Goal: Task Accomplishment & Management: Manage account settings

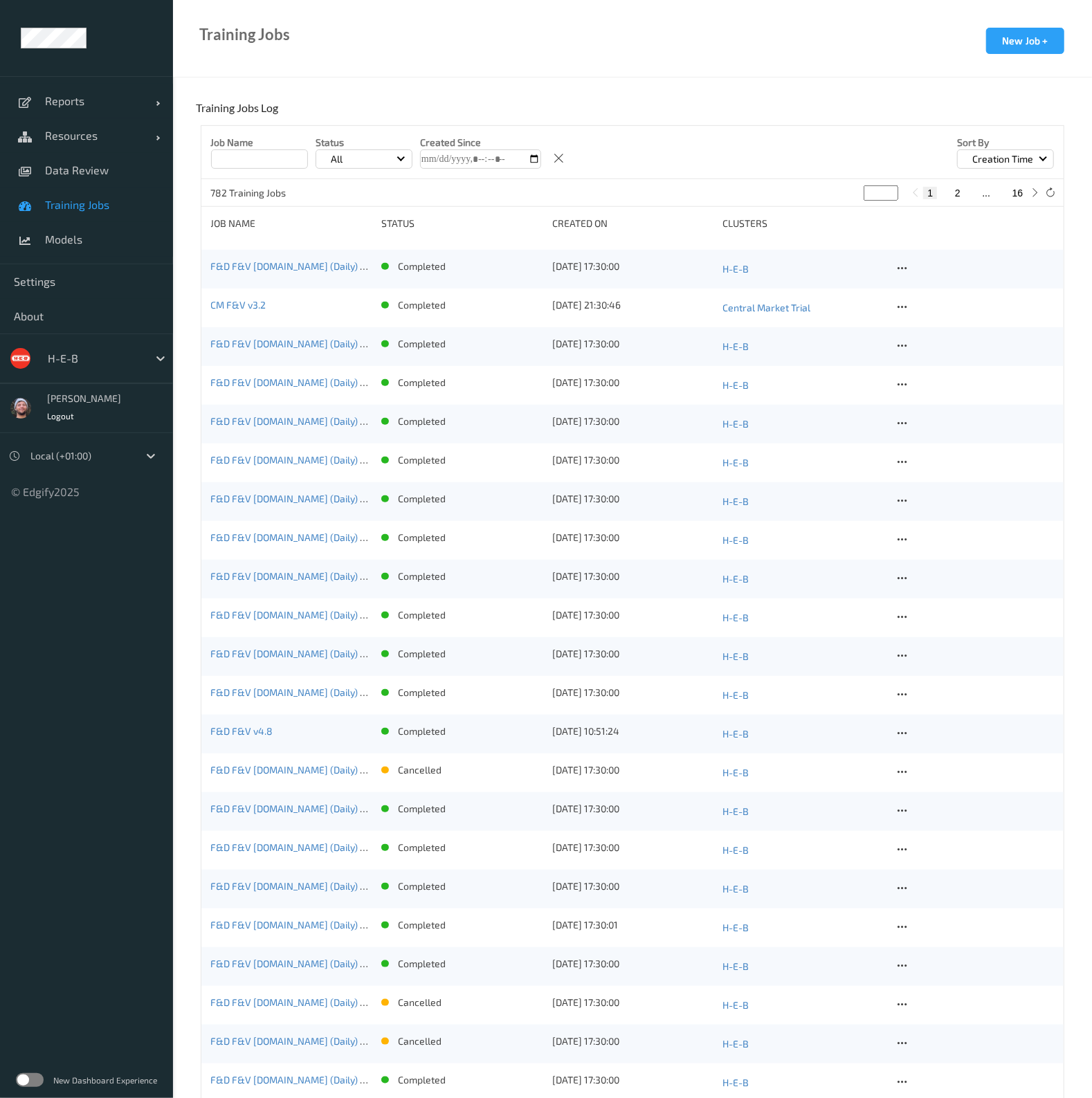
scroll to position [276, 0]
click at [117, 236] on span "Models" at bounding box center [103, 239] width 114 height 14
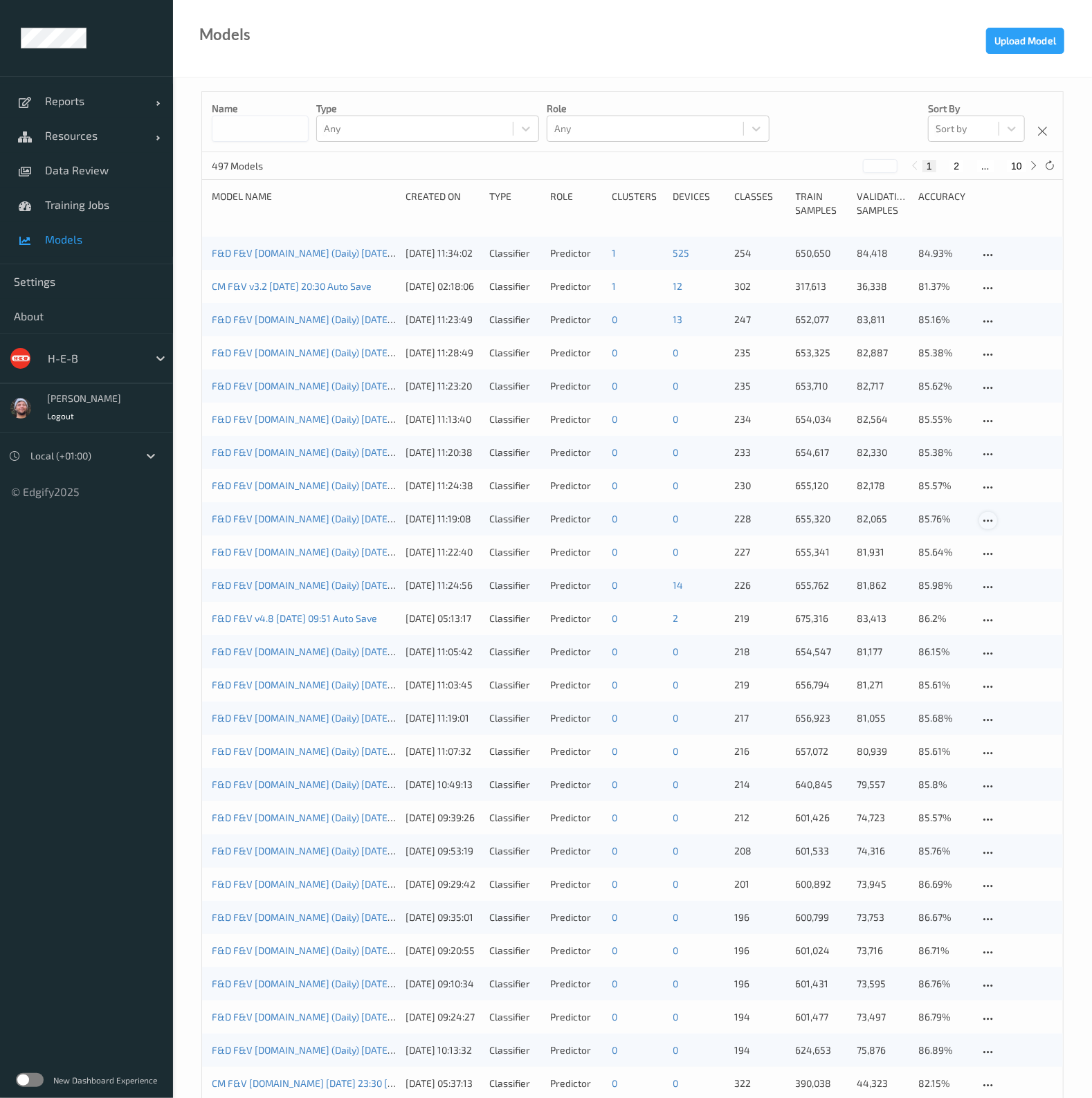
click at [989, 524] on icon at bounding box center [989, 521] width 12 height 13
click at [1018, 592] on div "Delete Model" at bounding box center [1029, 594] width 51 height 13
click at [993, 450] on icon at bounding box center [989, 454] width 12 height 13
click at [1017, 517] on div "Delete Model" at bounding box center [1028, 529] width 97 height 25
click at [989, 355] on icon at bounding box center [989, 355] width 12 height 13
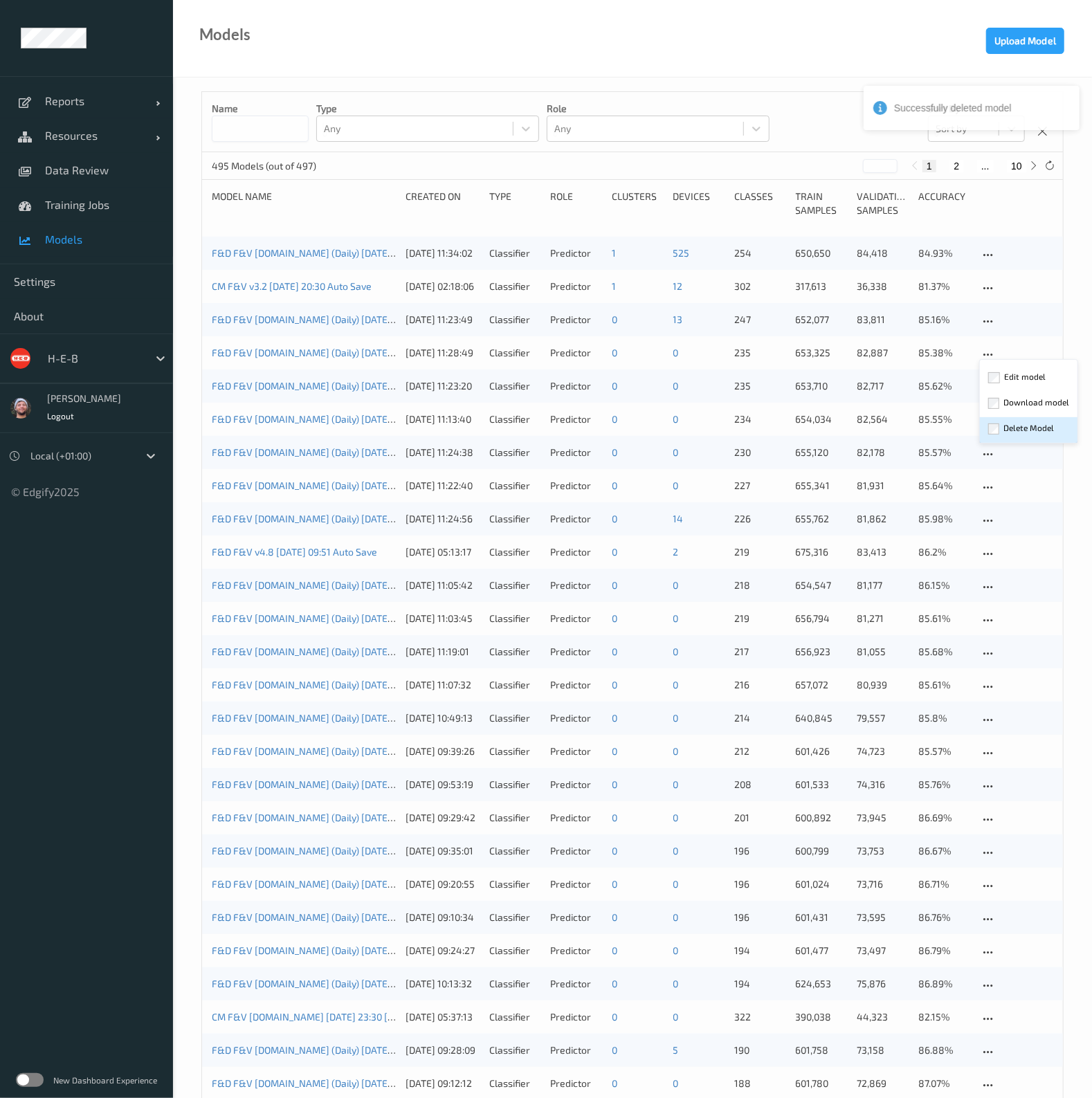
click at [1029, 423] on div "Delete Model" at bounding box center [1029, 428] width 51 height 13
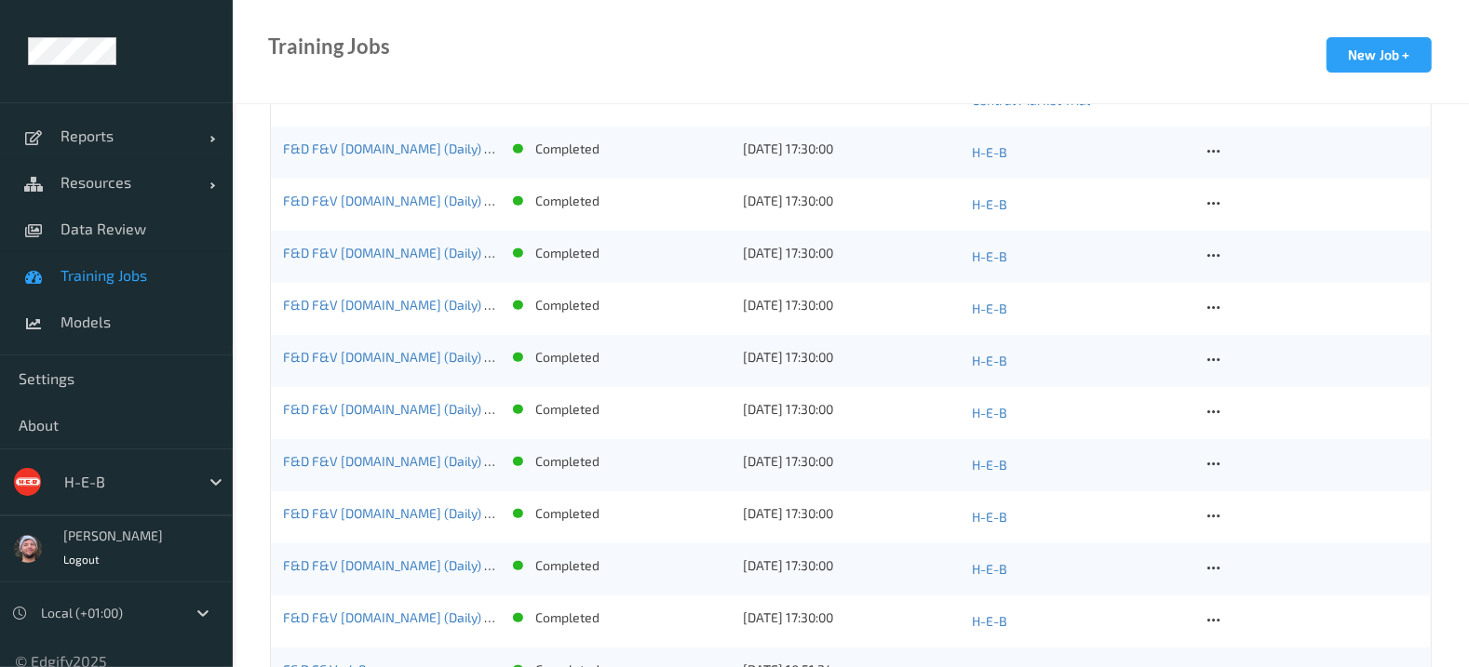
scroll to position [690, 0]
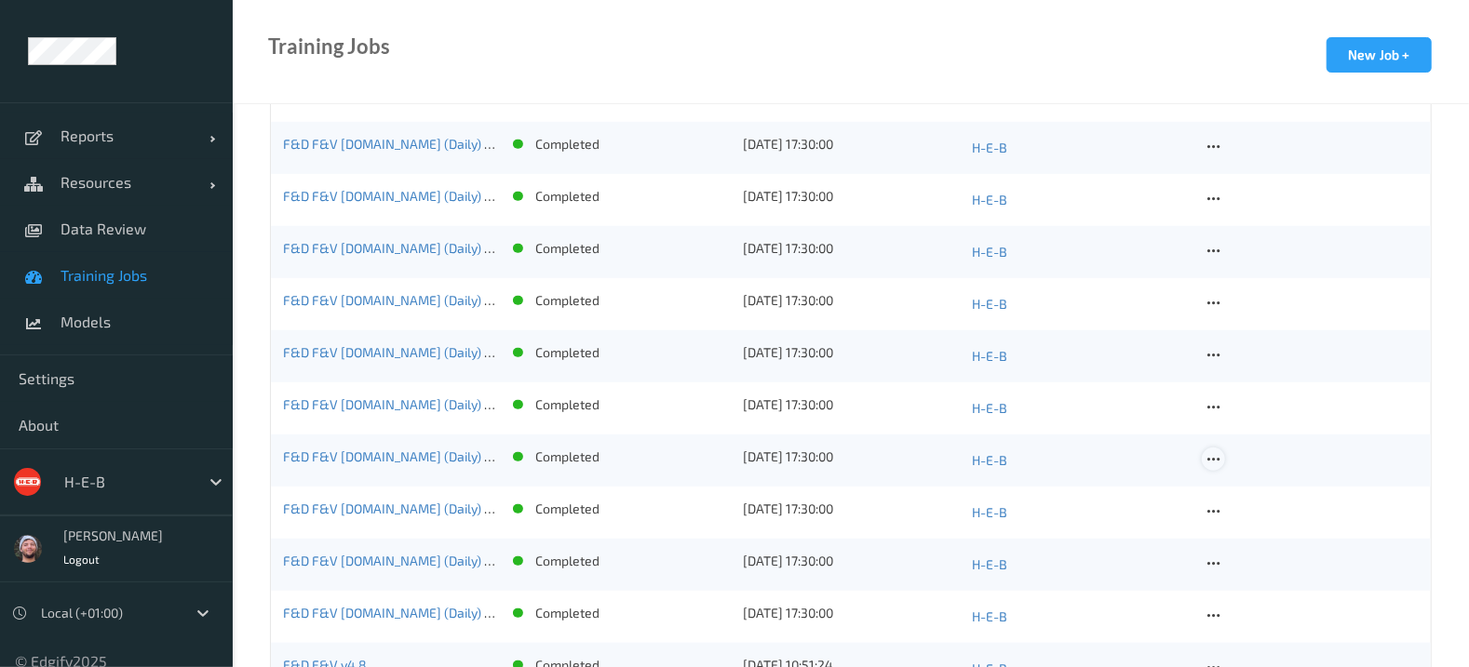
click at [1210, 460] on icon at bounding box center [1214, 459] width 16 height 17
click at [1244, 557] on div "Delete Job" at bounding box center [1260, 558] width 52 height 18
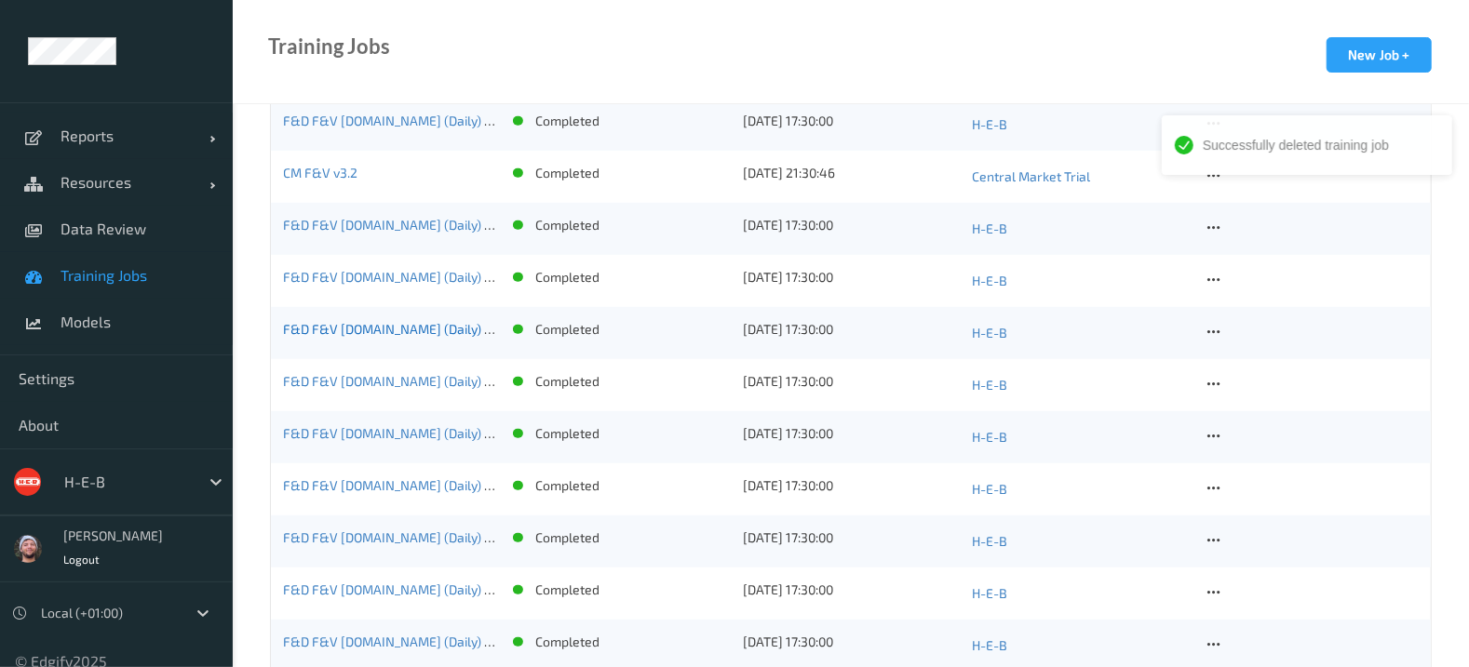
scroll to position [573, 0]
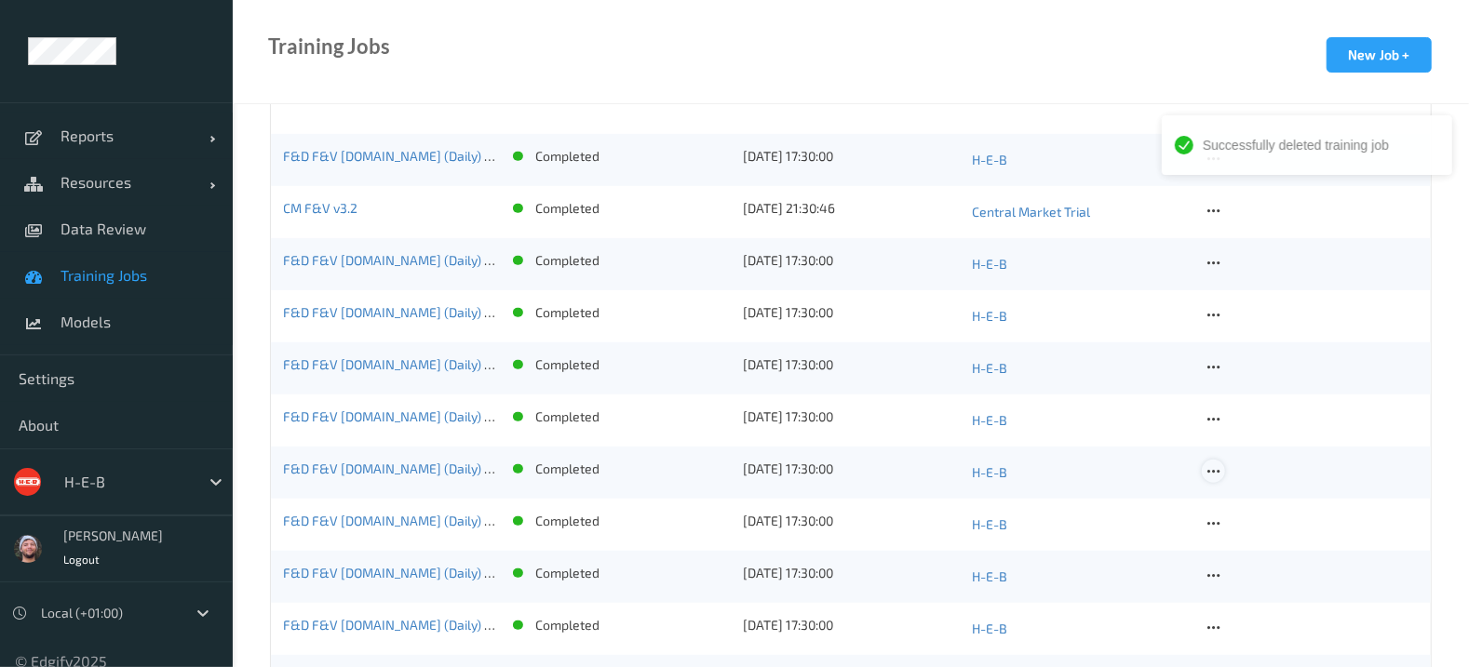
click at [1210, 470] on icon at bounding box center [1214, 472] width 16 height 17
click at [1247, 574] on div "Delete Job" at bounding box center [1260, 570] width 52 height 18
click at [1215, 316] on icon at bounding box center [1214, 315] width 16 height 17
click at [1251, 415] on div "Delete Job" at bounding box center [1260, 414] width 52 height 18
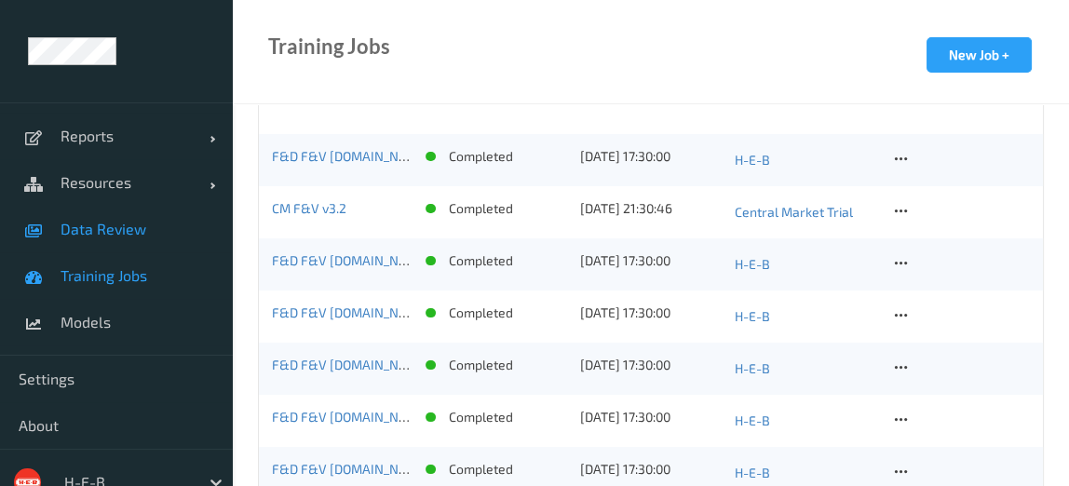
drag, startPoint x: 167, startPoint y: 159, endPoint x: 133, endPoint y: 205, distance: 56.6
click at [167, 159] on link "Resources" at bounding box center [116, 182] width 233 height 47
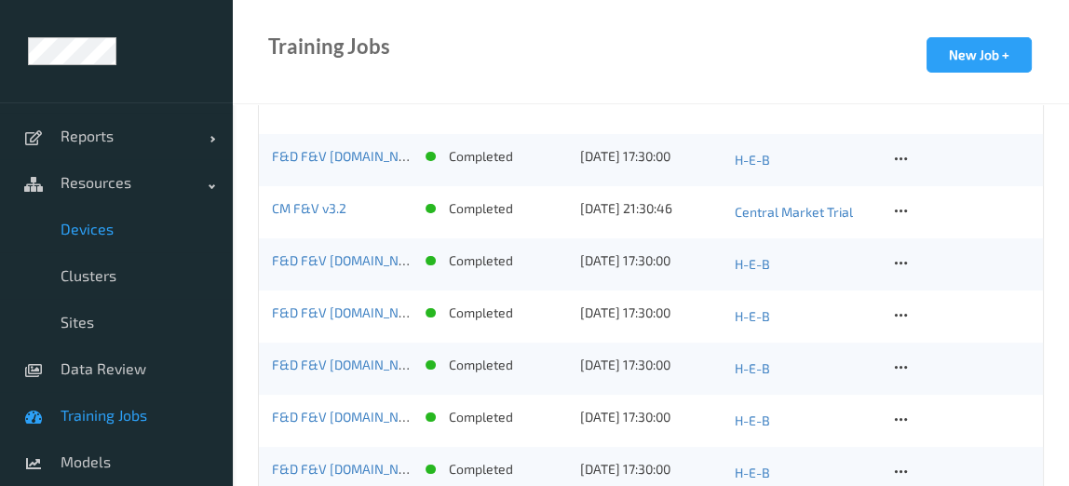
click at [126, 222] on span "Devices" at bounding box center [138, 229] width 154 height 19
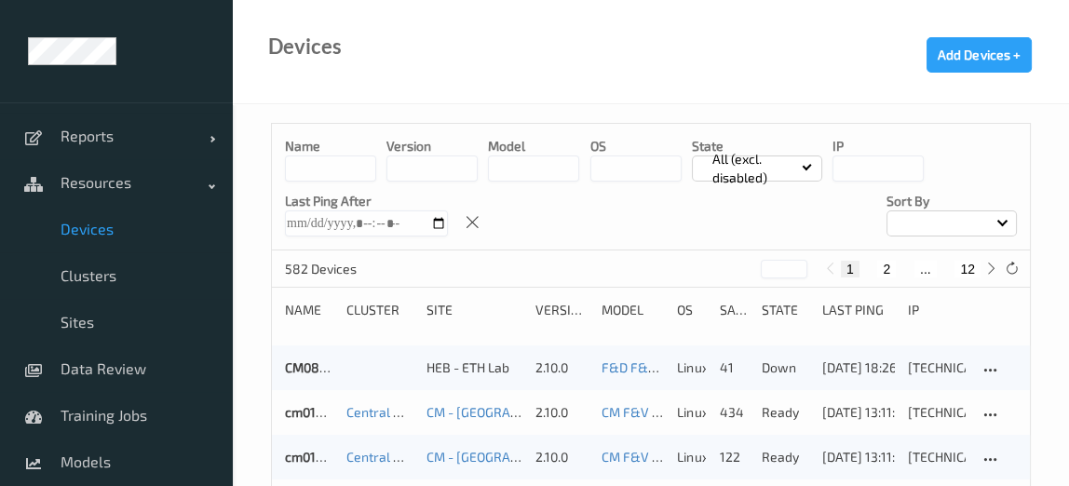
click at [963, 269] on button "12" at bounding box center [967, 269] width 26 height 17
click at [930, 273] on button "11" at bounding box center [926, 269] width 26 height 17
click at [963, 273] on button "12" at bounding box center [967, 269] width 26 height 17
click at [929, 272] on button "11" at bounding box center [926, 269] width 26 height 17
type input "**"
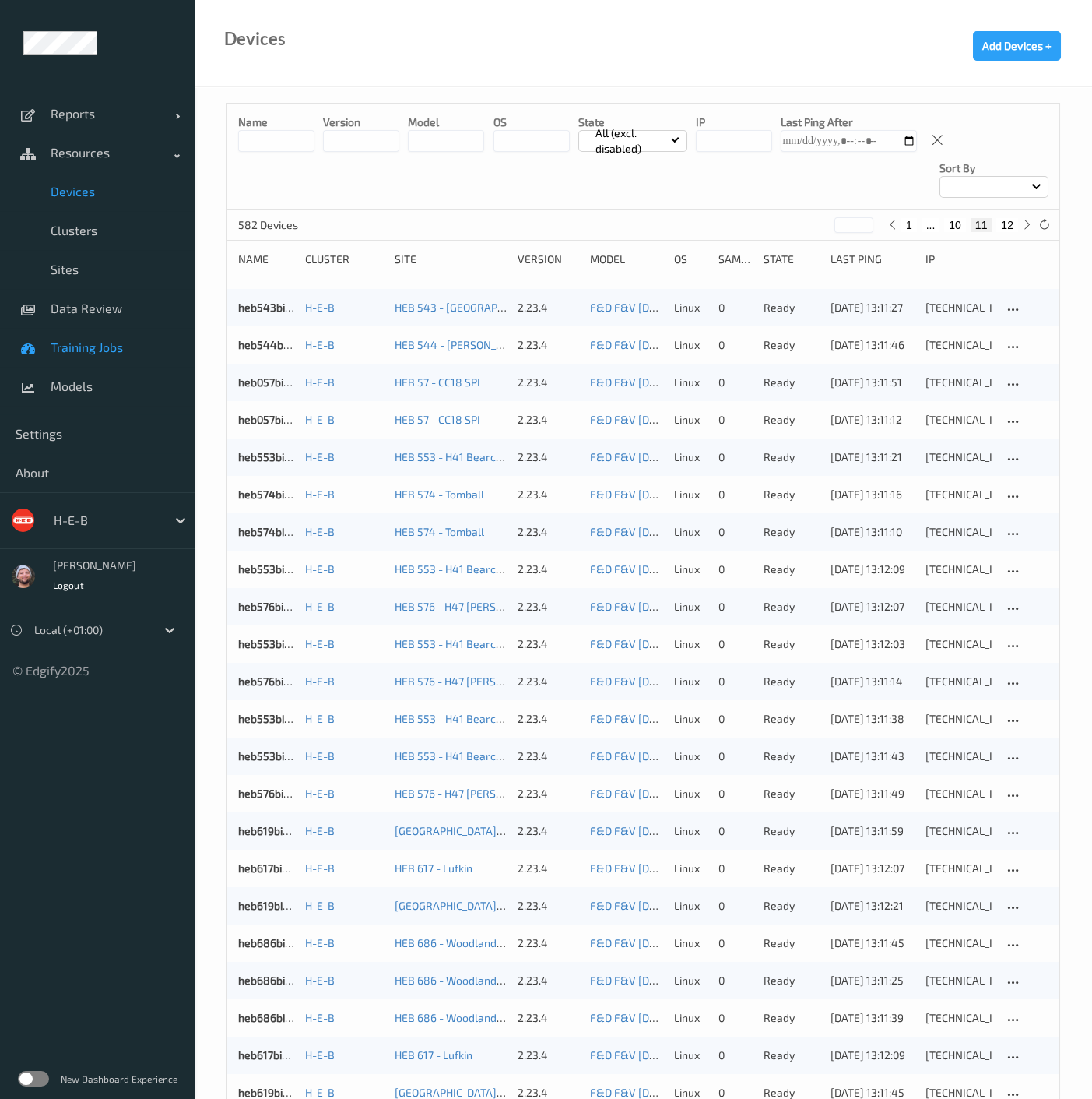
click at [125, 386] on span "Models" at bounding box center [115, 386] width 129 height 16
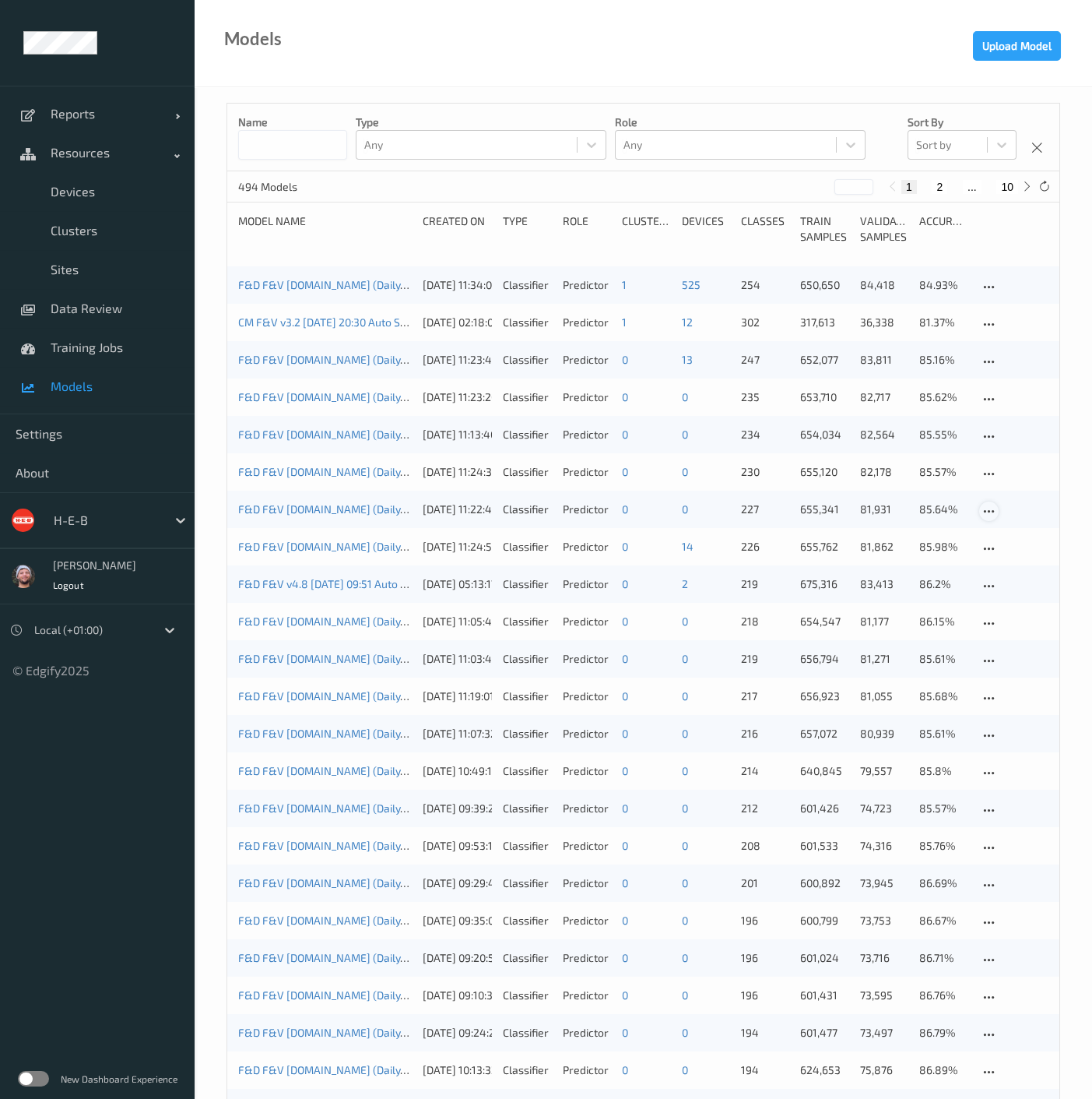
click at [985, 509] on icon at bounding box center [989, 511] width 13 height 14
click at [1007, 558] on div "Delete Model" at bounding box center [1035, 594] width 57 height 15
click at [997, 472] on div at bounding box center [988, 473] width 19 height 19
click at [1019, 549] on div "Delete Model" at bounding box center [1035, 556] width 57 height 15
click at [988, 432] on icon at bounding box center [989, 437] width 13 height 14
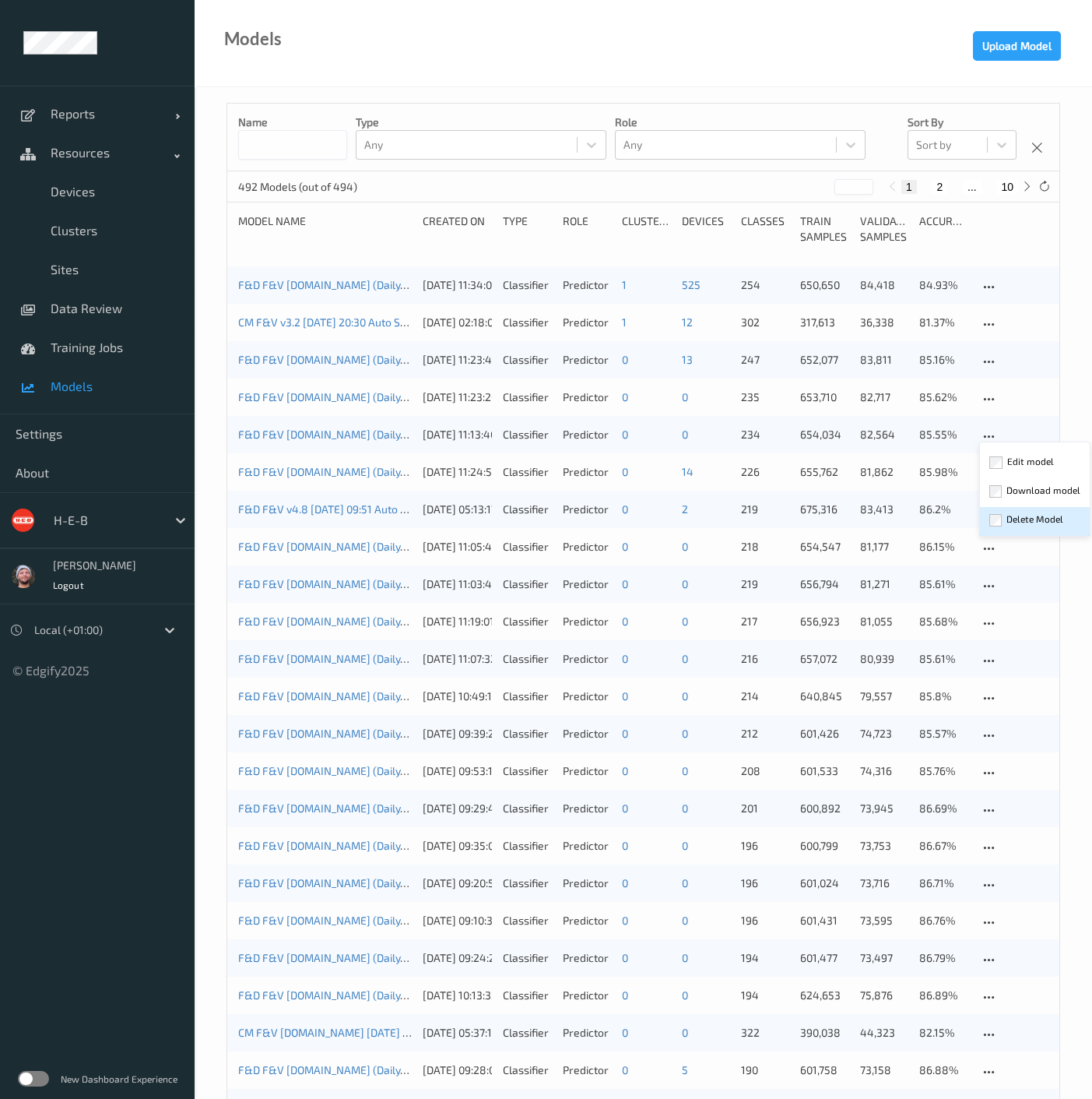
click at [1012, 514] on div "Delete Model" at bounding box center [1035, 519] width 57 height 15
click at [989, 392] on icon at bounding box center [989, 399] width 13 height 14
click at [1012, 474] on div "Delete Model" at bounding box center [1035, 482] width 57 height 15
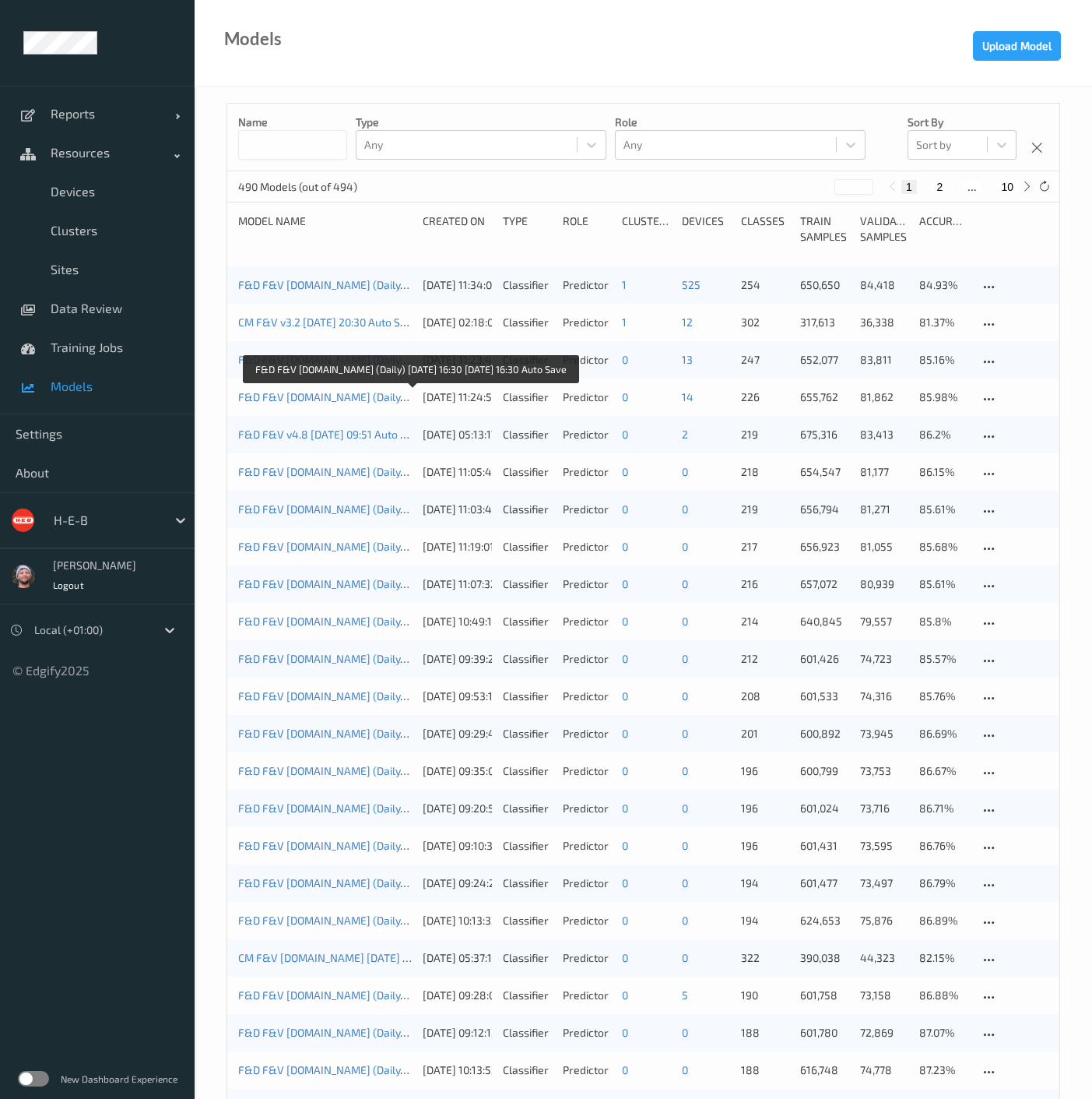
drag, startPoint x: 300, startPoint y: 396, endPoint x: 367, endPoint y: 298, distance: 118.7
click at [300, 396] on link "F&D F&V v4.9.ST (Daily) 2025-08-25 16:30 2025-08-25 16:30 Auto Save" at bounding box center [411, 396] width 345 height 13
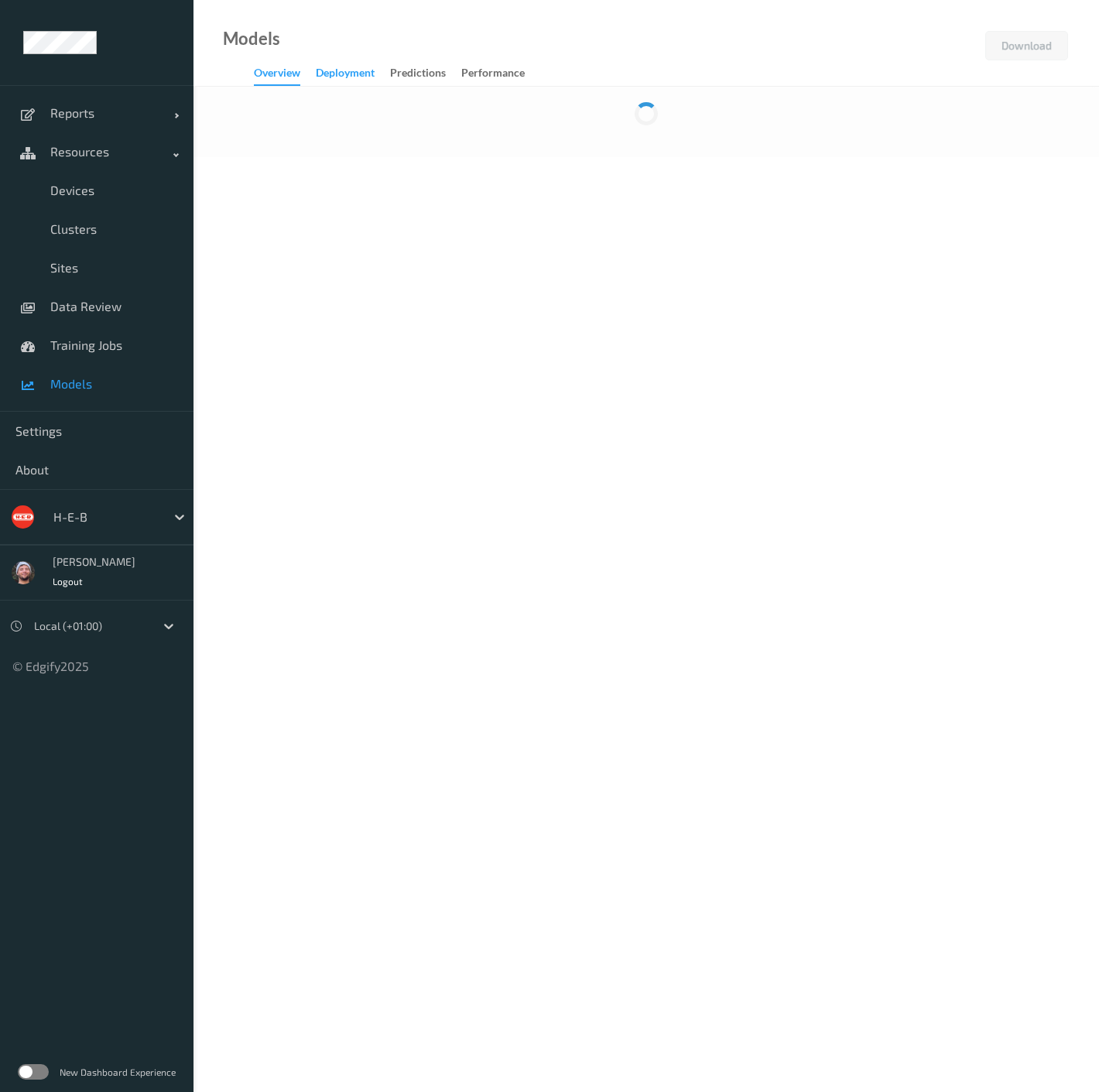
click at [359, 76] on div "Deployment" at bounding box center [345, 74] width 59 height 19
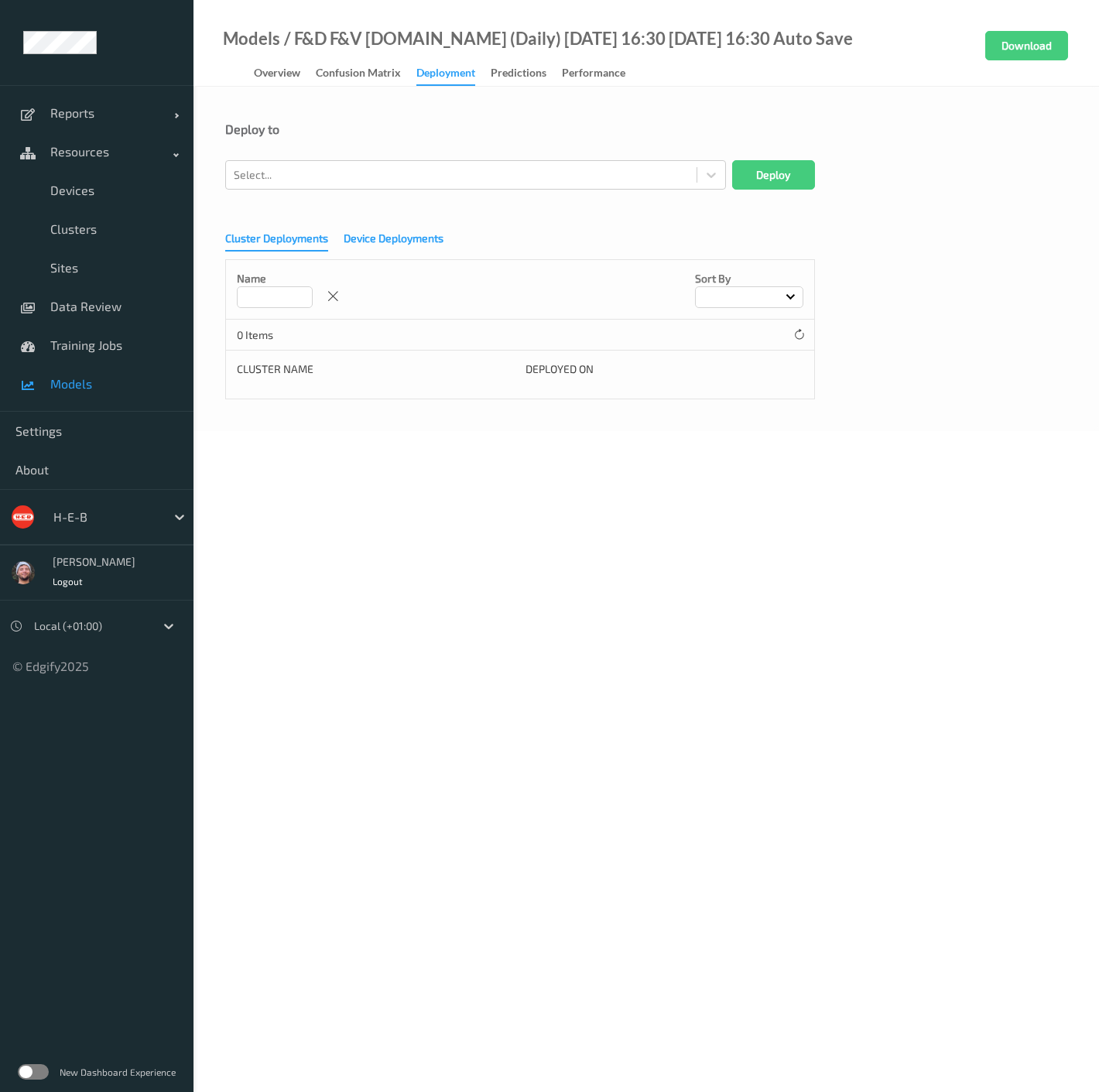
click at [402, 233] on div "Device Deployments" at bounding box center [393, 239] width 100 height 19
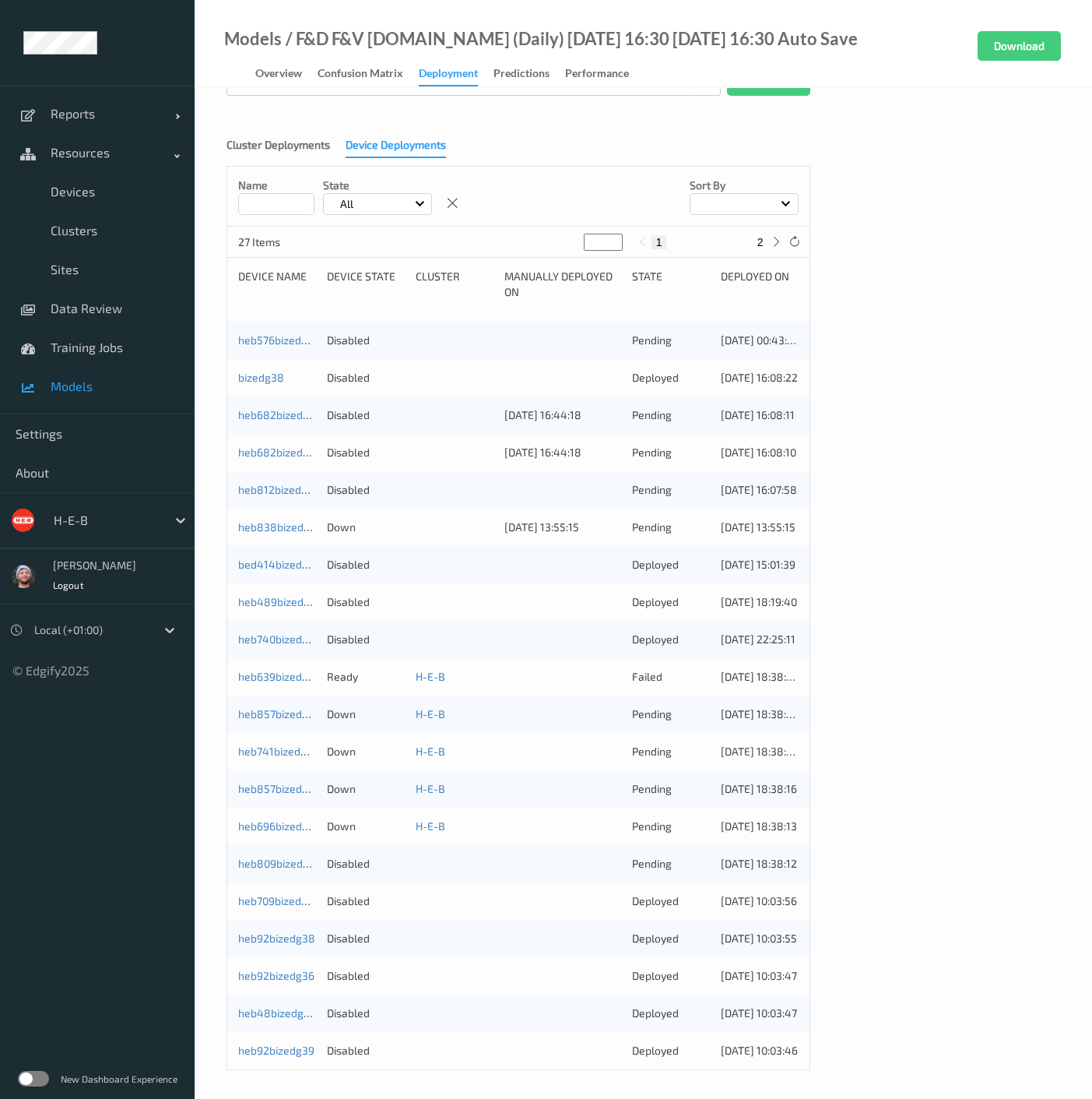
scroll to position [97, 0]
click at [278, 74] on div "Overview" at bounding box center [278, 74] width 47 height 19
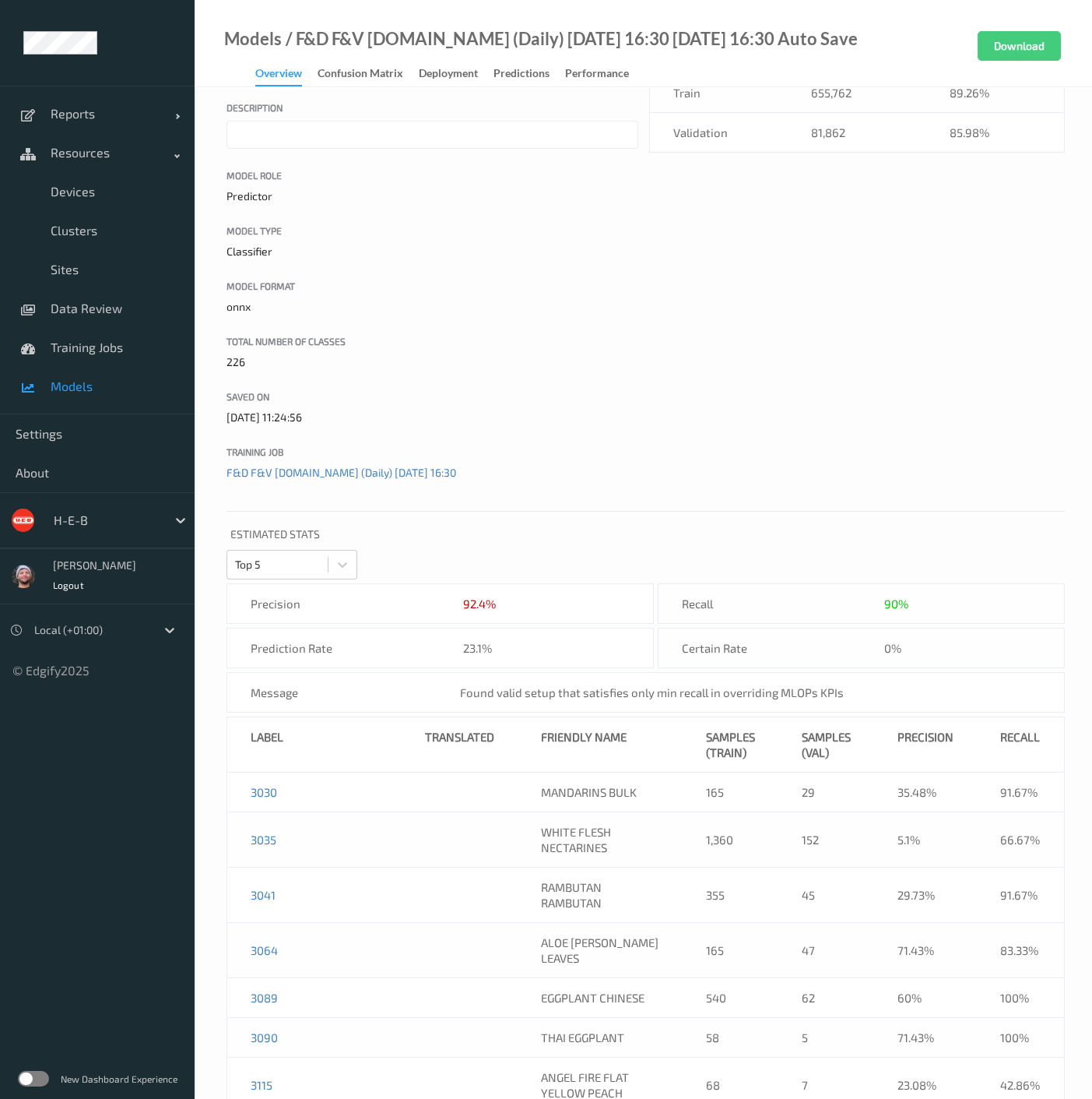
click at [95, 381] on span "Models" at bounding box center [115, 386] width 129 height 16
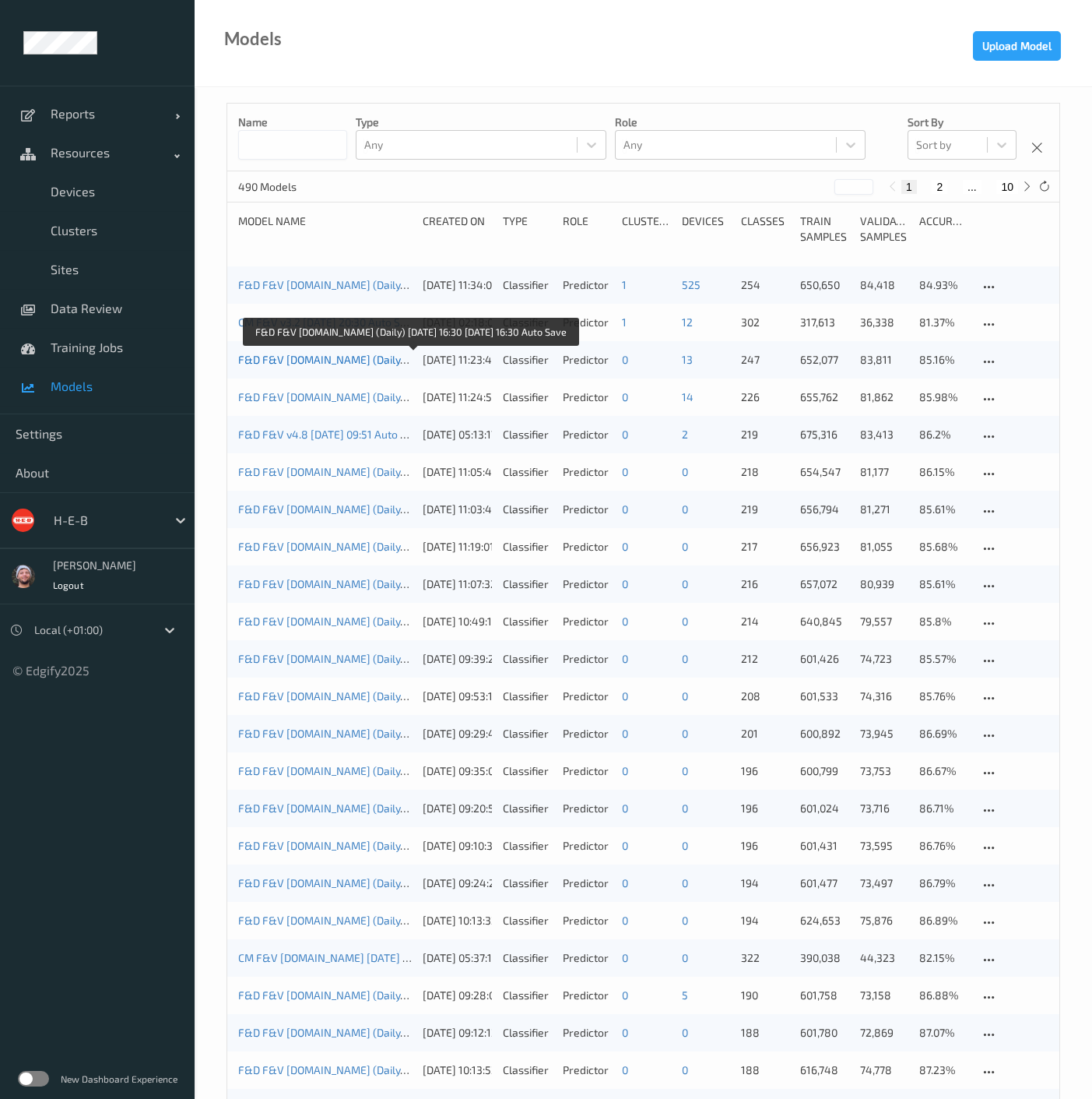
click at [309, 355] on link "F&D F&V v4.9.ST (Daily) 2025-09-08 16:30 2025-09-08 16:30 Auto Save" at bounding box center [411, 360] width 345 height 13
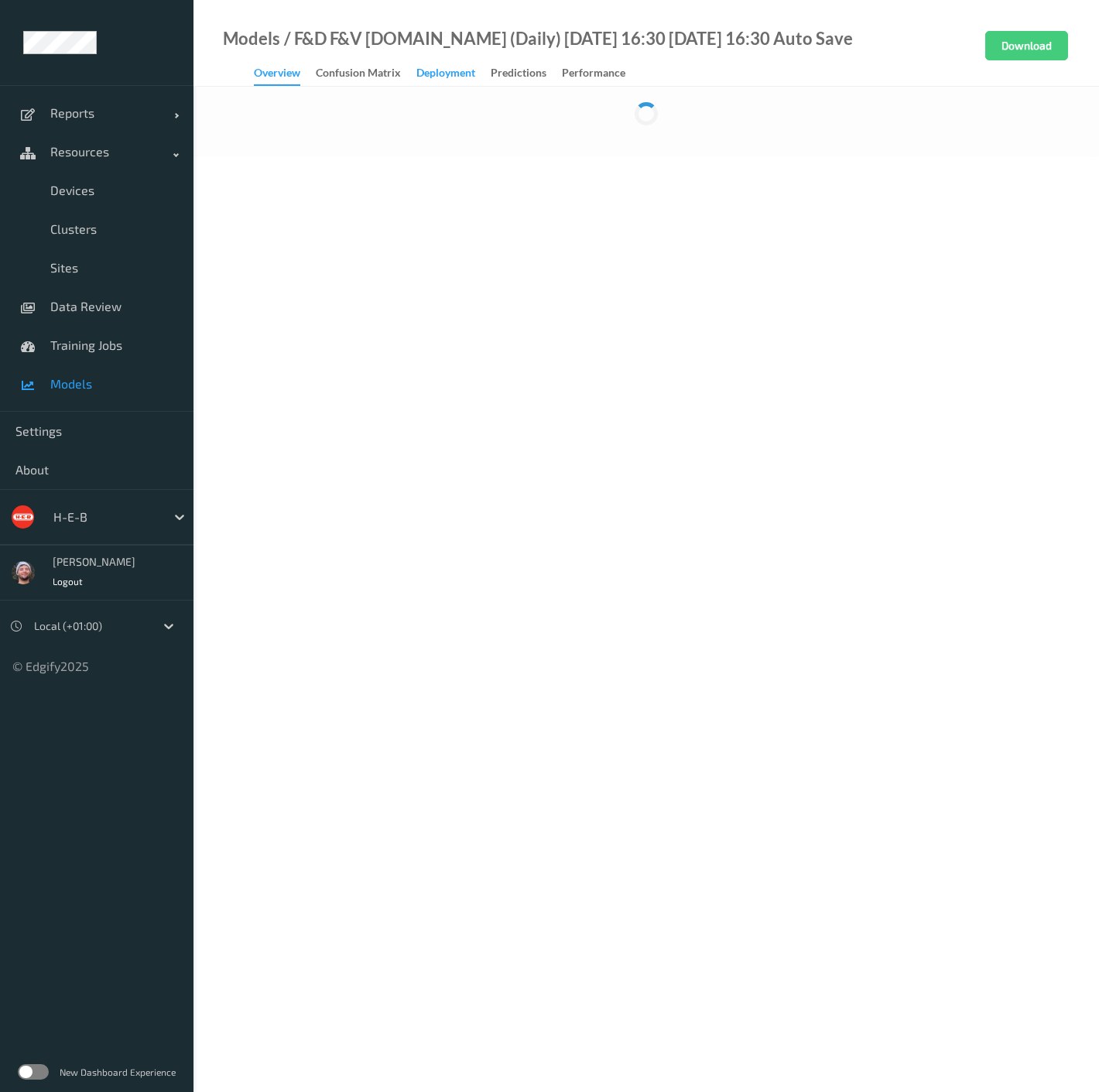
click at [430, 78] on div "Deployment" at bounding box center [446, 74] width 59 height 19
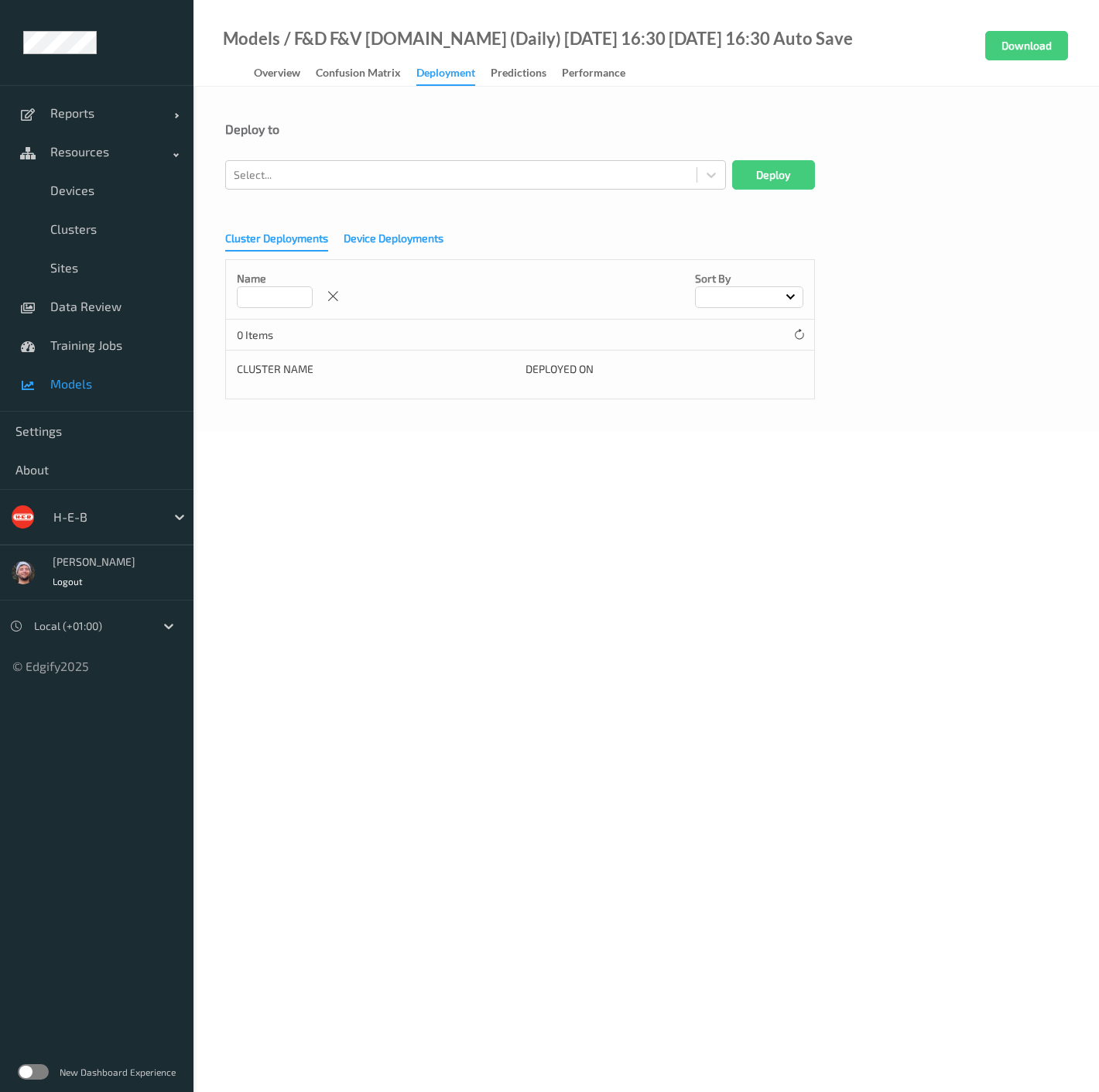
click at [393, 248] on div "Device Deployments" at bounding box center [393, 239] width 100 height 19
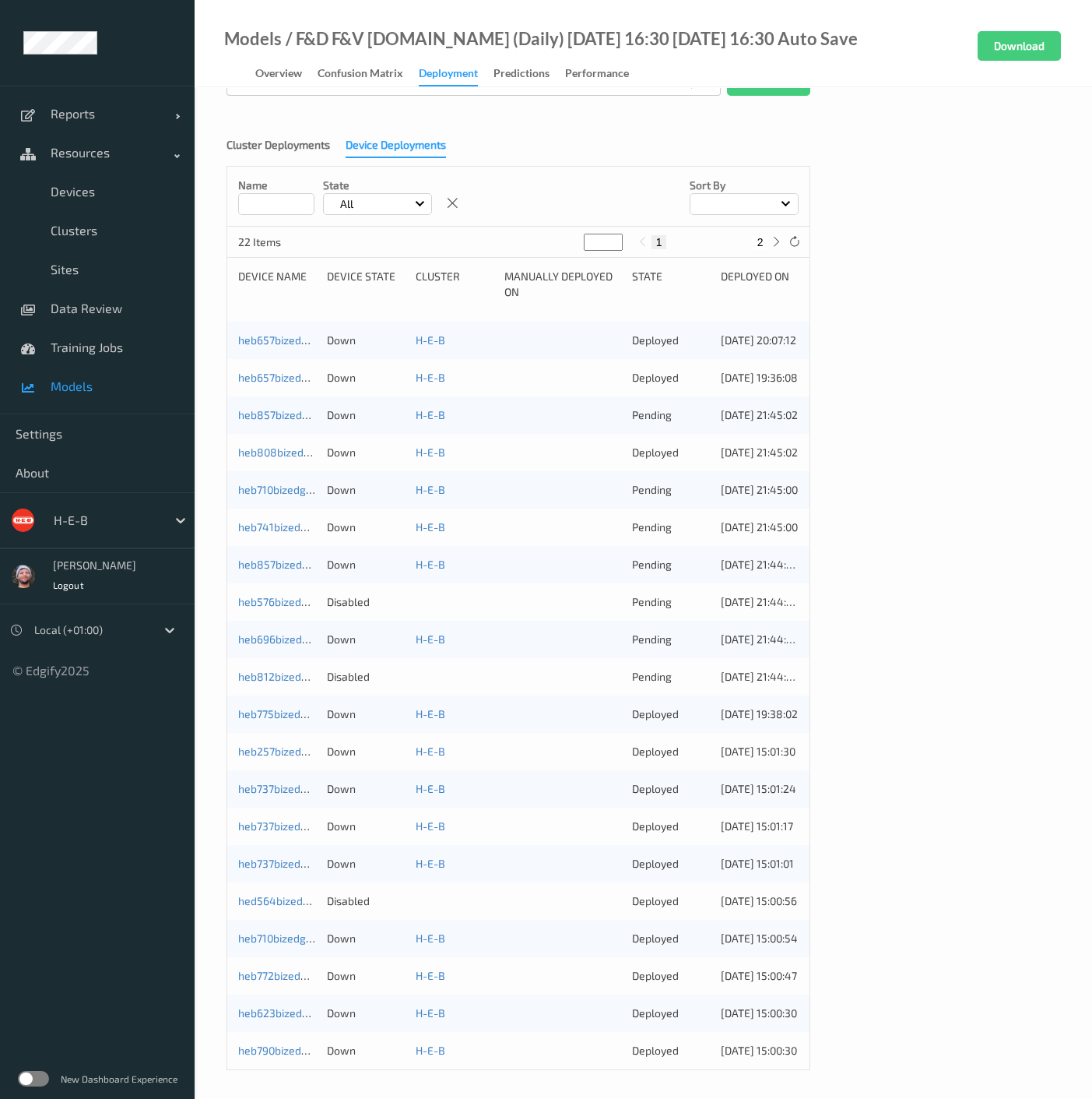
scroll to position [97, 0]
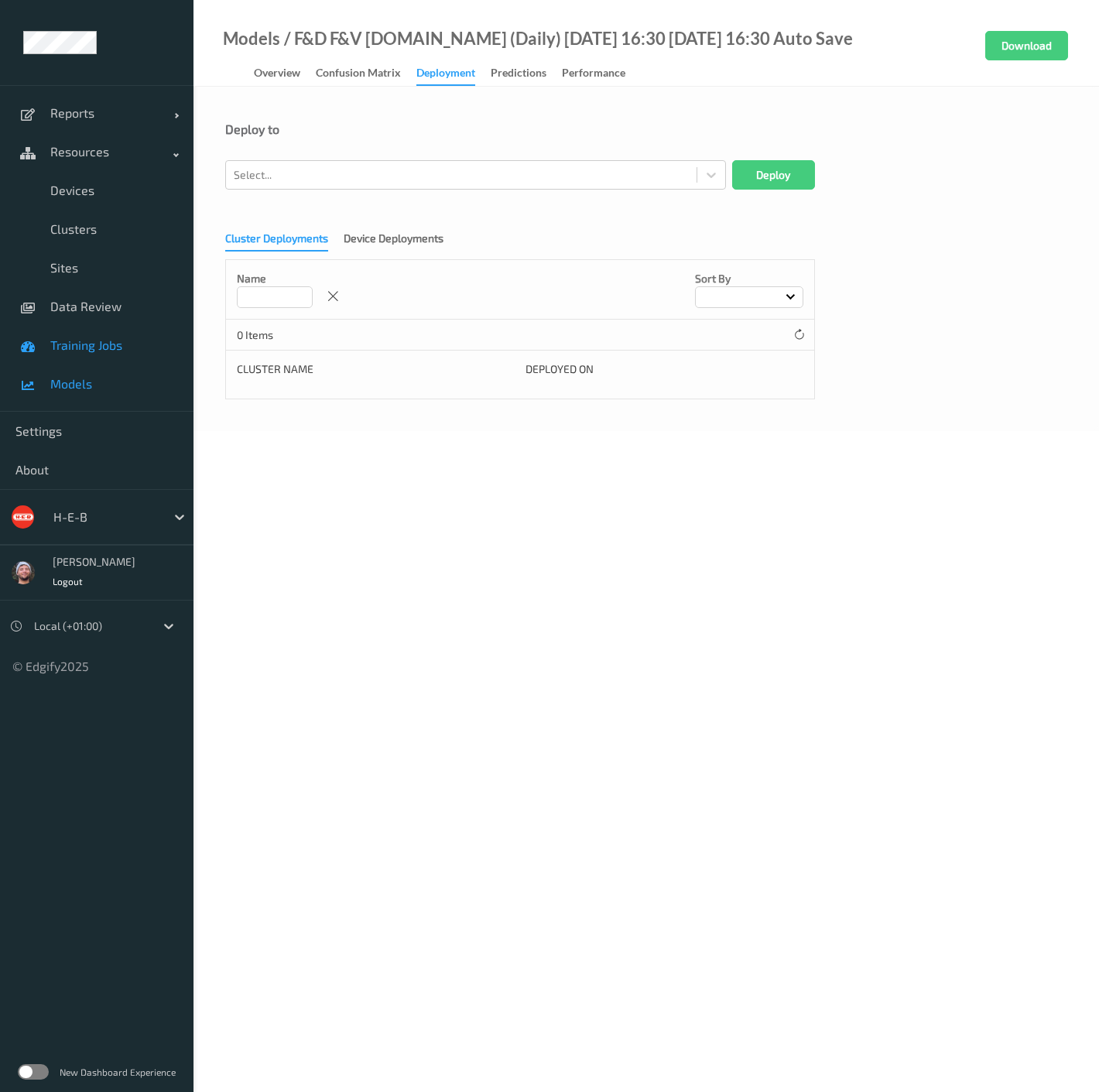
click at [78, 339] on span "Training Jobs" at bounding box center [115, 345] width 128 height 16
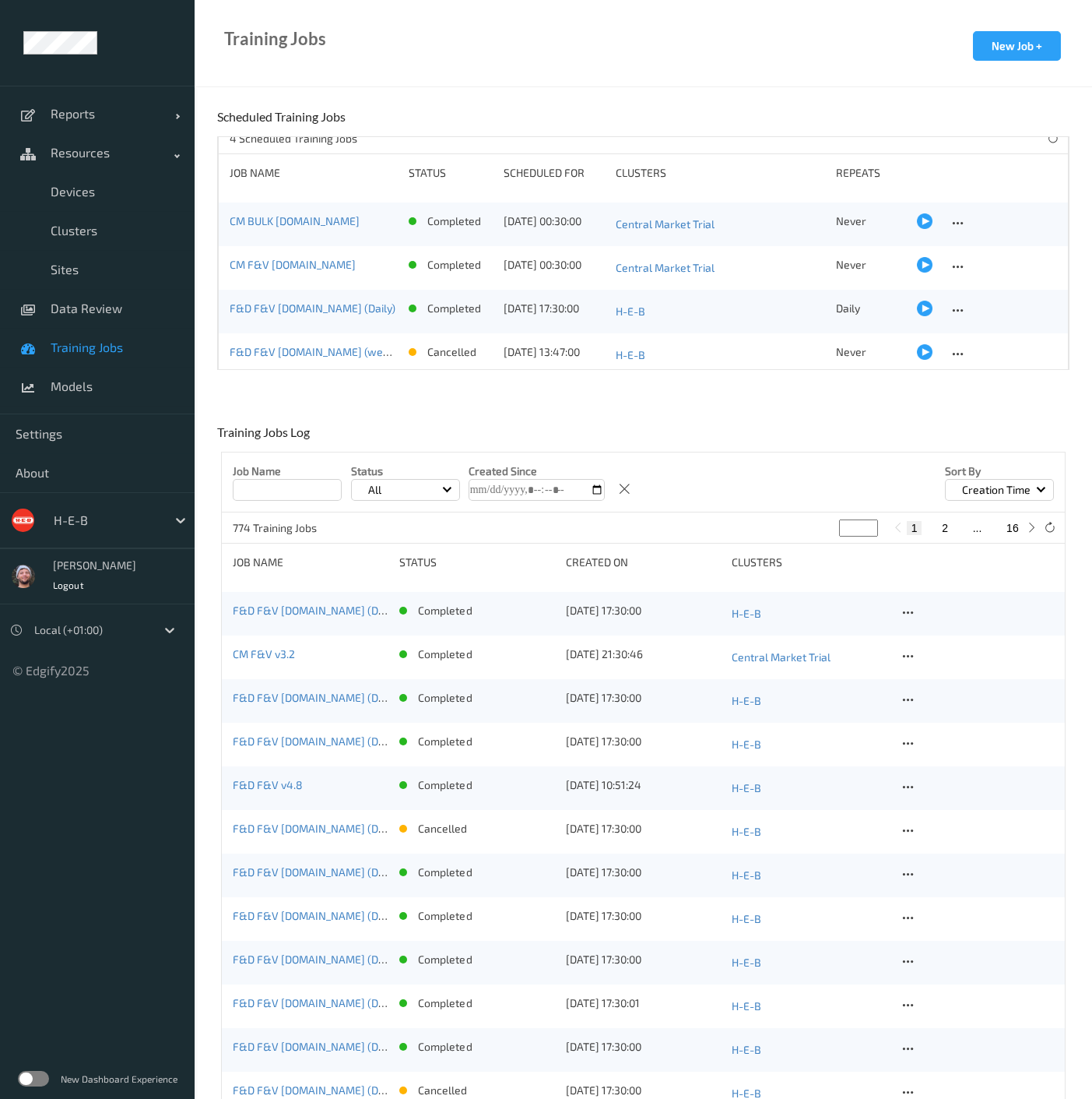
scroll to position [22, 0]
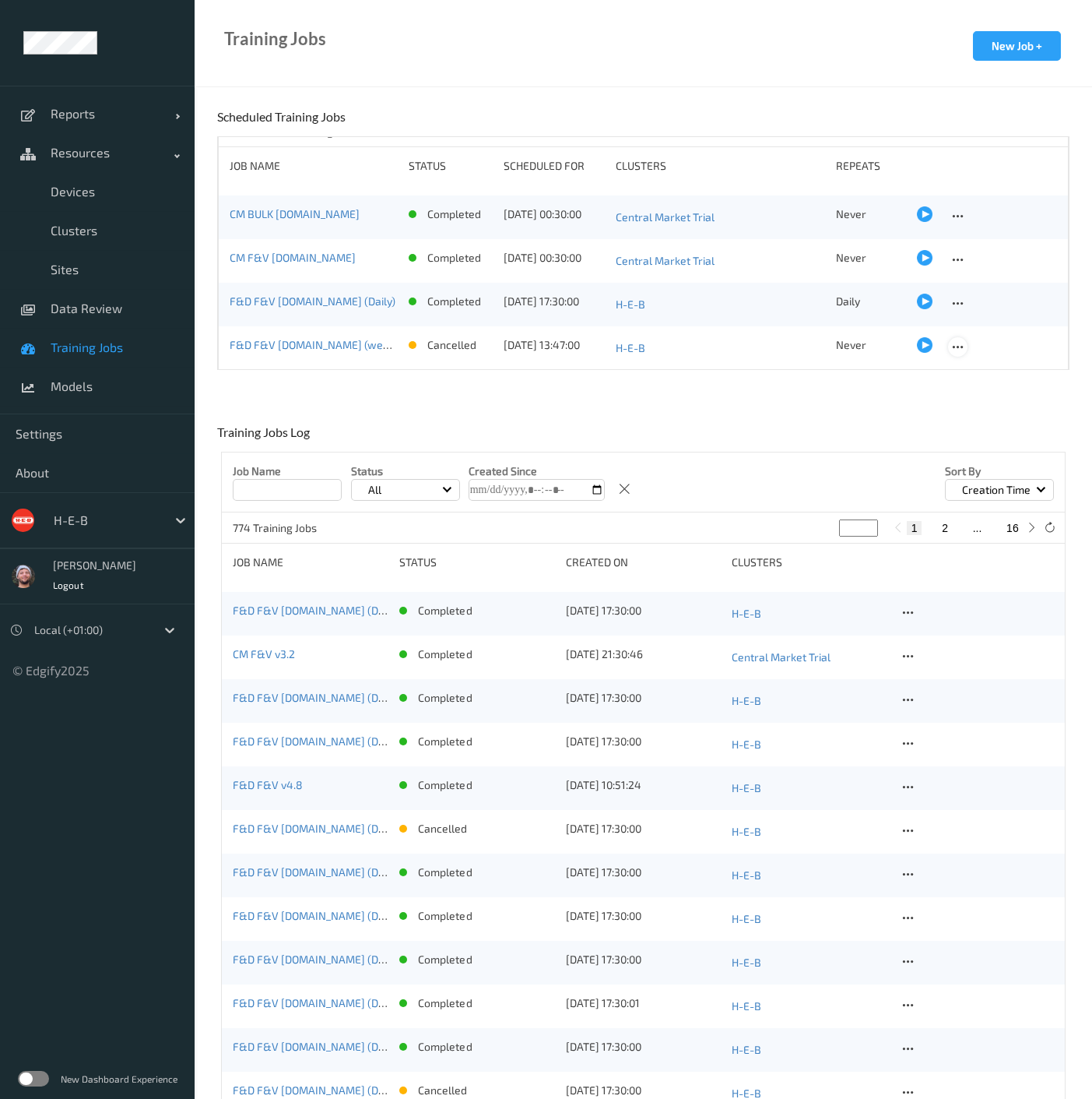
click at [957, 348] on icon at bounding box center [958, 347] width 13 height 14
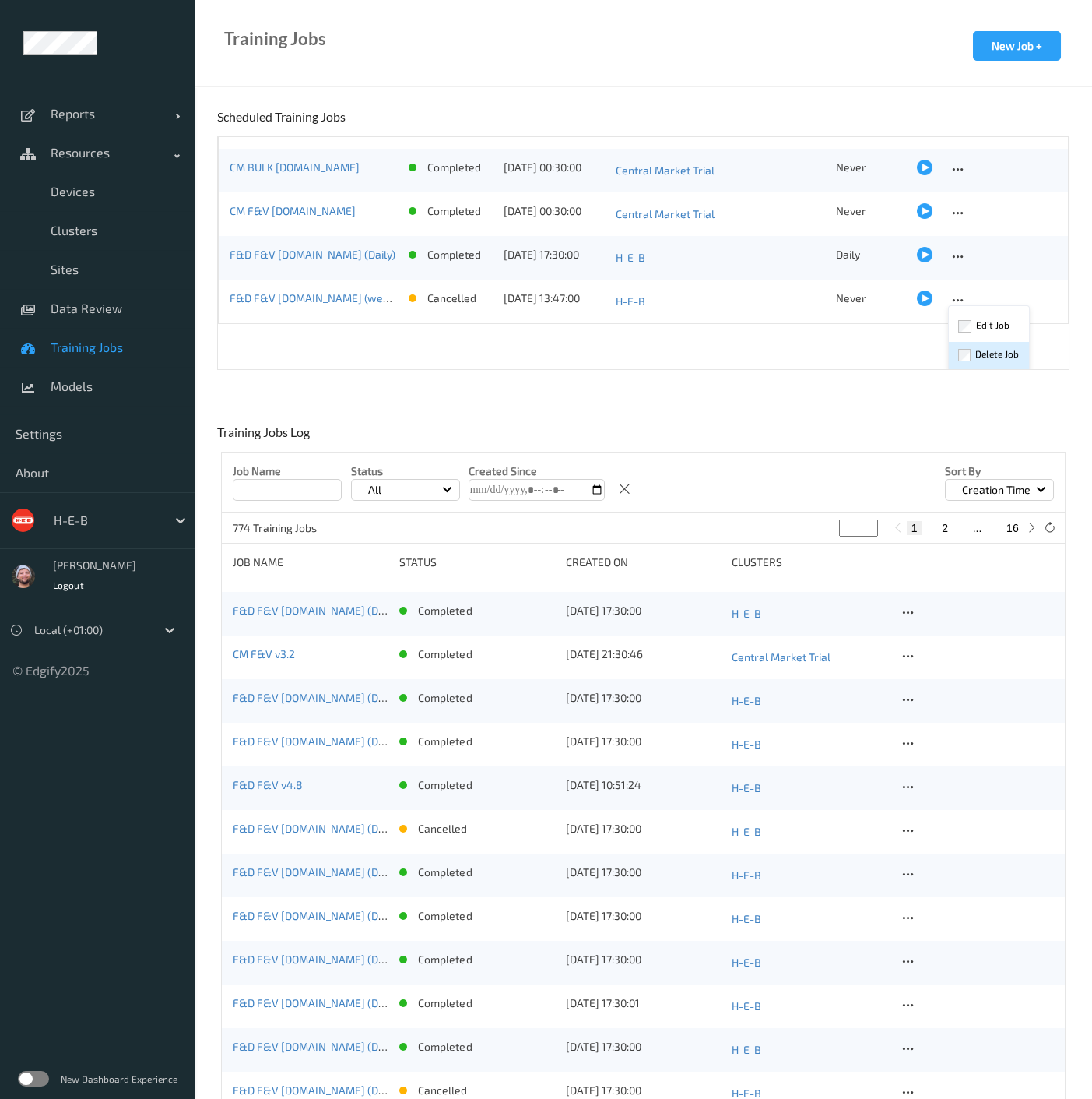
click at [981, 346] on div "Delete Job" at bounding box center [997, 354] width 43 height 15
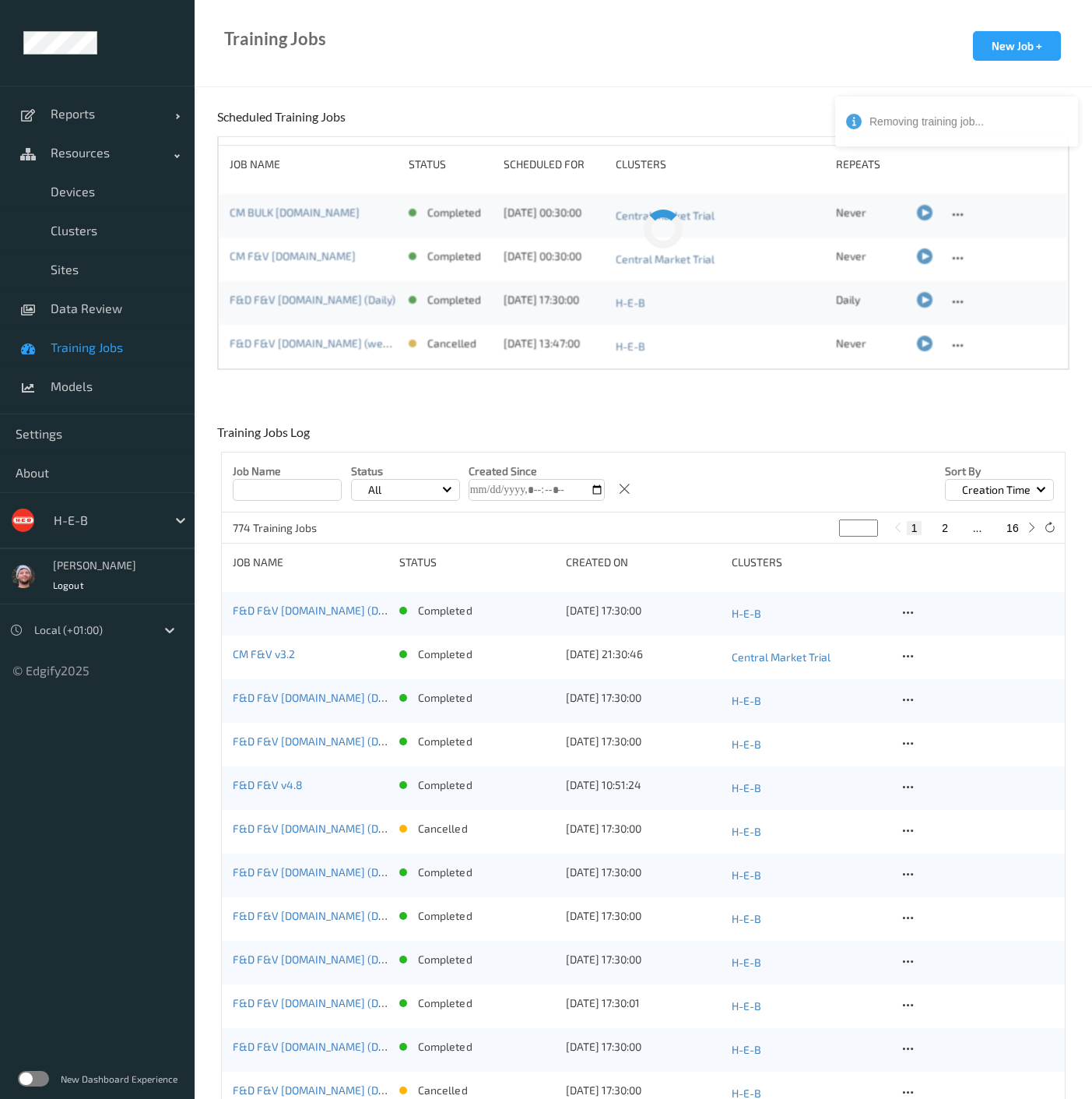
scroll to position [0, 0]
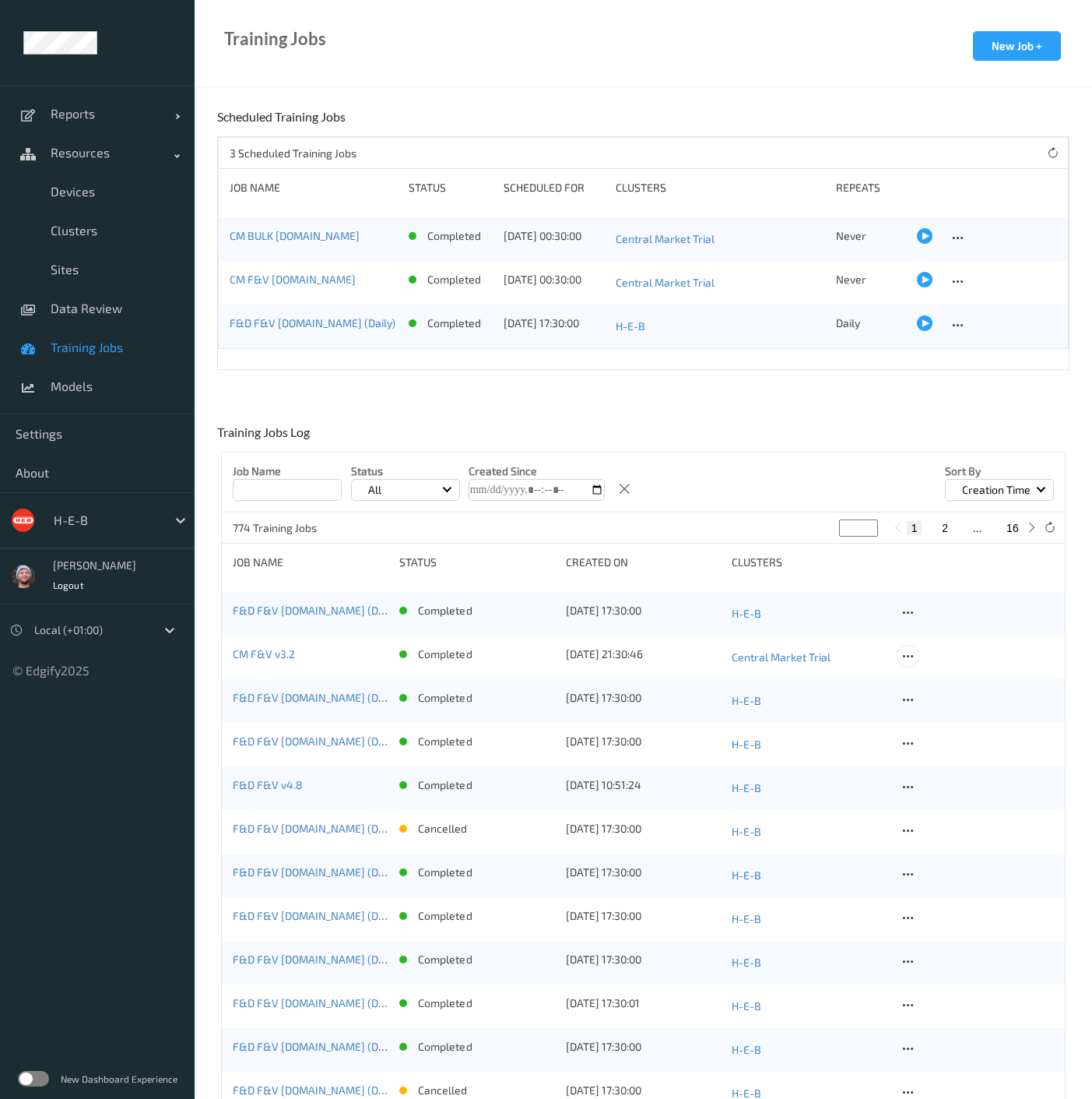
click at [904, 558] on div at bounding box center [907, 656] width 19 height 19
click at [931, 558] on div "View Config" at bounding box center [952, 681] width 50 height 15
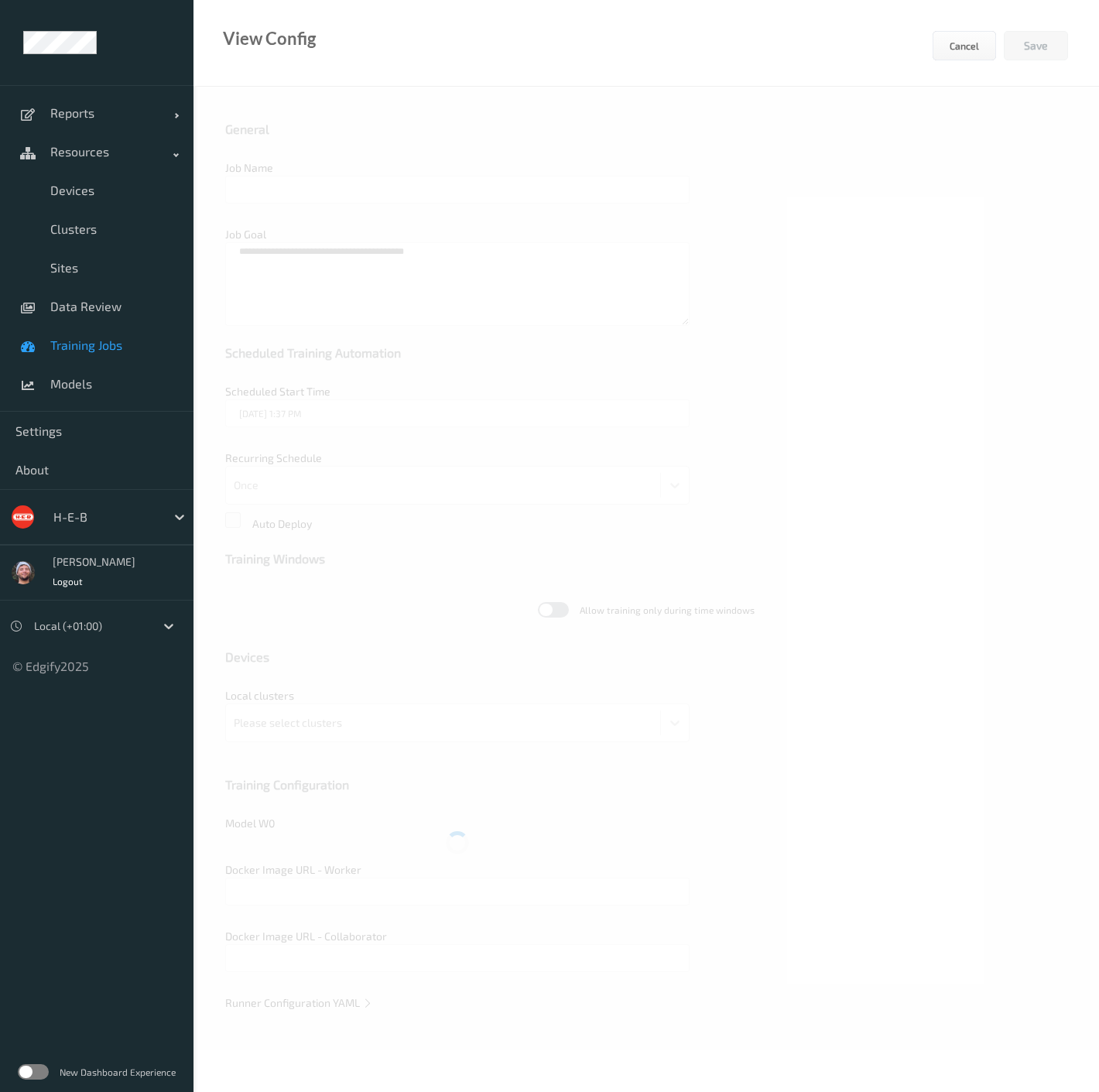
type input "CM F&V v3.2"
type textarea "**********"
type input "edgify/edgify-worker-cuda:2.5.20"
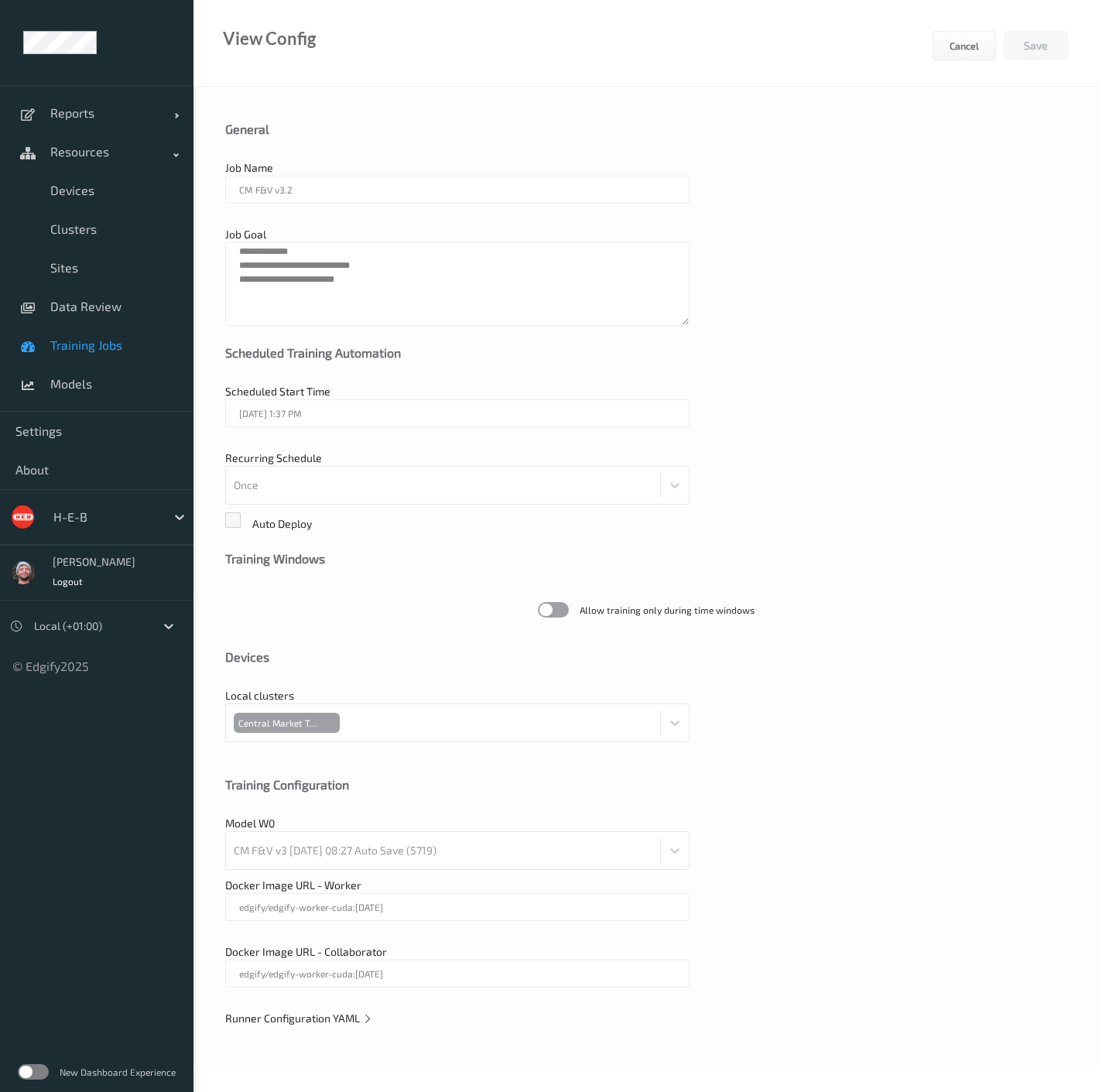
click at [349, 554] on div "**********" at bounding box center [646, 576] width 905 height 979
click at [349, 554] on span "Runner Configuration YAML" at bounding box center [299, 1018] width 148 height 13
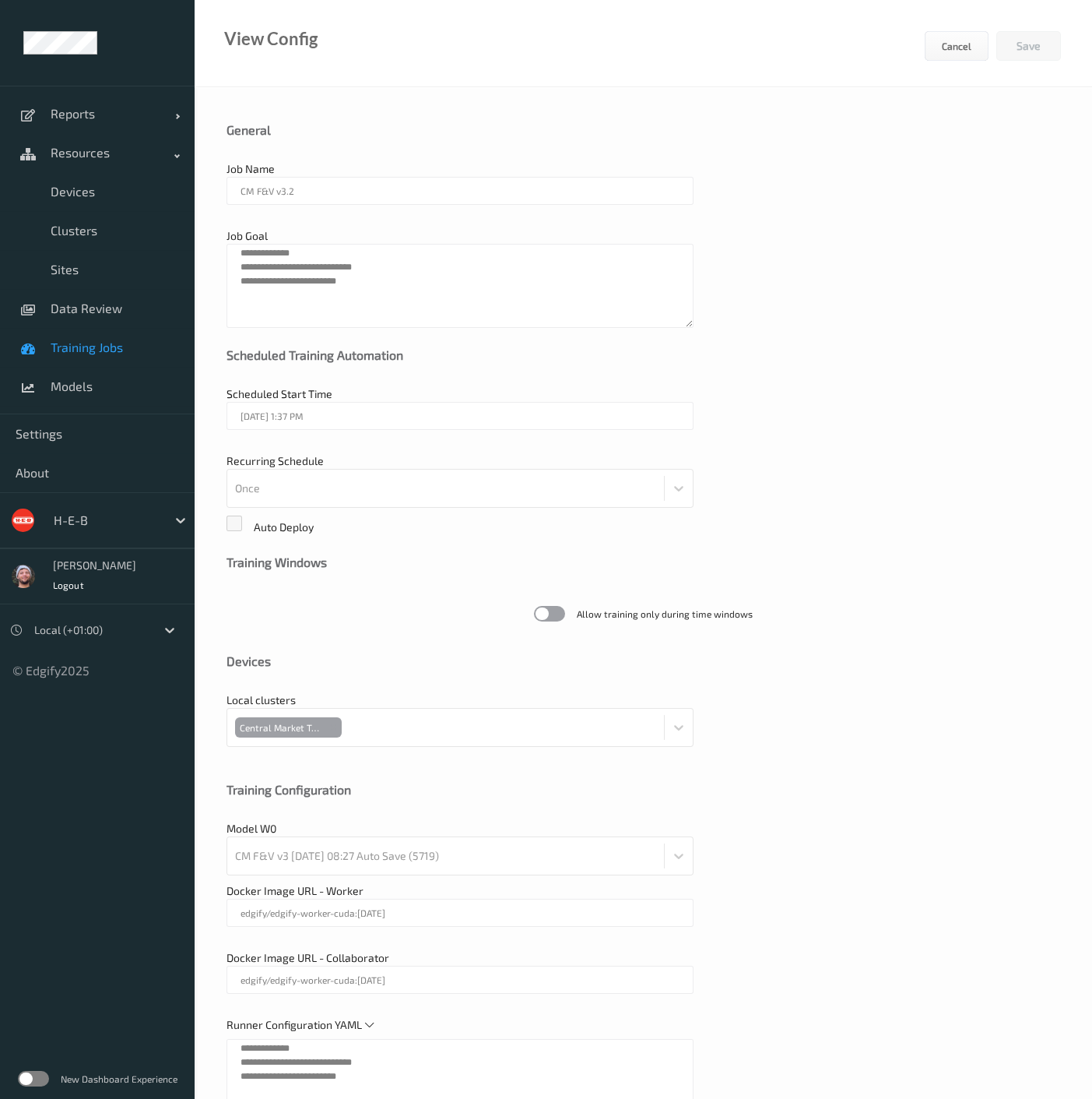
click at [94, 344] on span "Training Jobs" at bounding box center [115, 347] width 129 height 16
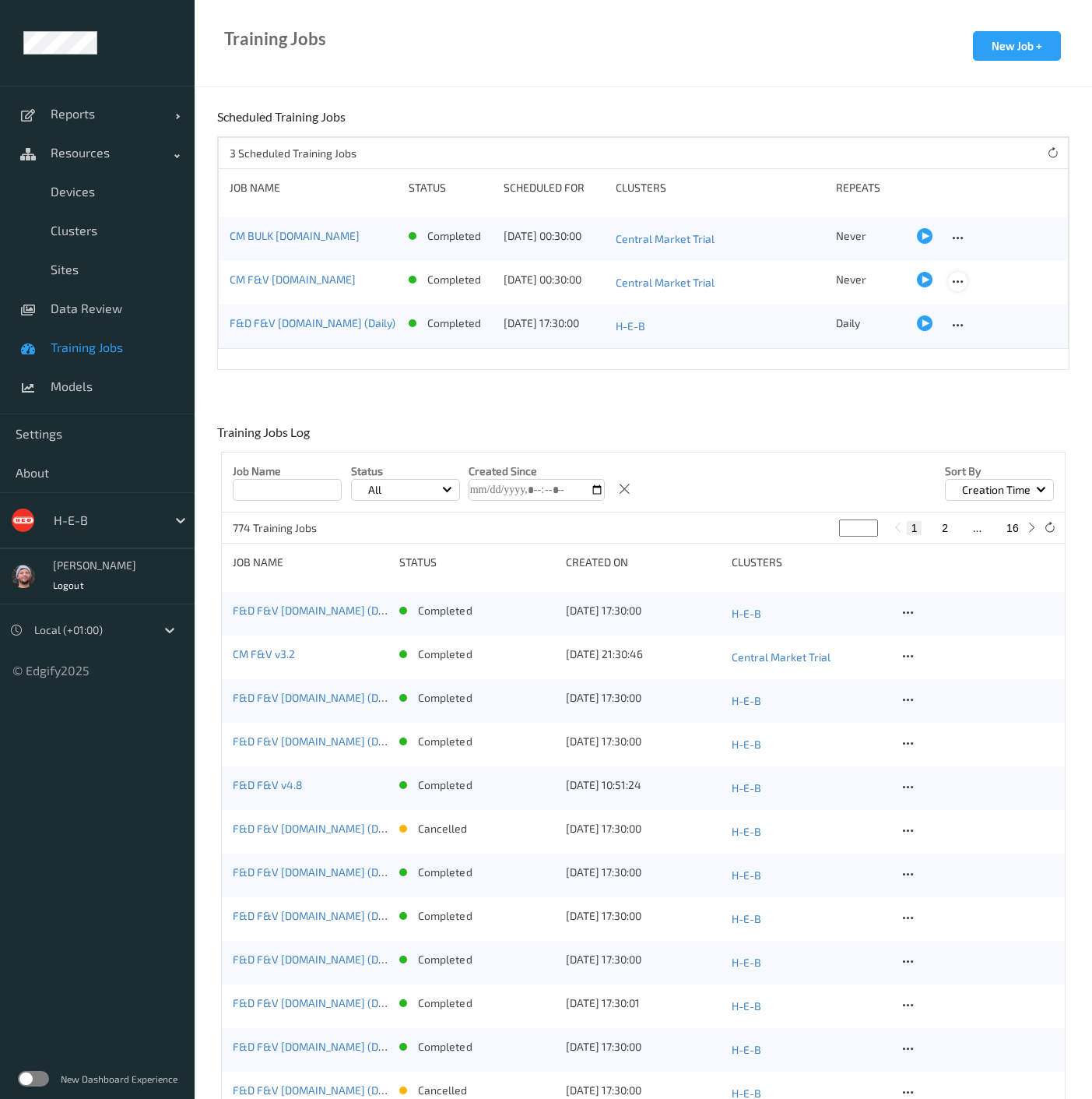
click at [952, 278] on icon at bounding box center [958, 282] width 13 height 14
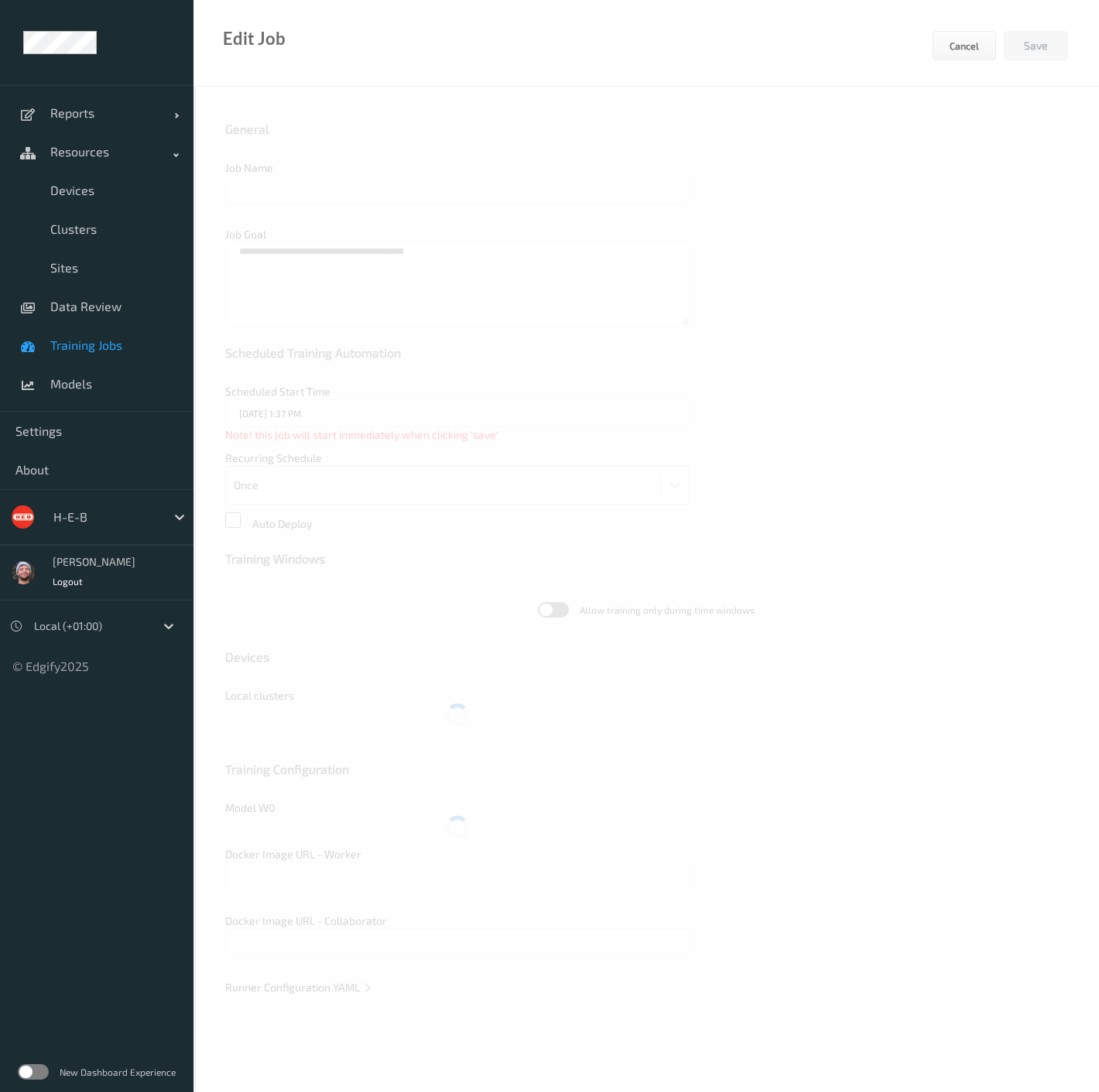
type input "CM F&V v3.ST"
type textarea "**********"
type input "05/08/2025 12:30 AM"
type input "edgify/edgify-worker-cuda:2.5.20"
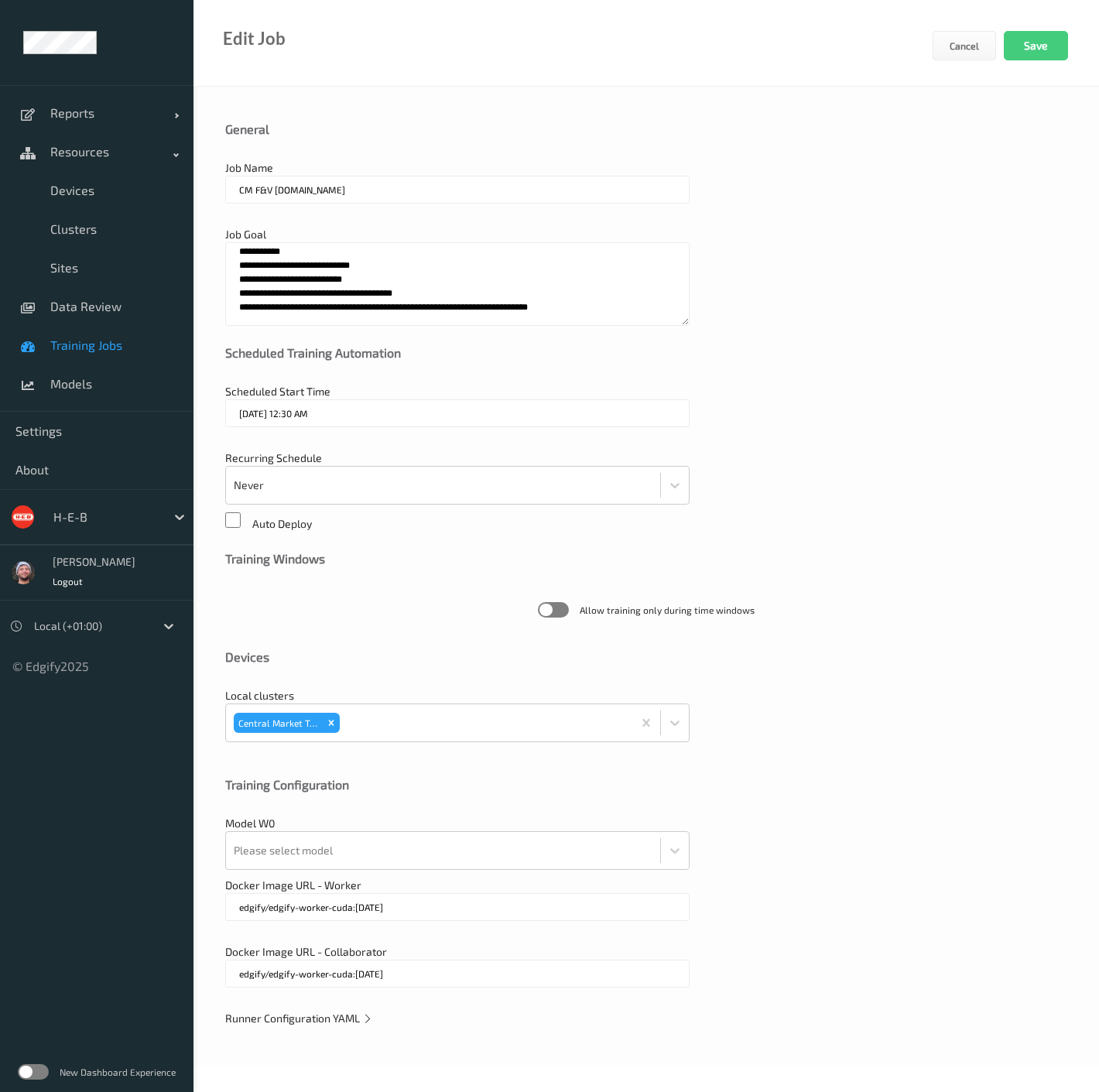
click at [285, 189] on input "CM F&V v3.ST" at bounding box center [457, 189] width 465 height 28
type input "CM F&V v3.2ST"
click at [362, 554] on icon at bounding box center [367, 1018] width 11 height 13
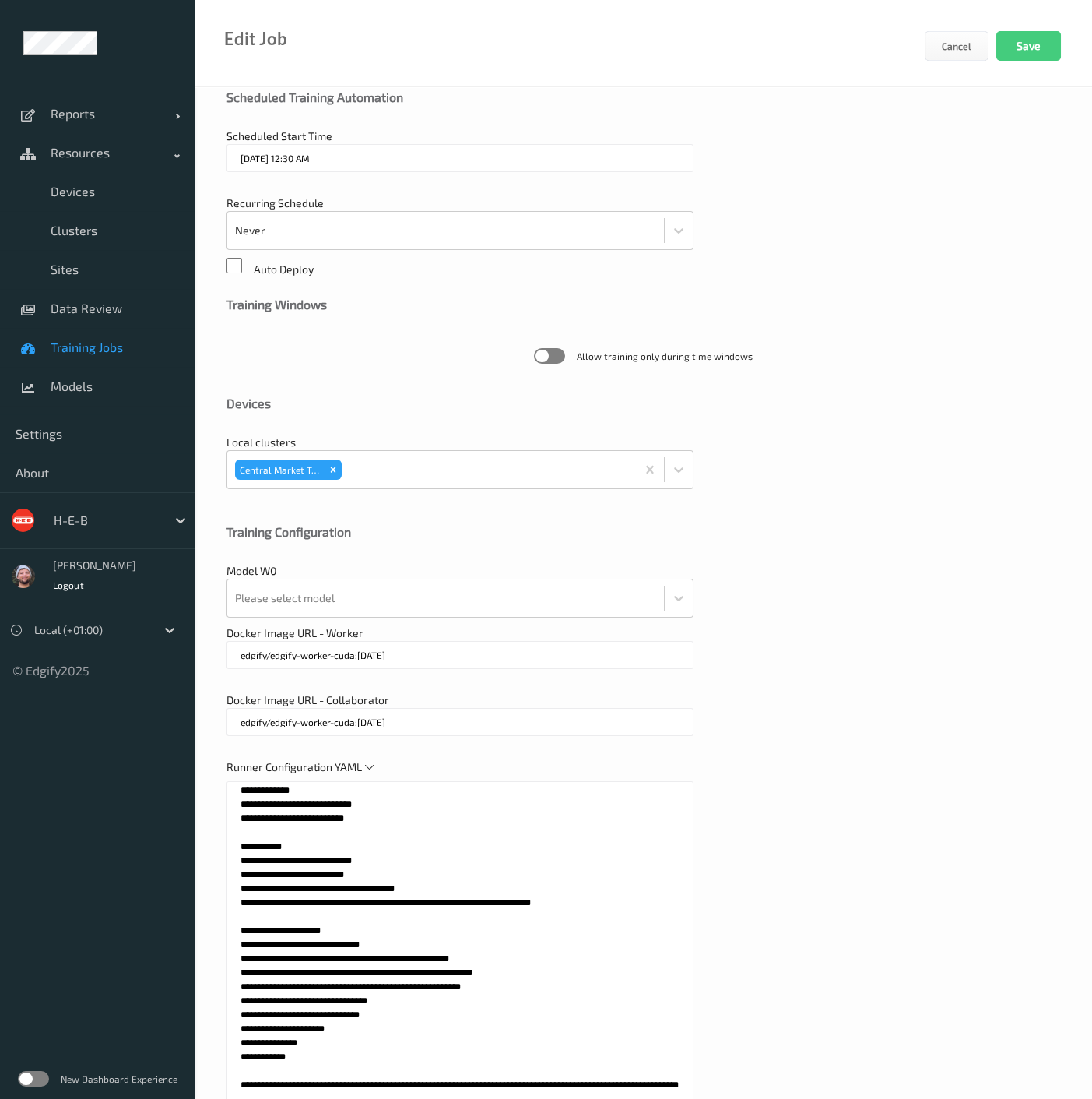
scroll to position [382, 0]
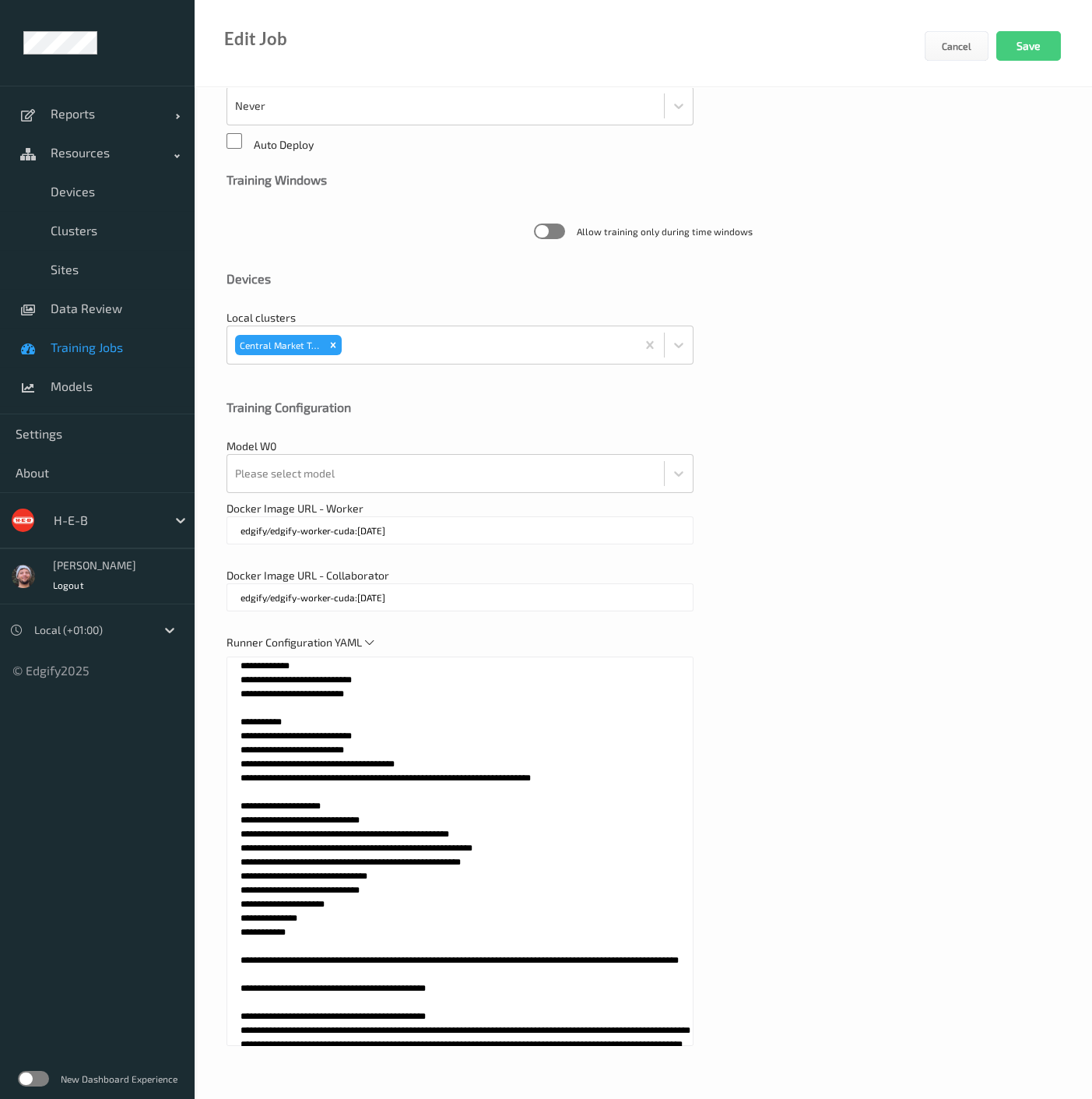
click at [435, 558] on textarea at bounding box center [460, 851] width 467 height 389
paste textarea "**********"
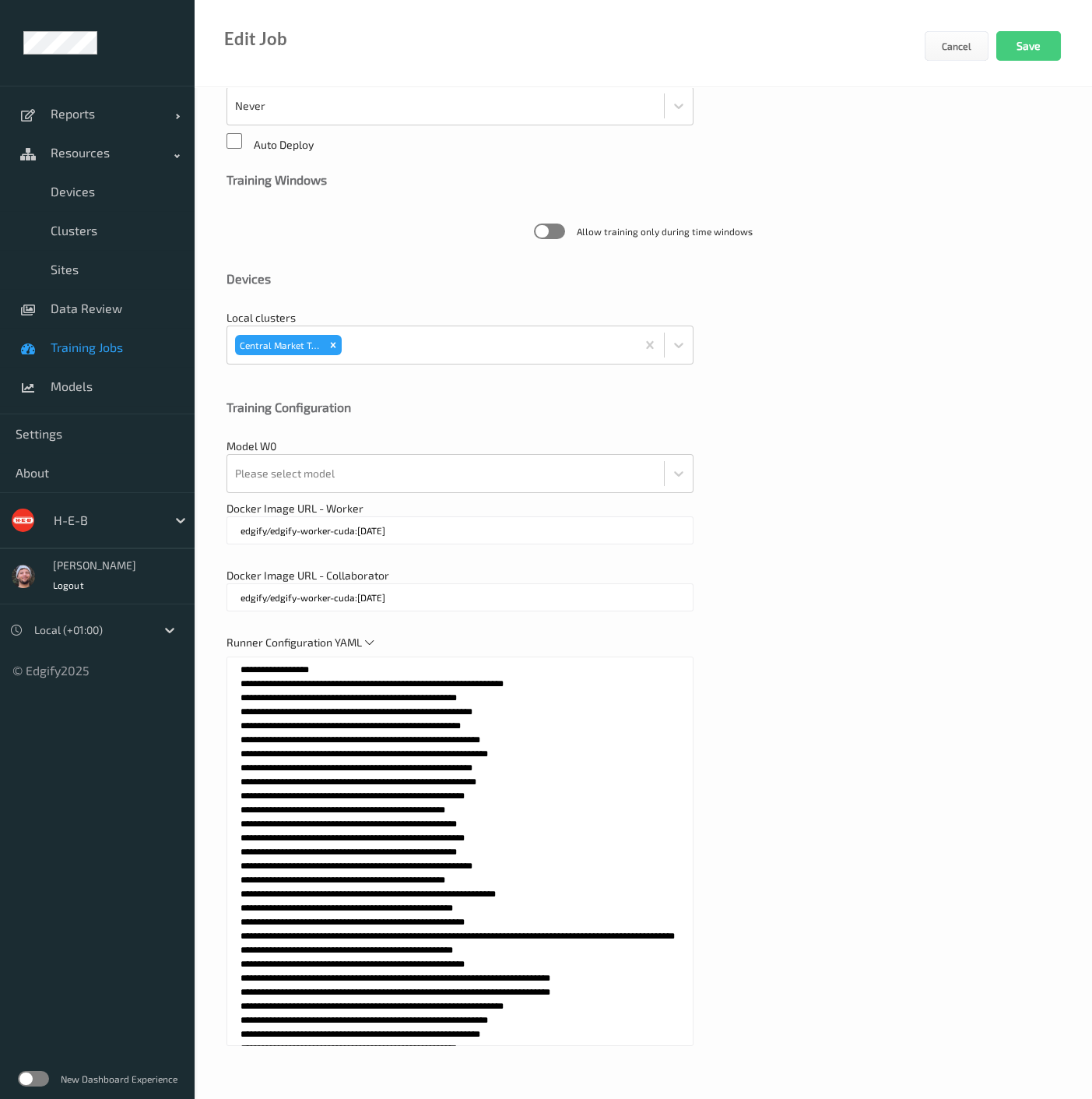
scroll to position [0, 0]
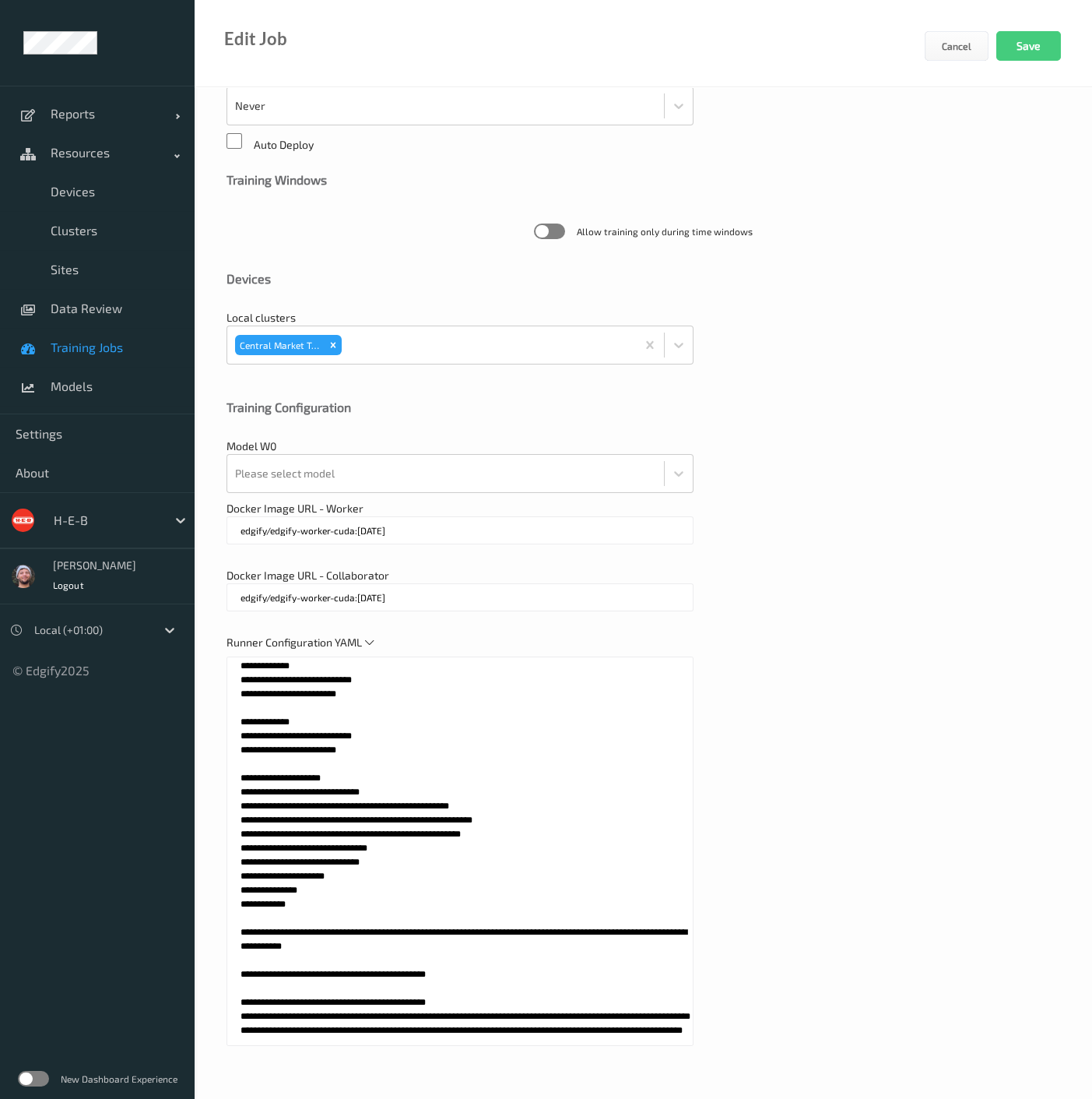
drag, startPoint x: 362, startPoint y: 746, endPoint x: 204, endPoint y: 715, distance: 161.0
click at [204, 558] on div "**********" at bounding box center [643, 402] width 897 height 1396
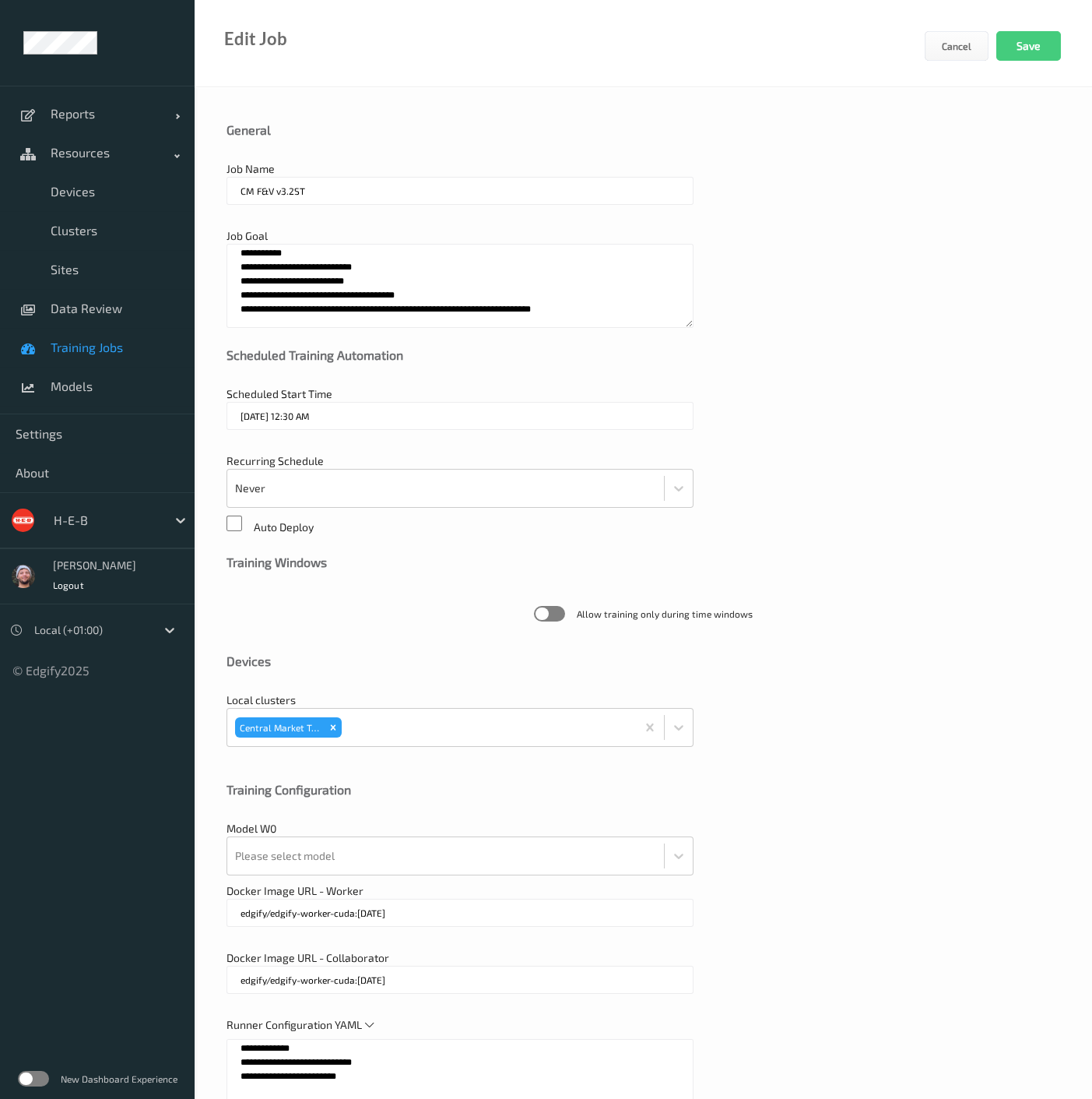
type textarea "**********"
click at [355, 298] on textarea "**********" at bounding box center [460, 285] width 467 height 84
paste textarea "**********"
click at [341, 281] on textarea "**********" at bounding box center [460, 285] width 467 height 84
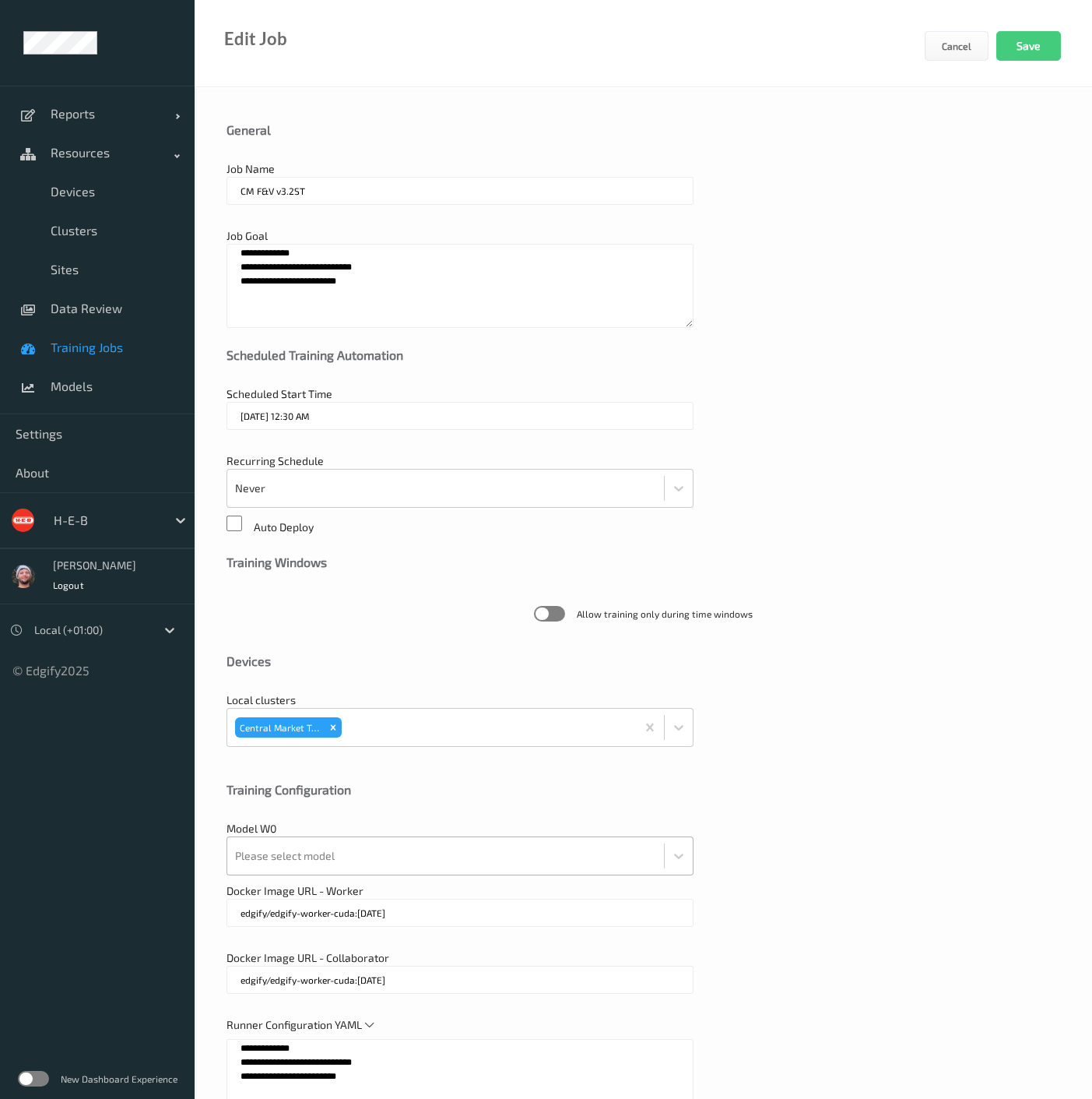
type textarea "**********"
click at [344, 558] on div at bounding box center [446, 855] width 421 height 31
paste input "5719"
type input "5719"
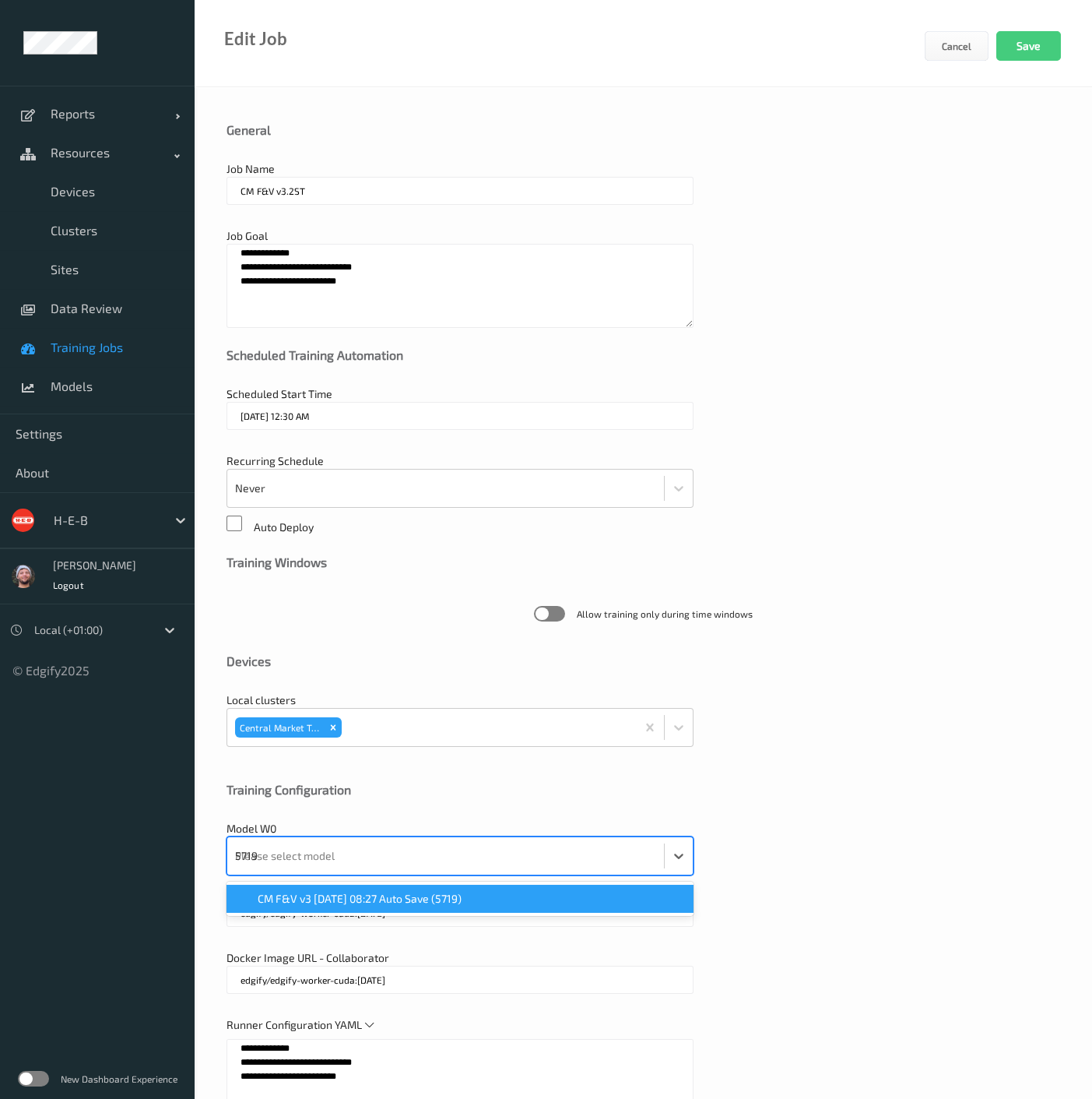
scroll to position [20, 0]
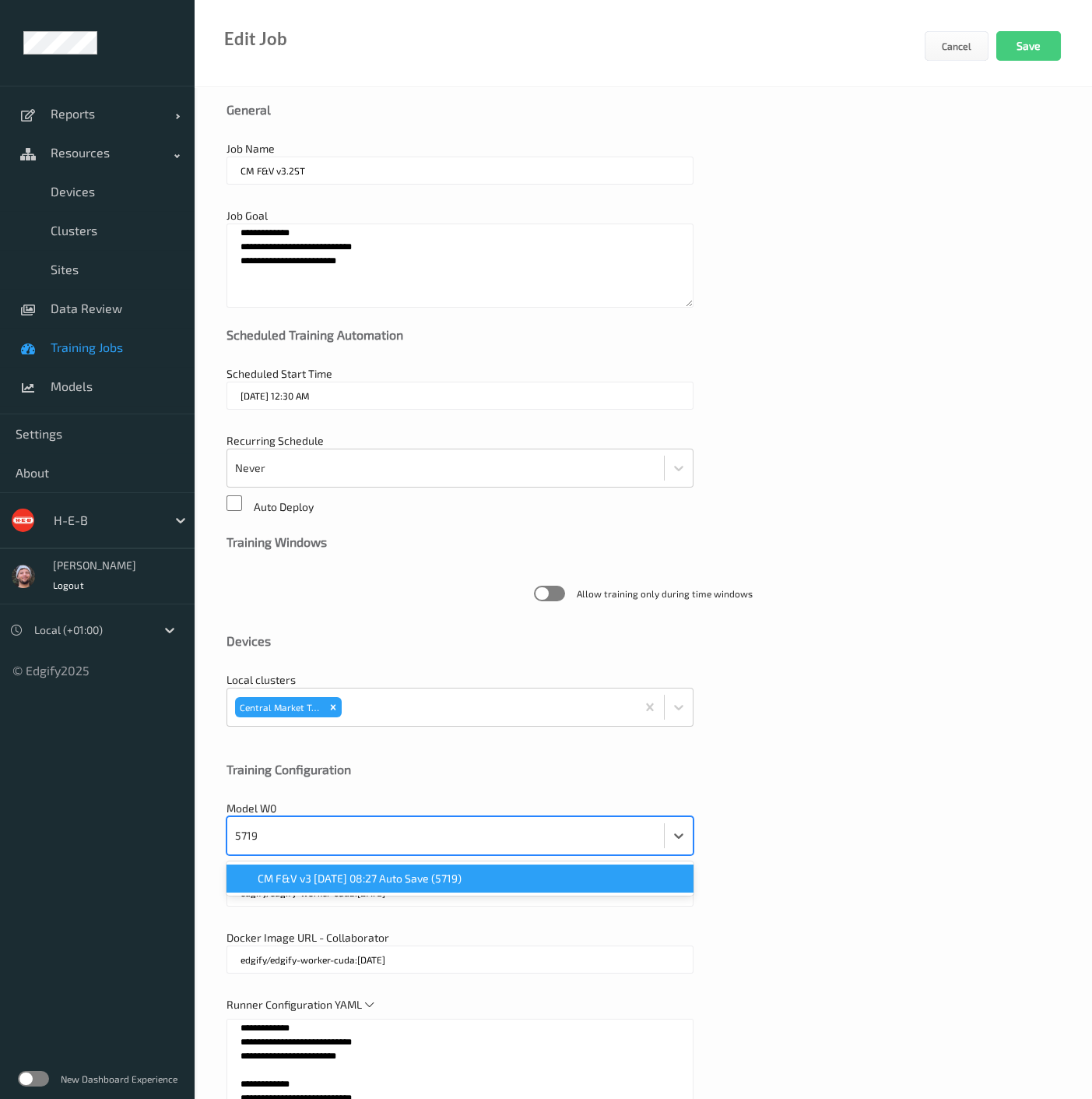
click at [385, 558] on div "CM F&V v3 2025-07-07 08:27 Auto Save (5719)" at bounding box center [460, 878] width 467 height 28
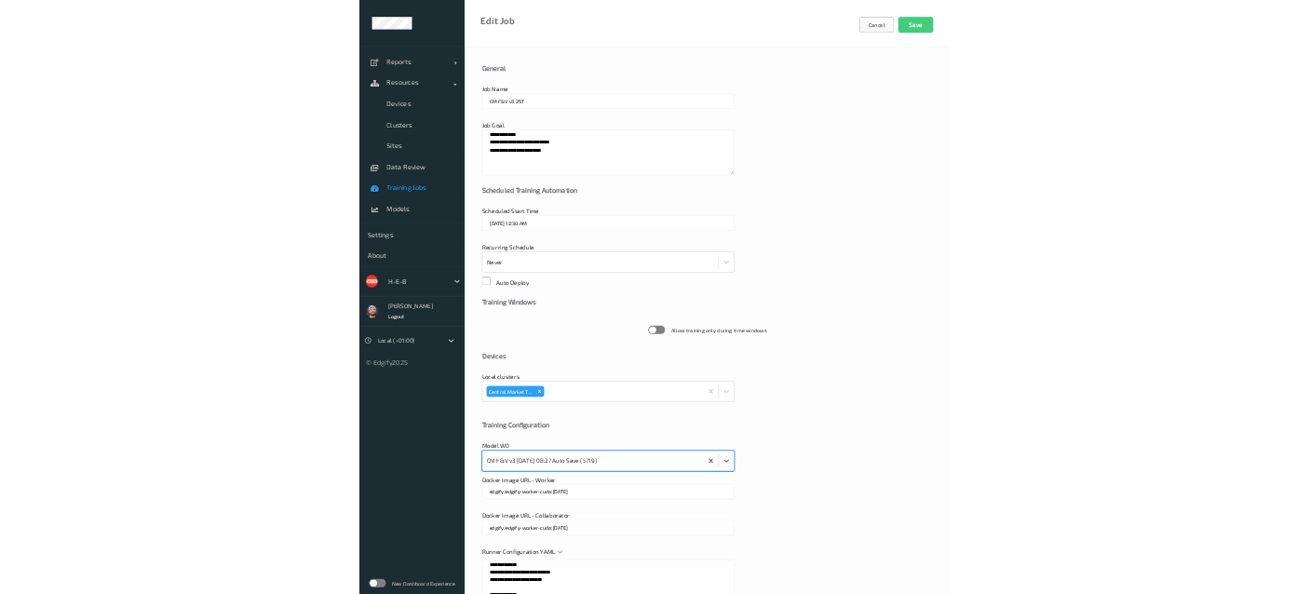
scroll to position [0, 0]
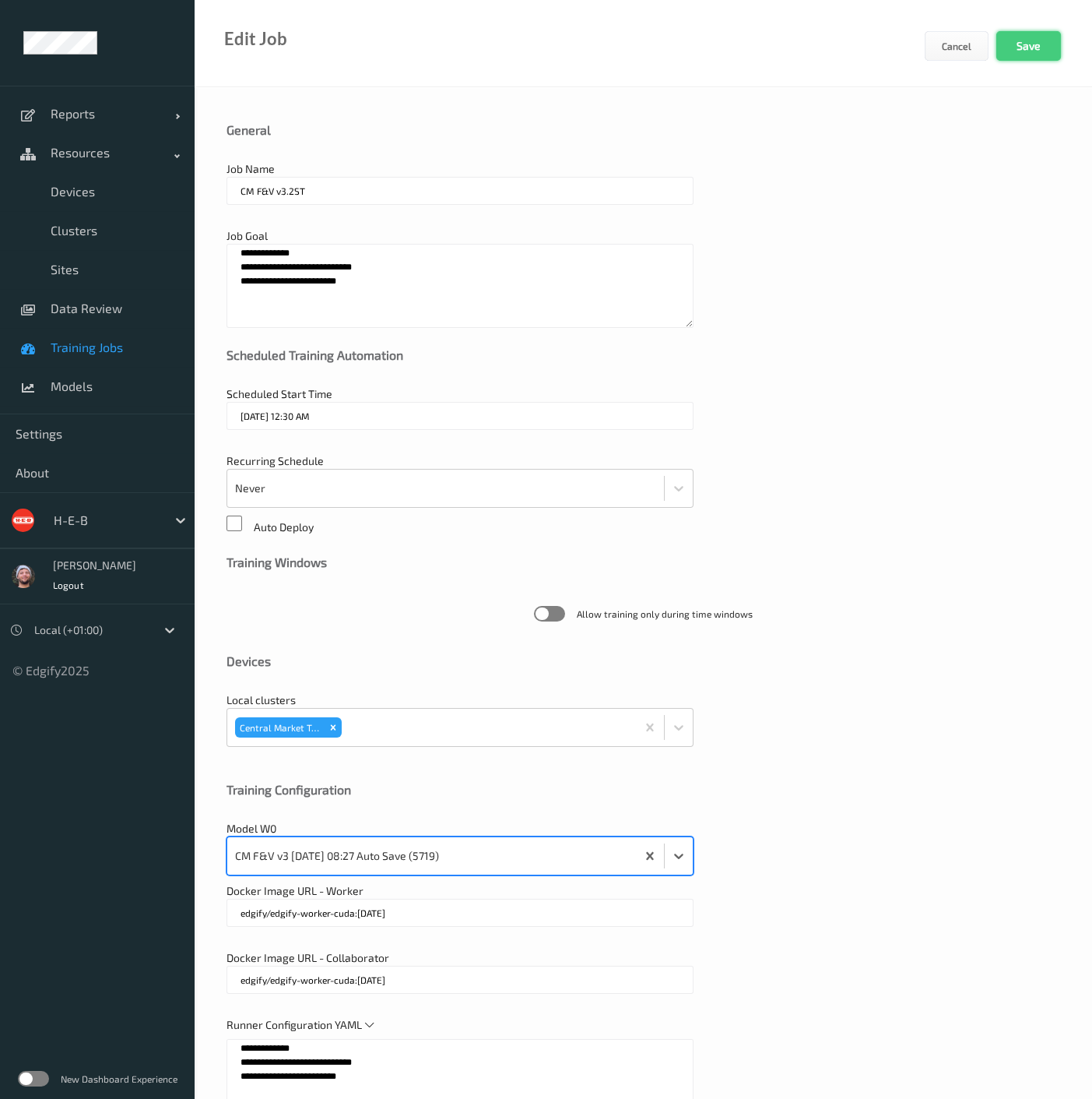
click at [1012, 34] on button "Save" at bounding box center [1028, 45] width 64 height 29
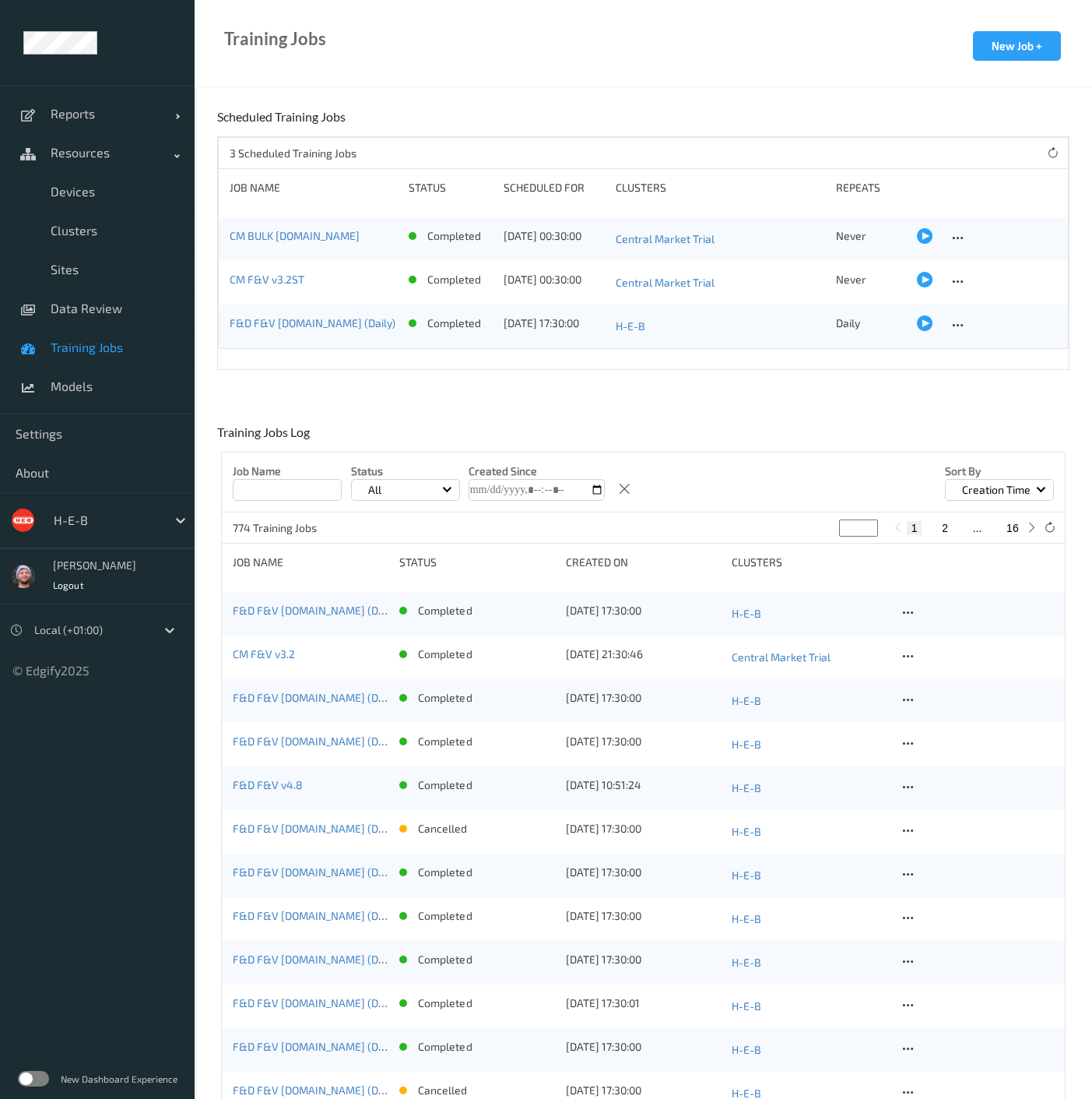
click at [954, 323] on icon at bounding box center [958, 325] width 13 height 14
click at [983, 350] on div "Edit Job" at bounding box center [992, 350] width 33 height 15
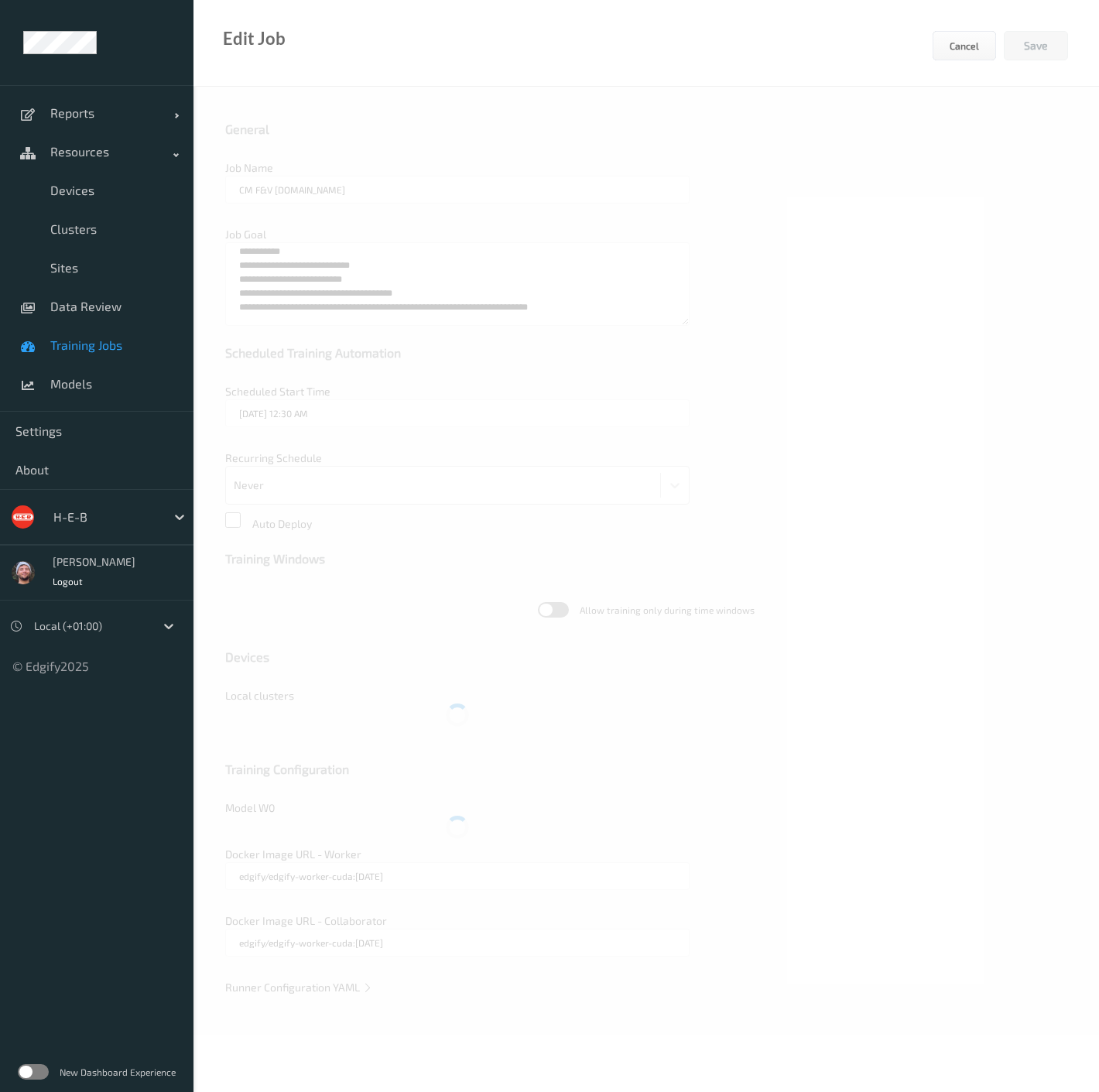
type input "F&D F&V v4.9.ST (Daily)"
type textarea "**********"
type input "18/09/2025 5:30 PM"
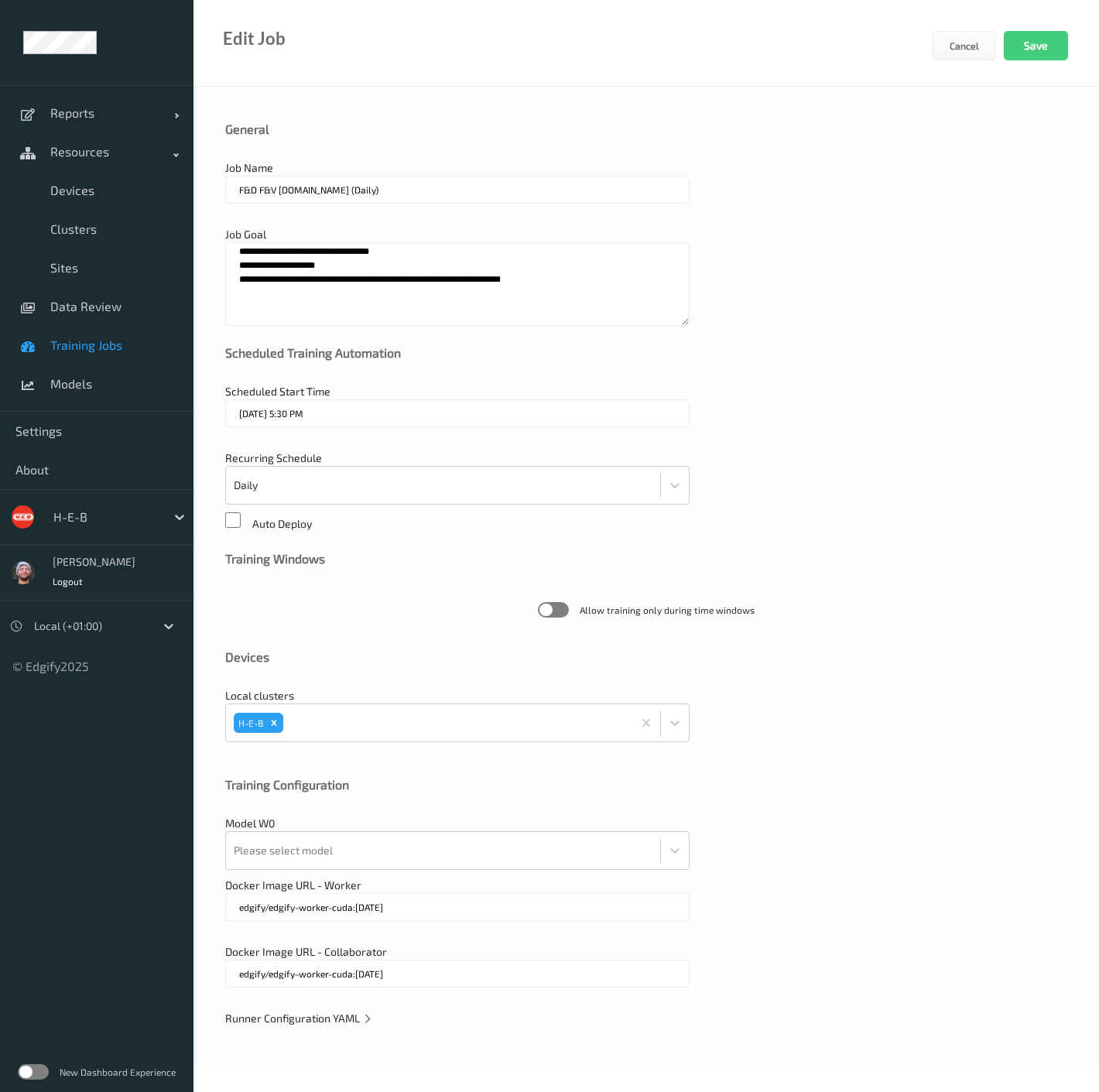
click at [297, 187] on input "F&D F&V v4.9.ST (Daily)" at bounding box center [457, 189] width 465 height 28
click at [116, 350] on span "Training Jobs" at bounding box center [115, 345] width 128 height 16
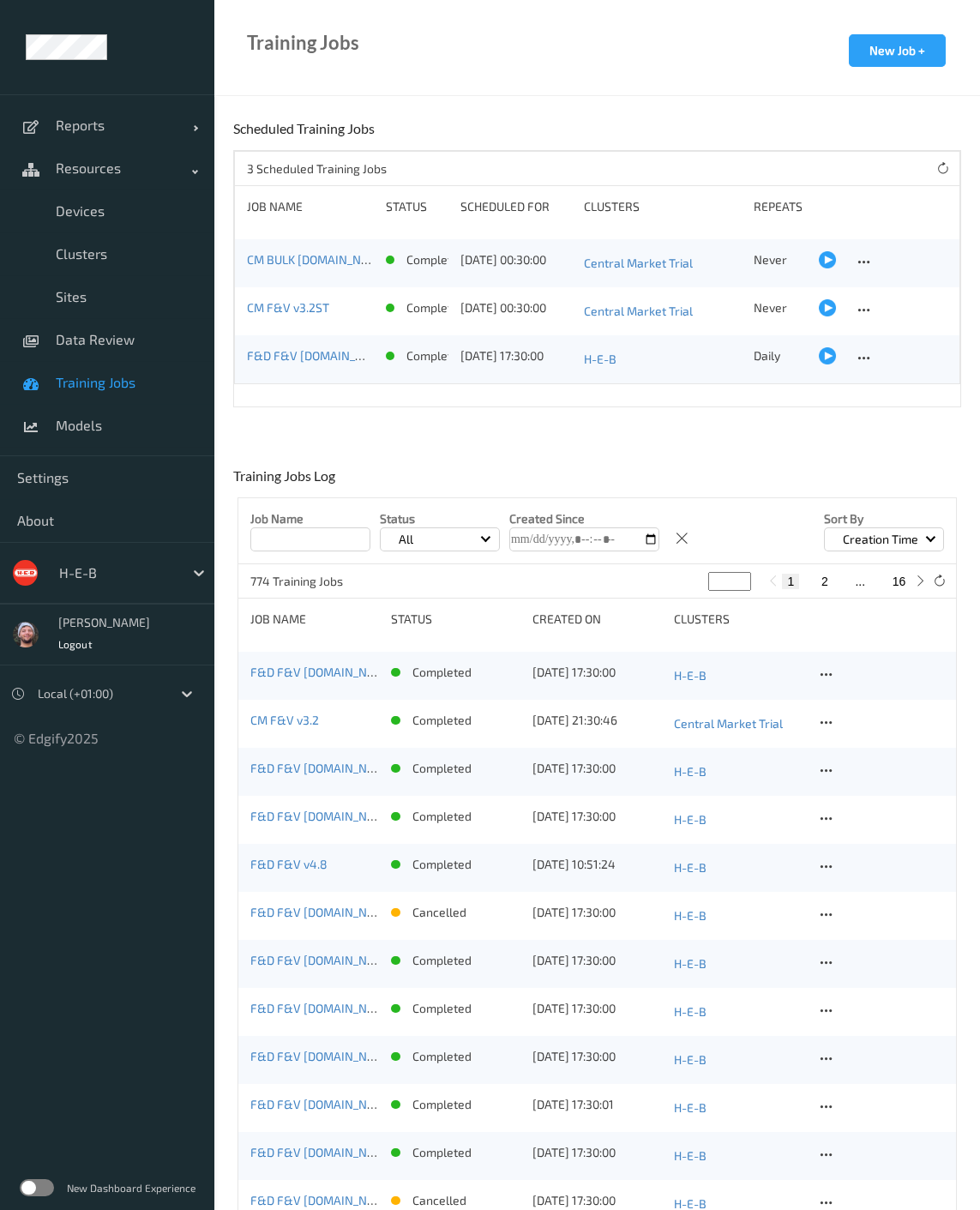
click at [521, 82] on div "Training Jobs New Job +" at bounding box center [597, 48] width 765 height 96
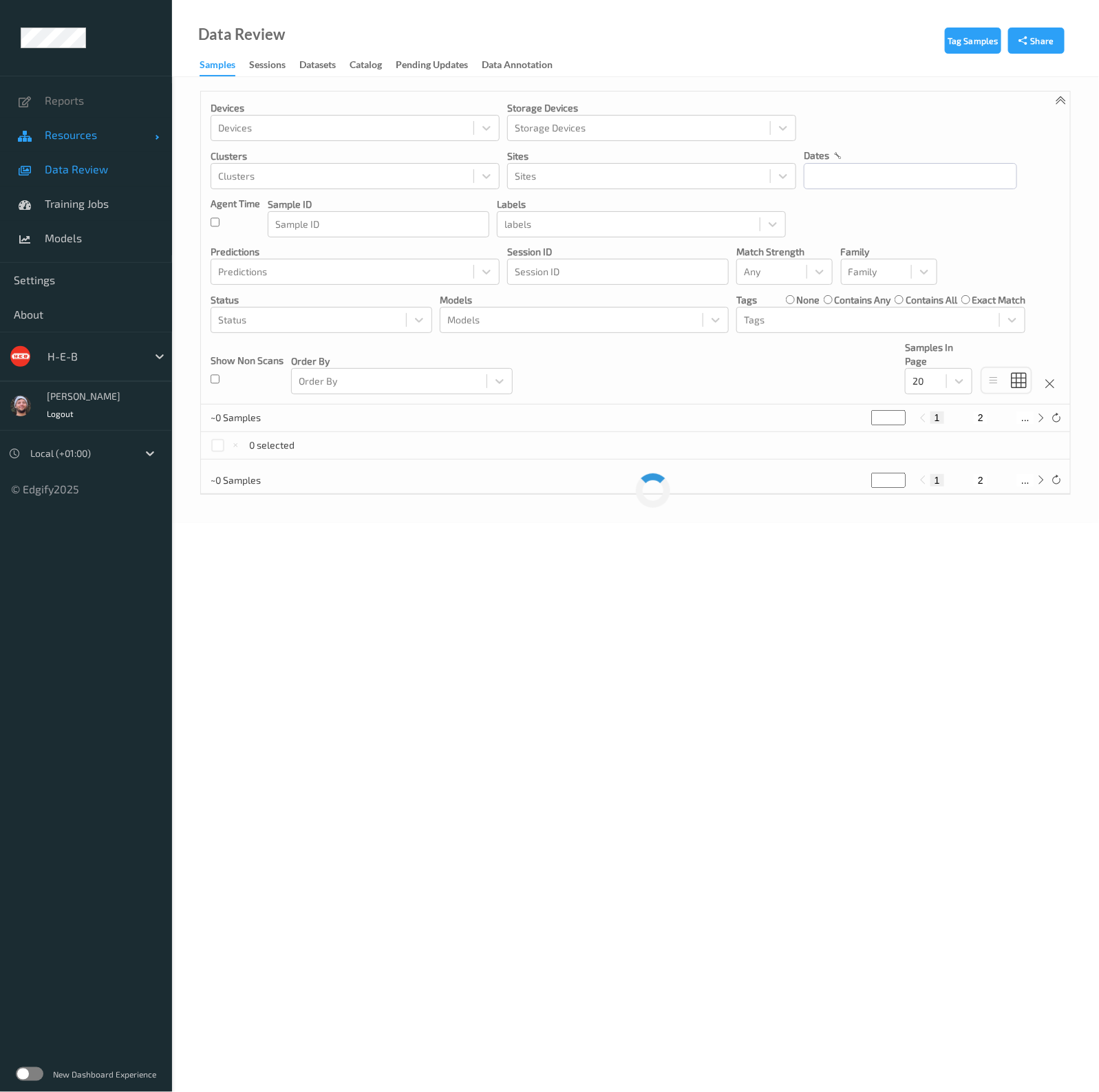
click at [93, 135] on span "Resources" at bounding box center [100, 135] width 110 height 14
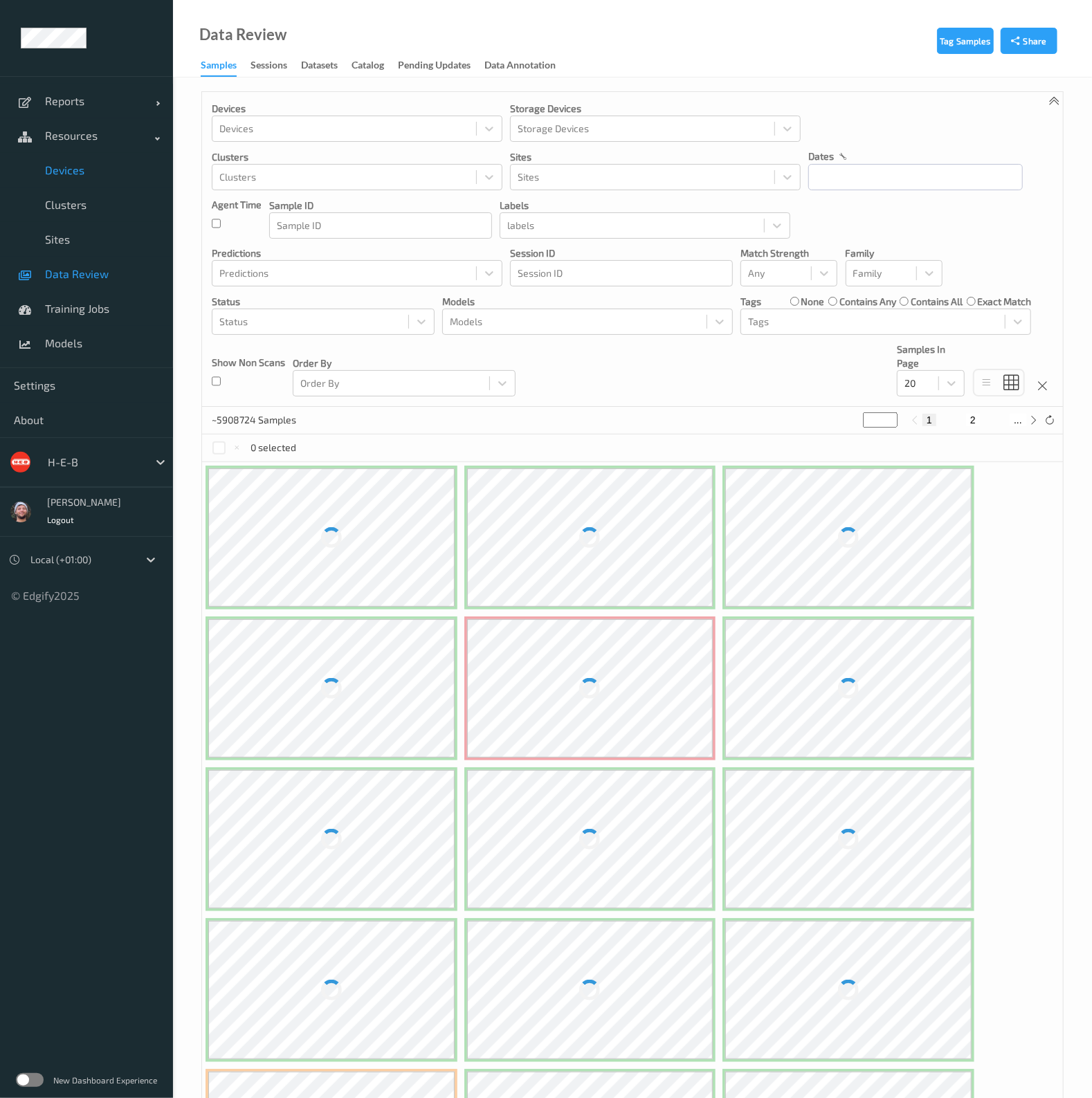
click at [95, 167] on span "Devices" at bounding box center [103, 170] width 114 height 14
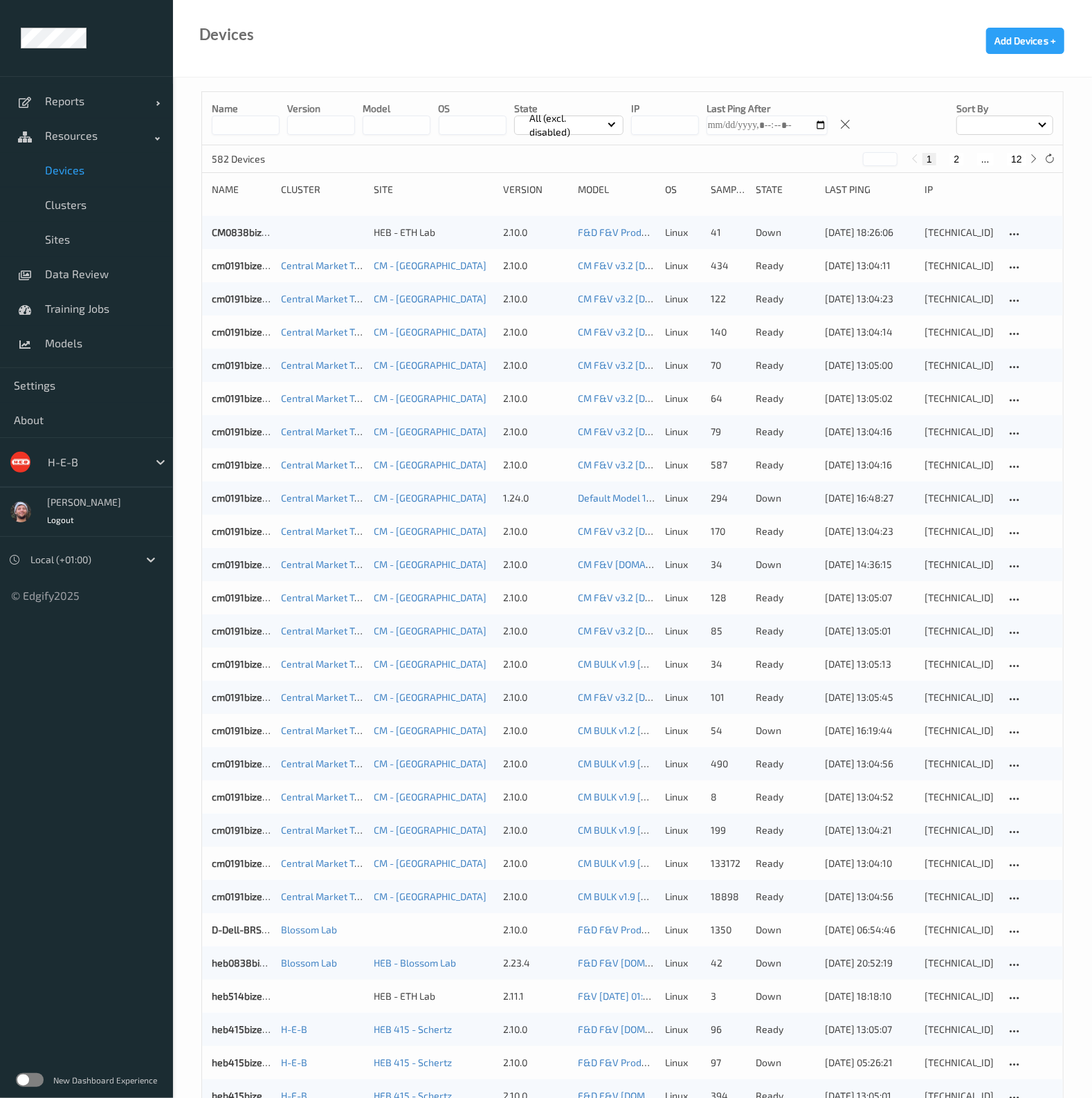
click at [1017, 158] on button "12" at bounding box center [1016, 159] width 19 height 13
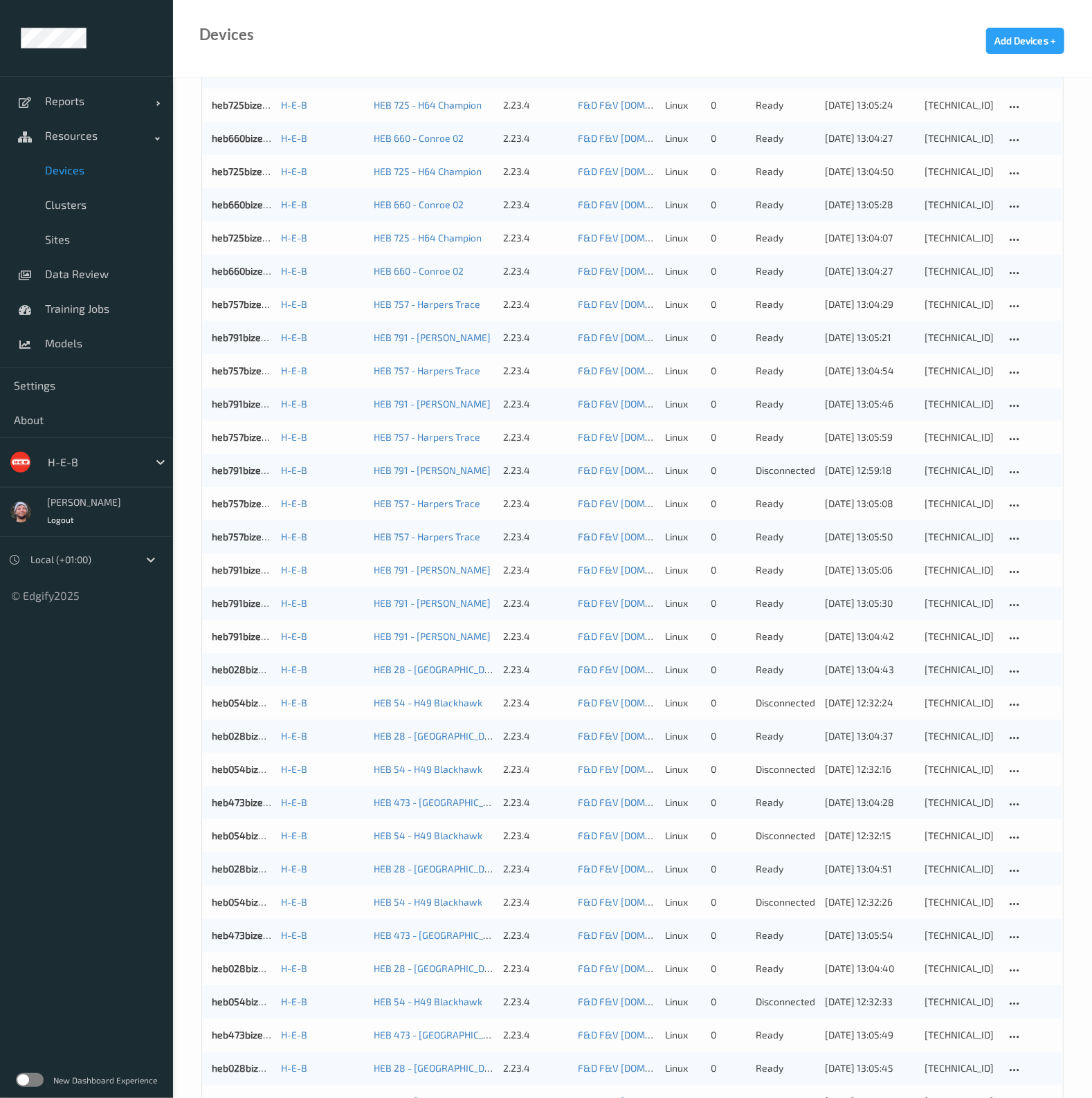
scroll to position [208, 0]
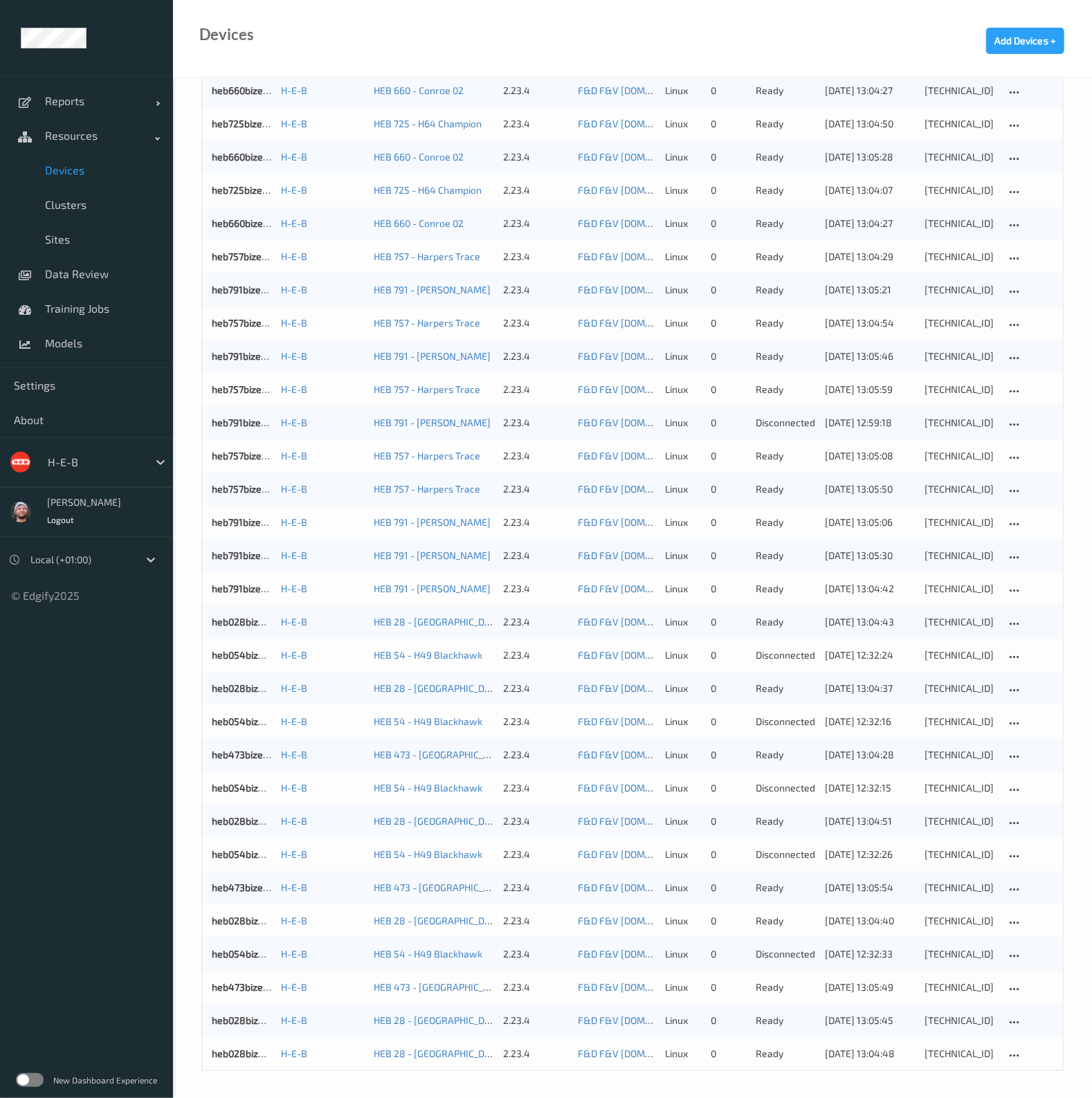
drag, startPoint x: 59, startPoint y: 165, endPoint x: 97, endPoint y: 165, distance: 38.0
click at [59, 165] on span "Devices" at bounding box center [103, 170] width 114 height 14
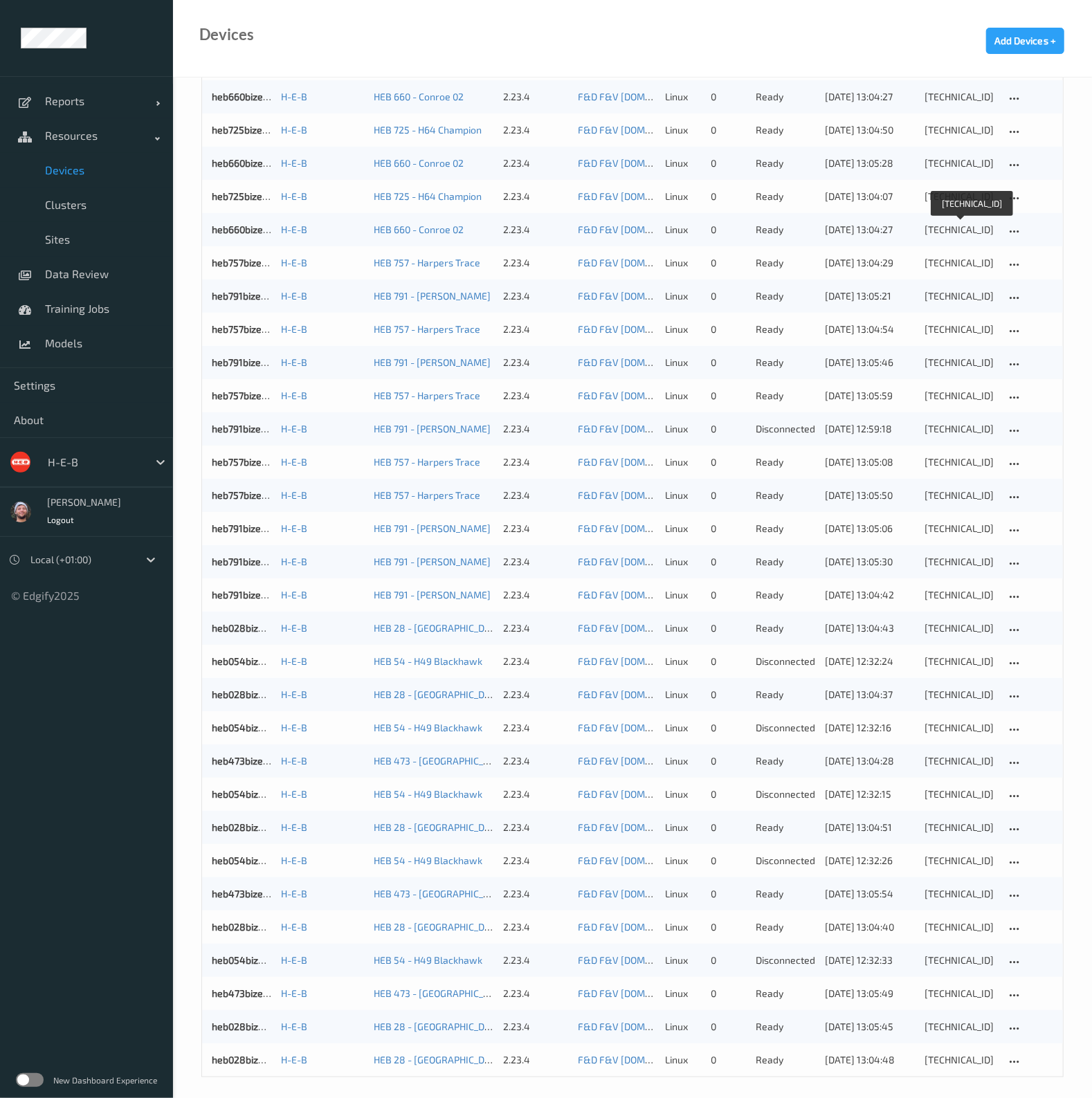
scroll to position [0, 0]
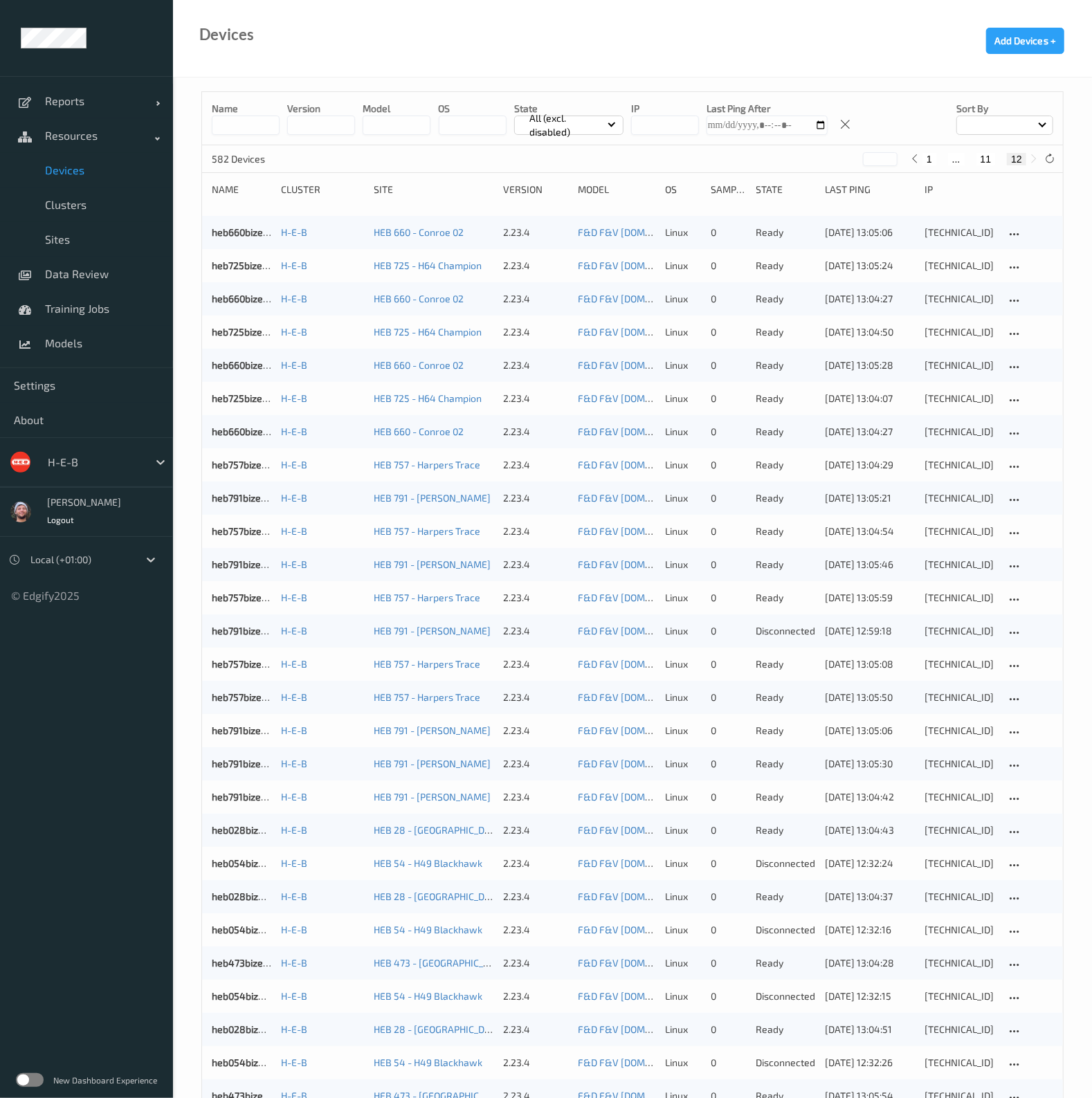
click at [983, 159] on button "11" at bounding box center [986, 159] width 19 height 13
type input "**"
click at [245, 595] on link "heb553bizedg18" at bounding box center [248, 598] width 73 height 12
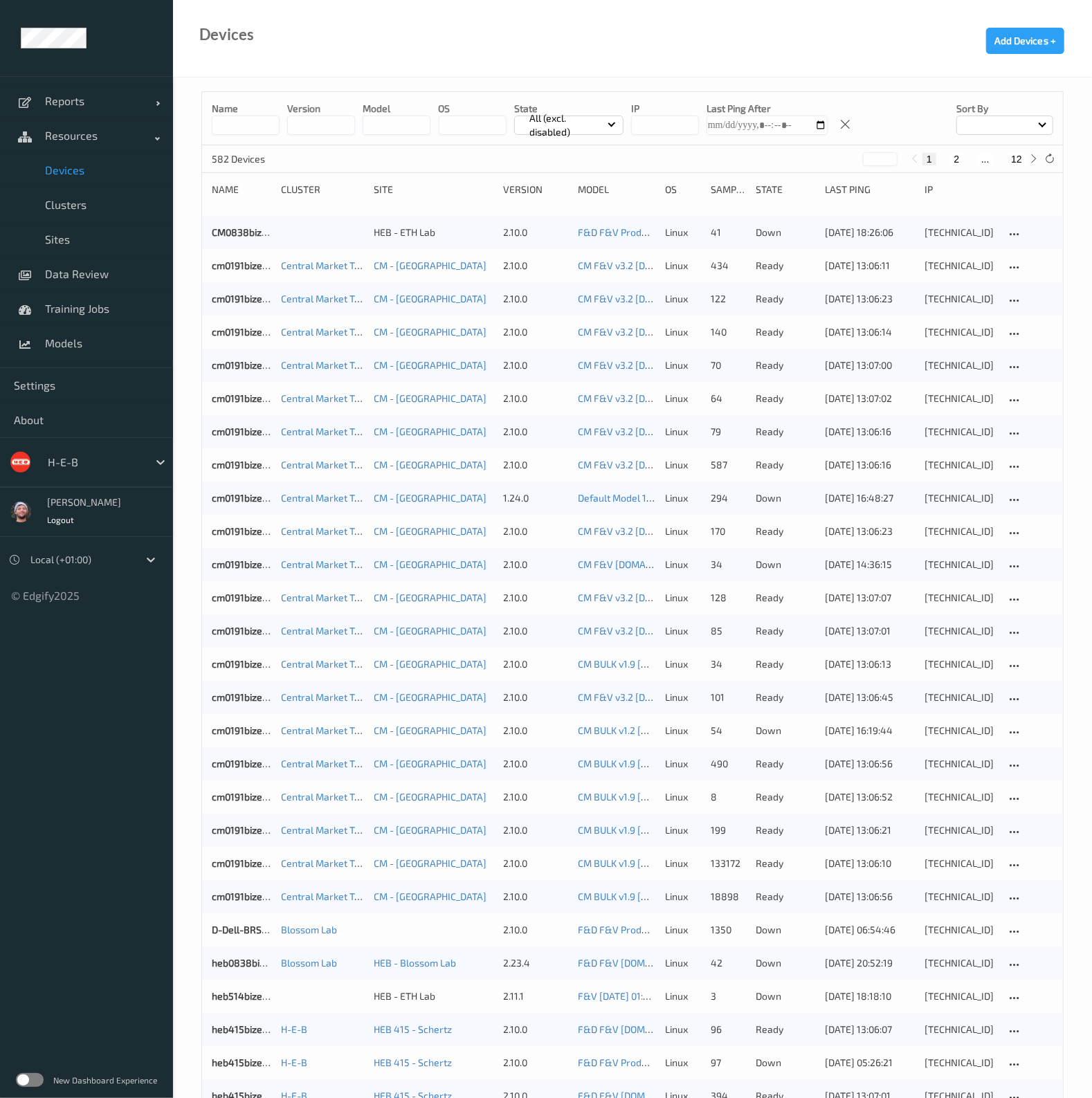
click at [1017, 157] on button "12" at bounding box center [1016, 159] width 19 height 13
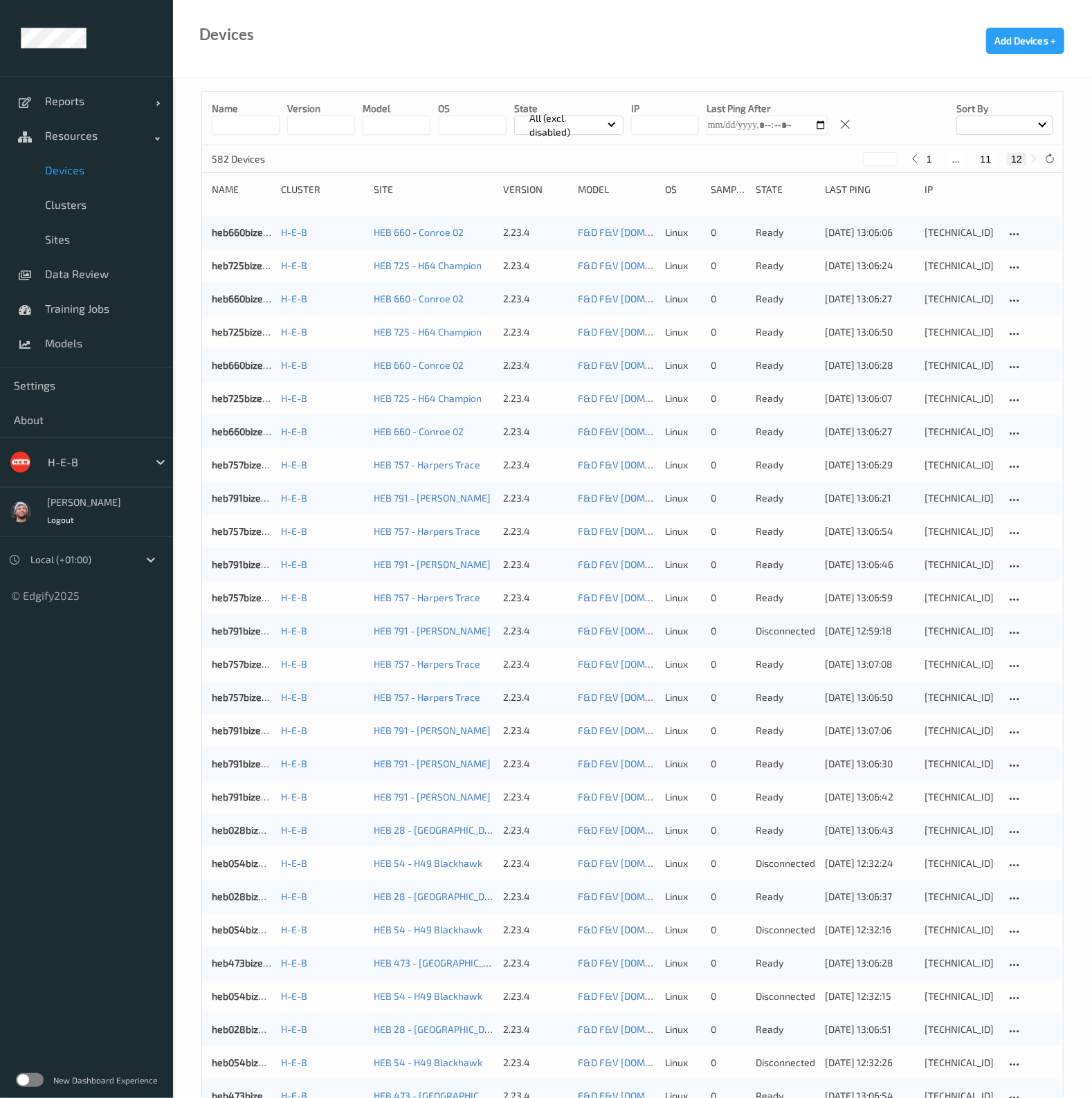
click at [989, 160] on button "11" at bounding box center [986, 159] width 19 height 13
type input "**"
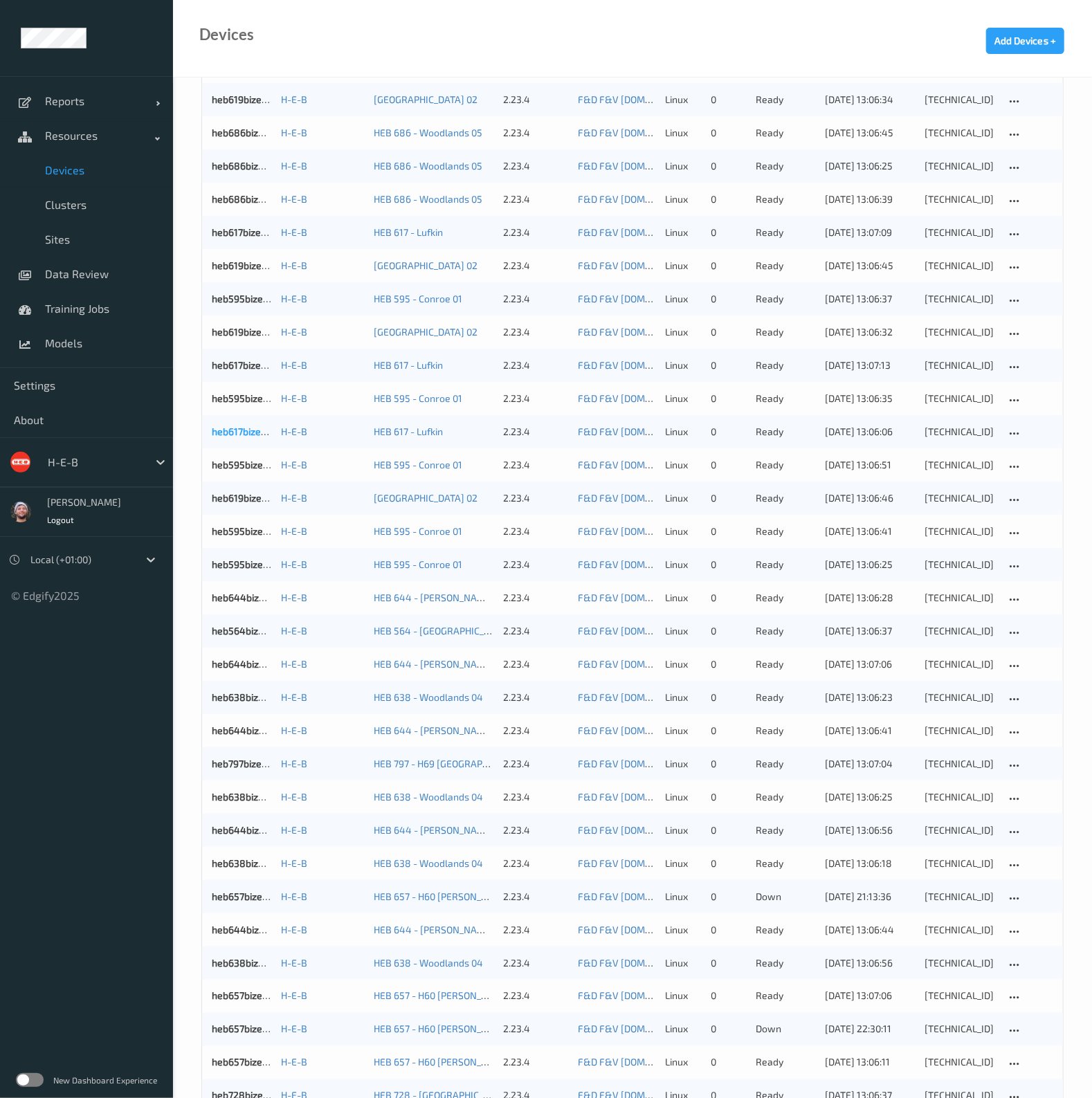
scroll to position [691, 0]
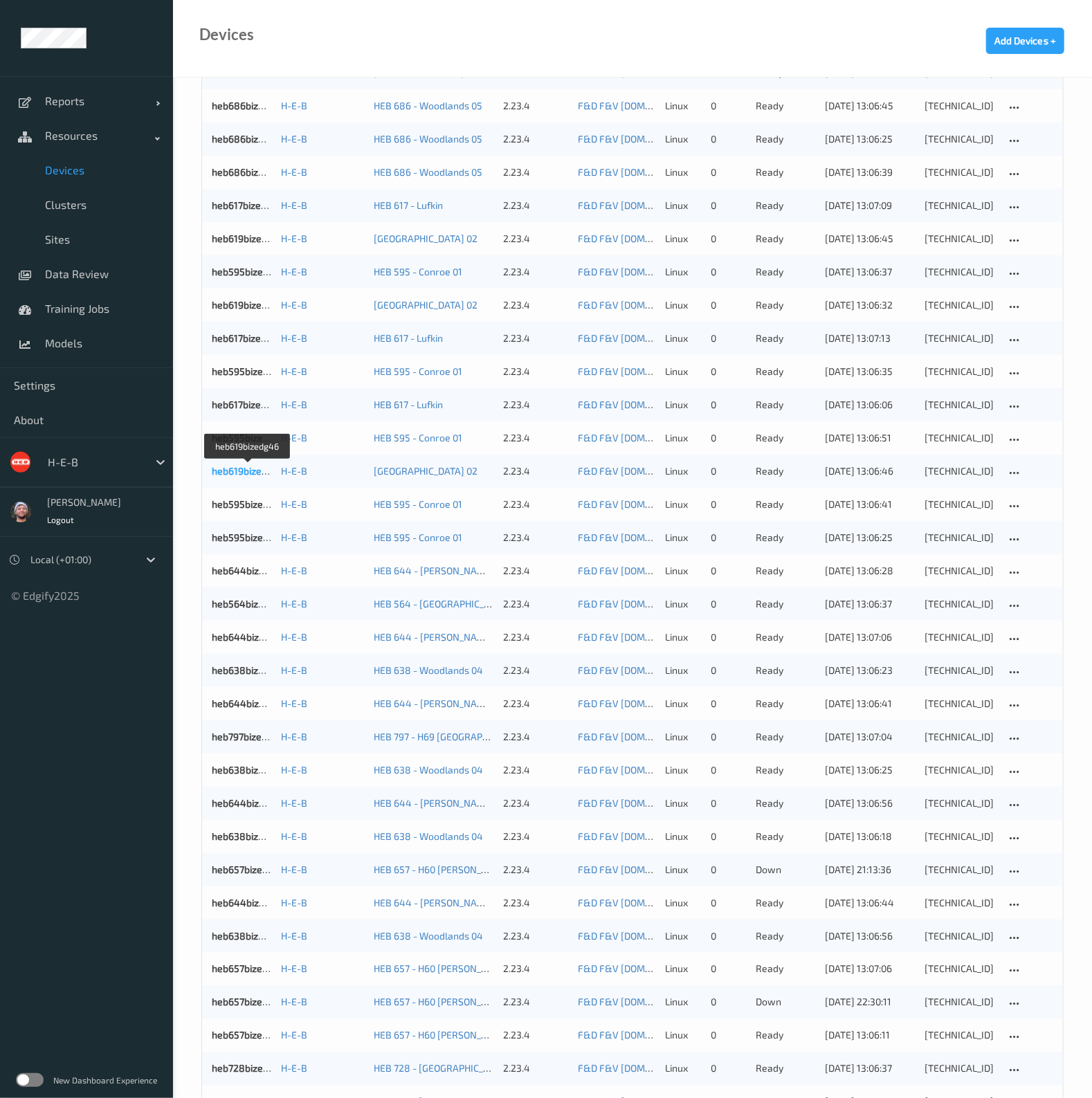
drag, startPoint x: 245, startPoint y: 471, endPoint x: 256, endPoint y: 472, distance: 11.0
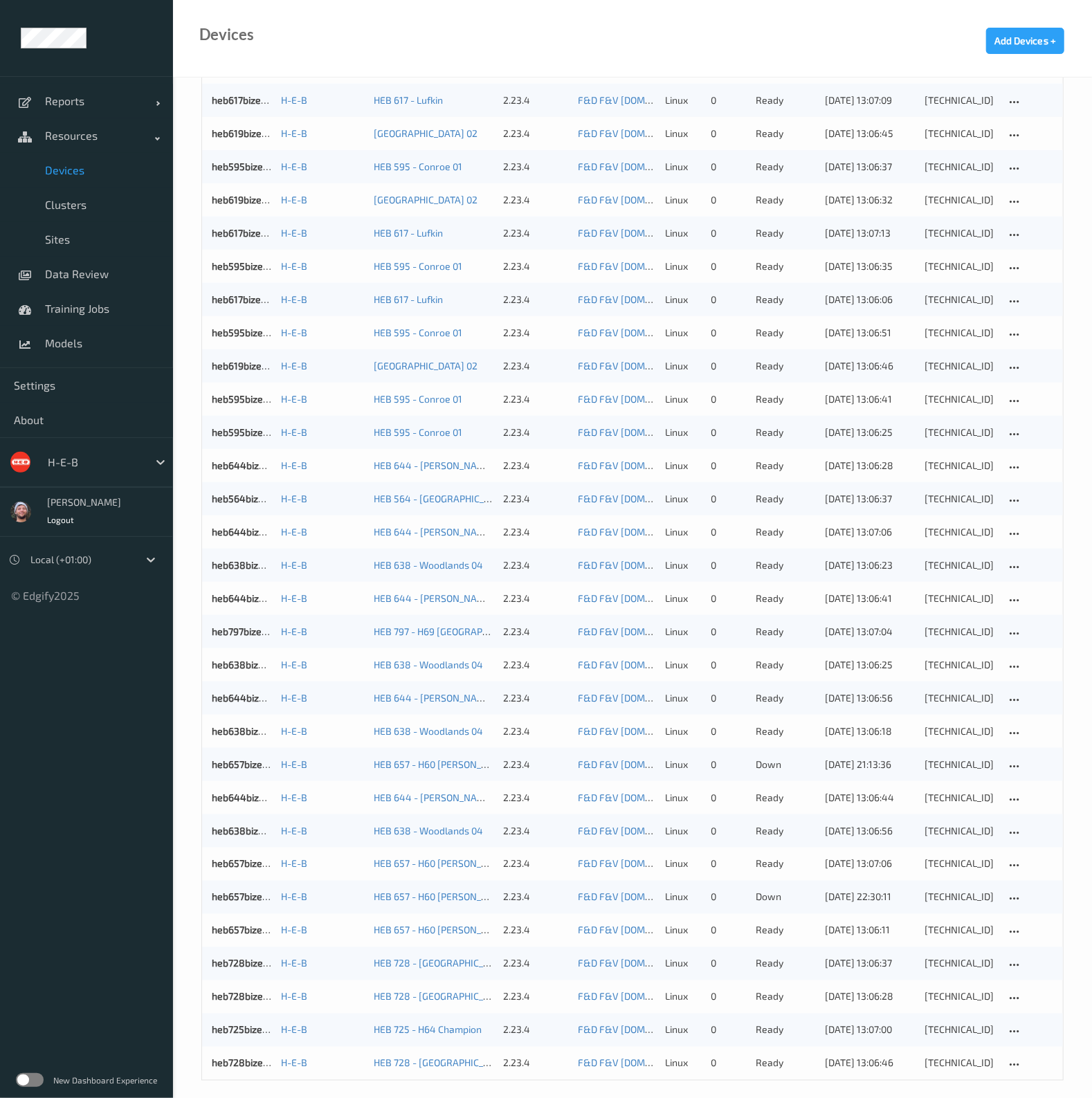
scroll to position [807, 0]
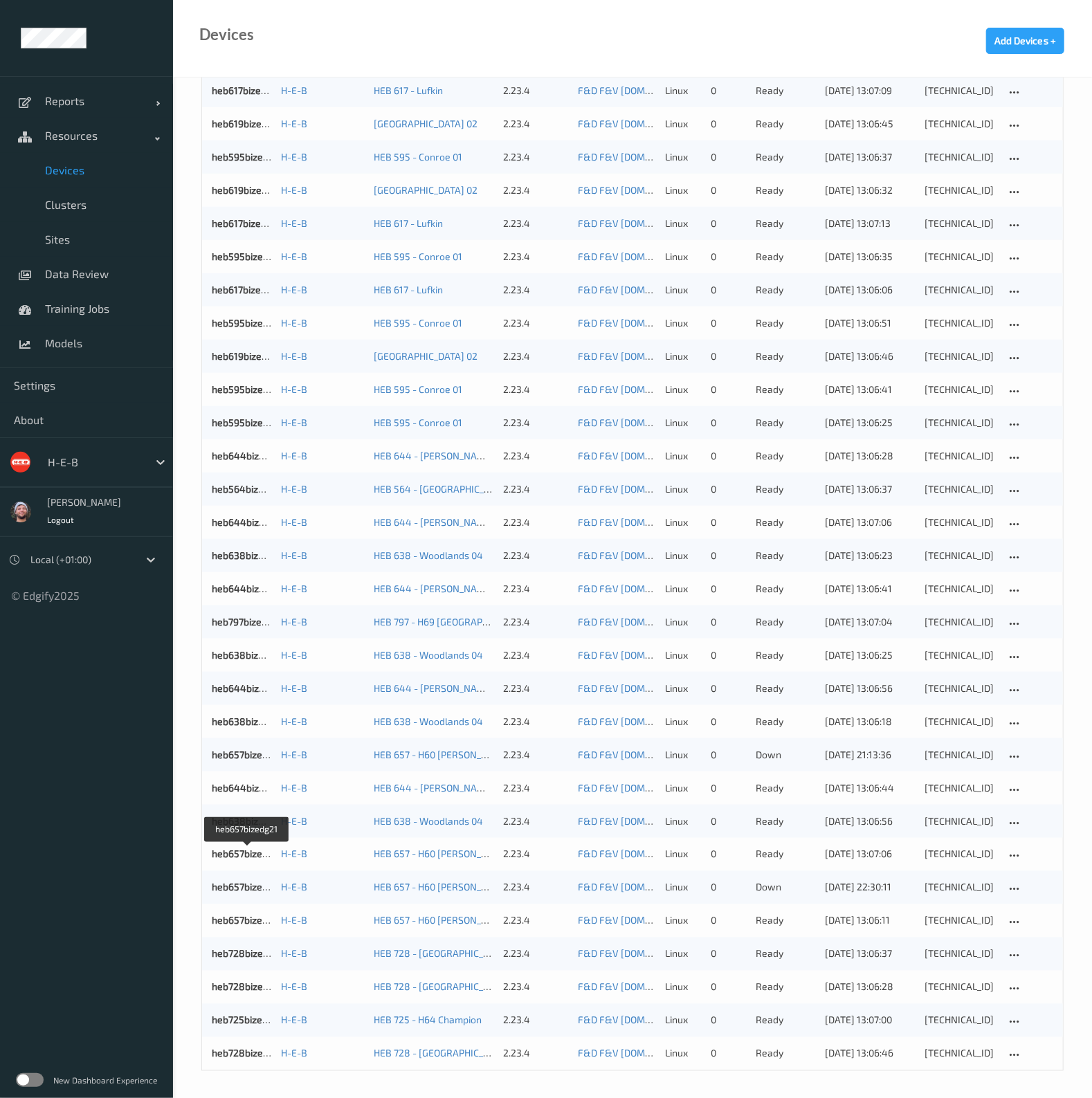
drag, startPoint x: 232, startPoint y: 853, endPoint x: 296, endPoint y: 863, distance: 64.8
click at [296, 863] on div "heb657bizedg21 H-E-B HEB 657 - H60 Jones 2.23.4 F&D F&V v4.9.ST (Daily) 2025-09…" at bounding box center [633, 854] width 861 height 33
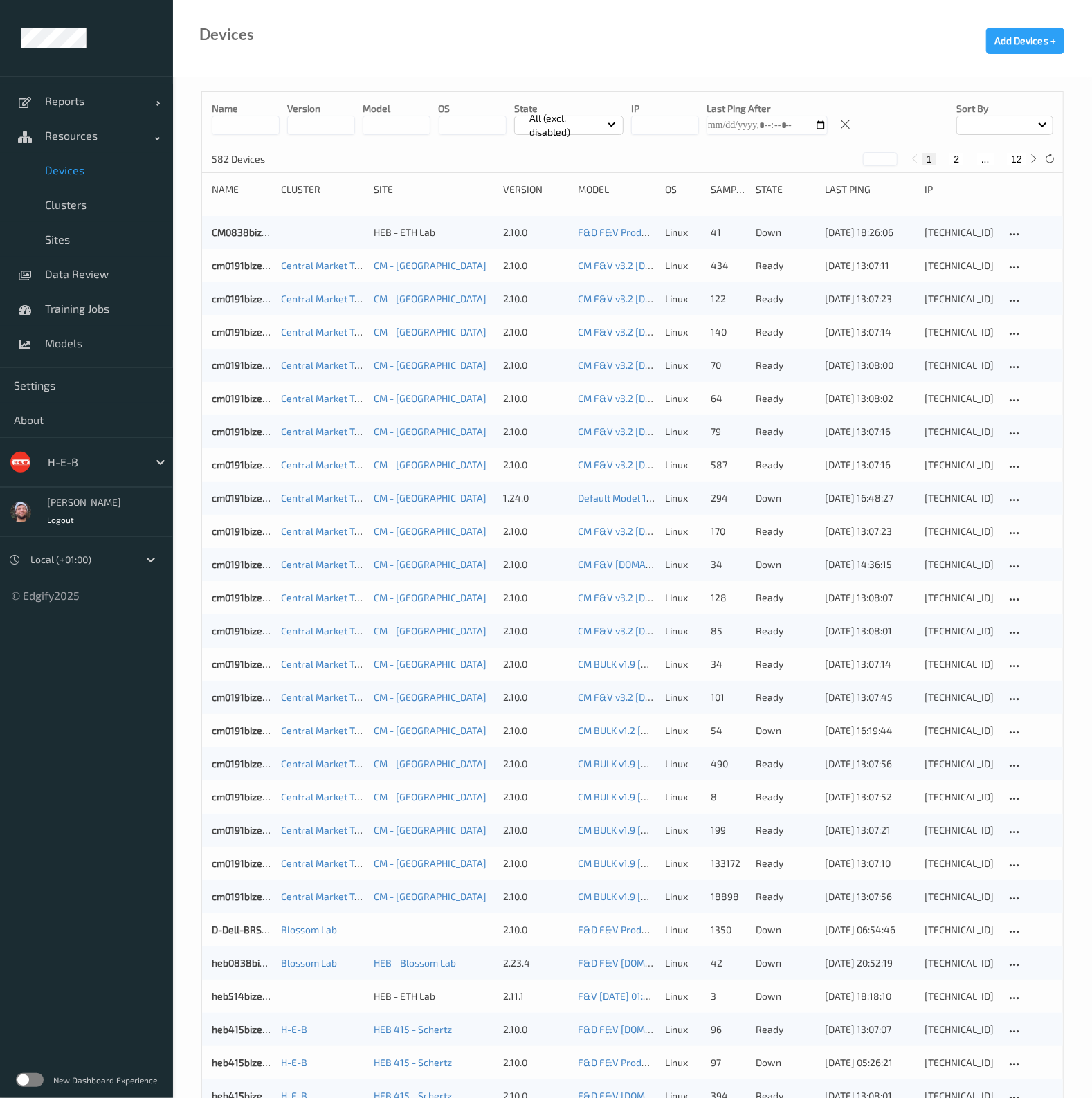
click at [1011, 153] on button "12" at bounding box center [1016, 159] width 19 height 13
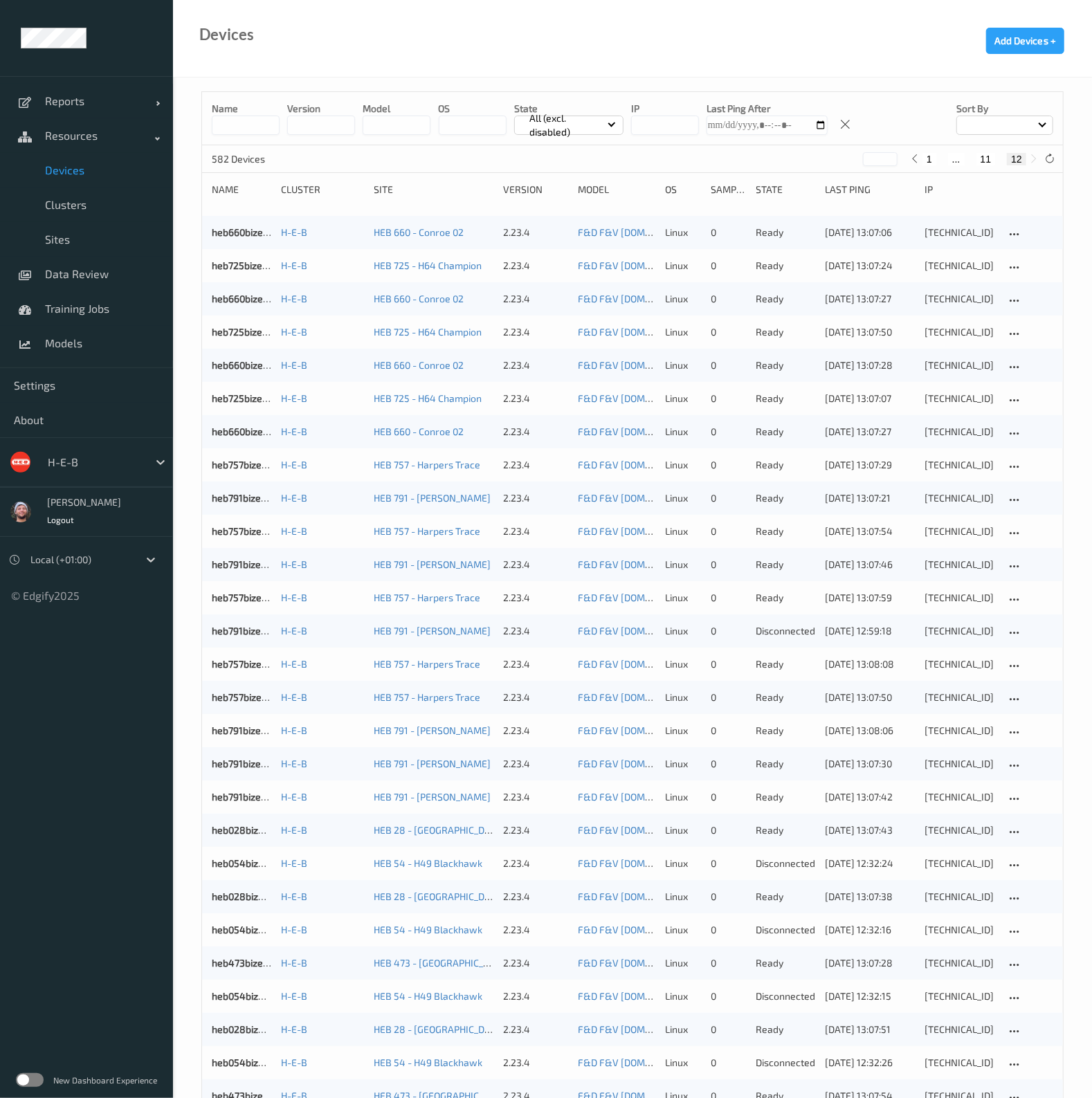
click at [997, 158] on div "1 ... 11 12" at bounding box center [975, 159] width 104 height 13
click at [991, 164] on button "11" at bounding box center [986, 159] width 19 height 13
type input "**"
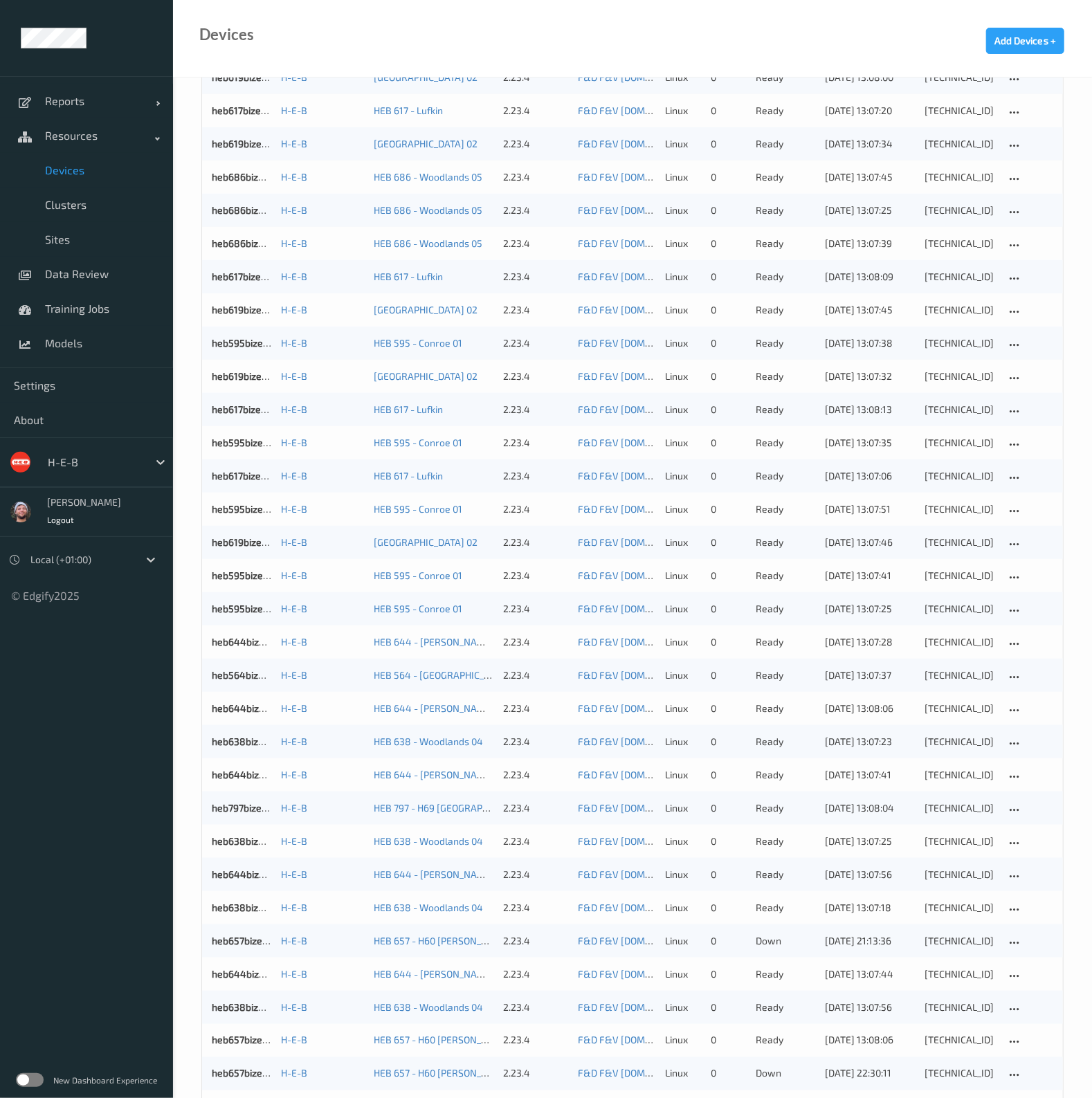
scroll to position [807, 0]
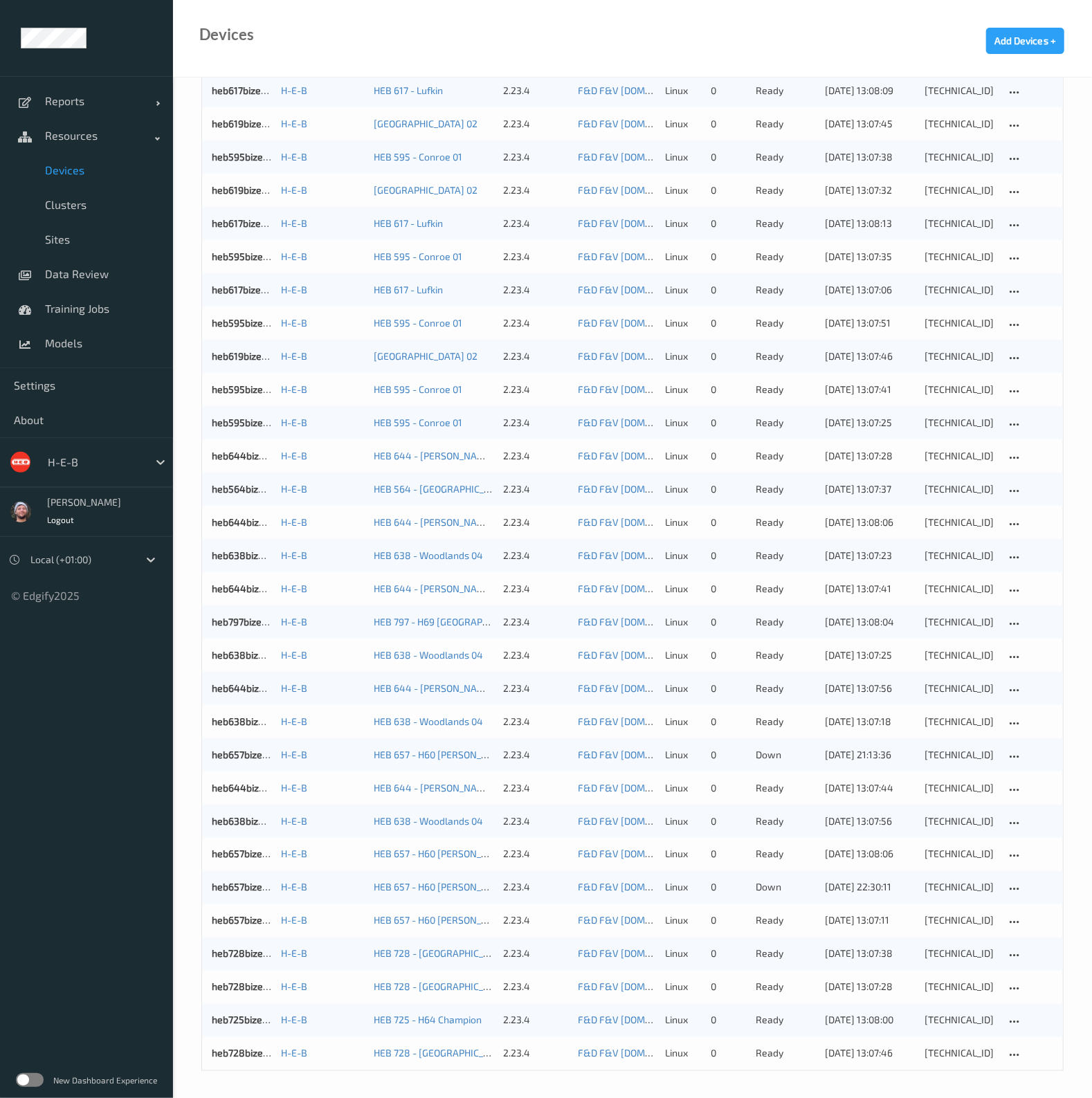
click at [229, 1058] on link "heb728bizedg17" at bounding box center [248, 1053] width 71 height 12
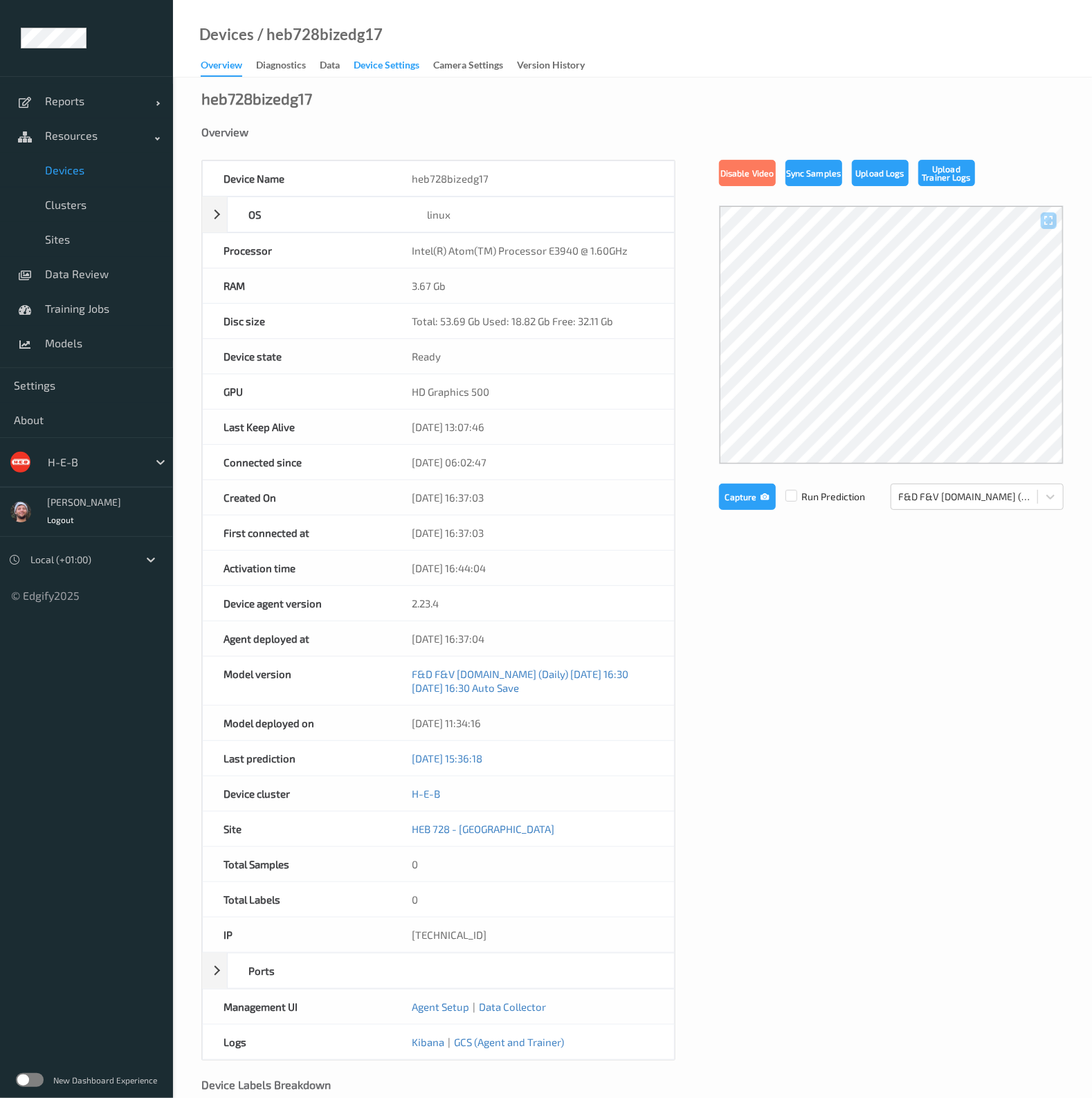
click at [367, 65] on div "Device Settings" at bounding box center [387, 66] width 65 height 17
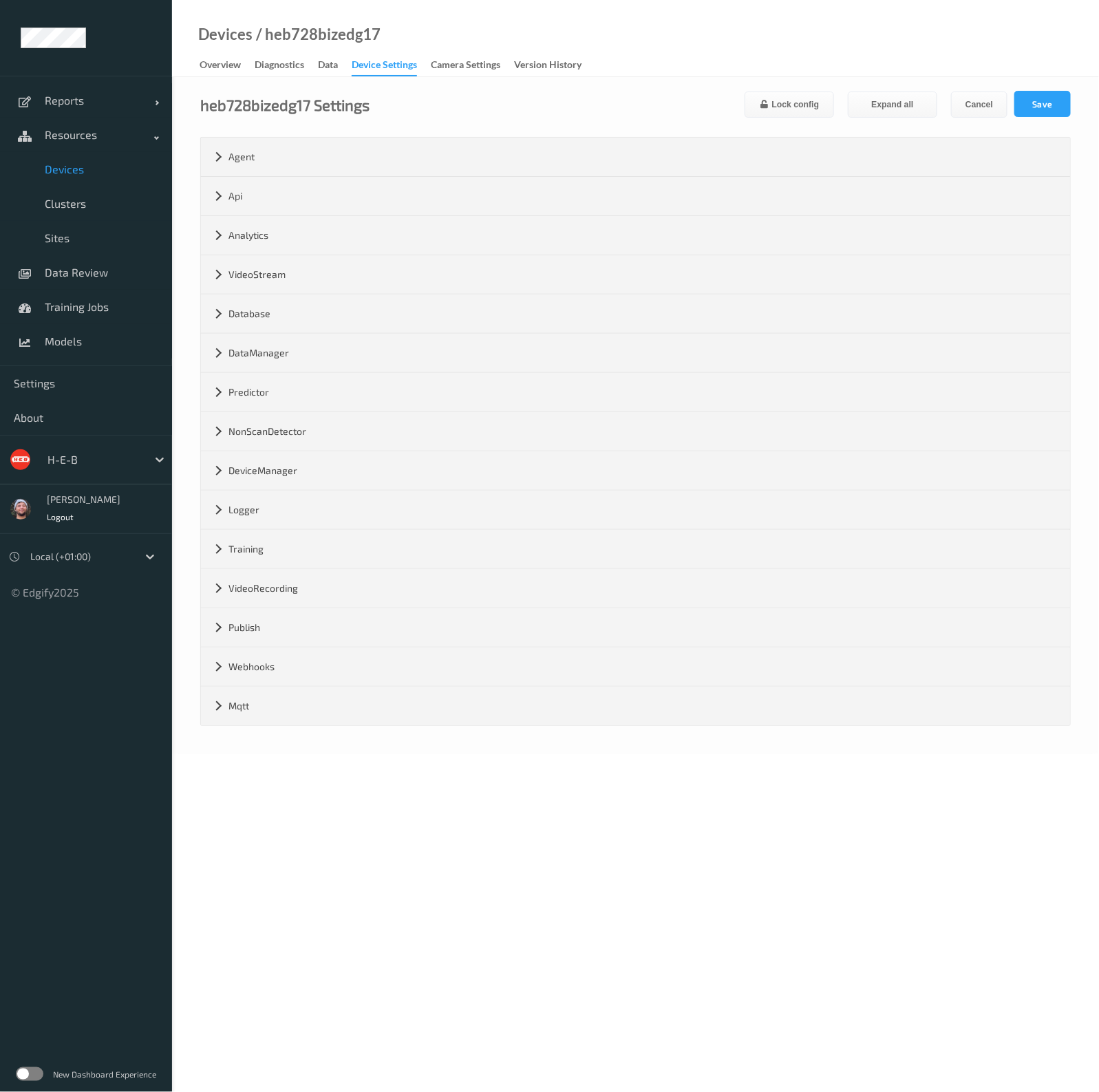
click at [254, 507] on div "Logger" at bounding box center [636, 510] width 869 height 38
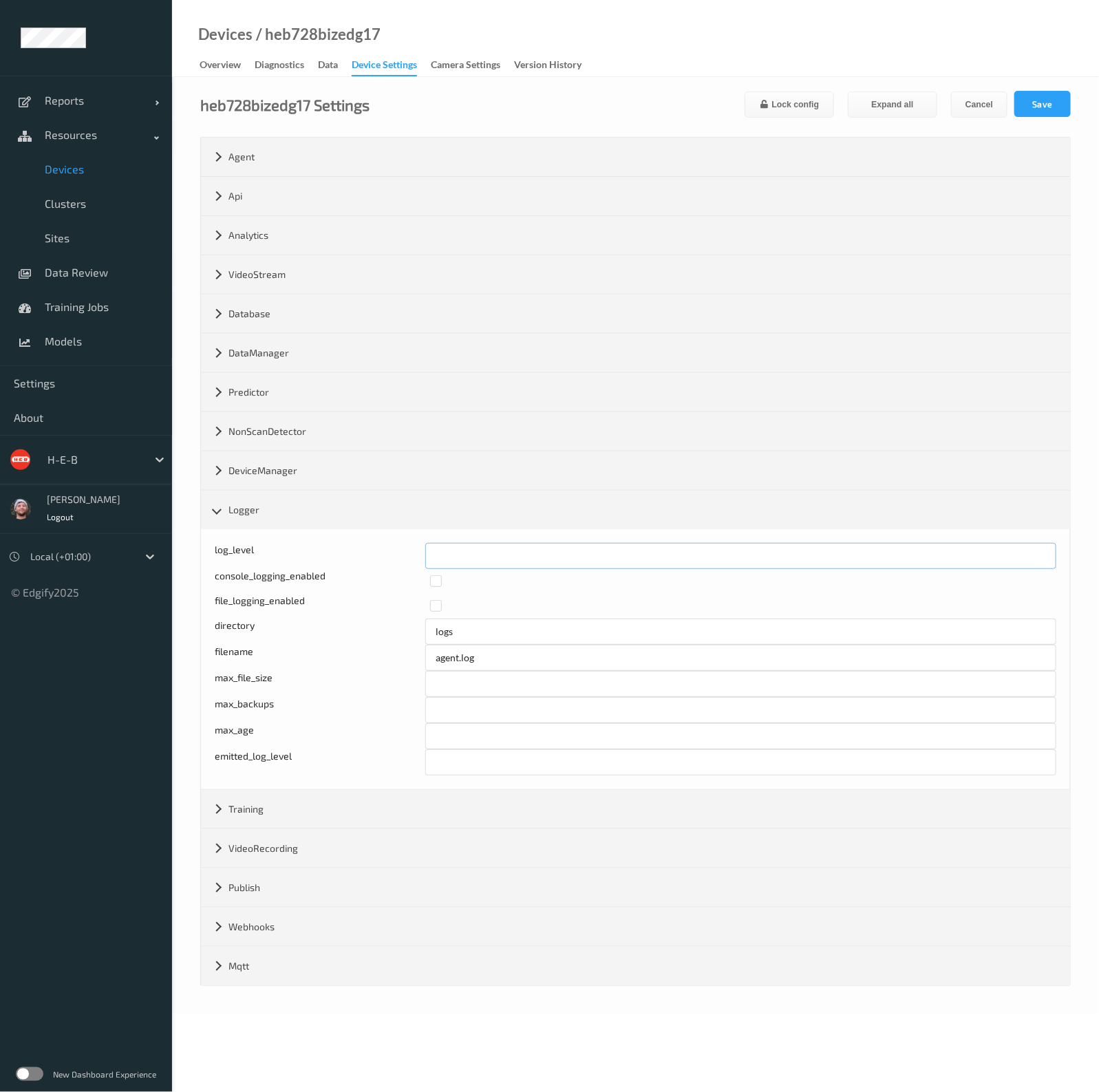
drag, startPoint x: 392, startPoint y: 555, endPoint x: 382, endPoint y: 552, distance: 10.4
click at [383, 552] on div "log_level *" at bounding box center [635, 555] width 842 height 26
type input "*"
click at [1046, 99] on button "Save" at bounding box center [1042, 104] width 56 height 26
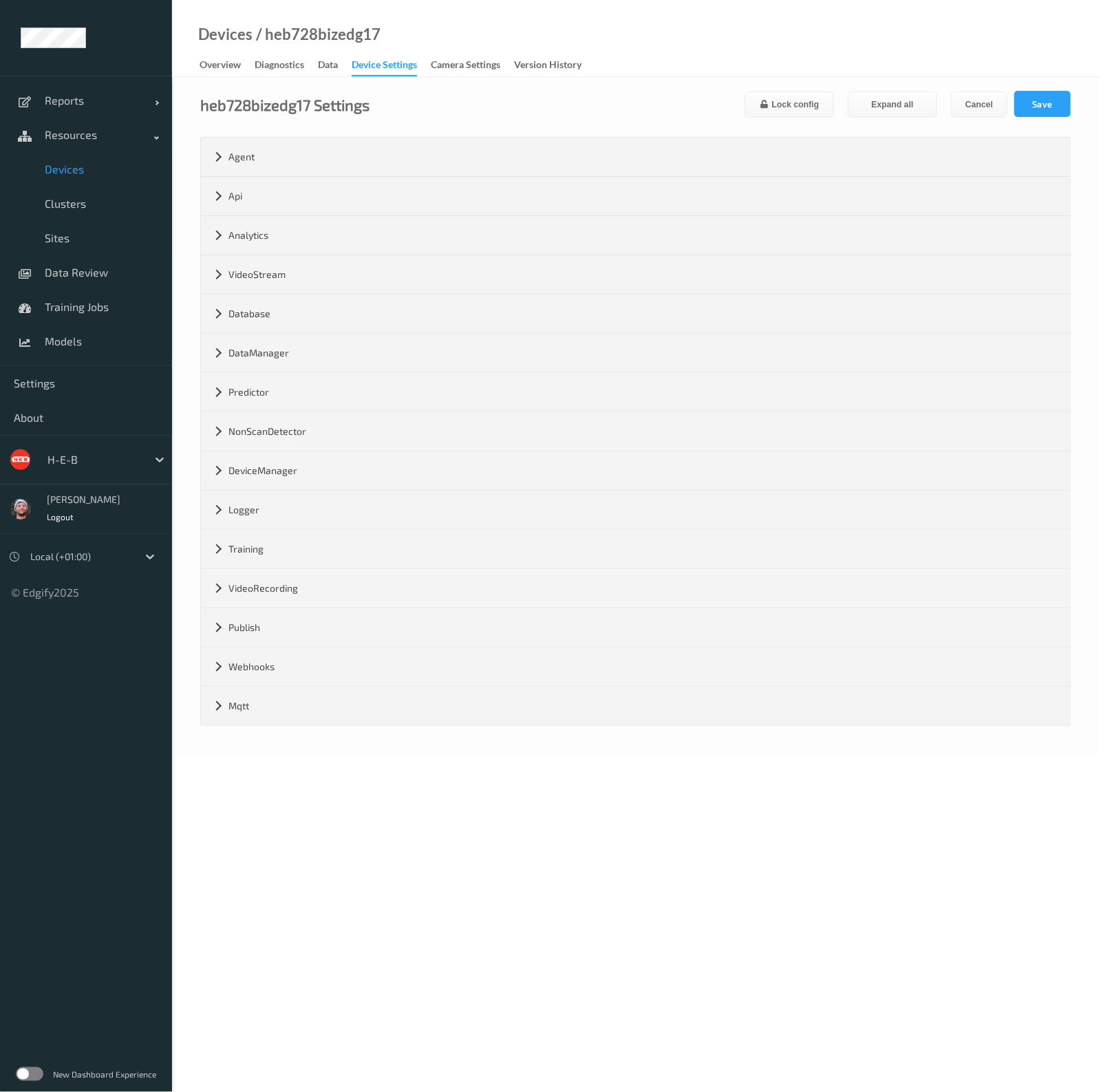
click at [743, 37] on div "Devices / heb728bizedg17 Overview Diagnostics Data Device Settings Camera Setti…" at bounding box center [636, 38] width 927 height 77
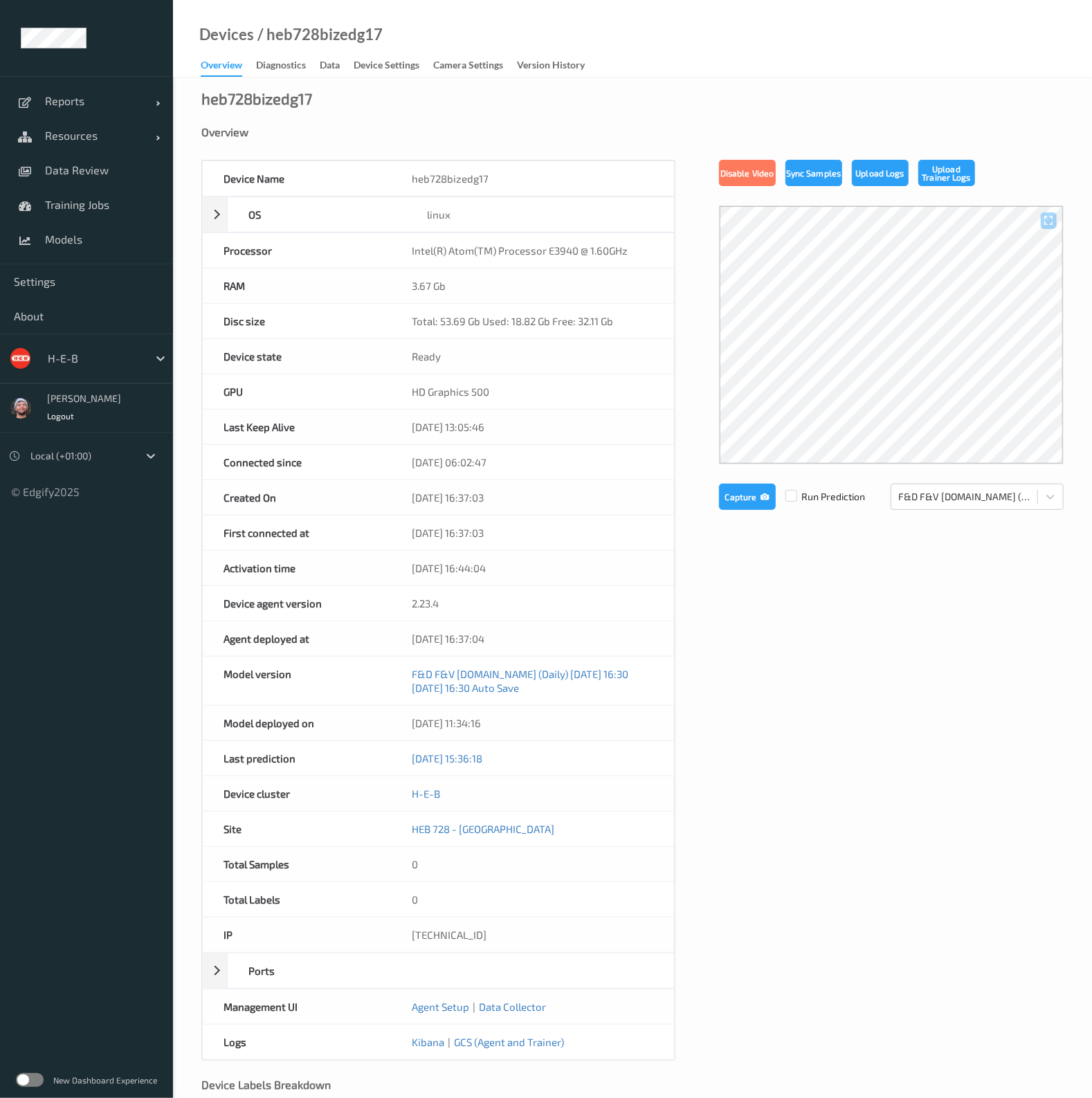
click at [387, 70] on div "Device Settings" at bounding box center [387, 66] width 65 height 17
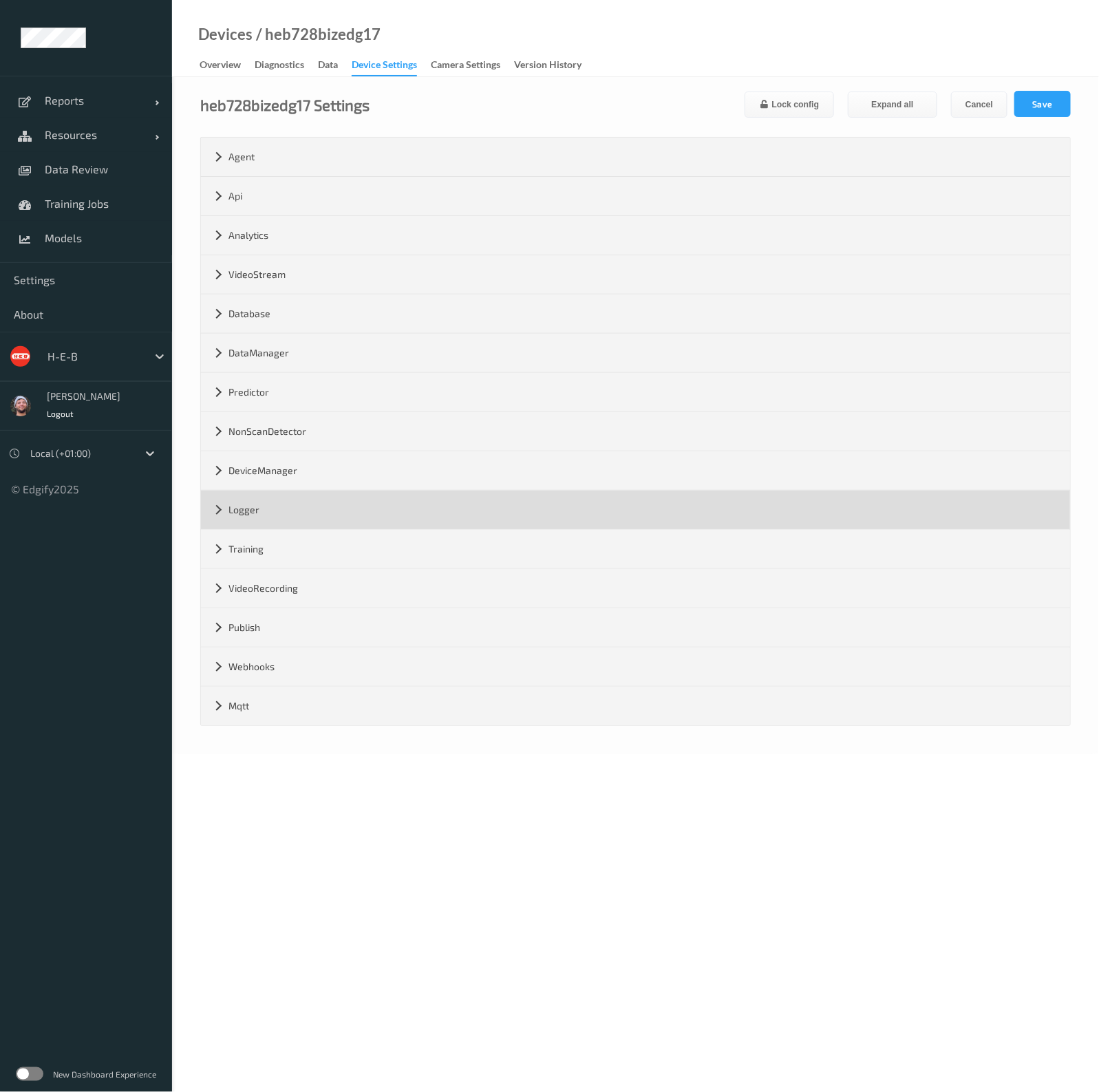
click at [310, 503] on div "Logger" at bounding box center [636, 510] width 869 height 38
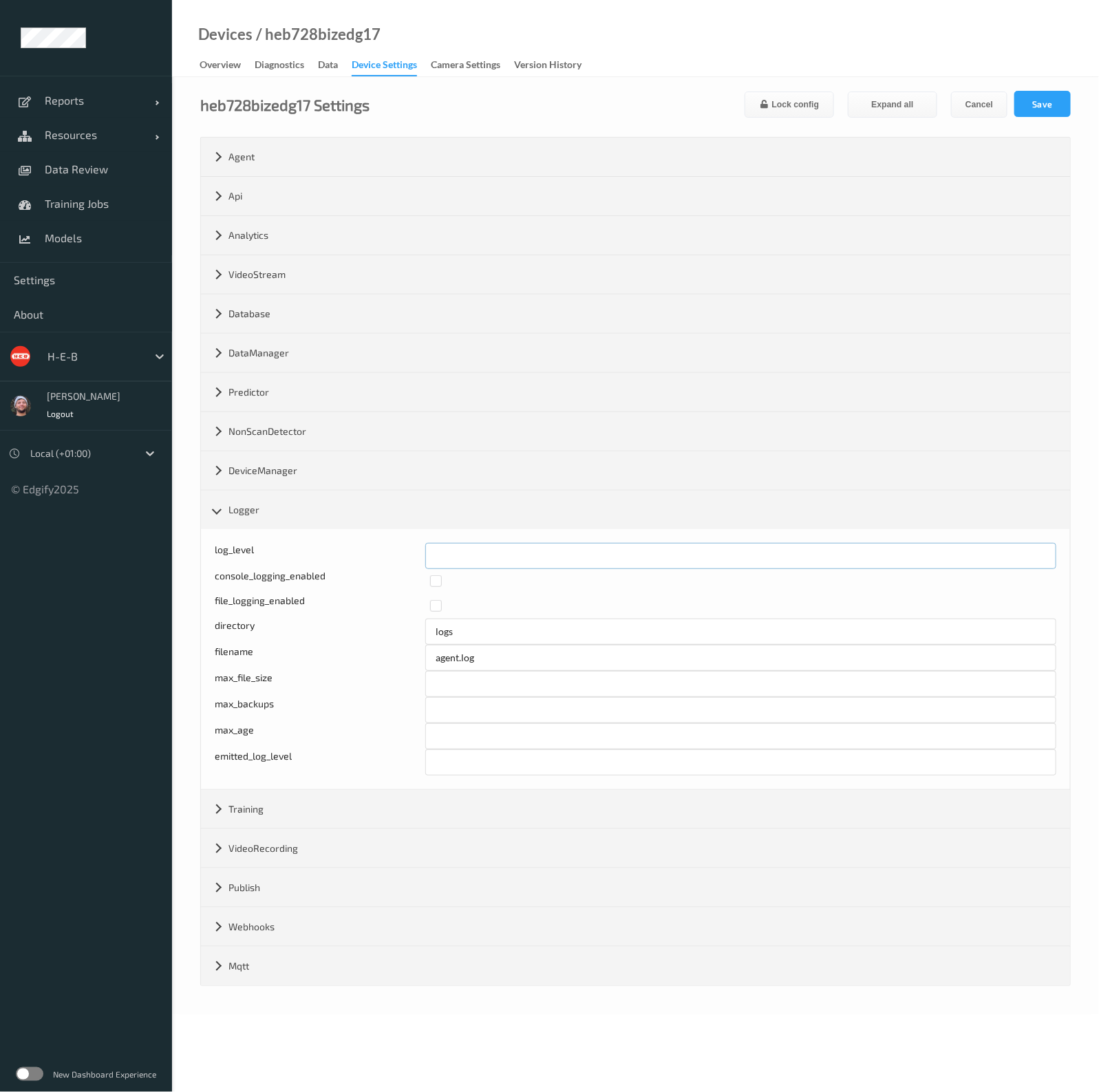
click at [467, 563] on input "*" at bounding box center [741, 555] width 631 height 26
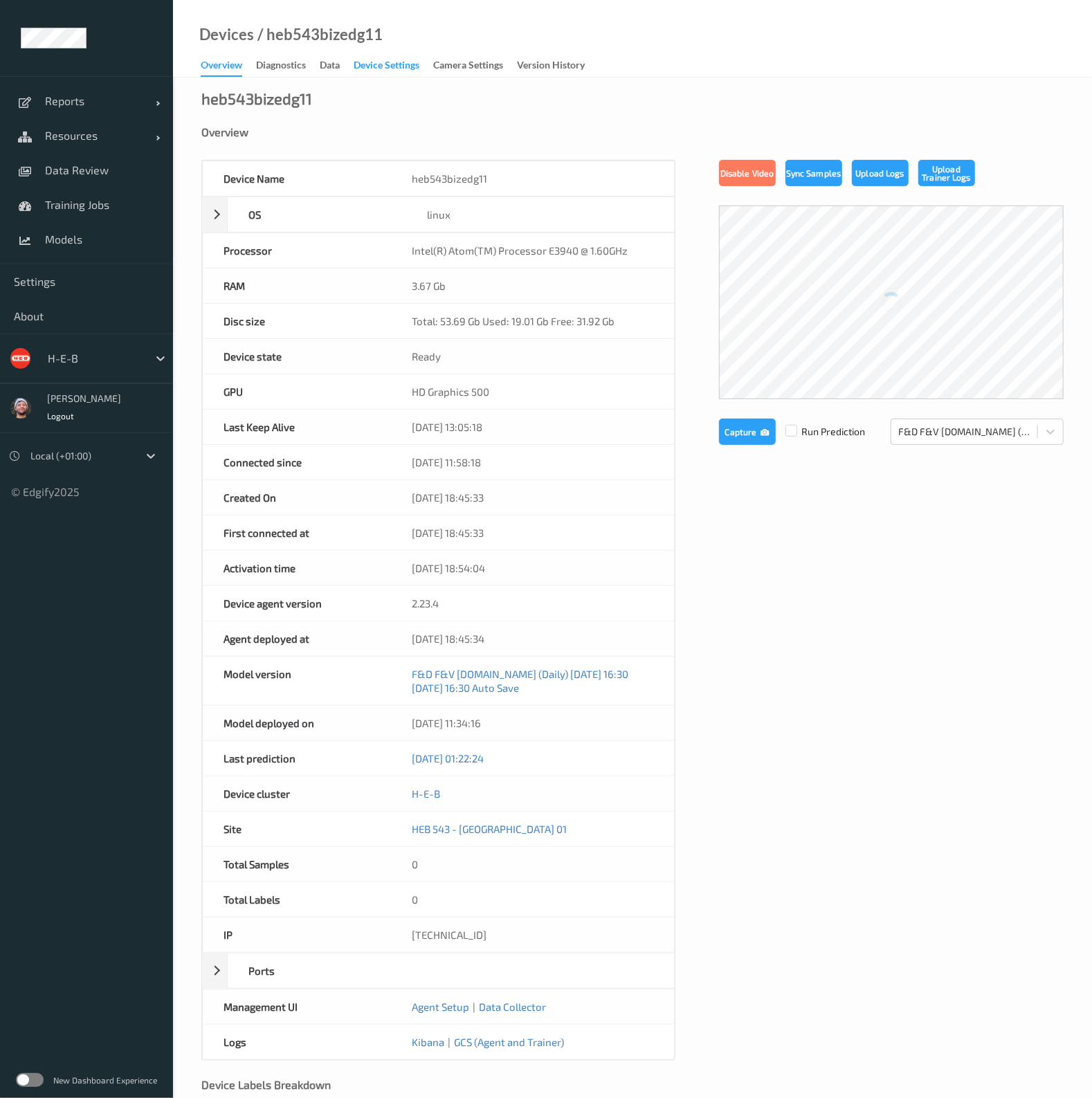
click at [398, 65] on div "Device Settings" at bounding box center [387, 66] width 65 height 17
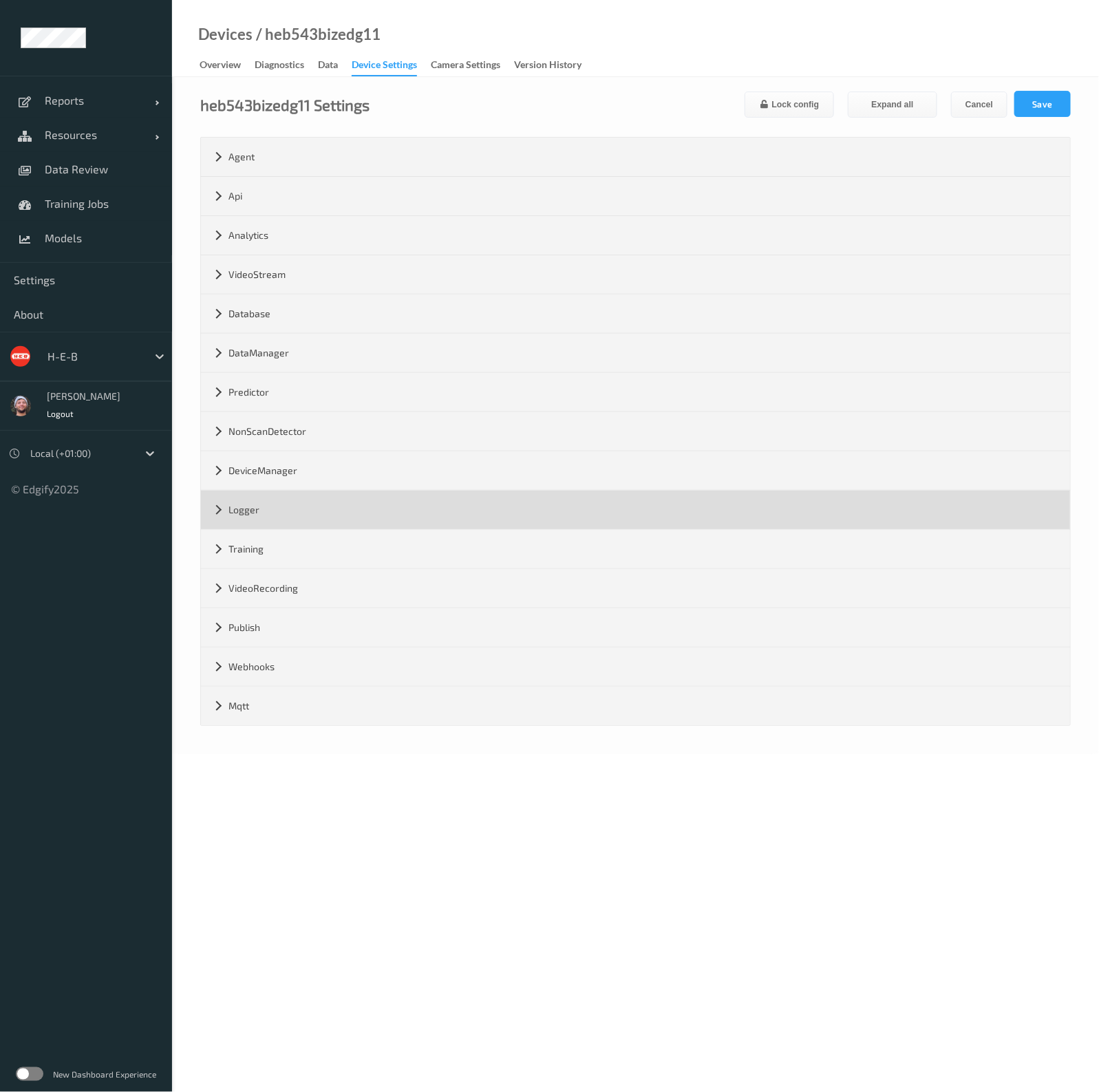
click at [256, 503] on div "Logger" at bounding box center [636, 510] width 869 height 38
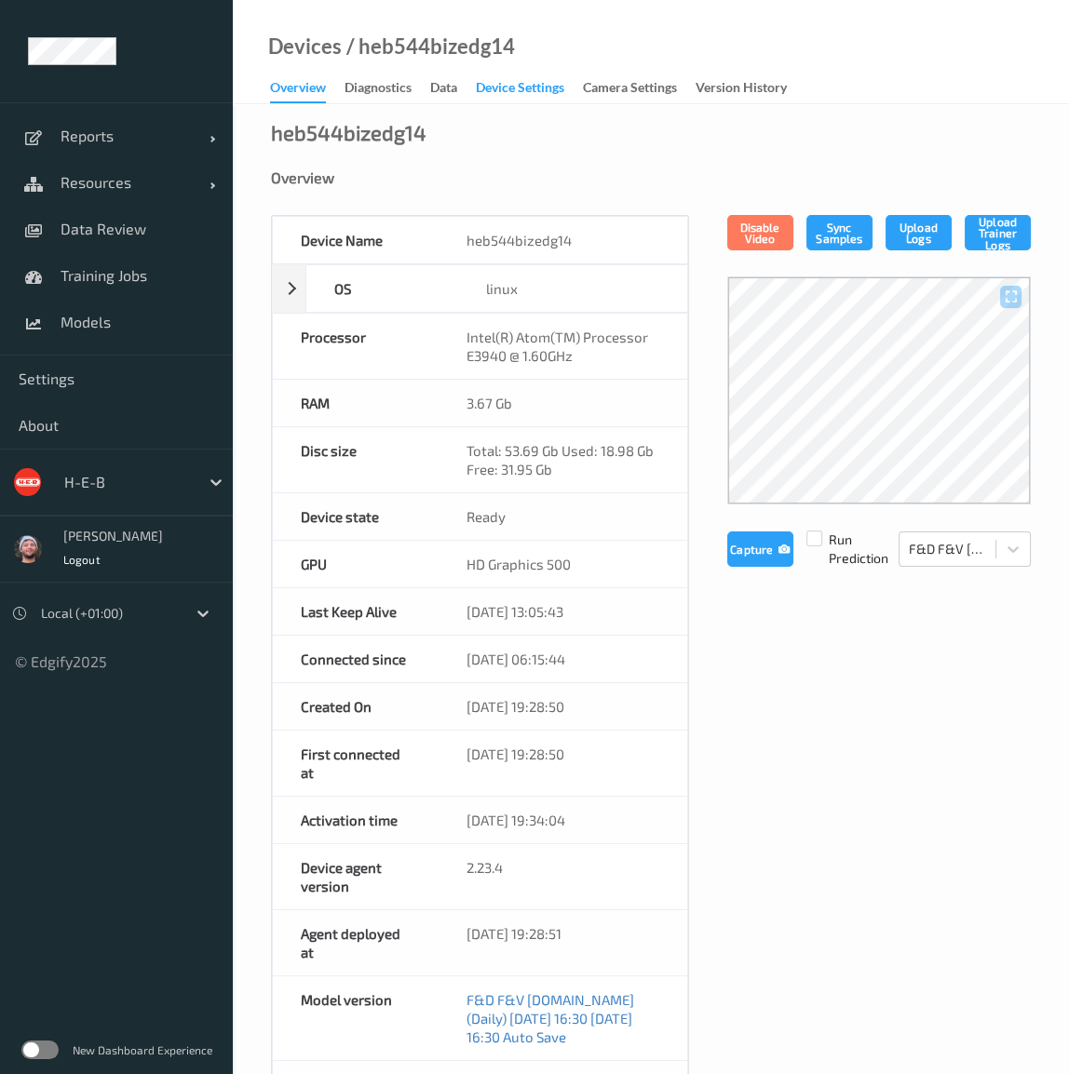
drag, startPoint x: 565, startPoint y: 78, endPoint x: 559, endPoint y: 101, distance: 23.9
click at [564, 78] on div "Device Settings" at bounding box center [520, 89] width 88 height 23
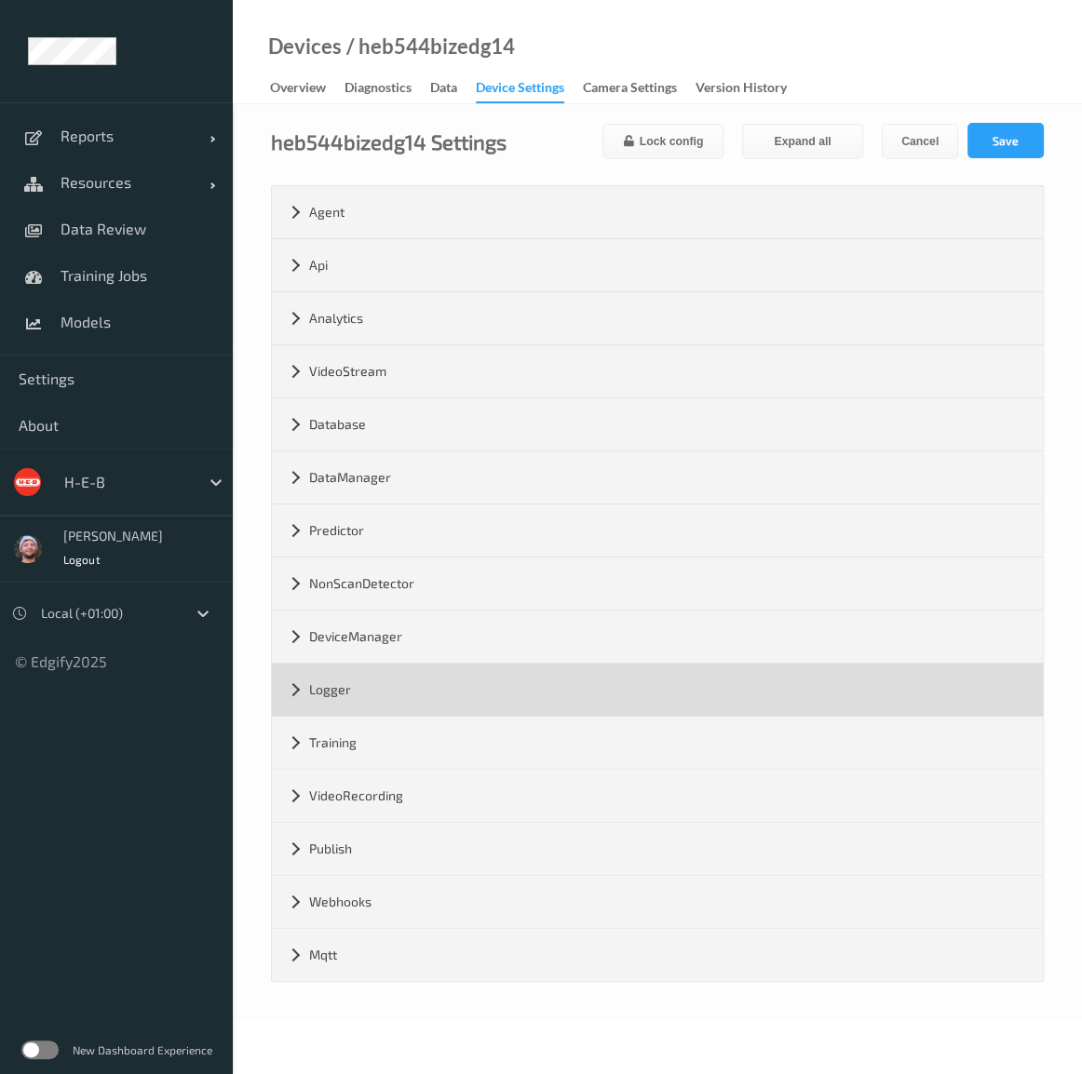
click at [362, 689] on div "Logger" at bounding box center [657, 690] width 771 height 52
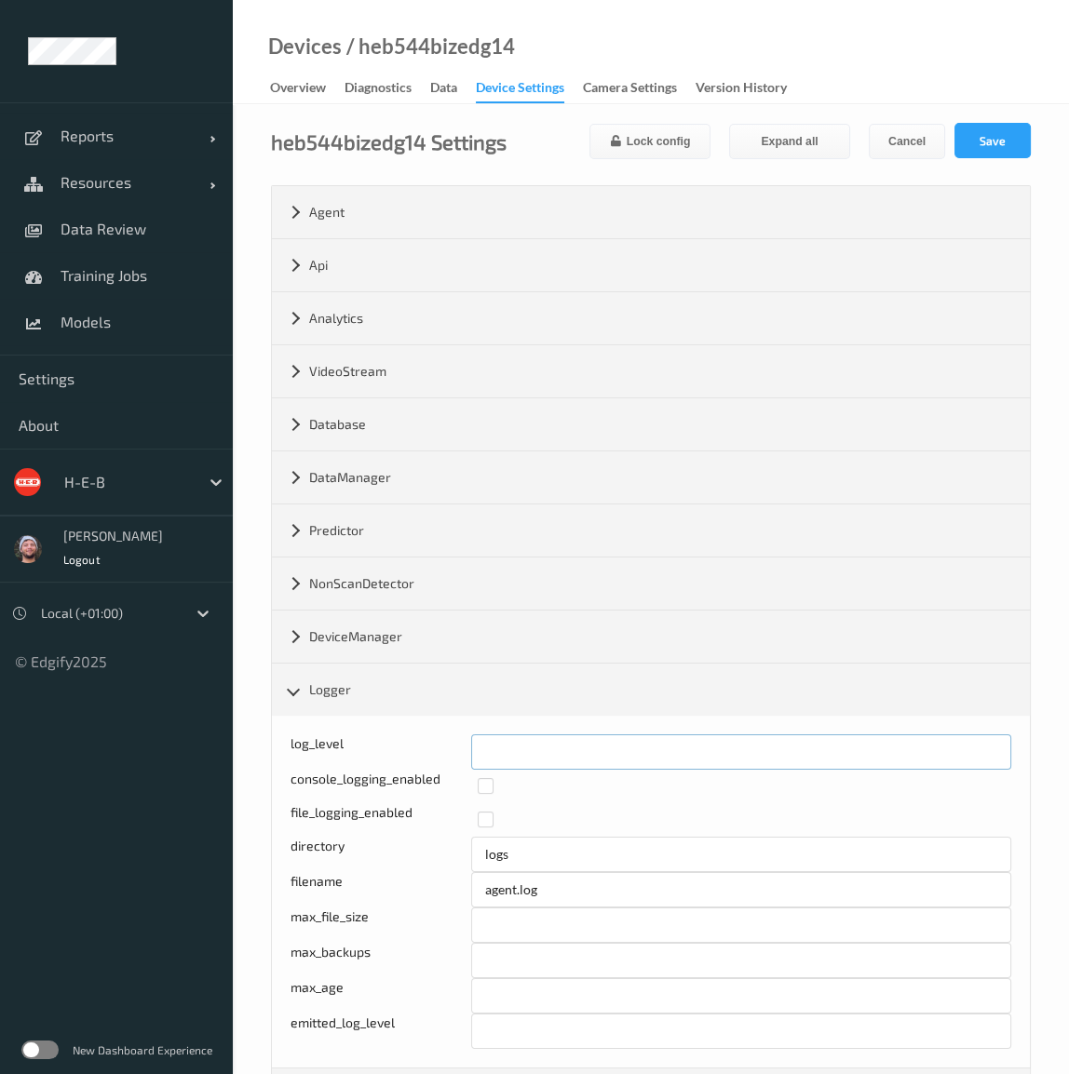
drag, startPoint x: 495, startPoint y: 761, endPoint x: 458, endPoint y: 757, distance: 37.4
click at [458, 757] on div "log_level *" at bounding box center [650, 751] width 721 height 35
type input "*"
click at [981, 123] on button "Save" at bounding box center [992, 140] width 76 height 35
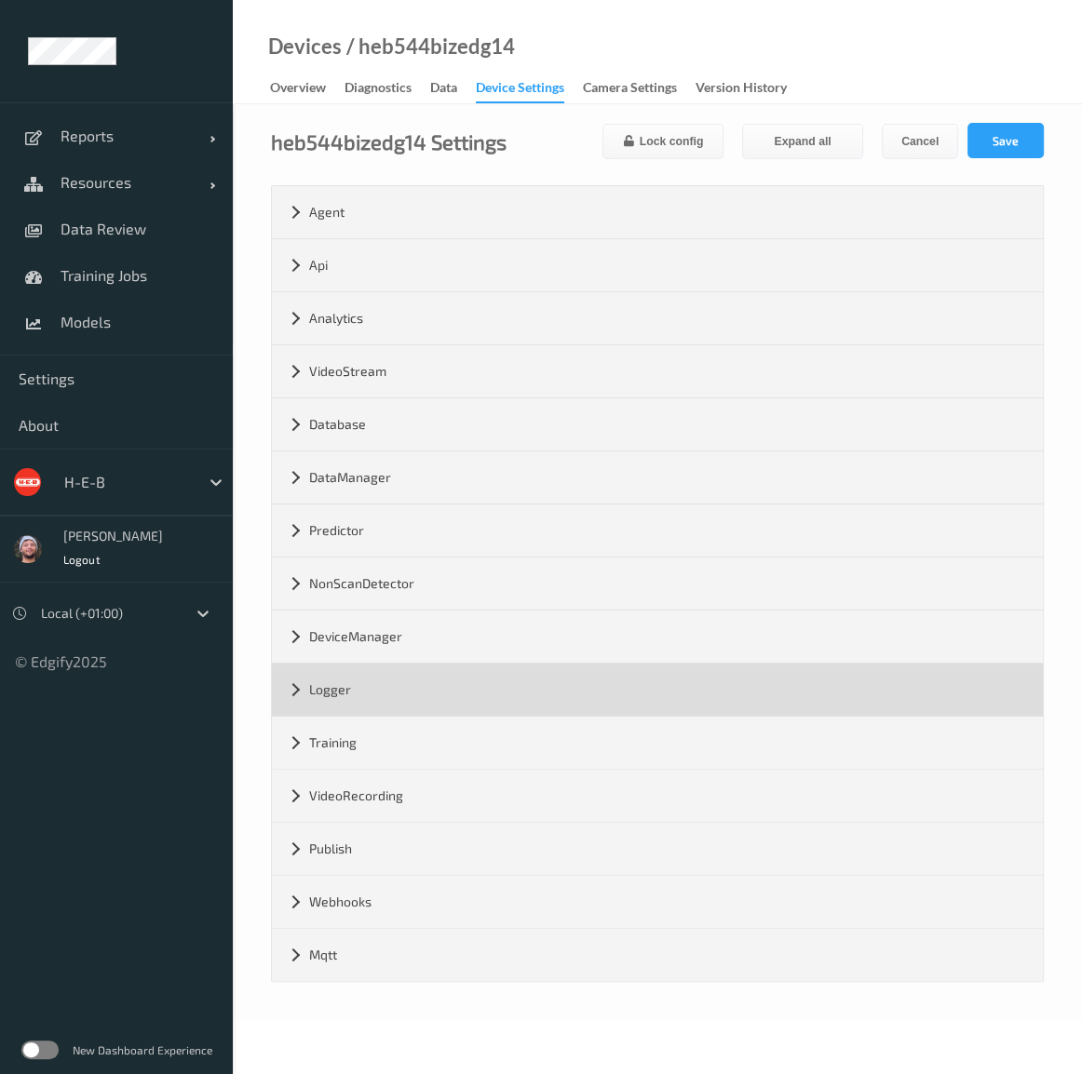
click at [411, 691] on div "Logger" at bounding box center [657, 690] width 771 height 52
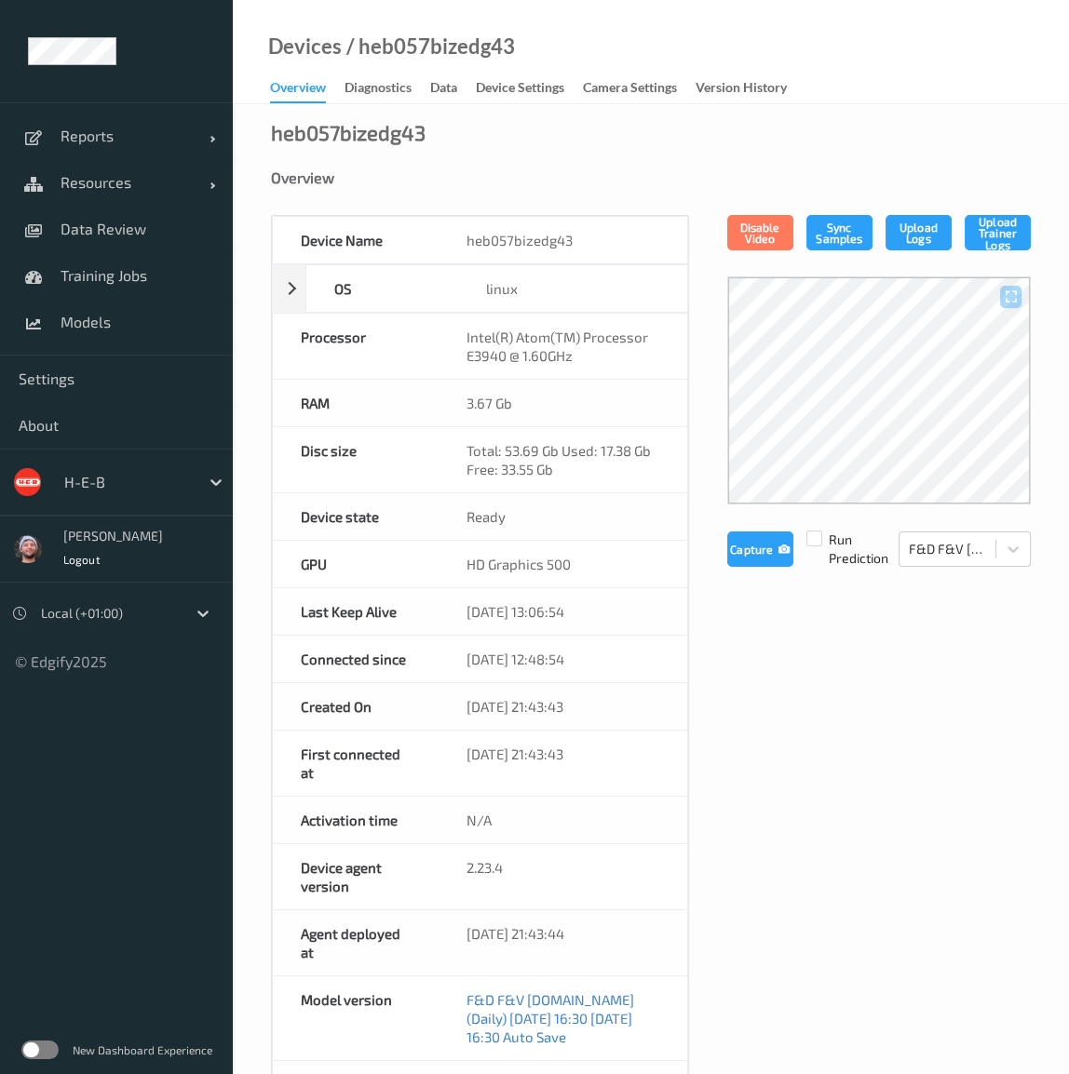
drag, startPoint x: 519, startPoint y: 86, endPoint x: 516, endPoint y: 558, distance: 472.0
click at [519, 86] on div "Device Settings" at bounding box center [520, 89] width 88 height 23
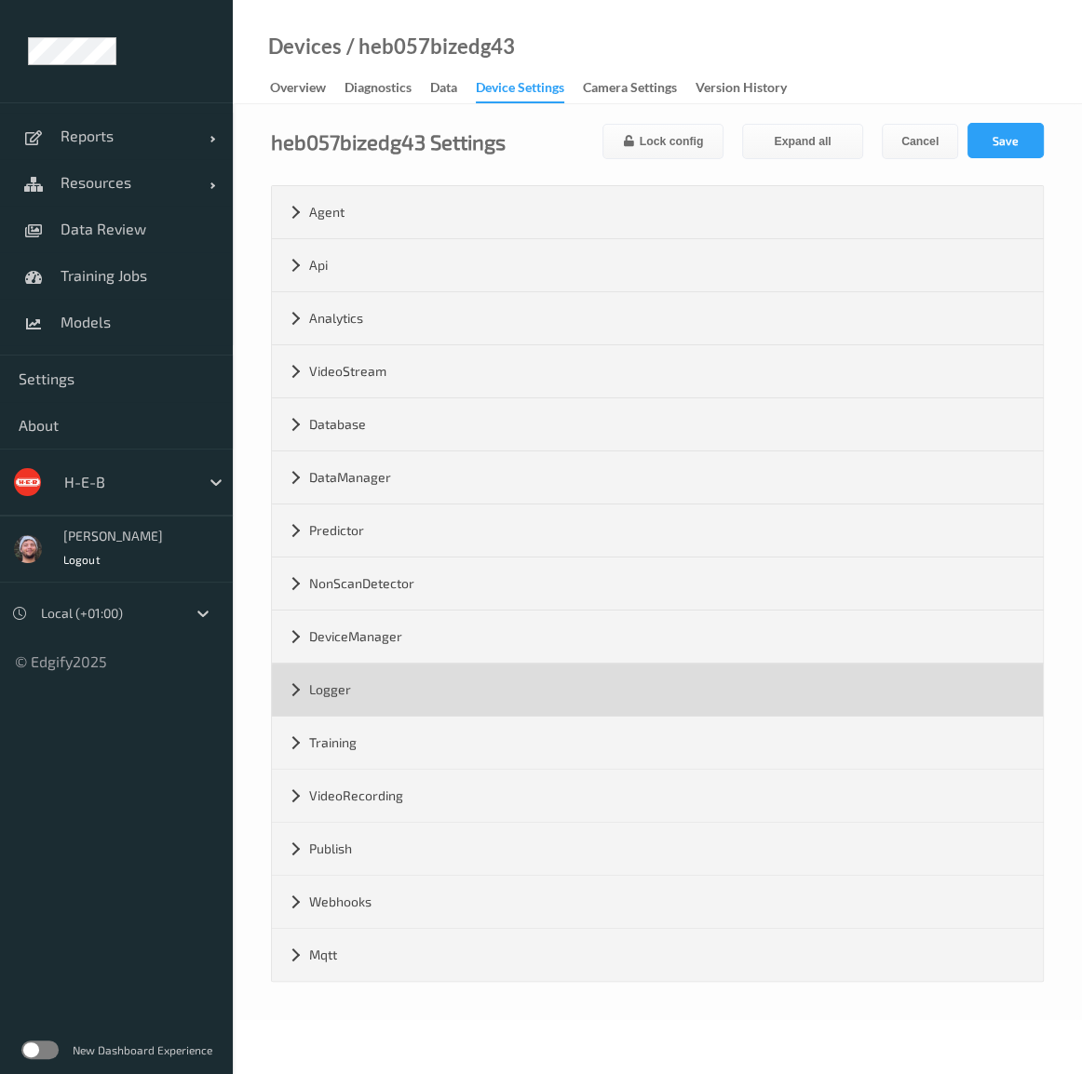
click at [416, 692] on div "Logger" at bounding box center [657, 690] width 771 height 52
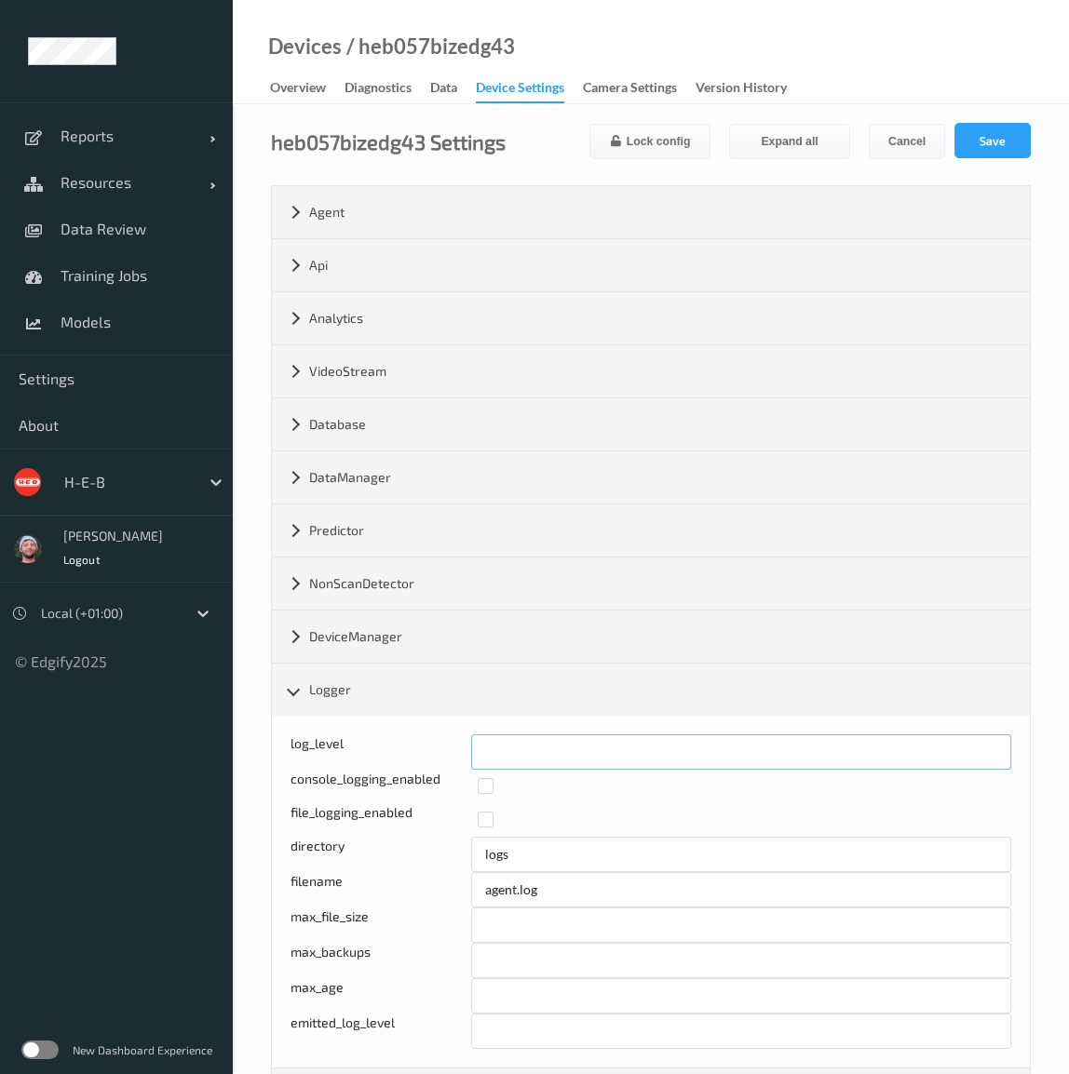
drag, startPoint x: 515, startPoint y: 753, endPoint x: 451, endPoint y: 753, distance: 63.3
click at [451, 753] on div "log_level *" at bounding box center [650, 751] width 721 height 35
type input "*"
click at [979, 149] on button "Save" at bounding box center [992, 140] width 76 height 35
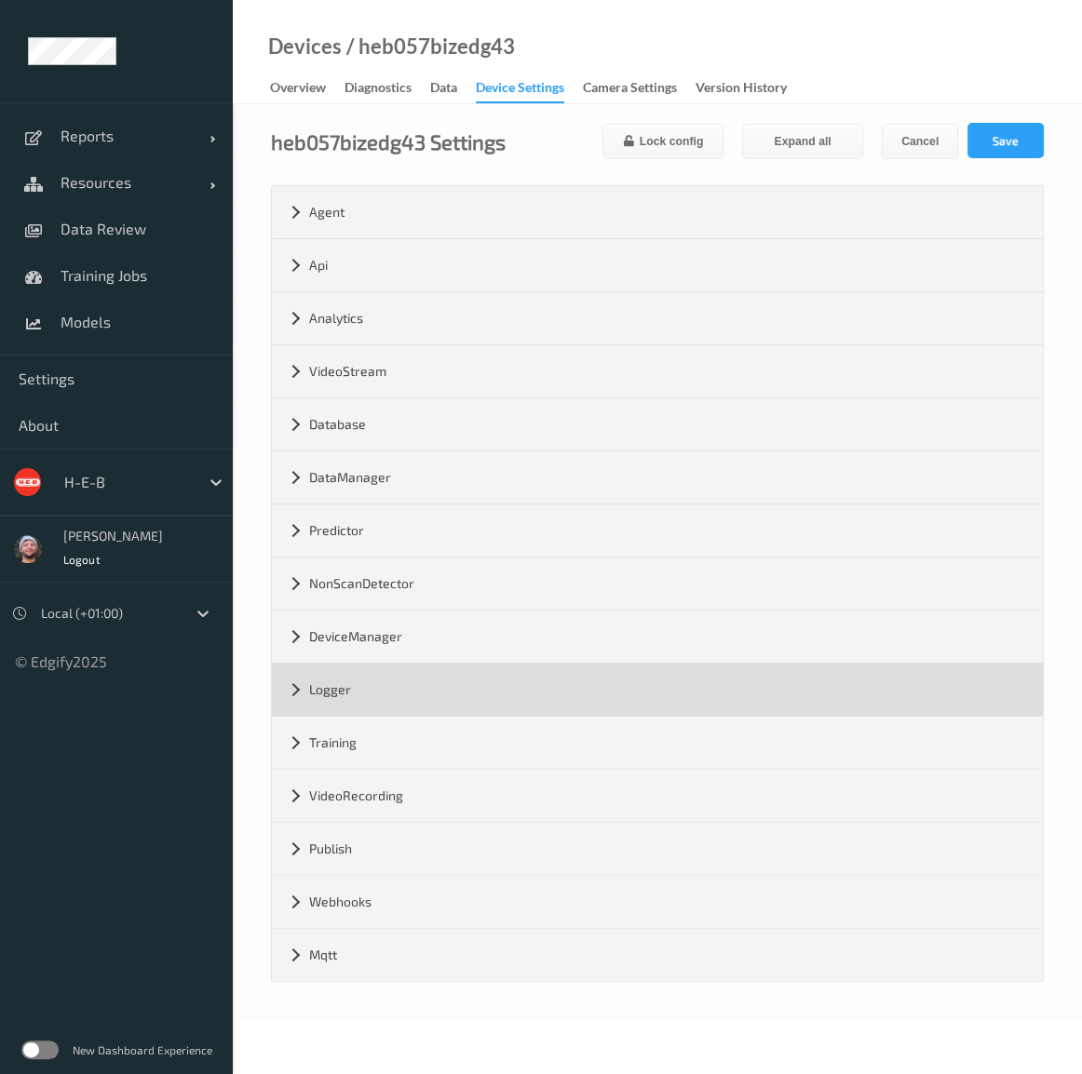
click at [606, 694] on div "Logger" at bounding box center [657, 690] width 771 height 52
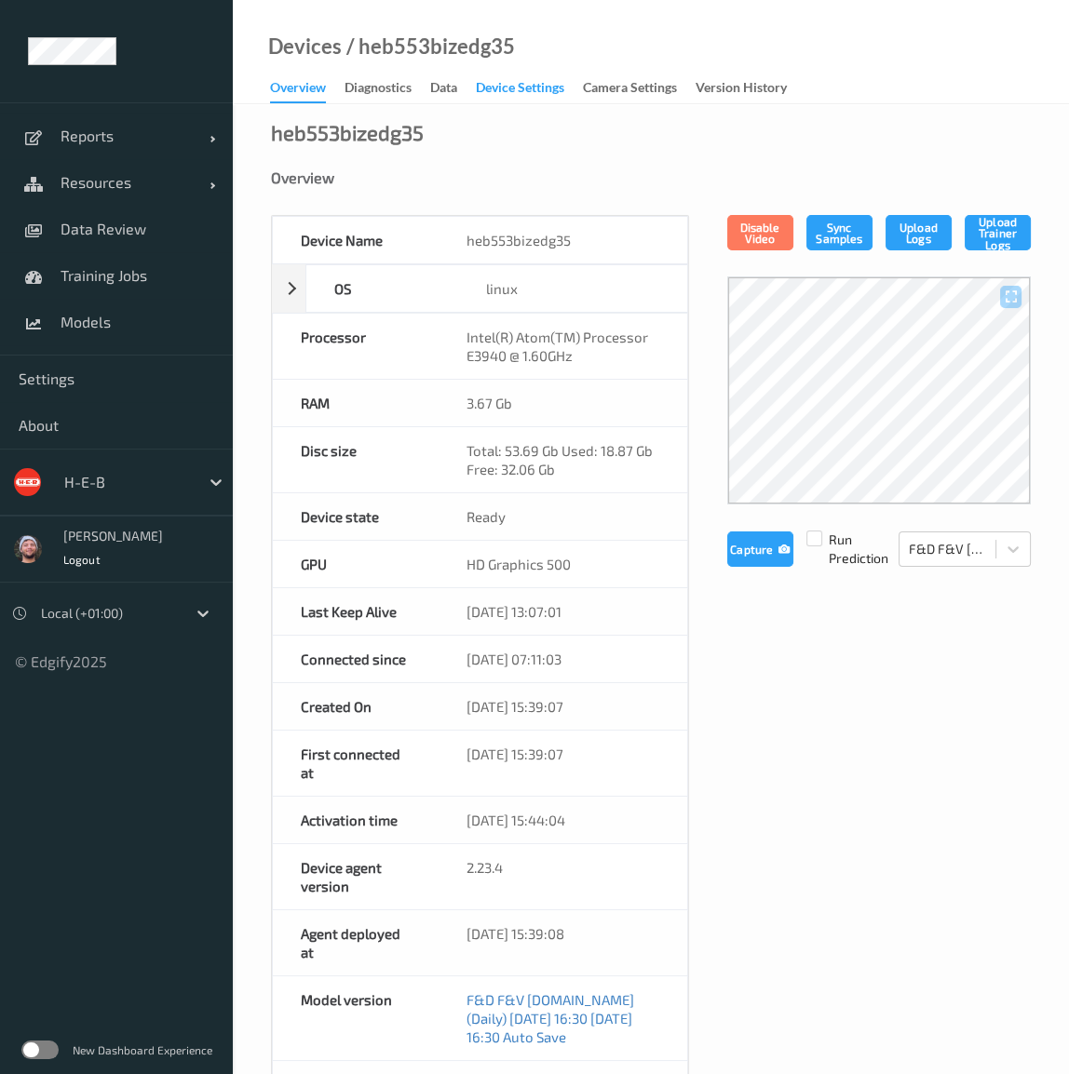
click at [498, 88] on div "Device Settings" at bounding box center [520, 89] width 88 height 23
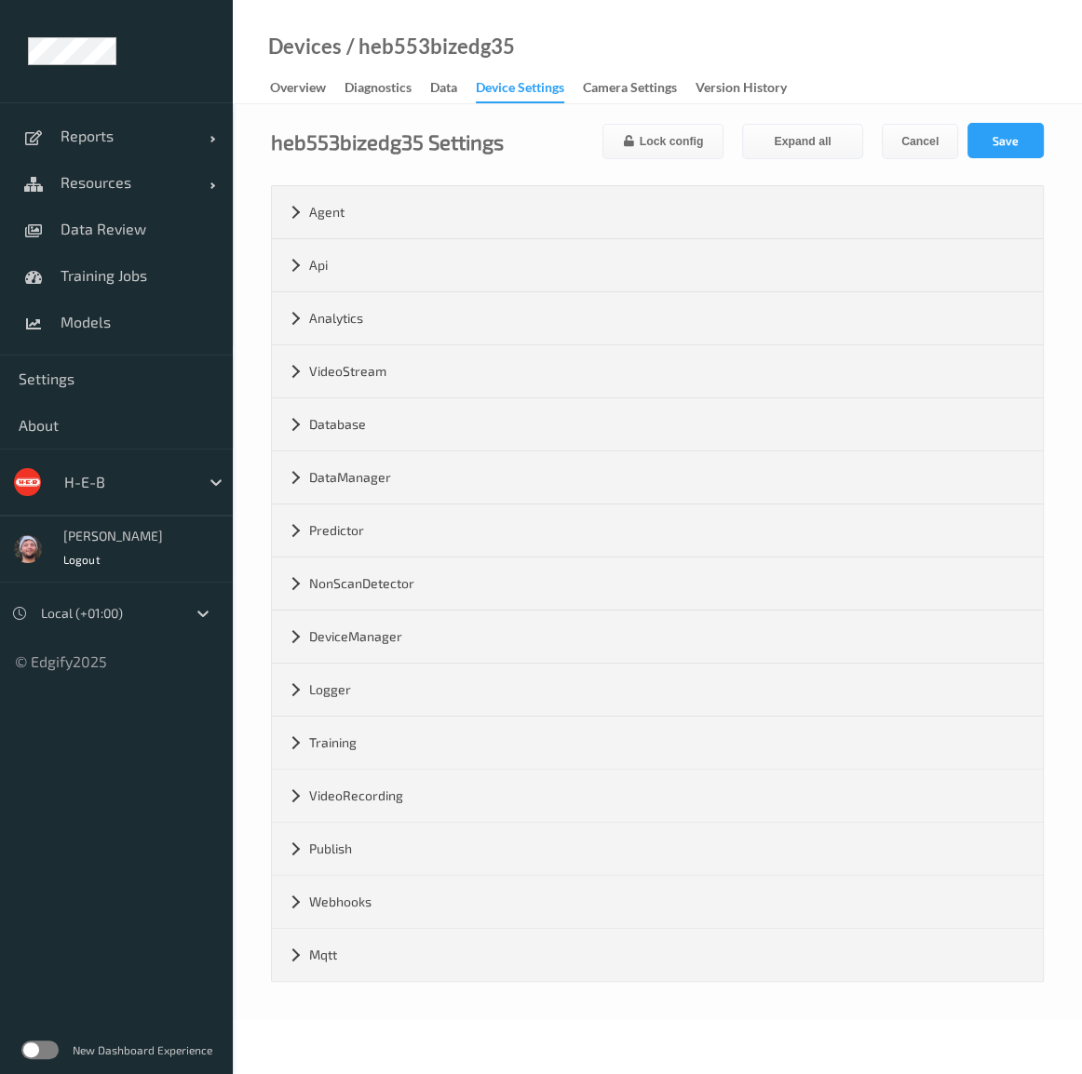
click at [344, 689] on div "Logger" at bounding box center [657, 690] width 771 height 52
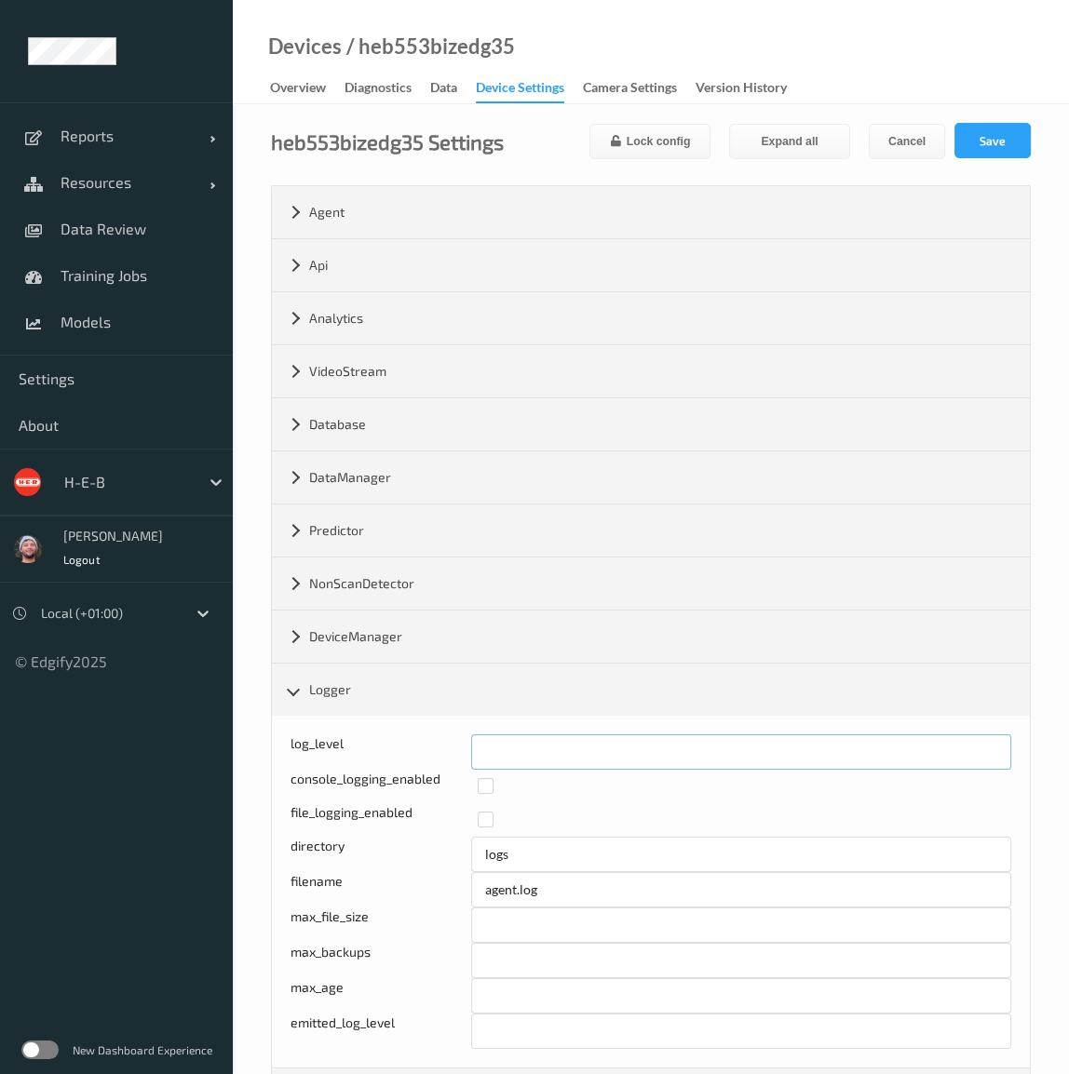
drag, startPoint x: 529, startPoint y: 738, endPoint x: 440, endPoint y: 745, distance: 88.7
click at [440, 745] on div "log_level *" at bounding box center [650, 751] width 721 height 35
type input "*"
click at [999, 146] on button "Save" at bounding box center [992, 140] width 76 height 35
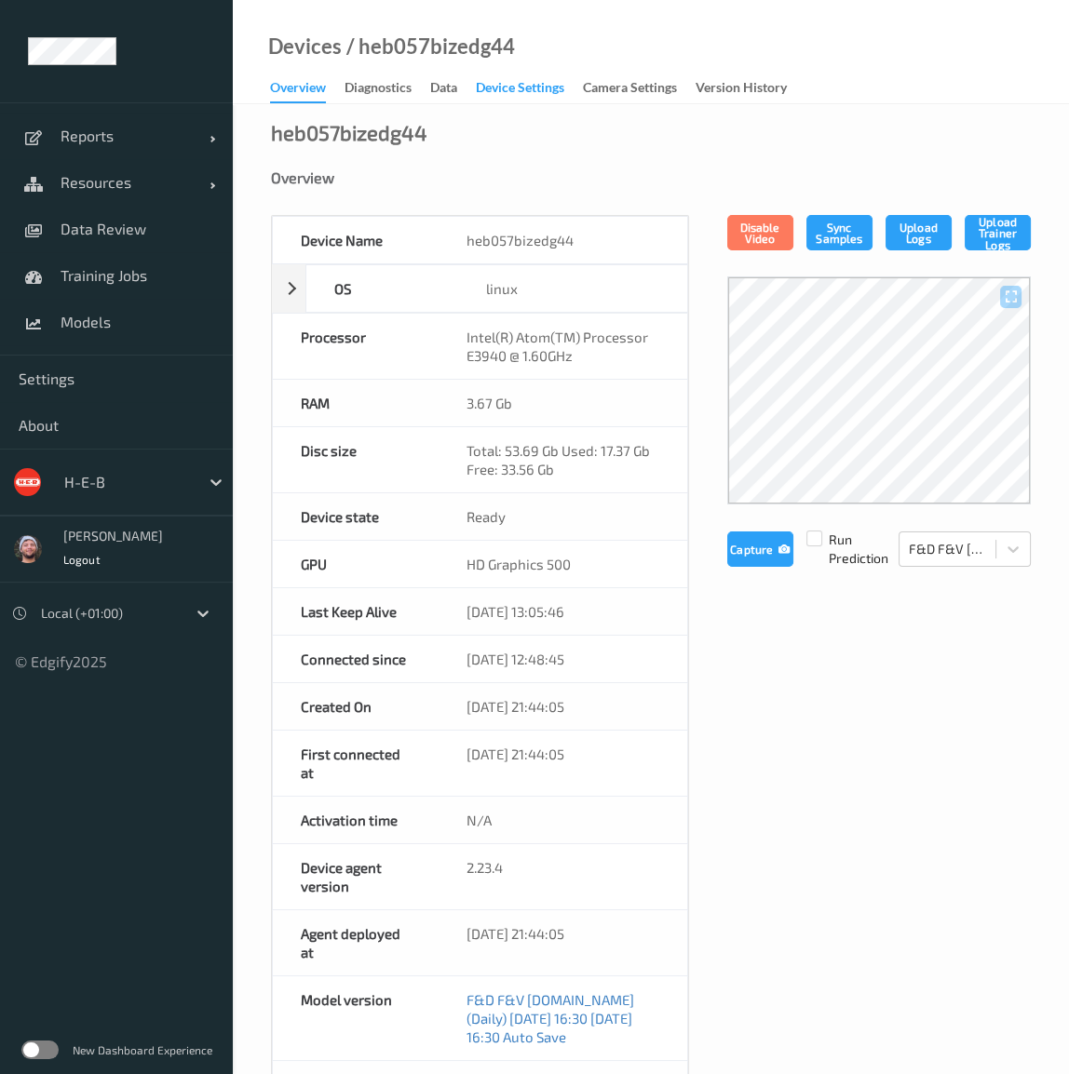
click at [524, 92] on div "Device Settings" at bounding box center [520, 89] width 88 height 23
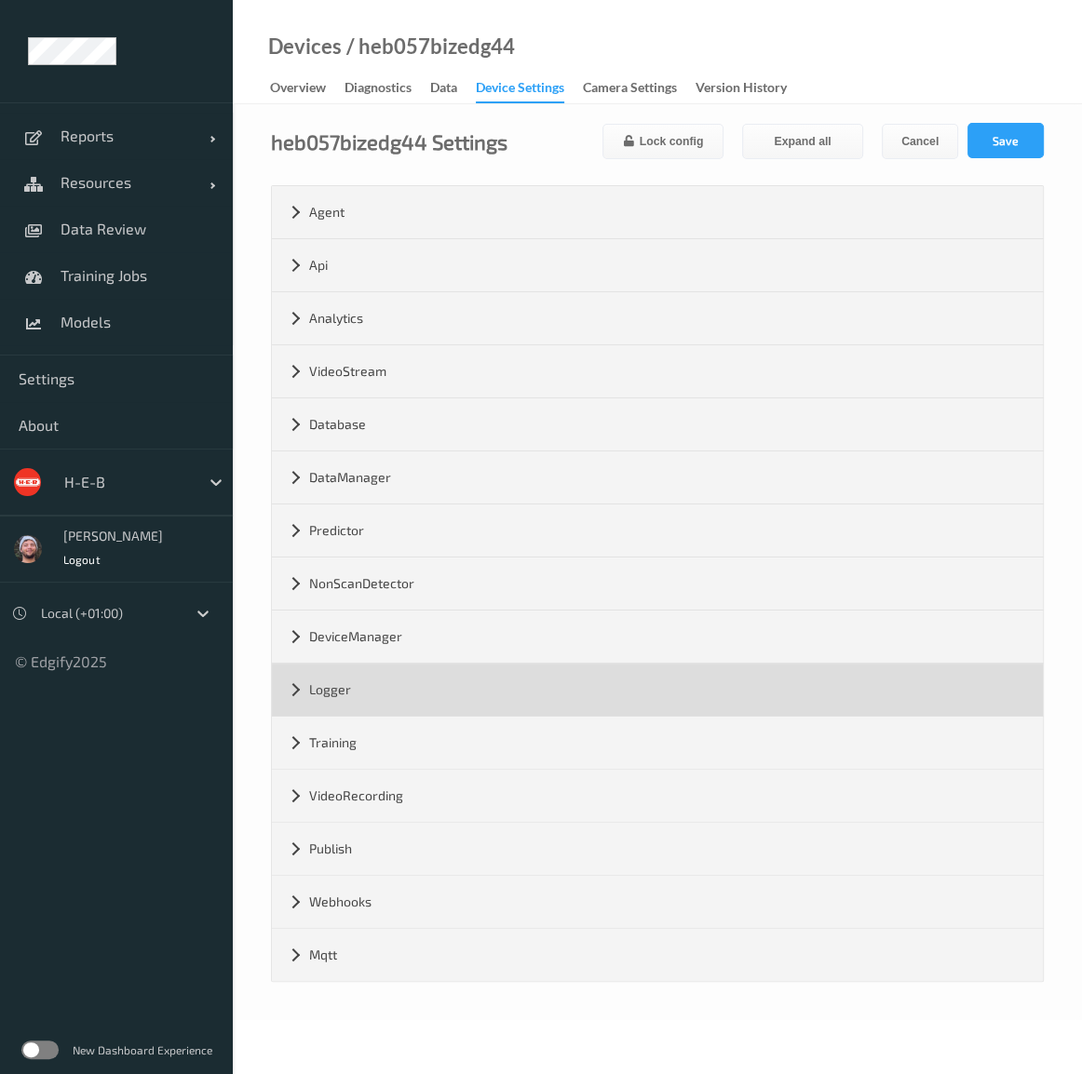
click at [368, 692] on div "Logger" at bounding box center [657, 690] width 771 height 52
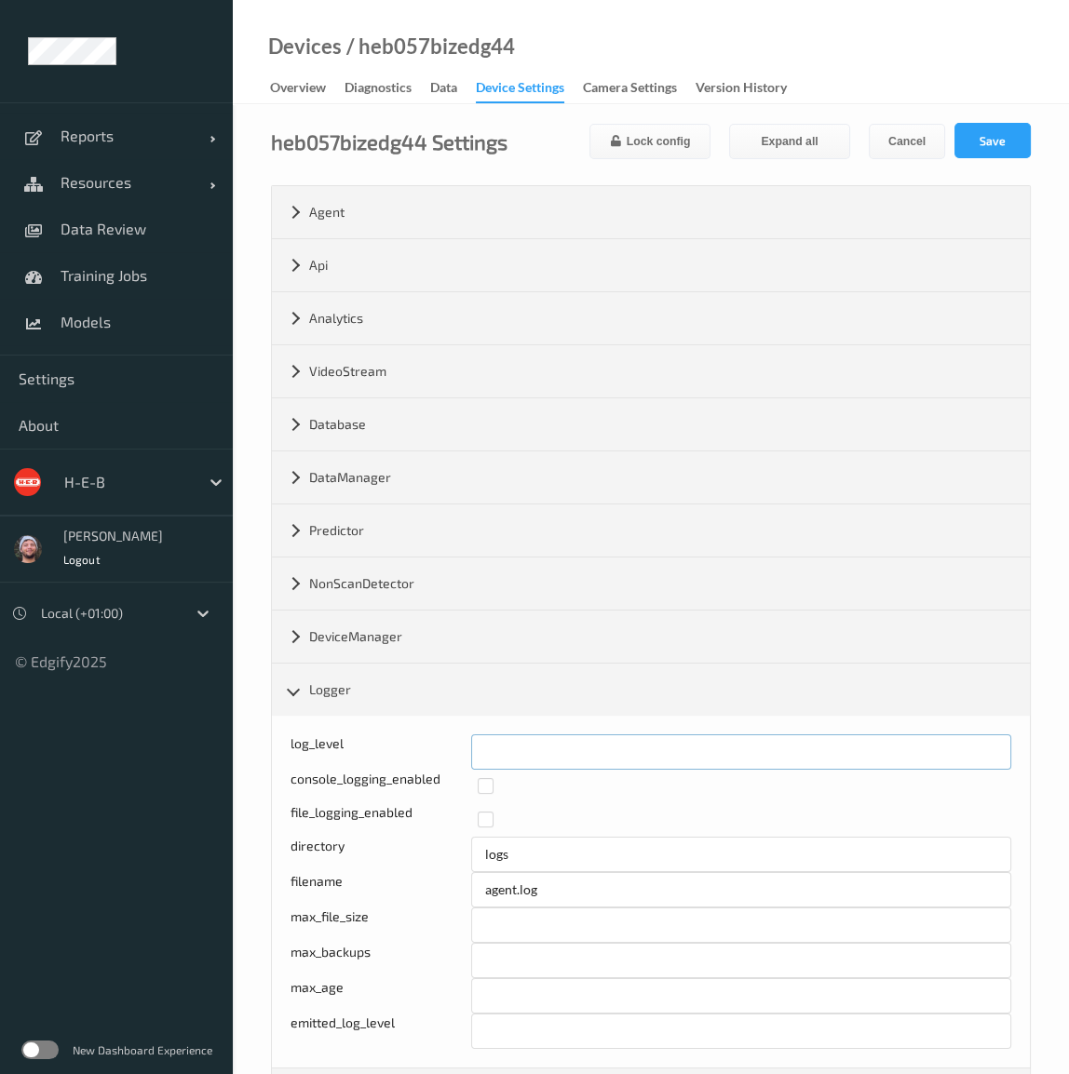
drag, startPoint x: 488, startPoint y: 757, endPoint x: 439, endPoint y: 760, distance: 48.5
click at [439, 759] on div "log_level *" at bounding box center [650, 751] width 721 height 35
type input "*"
click at [977, 140] on button "Save" at bounding box center [992, 140] width 76 height 35
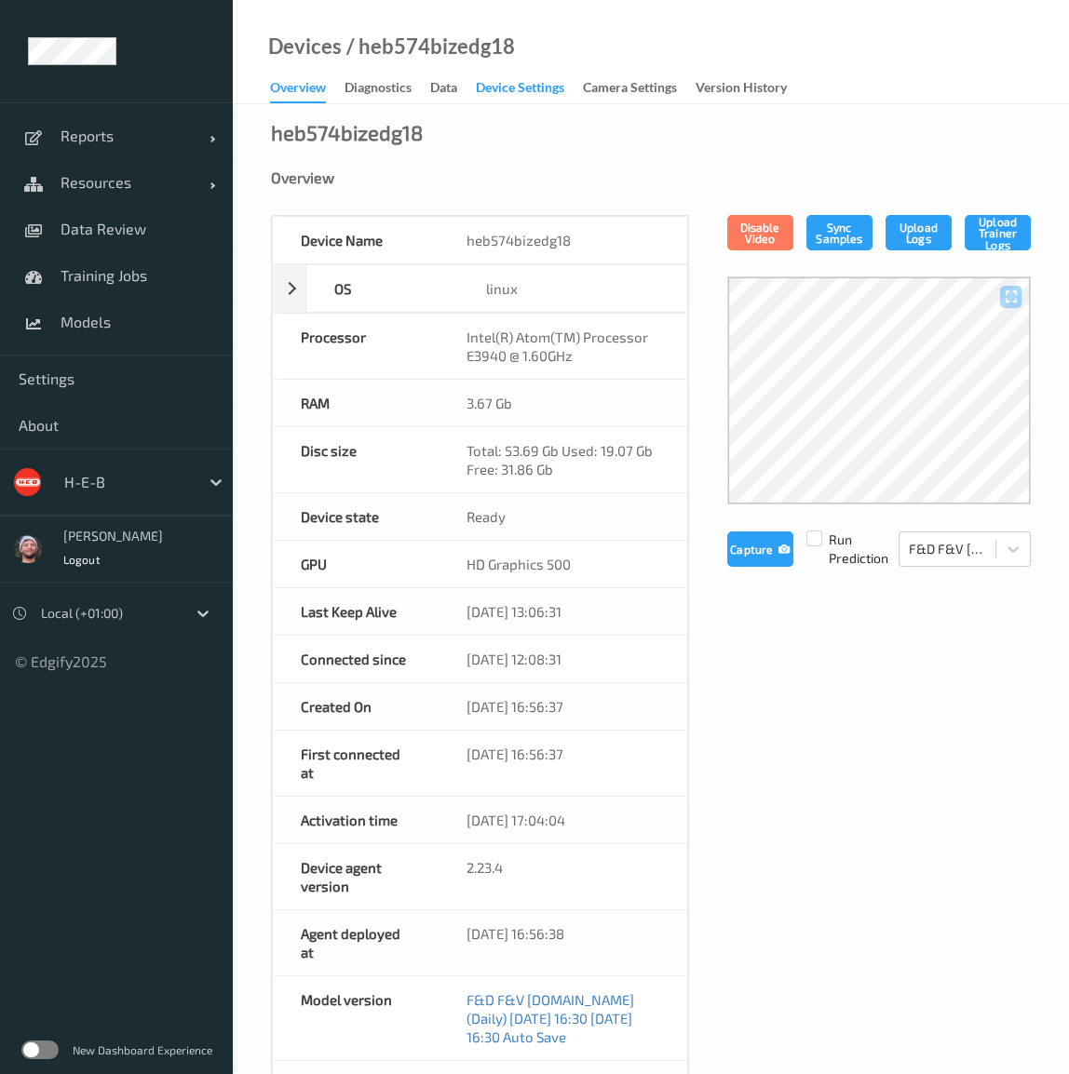
click at [546, 95] on div "Device Settings" at bounding box center [520, 89] width 88 height 23
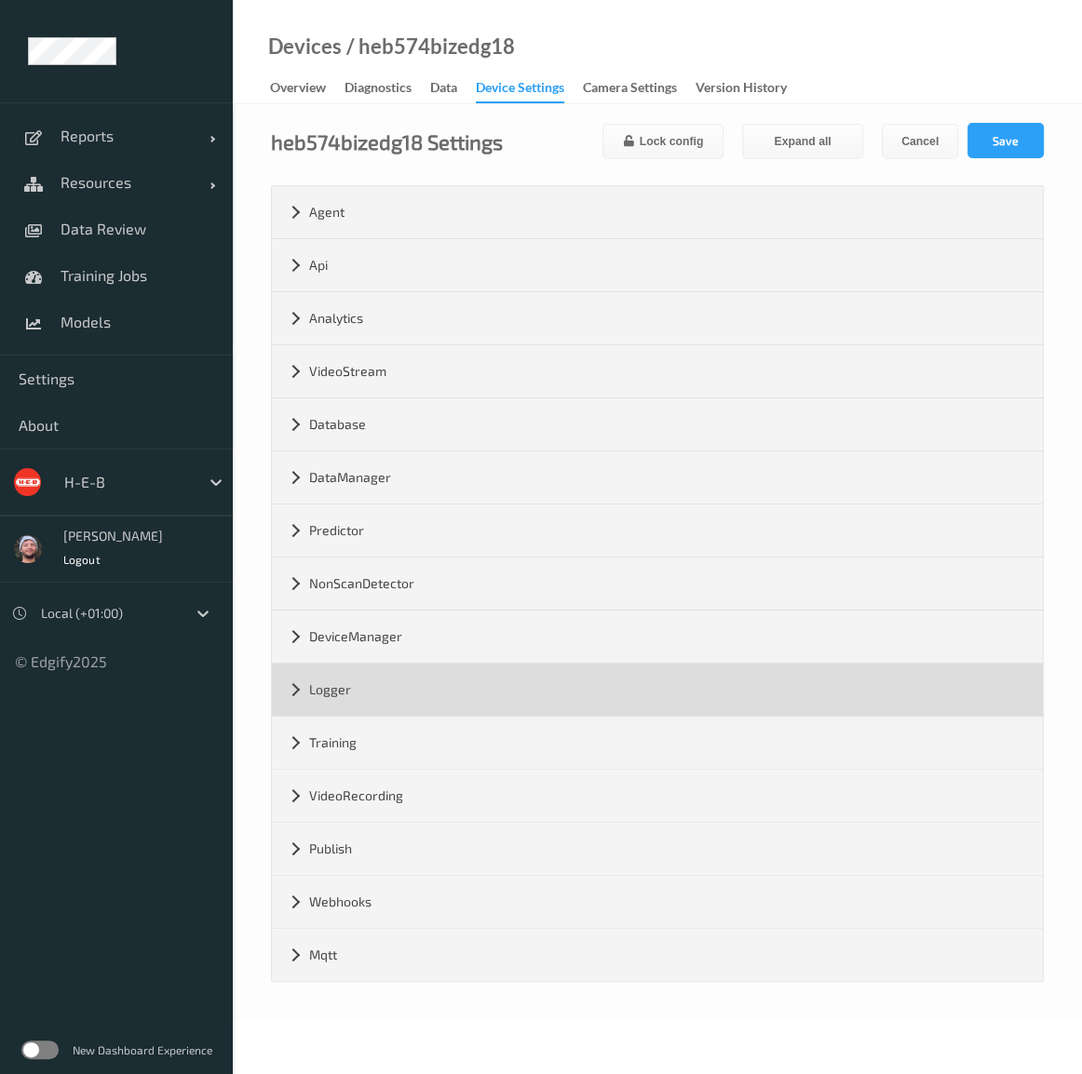
click at [429, 686] on div "Logger" at bounding box center [657, 690] width 771 height 52
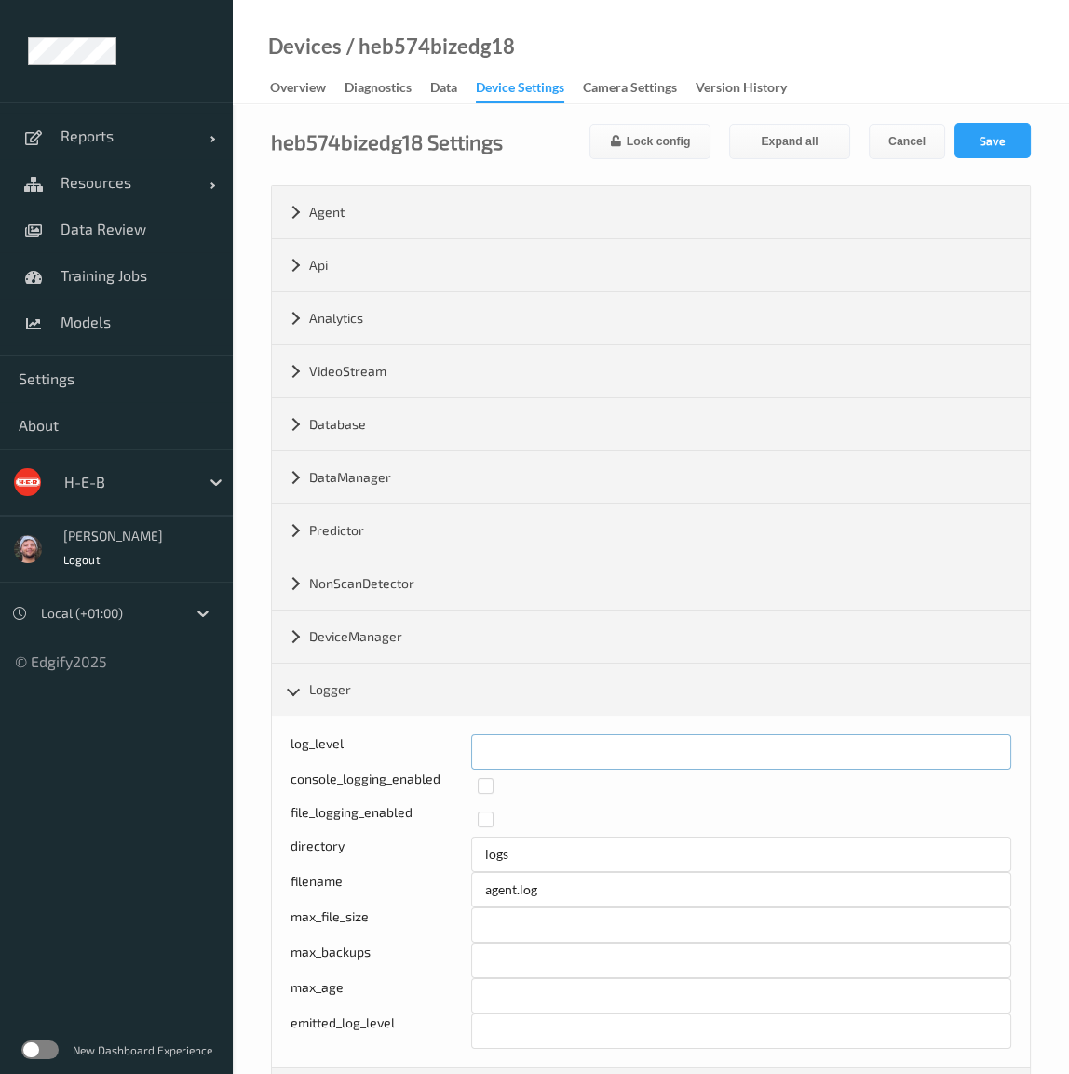
click at [508, 746] on input "*" at bounding box center [741, 751] width 541 height 35
drag, startPoint x: 508, startPoint y: 746, endPoint x: 438, endPoint y: 752, distance: 70.1
click at [438, 752] on div "log_level *" at bounding box center [650, 751] width 721 height 35
type input "*"
click at [1004, 142] on button "Save" at bounding box center [992, 140] width 76 height 35
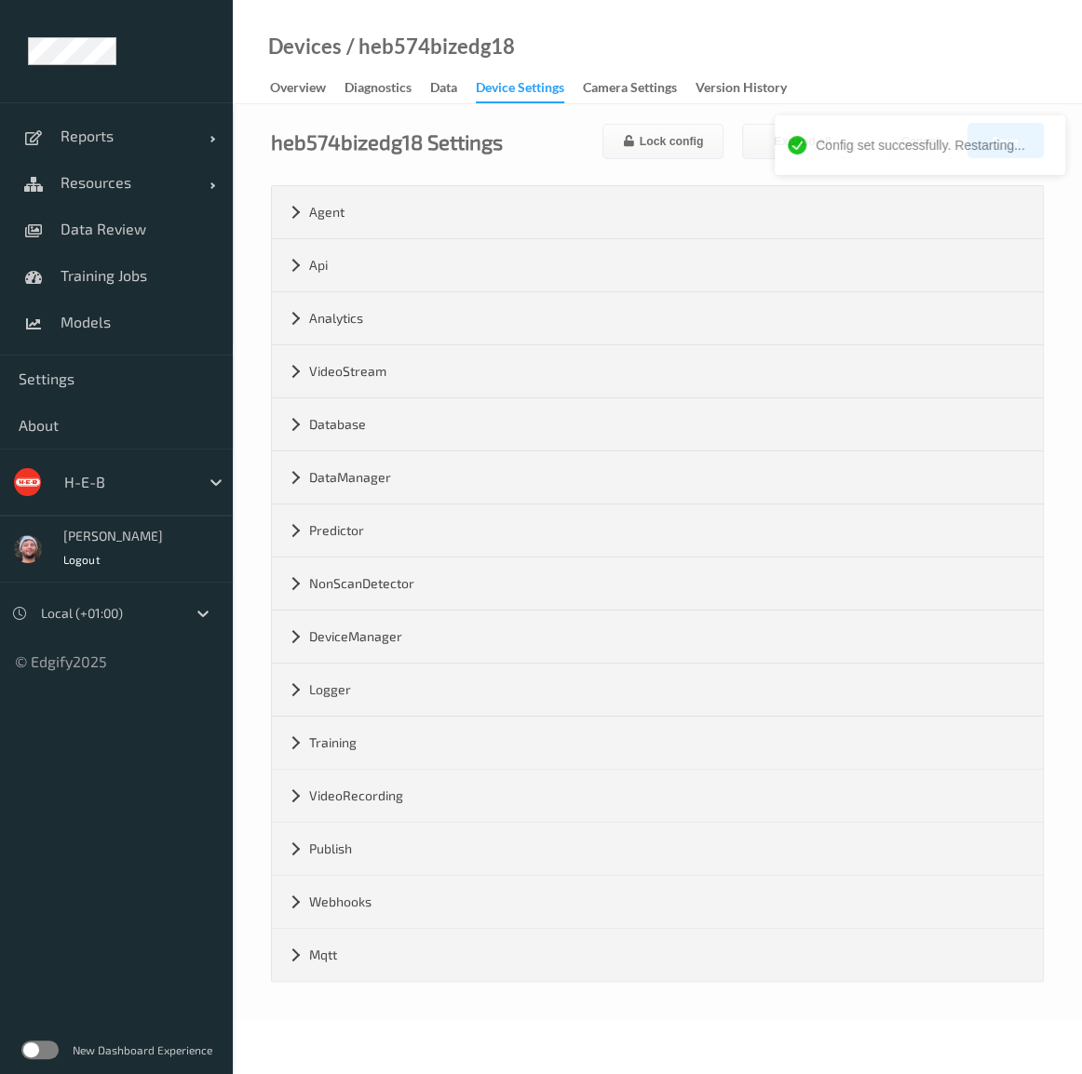
click at [790, 53] on div "Devices / heb574bizedg18 Overview Diagnostics Data Device Settings Camera Setti…" at bounding box center [657, 52] width 849 height 104
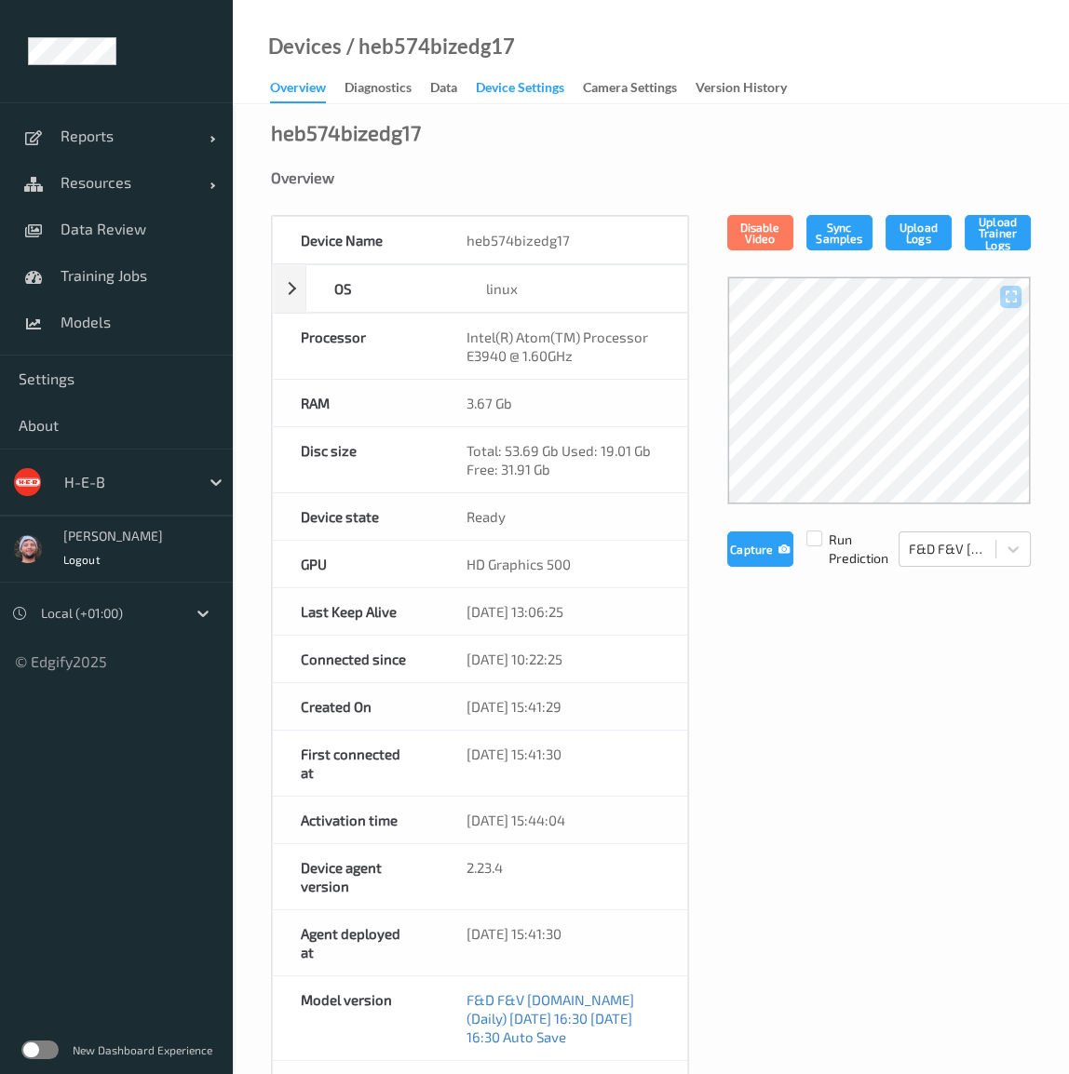
click at [552, 83] on div "Device Settings" at bounding box center [520, 89] width 88 height 23
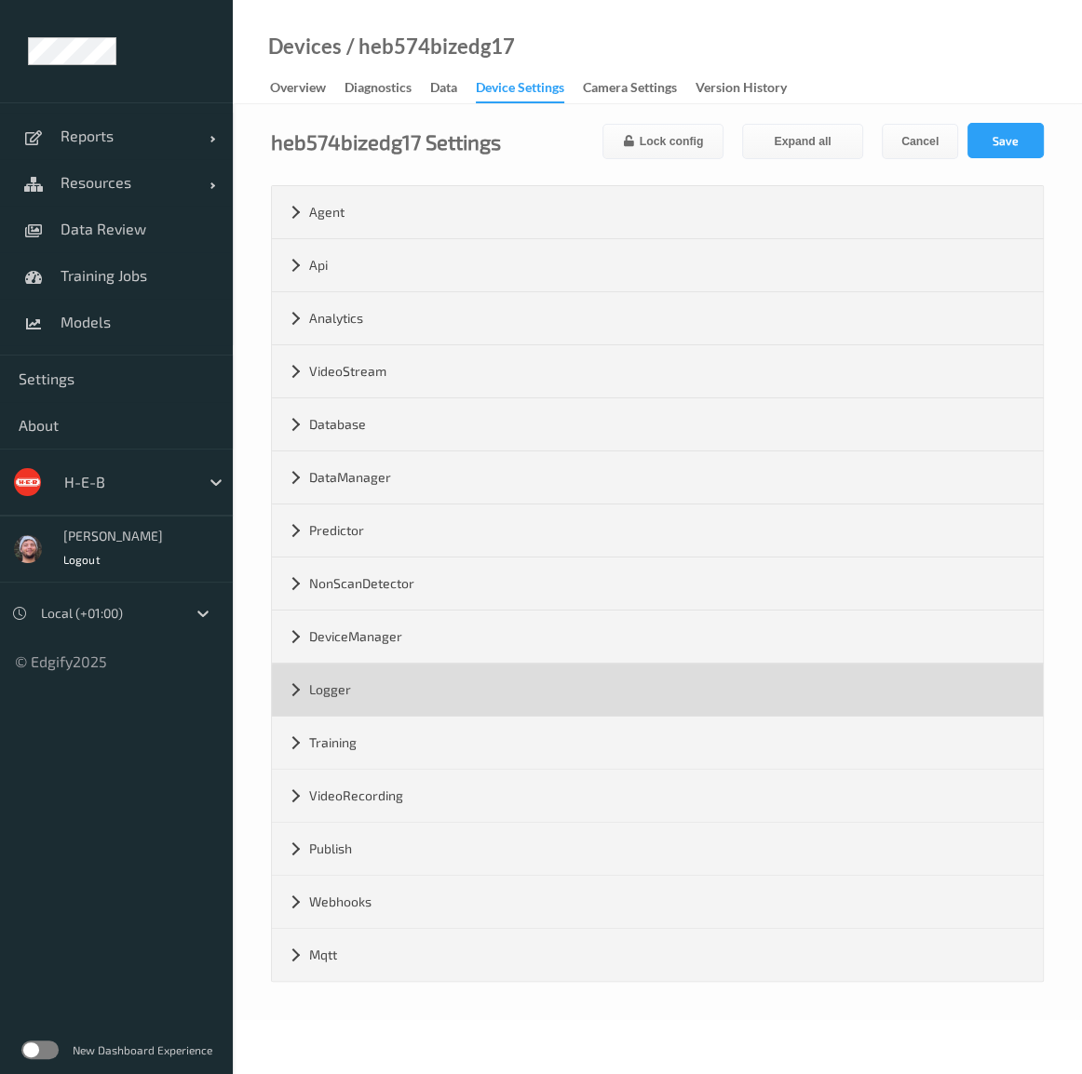
click at [429, 686] on div "Logger" at bounding box center [657, 690] width 771 height 52
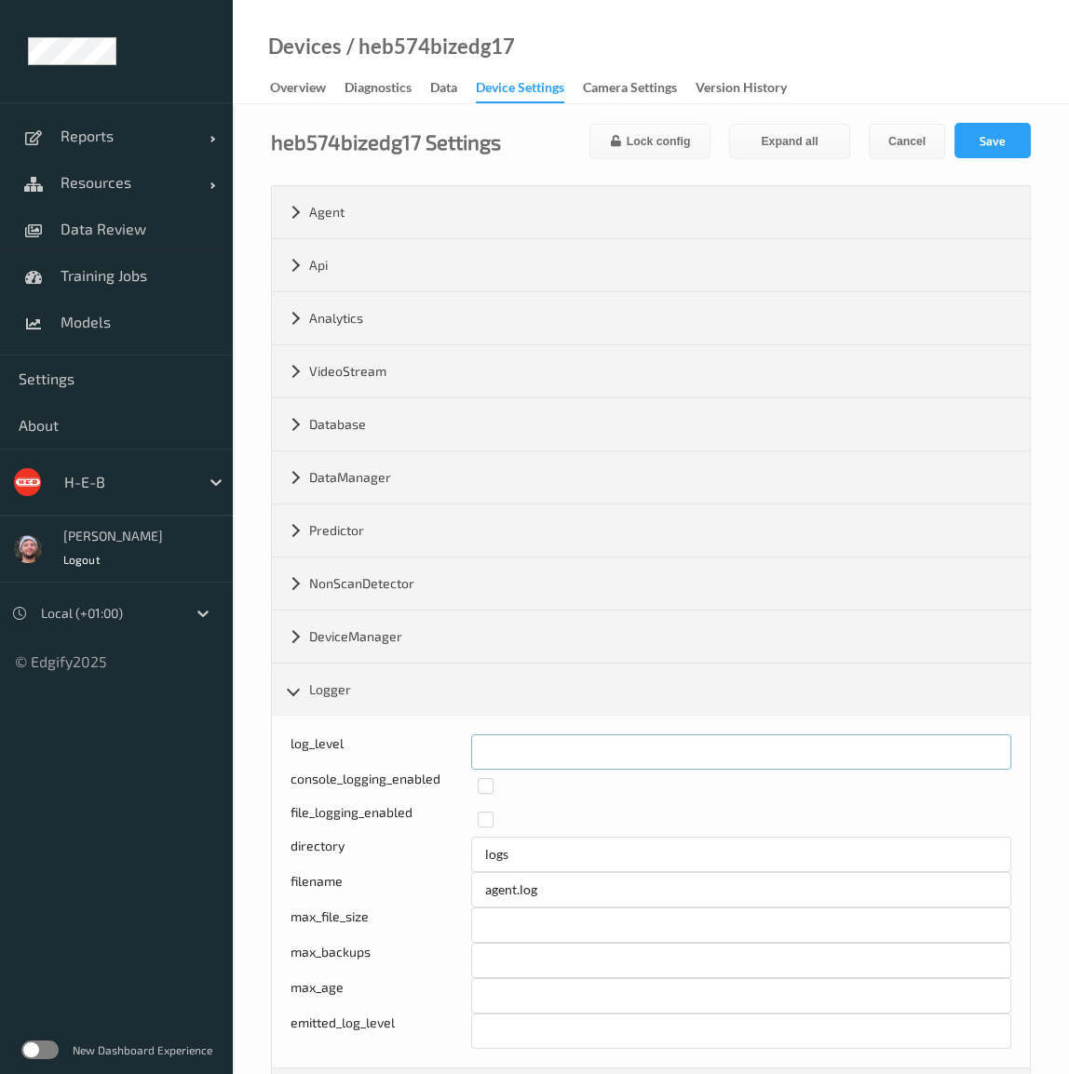
drag, startPoint x: 476, startPoint y: 749, endPoint x: 465, endPoint y: 749, distance: 10.2
click at [465, 749] on div "log_level *" at bounding box center [650, 751] width 721 height 35
type input "*"
click at [1003, 151] on button "Save" at bounding box center [992, 140] width 76 height 35
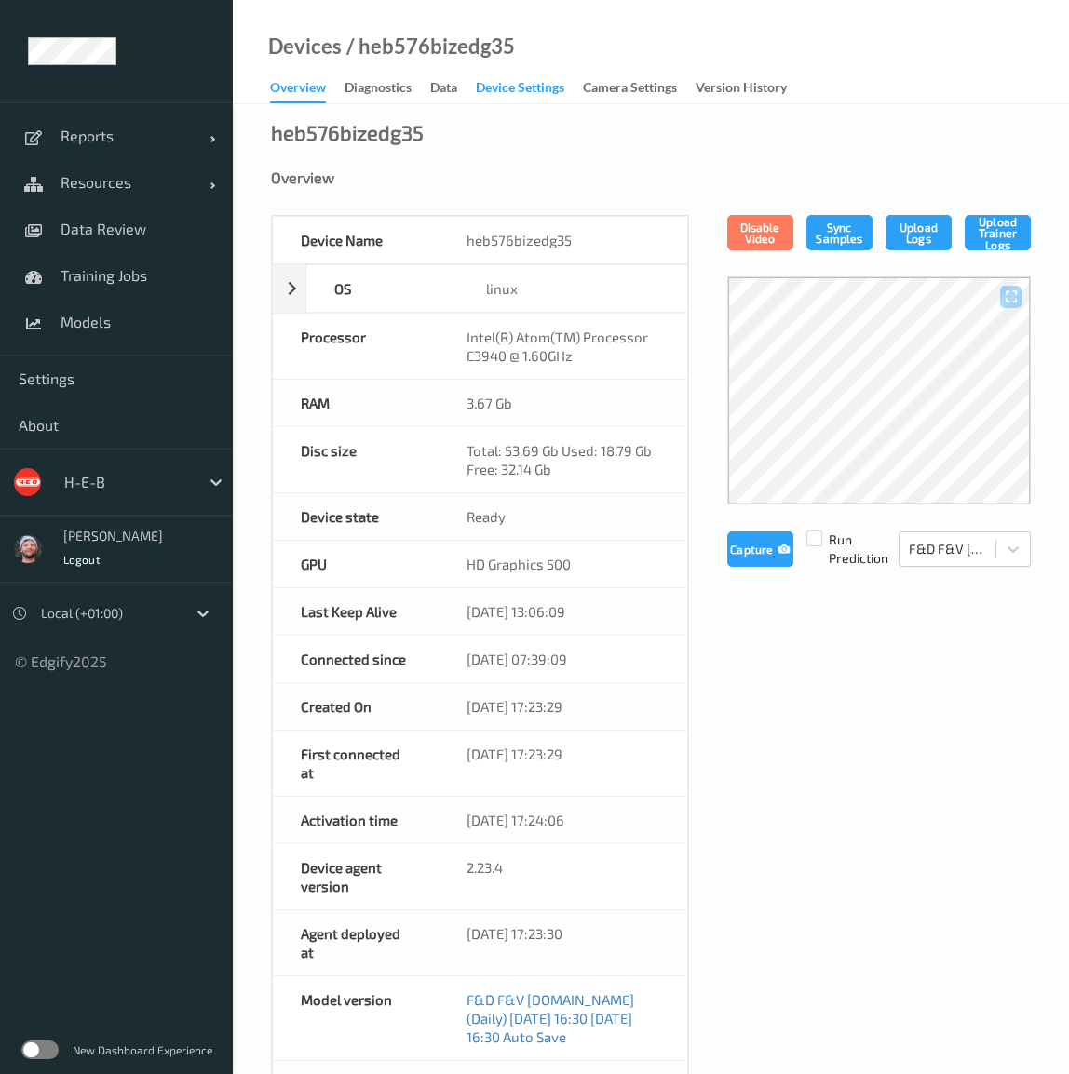
click at [545, 95] on div "Device Settings" at bounding box center [520, 89] width 88 height 23
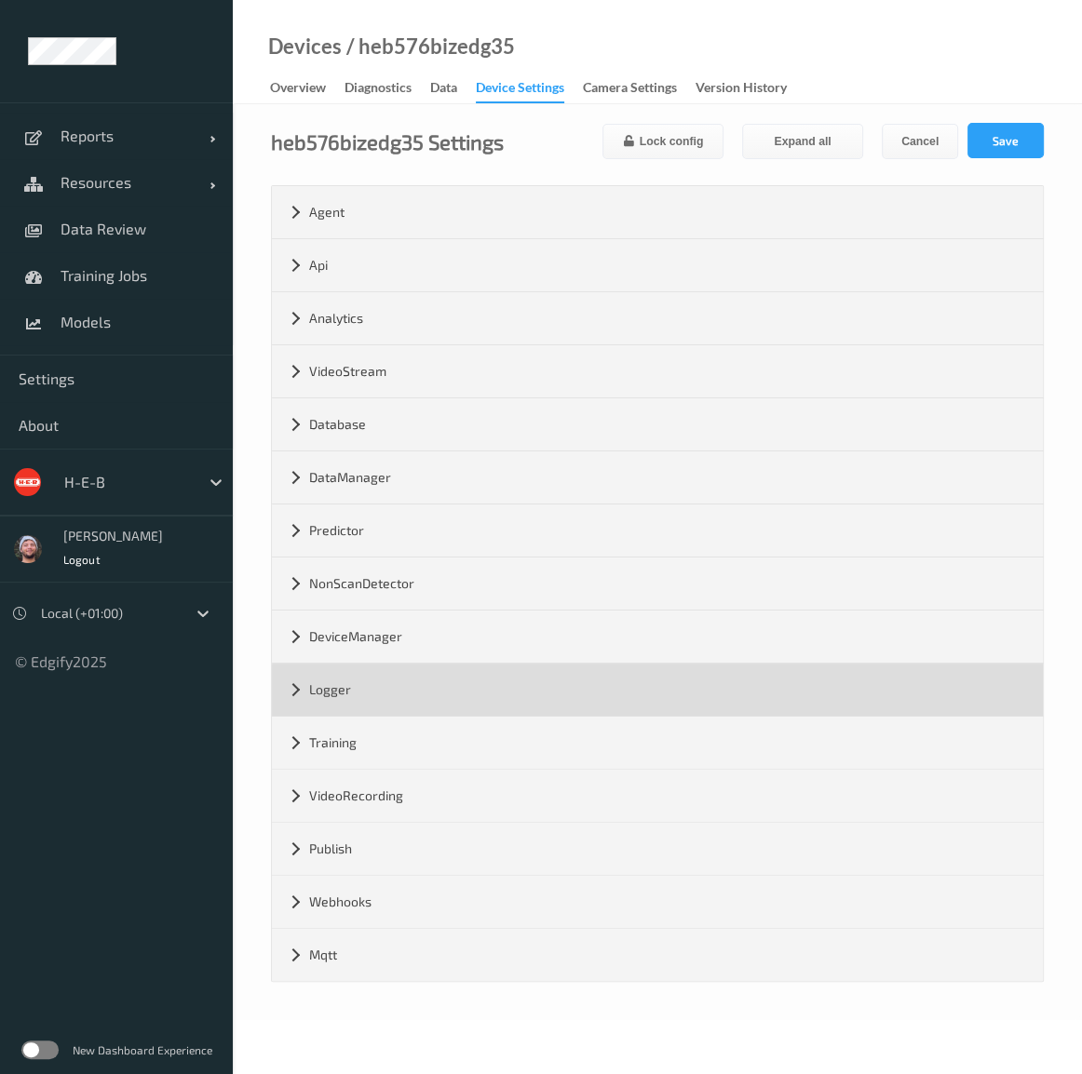
click at [429, 686] on div "Logger" at bounding box center [657, 690] width 771 height 52
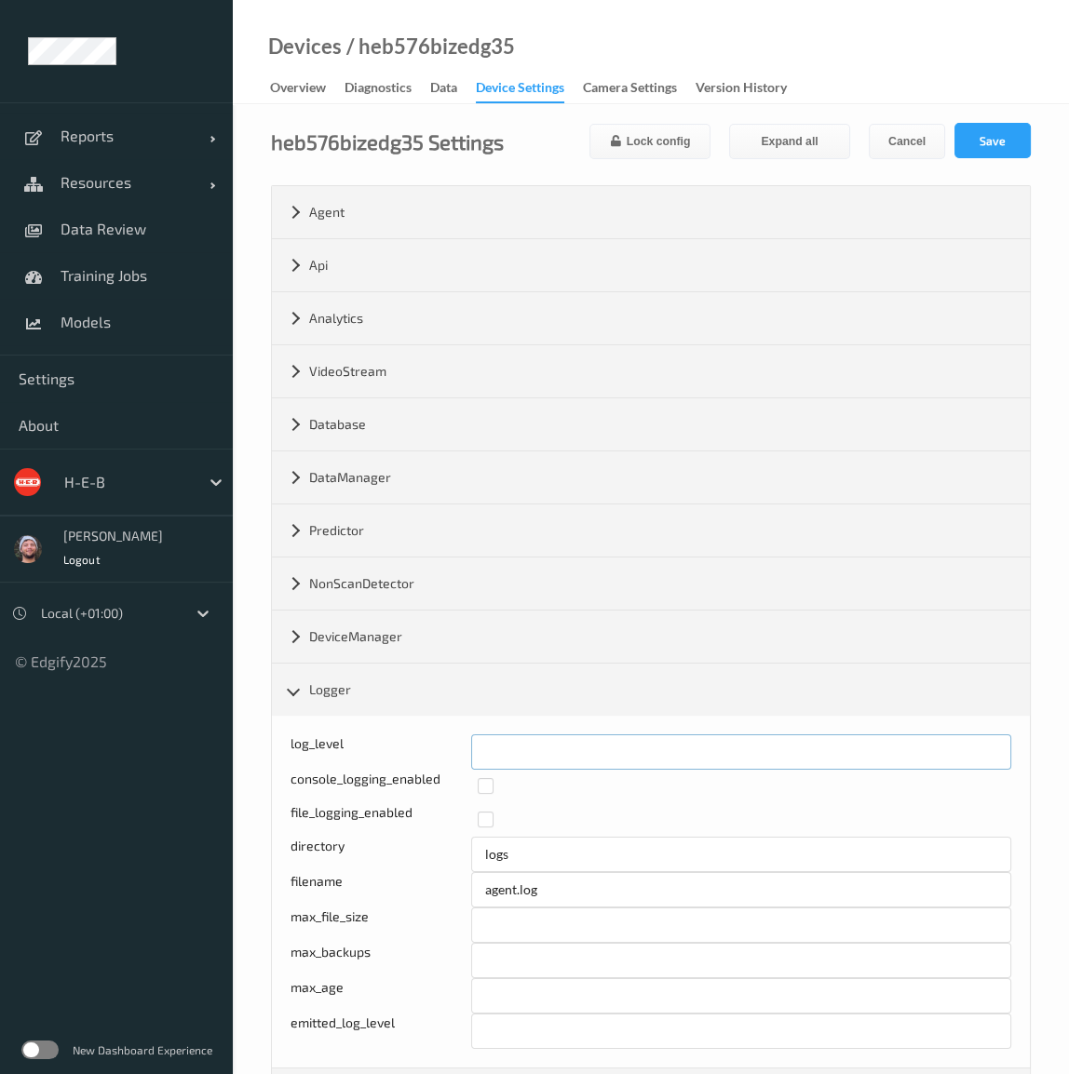
type input "*"
click at [990, 742] on input "*" at bounding box center [741, 751] width 541 height 35
click at [995, 152] on button "Save" at bounding box center [992, 140] width 76 height 35
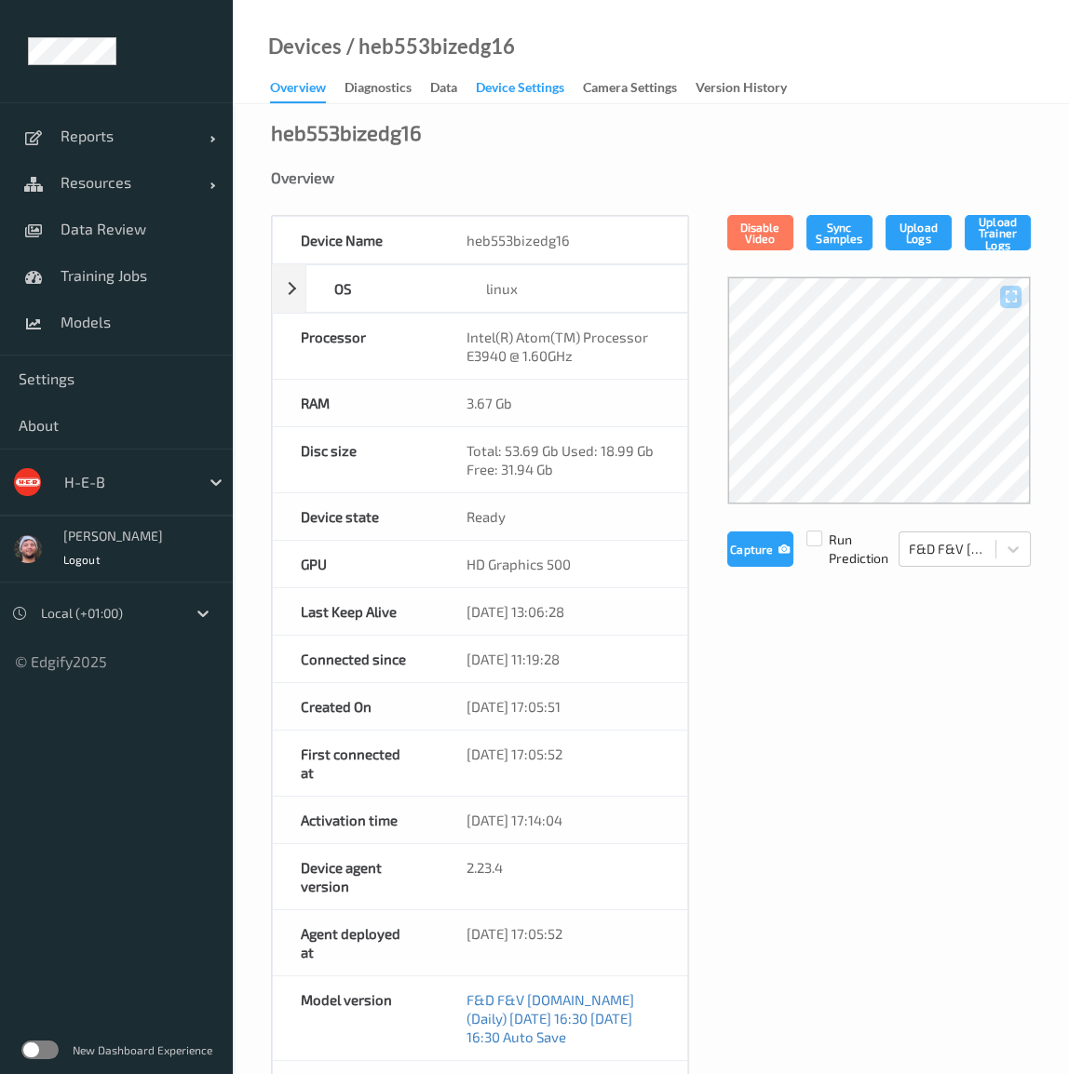
click at [545, 95] on div "Device Settings" at bounding box center [520, 89] width 88 height 23
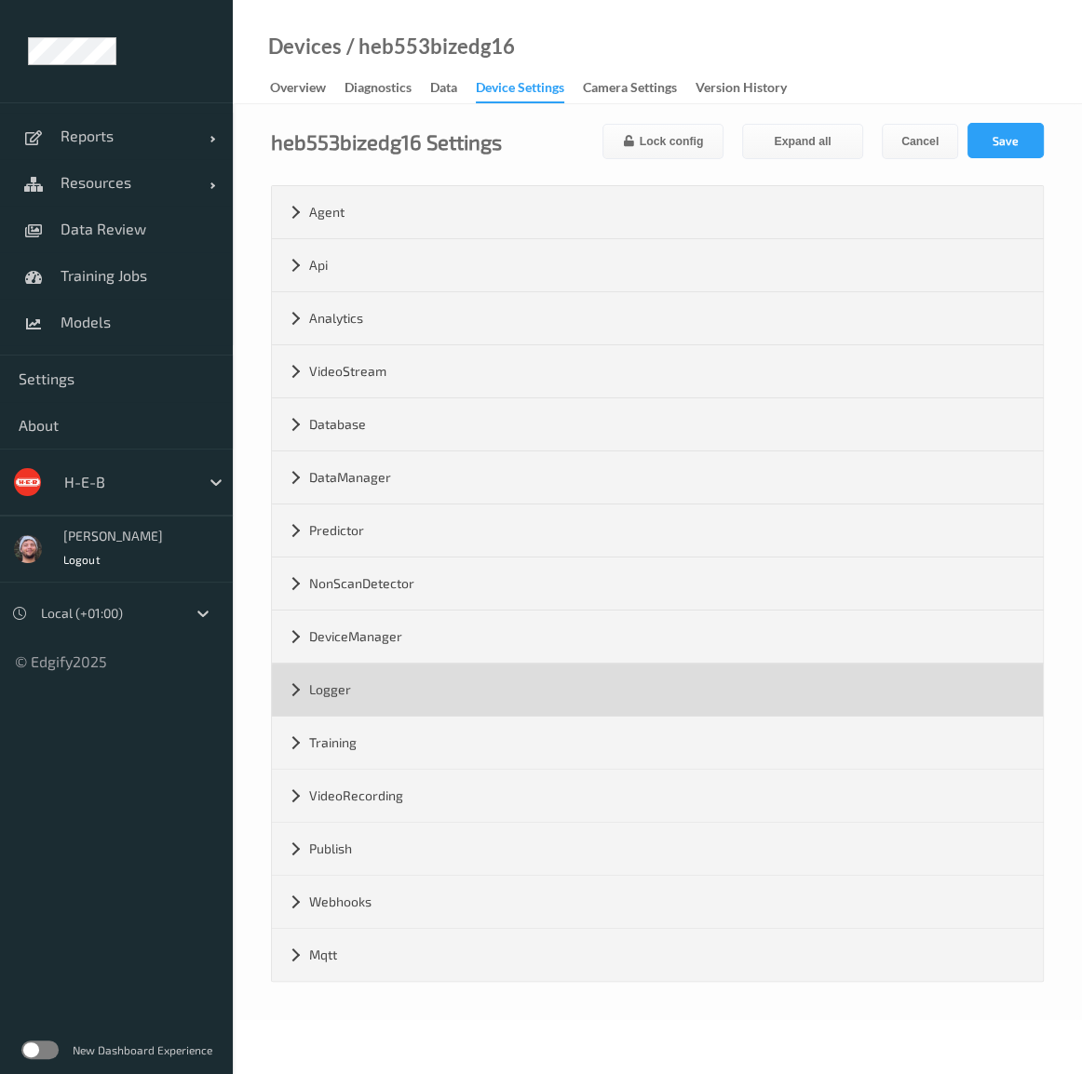
click at [429, 686] on div "Logger" at bounding box center [657, 690] width 771 height 52
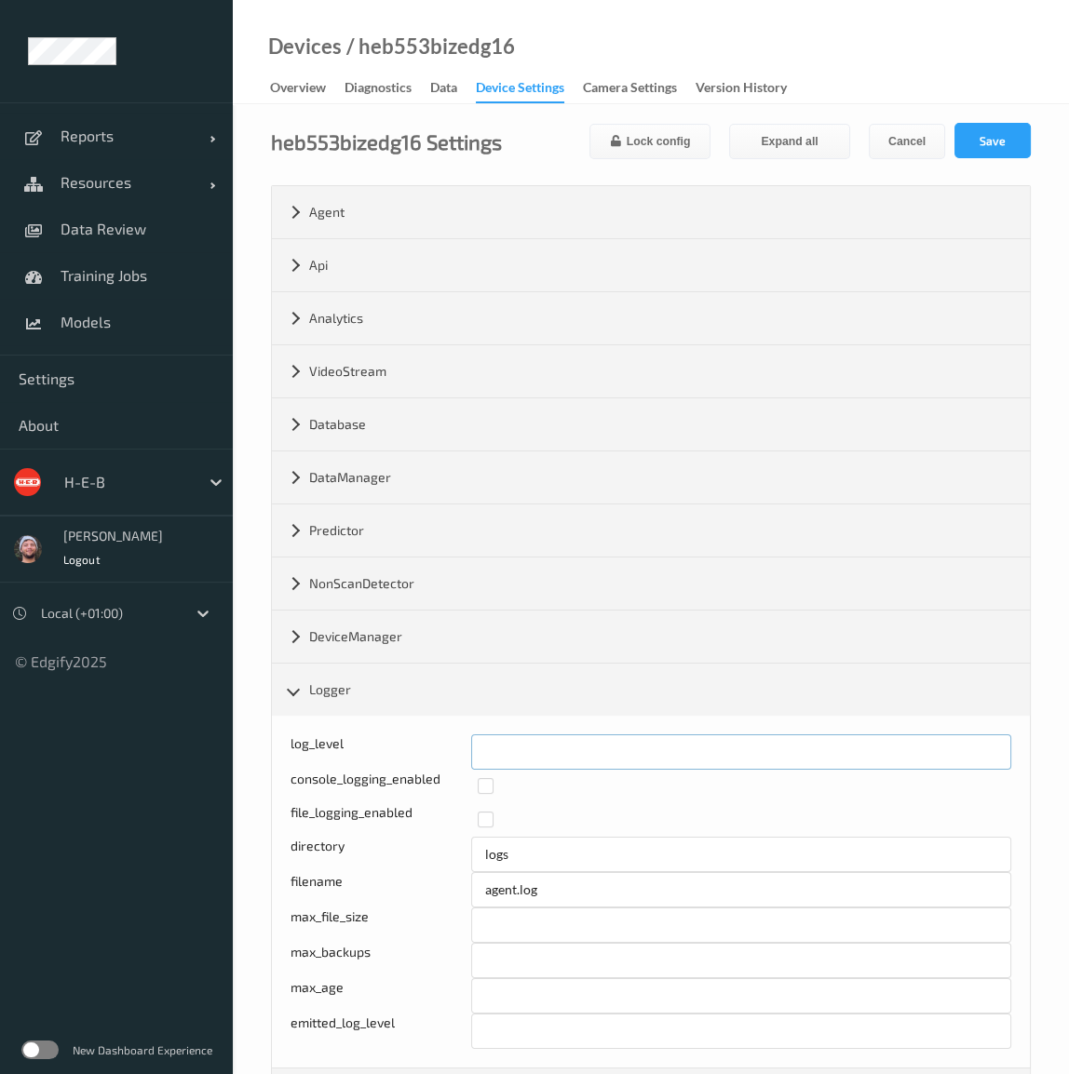
type input "*"
click at [990, 742] on input "*" at bounding box center [741, 751] width 541 height 35
click at [1004, 142] on button "Save" at bounding box center [992, 140] width 76 height 35
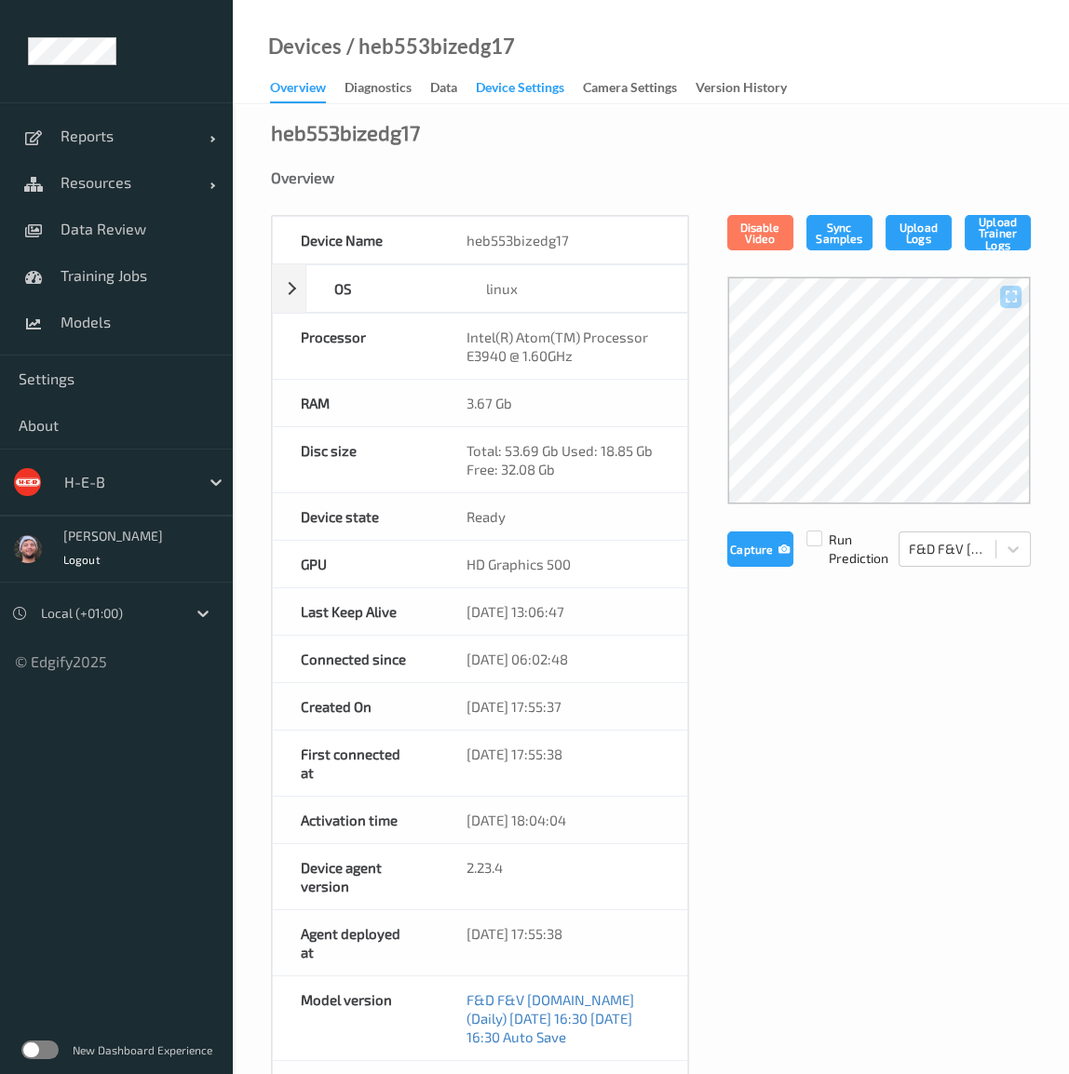
click at [545, 95] on div "Device Settings" at bounding box center [520, 89] width 88 height 23
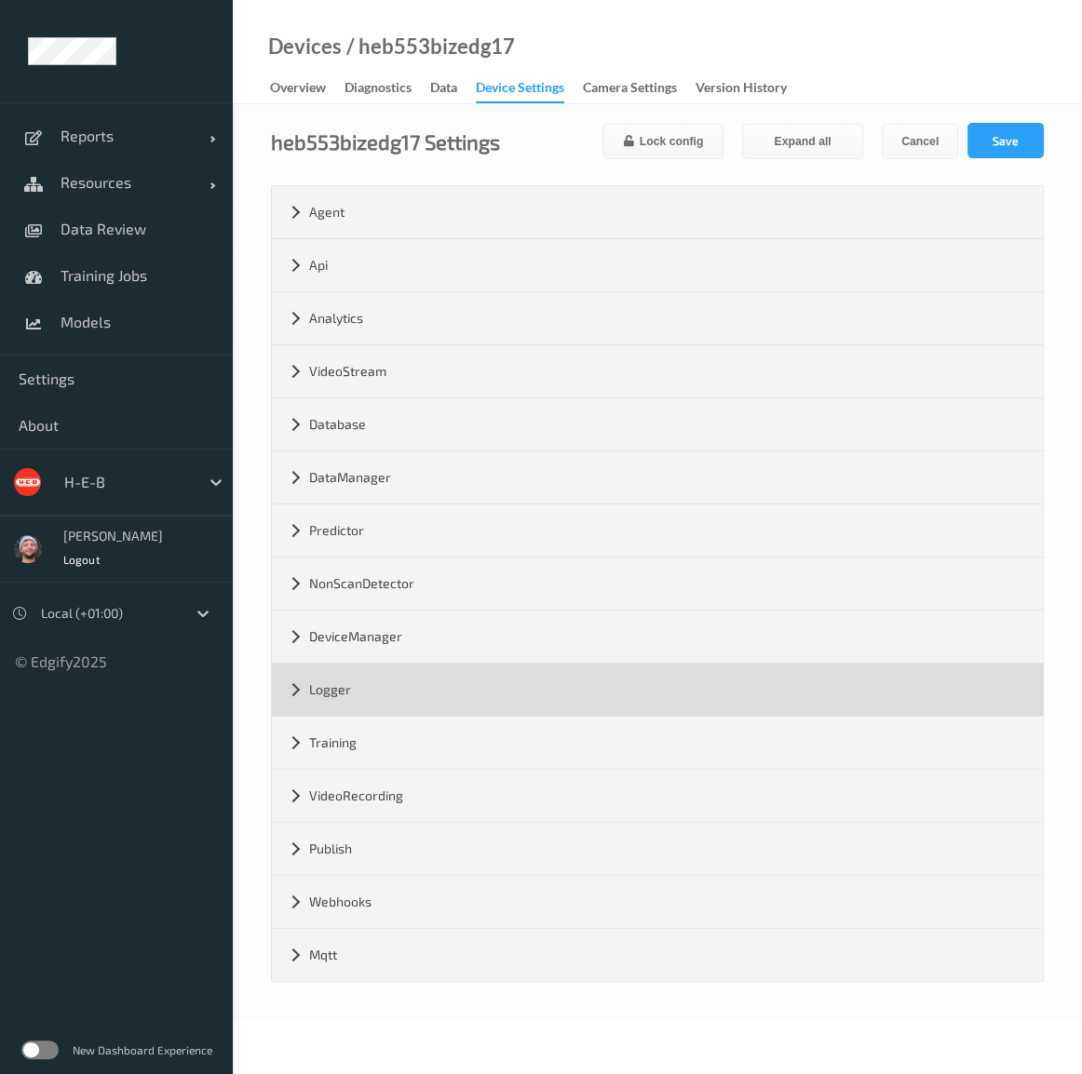
click at [429, 686] on div "Logger" at bounding box center [657, 690] width 771 height 52
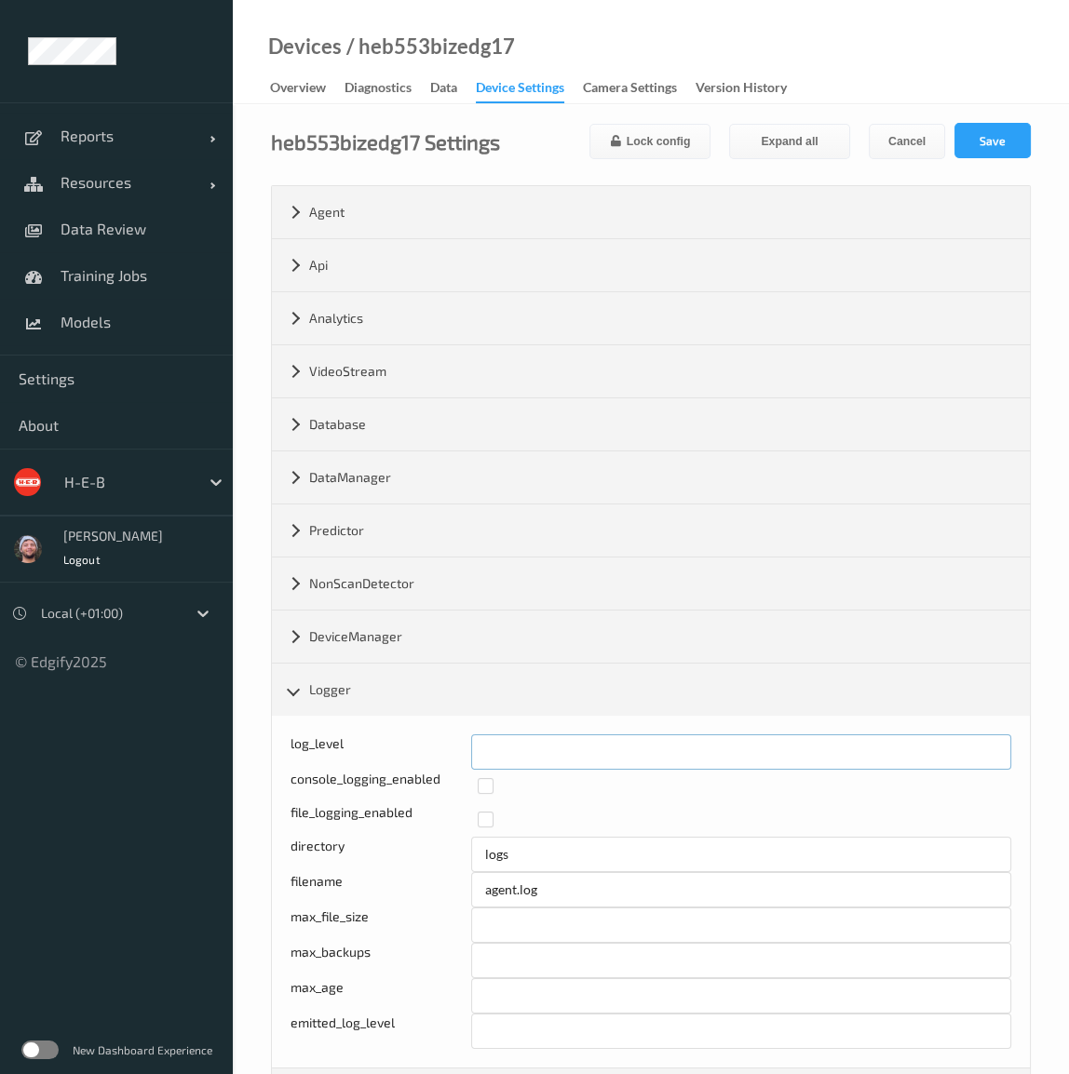
type input "*"
click at [990, 742] on input "*" at bounding box center [741, 751] width 541 height 35
click at [1004, 147] on button "Save" at bounding box center [992, 140] width 76 height 35
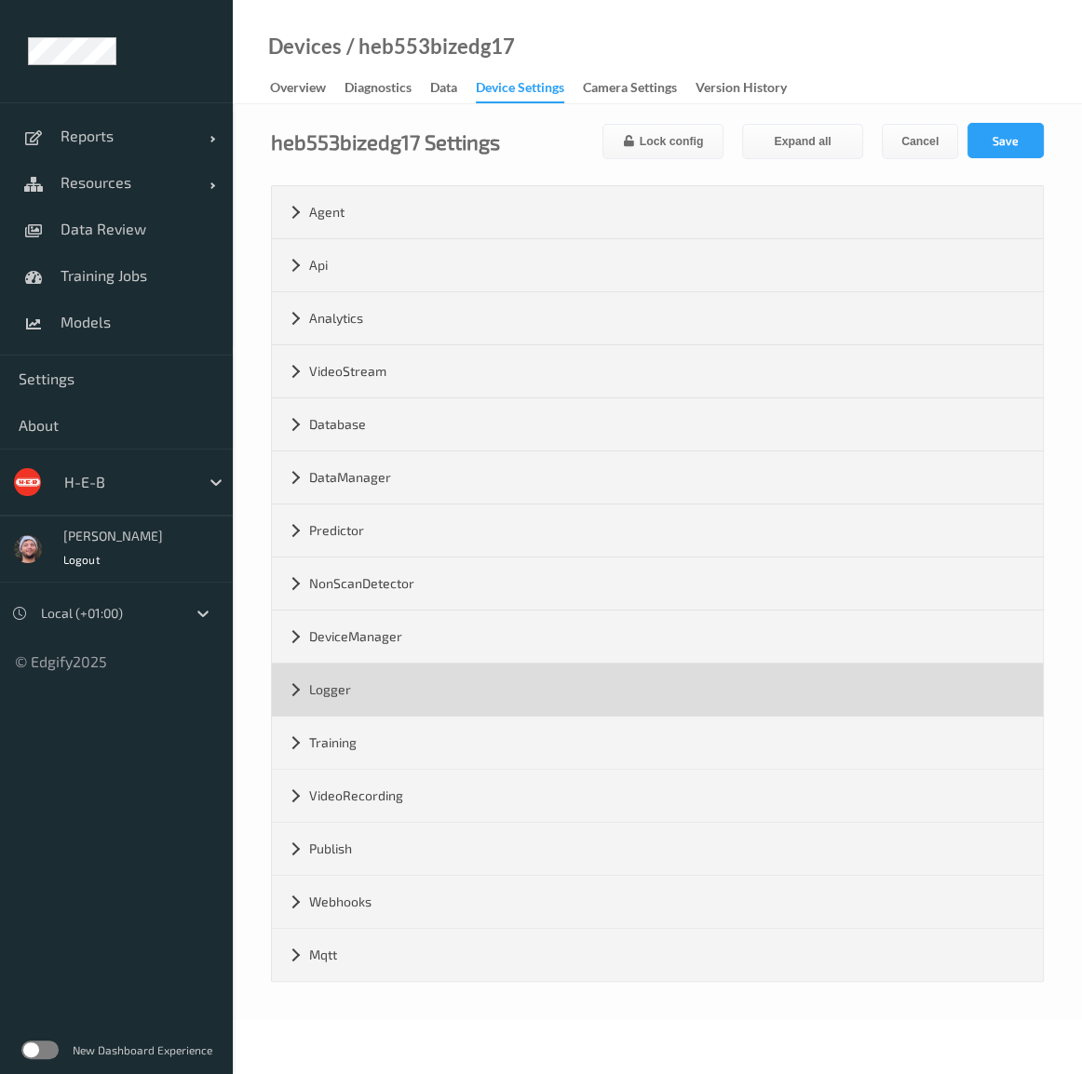
click at [343, 686] on div "Logger" at bounding box center [657, 690] width 771 height 52
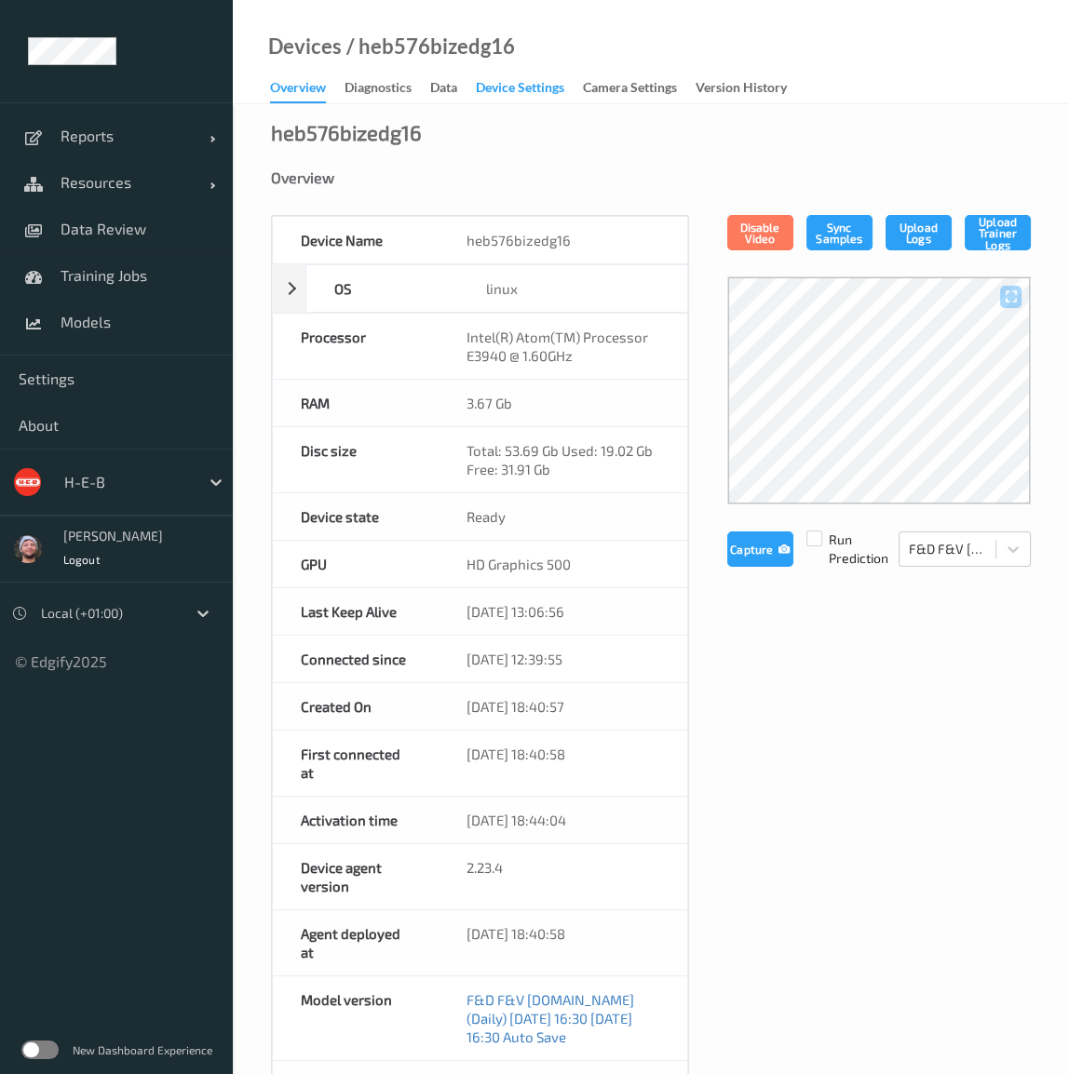
click at [545, 95] on div "Device Settings" at bounding box center [520, 89] width 88 height 23
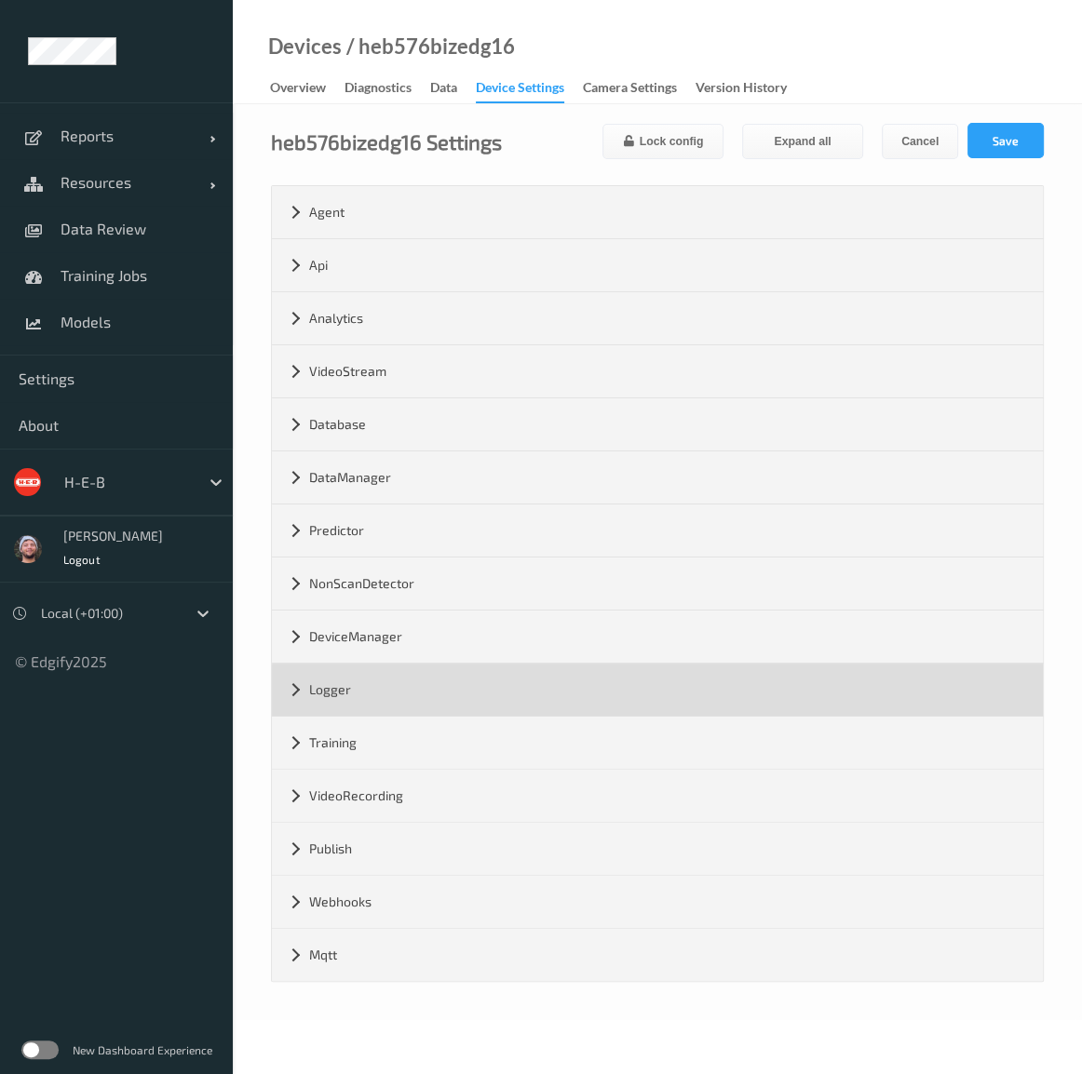
click at [429, 686] on div "Logger" at bounding box center [657, 690] width 771 height 52
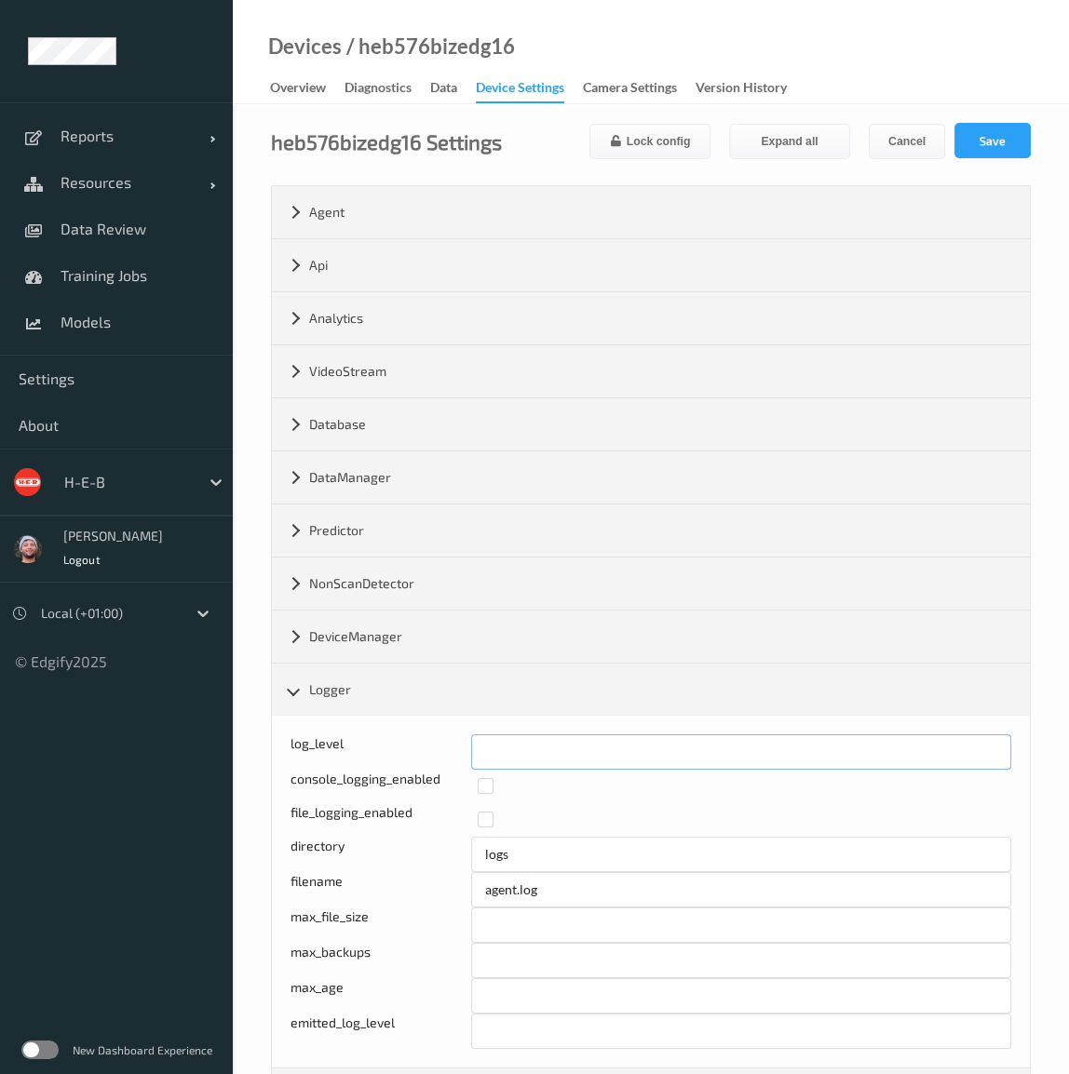
type input "*"
click at [990, 742] on input "*" at bounding box center [741, 751] width 541 height 35
click at [1000, 135] on button "Save" at bounding box center [992, 140] width 76 height 35
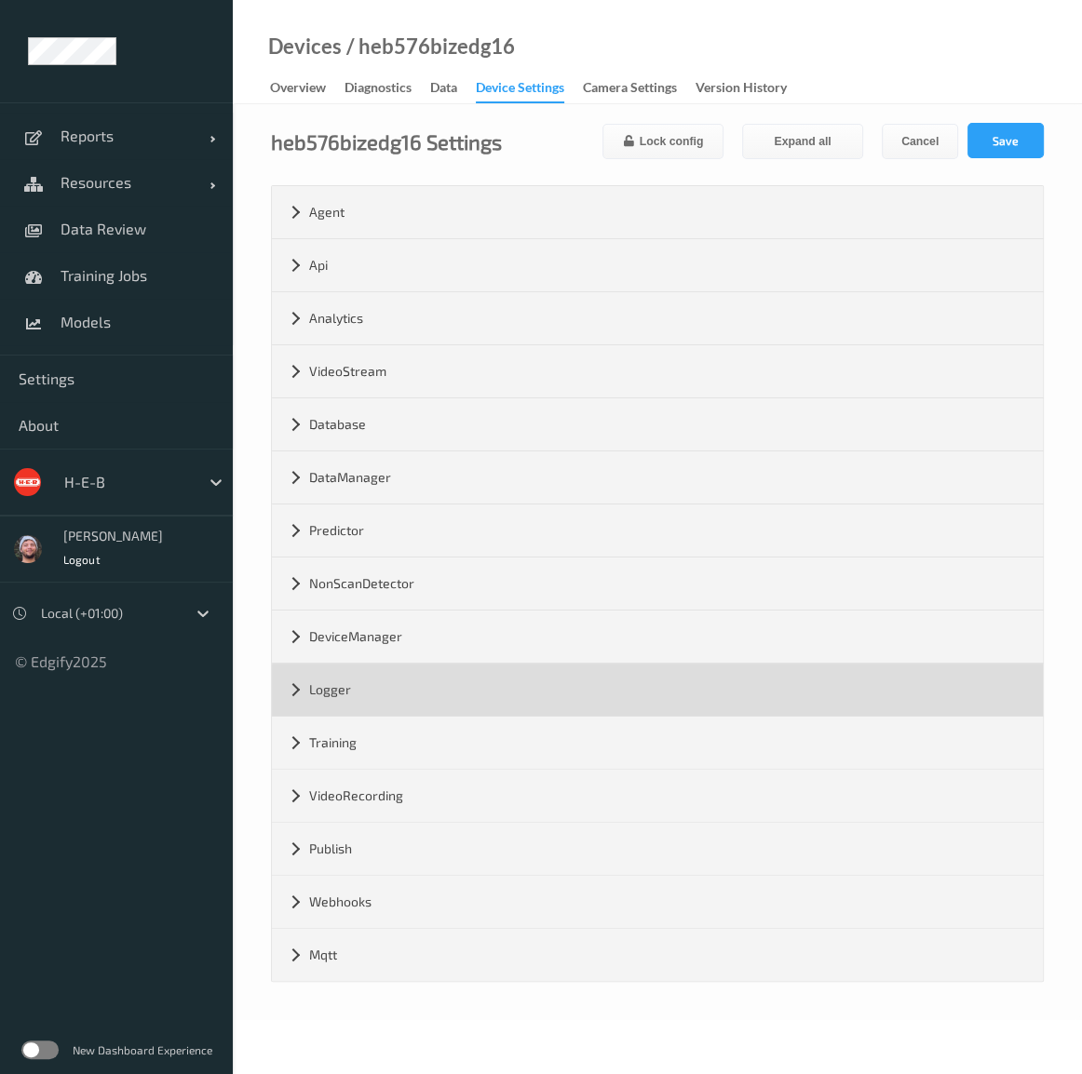
click at [373, 683] on div "Logger" at bounding box center [657, 690] width 771 height 52
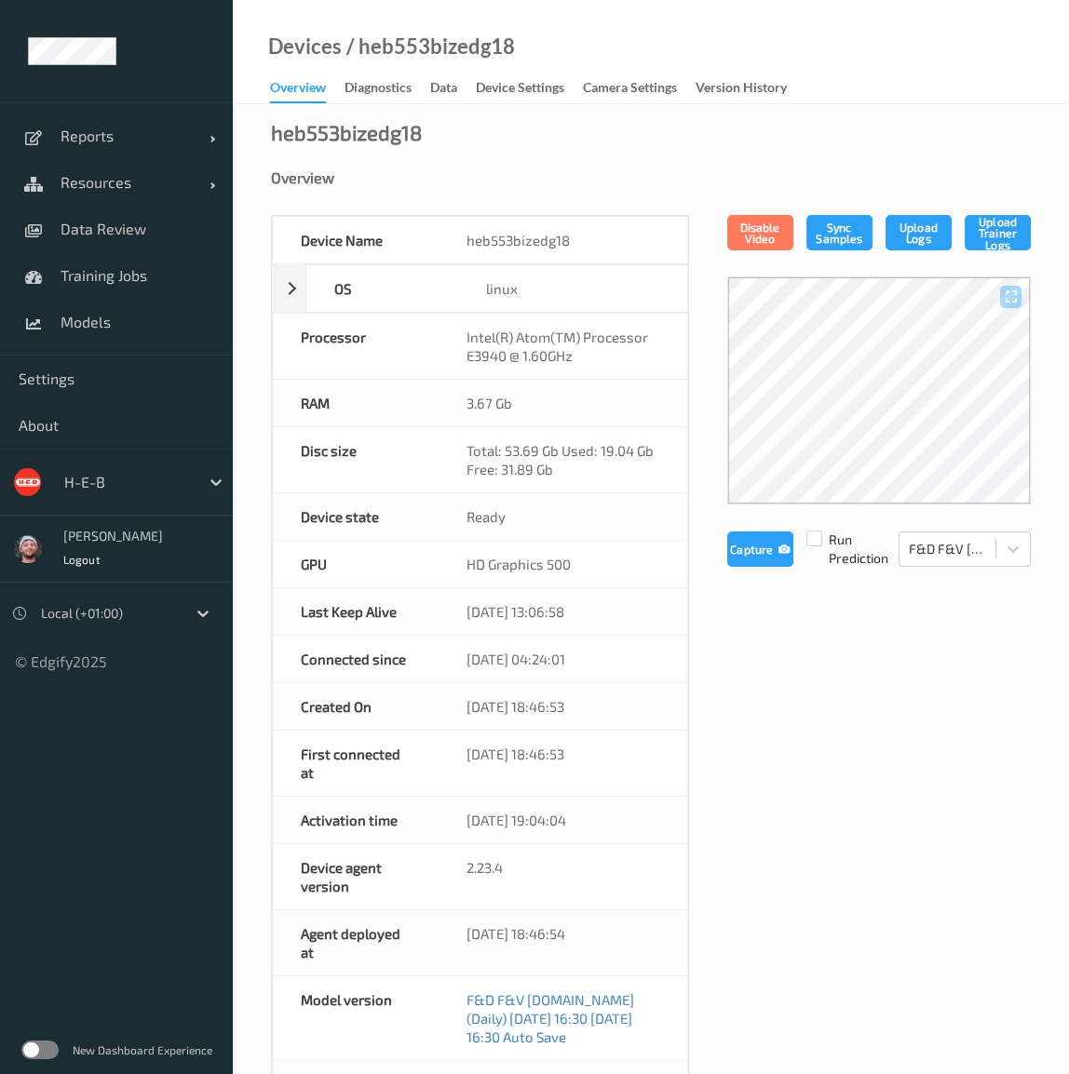
drag, startPoint x: 525, startPoint y: 92, endPoint x: 532, endPoint y: 422, distance: 329.6
click at [525, 92] on div "Device Settings" at bounding box center [520, 89] width 88 height 23
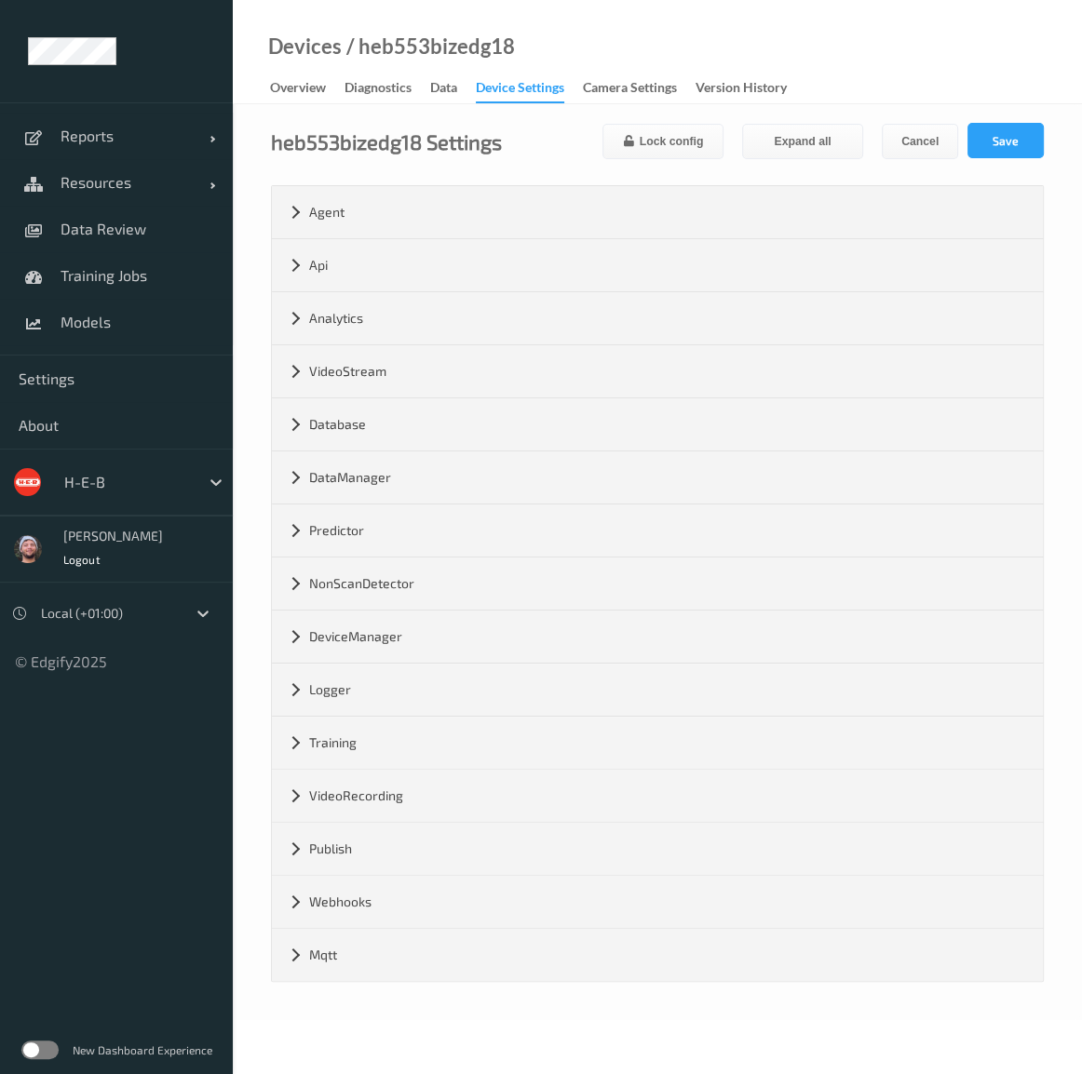
click at [376, 696] on div "Logger" at bounding box center [657, 690] width 771 height 52
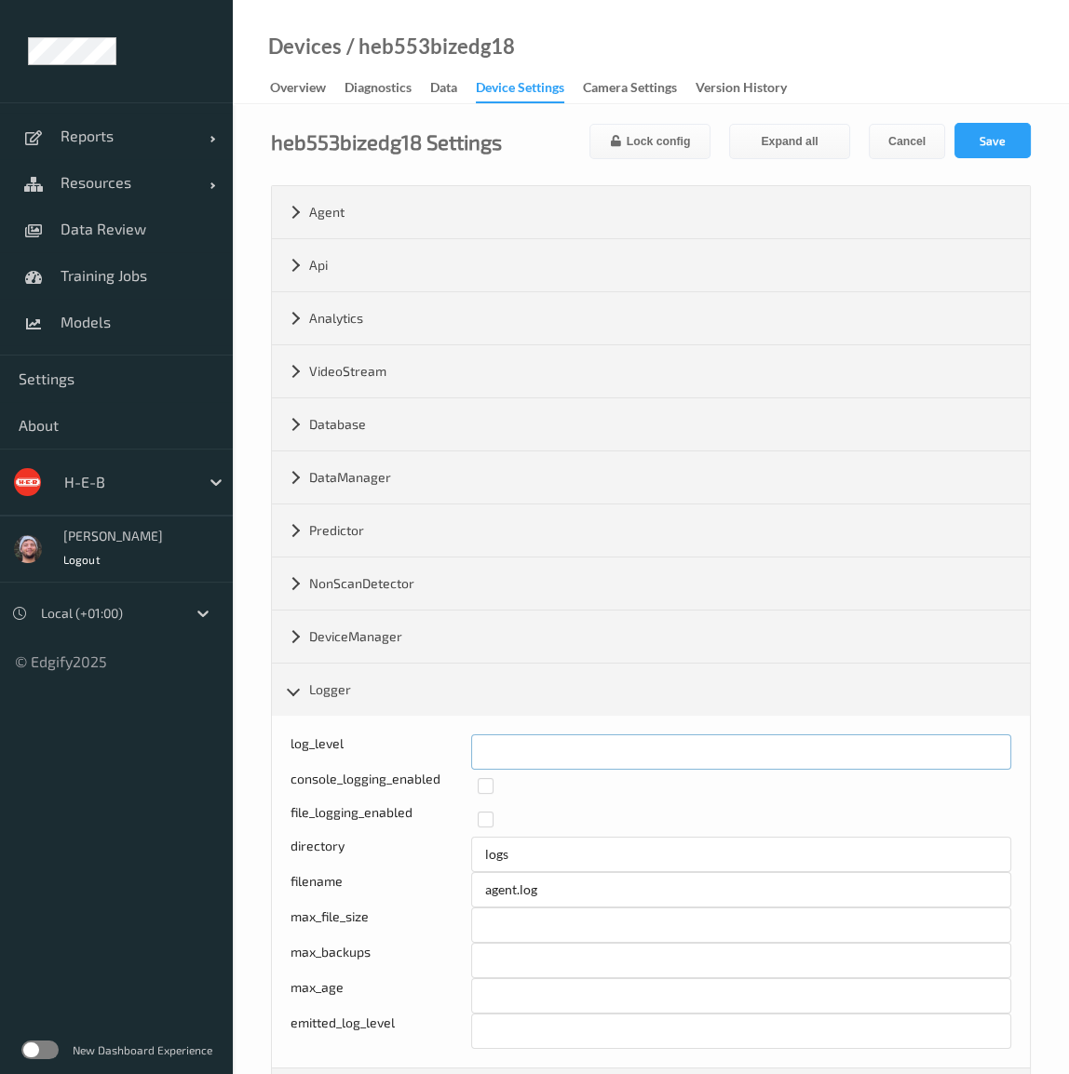
type input "*"
click at [995, 740] on input "*" at bounding box center [741, 751] width 541 height 35
click at [1011, 136] on button "Save" at bounding box center [992, 140] width 76 height 35
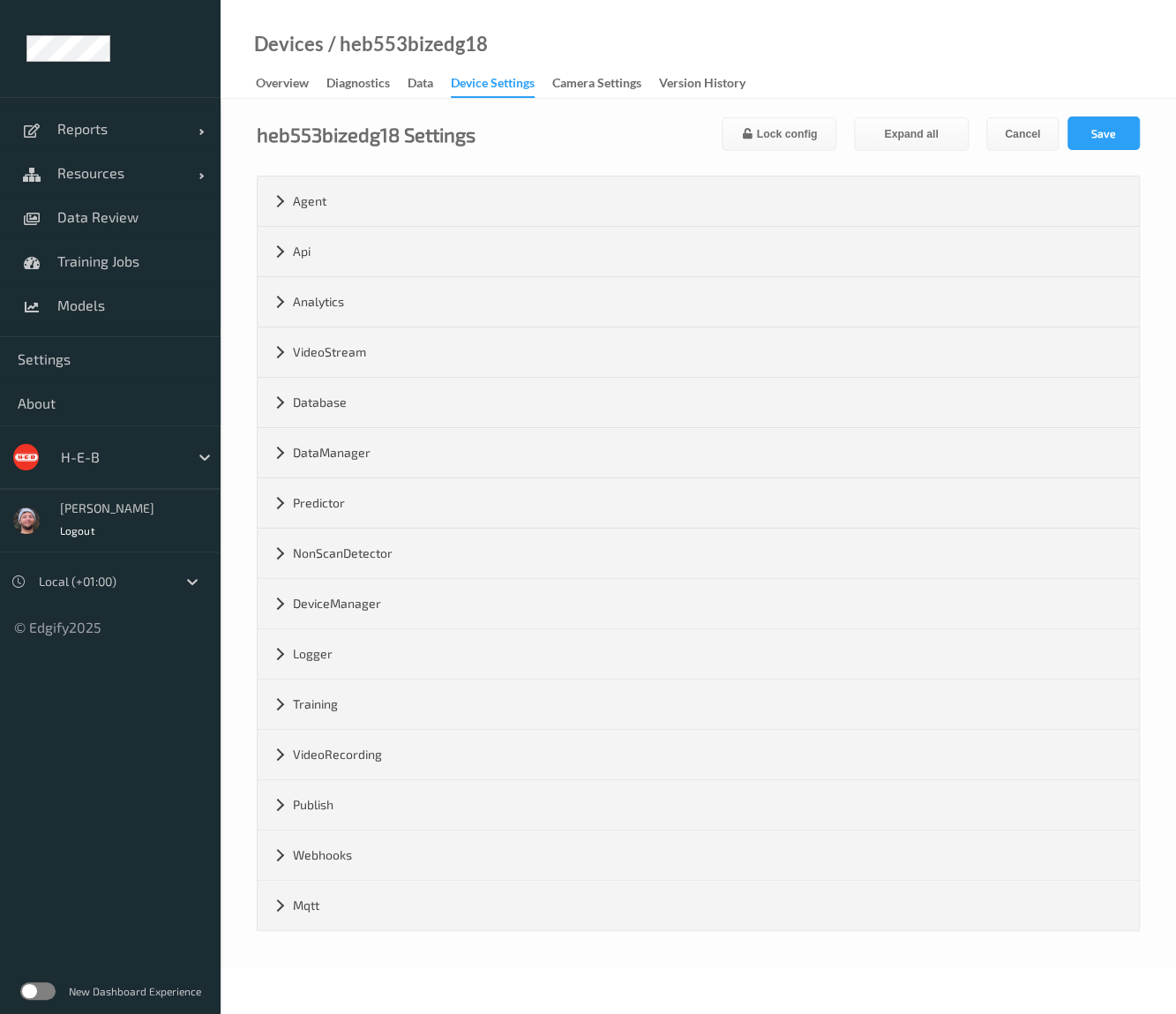
click at [384, 623] on div "DeviceManager" at bounding box center [698, 604] width 881 height 49
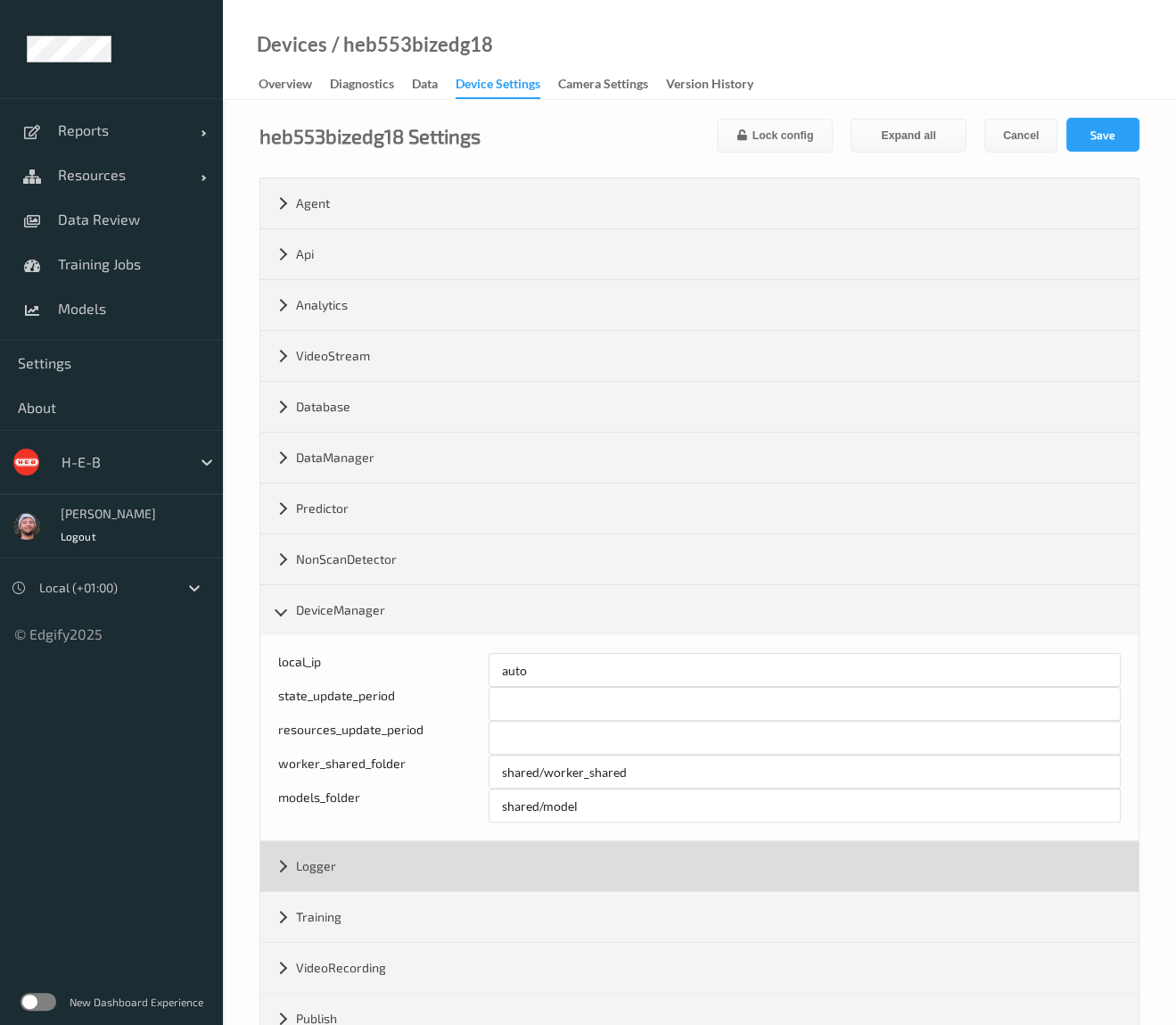
click at [355, 864] on div "Logger" at bounding box center [699, 866] width 878 height 50
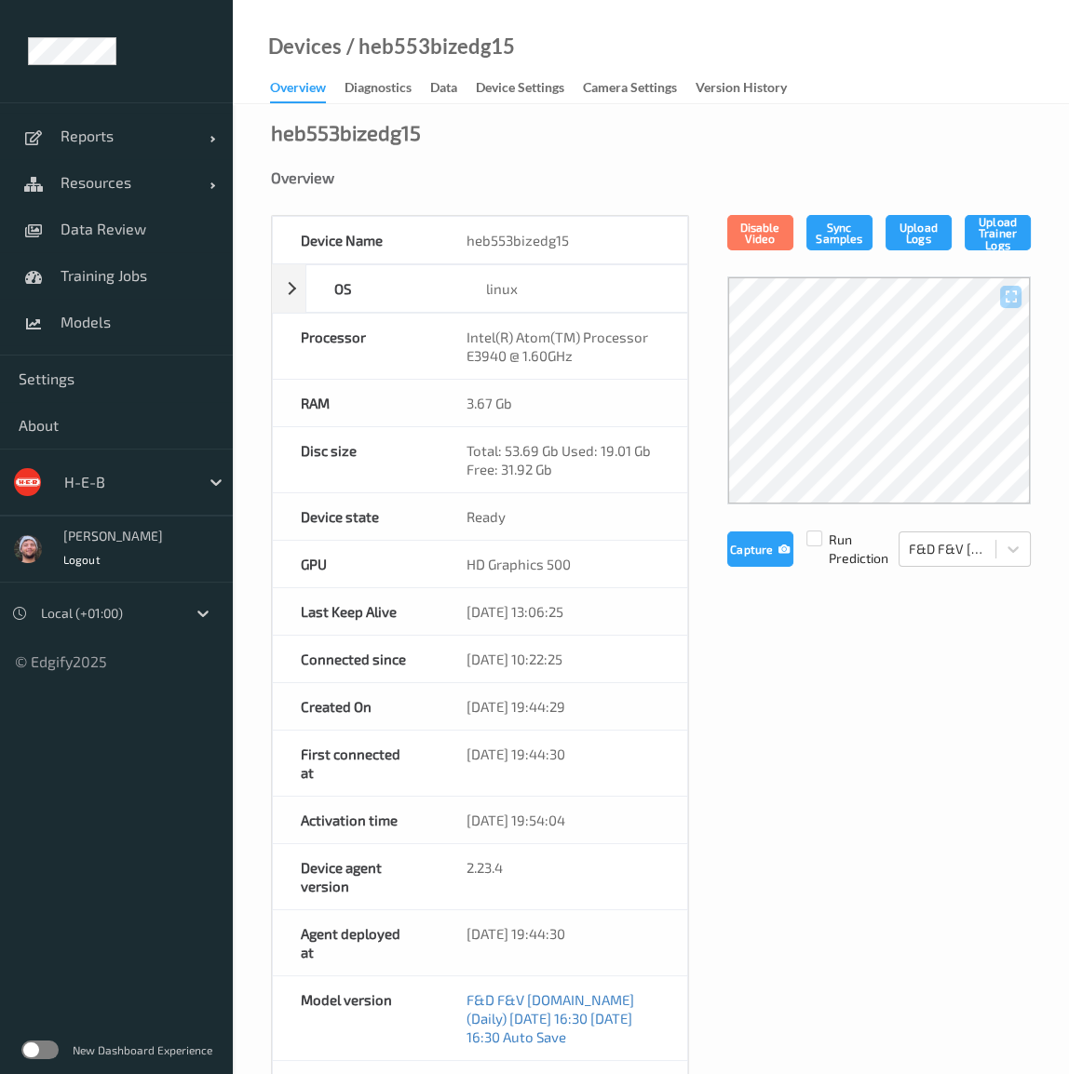
drag, startPoint x: 530, startPoint y: 92, endPoint x: 471, endPoint y: 162, distance: 91.2
click at [530, 92] on div "Device Settings" at bounding box center [520, 89] width 88 height 23
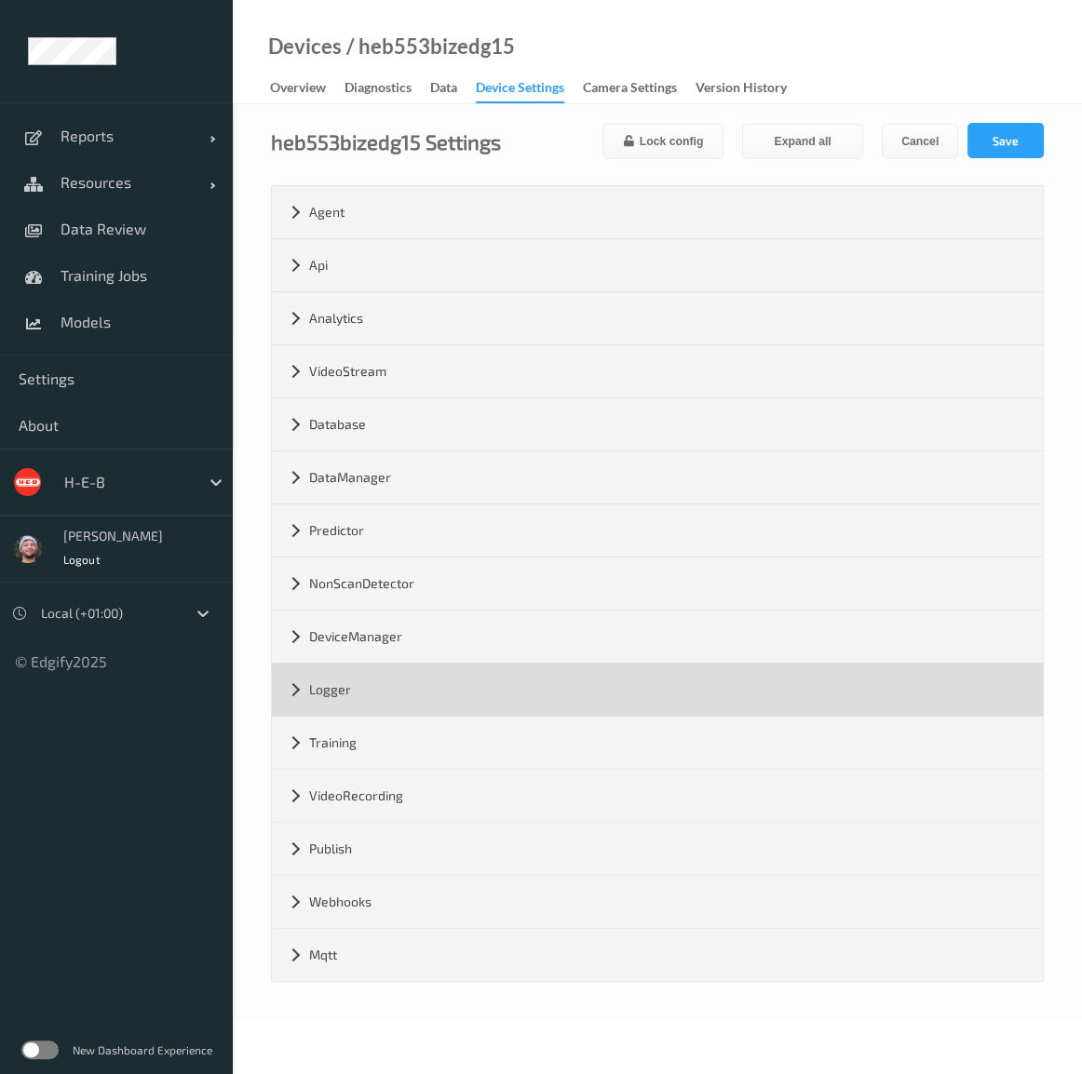
click at [375, 724] on div "Training" at bounding box center [657, 743] width 771 height 52
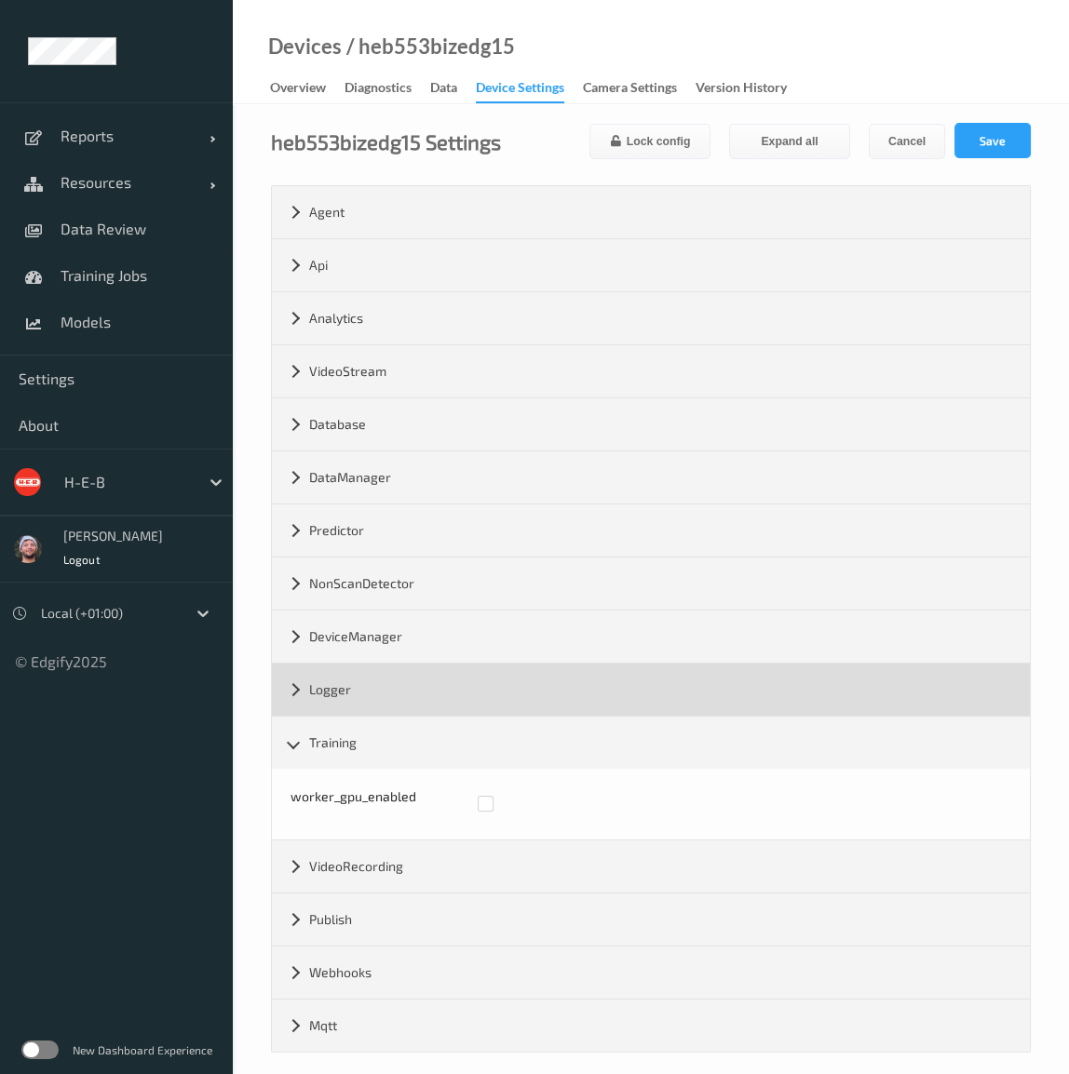
click at [378, 697] on div "Logger" at bounding box center [651, 690] width 758 height 52
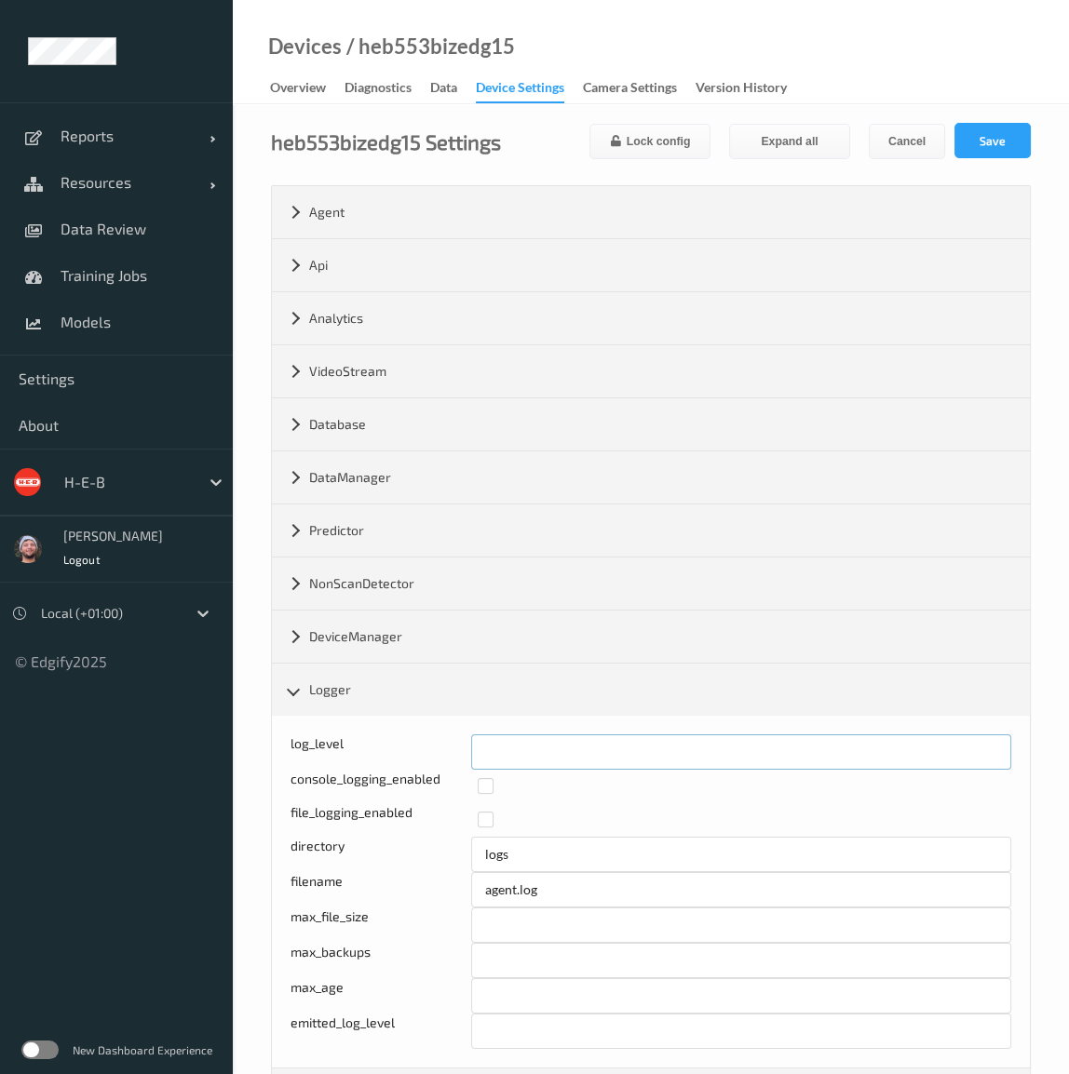
drag, startPoint x: 495, startPoint y: 752, endPoint x: 486, endPoint y: 742, distance: 13.8
click at [459, 753] on div "log_level *" at bounding box center [650, 751] width 721 height 35
type input "*"
click at [974, 154] on button "Save" at bounding box center [992, 140] width 76 height 35
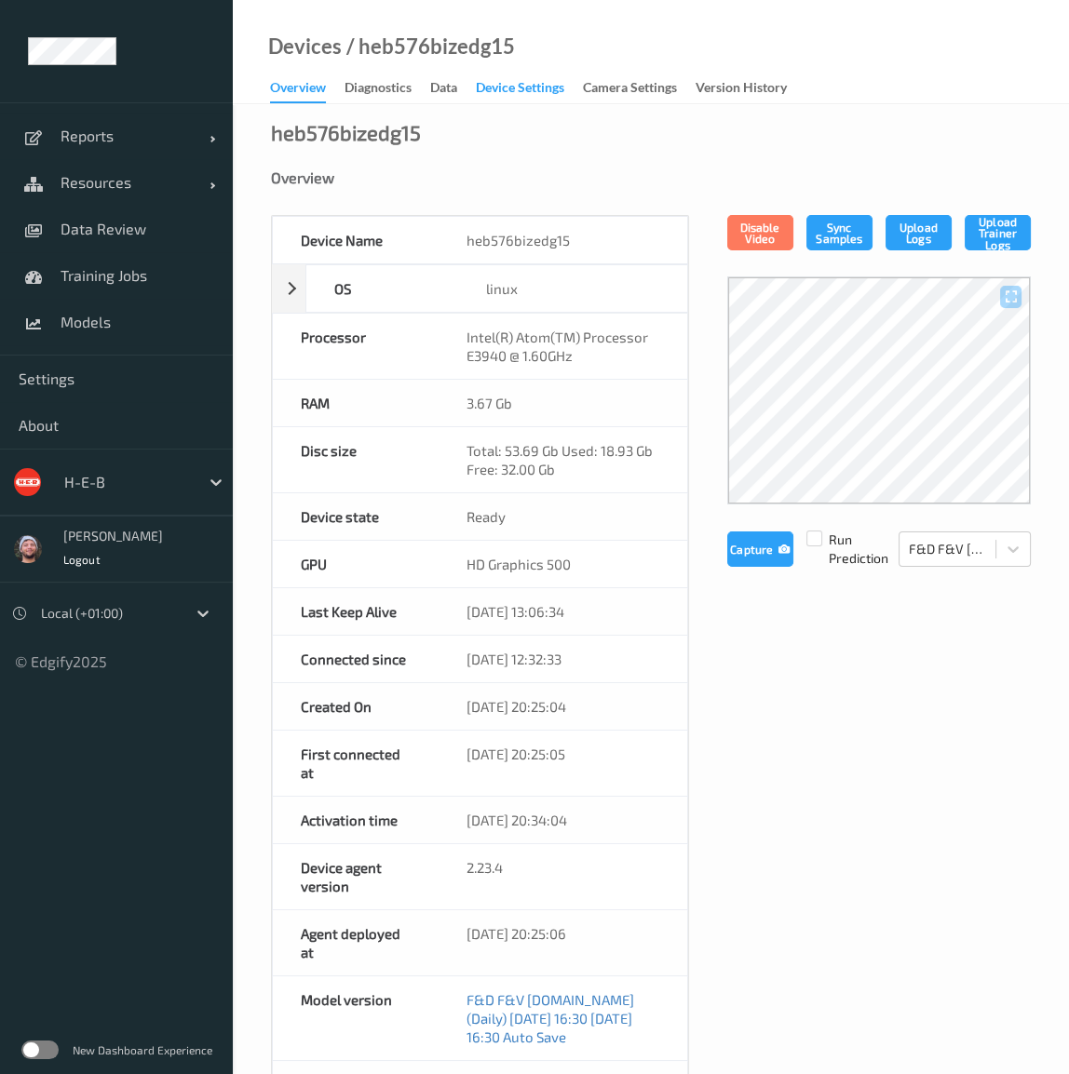
click at [496, 93] on div "Device Settings" at bounding box center [520, 89] width 88 height 23
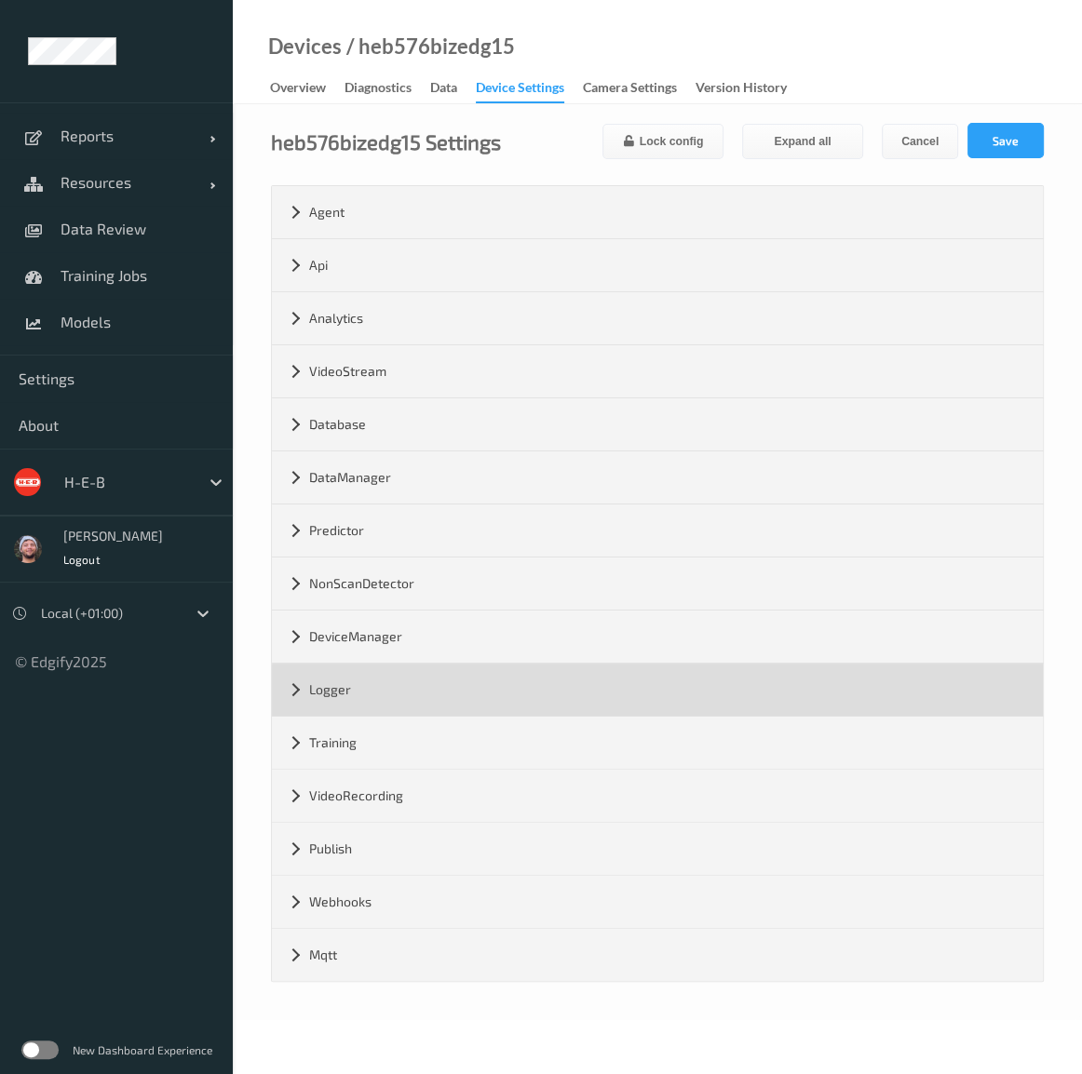
click at [389, 688] on div "Logger" at bounding box center [657, 690] width 771 height 52
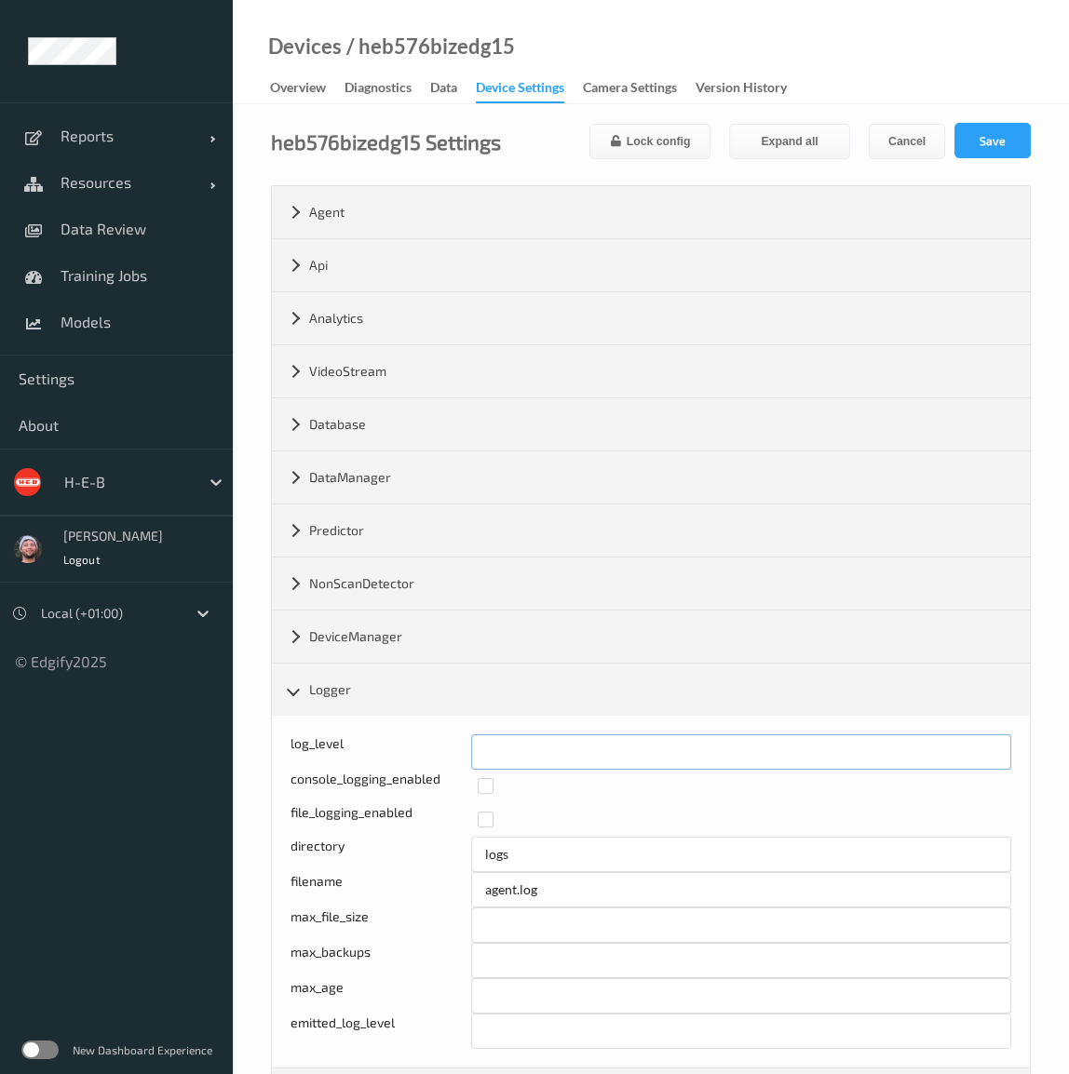
drag, startPoint x: 500, startPoint y: 749, endPoint x: 459, endPoint y: 751, distance: 41.0
click at [459, 752] on div "log_level *" at bounding box center [650, 751] width 721 height 35
type input "*"
click at [1002, 144] on button "Save" at bounding box center [992, 140] width 76 height 35
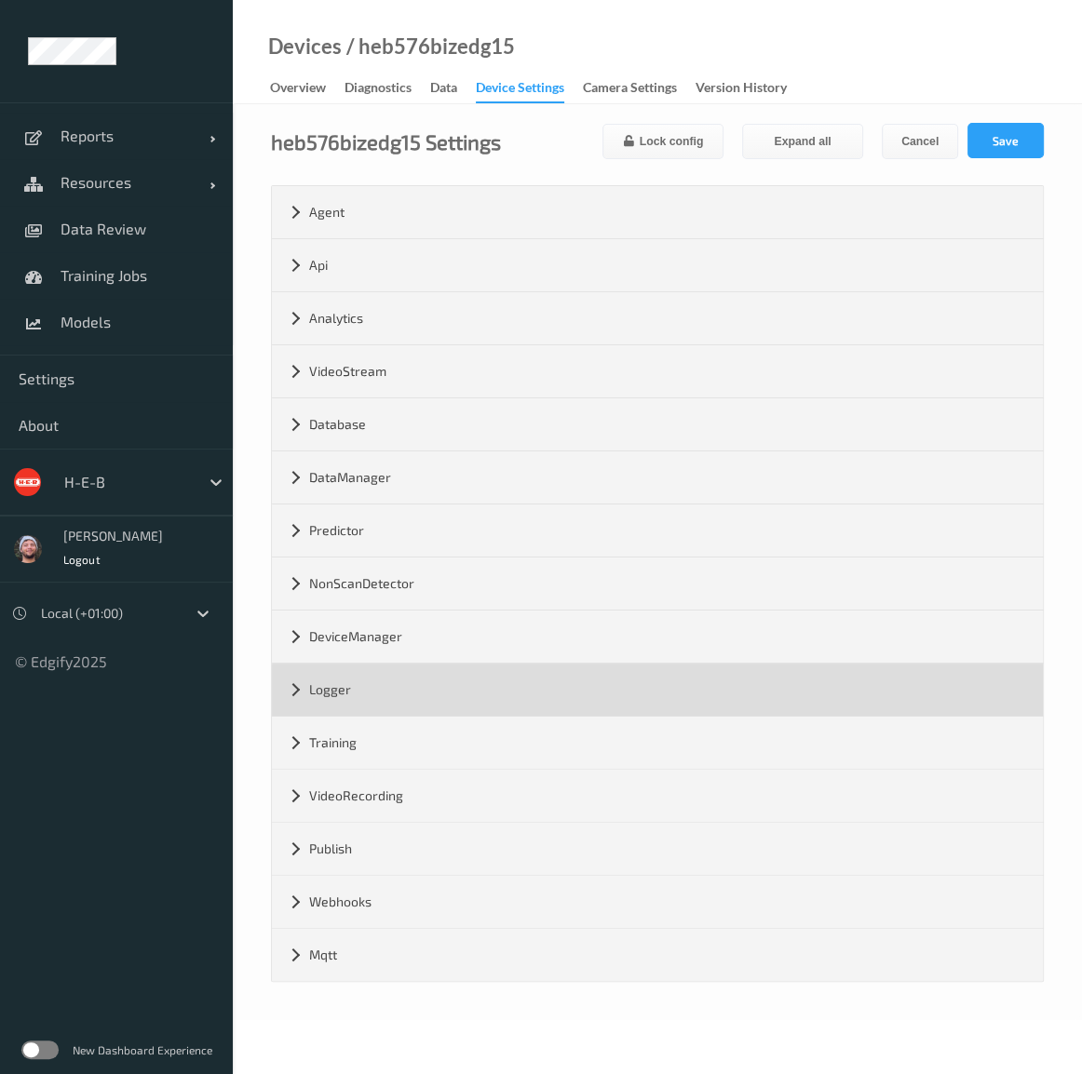
click at [487, 689] on div "Logger" at bounding box center [657, 690] width 771 height 52
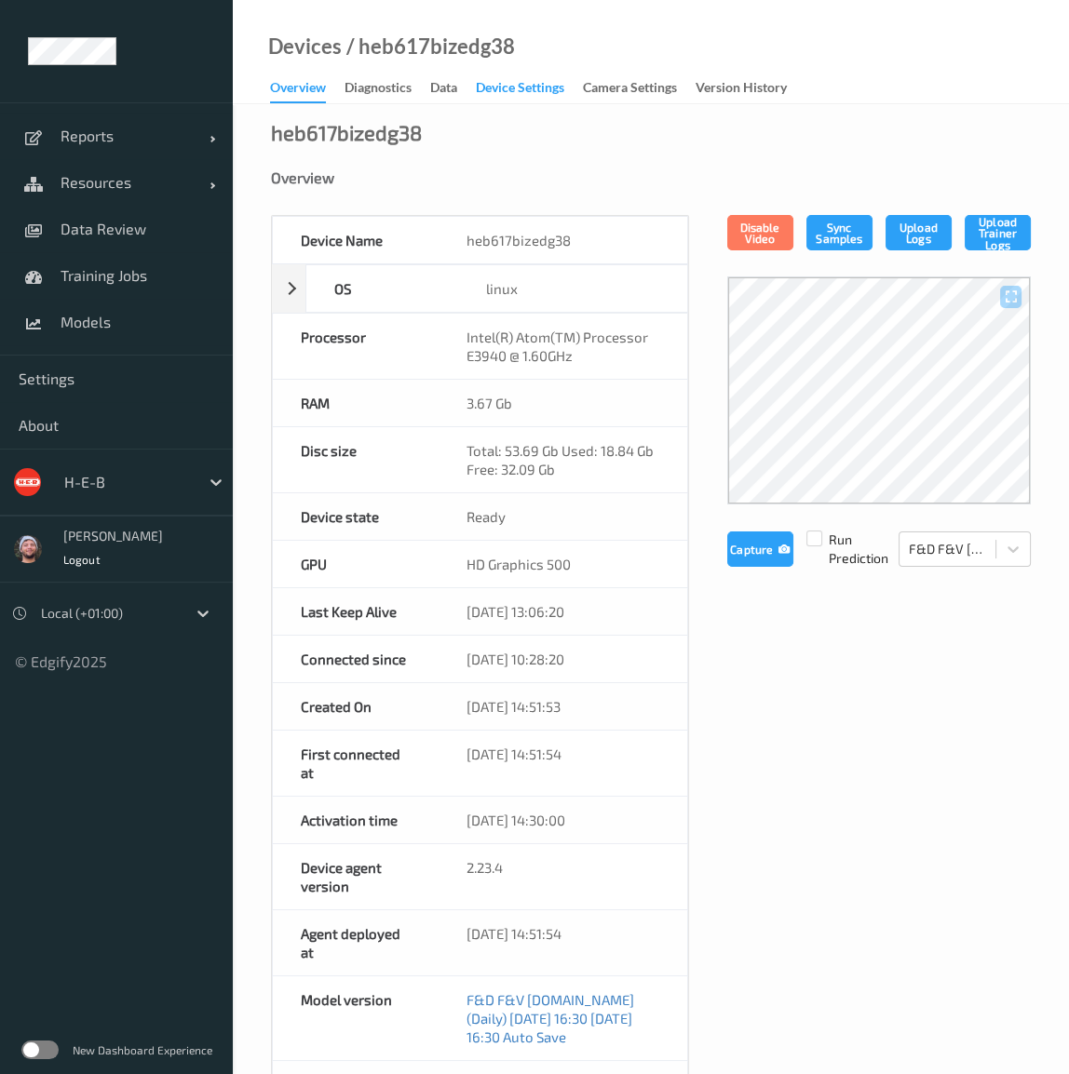
click at [504, 95] on div "Device Settings" at bounding box center [520, 89] width 88 height 23
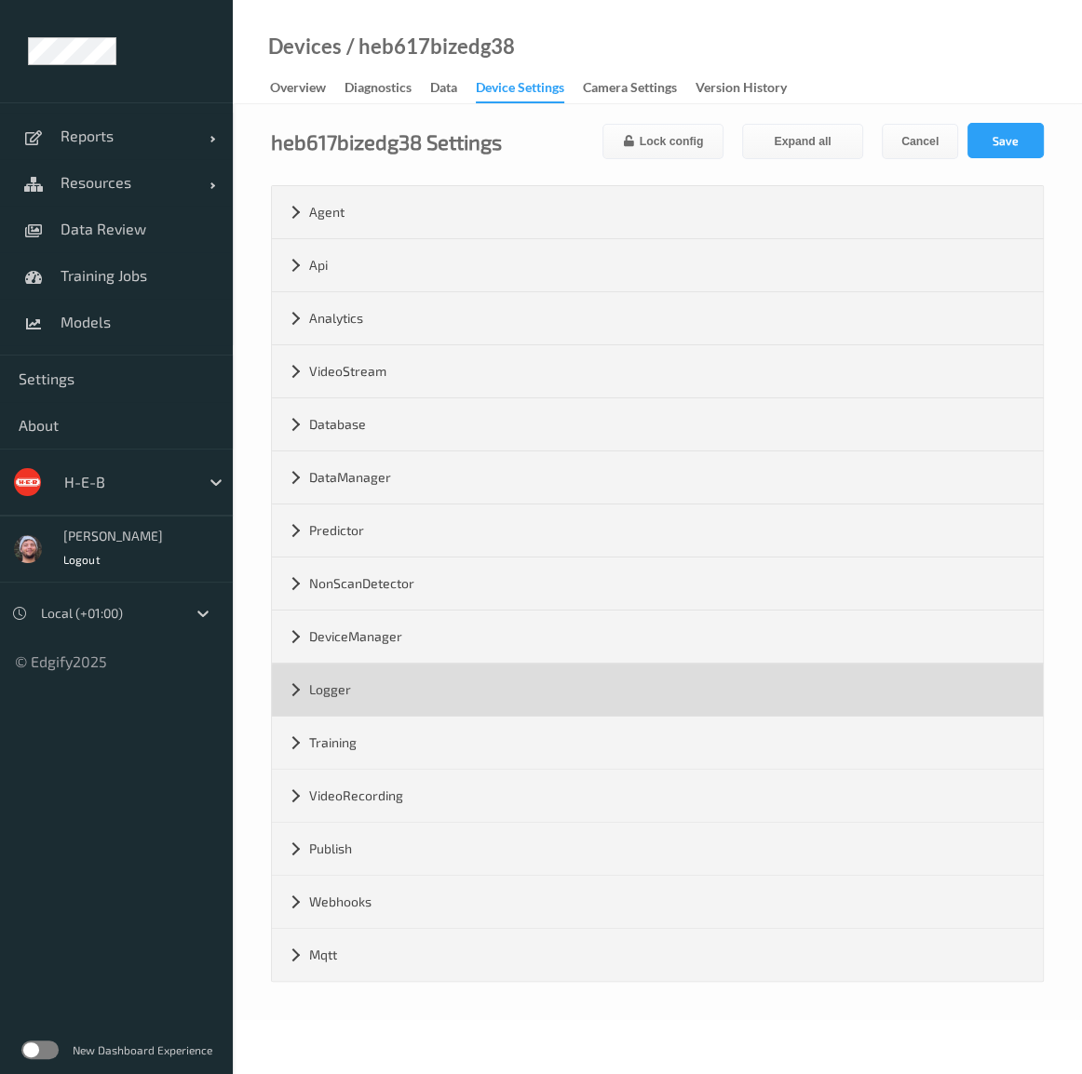
click at [362, 689] on div "Logger" at bounding box center [657, 690] width 771 height 52
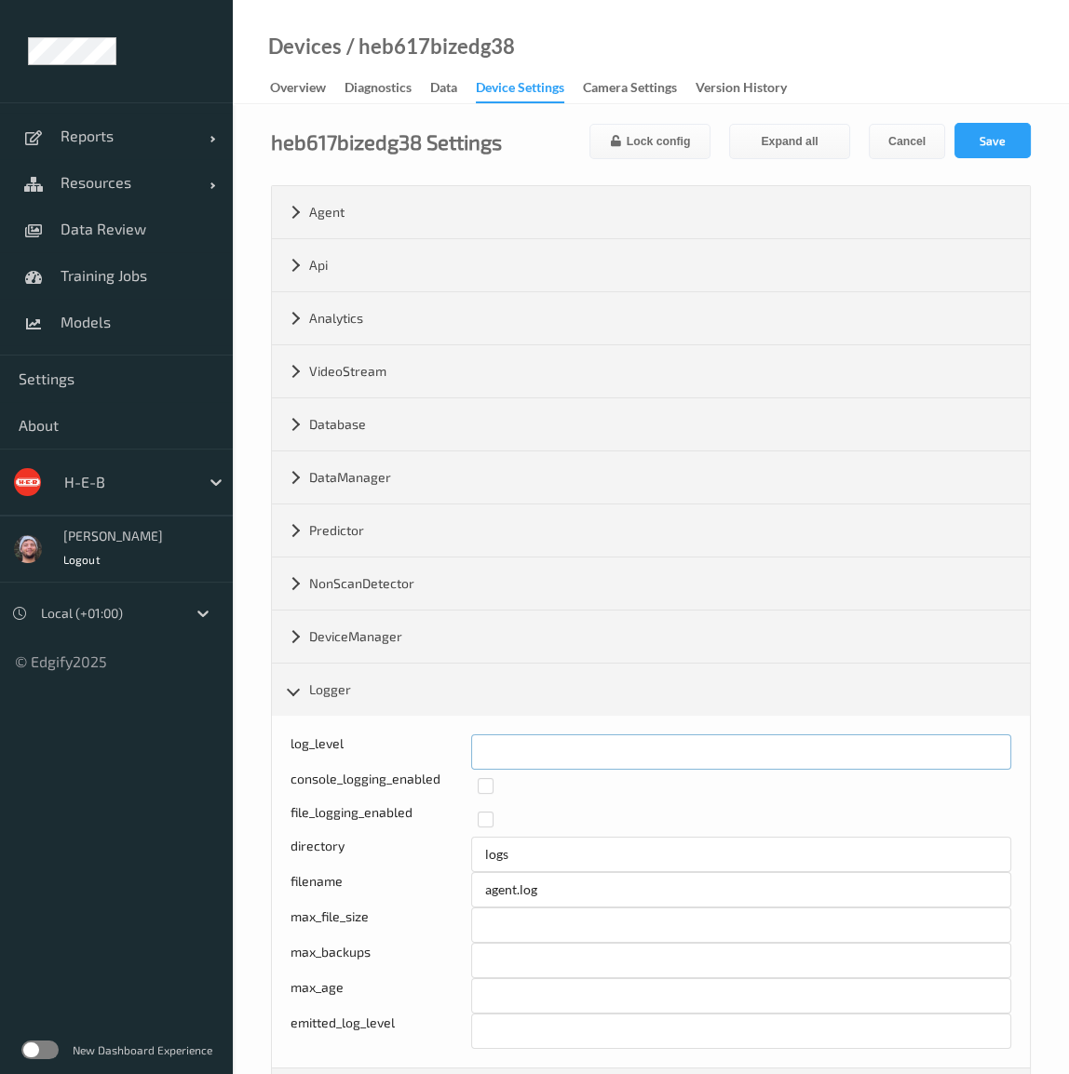
drag, startPoint x: 501, startPoint y: 751, endPoint x: 487, endPoint y: 753, distance: 14.1
click at [487, 753] on input "*" at bounding box center [741, 751] width 541 height 35
type input "*"
click at [992, 135] on button "Save" at bounding box center [992, 140] width 76 height 35
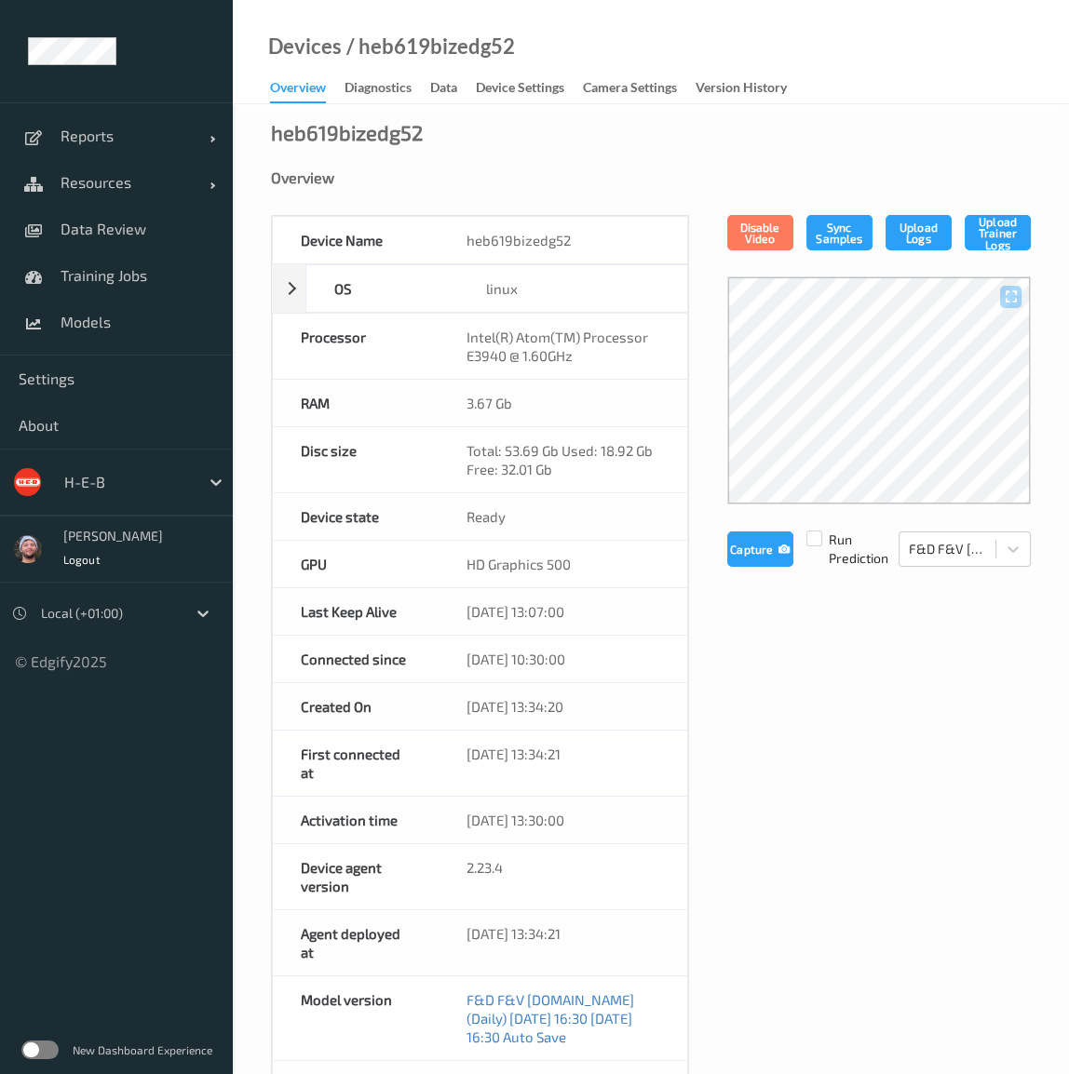
click at [553, 87] on div "Device Settings" at bounding box center [520, 89] width 88 height 23
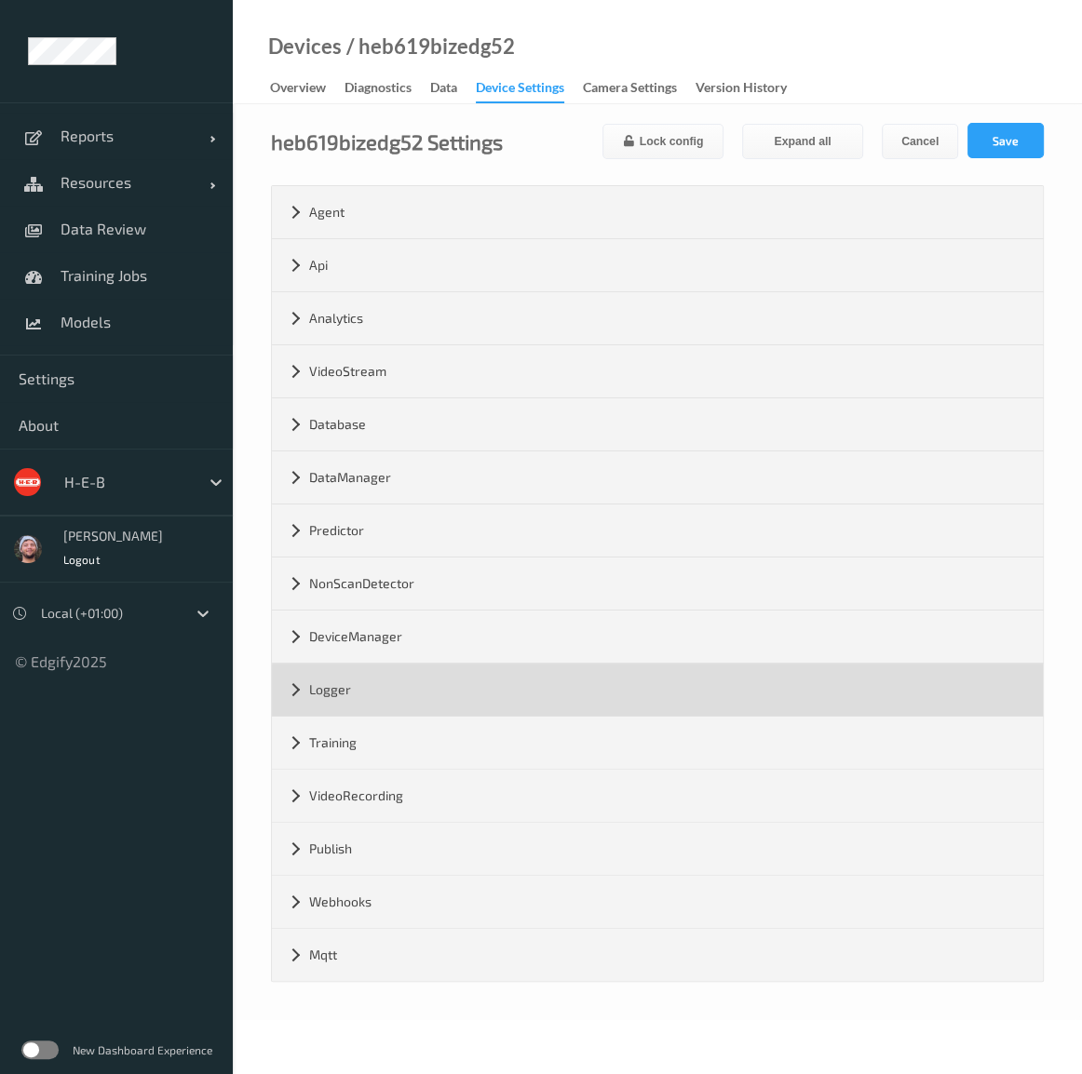
click at [379, 694] on div "Logger" at bounding box center [657, 690] width 771 height 52
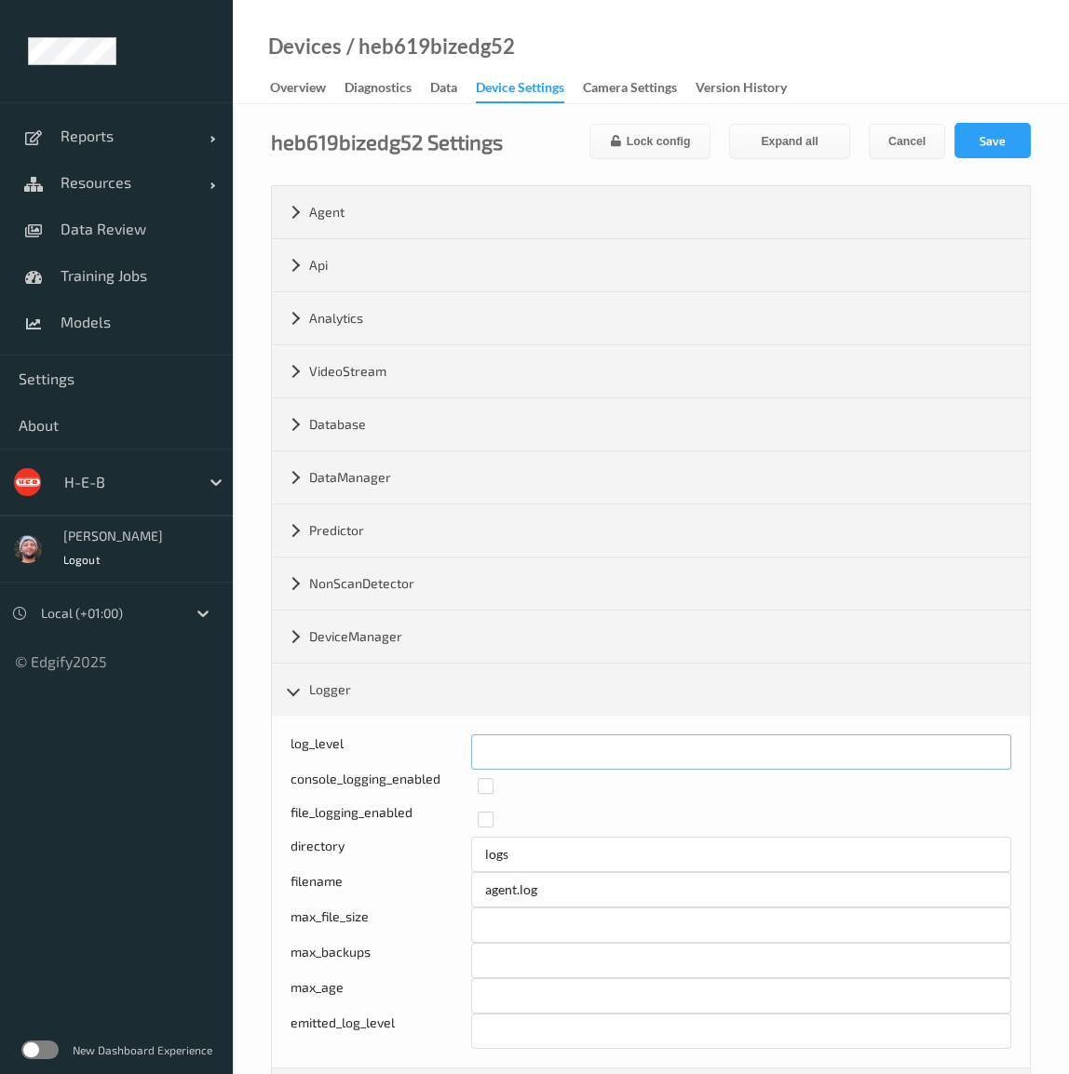
drag, startPoint x: 492, startPoint y: 745, endPoint x: 461, endPoint y: 750, distance: 32.1
click at [461, 750] on div "log_level *" at bounding box center [650, 751] width 721 height 35
type input "*"
click at [1010, 151] on button "Save" at bounding box center [992, 140] width 76 height 35
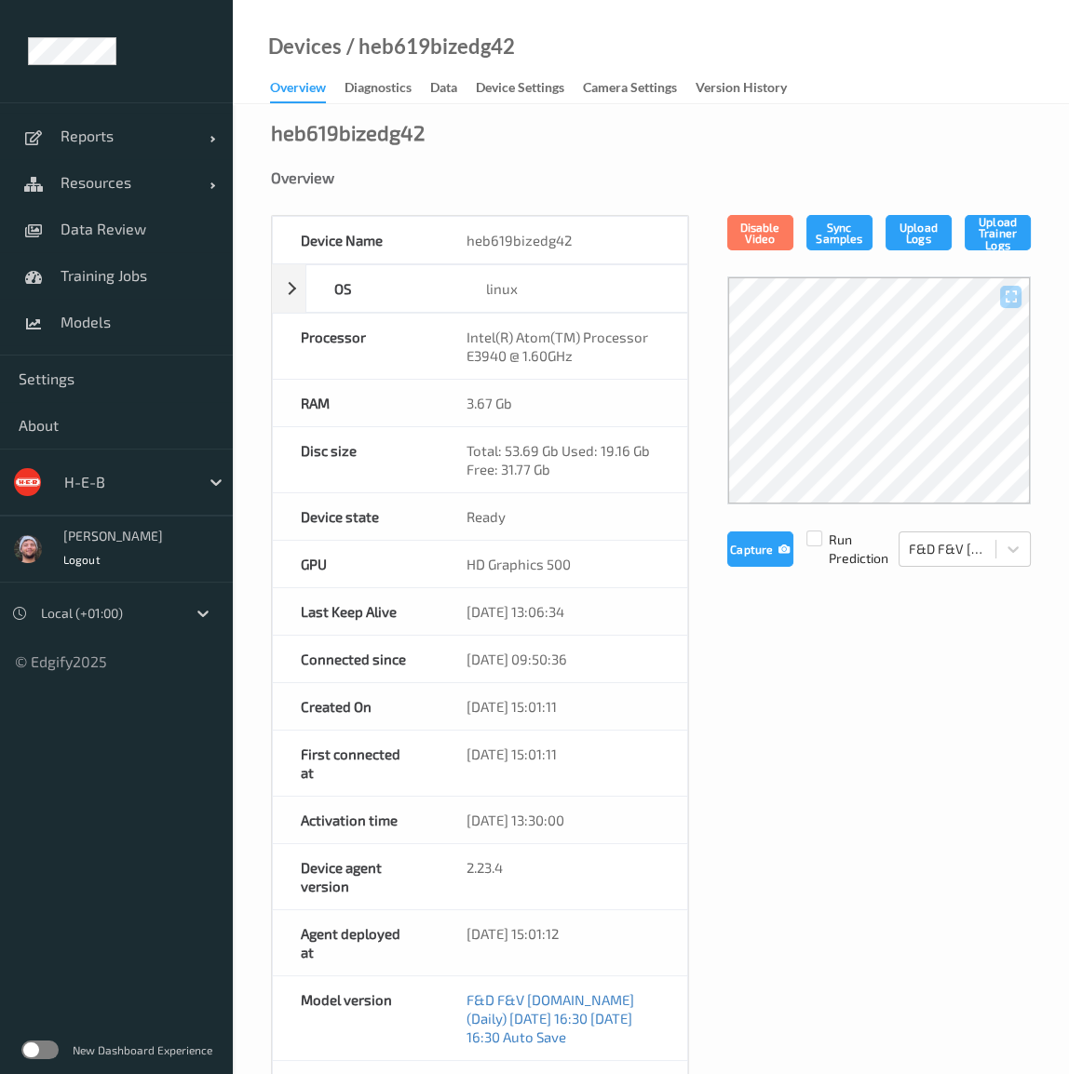
drag, startPoint x: 530, startPoint y: 85, endPoint x: 457, endPoint y: 440, distance: 362.9
click at [530, 85] on div "Device Settings" at bounding box center [520, 89] width 88 height 23
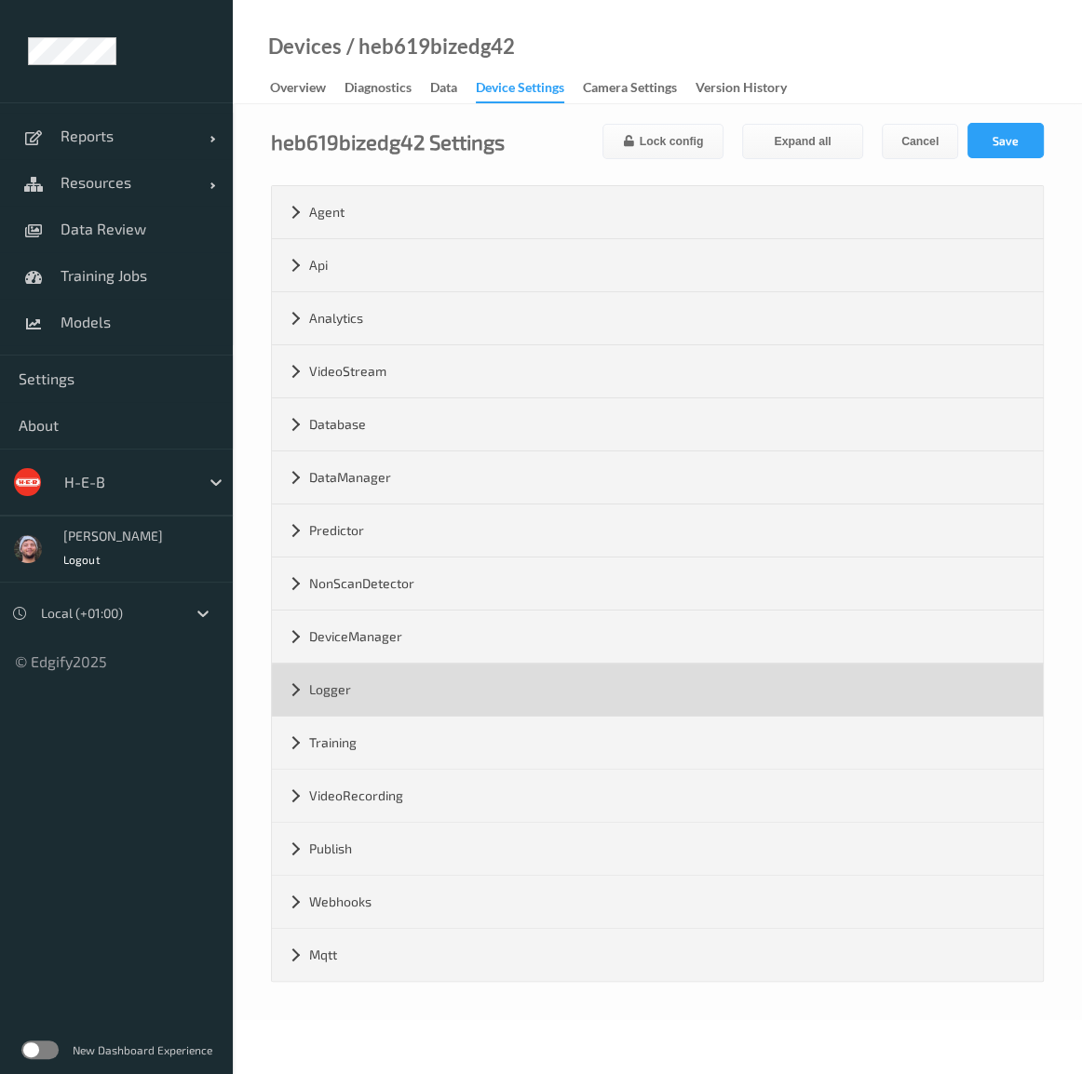
click at [358, 693] on div "Logger" at bounding box center [657, 690] width 771 height 52
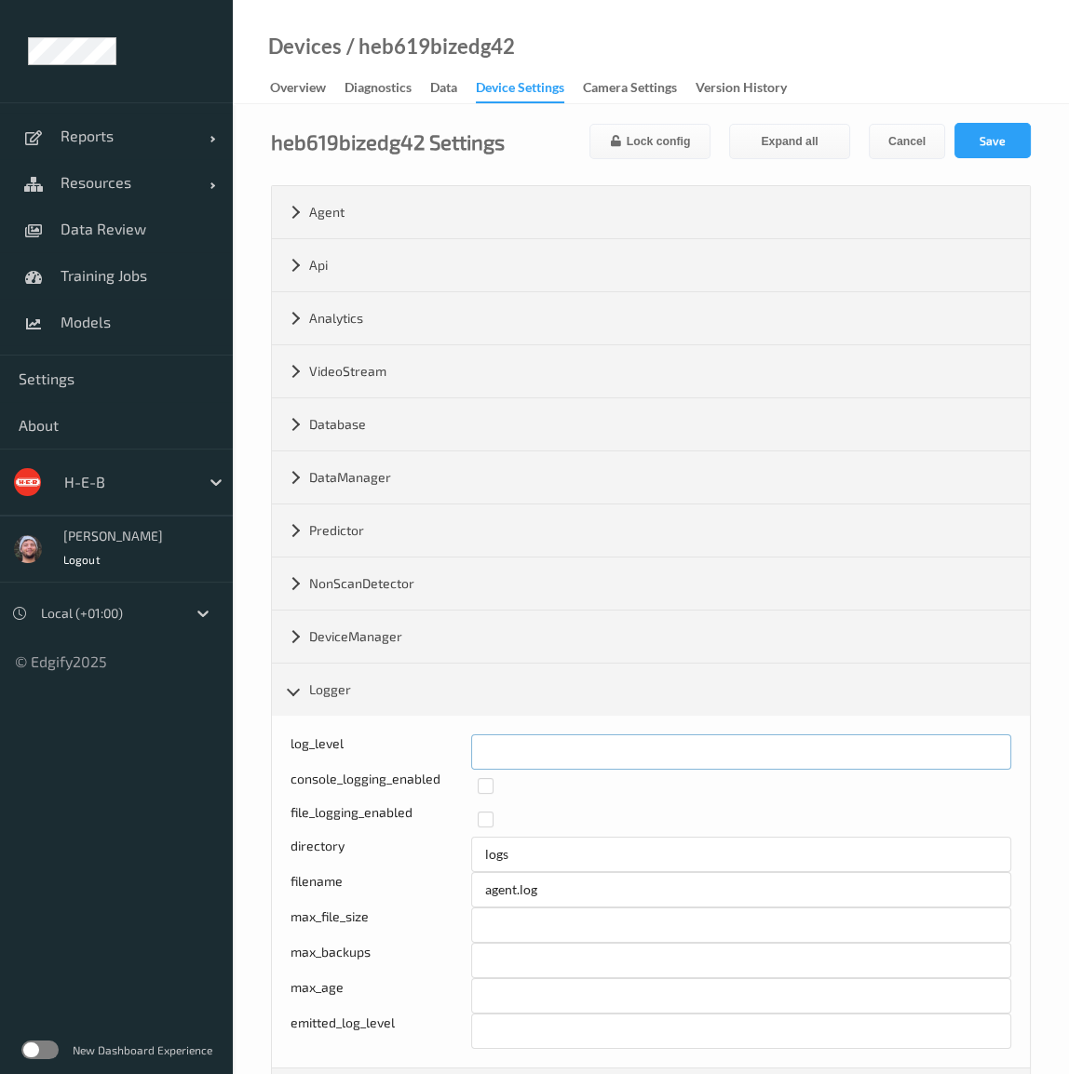
drag, startPoint x: 502, startPoint y: 747, endPoint x: 479, endPoint y: 748, distance: 22.4
click at [479, 748] on input "*" at bounding box center [741, 751] width 541 height 35
type input "*"
click at [982, 135] on button "Save" at bounding box center [992, 140] width 76 height 35
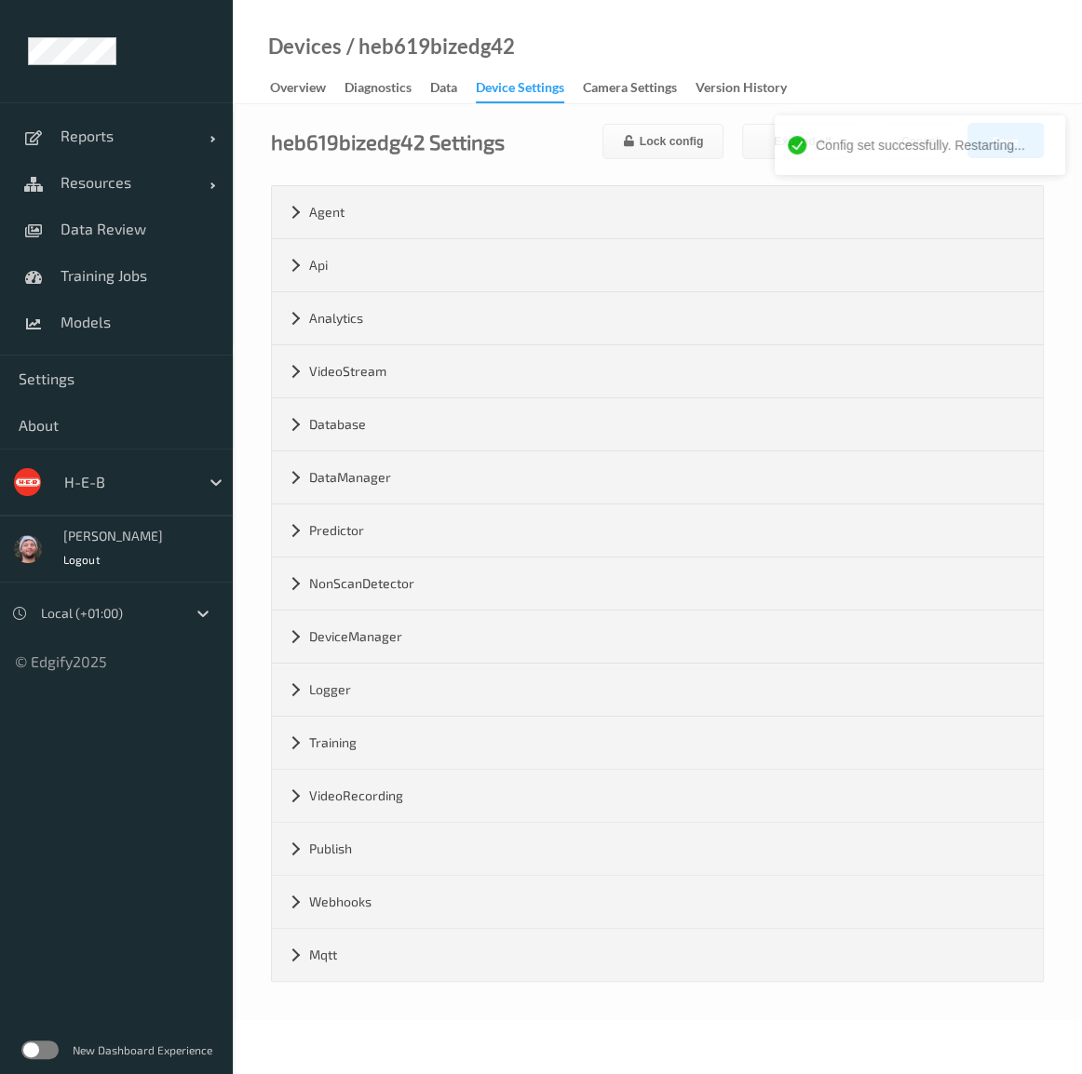
click at [902, 27] on div "Devices / heb619bizedg42 Overview Diagnostics Data Device Settings Camera Setti…" at bounding box center [657, 52] width 849 height 104
click at [844, 54] on div "Devices / heb619bizedg42 Overview Diagnostics Data Device Settings Camera Setti…" at bounding box center [657, 52] width 849 height 104
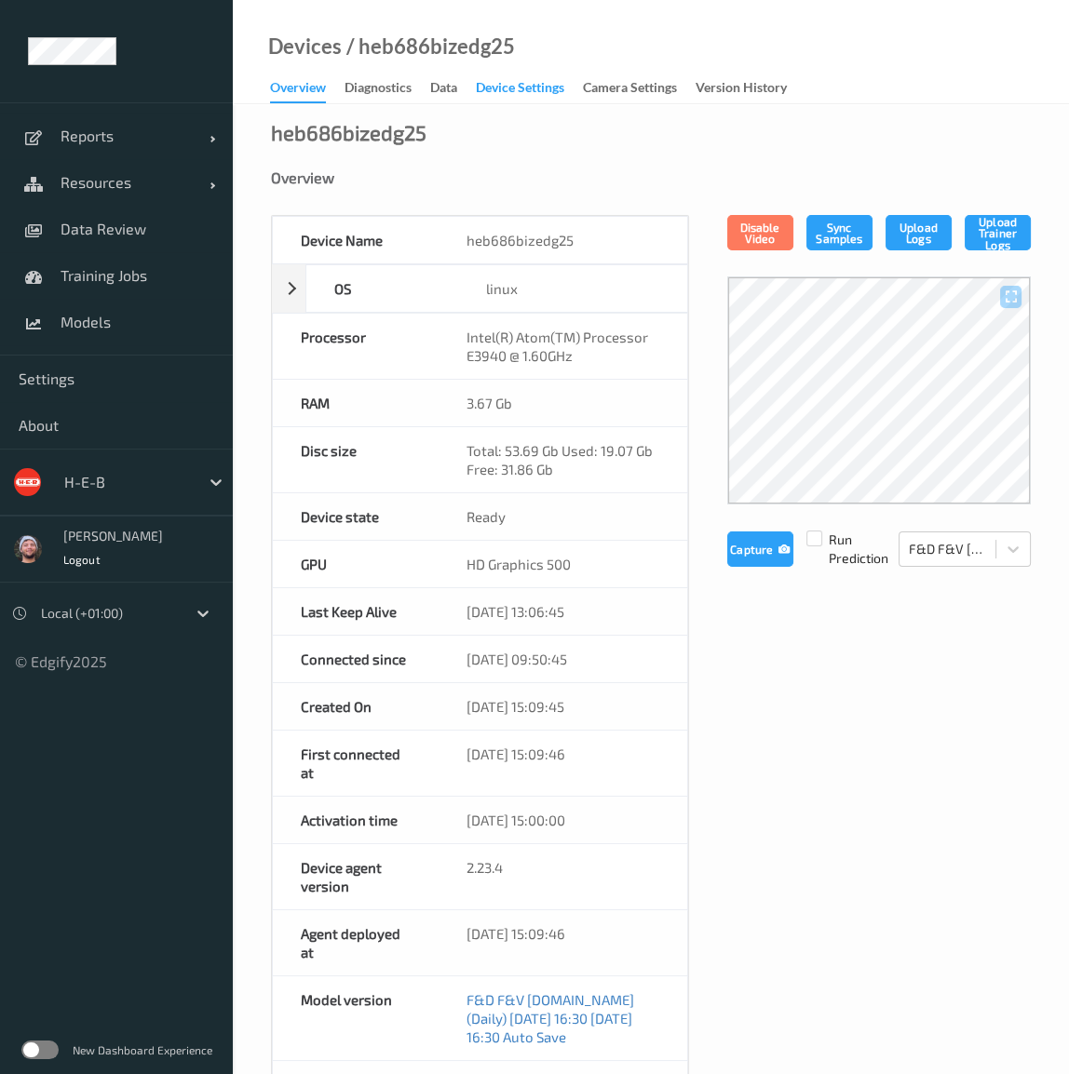
drag, startPoint x: 555, startPoint y: 115, endPoint x: 549, endPoint y: 97, distance: 18.5
click at [555, 115] on div "heb686bizedg25 Overview Device Name heb686bizedg25 OS linux Platform debian Pla…" at bounding box center [651, 921] width 836 height 1634
click at [549, 97] on div "Device Settings" at bounding box center [520, 89] width 88 height 23
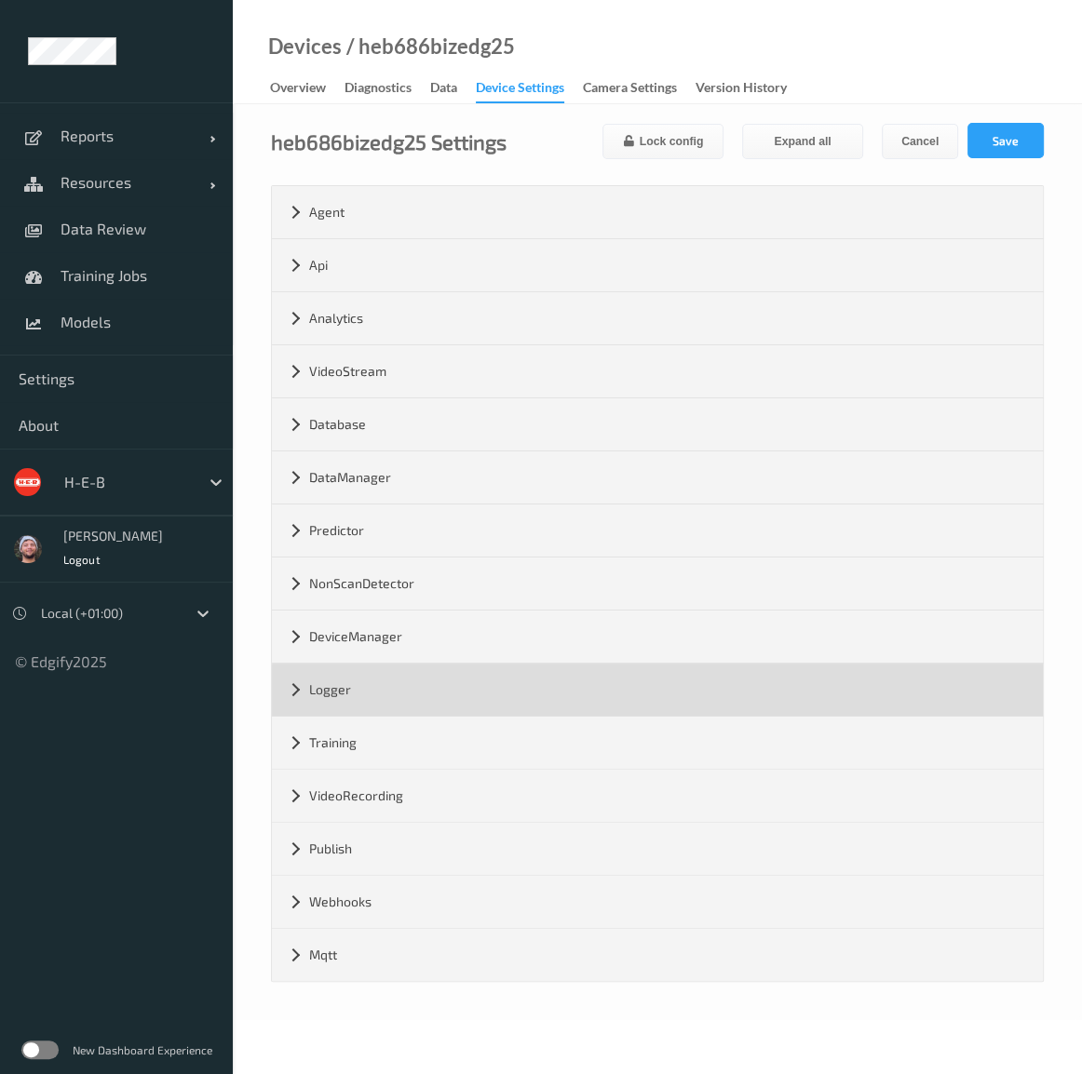
click at [395, 667] on div "Logger" at bounding box center [657, 690] width 771 height 52
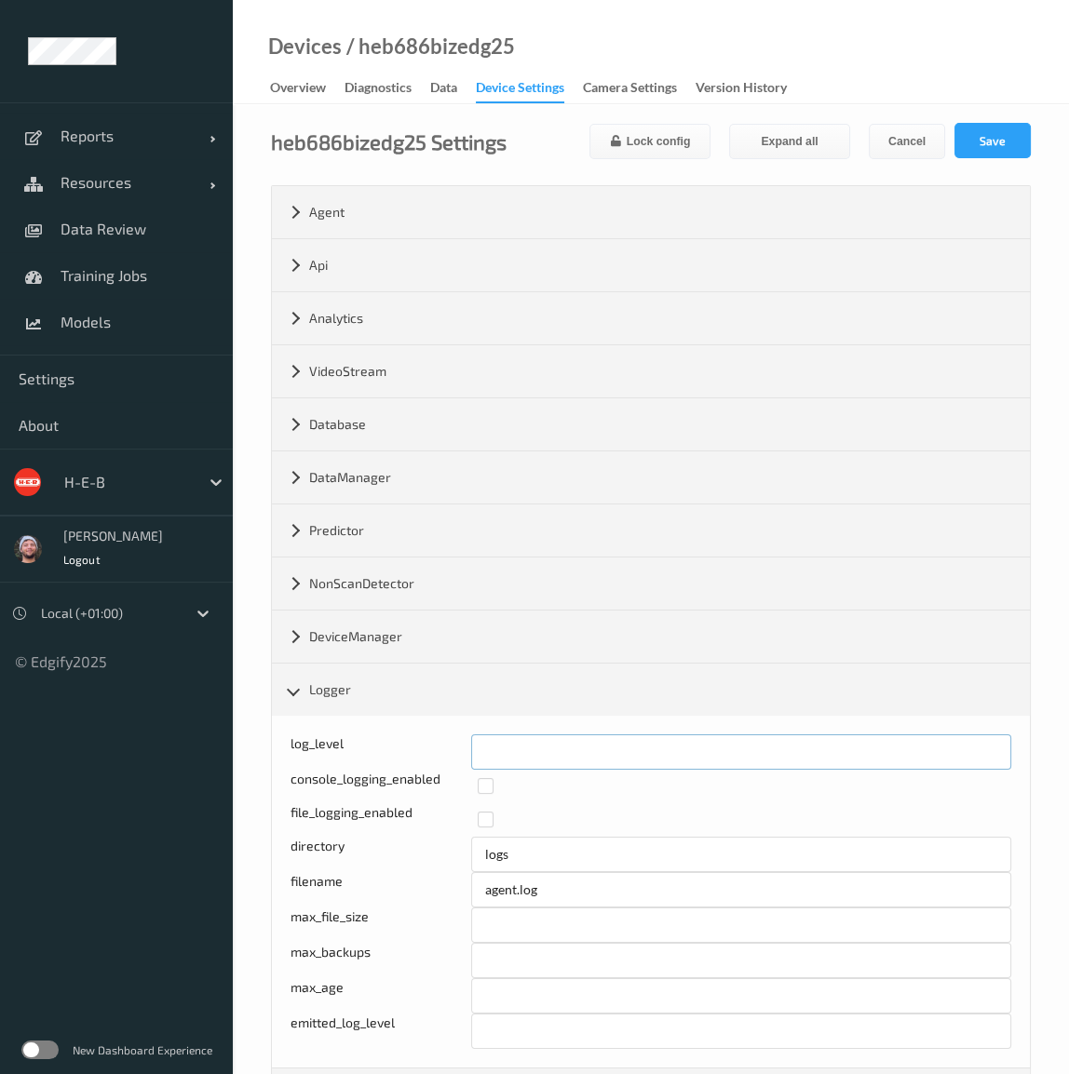
drag, startPoint x: 532, startPoint y: 748, endPoint x: 473, endPoint y: 752, distance: 58.8
click at [473, 752] on input "*" at bounding box center [741, 751] width 541 height 35
type input "*"
click at [985, 146] on button "Save" at bounding box center [992, 140] width 76 height 35
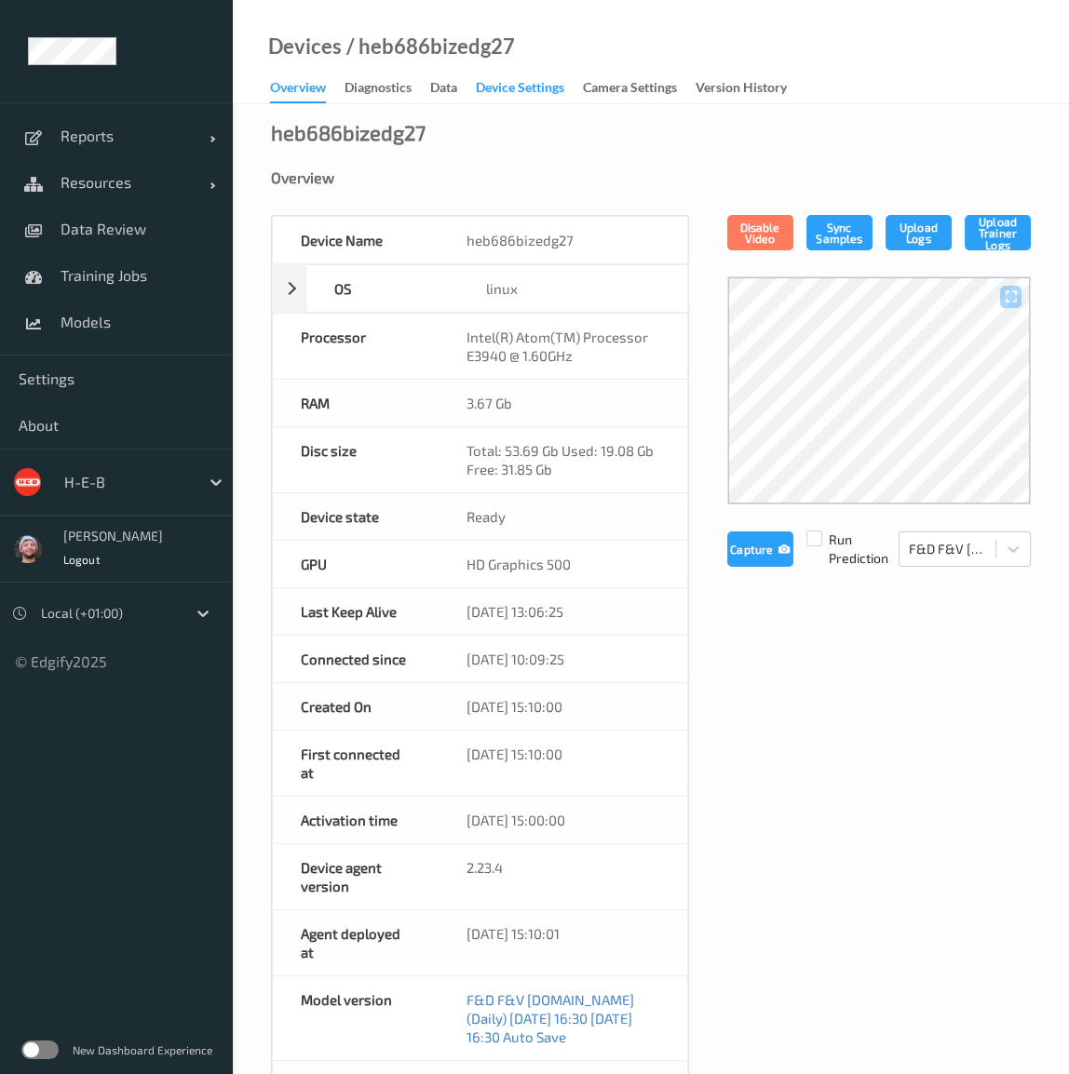
click at [517, 91] on div "Device Settings" at bounding box center [520, 89] width 88 height 23
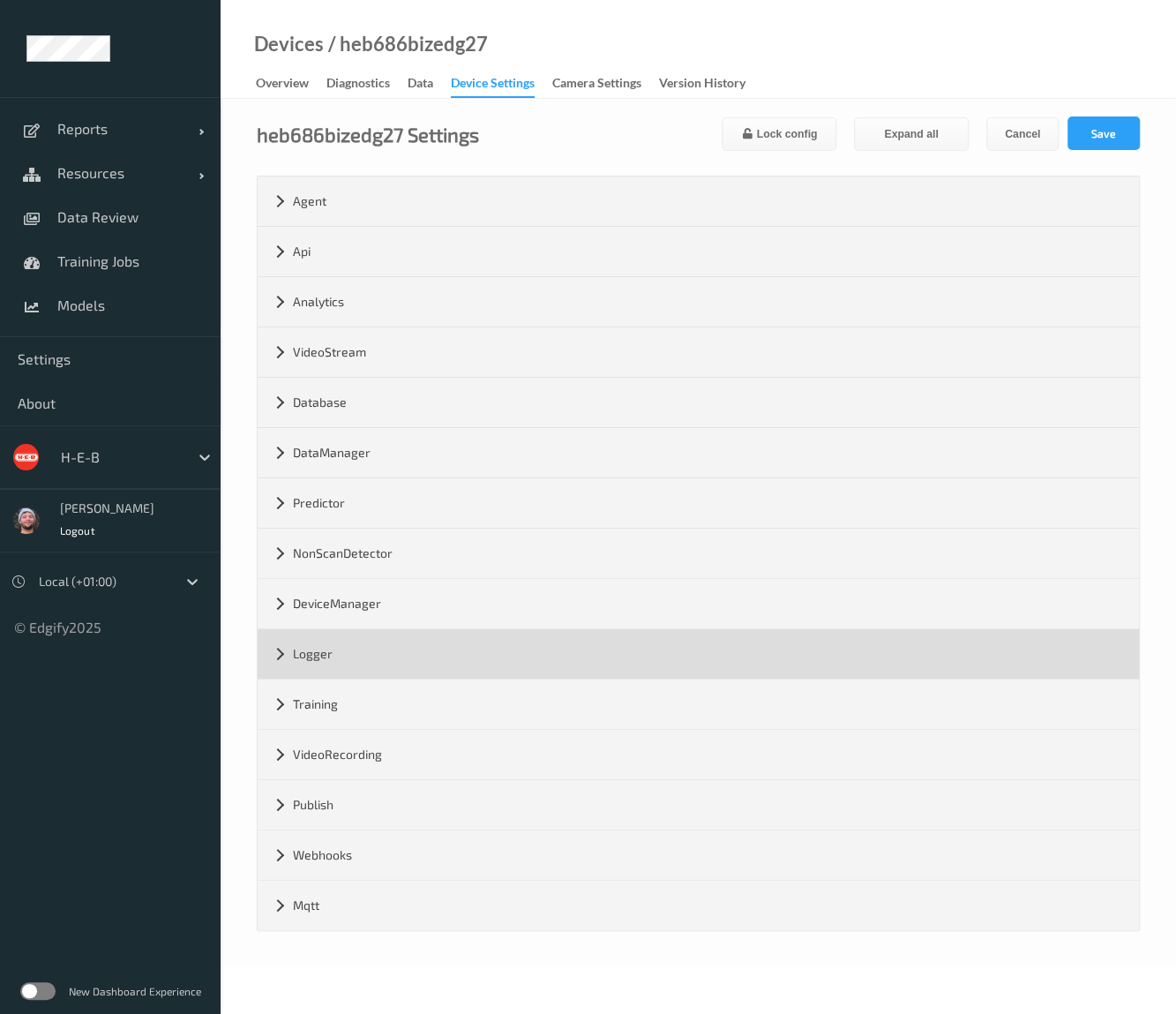
click at [382, 654] on div "Logger" at bounding box center [698, 654] width 881 height 49
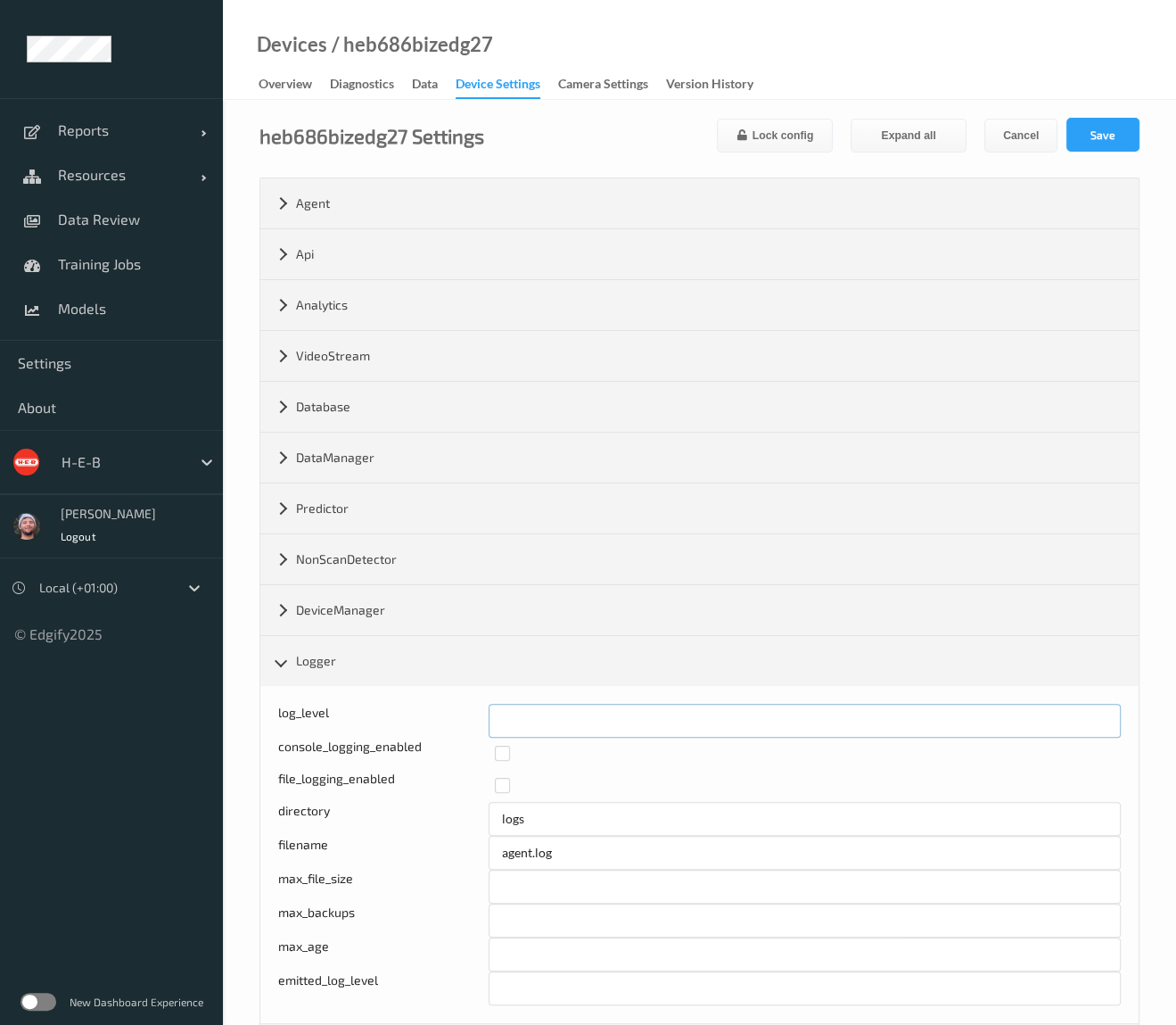
drag, startPoint x: 509, startPoint y: 717, endPoint x: 488, endPoint y: 717, distance: 21.0
click at [488, 717] on input "*" at bounding box center [804, 719] width 632 height 34
type input "*"
click at [1078, 145] on button "Save" at bounding box center [1102, 134] width 73 height 34
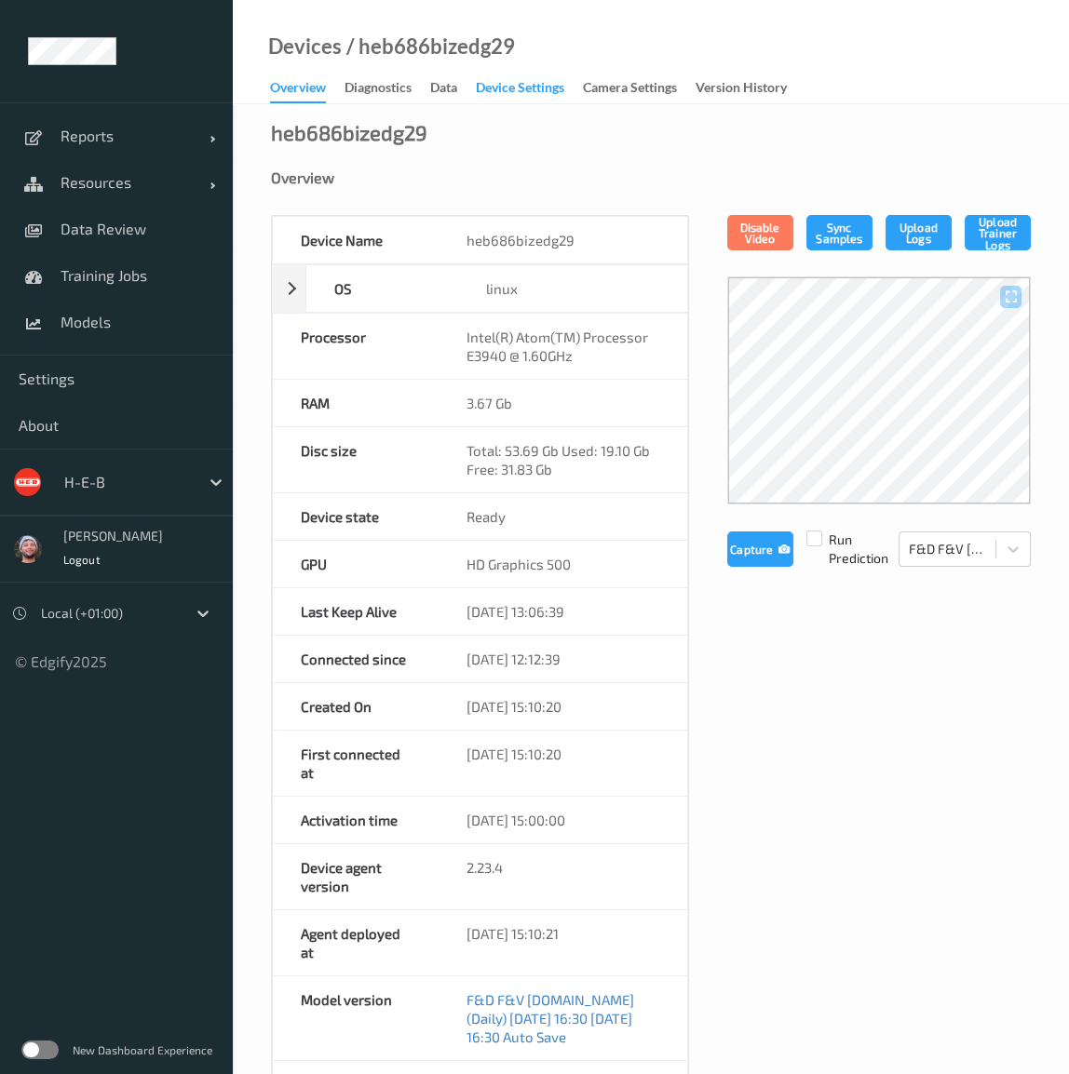
click at [517, 91] on div "Device Settings" at bounding box center [520, 89] width 88 height 23
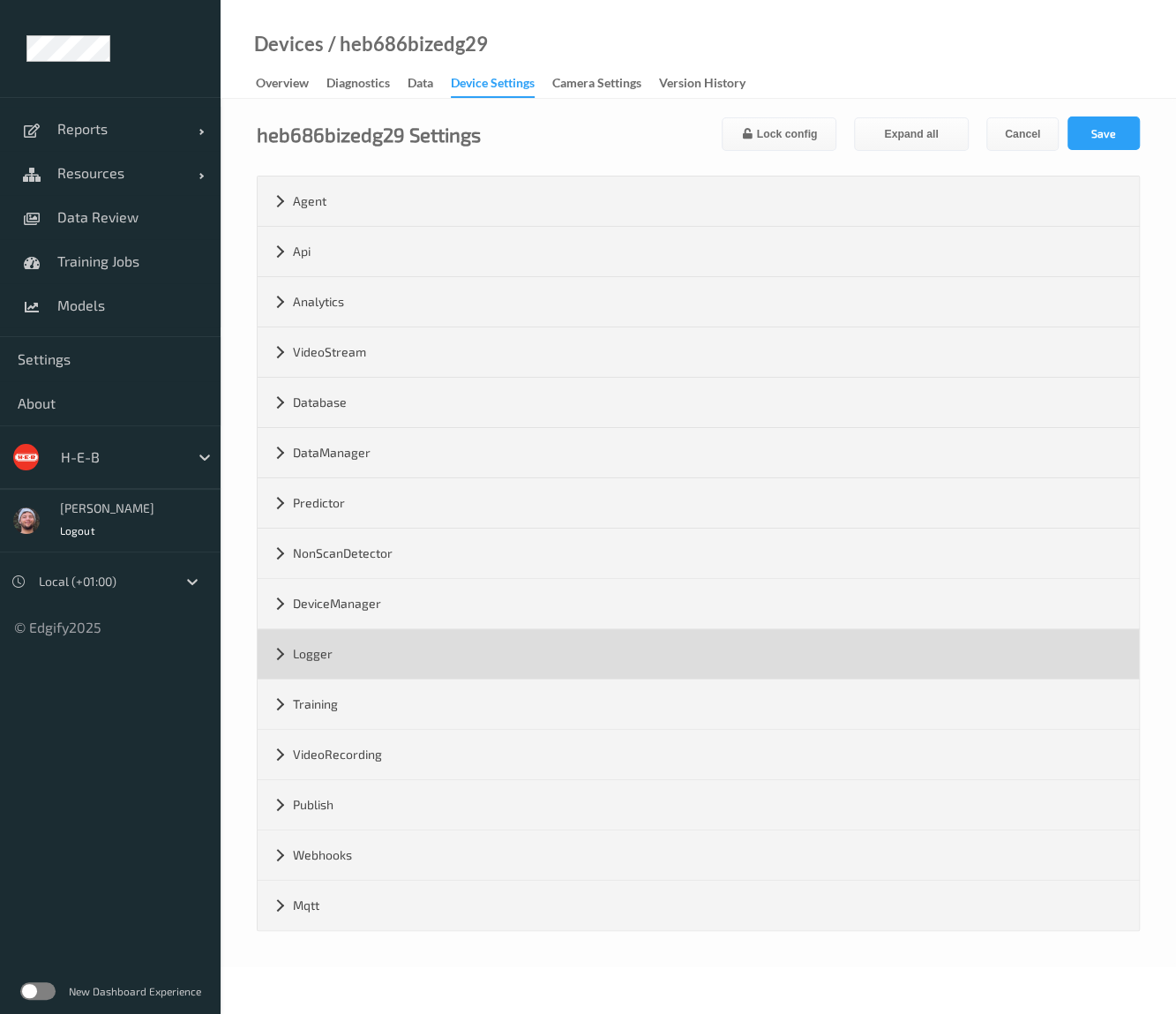
click at [358, 644] on div "Logger" at bounding box center [698, 654] width 881 height 49
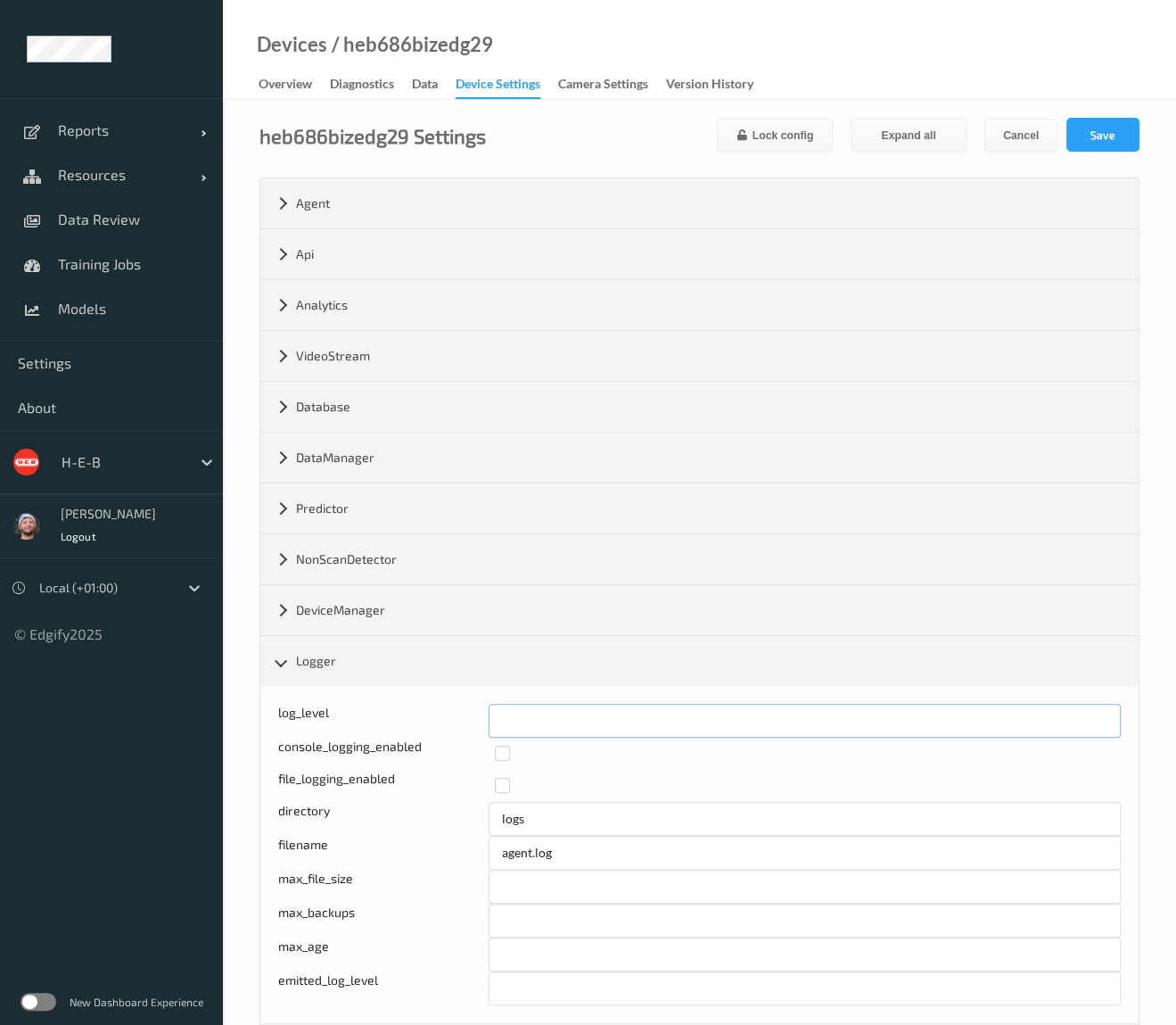
drag, startPoint x: 520, startPoint y: 714, endPoint x: 439, endPoint y: 722, distance: 81.4
click at [428, 725] on div "log_level *" at bounding box center [699, 719] width 843 height 34
type input "*"
click at [1081, 143] on button "Save" at bounding box center [1102, 134] width 73 height 34
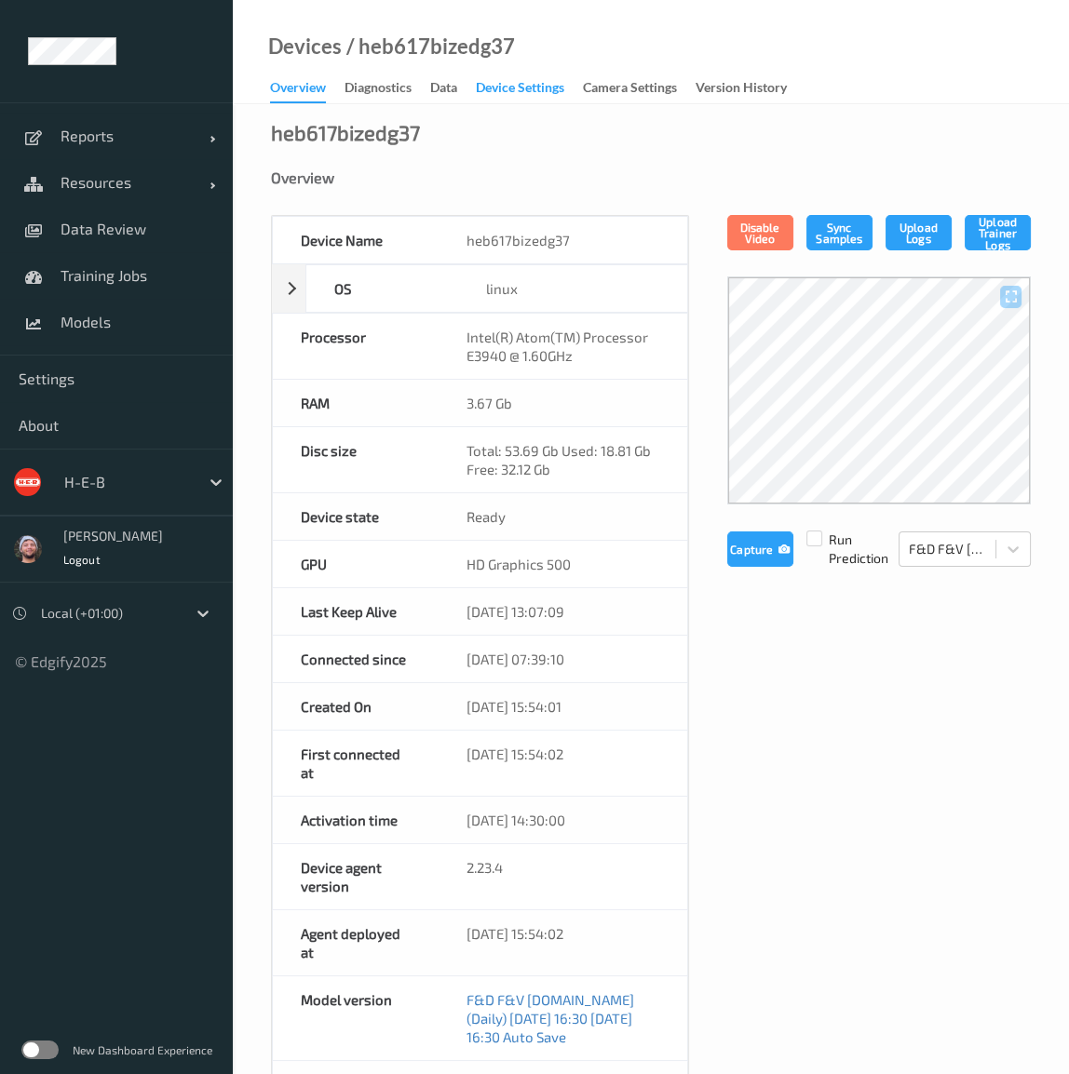
click at [517, 91] on div "Device Settings" at bounding box center [520, 89] width 88 height 23
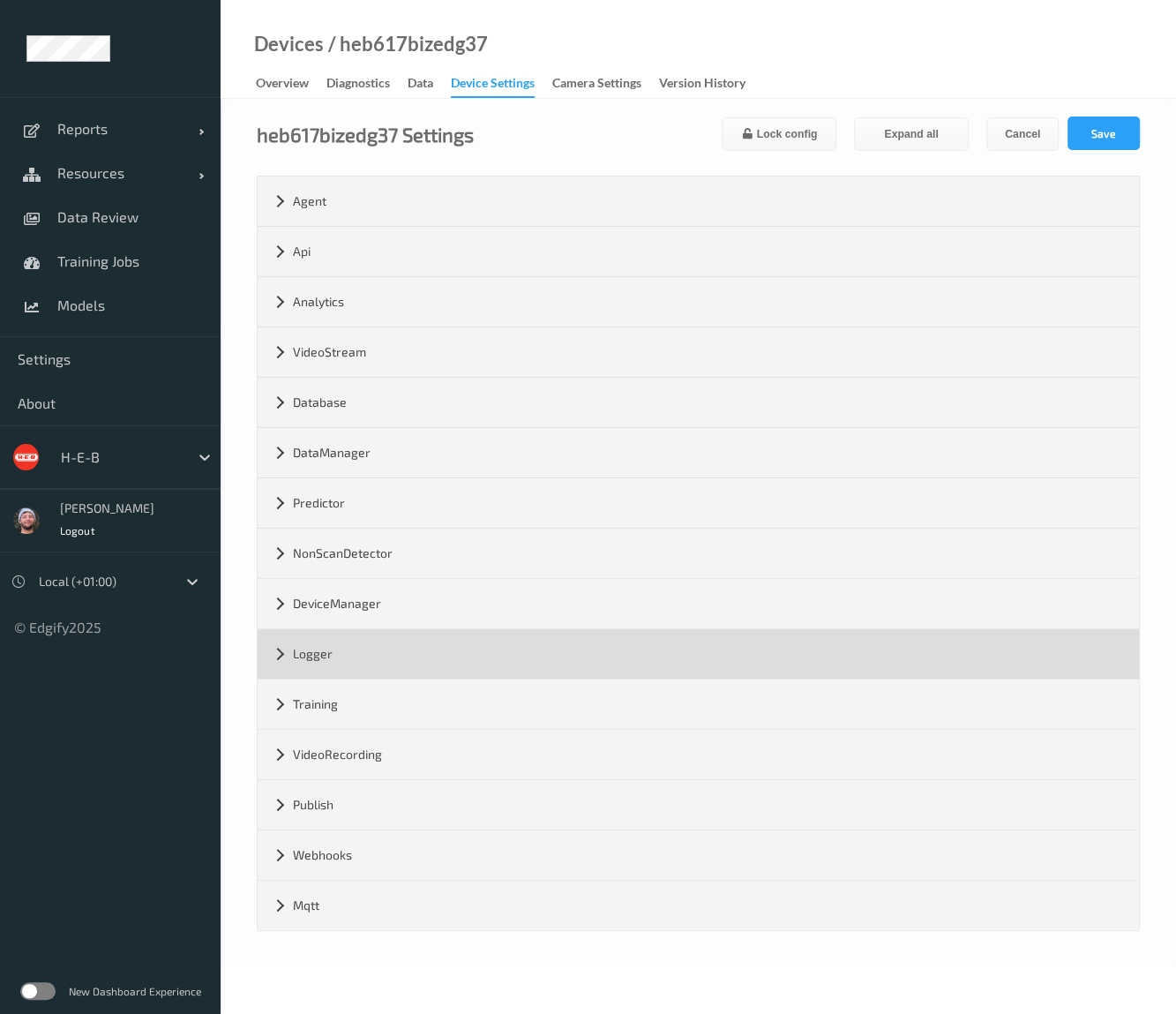
click at [342, 659] on div "Logger" at bounding box center [698, 654] width 881 height 49
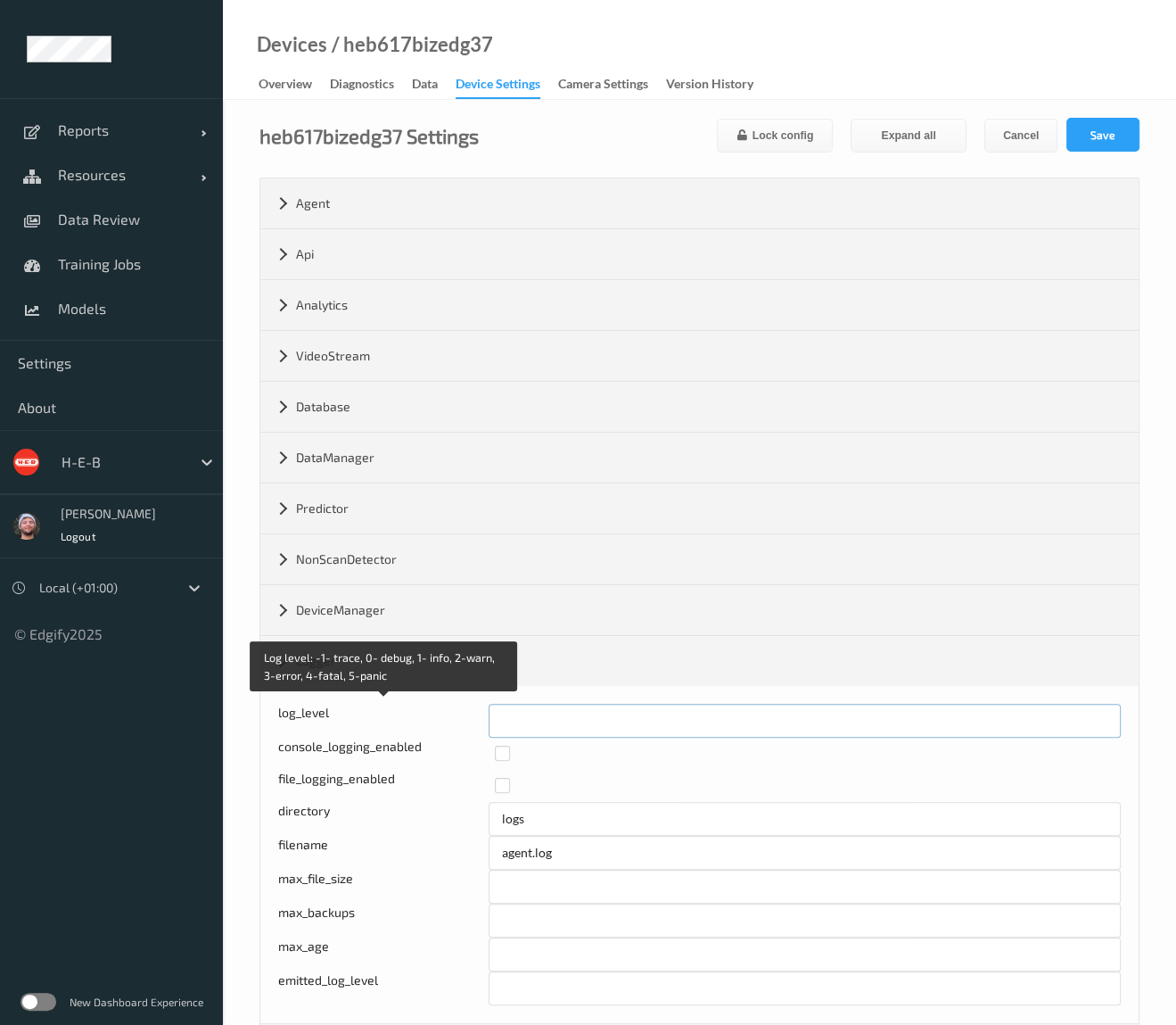
drag, startPoint x: 465, startPoint y: 720, endPoint x: 408, endPoint y: 721, distance: 57.0
click at [408, 721] on div "Log level: -1- trace, 0- debug, 1- info, 2-warn, 3-error, 4-fatal, 5-panic log_…" at bounding box center [699, 719] width 843 height 34
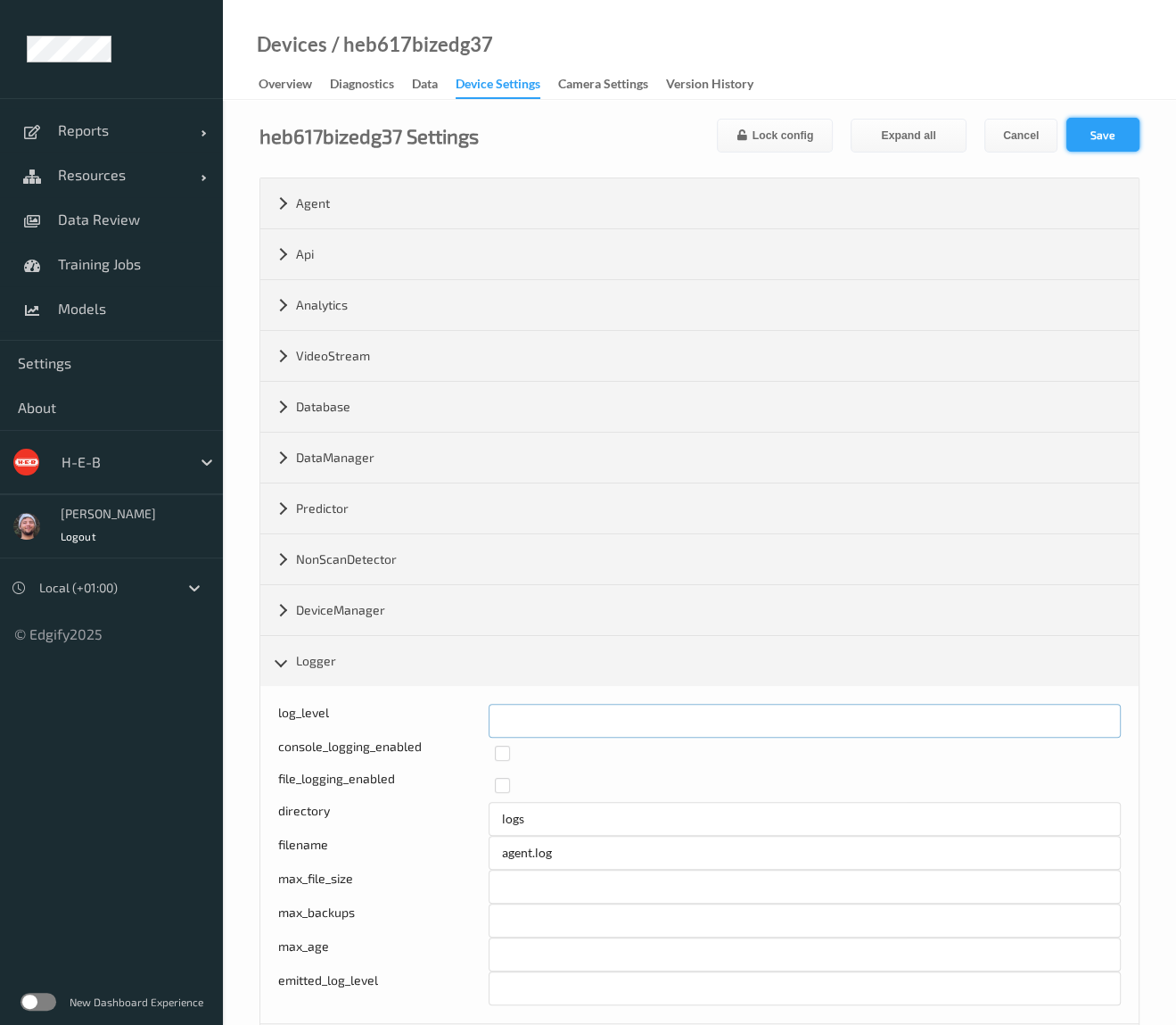
type input "*"
click at [1116, 129] on button "Save" at bounding box center [1102, 134] width 73 height 34
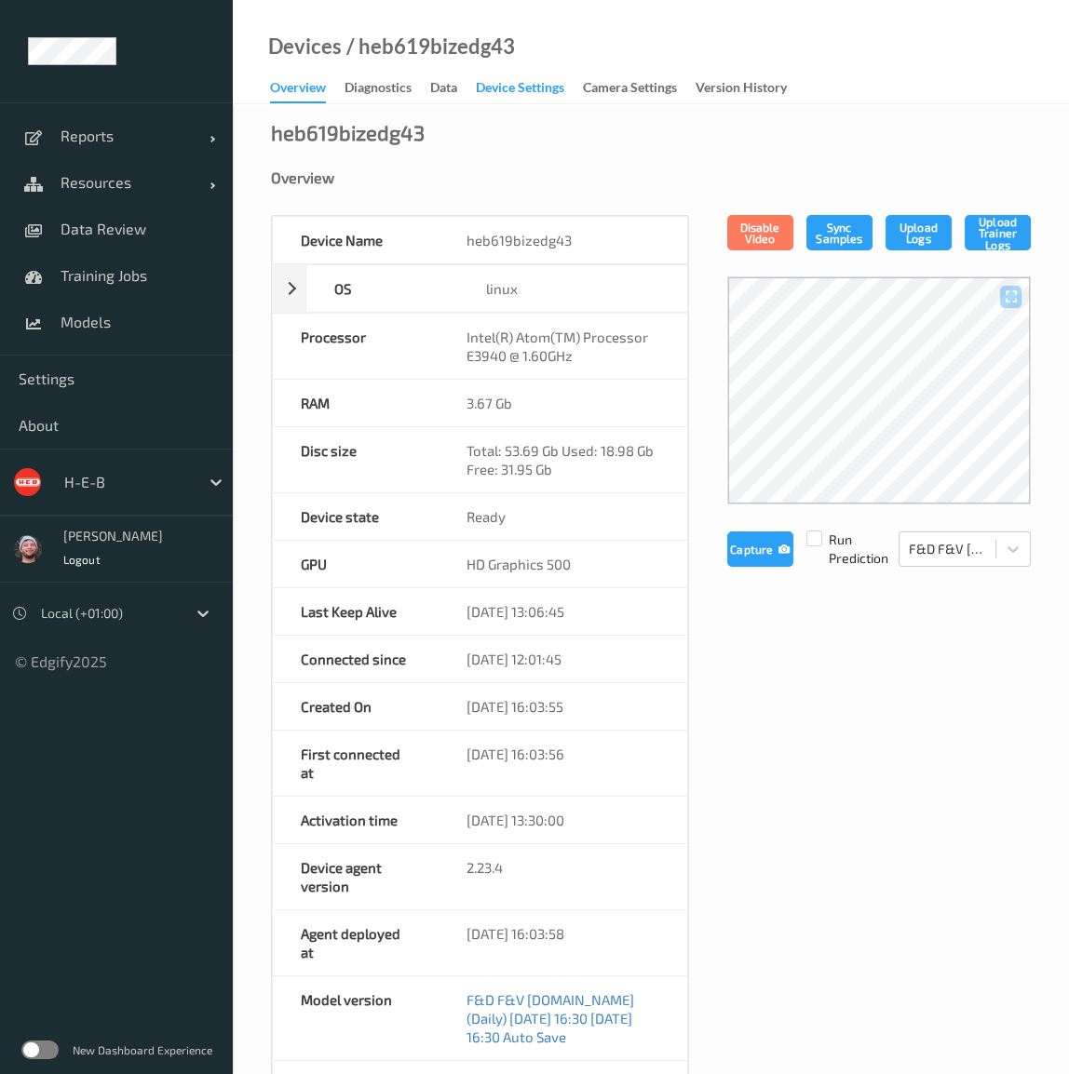
click at [517, 91] on div "Device Settings" at bounding box center [520, 89] width 88 height 23
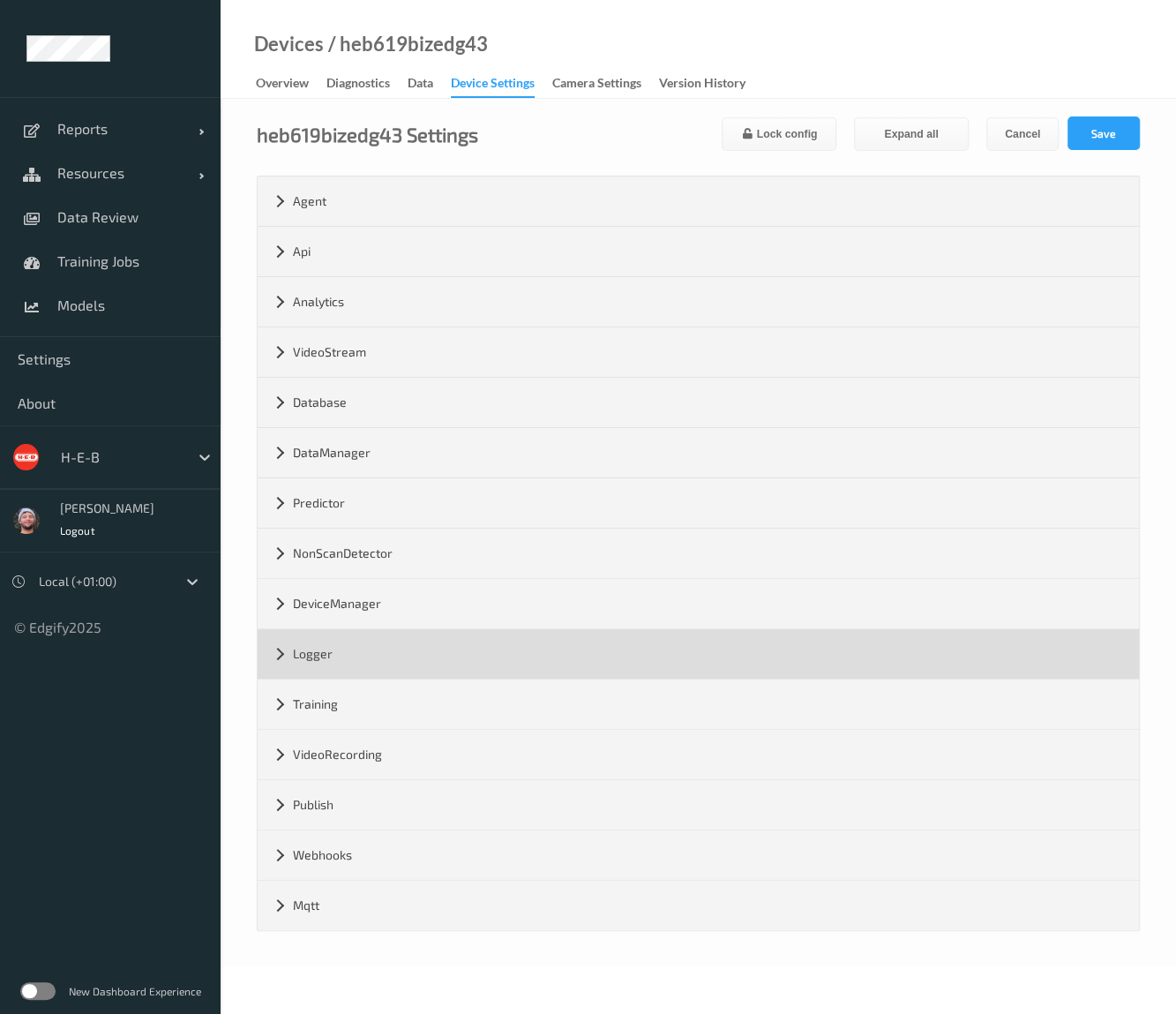
click at [323, 648] on div "Logger" at bounding box center [698, 654] width 881 height 49
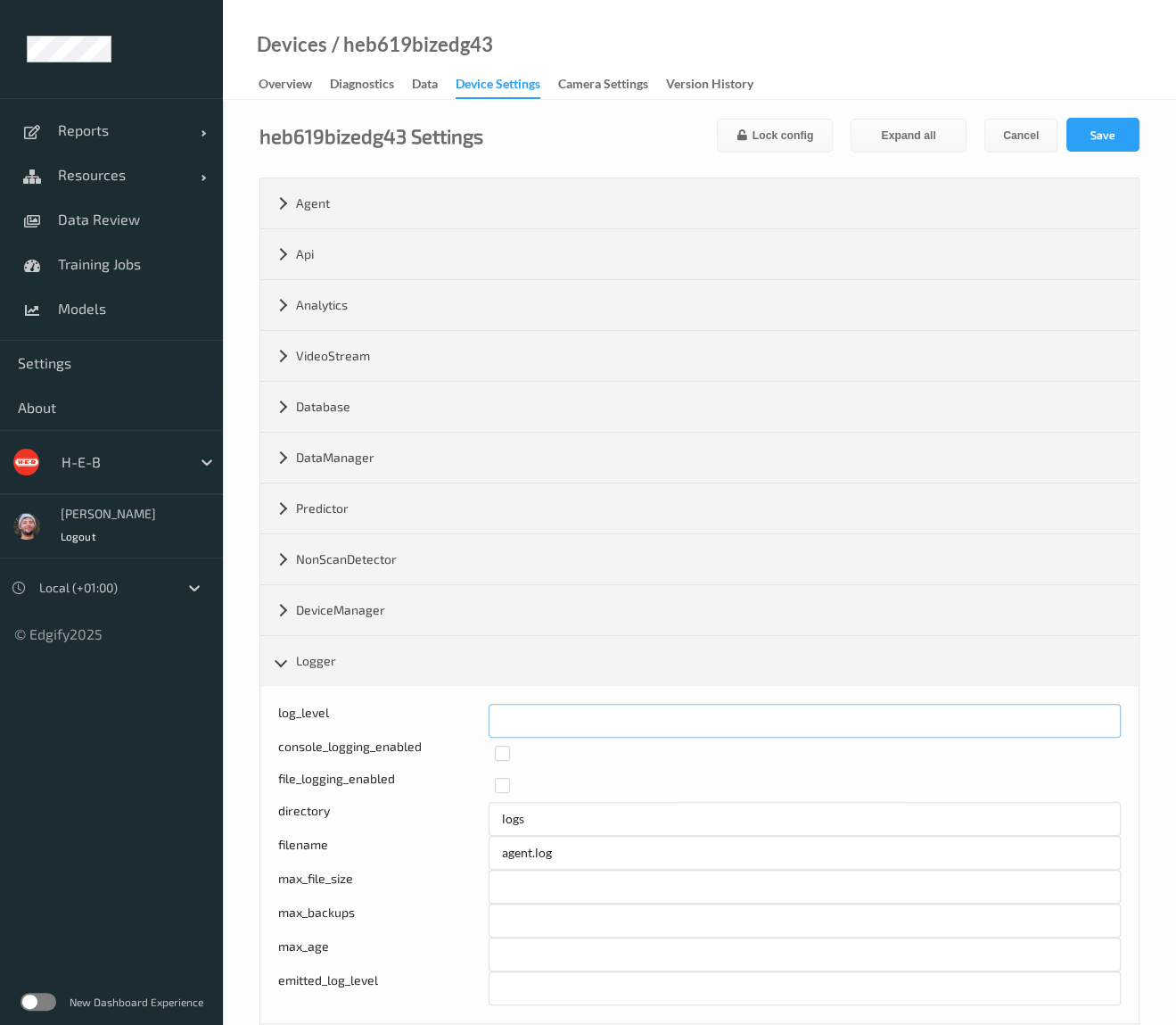
click at [423, 723] on div "Log level: -1- trace, 0- debug, 1- info, 2-warn, 3-error, 4-fatal, 5-panic log_…" at bounding box center [699, 719] width 843 height 34
type input "*"
click at [1101, 124] on button "Save" at bounding box center [1102, 134] width 73 height 34
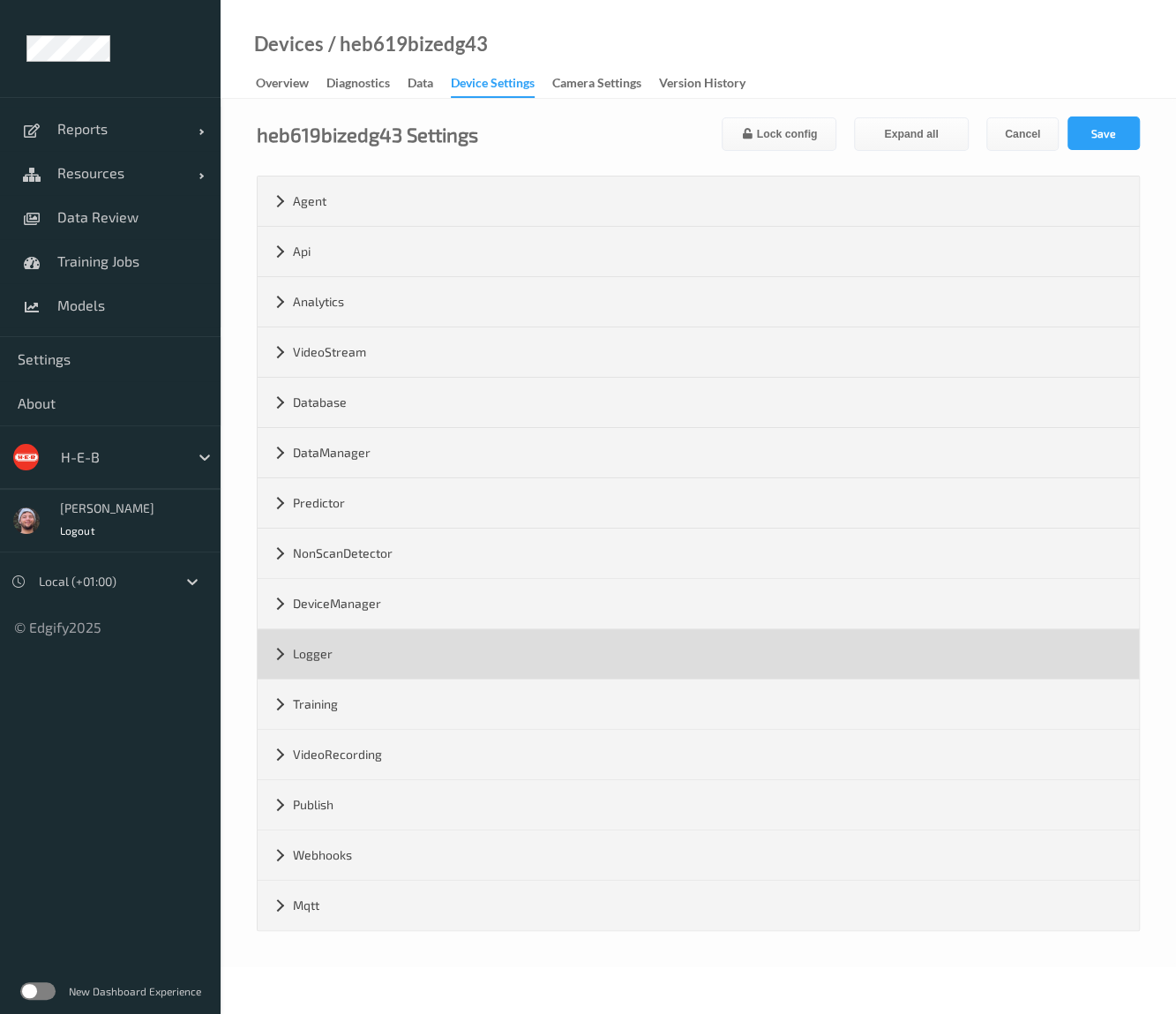
click at [351, 660] on div "Logger" at bounding box center [698, 654] width 881 height 49
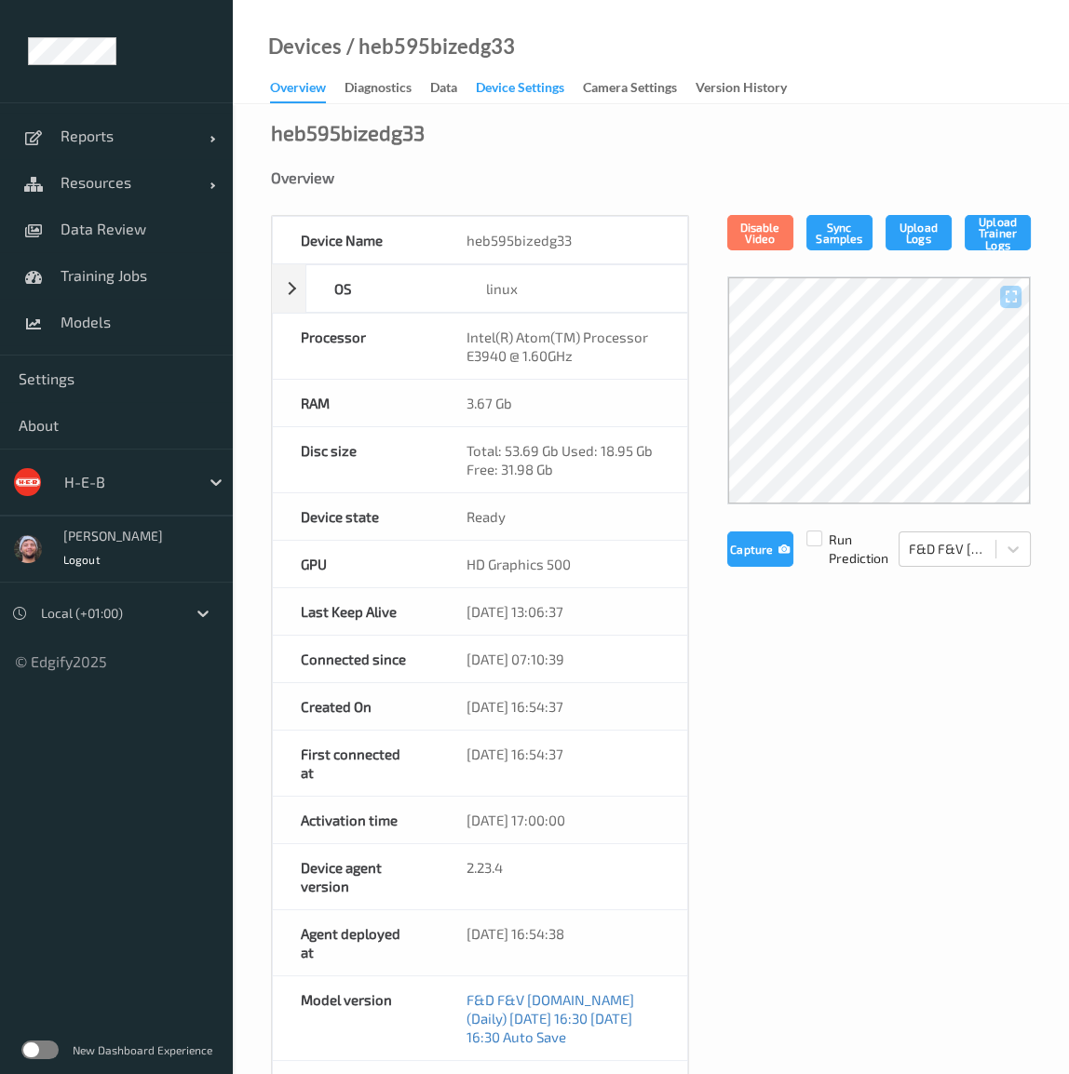
click at [517, 91] on div "Device Settings" at bounding box center [520, 89] width 88 height 23
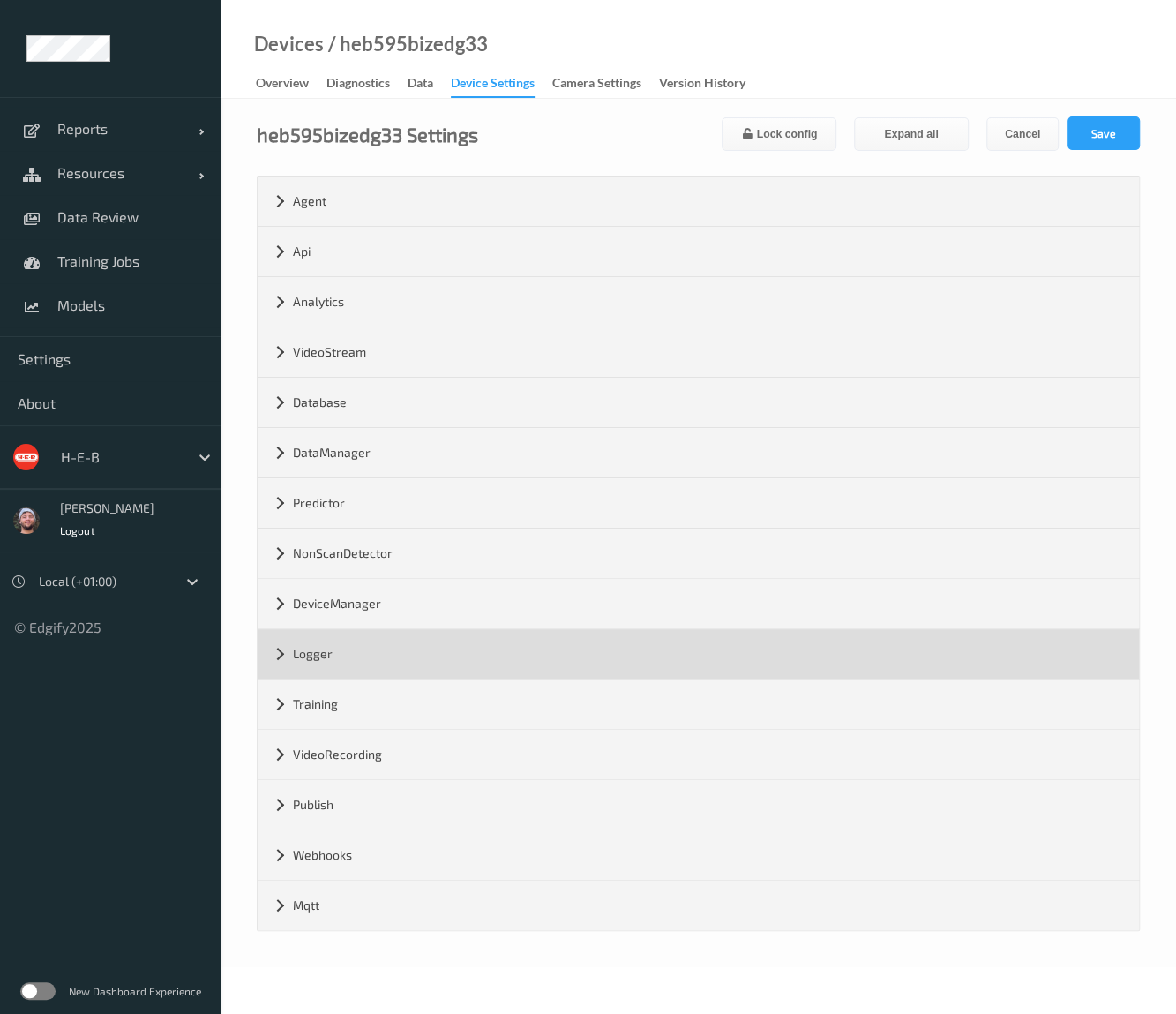
click at [461, 641] on div "Logger" at bounding box center [698, 654] width 881 height 49
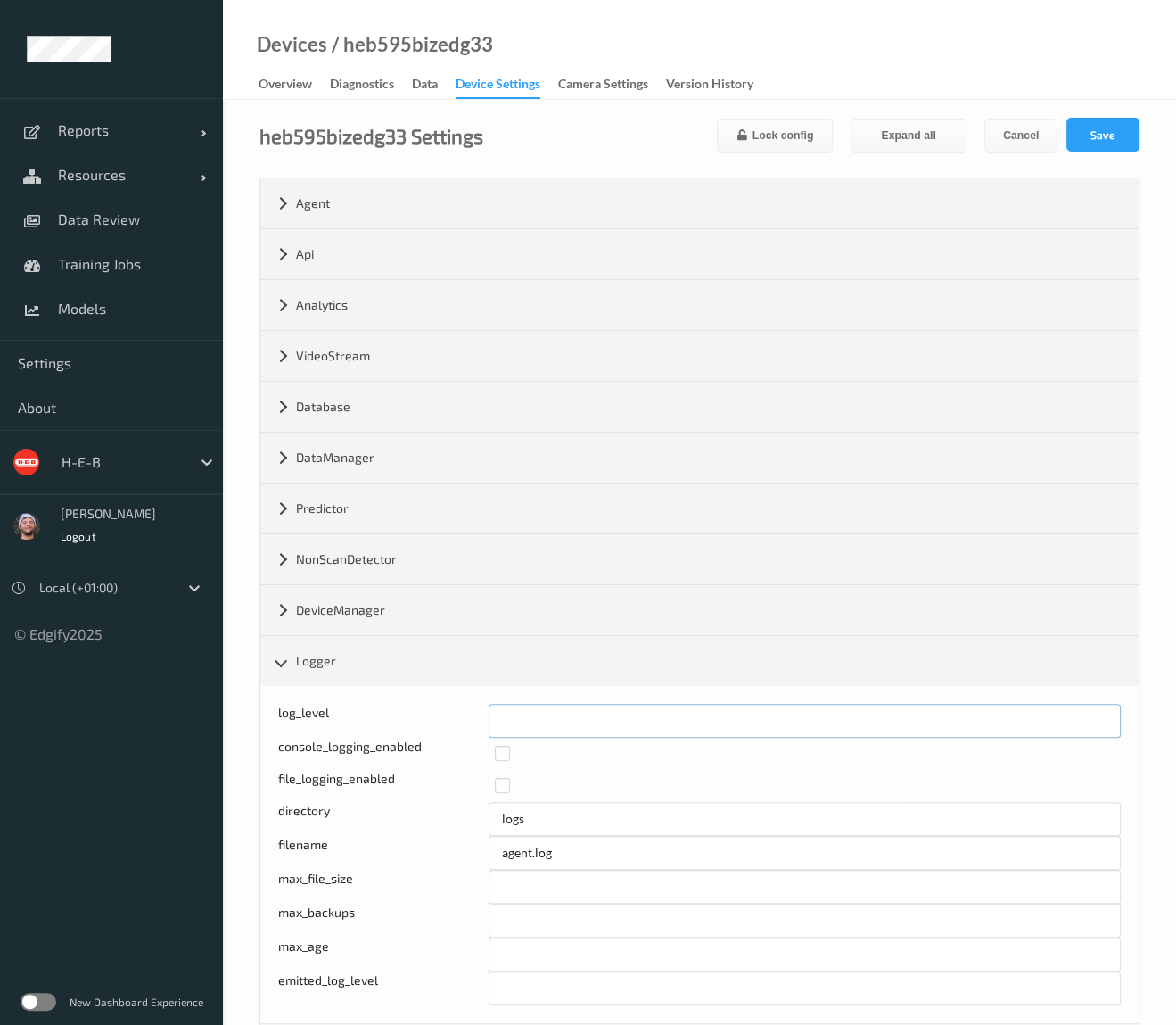
drag, startPoint x: 532, startPoint y: 716, endPoint x: 412, endPoint y: 703, distance: 120.7
click at [412, 705] on div "log_level *" at bounding box center [699, 719] width 843 height 34
type input "*"
click at [1117, 145] on button "Save" at bounding box center [1102, 134] width 73 height 34
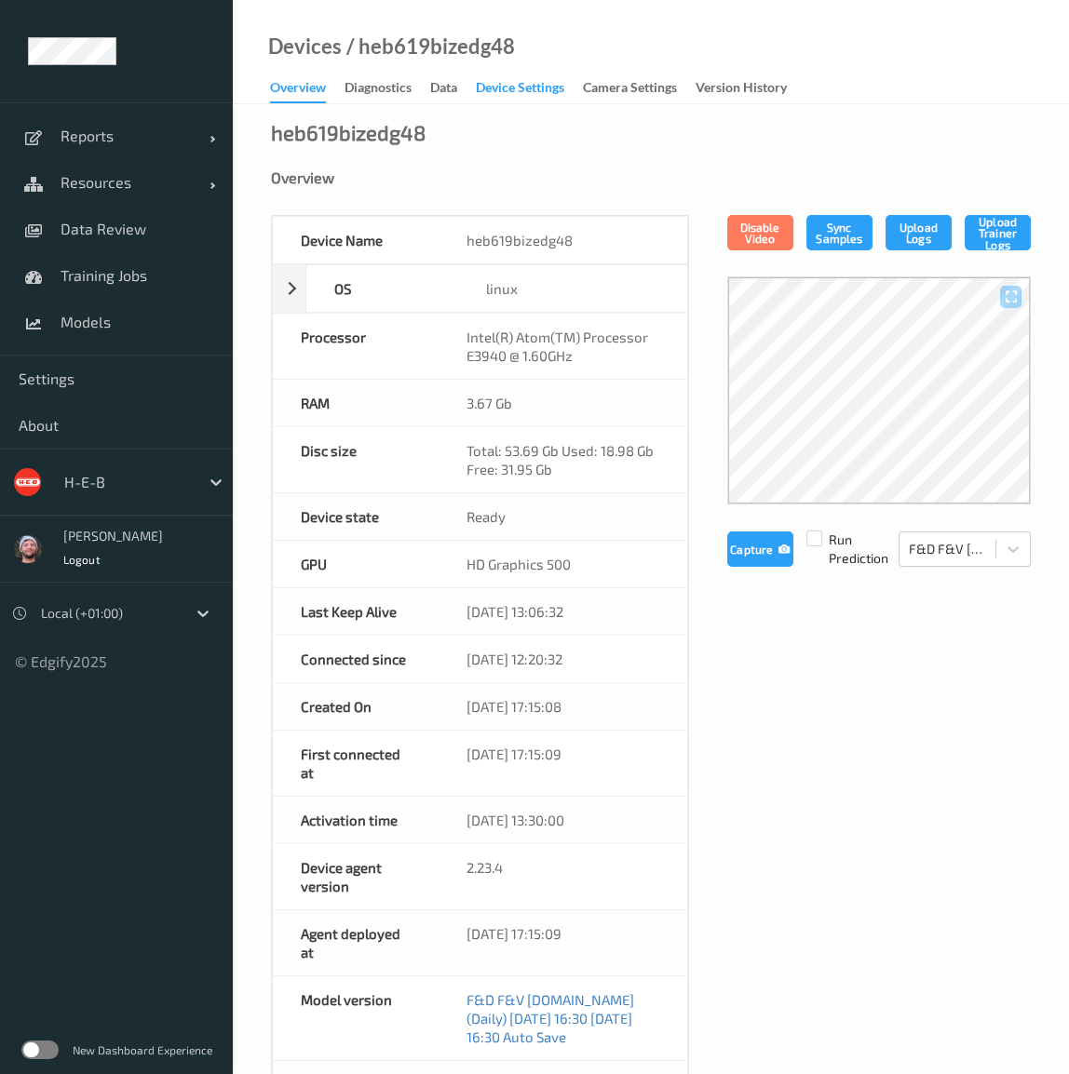
click at [517, 91] on div "Device Settings" at bounding box center [520, 89] width 88 height 23
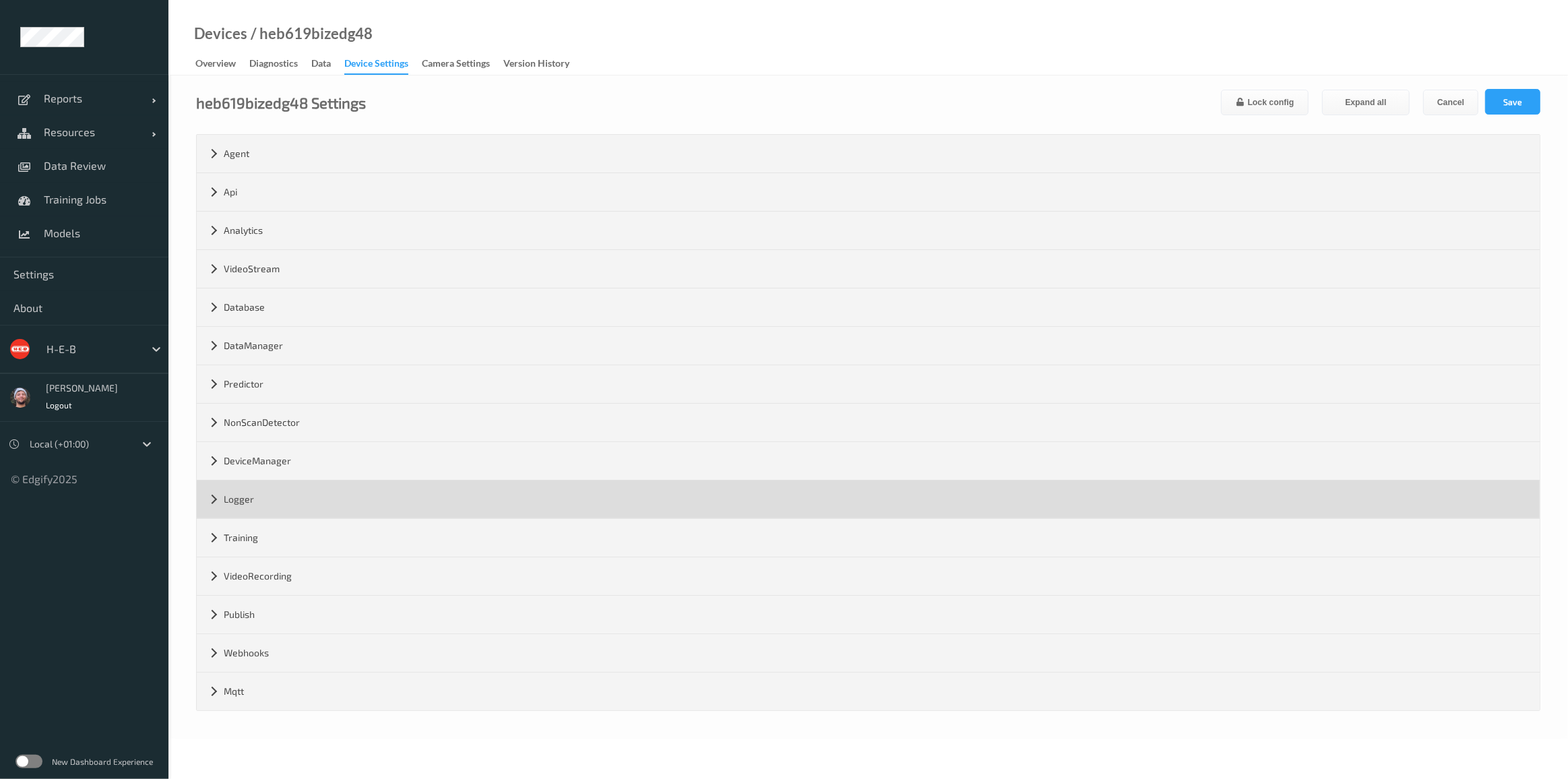
click at [449, 508] on div "Logger" at bounding box center [868, 500] width 1343 height 38
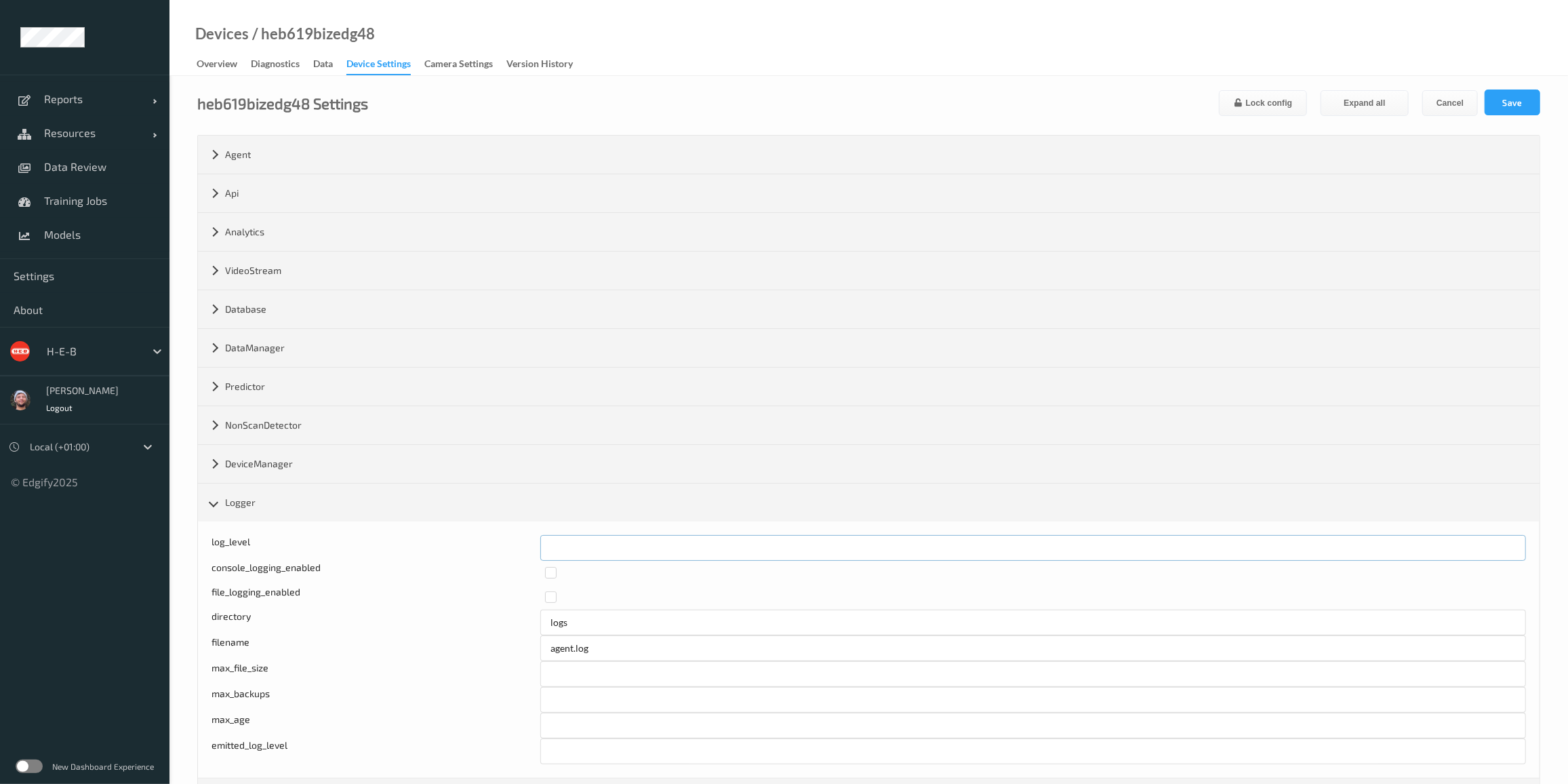
drag, startPoint x: 564, startPoint y: 548, endPoint x: 525, endPoint y: 548, distance: 39.0
click at [525, 548] on div "log_level *" at bounding box center [868, 547] width 1315 height 26
type input "*"
click at [1069, 97] on button "Save" at bounding box center [1513, 102] width 55 height 26
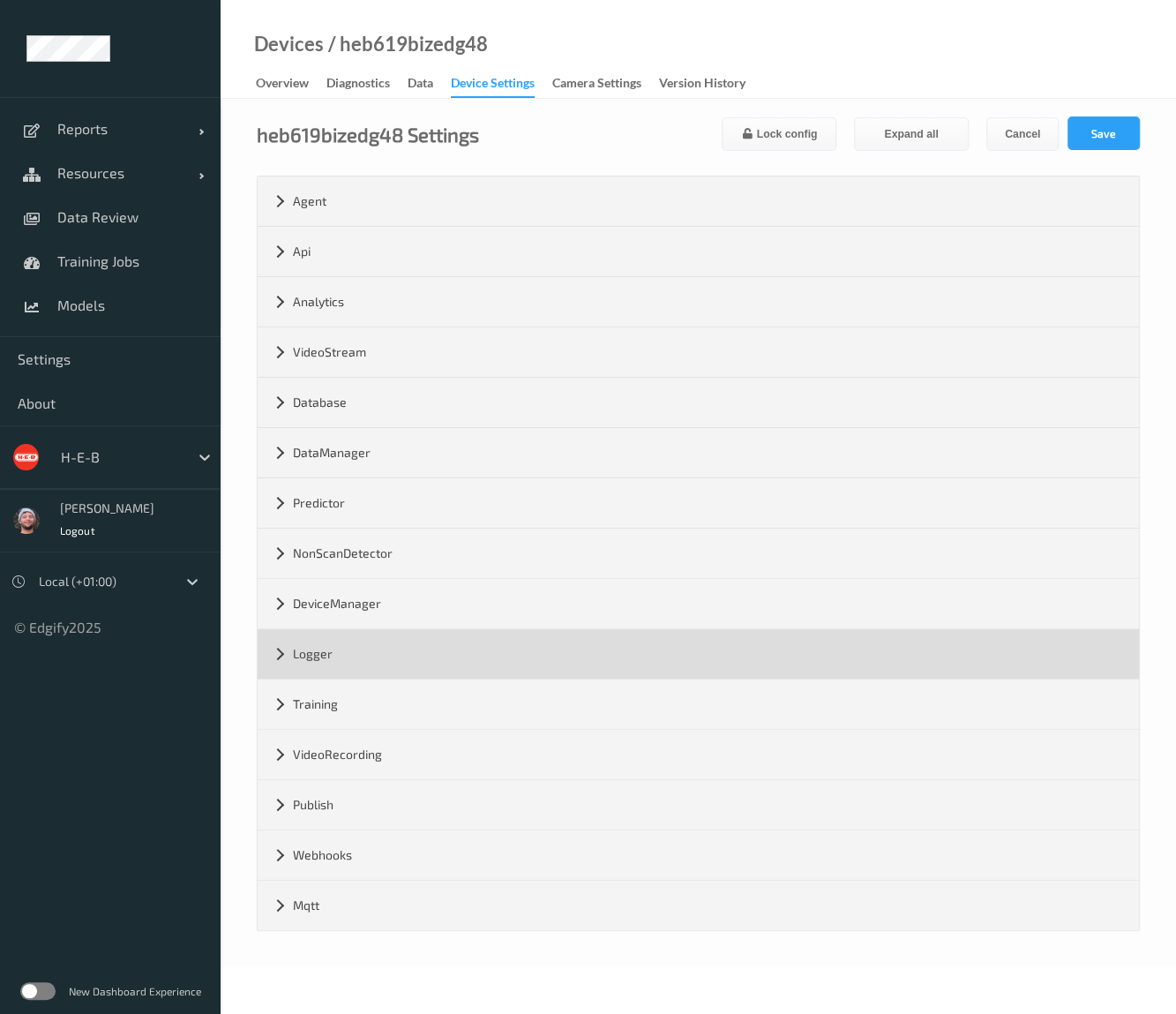
click at [340, 670] on div "Logger" at bounding box center [698, 654] width 881 height 49
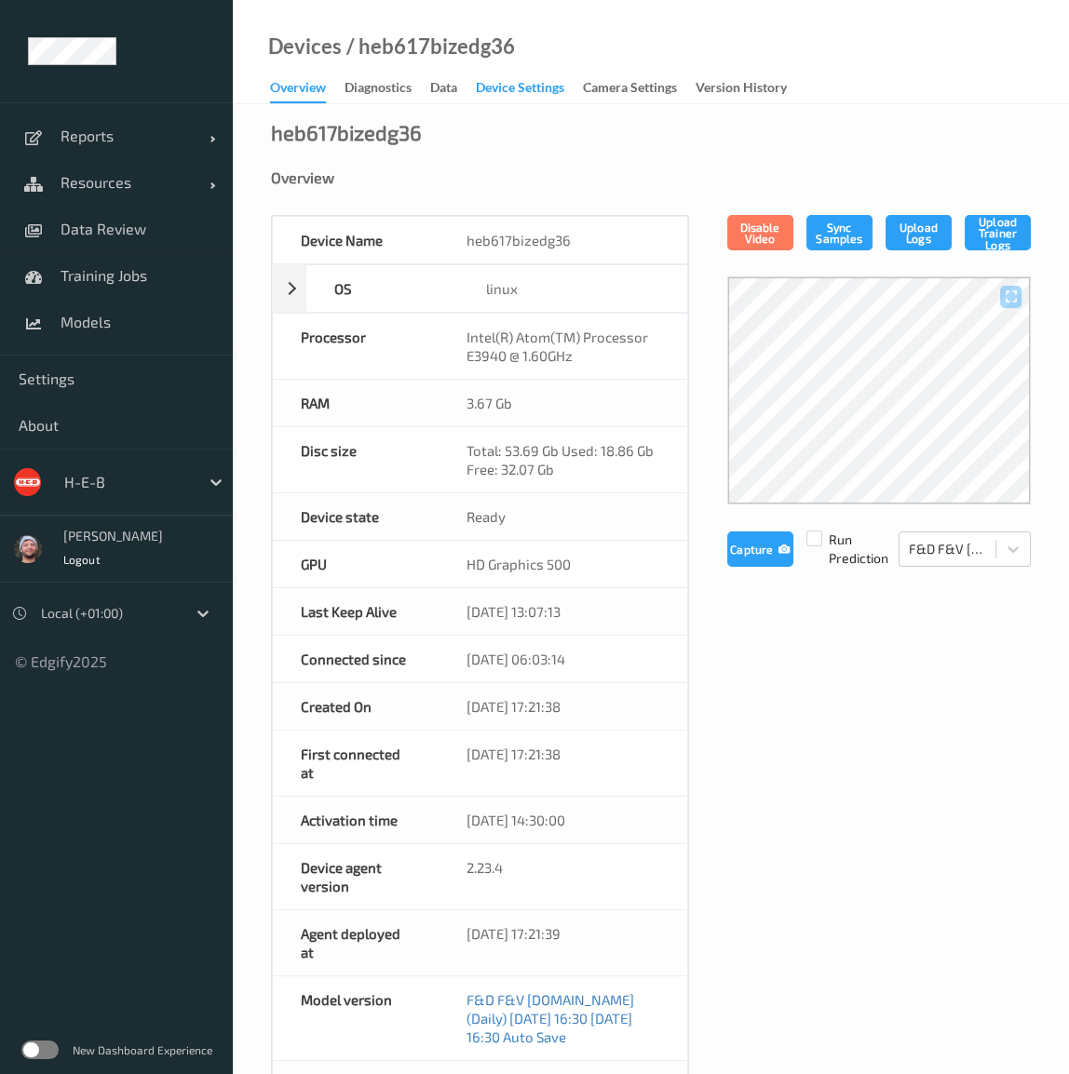
click at [517, 91] on div "Device Settings" at bounding box center [520, 89] width 88 height 23
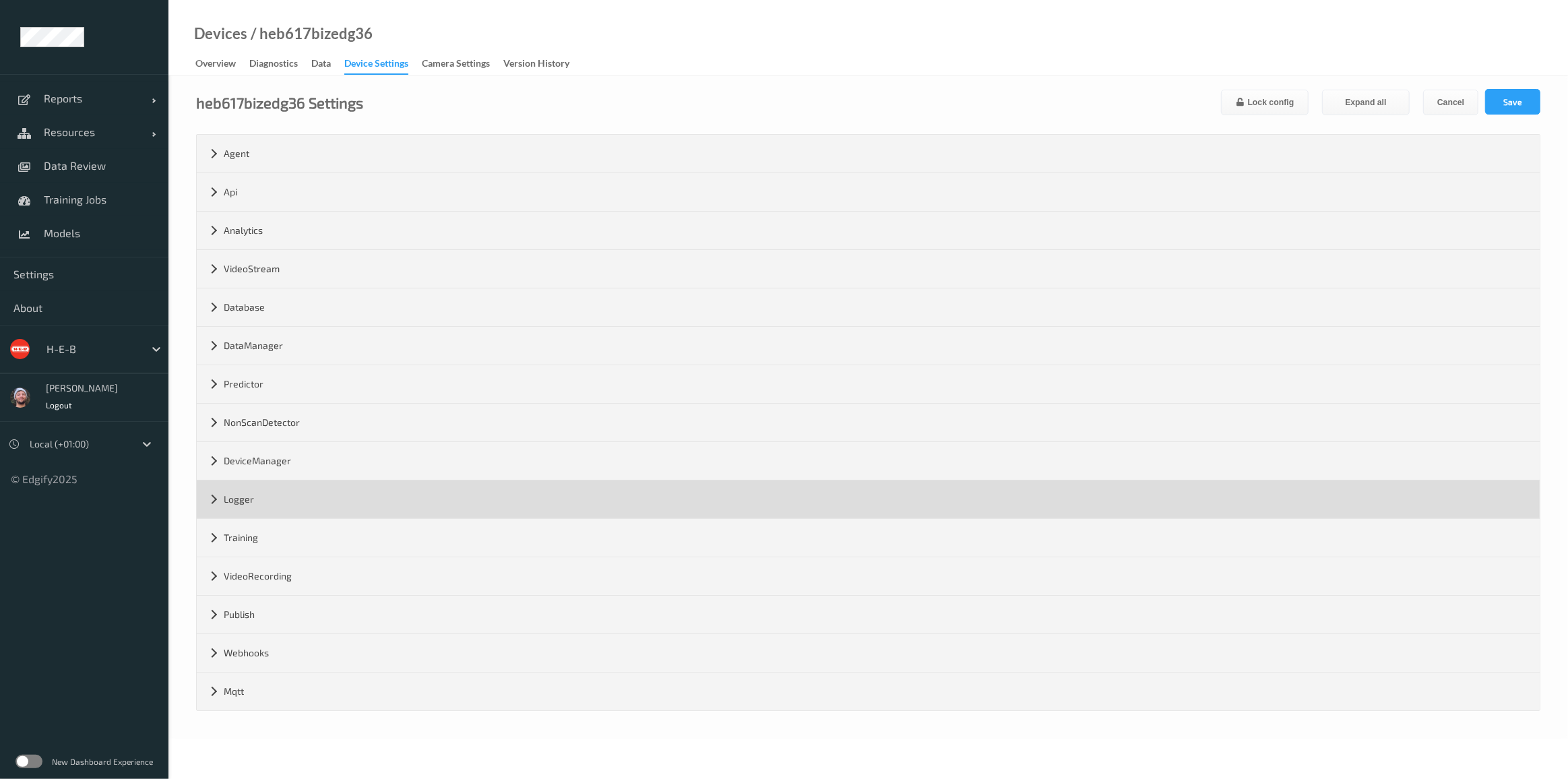
click at [305, 491] on div "Logger" at bounding box center [868, 500] width 1343 height 38
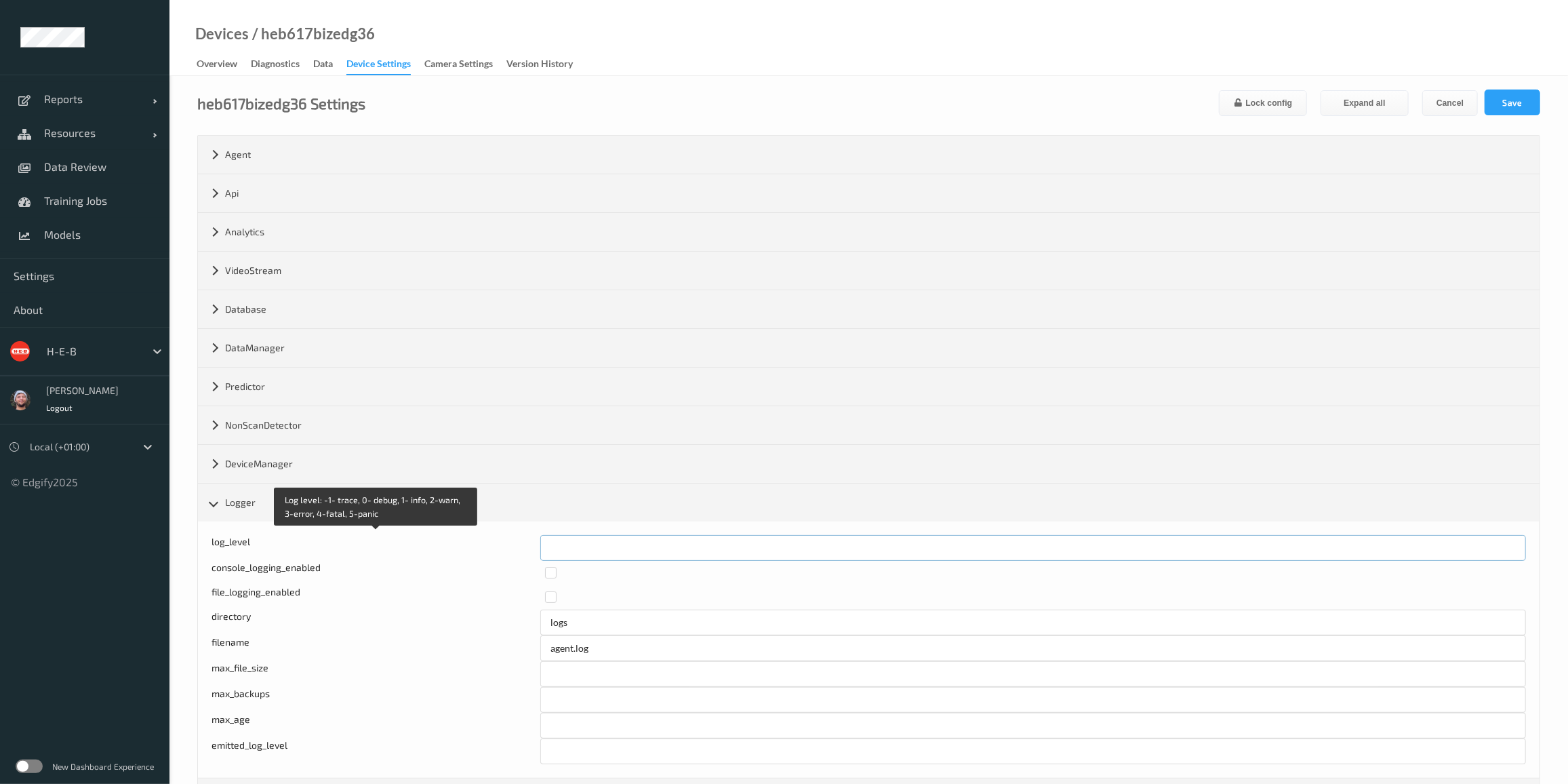
drag, startPoint x: 572, startPoint y: 535, endPoint x: 530, endPoint y: 538, distance: 42.1
click at [530, 538] on div "Log level: -1- trace, 0- debug, 1- info, 2-warn, 3-error, 4-fatal, 5-panic log_…" at bounding box center [868, 547] width 1315 height 26
type input "*"
click at [1069, 95] on button "Save" at bounding box center [1513, 102] width 55 height 26
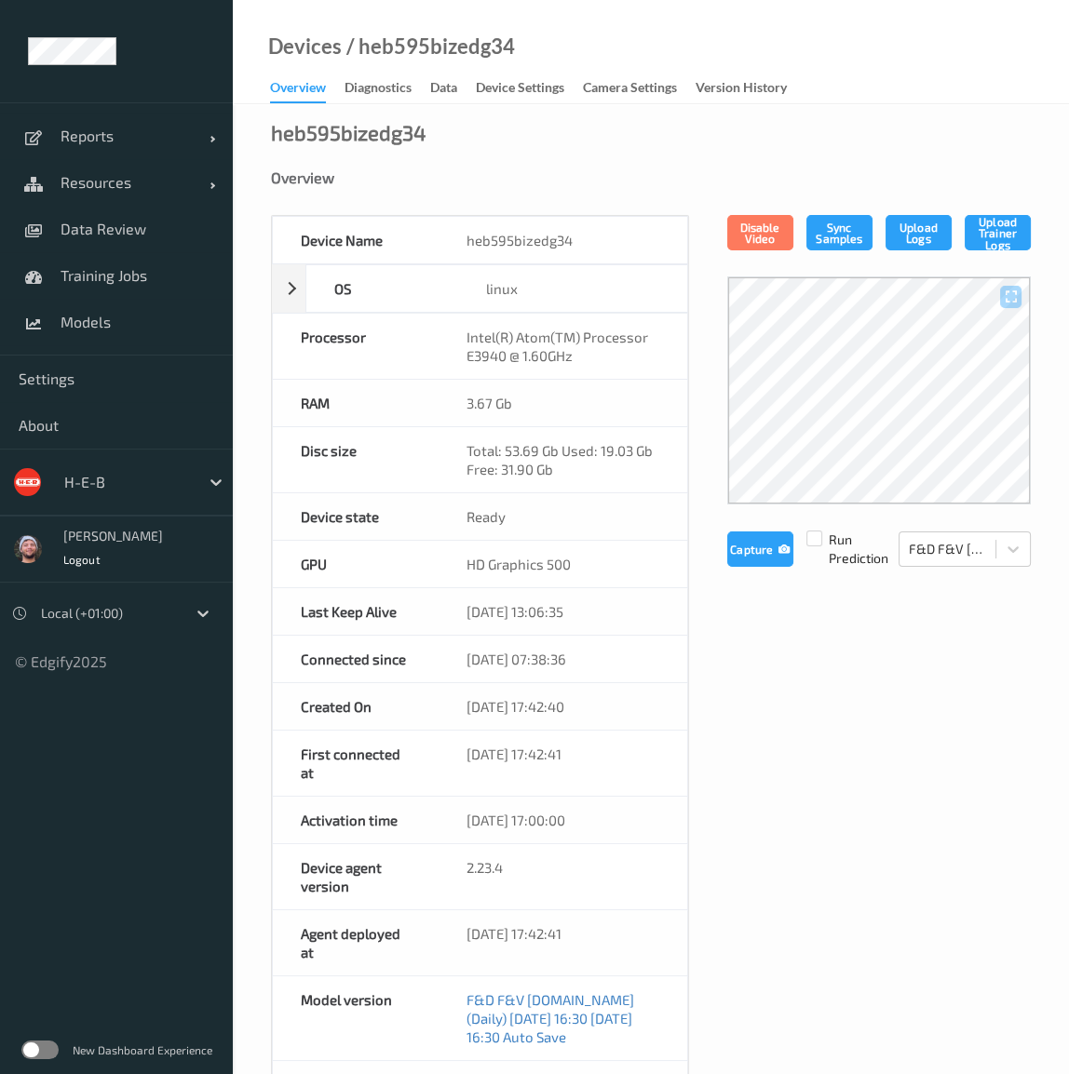
drag, startPoint x: 517, startPoint y: 91, endPoint x: 684, endPoint y: 25, distance: 180.1
click at [517, 91] on div "Device Settings" at bounding box center [520, 89] width 88 height 23
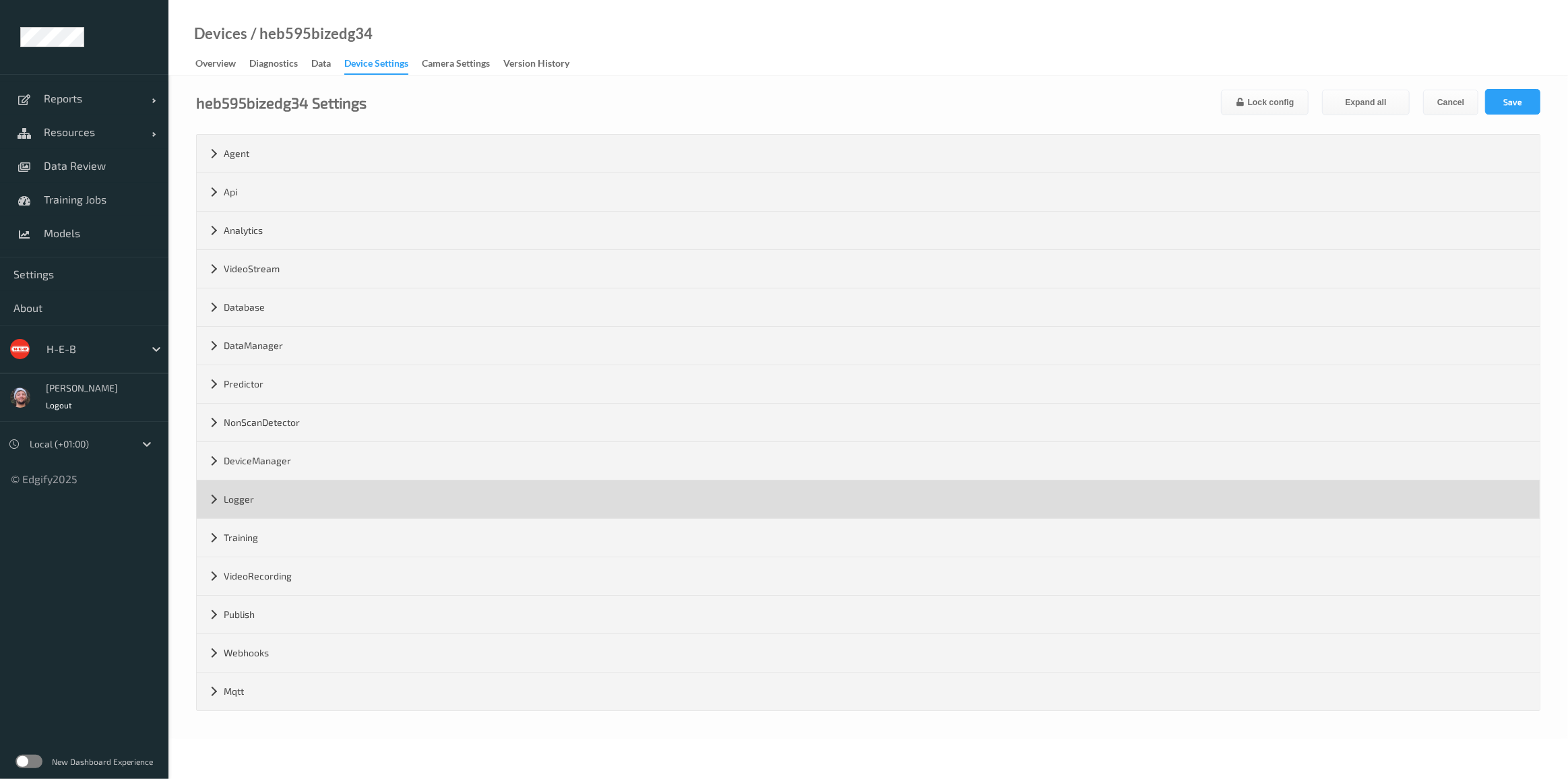
click at [296, 499] on div "Logger" at bounding box center [868, 500] width 1343 height 38
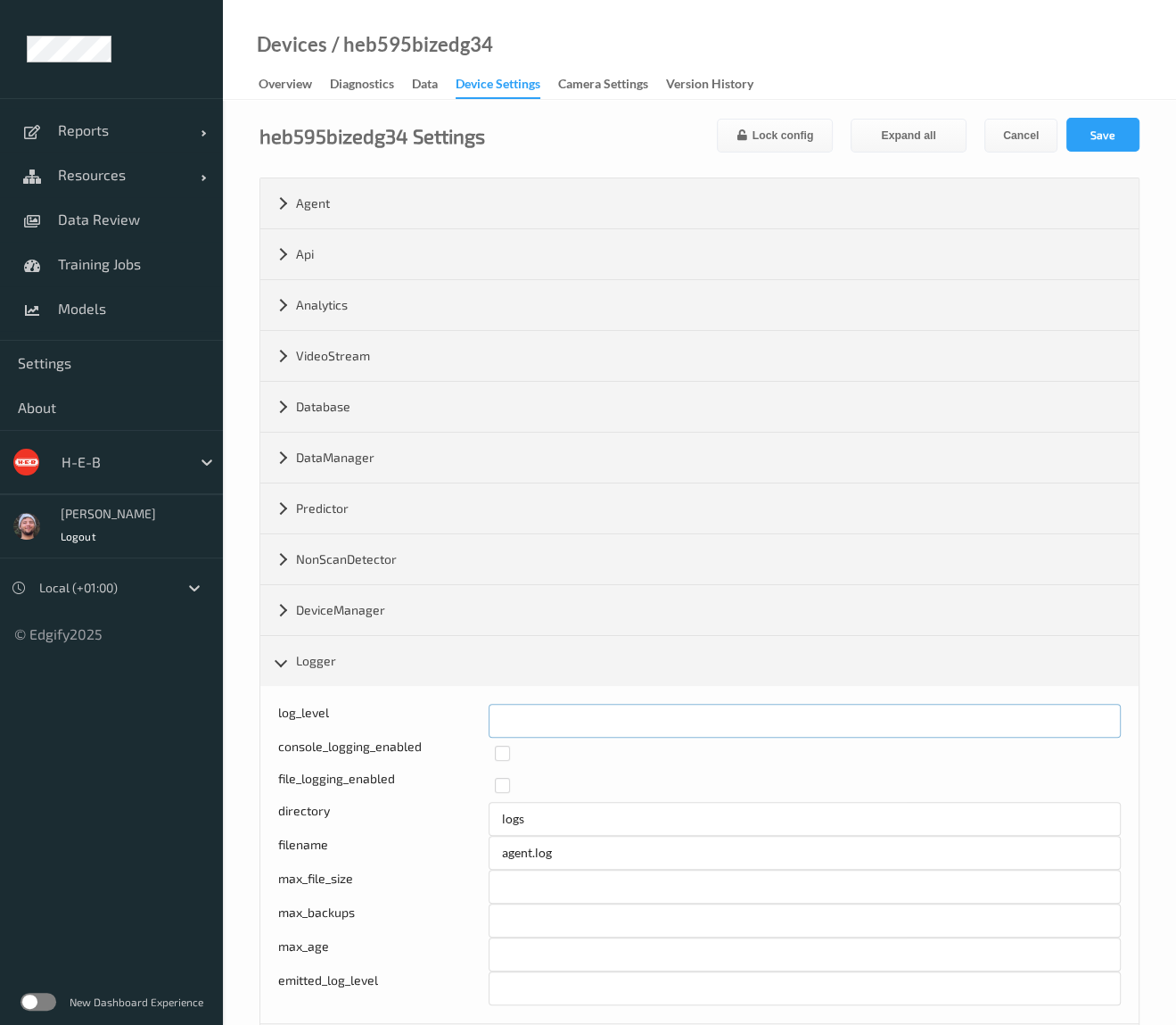
drag, startPoint x: 541, startPoint y: 703, endPoint x: 464, endPoint y: 716, distance: 78.1
click at [464, 716] on div "log_level *" at bounding box center [699, 719] width 843 height 34
type input "*"
click at [1109, 147] on button "Save" at bounding box center [1102, 134] width 73 height 34
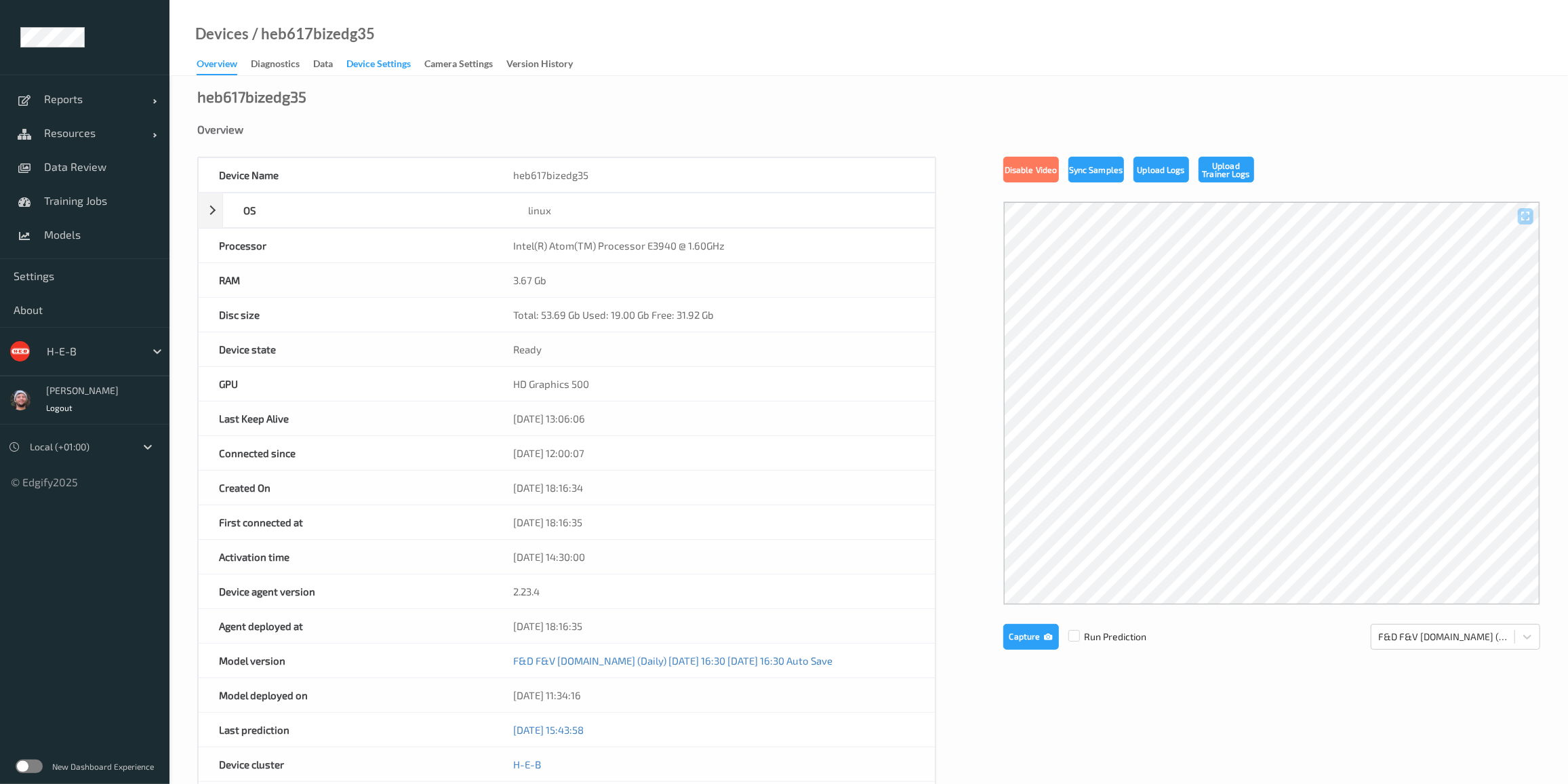
click at [390, 69] on div "Device Settings" at bounding box center [379, 65] width 64 height 17
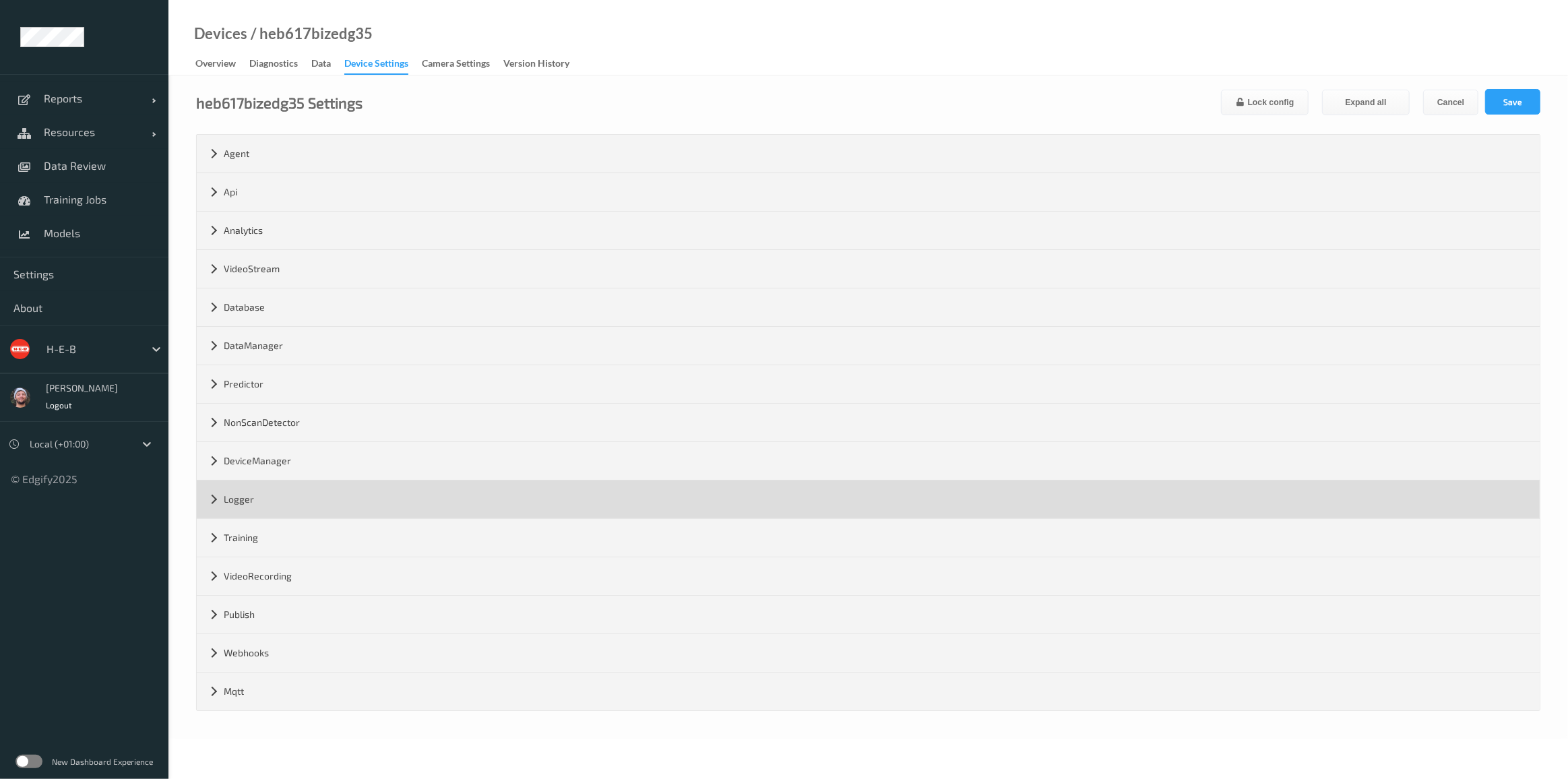
click at [296, 493] on div "Logger" at bounding box center [868, 500] width 1343 height 38
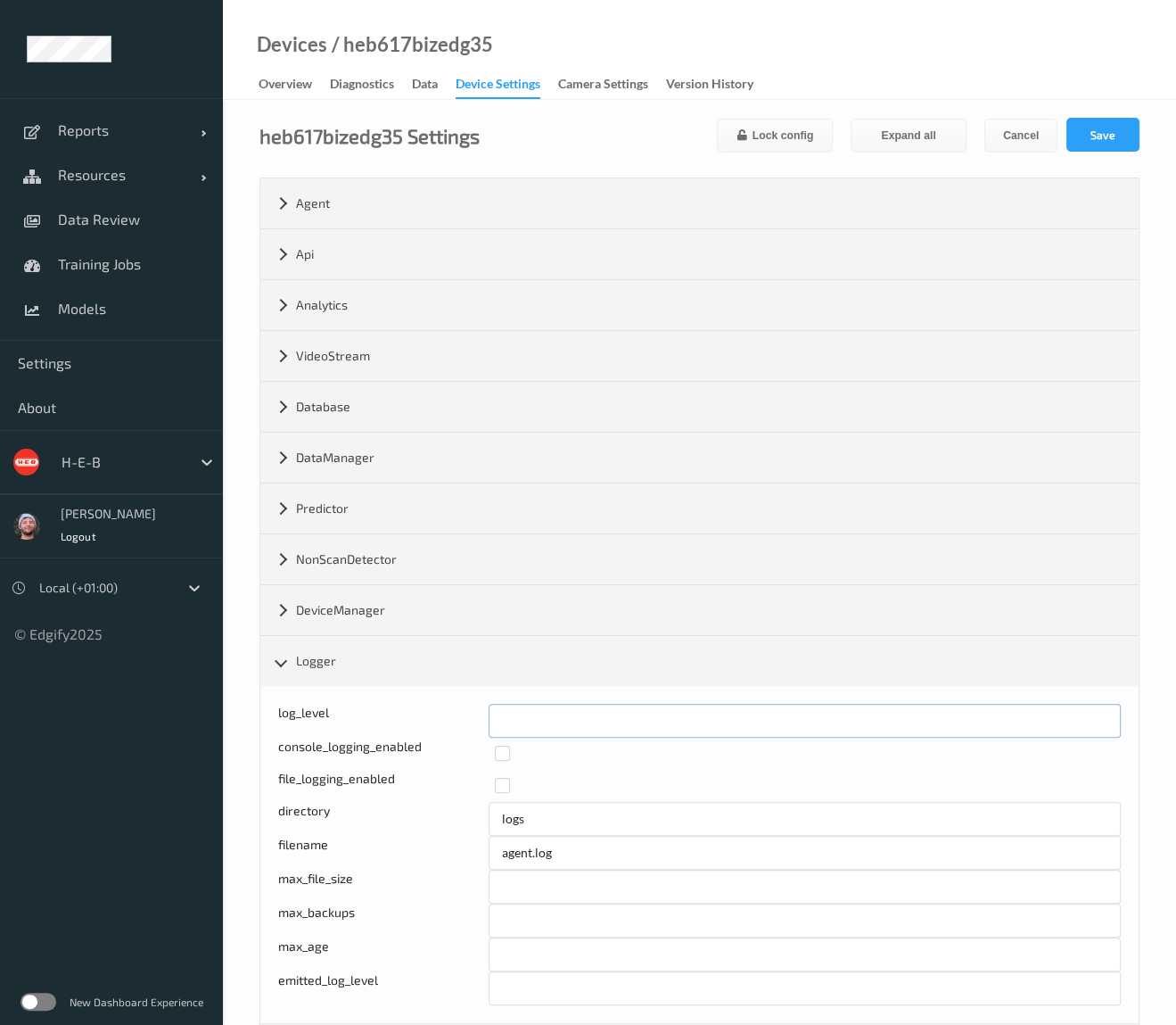
drag, startPoint x: 502, startPoint y: 710, endPoint x: 445, endPoint y: 711, distance: 57.0
click at [445, 711] on div "log_level *" at bounding box center [699, 719] width 843 height 34
type input "*"
click at [1094, 138] on button "Save" at bounding box center [1102, 134] width 73 height 34
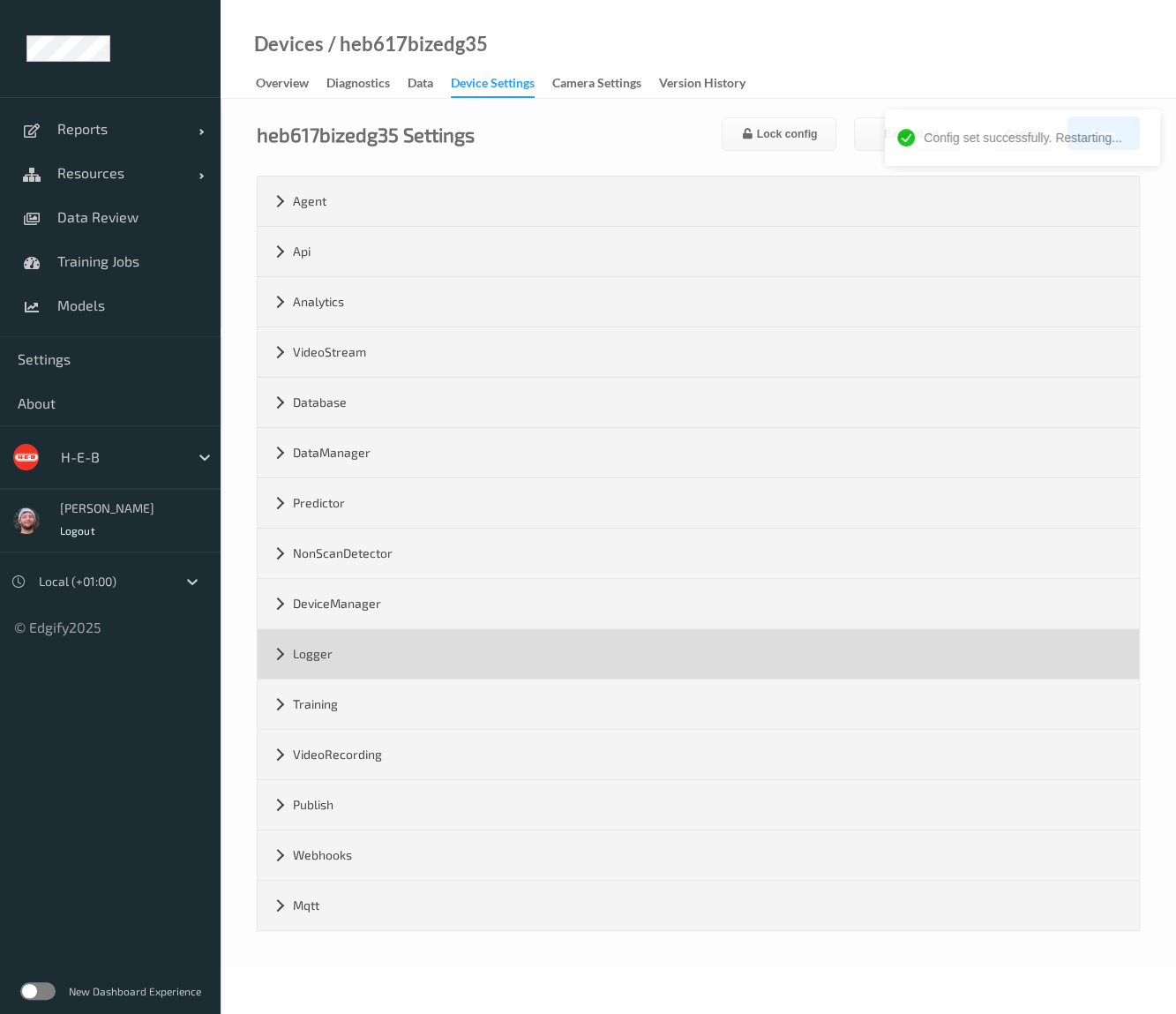
click at [380, 651] on div "Logger" at bounding box center [698, 654] width 881 height 49
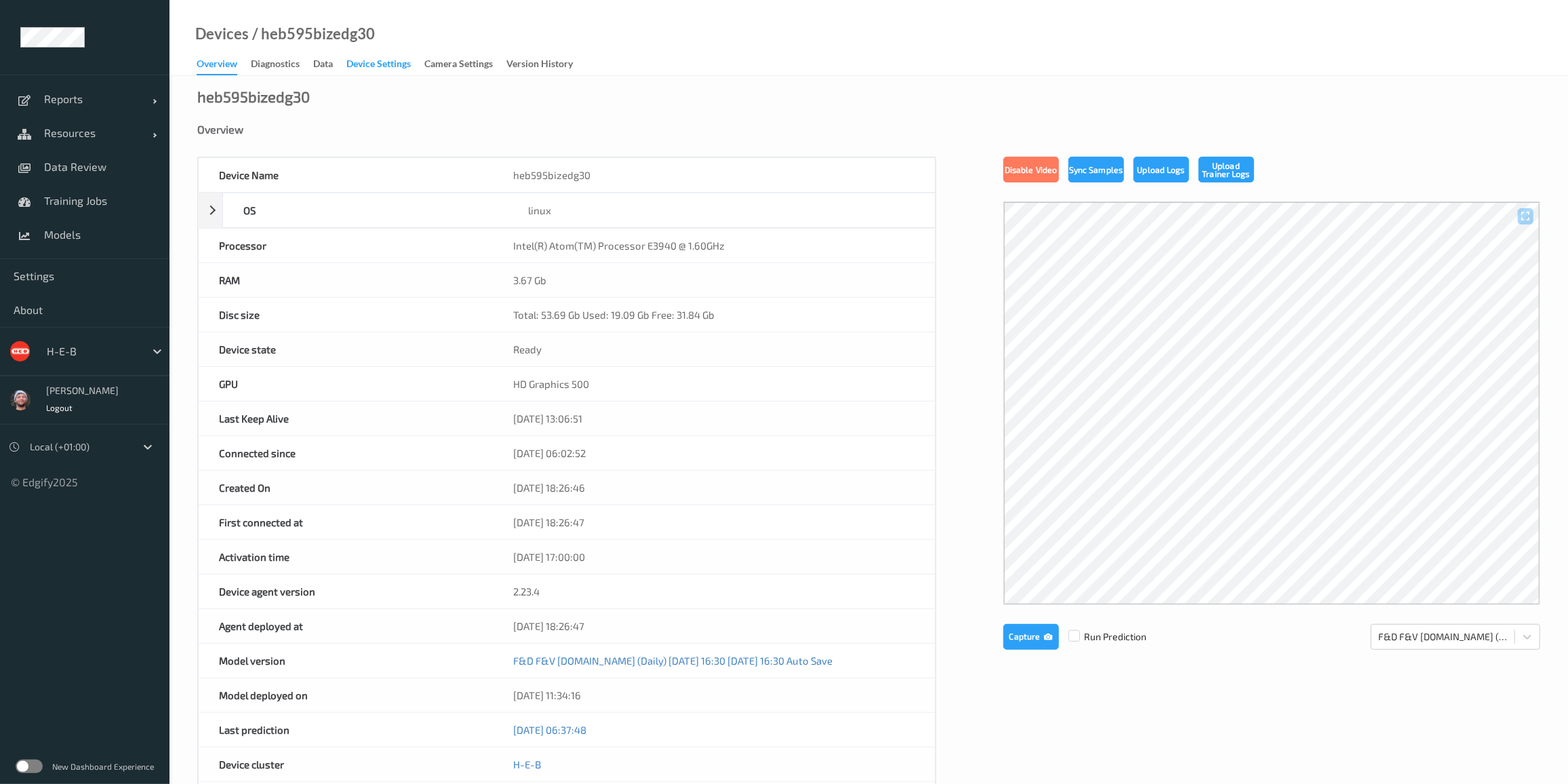
click at [390, 69] on div "Device Settings" at bounding box center [379, 65] width 64 height 17
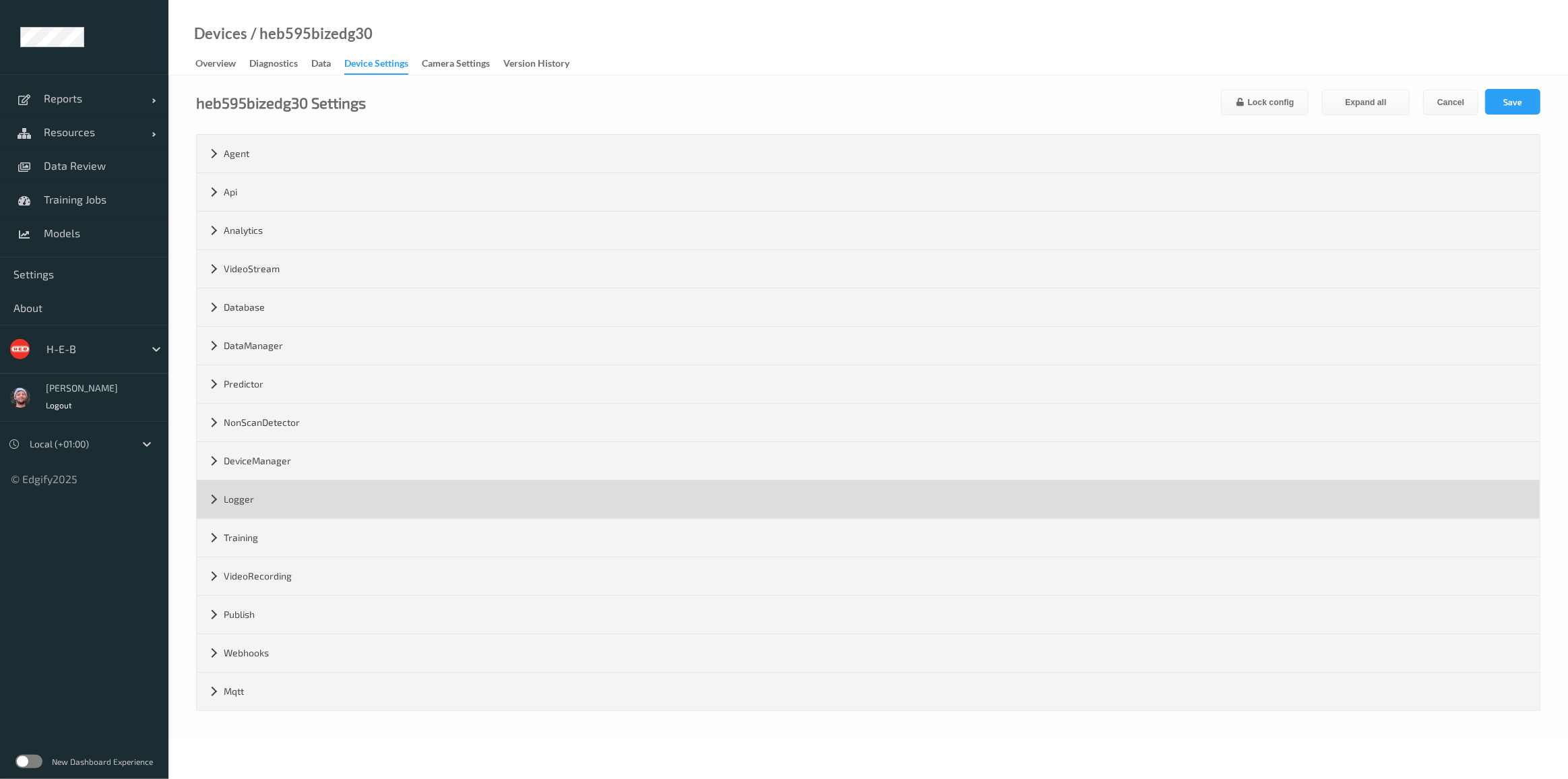
click at [269, 497] on div "Logger" at bounding box center [868, 500] width 1343 height 38
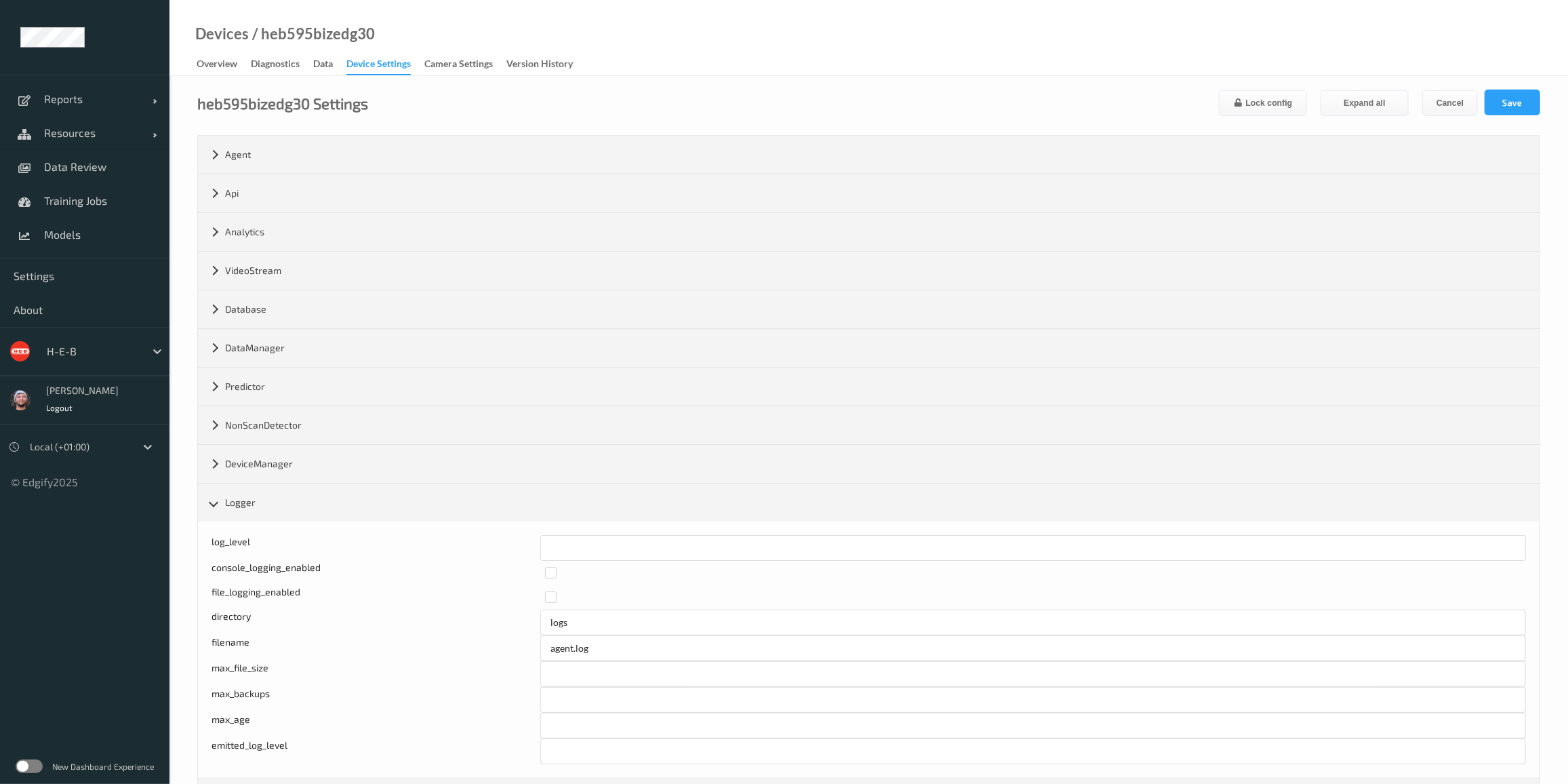
click at [759, 65] on div "Devices / heb595bizedg30 Overview Diagnostics Data Device Settings Camera Setti…" at bounding box center [869, 38] width 1398 height 76
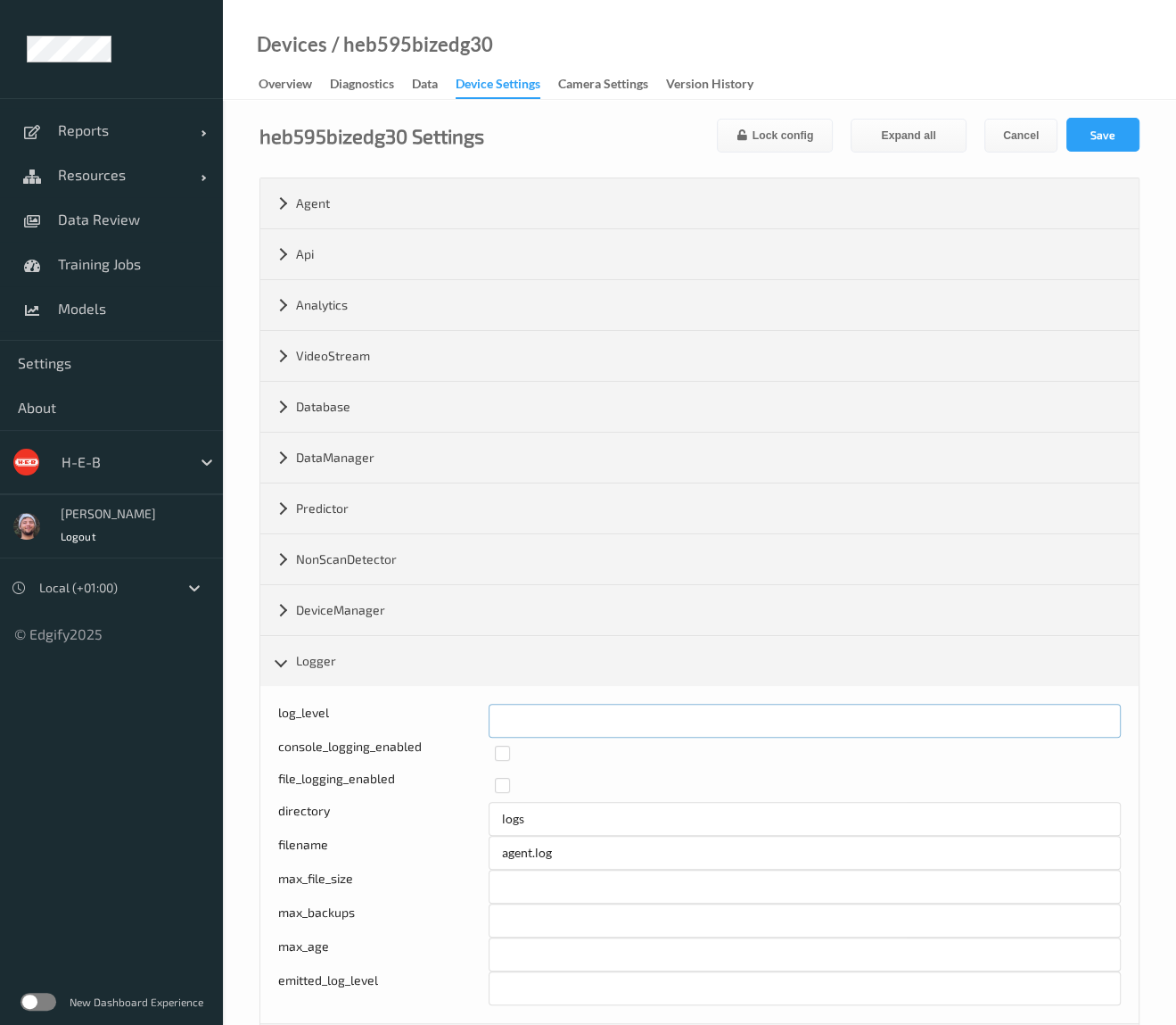
drag, startPoint x: 525, startPoint y: 709, endPoint x: 454, endPoint y: 725, distance: 72.8
click at [454, 725] on div "log_level *" at bounding box center [699, 719] width 843 height 34
type input "*"
click at [1081, 137] on button "Save" at bounding box center [1102, 134] width 73 height 34
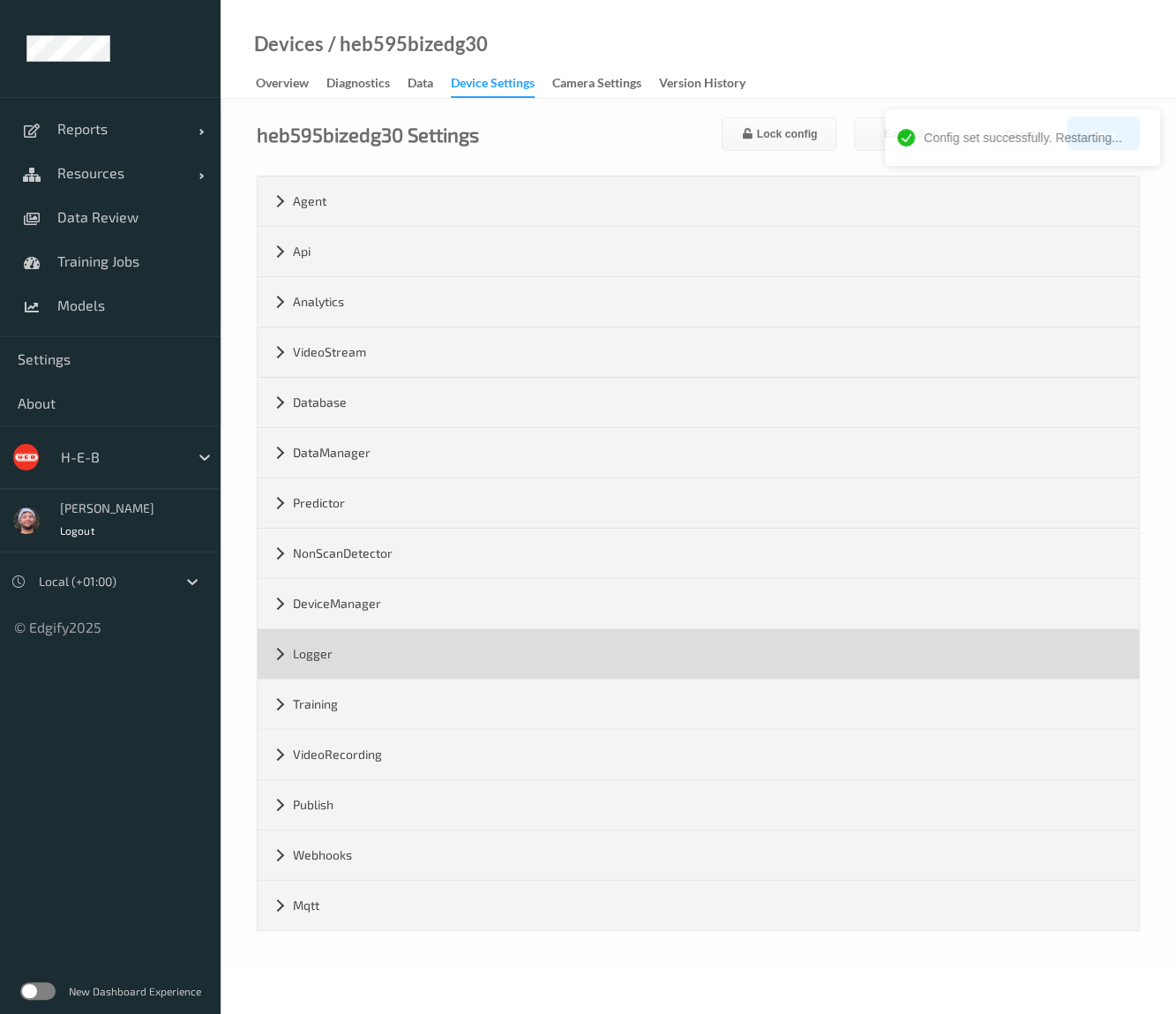
click at [382, 653] on div "Logger" at bounding box center [698, 654] width 881 height 49
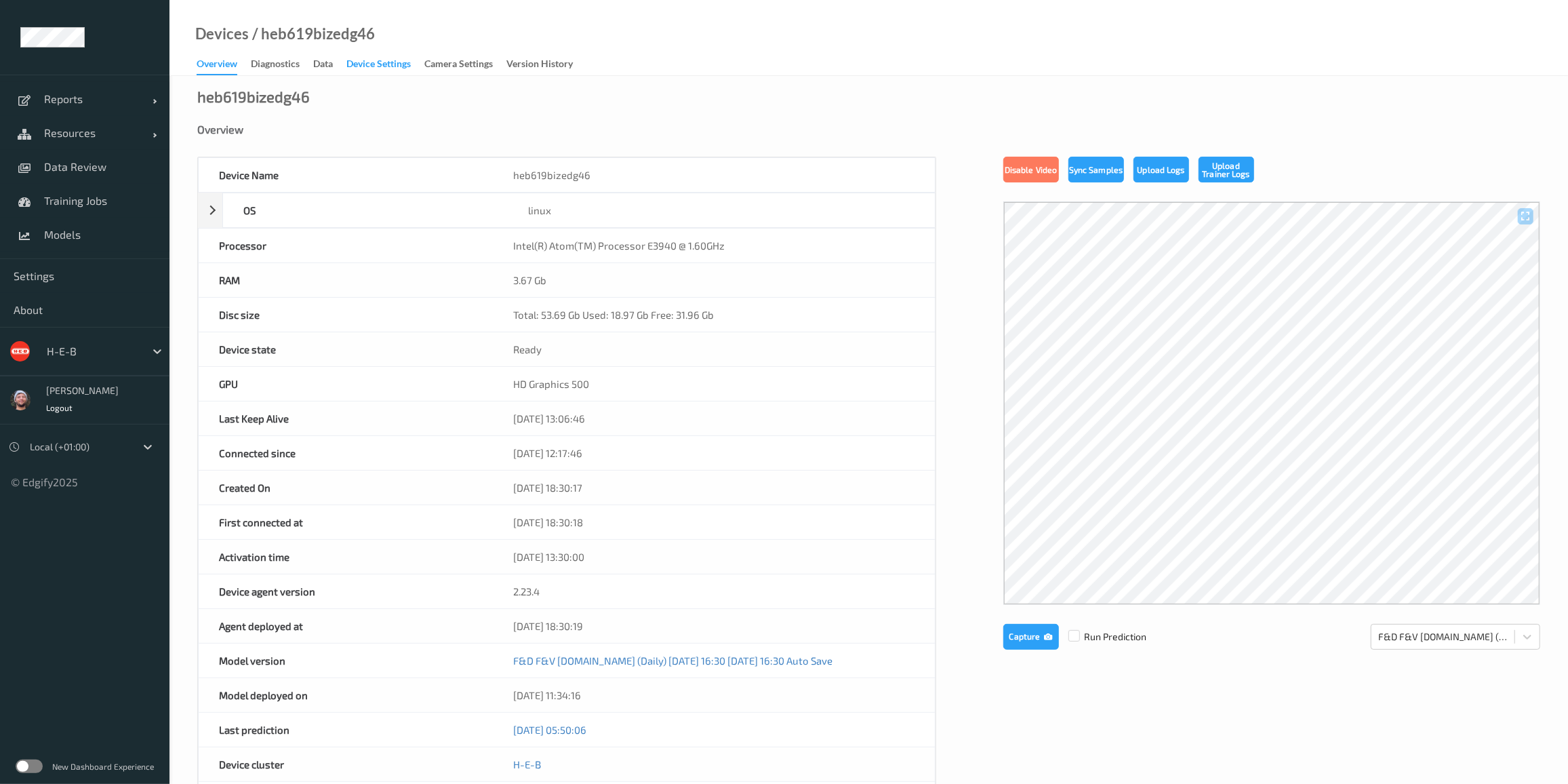
click at [390, 69] on div "Device Settings" at bounding box center [379, 65] width 64 height 17
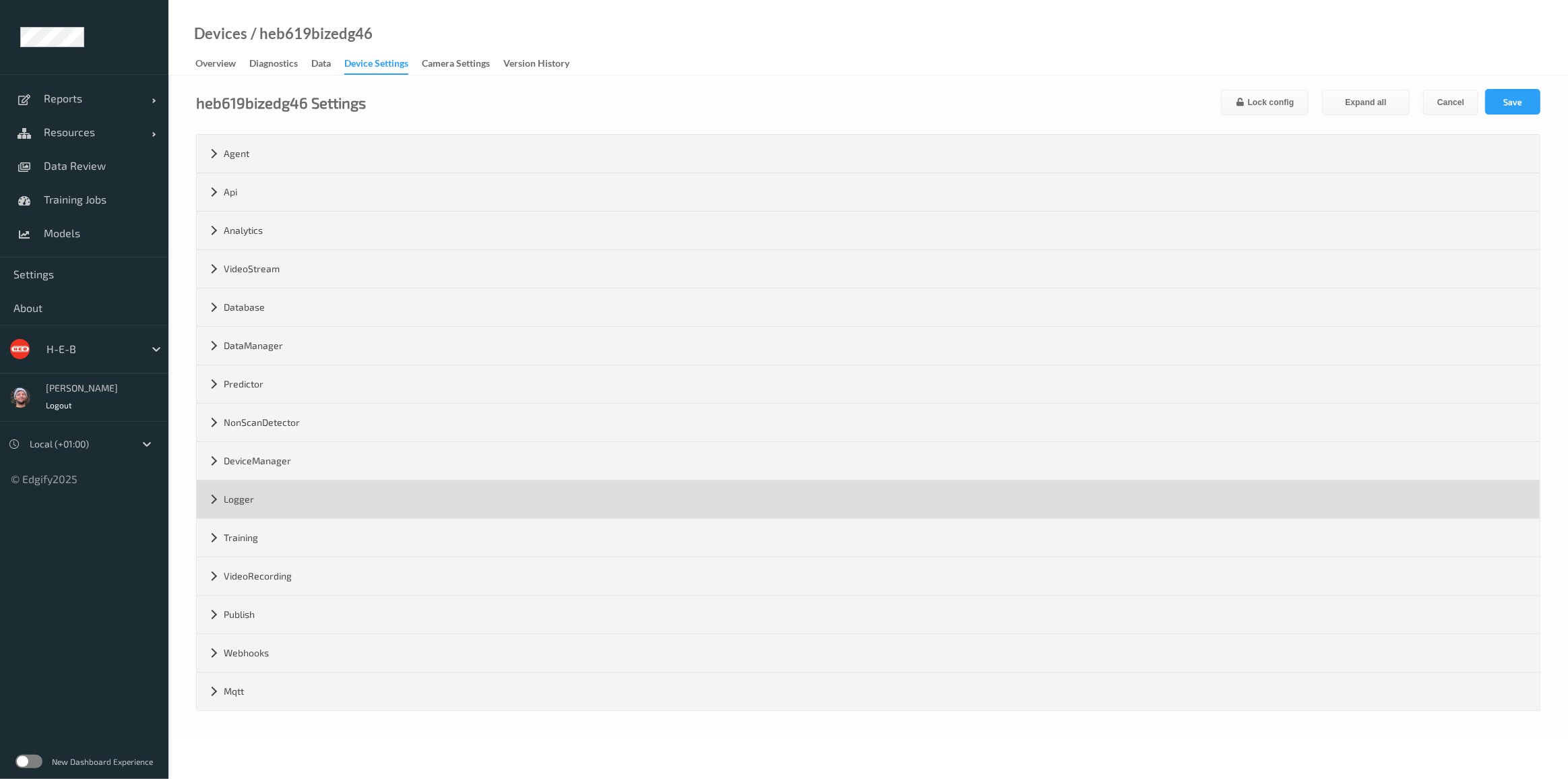
click at [269, 497] on div "Logger" at bounding box center [868, 500] width 1343 height 38
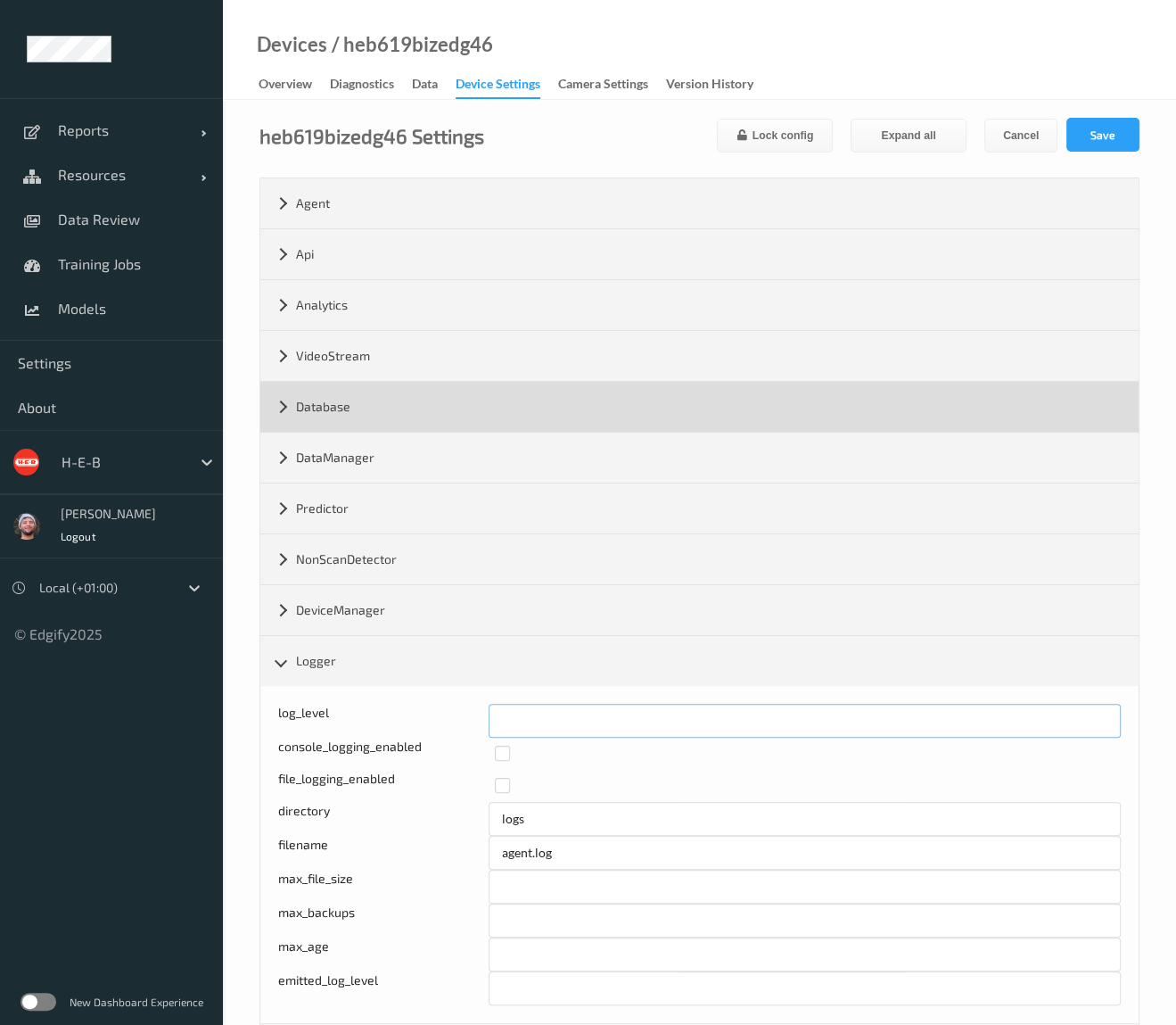
drag, startPoint x: 480, startPoint y: 716, endPoint x: 907, endPoint y: 406, distance: 527.7
click at [478, 716] on div "log_level *" at bounding box center [699, 719] width 843 height 34
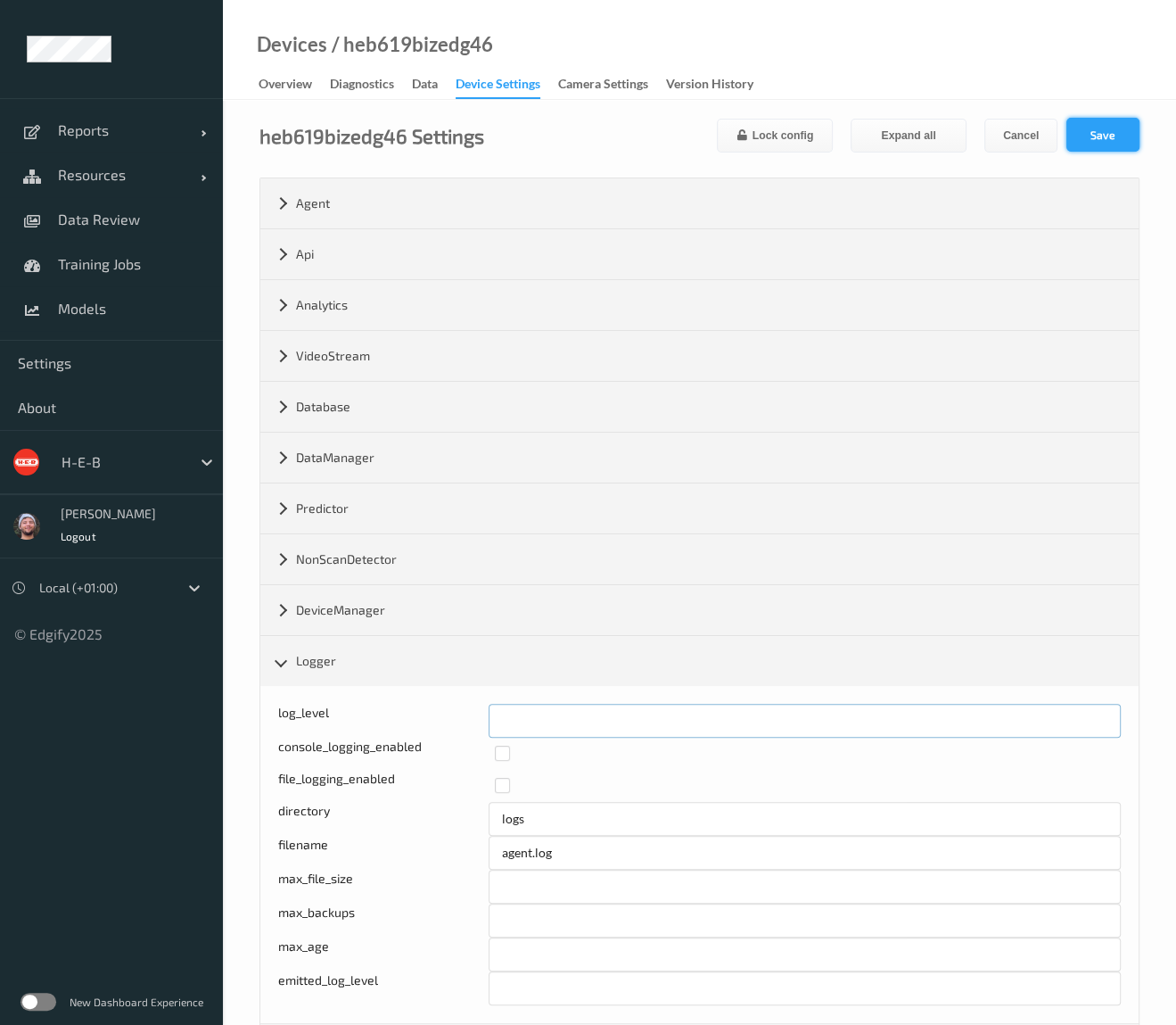
type input "*"
click at [1097, 135] on button "Save" at bounding box center [1102, 134] width 73 height 34
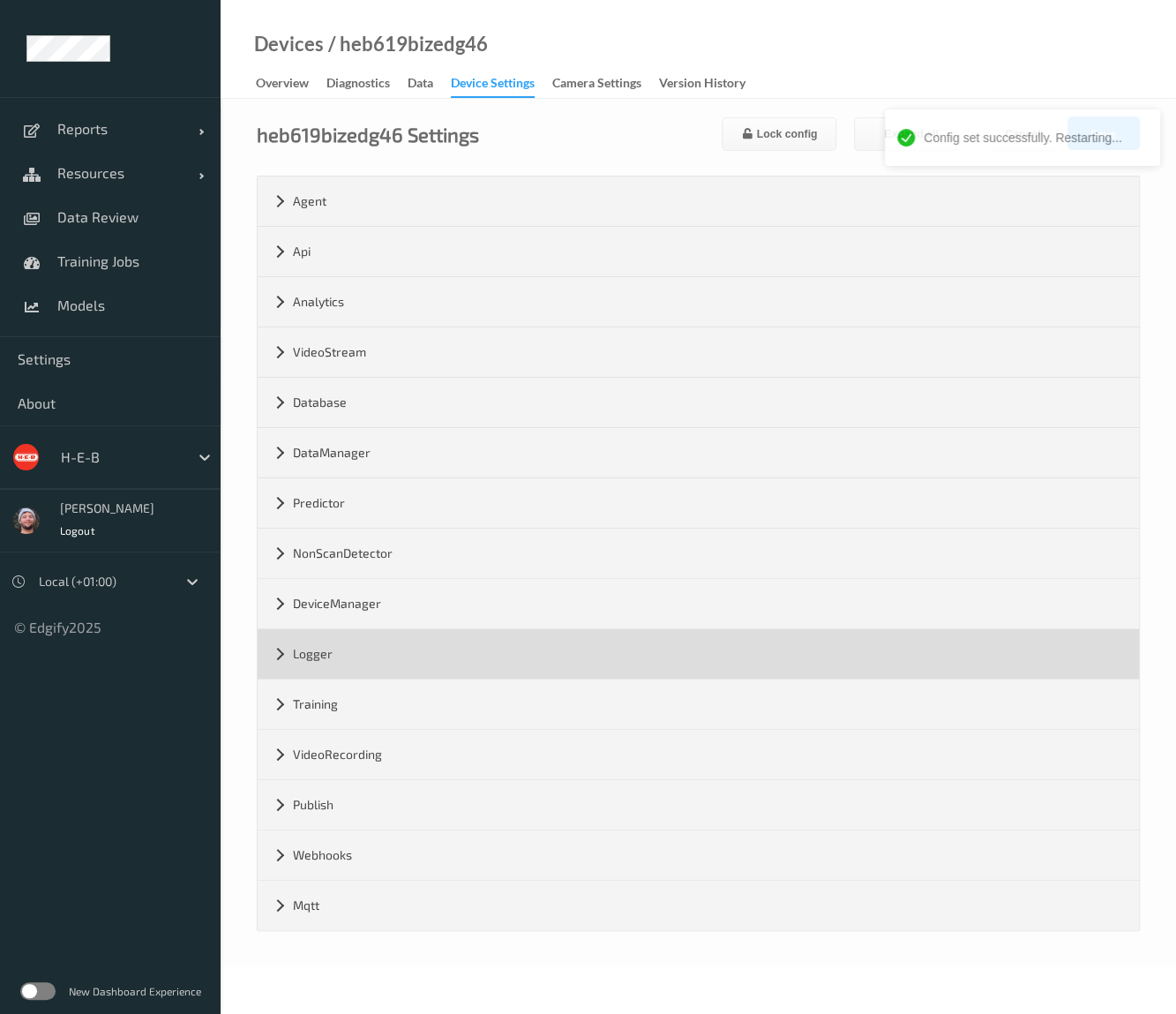
click at [382, 653] on div "Logger" at bounding box center [698, 654] width 881 height 49
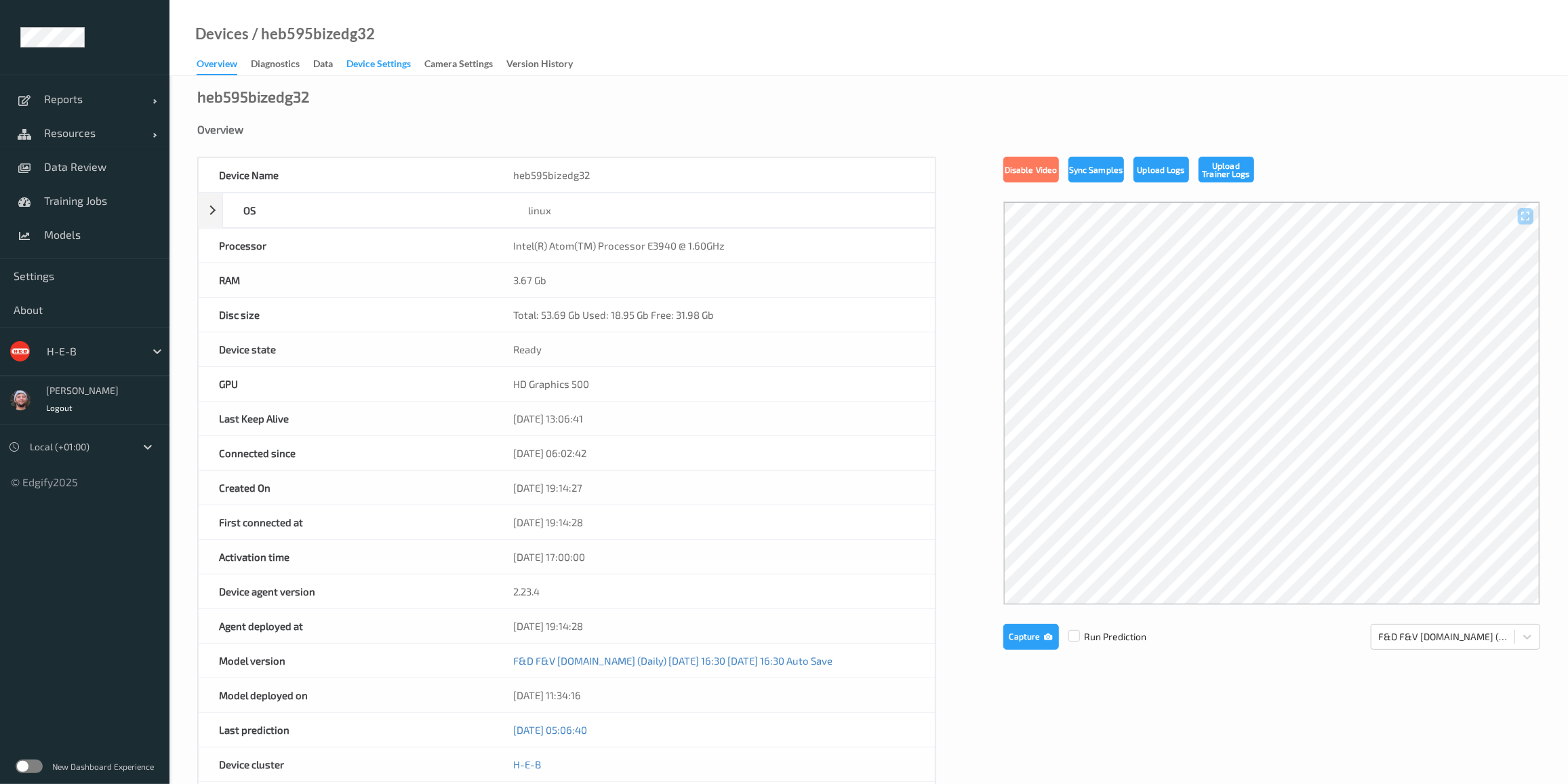
click at [390, 69] on div "Device Settings" at bounding box center [379, 65] width 64 height 17
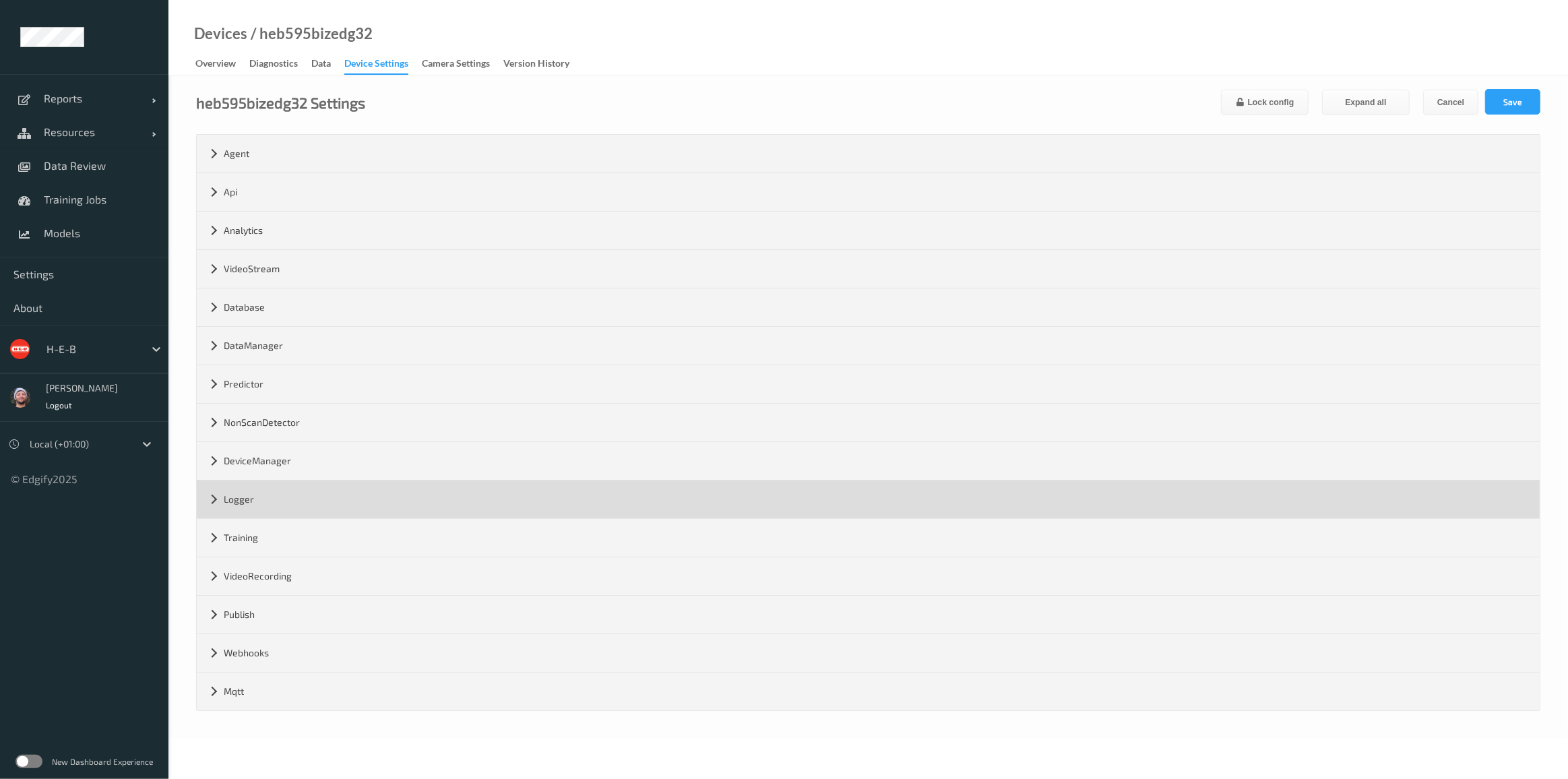
click at [277, 487] on div "Logger" at bounding box center [868, 500] width 1343 height 38
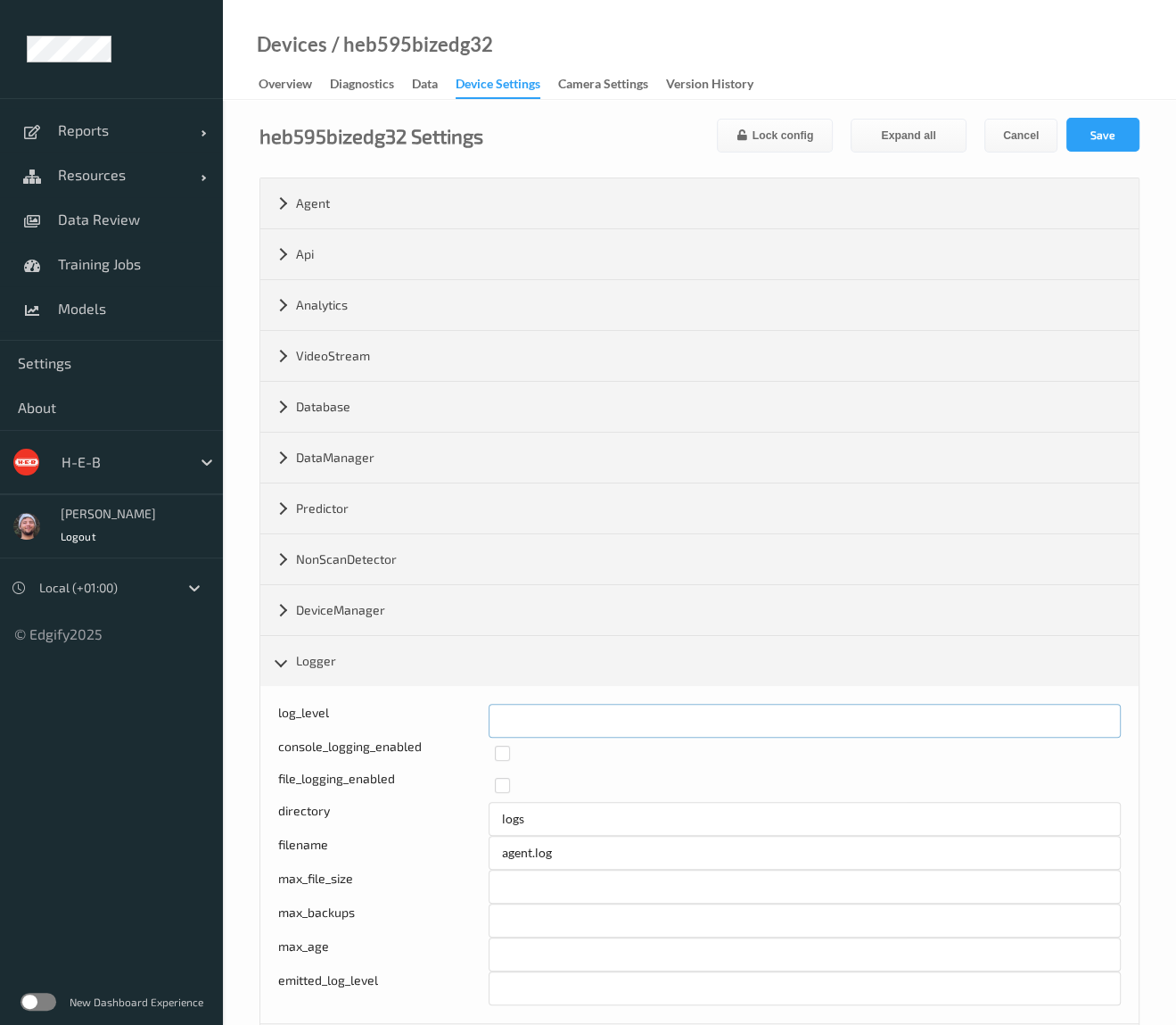
click at [464, 717] on div "log_level *" at bounding box center [699, 719] width 843 height 34
type input "*"
click at [1119, 133] on button "Save" at bounding box center [1102, 134] width 73 height 34
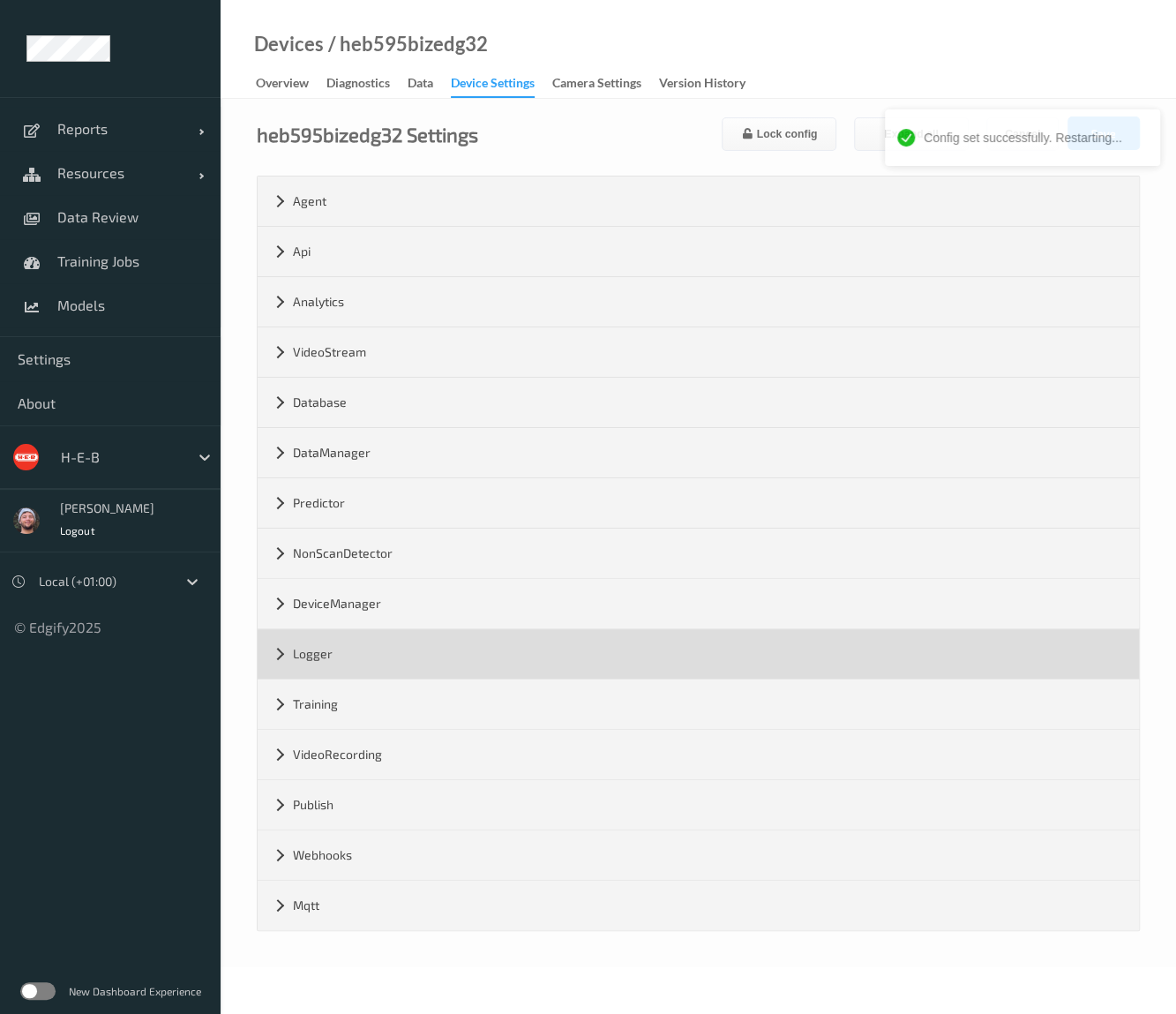
click at [382, 653] on div "Logger" at bounding box center [698, 654] width 881 height 49
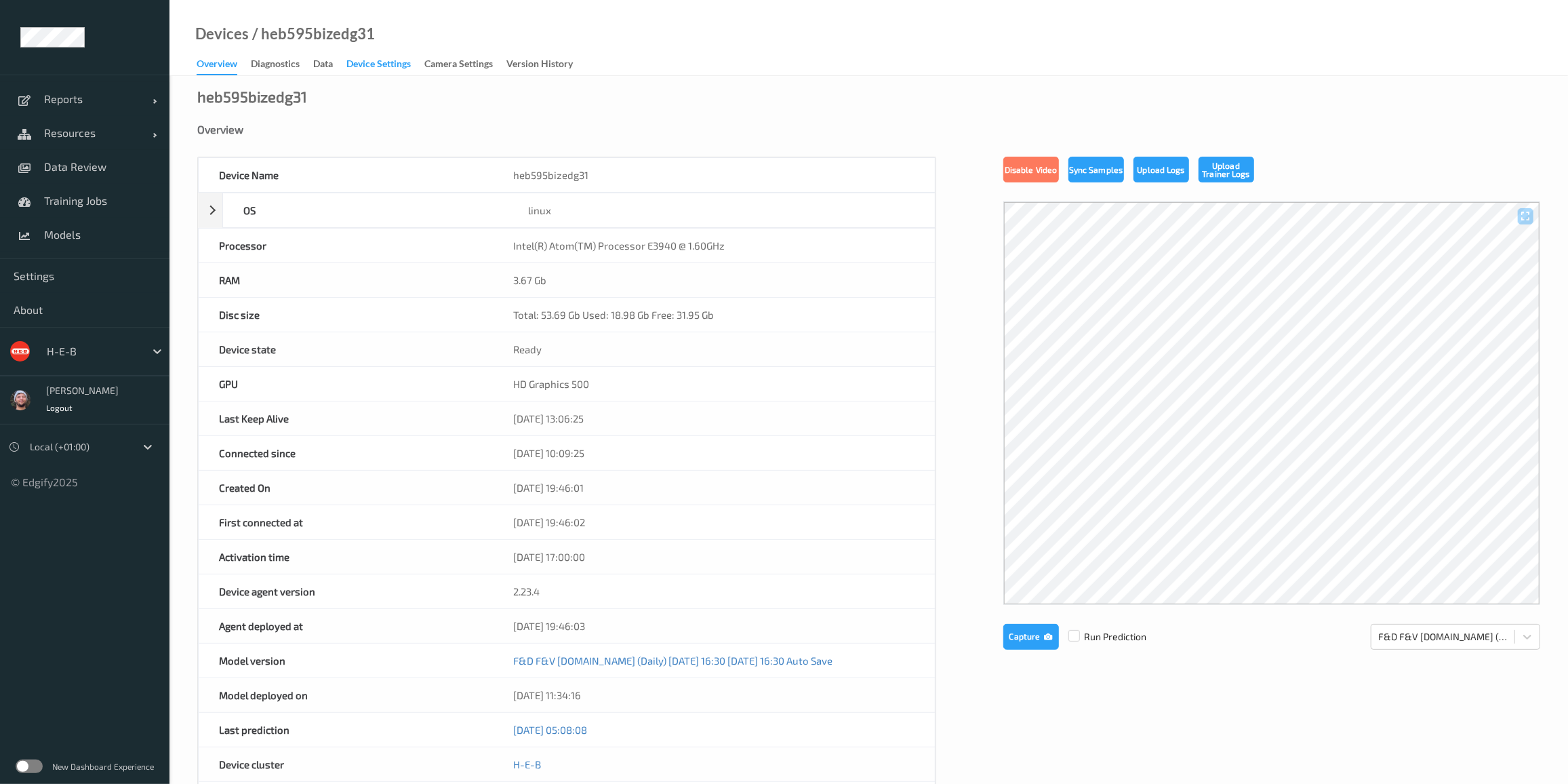
click at [390, 69] on div "Device Settings" at bounding box center [379, 65] width 64 height 17
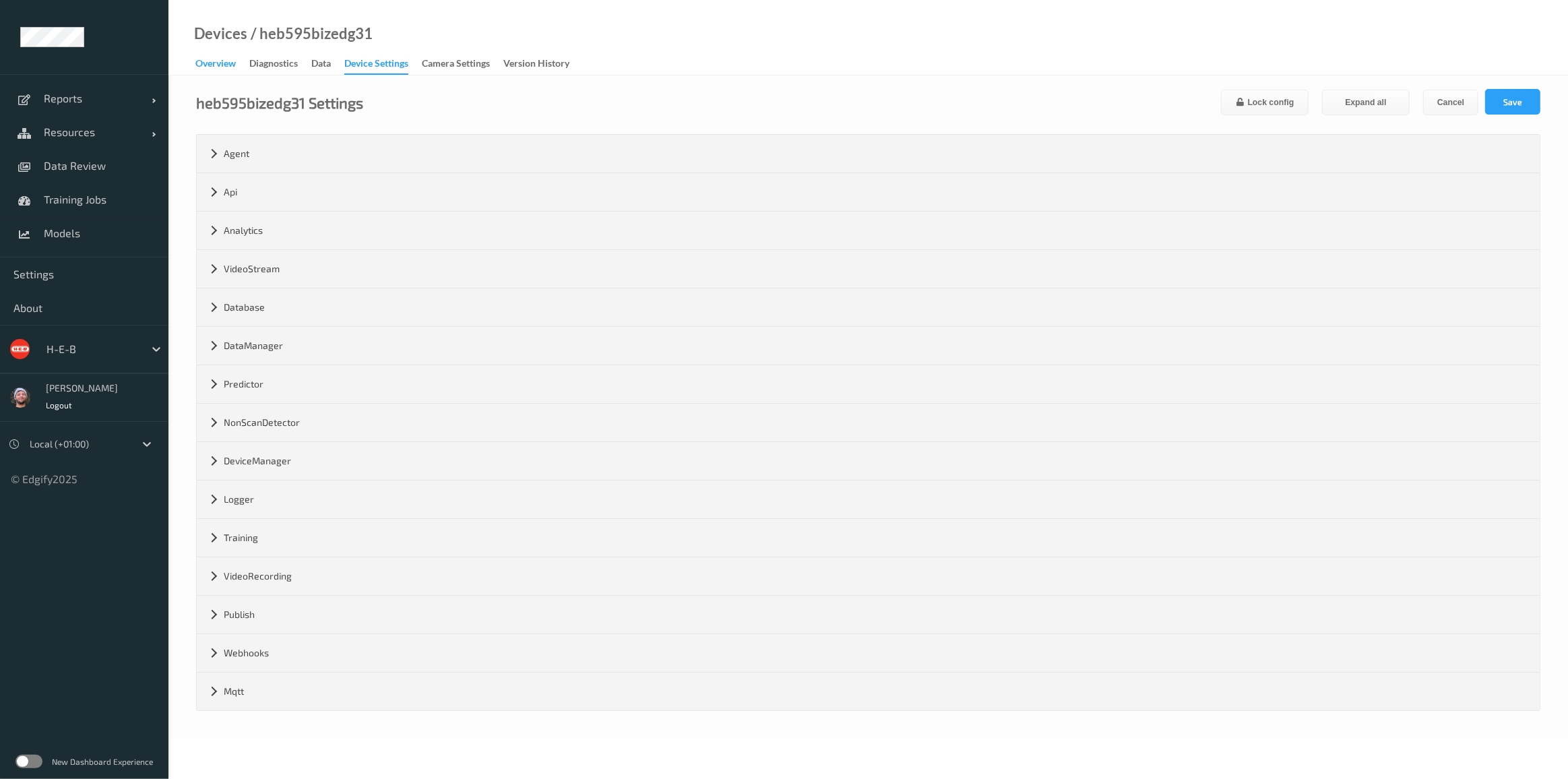
click at [224, 62] on div "Overview" at bounding box center [216, 64] width 41 height 17
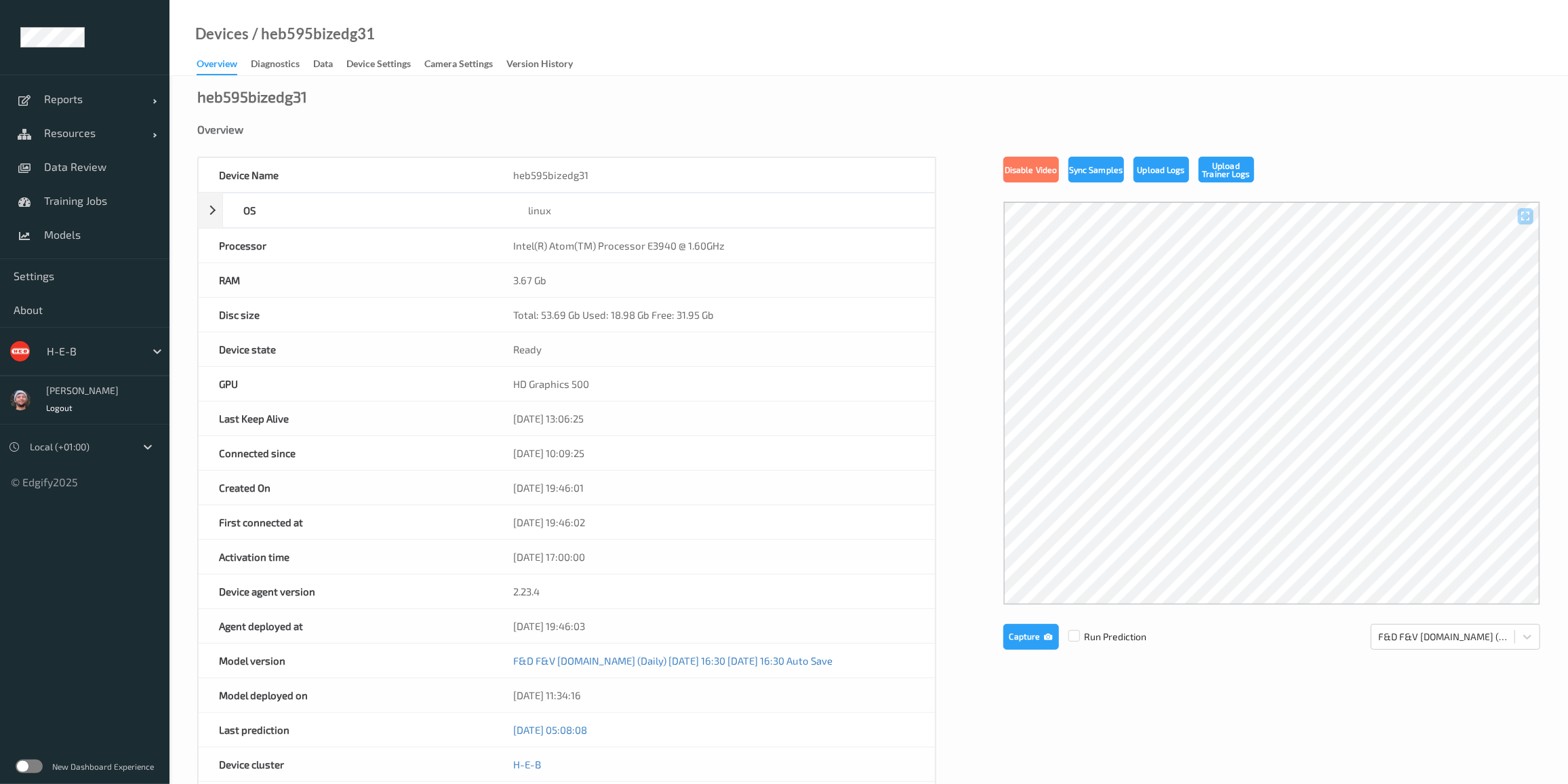
click at [309, 33] on div "/ heb595bizedg31" at bounding box center [312, 34] width 126 height 14
click at [375, 65] on div "Device Settings" at bounding box center [379, 65] width 64 height 17
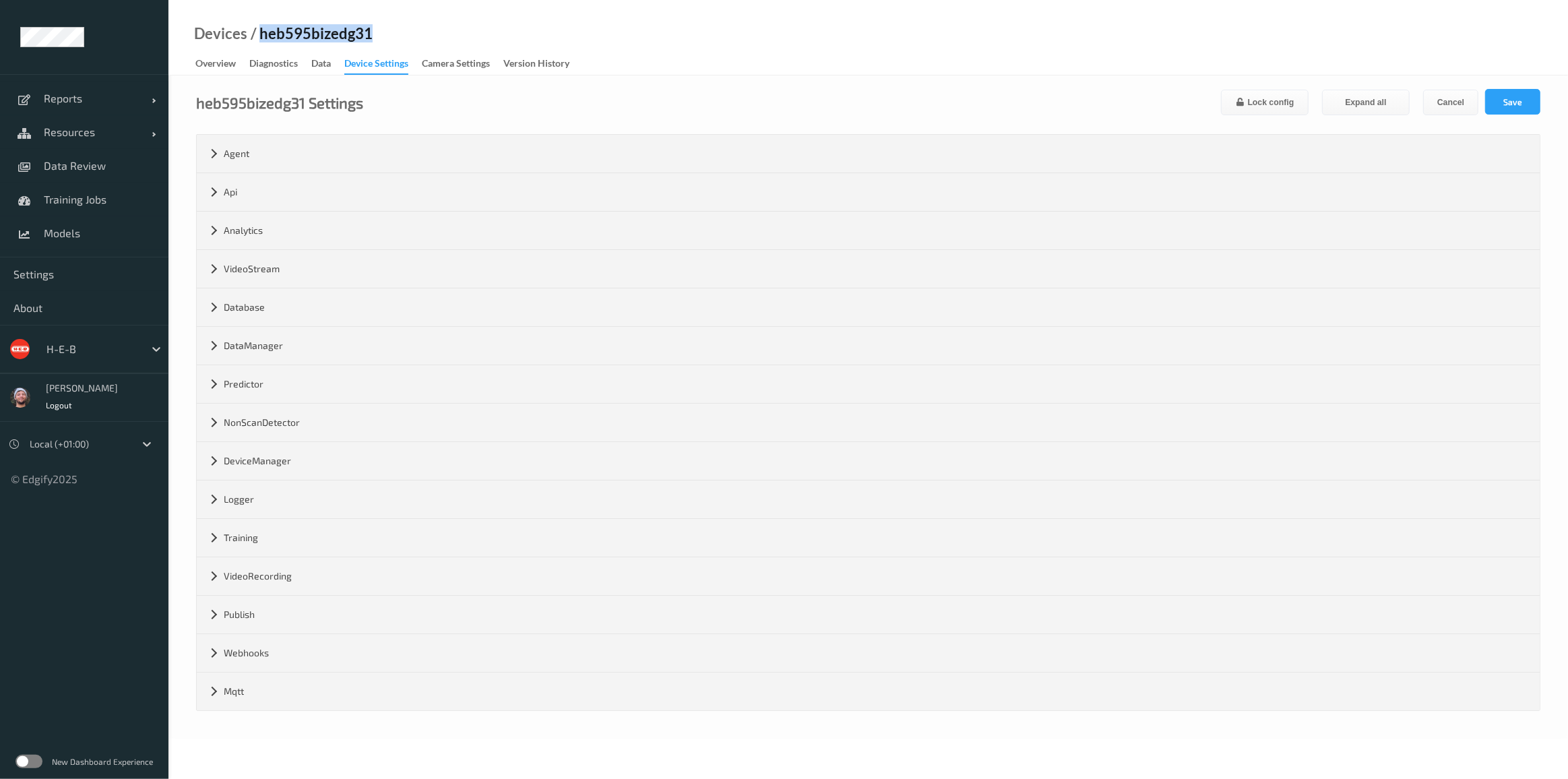
click at [292, 379] on div "Predictor" at bounding box center [868, 384] width 1343 height 38
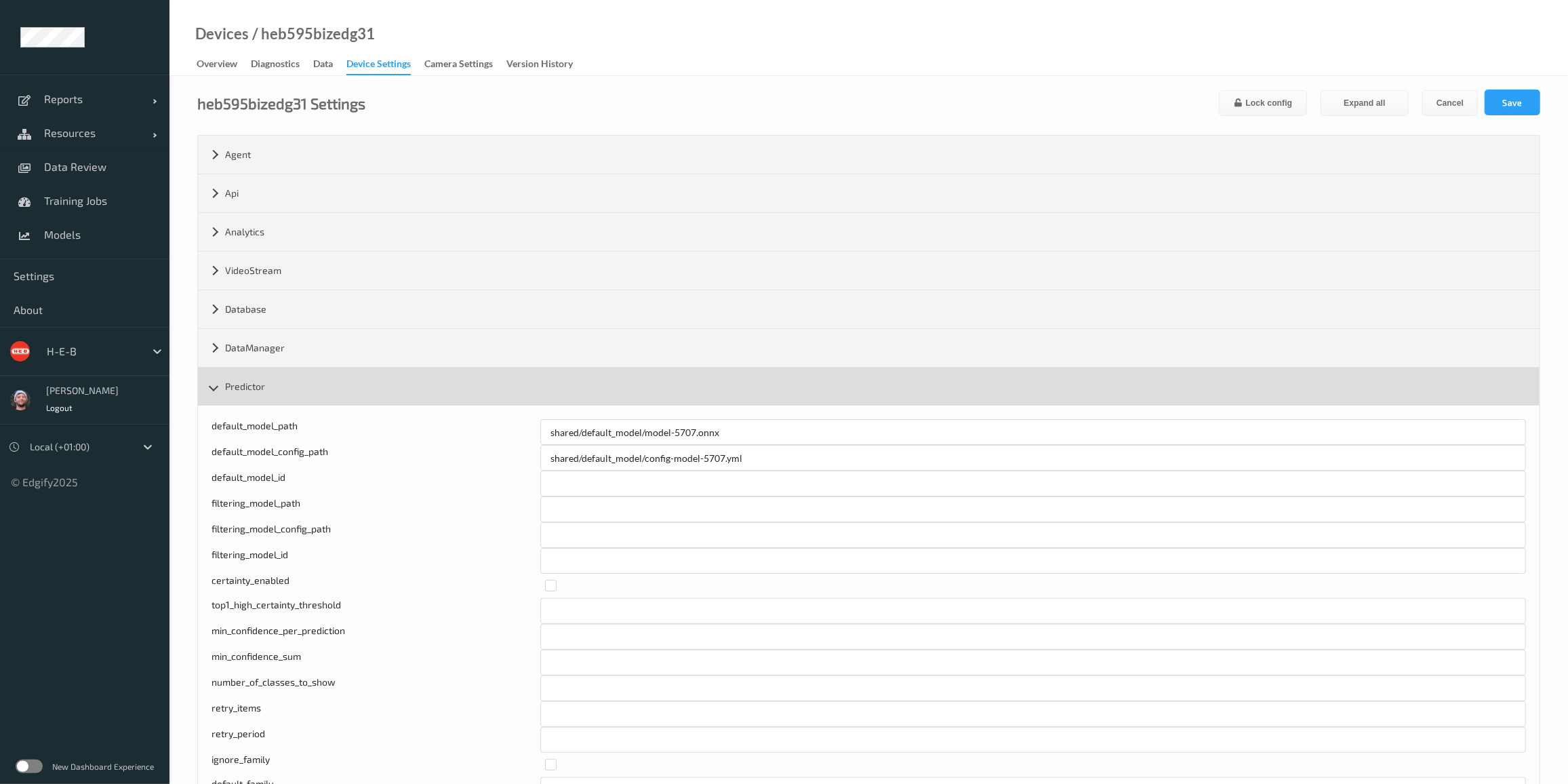
click at [277, 386] on div "Predictor" at bounding box center [869, 387] width 1342 height 38
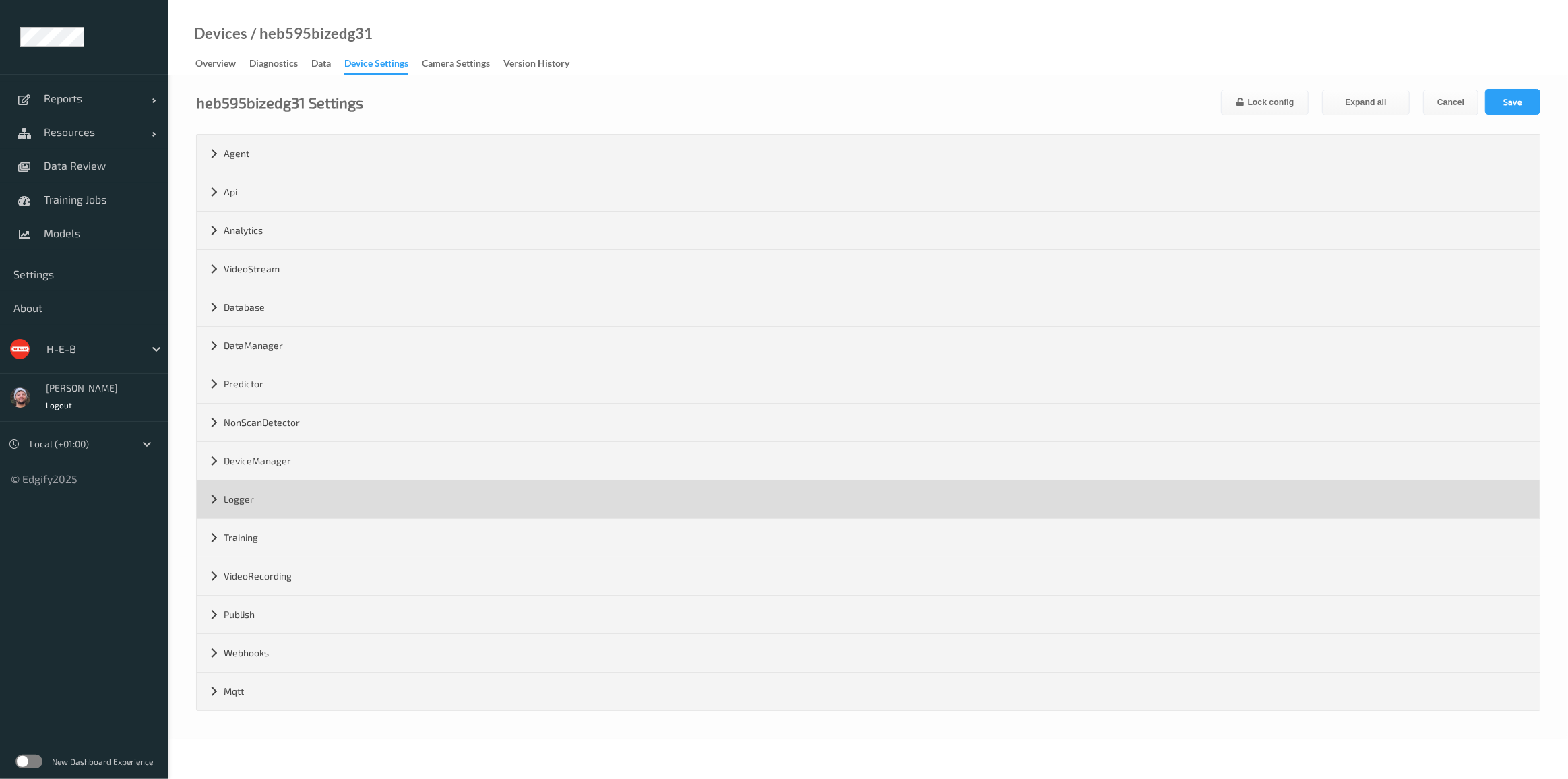
click at [274, 499] on div "Logger" at bounding box center [868, 500] width 1343 height 38
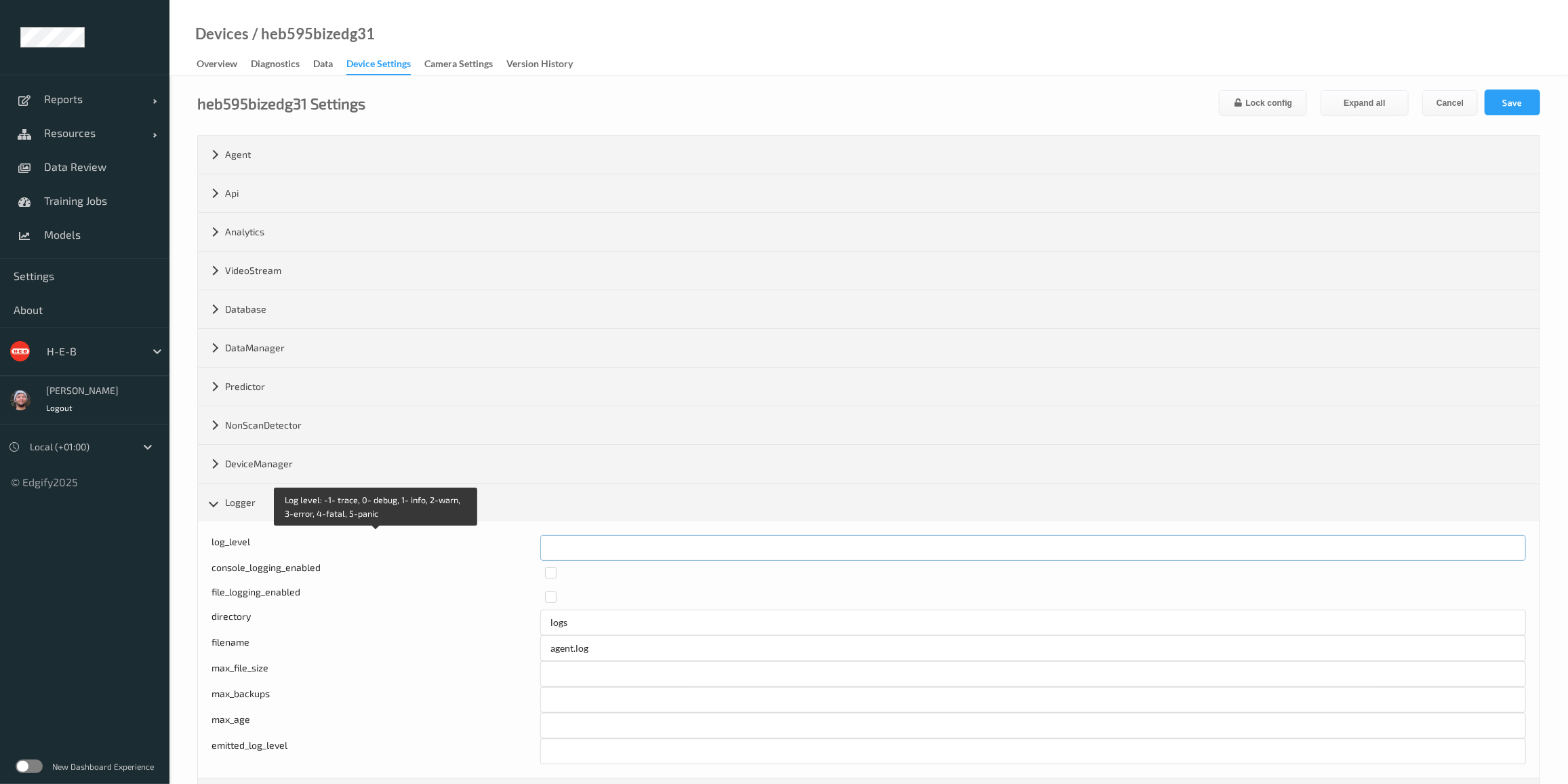
click at [532, 546] on div "Log level: -1- trace, 0- debug, 1- info, 2-warn, 3-error, 4-fatal, 5-panic log_…" at bounding box center [868, 547] width 1315 height 26
type input "*"
click at [1069, 109] on button "Save" at bounding box center [1513, 102] width 55 height 26
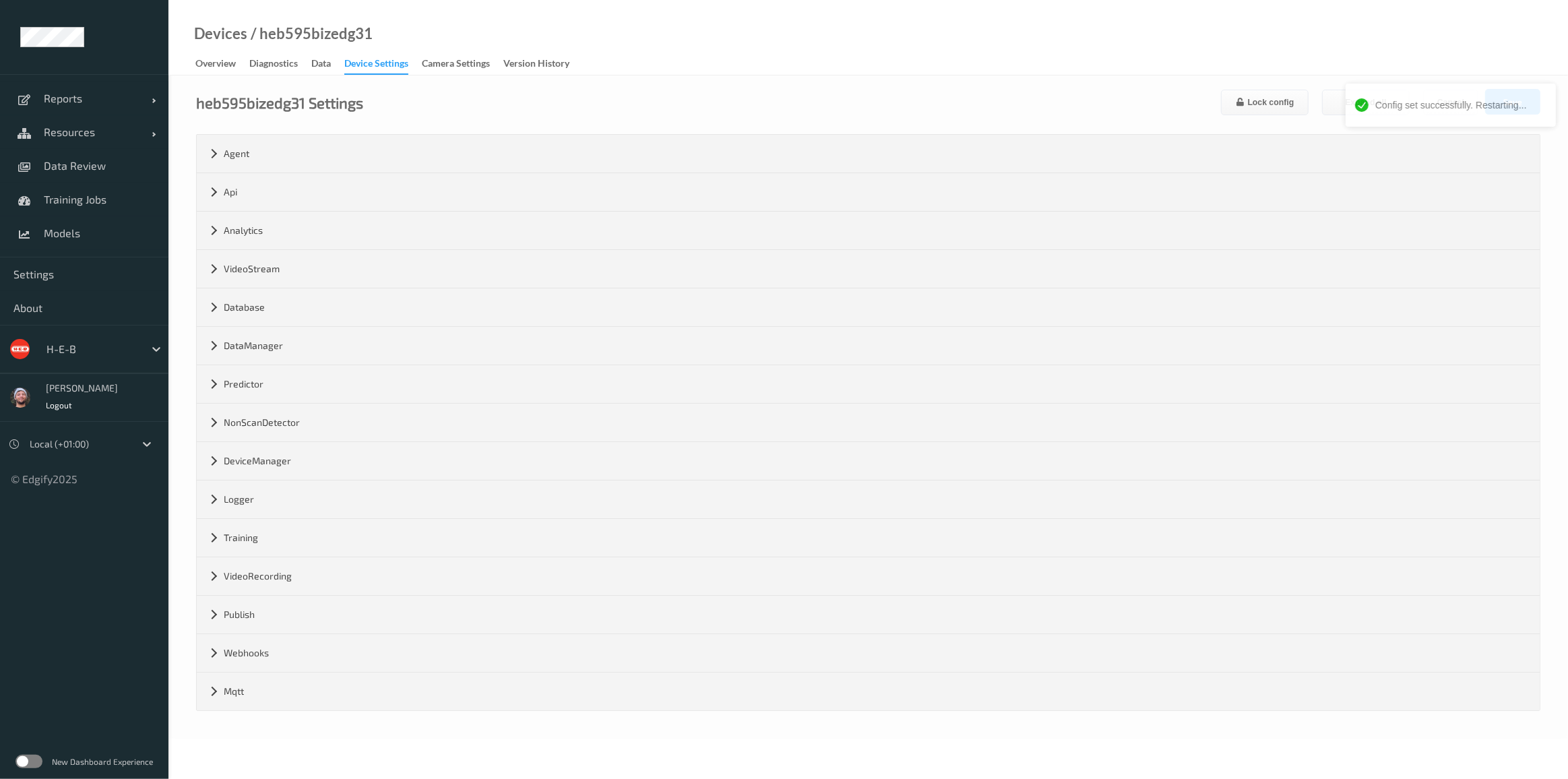
click at [754, 92] on div "heb595bizedg31 Settings Lock config Expand all Cancel Save" at bounding box center [868, 102] width 1344 height 26
click at [754, 91] on div "heb595bizedg31 Settings Lock config Expand all Cancel Save" at bounding box center [868, 102] width 1344 height 26
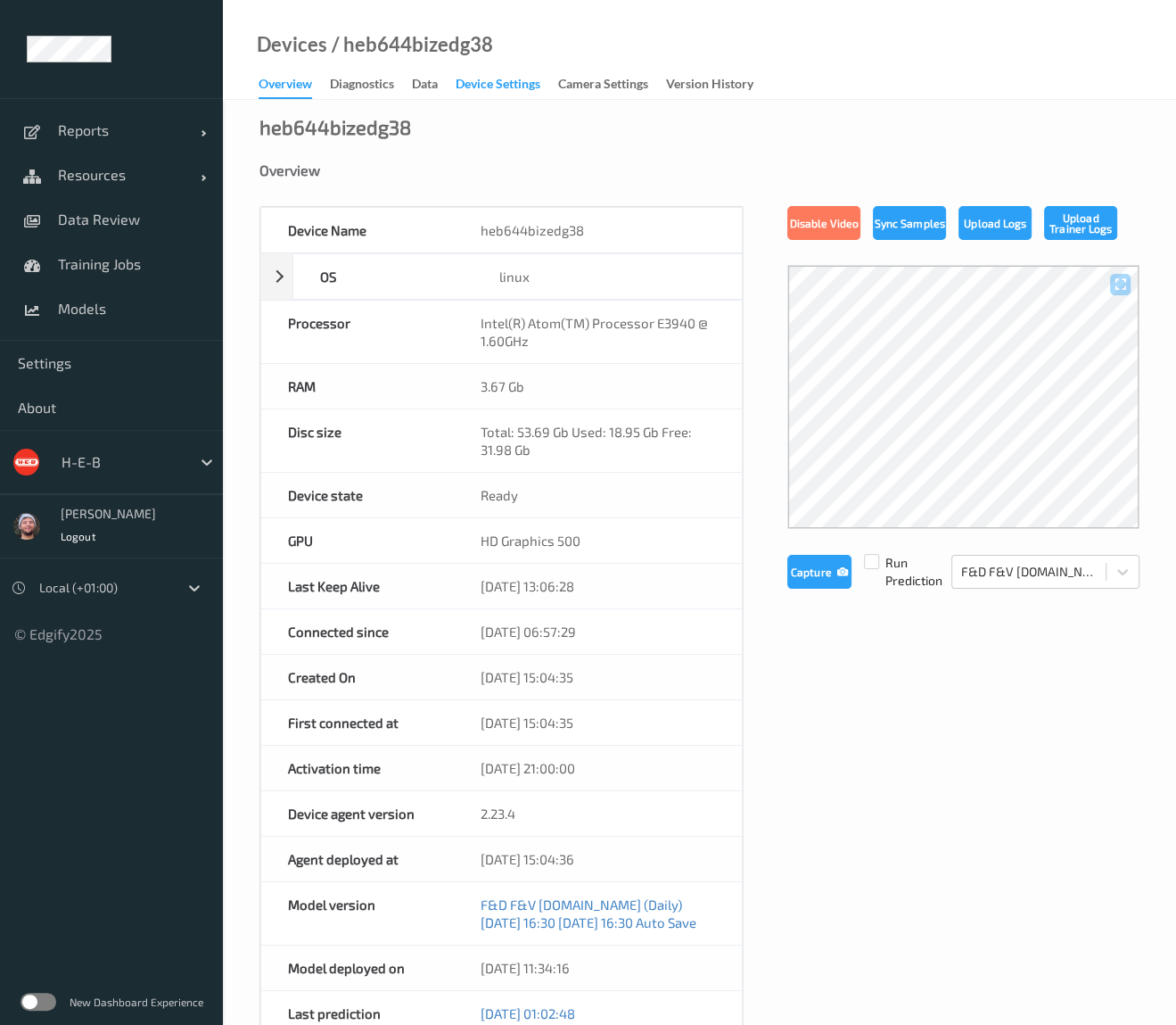
click at [523, 88] on div "Device Settings" at bounding box center [498, 85] width 84 height 22
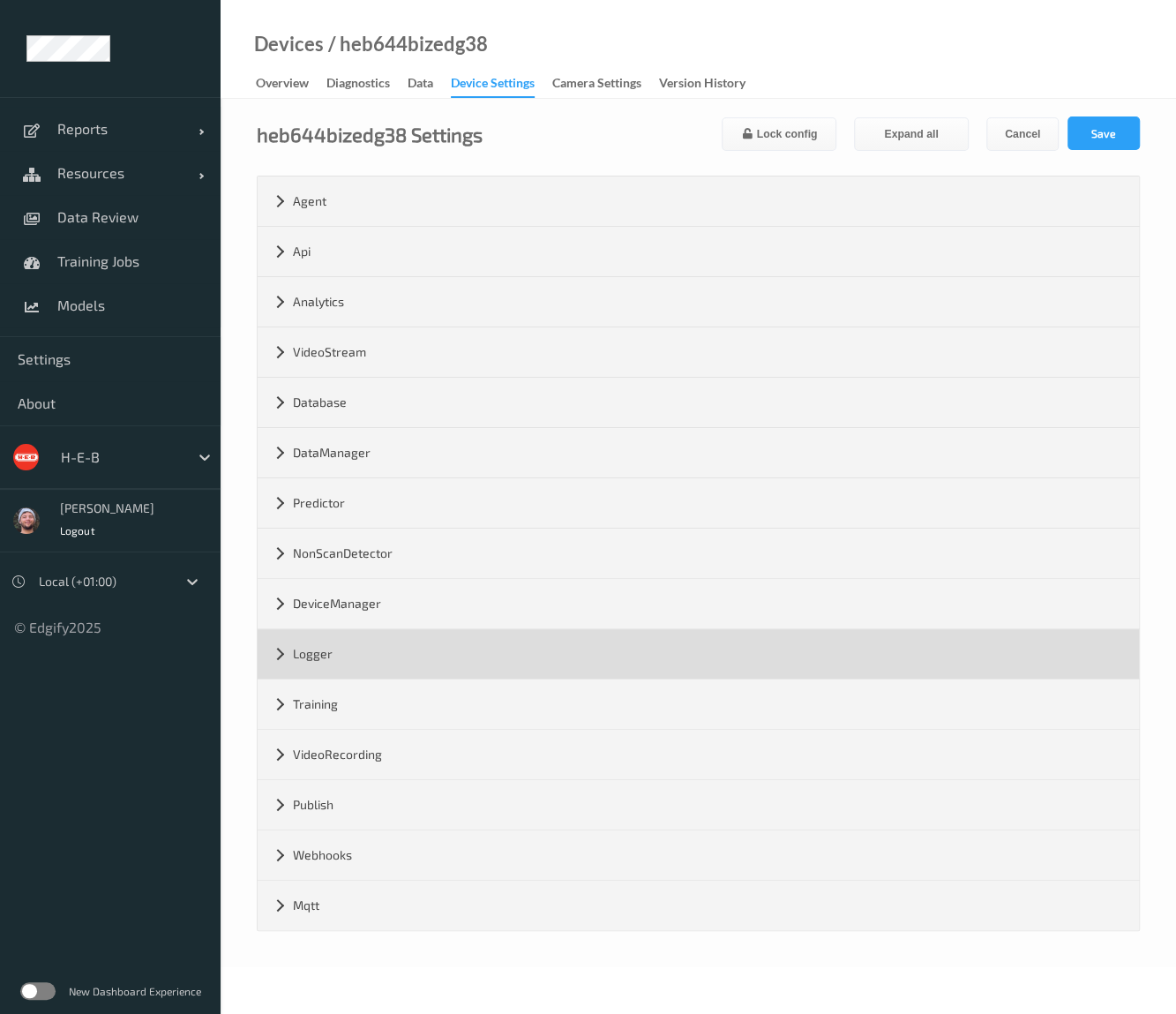
click at [411, 679] on div "Training" at bounding box center [698, 704] width 881 height 49
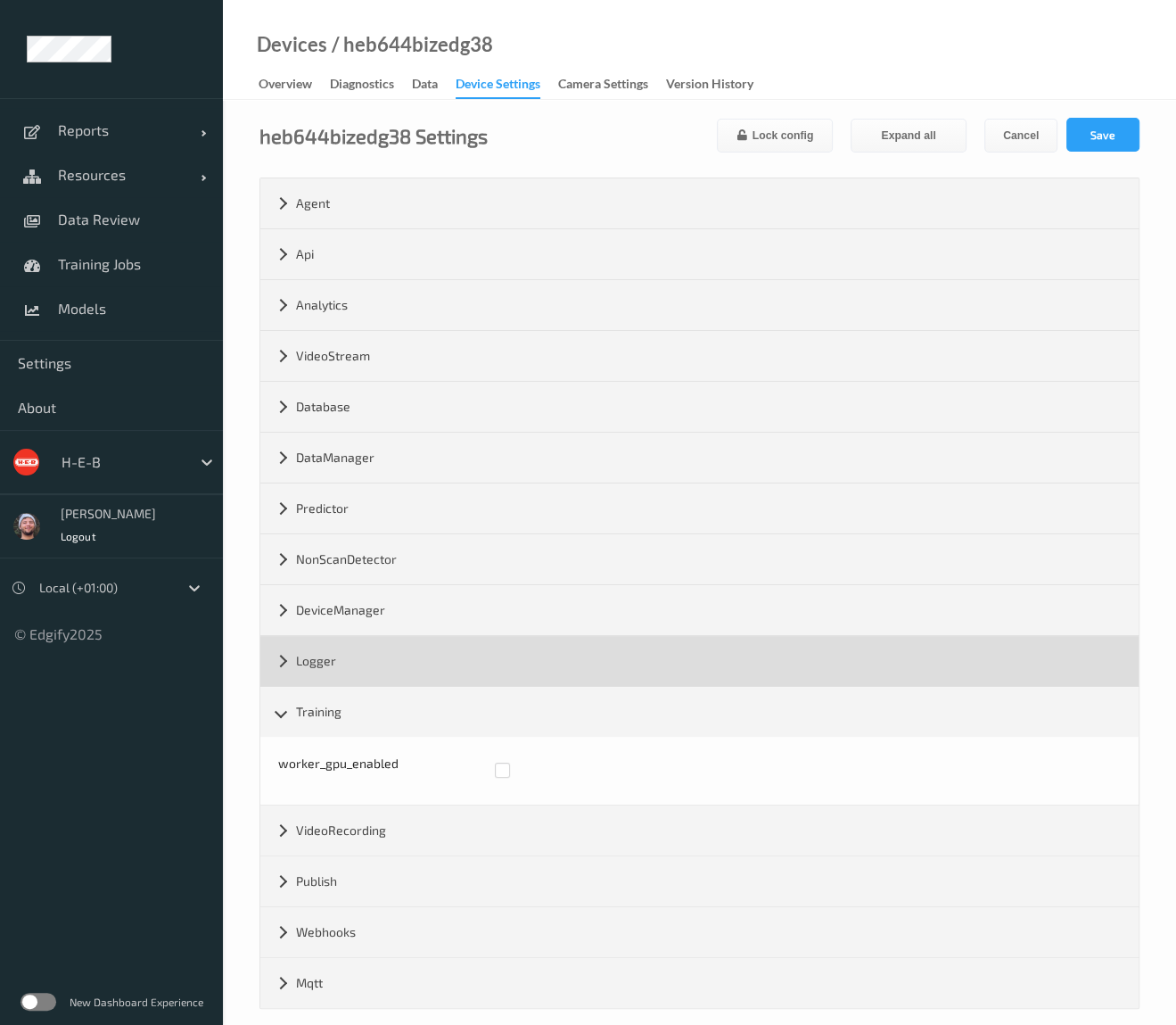
click at [403, 663] on div "Logger" at bounding box center [699, 661] width 878 height 50
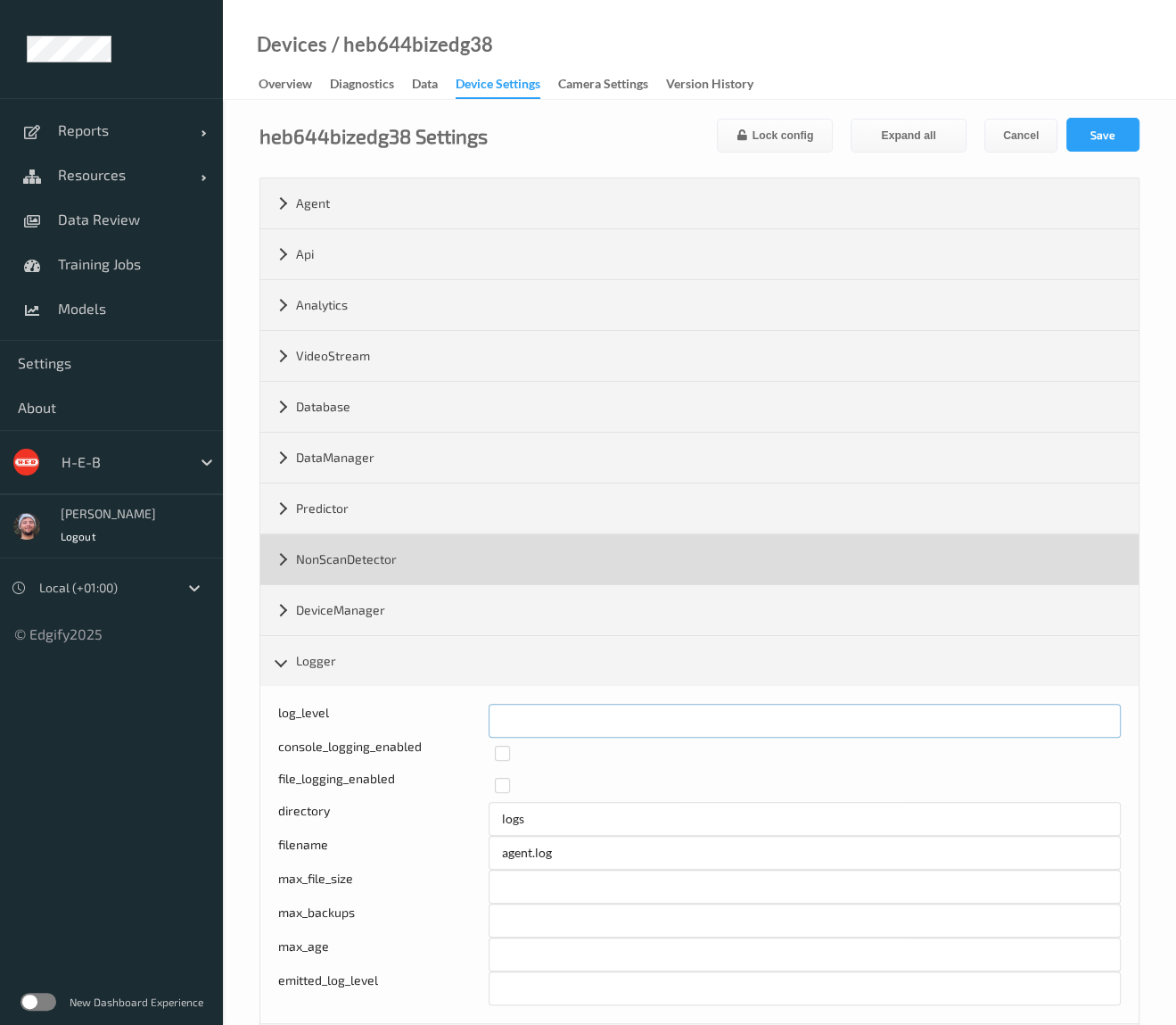
drag, startPoint x: 528, startPoint y: 703, endPoint x: 756, endPoint y: 572, distance: 263.0
click at [489, 707] on input "*" at bounding box center [804, 719] width 632 height 34
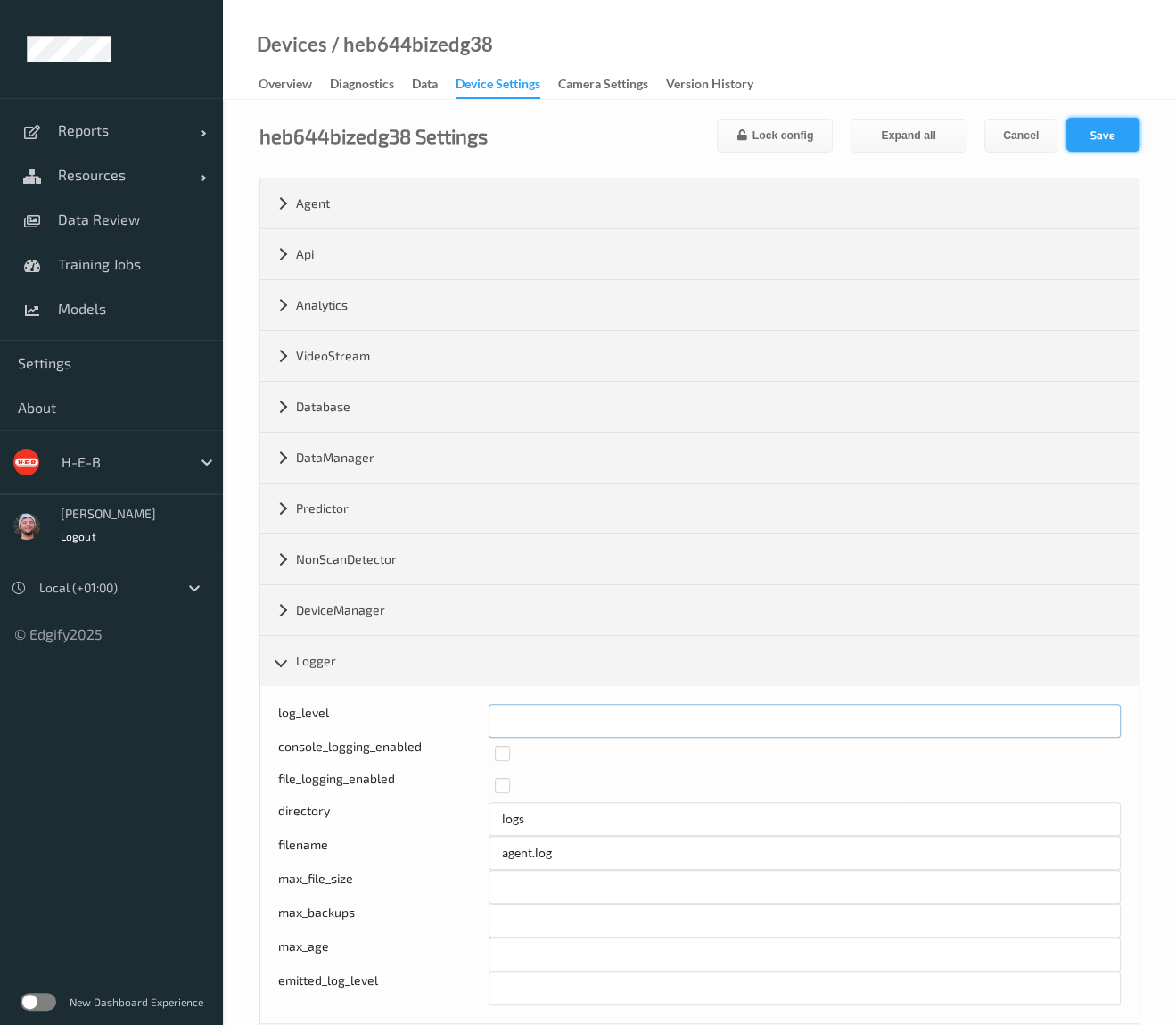
type input "*"
click at [1084, 140] on button "Save" at bounding box center [1102, 134] width 73 height 34
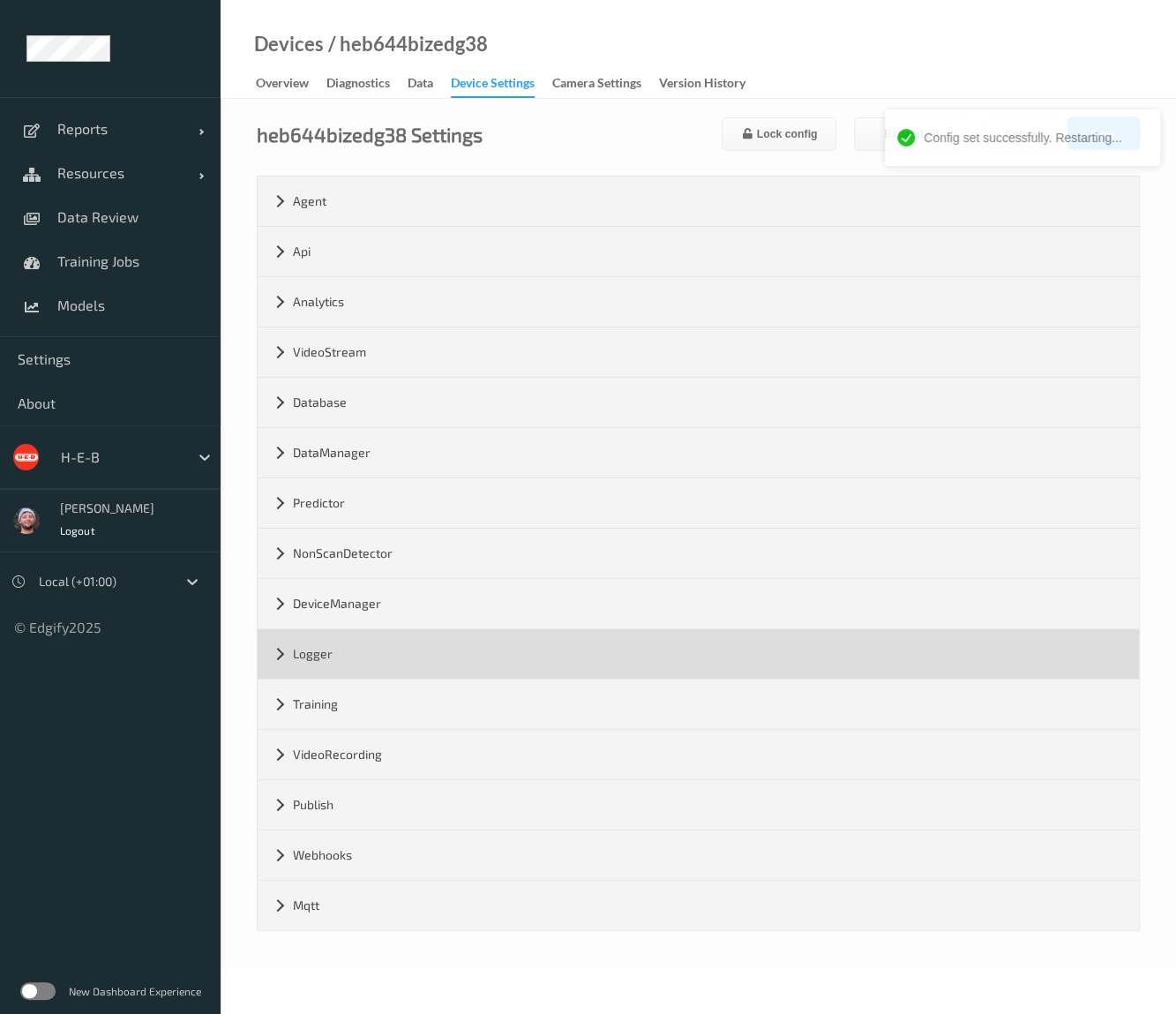
click at [350, 668] on div "Logger" at bounding box center [698, 654] width 881 height 49
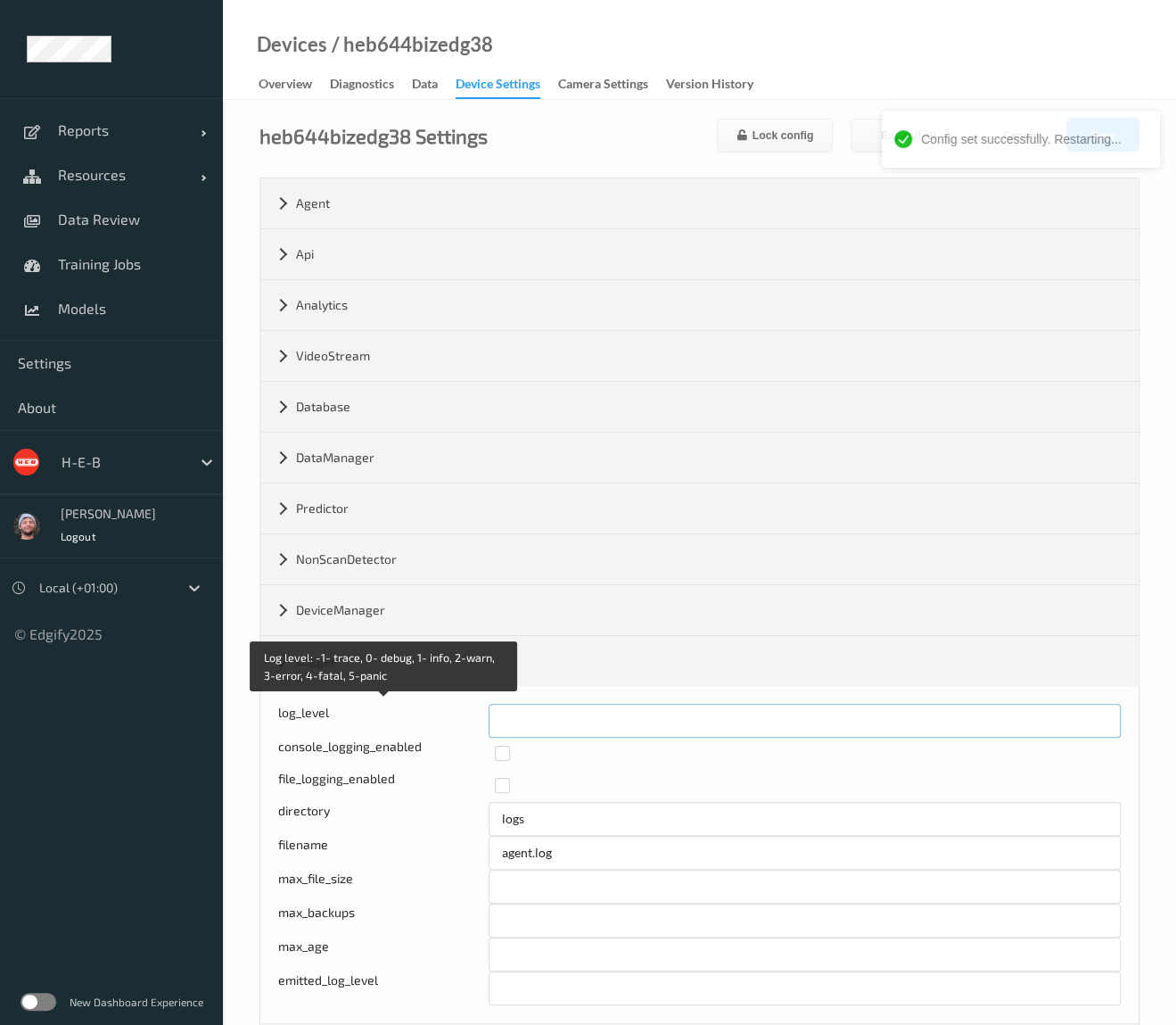
drag, startPoint x: 540, startPoint y: 721, endPoint x: 458, endPoint y: 721, distance: 82.0
click at [457, 723] on div "Log level: -1- trace, 0- debug, 1- info, 2-warn, 3-error, 4-fatal, 5-panic log_…" at bounding box center [699, 719] width 843 height 34
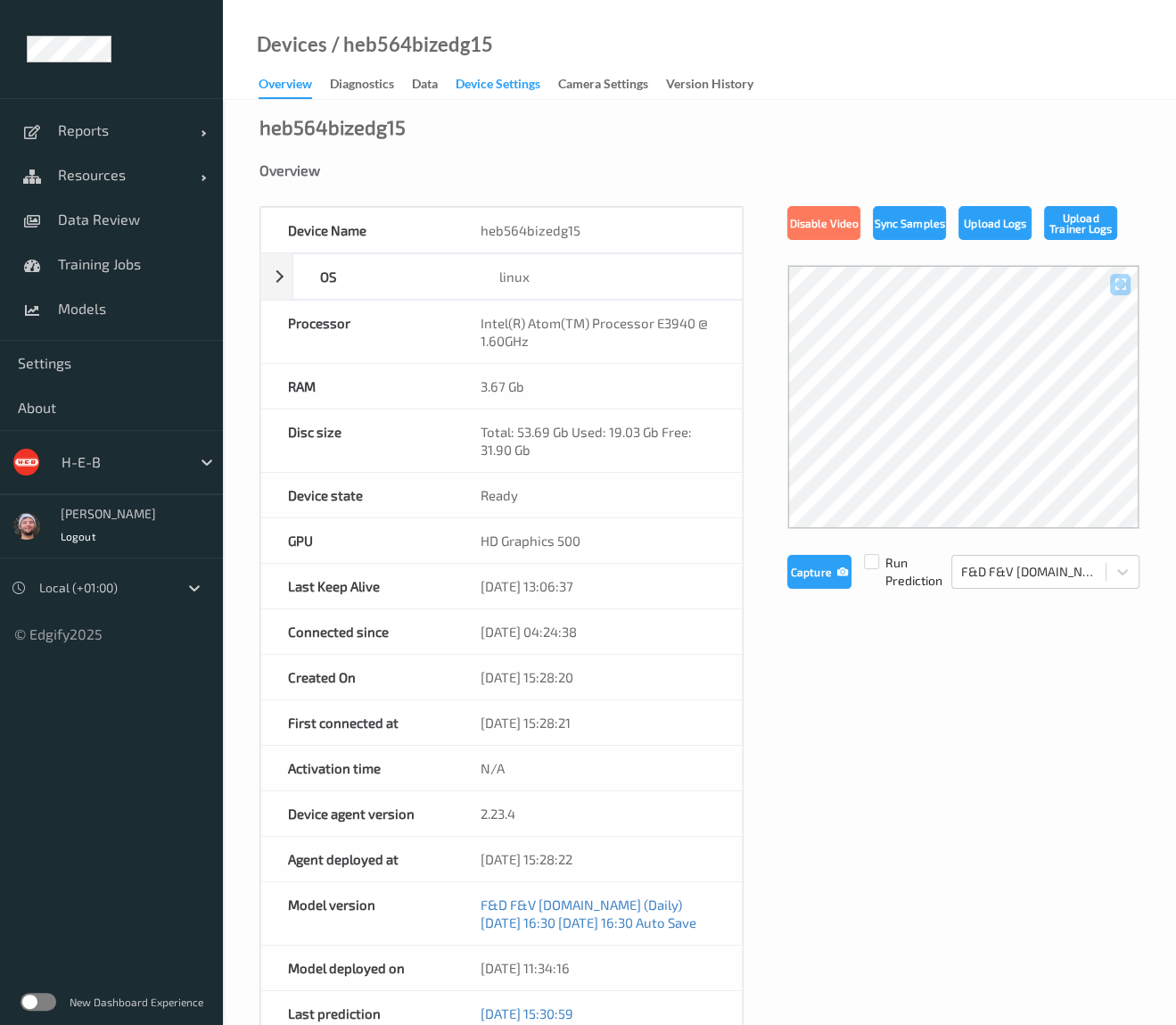
click at [509, 84] on div "Device Settings" at bounding box center [498, 85] width 84 height 22
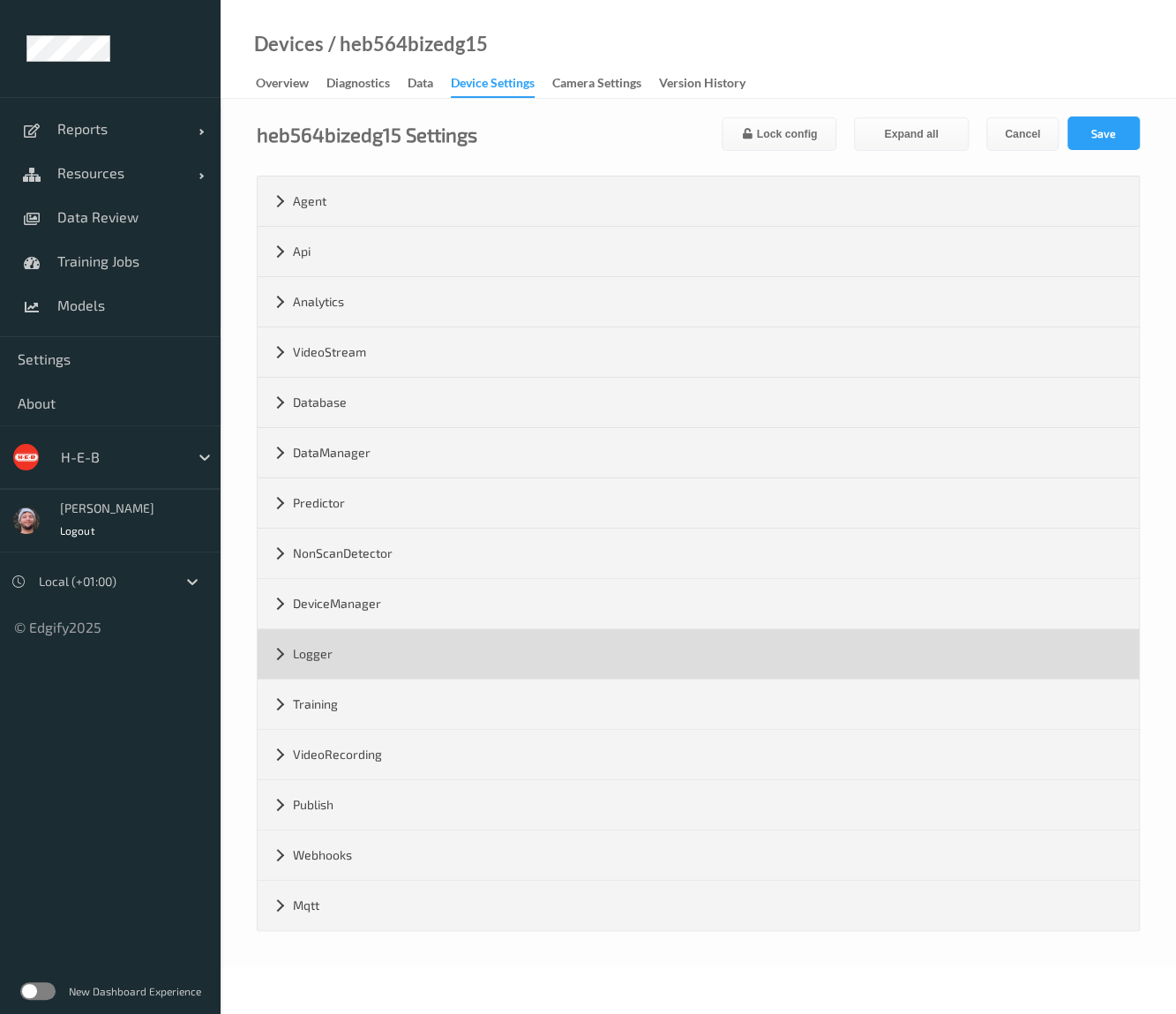
click at [355, 643] on div "Logger" at bounding box center [698, 654] width 881 height 49
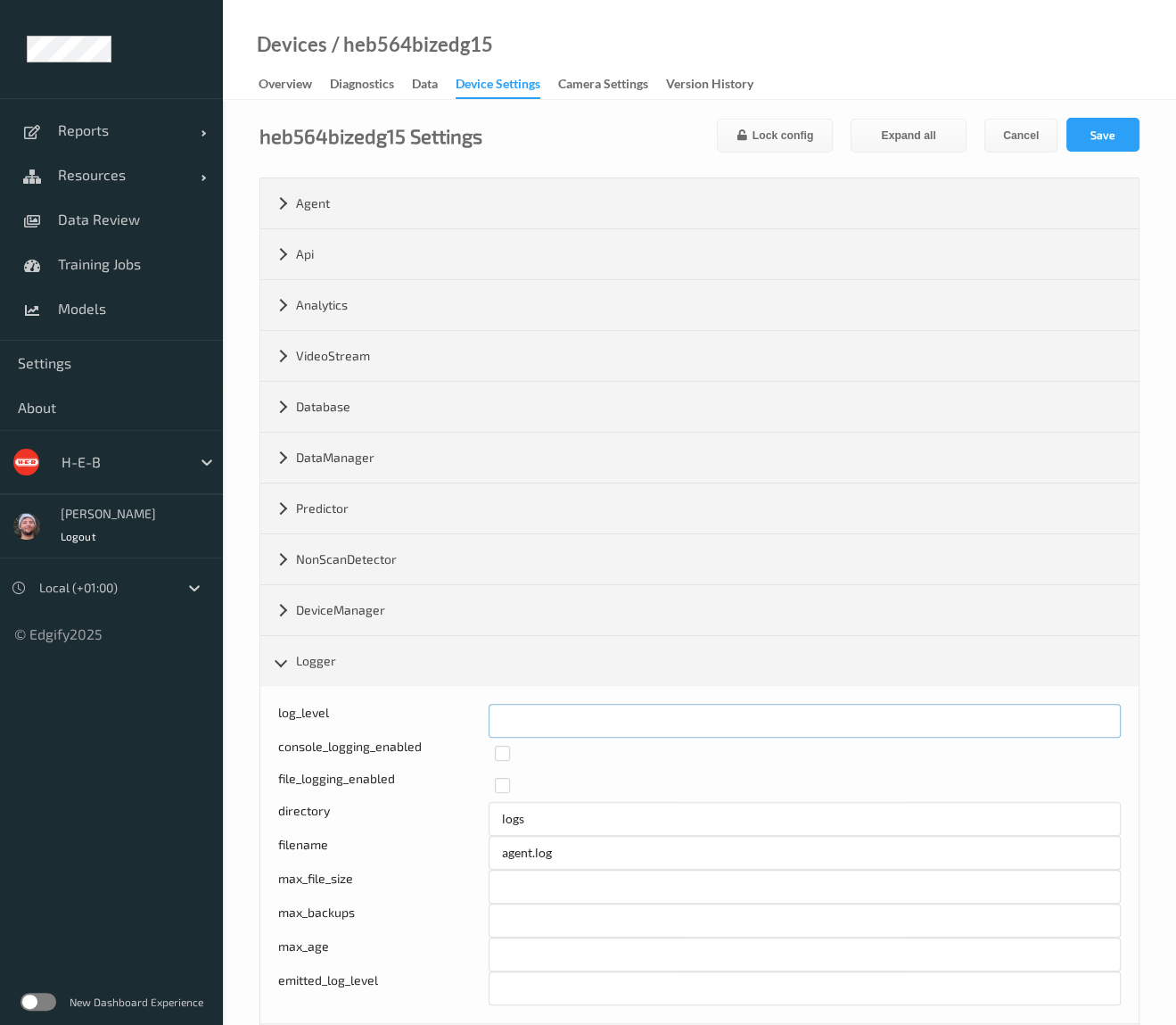
drag, startPoint x: 493, startPoint y: 727, endPoint x: 534, endPoint y: 693, distance: 53.3
click at [449, 726] on div "log_level *" at bounding box center [699, 719] width 843 height 34
type input "*"
drag, startPoint x: 1106, startPoint y: 141, endPoint x: 1027, endPoint y: 140, distance: 79.0
click at [1105, 143] on button "Save" at bounding box center [1102, 134] width 73 height 34
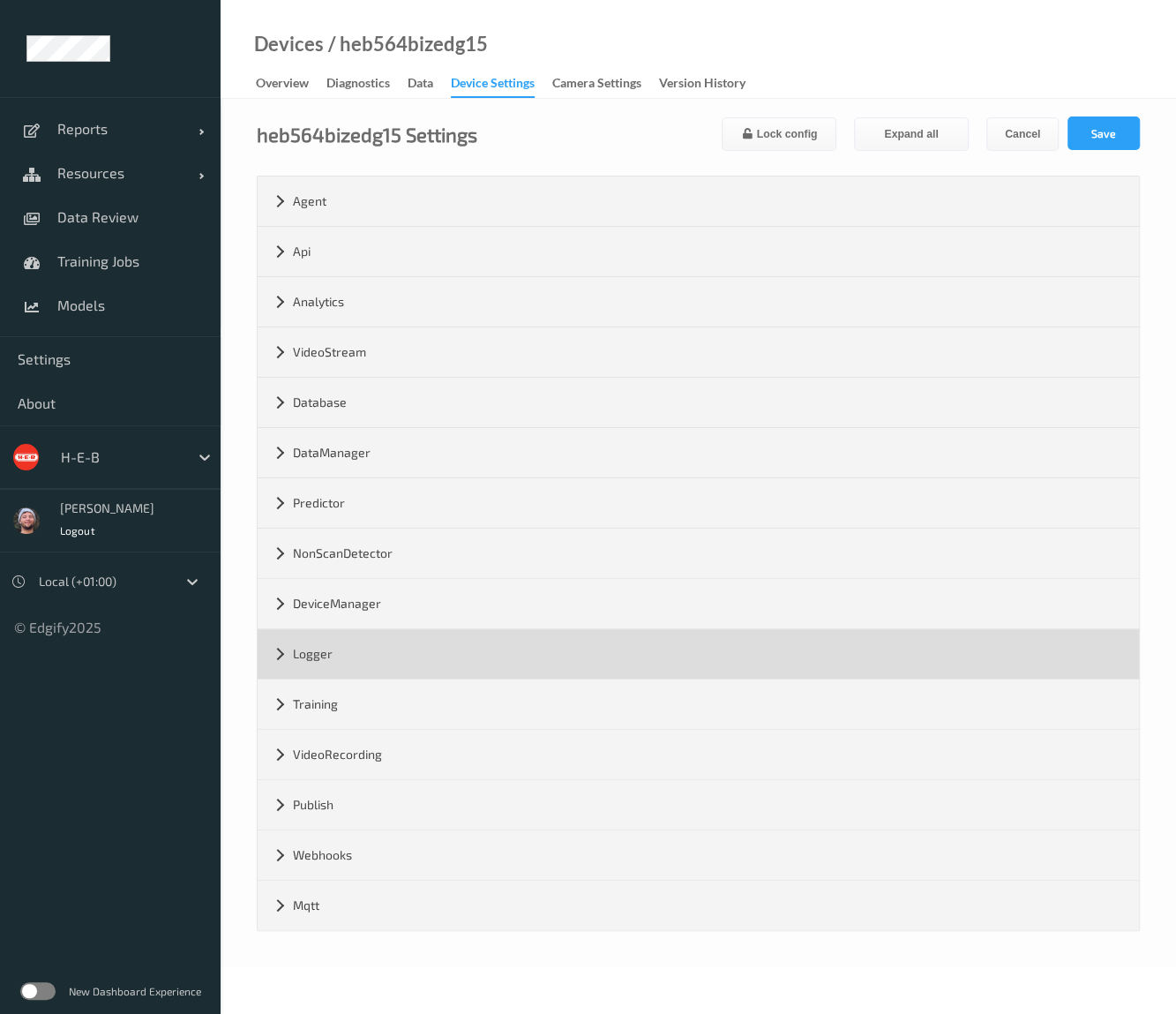
click at [376, 668] on div "Logger" at bounding box center [698, 654] width 881 height 49
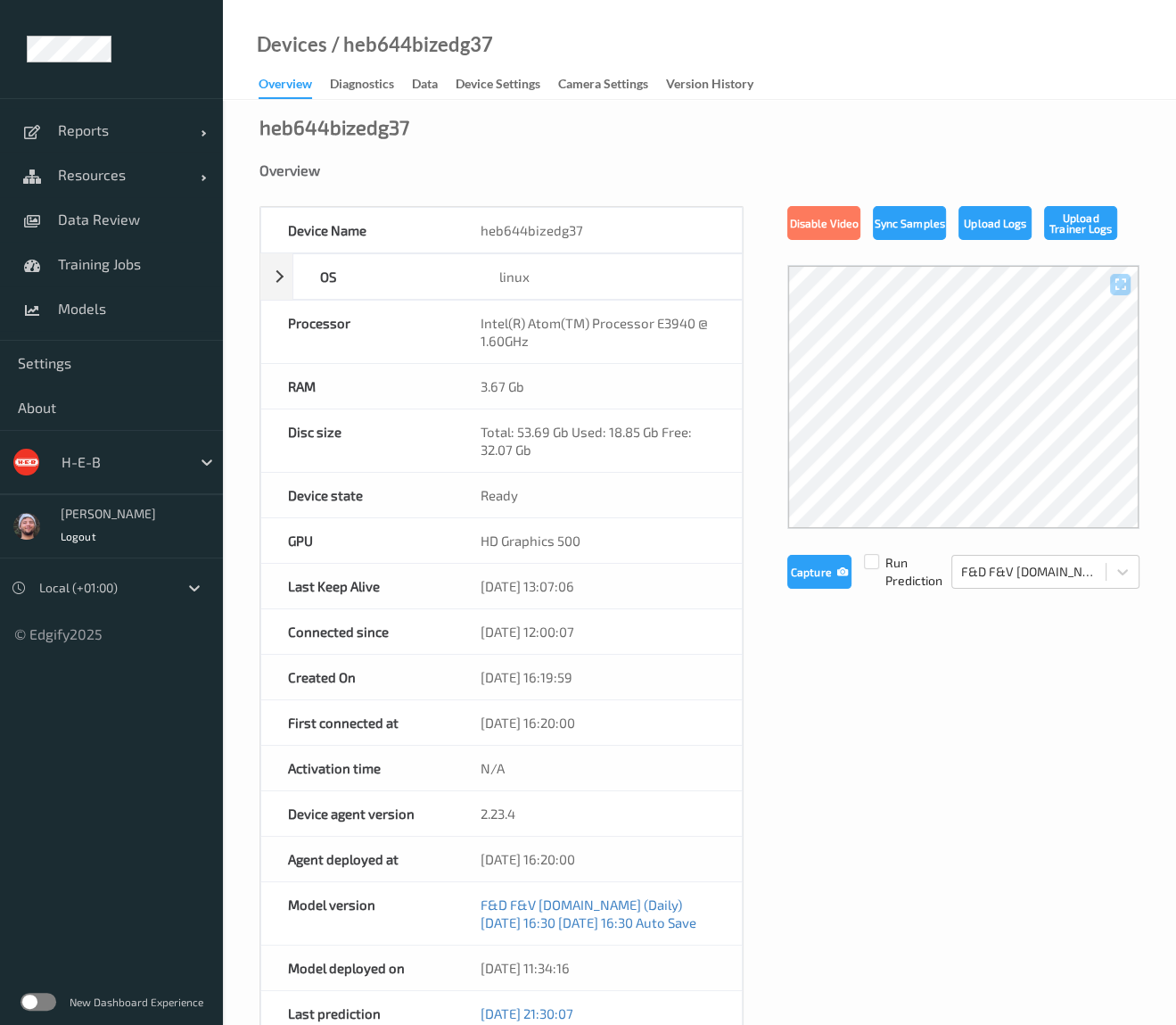
drag, startPoint x: 486, startPoint y: 84, endPoint x: 406, endPoint y: 84, distance: 80.0
click at [486, 84] on div "Device Settings" at bounding box center [498, 85] width 84 height 22
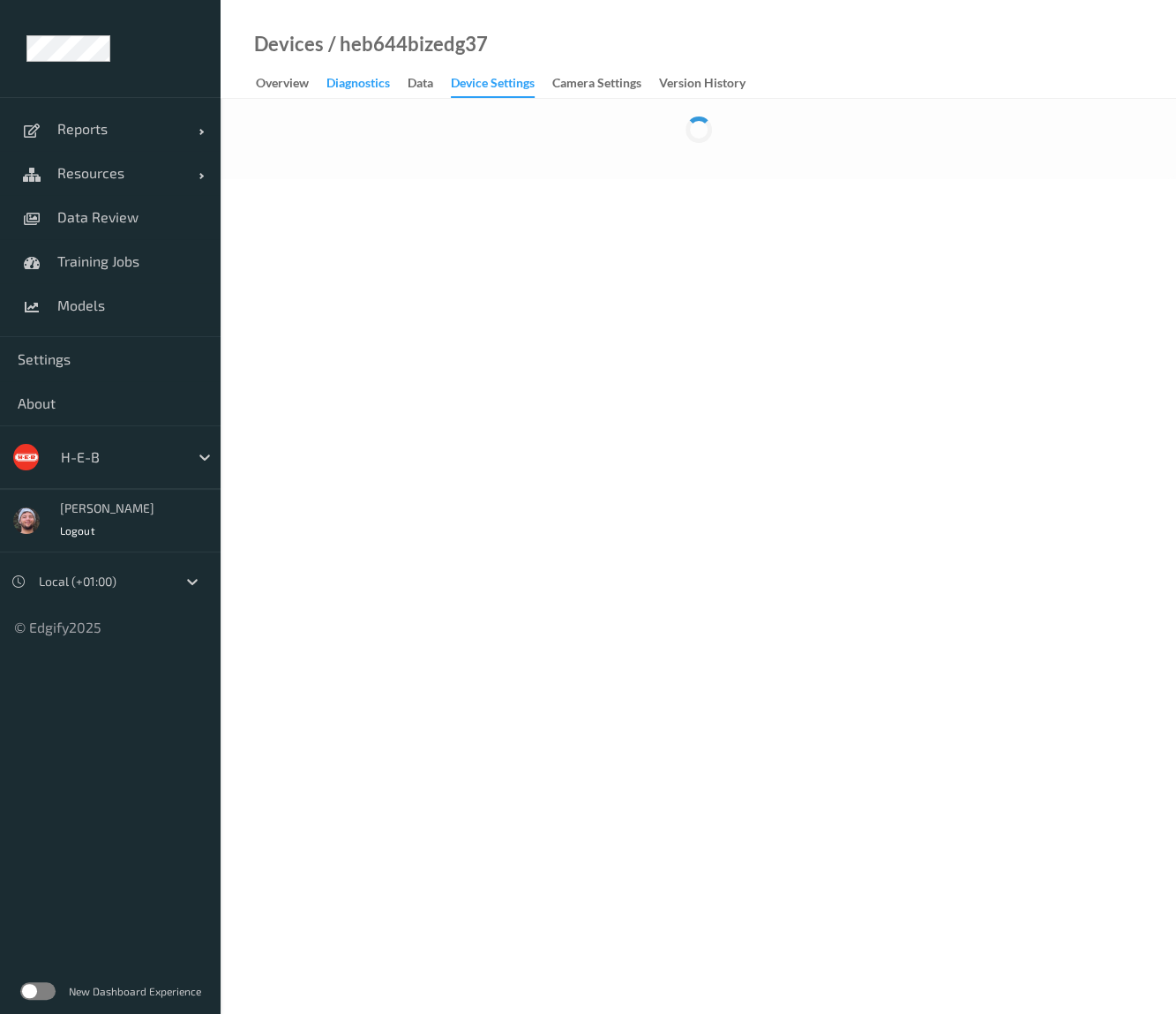
click at [371, 84] on div "Diagnostics" at bounding box center [357, 84] width 63 height 22
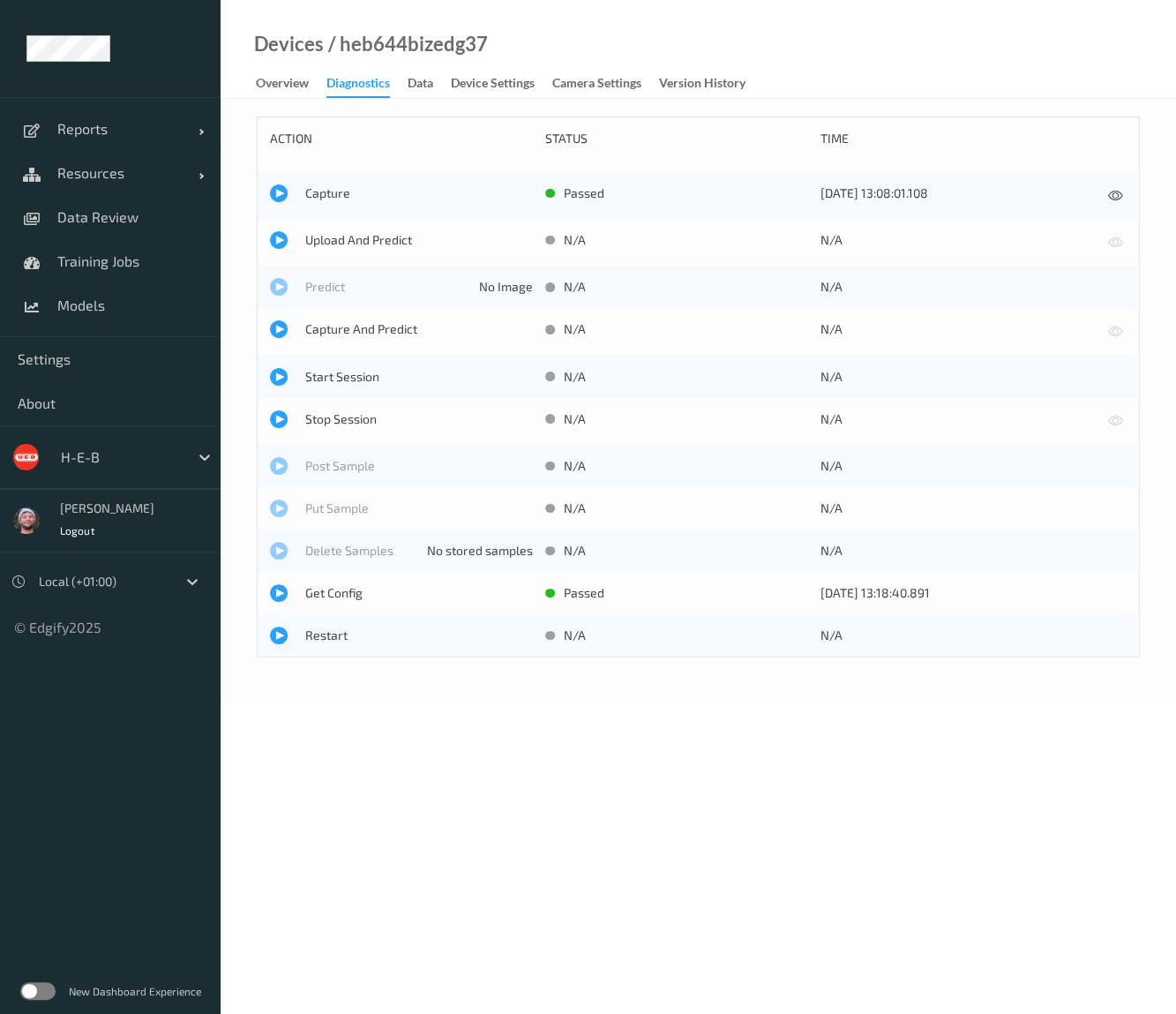
click at [507, 96] on div "Overview Diagnostics Data Device Settings Camera Settings Version History" at bounding box center [509, 84] width 507 height 27
click at [507, 85] on div "Device Settings" at bounding box center [493, 84] width 83 height 22
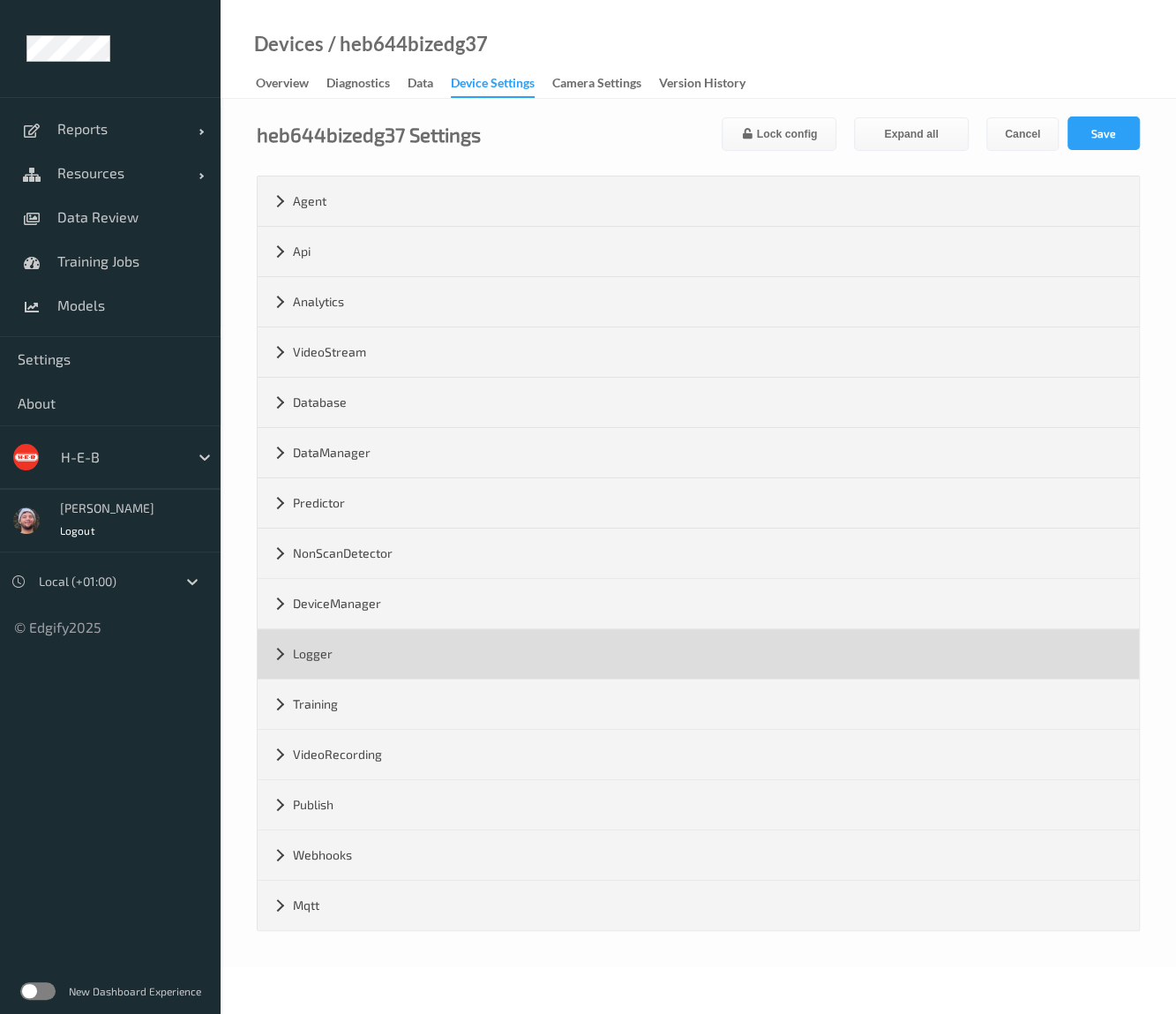
click at [360, 637] on div "Logger" at bounding box center [698, 654] width 881 height 49
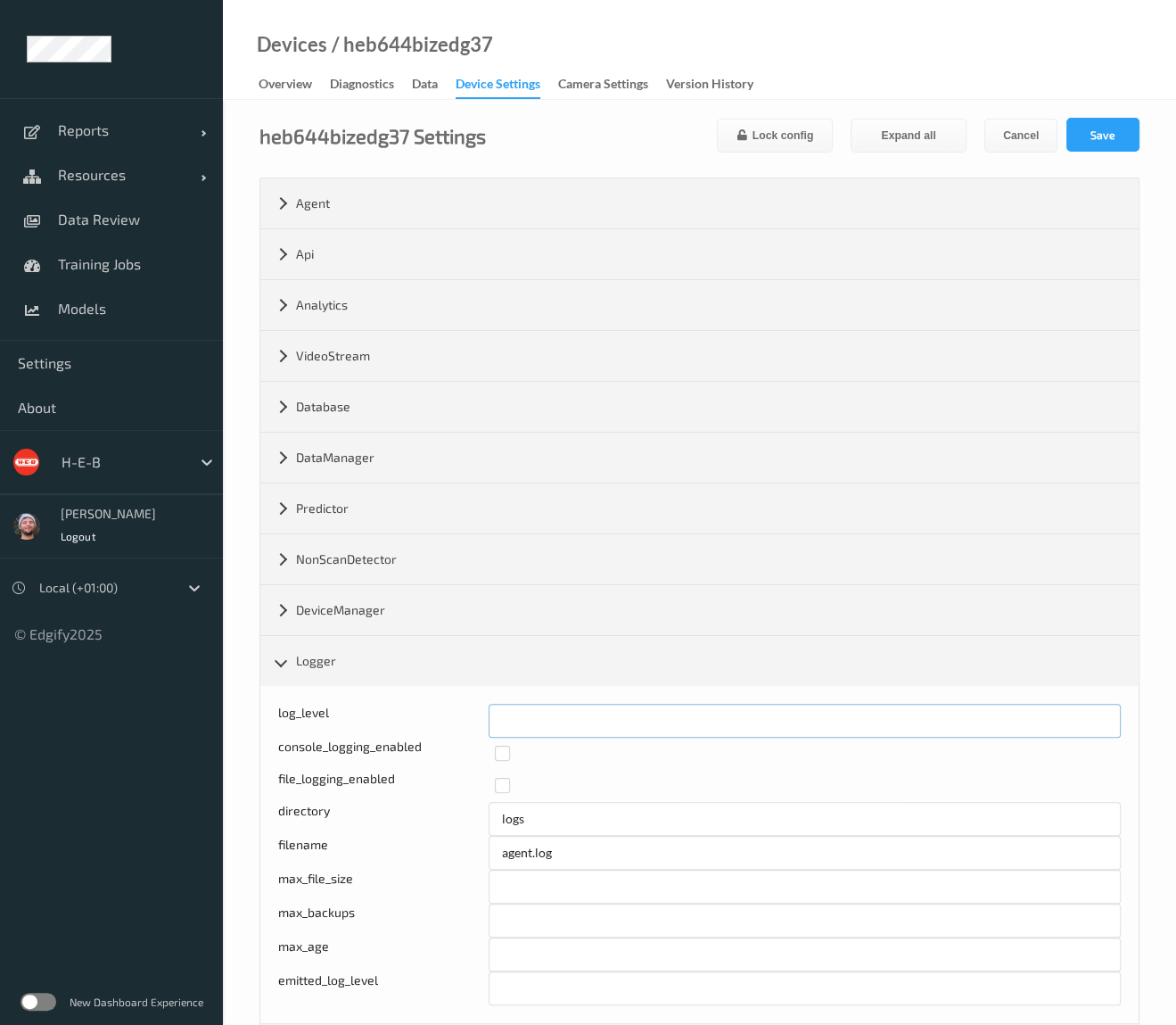
drag, startPoint x: 505, startPoint y: 714, endPoint x: 457, endPoint y: 715, distance: 48.0
click at [455, 714] on div "log_level *" at bounding box center [699, 719] width 843 height 34
type input "*"
click at [1099, 132] on button "Save" at bounding box center [1102, 134] width 73 height 34
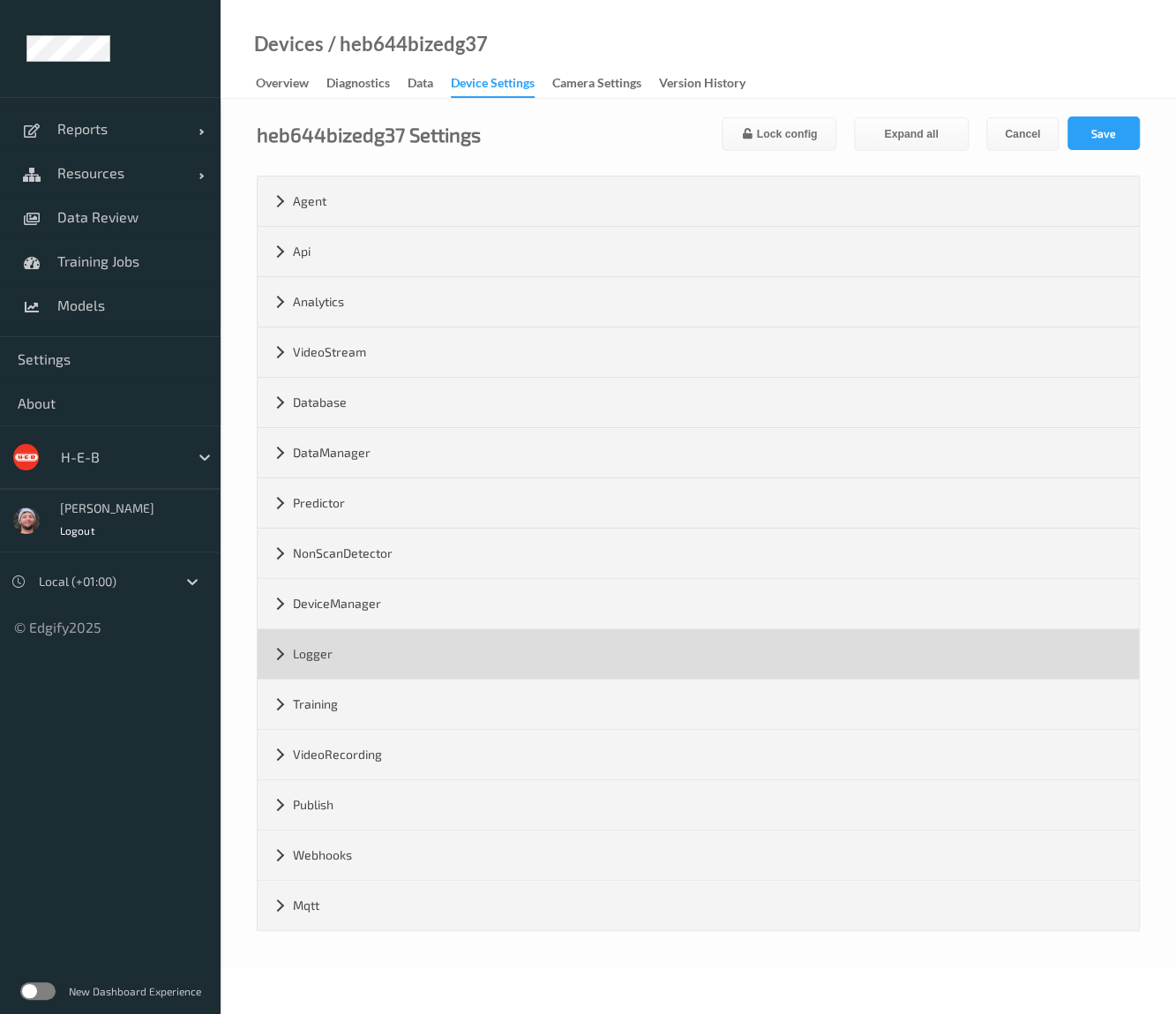
click at [433, 647] on div "Logger" at bounding box center [698, 654] width 881 height 49
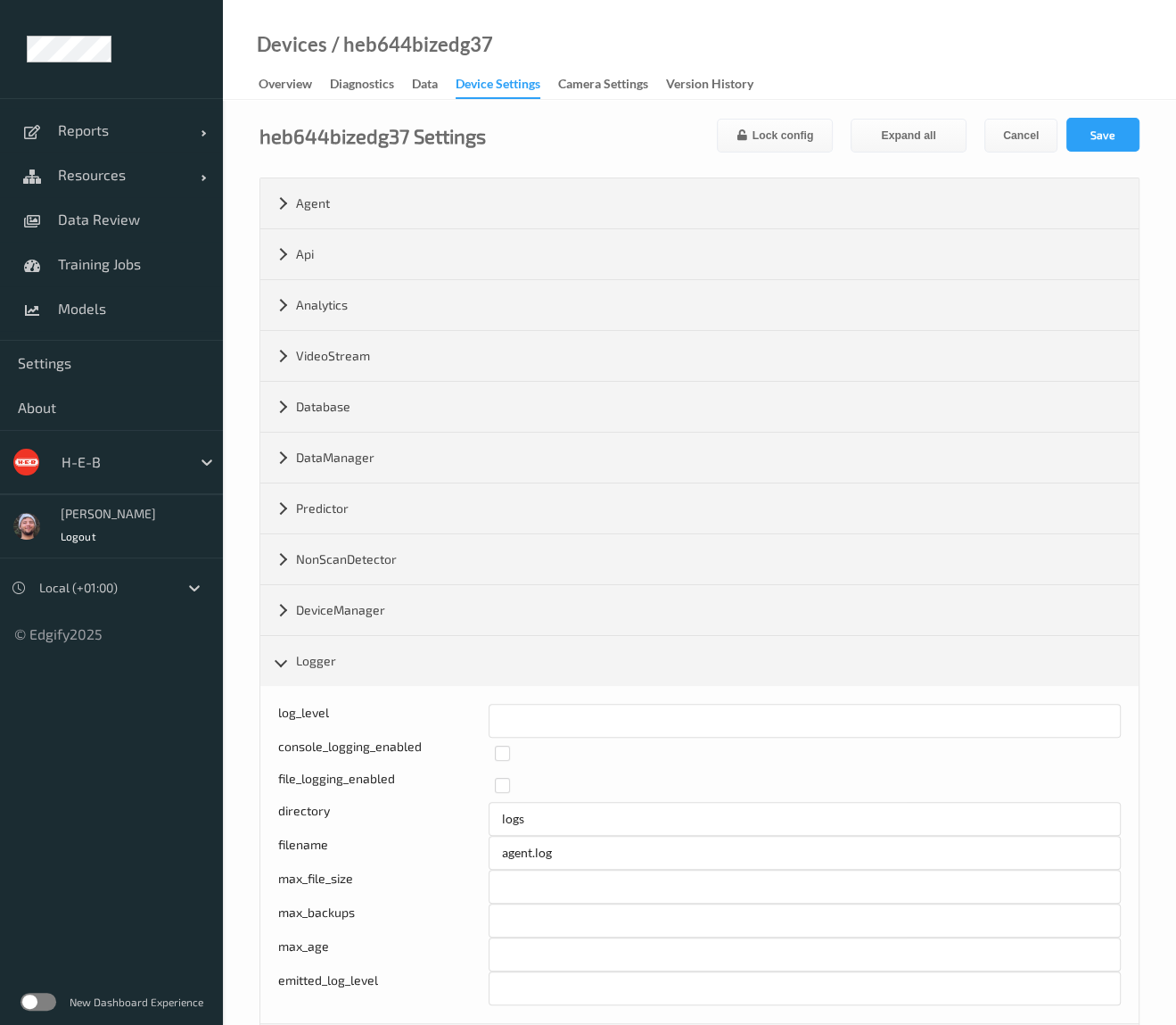
click at [1030, 58] on div "Devices / heb644bizedg37 Overview Diagnostics Data Device Settings Camera Setti…" at bounding box center [699, 50] width 953 height 100
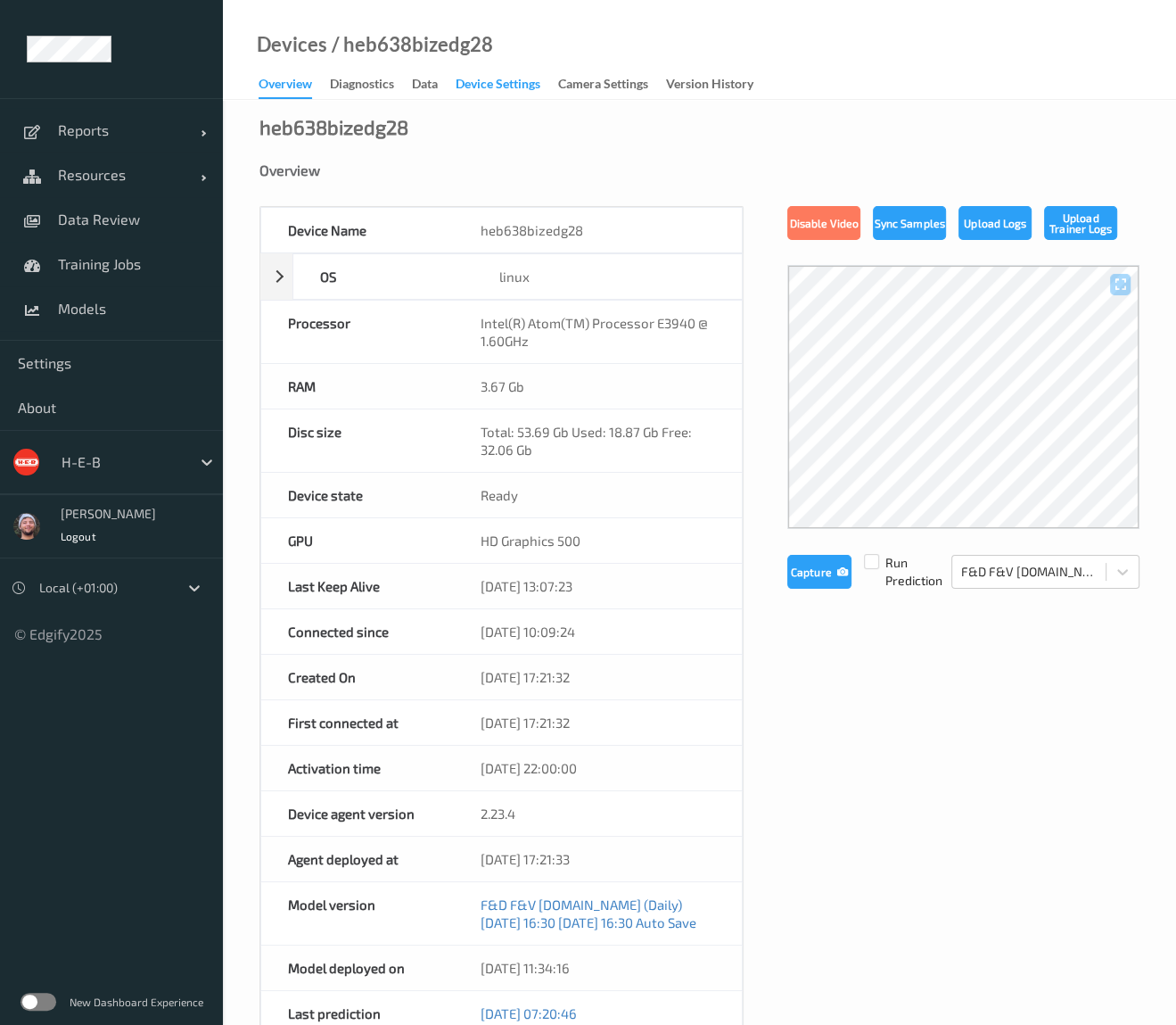
drag, startPoint x: 460, startPoint y: 68, endPoint x: 467, endPoint y: 80, distance: 13.9
click at [460, 68] on div "Devices / heb638bizedg28" at bounding box center [358, 67] width 270 height 63
click at [468, 80] on div "Device Settings" at bounding box center [498, 85] width 84 height 22
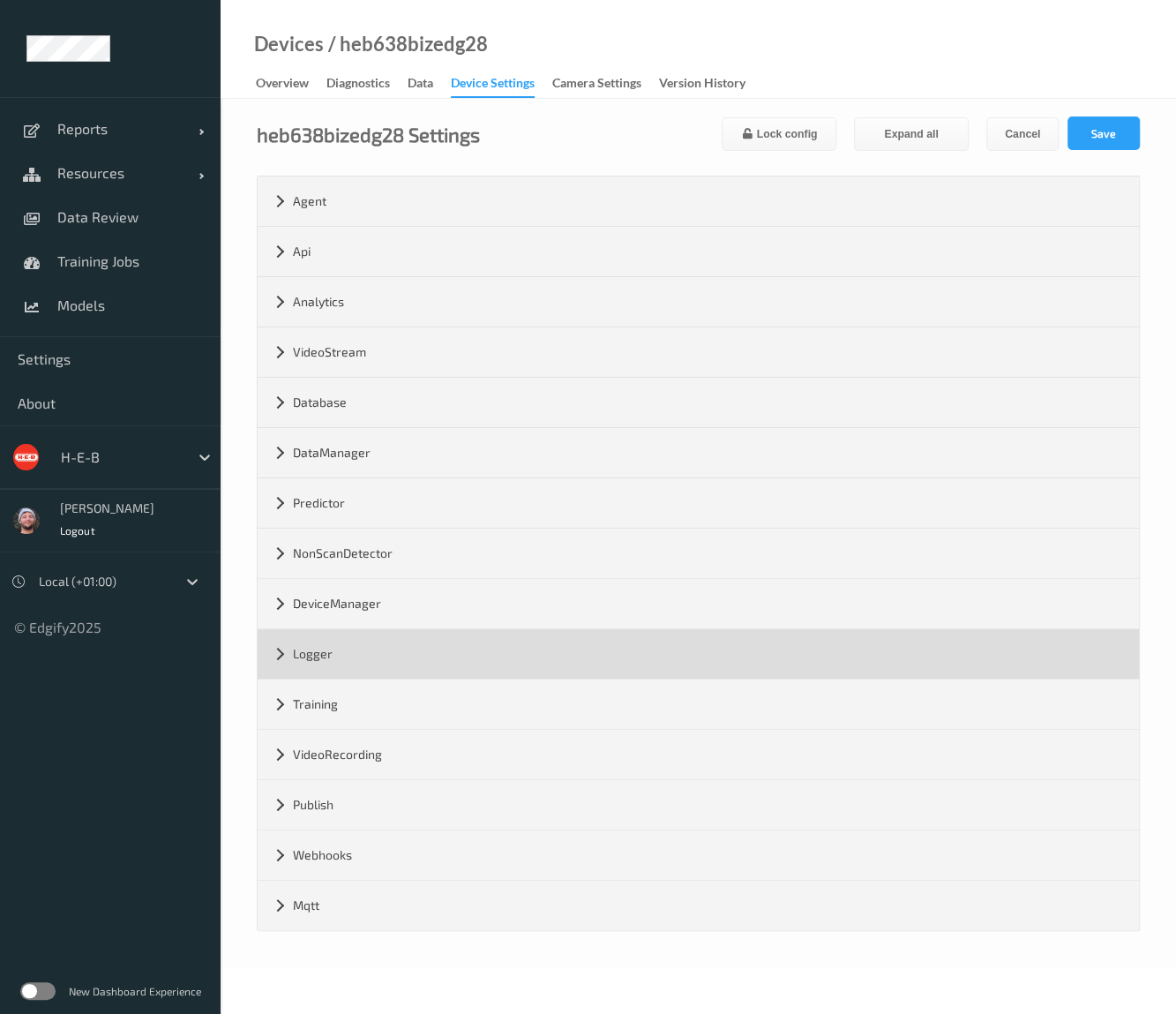
click at [396, 632] on div "Logger" at bounding box center [698, 654] width 881 height 49
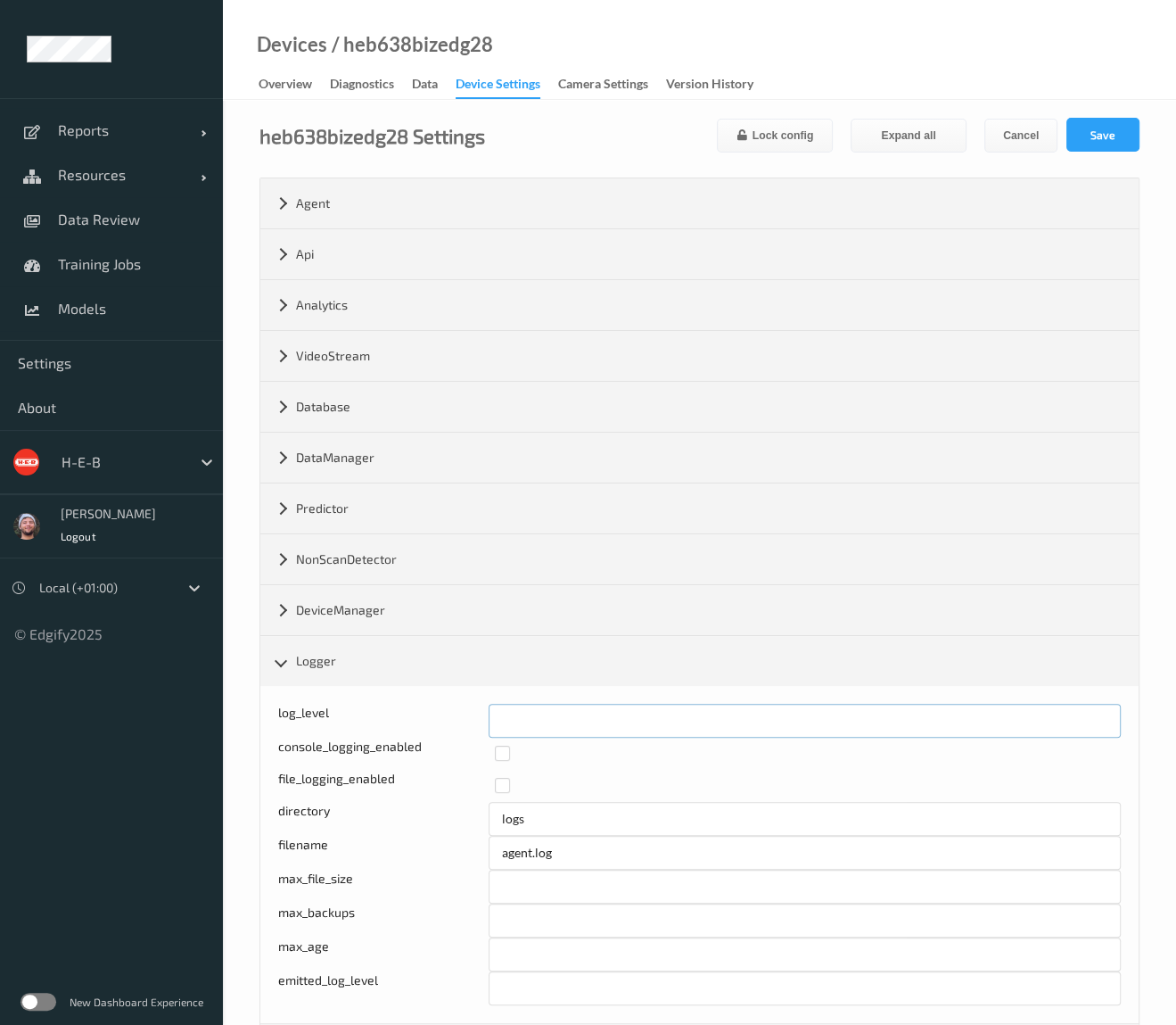
drag, startPoint x: 502, startPoint y: 704, endPoint x: 467, endPoint y: 710, distance: 35.5
click at [467, 710] on div "log_level *" at bounding box center [699, 719] width 843 height 34
type input "*"
click at [1103, 130] on button "Save" at bounding box center [1102, 134] width 73 height 34
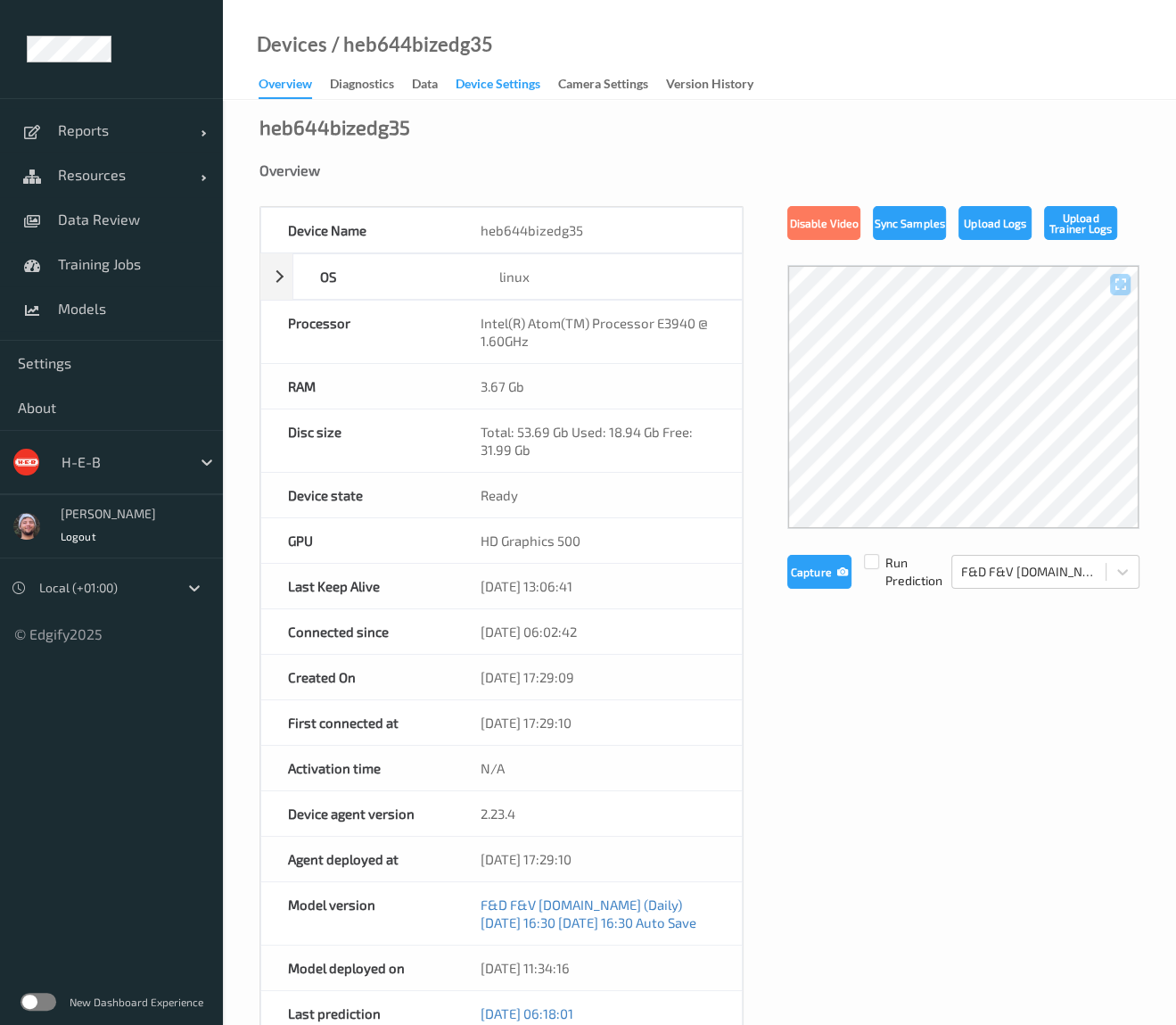
click at [509, 94] on div "Device Settings" at bounding box center [498, 85] width 84 height 22
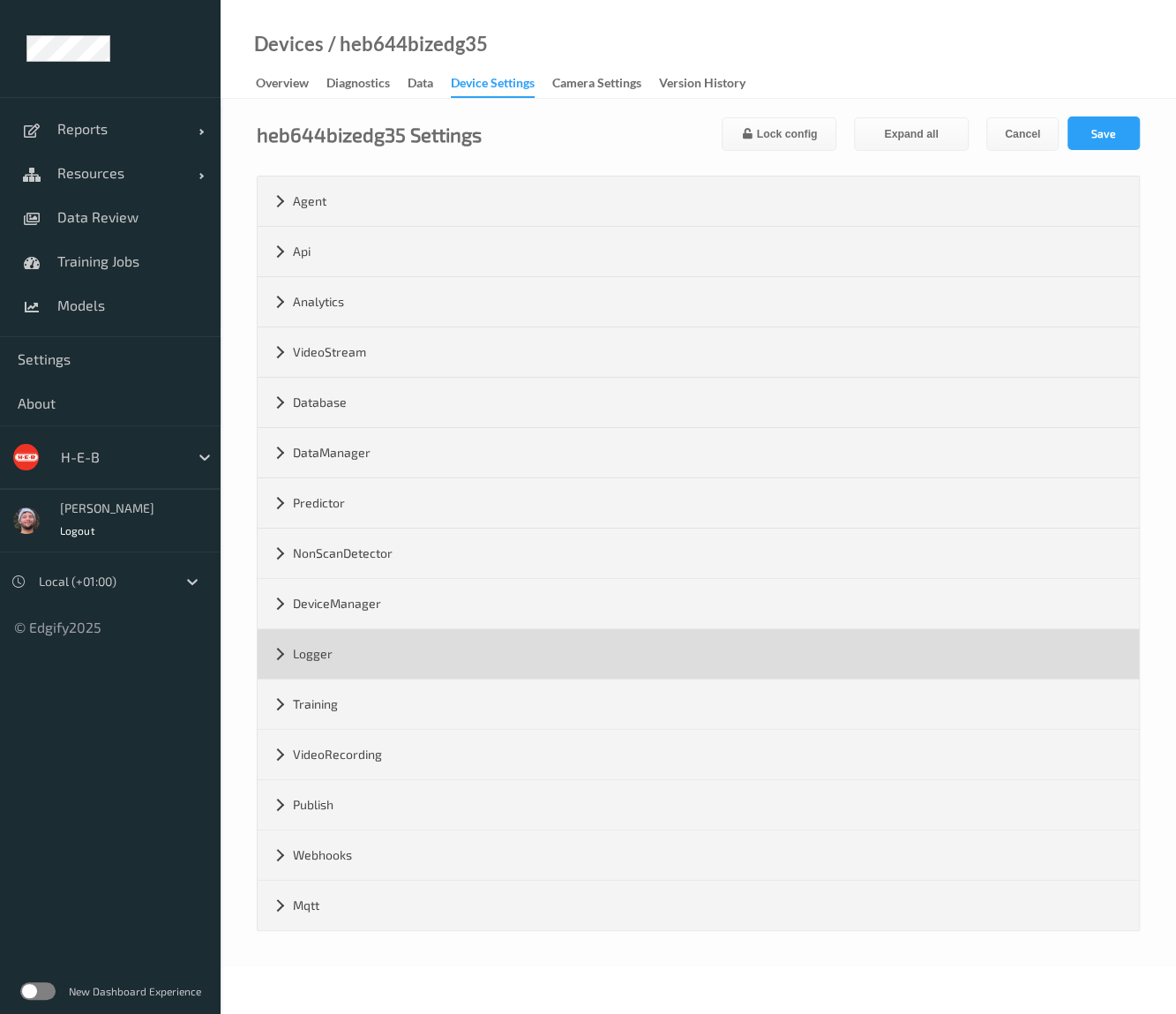
click at [393, 664] on div "Logger" at bounding box center [698, 654] width 881 height 49
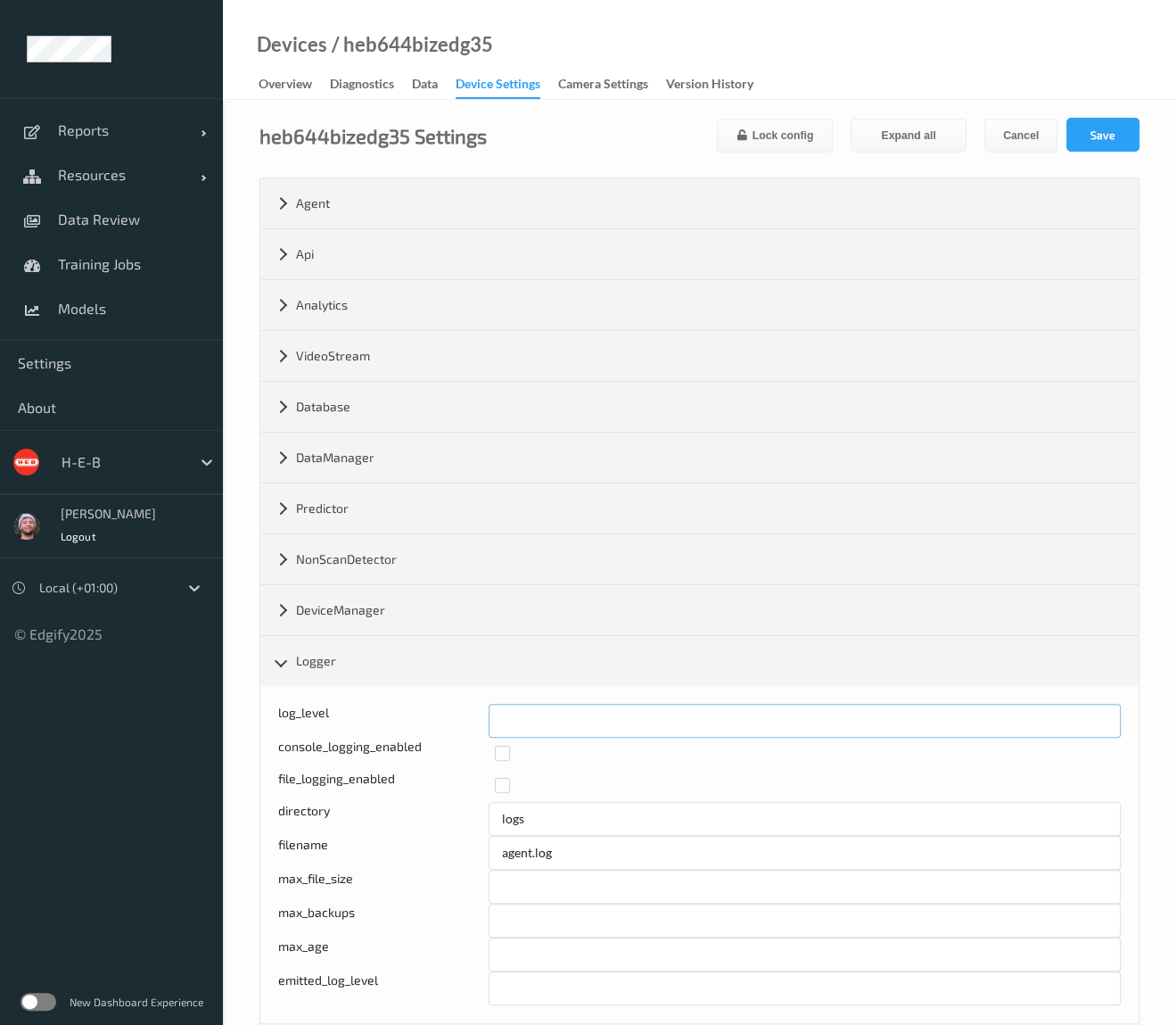
drag, startPoint x: 523, startPoint y: 700, endPoint x: 471, endPoint y: 705, distance: 52.2
click at [471, 705] on div "log_level *" at bounding box center [699, 719] width 843 height 34
type input "*"
click at [1096, 128] on button "Save" at bounding box center [1102, 134] width 73 height 34
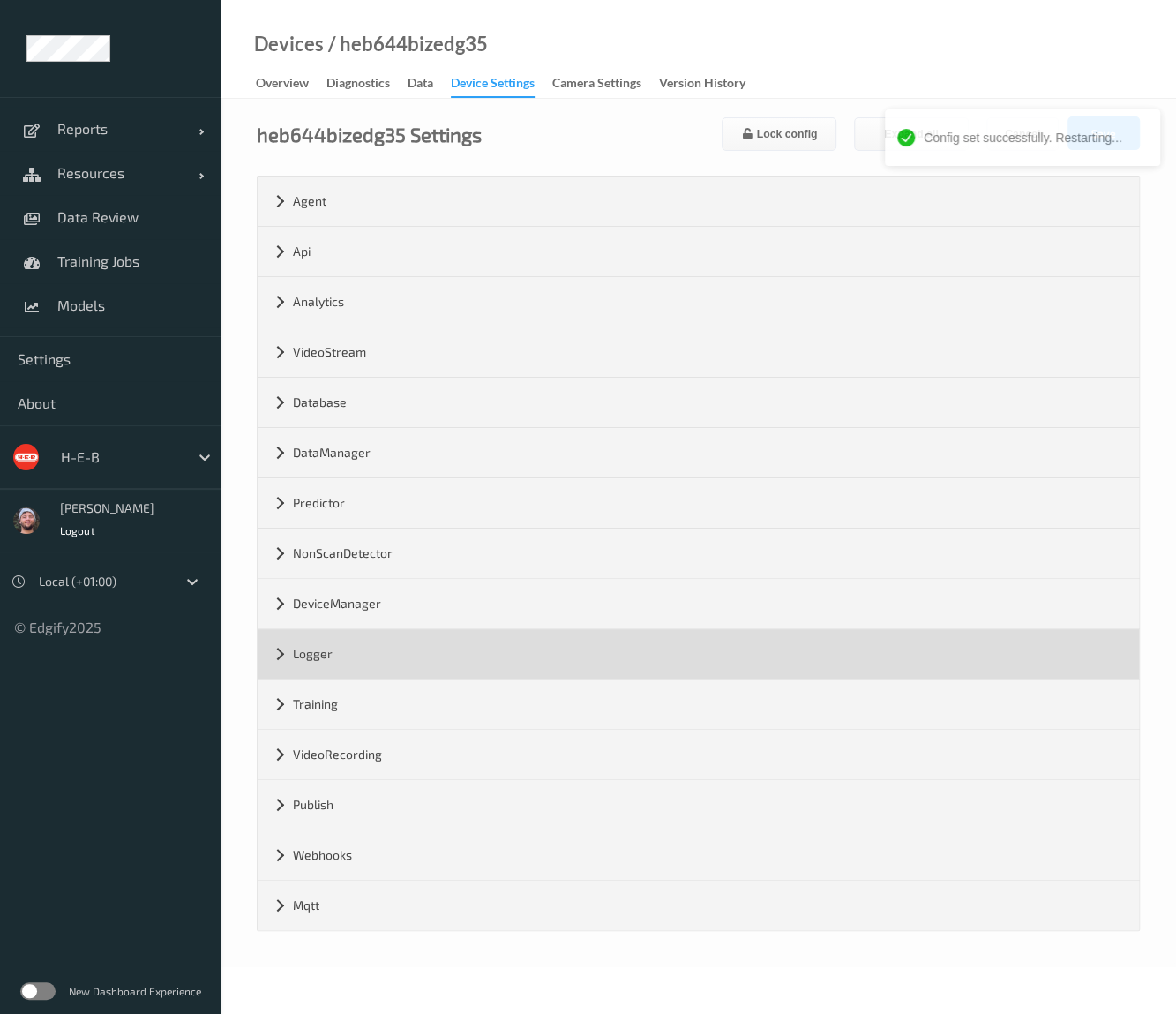
click at [475, 649] on div "Logger" at bounding box center [698, 654] width 881 height 49
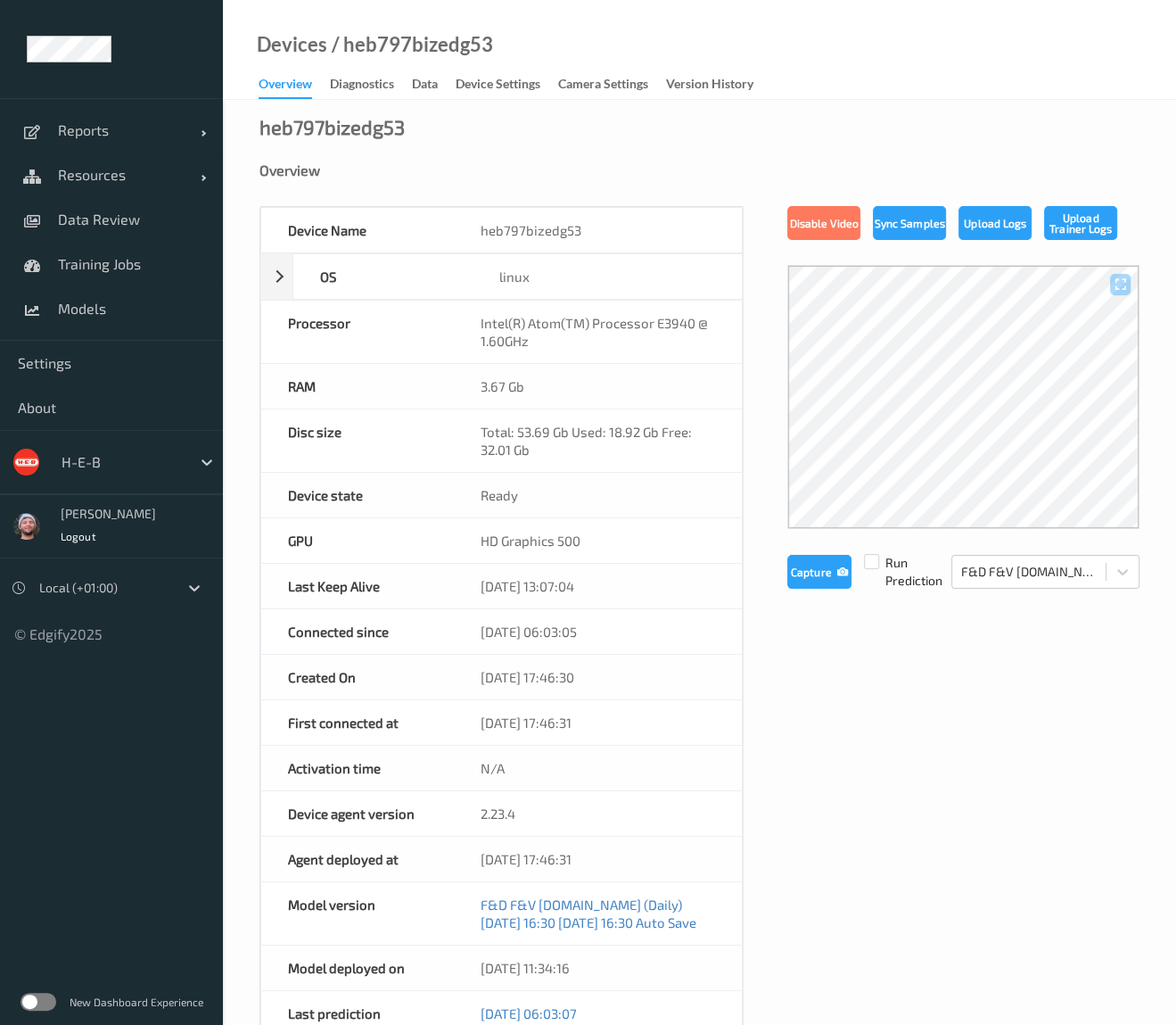
click at [859, 735] on div "Device Name heb797bizedg53 OS linux Platform debian Platform Version 12.10 Plat…" at bounding box center [699, 804] width 880 height 1196
click at [512, 106] on div "heb797bizedg53 Overview Device Name heb797bizedg53 OS linux Platform debian Pla…" at bounding box center [699, 829] width 953 height 1458
drag, startPoint x: 514, startPoint y: 73, endPoint x: 509, endPoint y: 122, distance: 49.3
click at [514, 73] on link "Device Settings" at bounding box center [507, 84] width 102 height 25
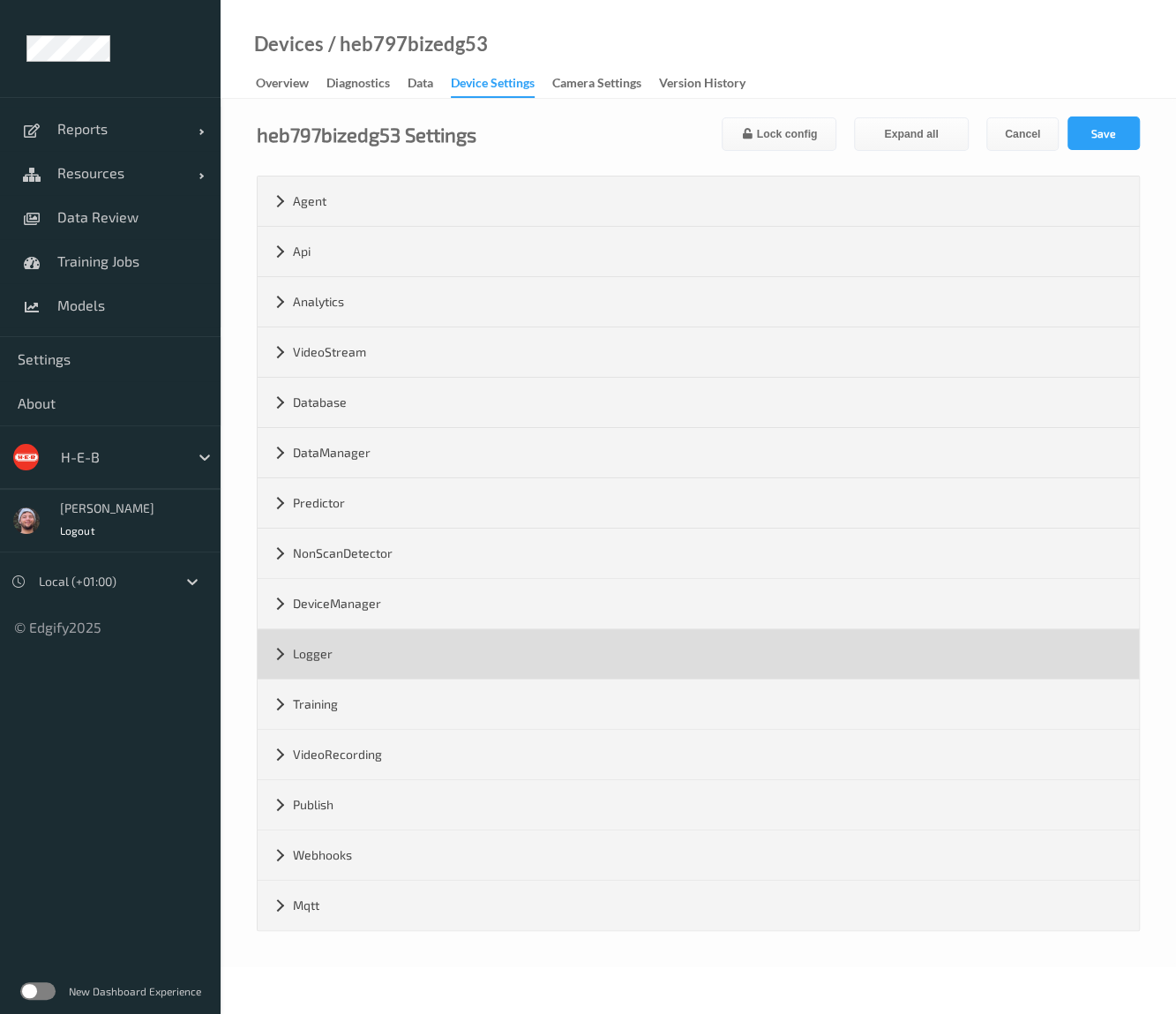
click at [353, 644] on div "Logger" at bounding box center [698, 654] width 881 height 49
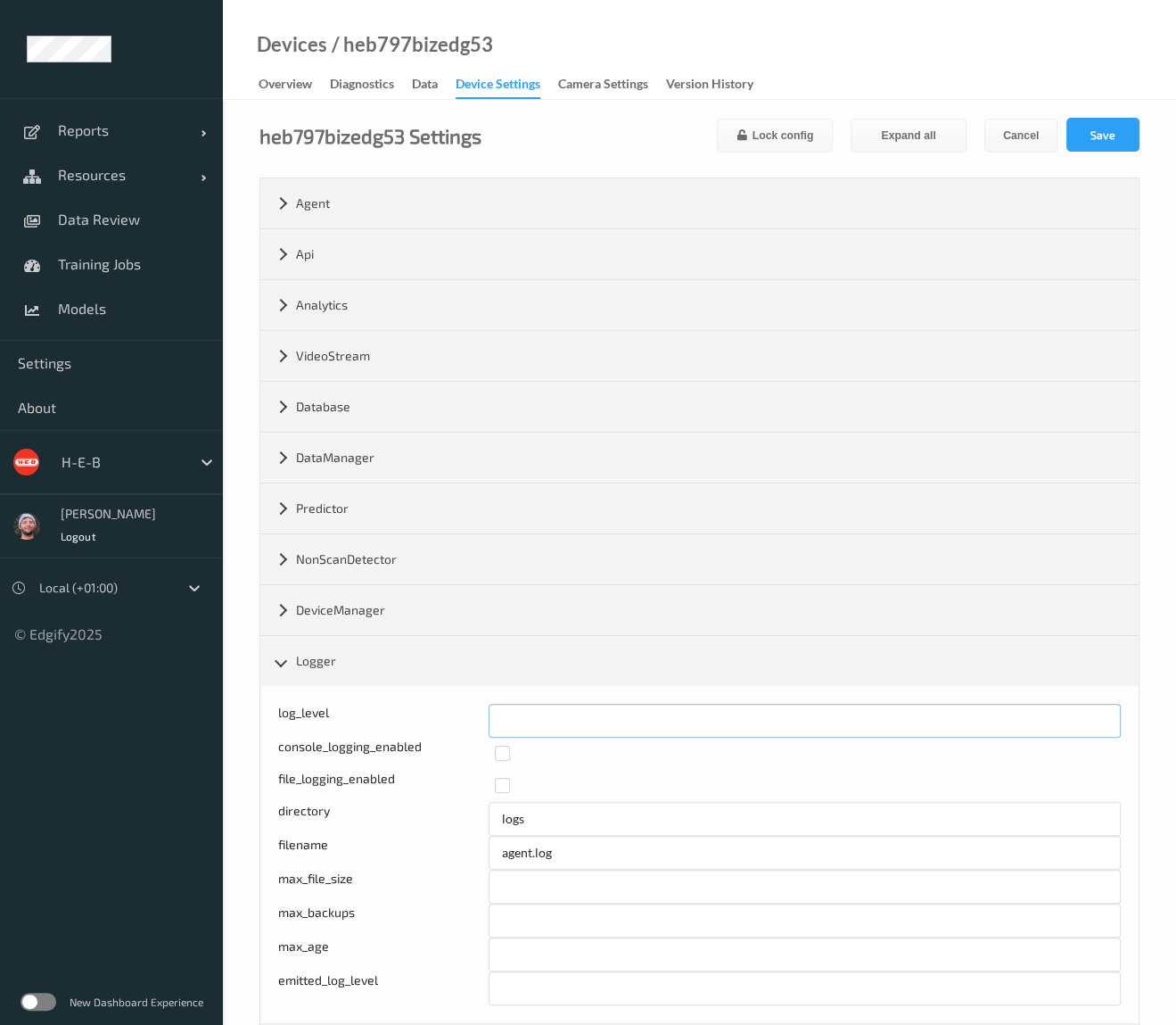
drag, startPoint x: 523, startPoint y: 717, endPoint x: 454, endPoint y: 717, distance: 69.0
click at [449, 716] on div "Log level: -1- trace, 0- debug, 1- info, 2-warn, 3-error, 4-fatal, 5-panic log_…" at bounding box center [699, 719] width 843 height 34
type input "*"
click at [1090, 112] on div "heb797bizedg53 Settings Lock config Expand all Cancel Save Agent version 2.23.4…" at bounding box center [699, 707] width 953 height 1215
click at [1086, 123] on button "Save" at bounding box center [1102, 134] width 73 height 34
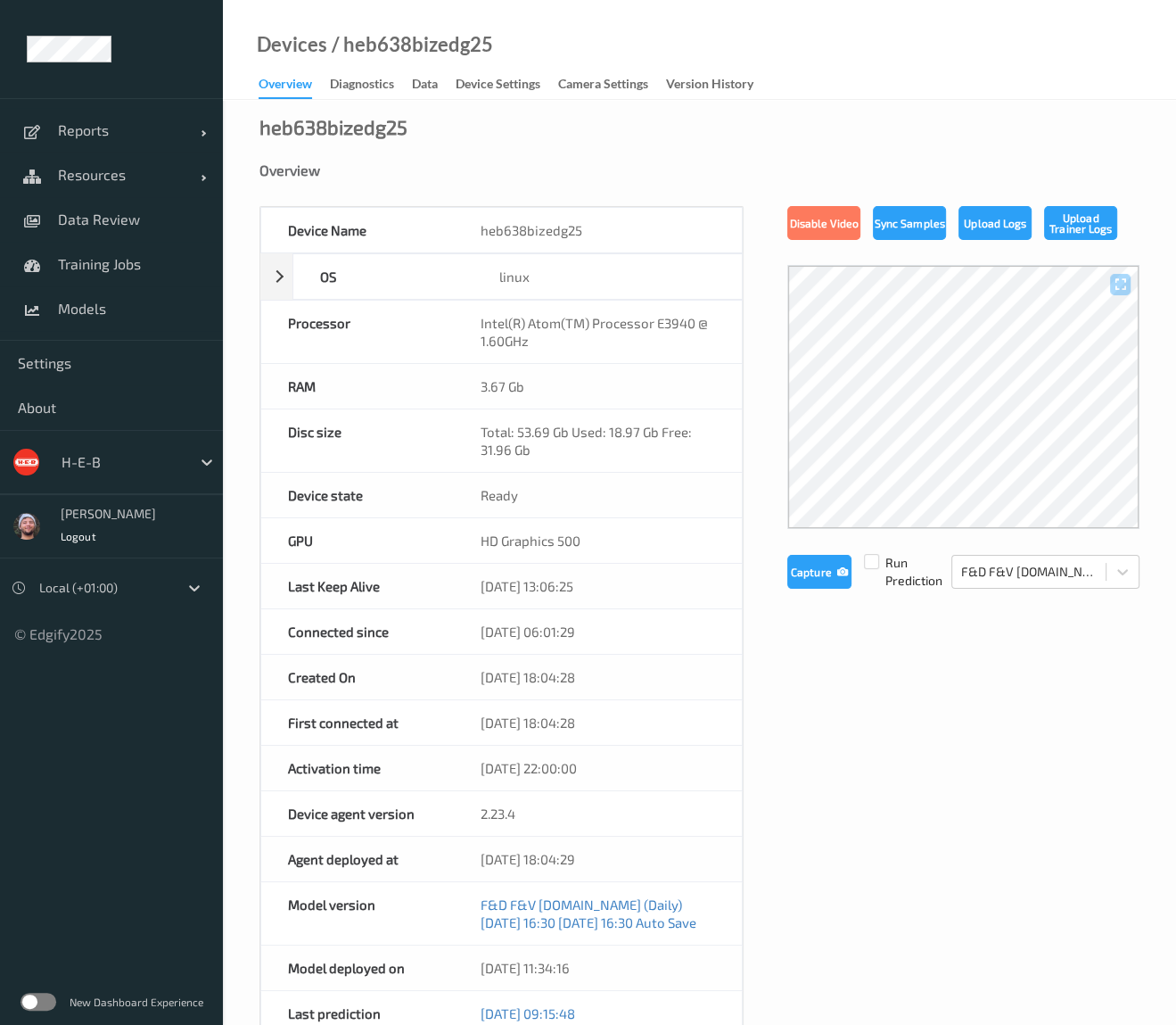
click at [489, 101] on div "heb638bizedg25 Overview Device Name heb638bizedg25 OS linux Platform debian Pla…" at bounding box center [699, 829] width 953 height 1458
click at [490, 85] on div "Device Settings" at bounding box center [498, 85] width 84 height 22
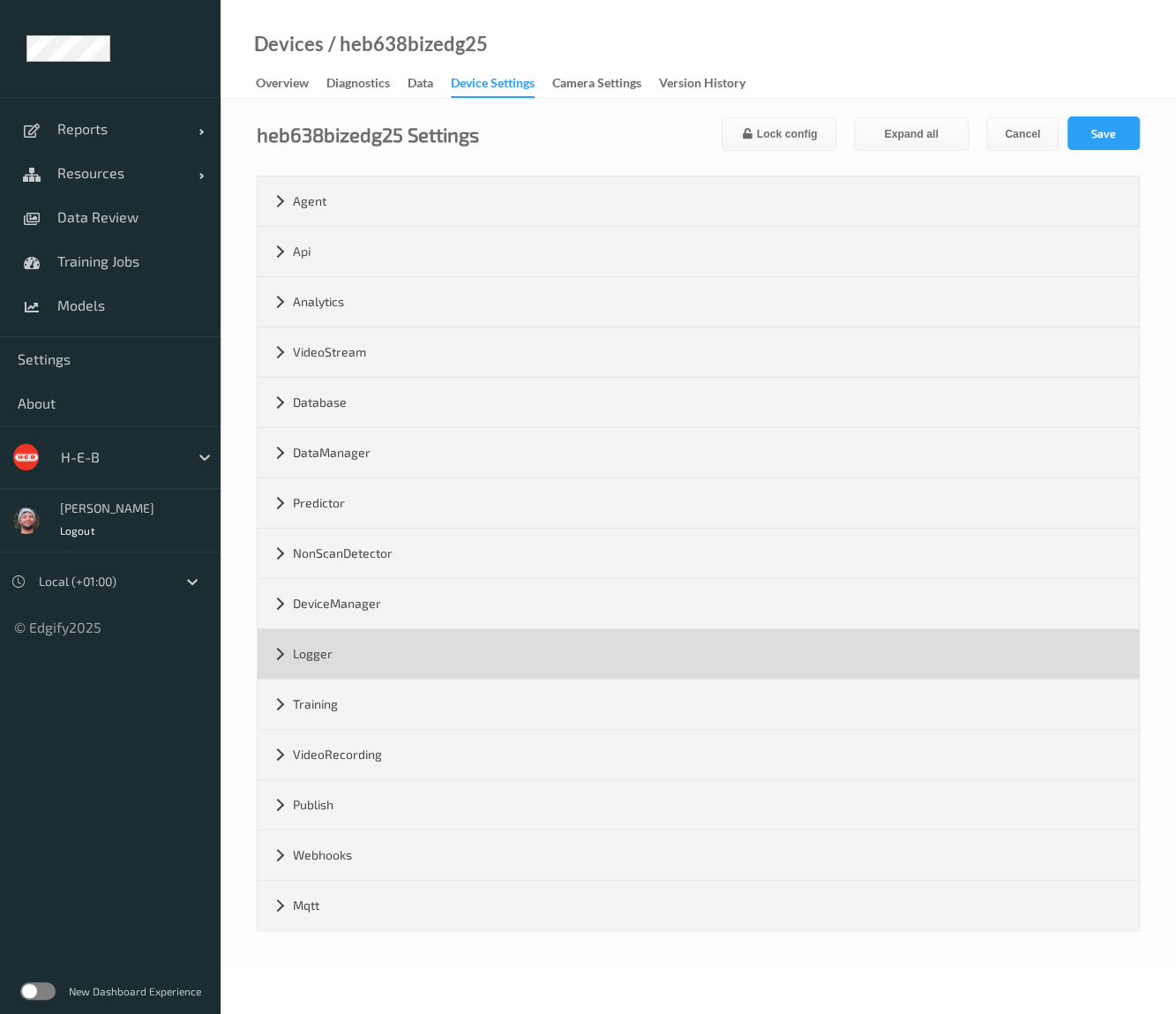
click at [381, 664] on div "Logger" at bounding box center [698, 654] width 881 height 49
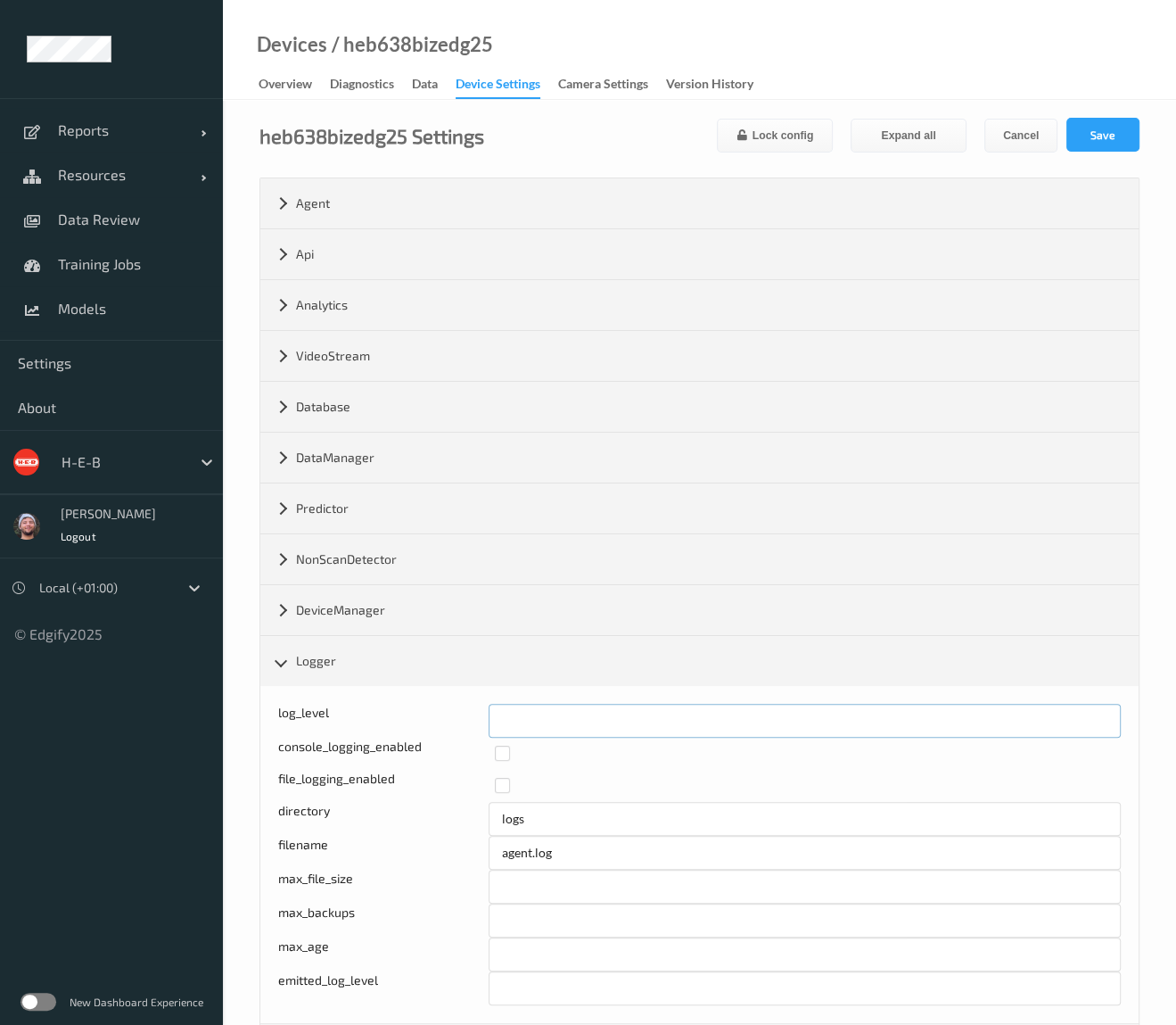
drag, startPoint x: 546, startPoint y: 717, endPoint x: 446, endPoint y: 718, distance: 100.0
click at [446, 718] on div "log_level *" at bounding box center [699, 719] width 843 height 34
type input "*"
click at [1106, 138] on button "Save" at bounding box center [1102, 134] width 73 height 34
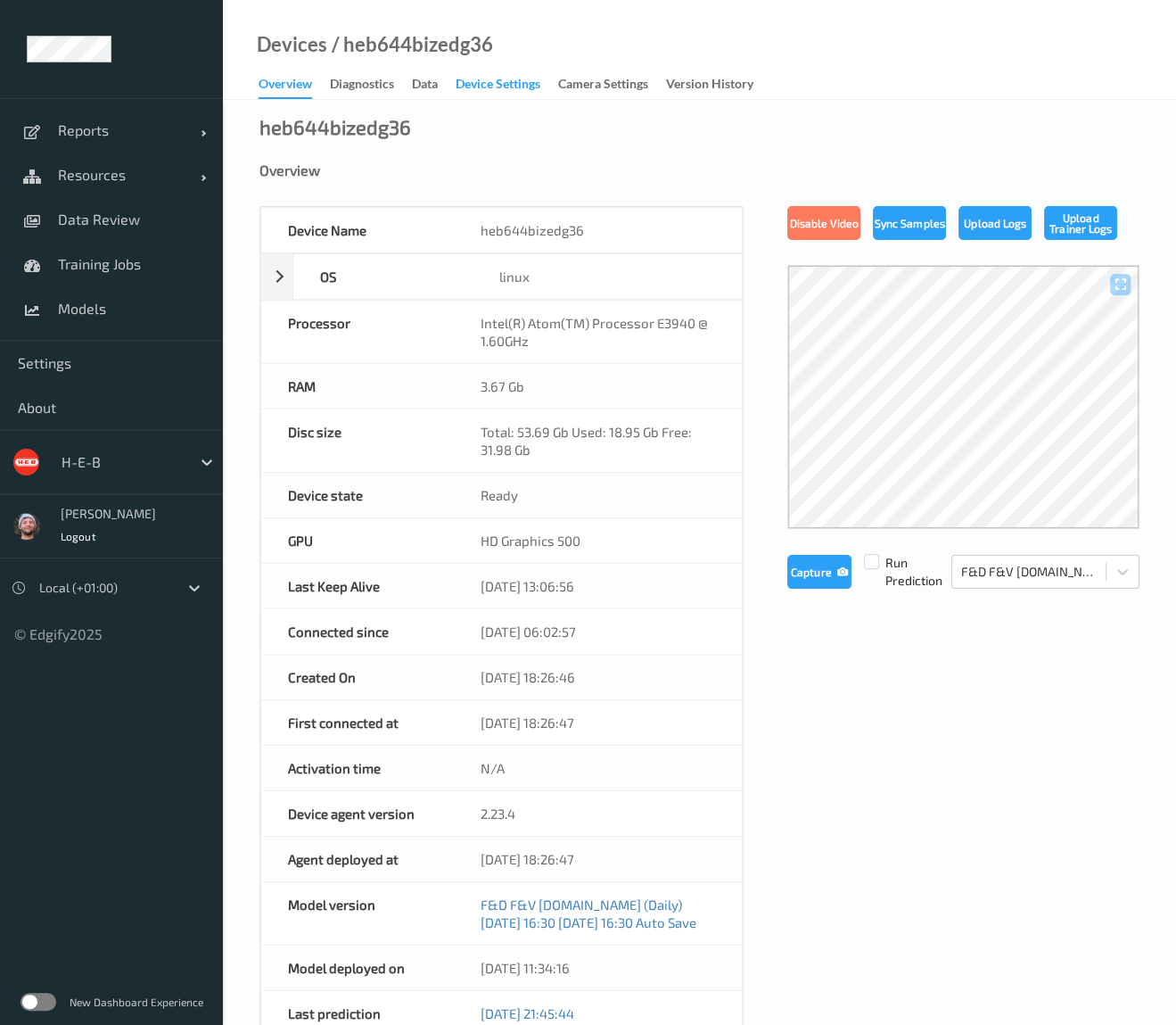
drag, startPoint x: 495, startPoint y: 74, endPoint x: 487, endPoint y: 83, distance: 12.0
click at [495, 74] on link "Device Settings" at bounding box center [507, 84] width 102 height 25
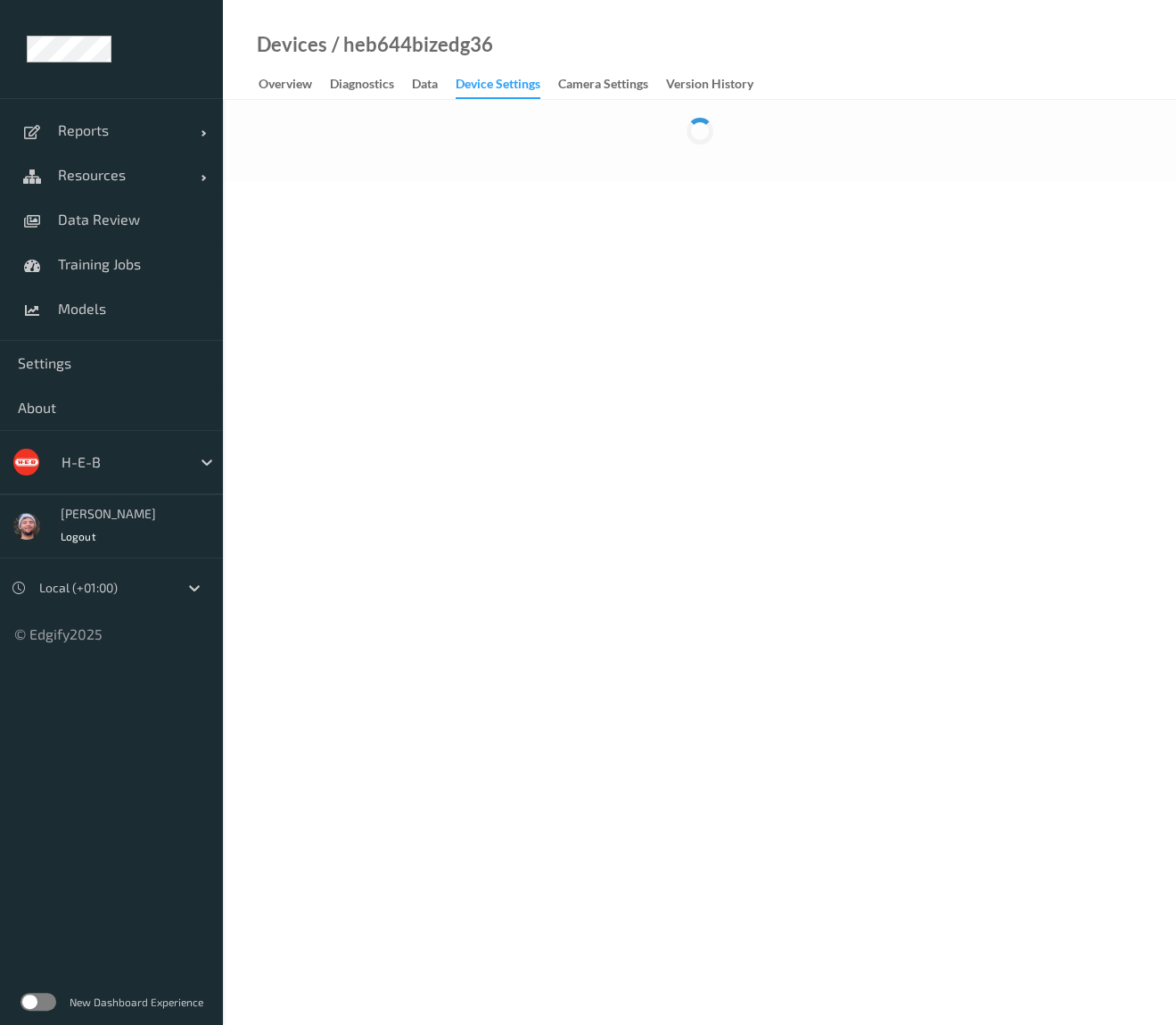
click at [487, 83] on div "Device Settings" at bounding box center [498, 86] width 84 height 24
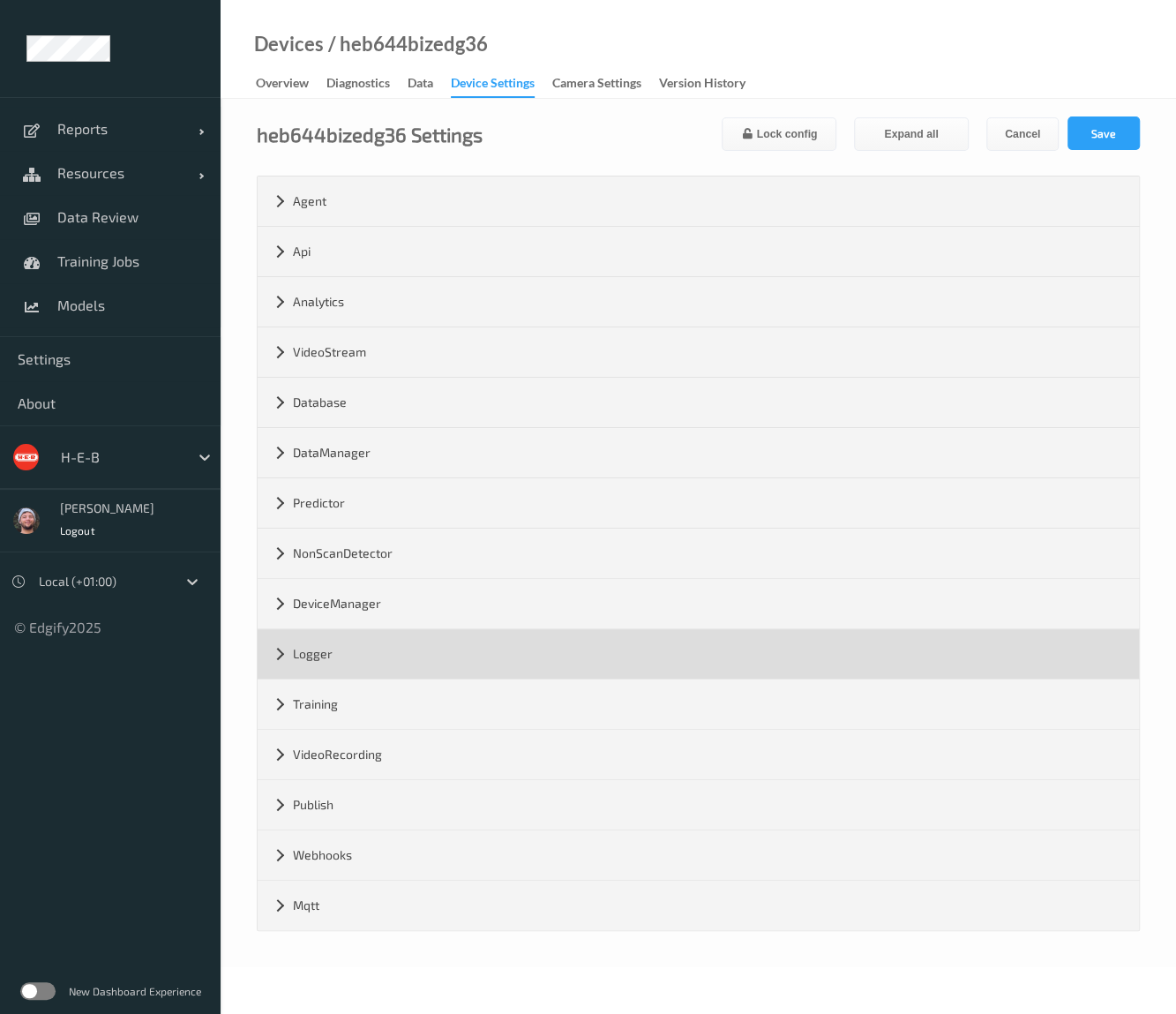
click at [365, 647] on div "Logger" at bounding box center [698, 654] width 881 height 49
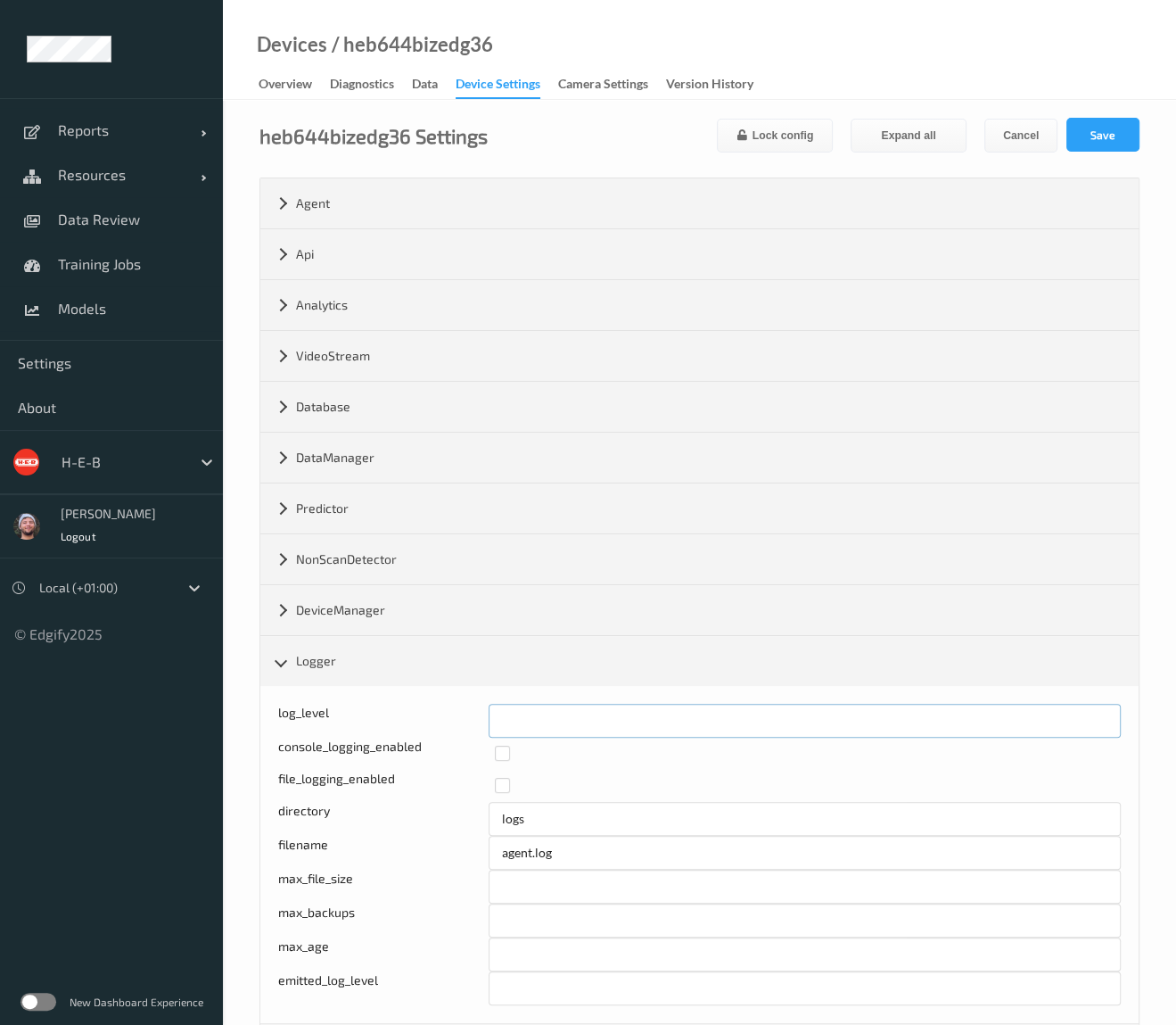
drag, startPoint x: 492, startPoint y: 712, endPoint x: 490, endPoint y: 695, distance: 17.1
click at [463, 712] on div "log_level *" at bounding box center [699, 719] width 843 height 34
type input "*"
click at [1119, 124] on button "Save" at bounding box center [1102, 134] width 73 height 34
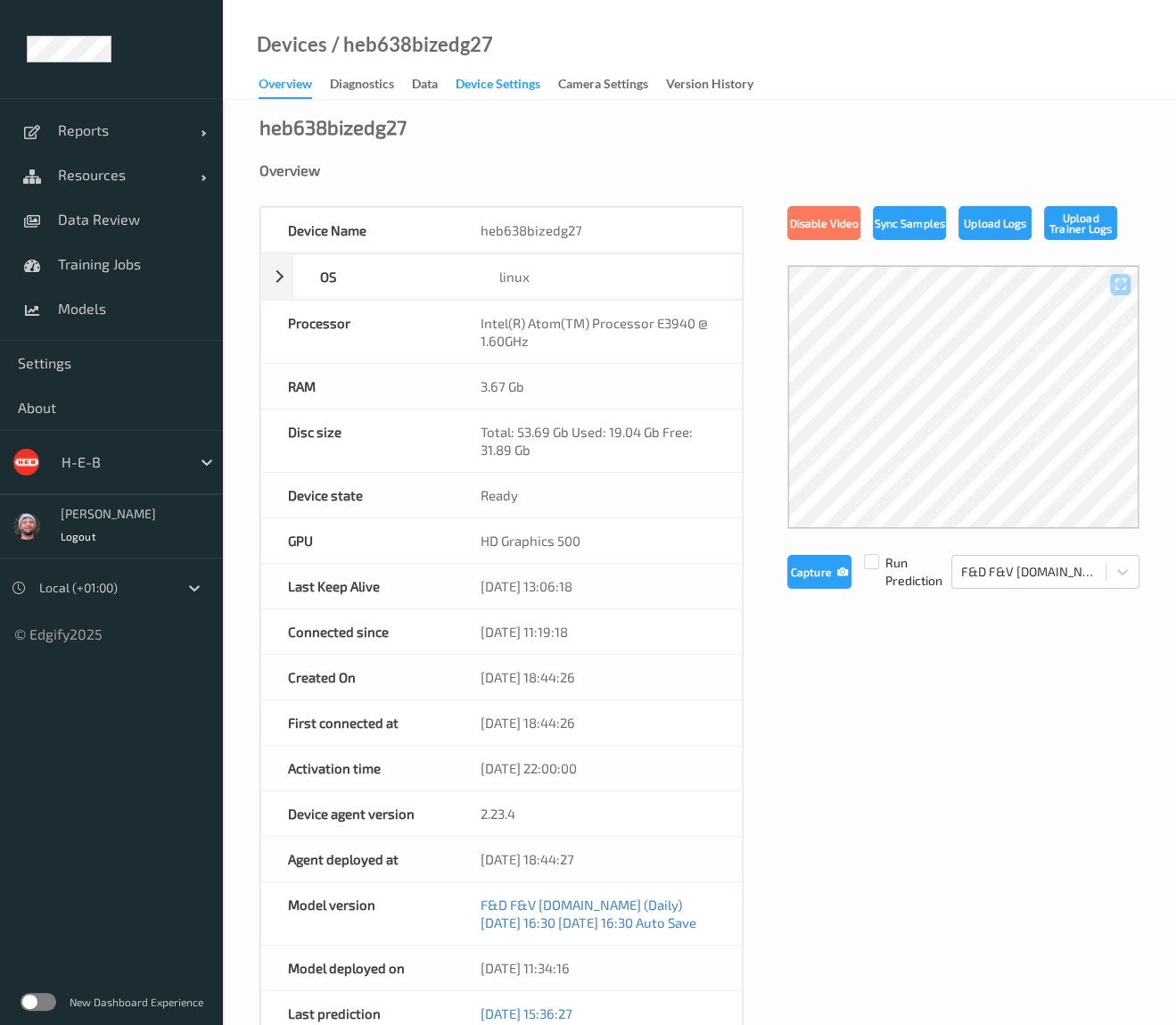
drag, startPoint x: 468, startPoint y: 77, endPoint x: 477, endPoint y: 95, distance: 20.1
click at [468, 77] on div "Device Settings" at bounding box center [498, 85] width 84 height 22
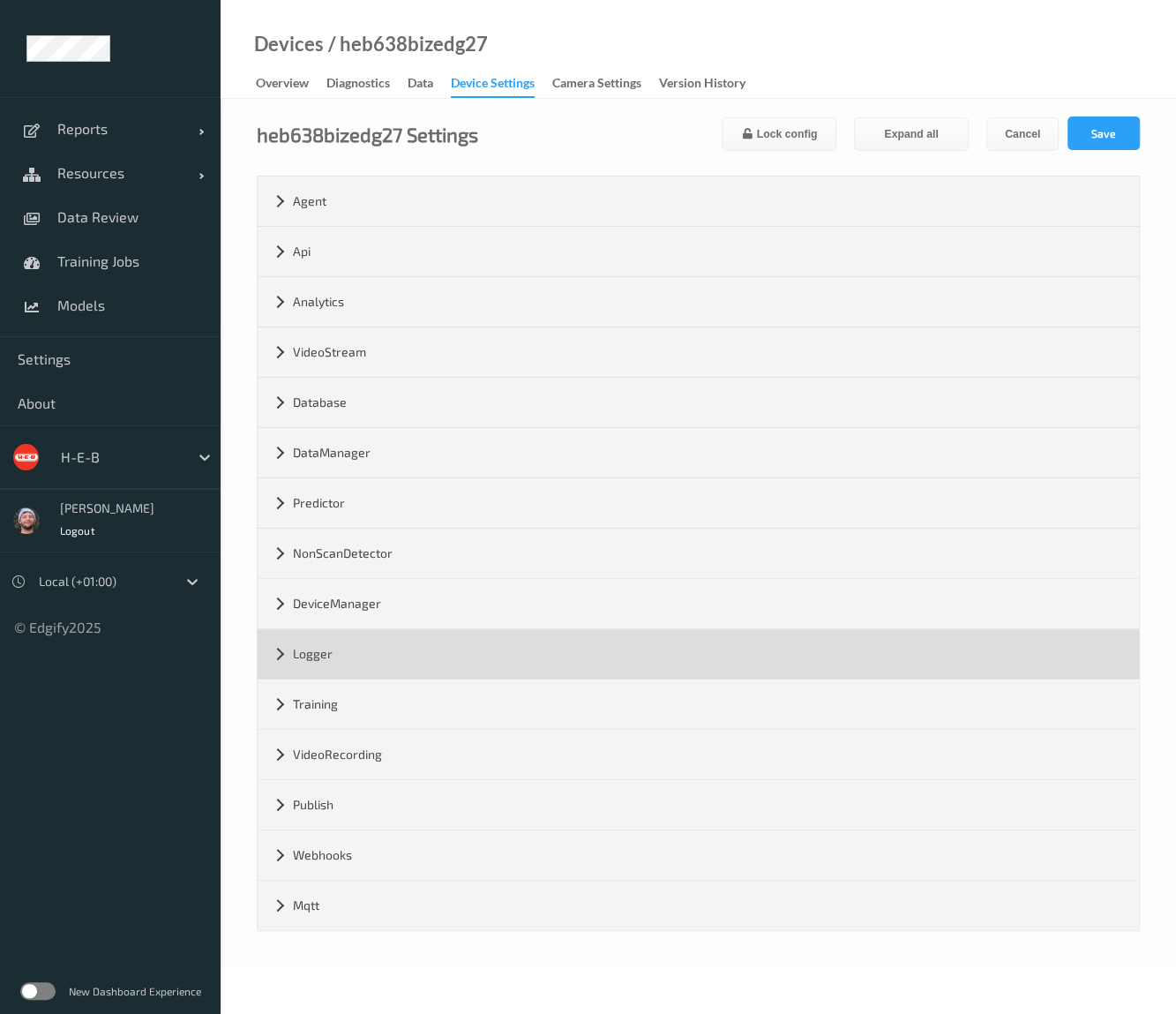
click at [354, 638] on div "Logger" at bounding box center [698, 654] width 881 height 49
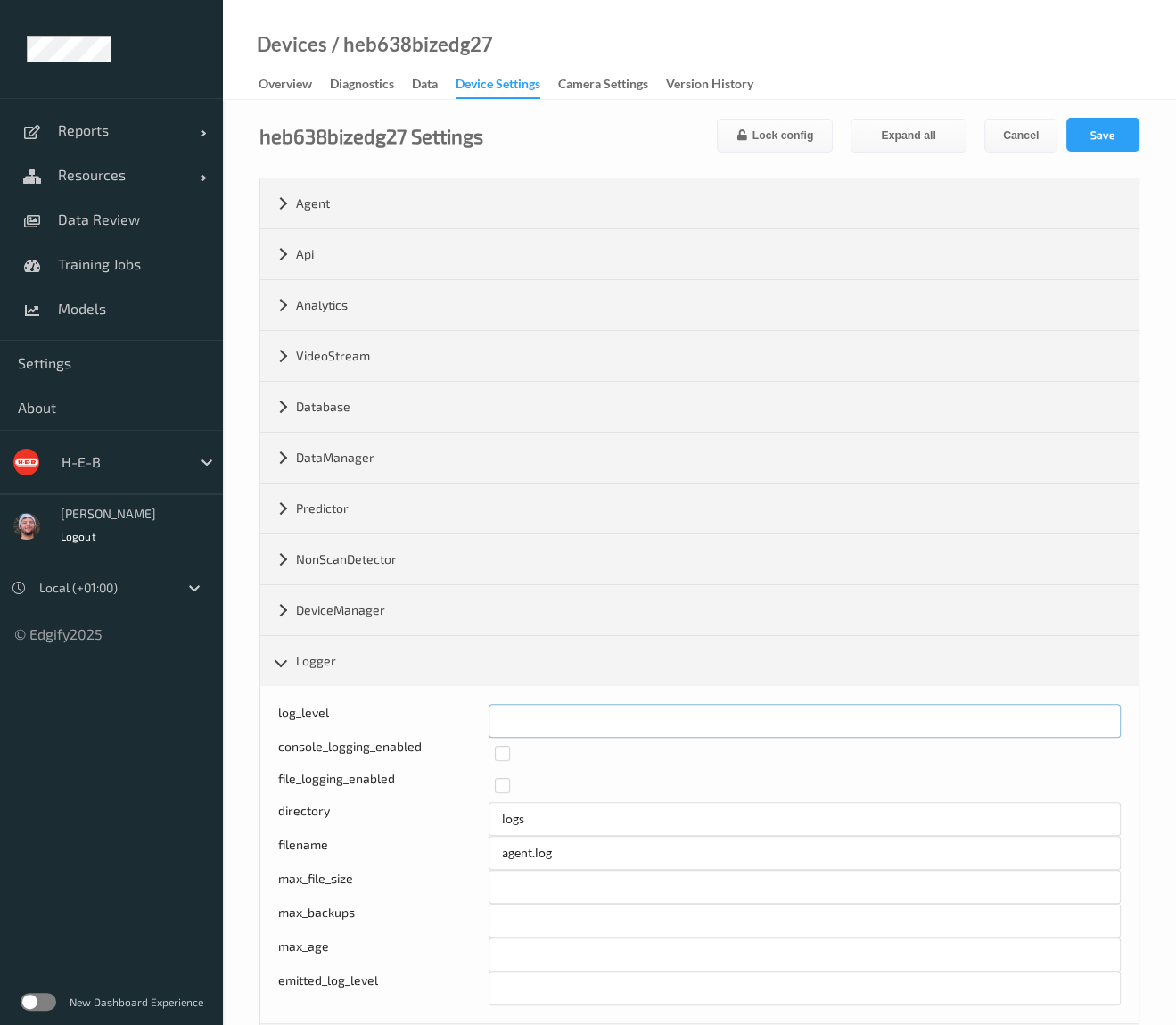
drag, startPoint x: 494, startPoint y: 717, endPoint x: 546, endPoint y: 713, distance: 52.2
click at [546, 713] on input "*" at bounding box center [804, 719] width 632 height 34
type input "*"
click at [1112, 127] on button "Save" at bounding box center [1102, 134] width 73 height 34
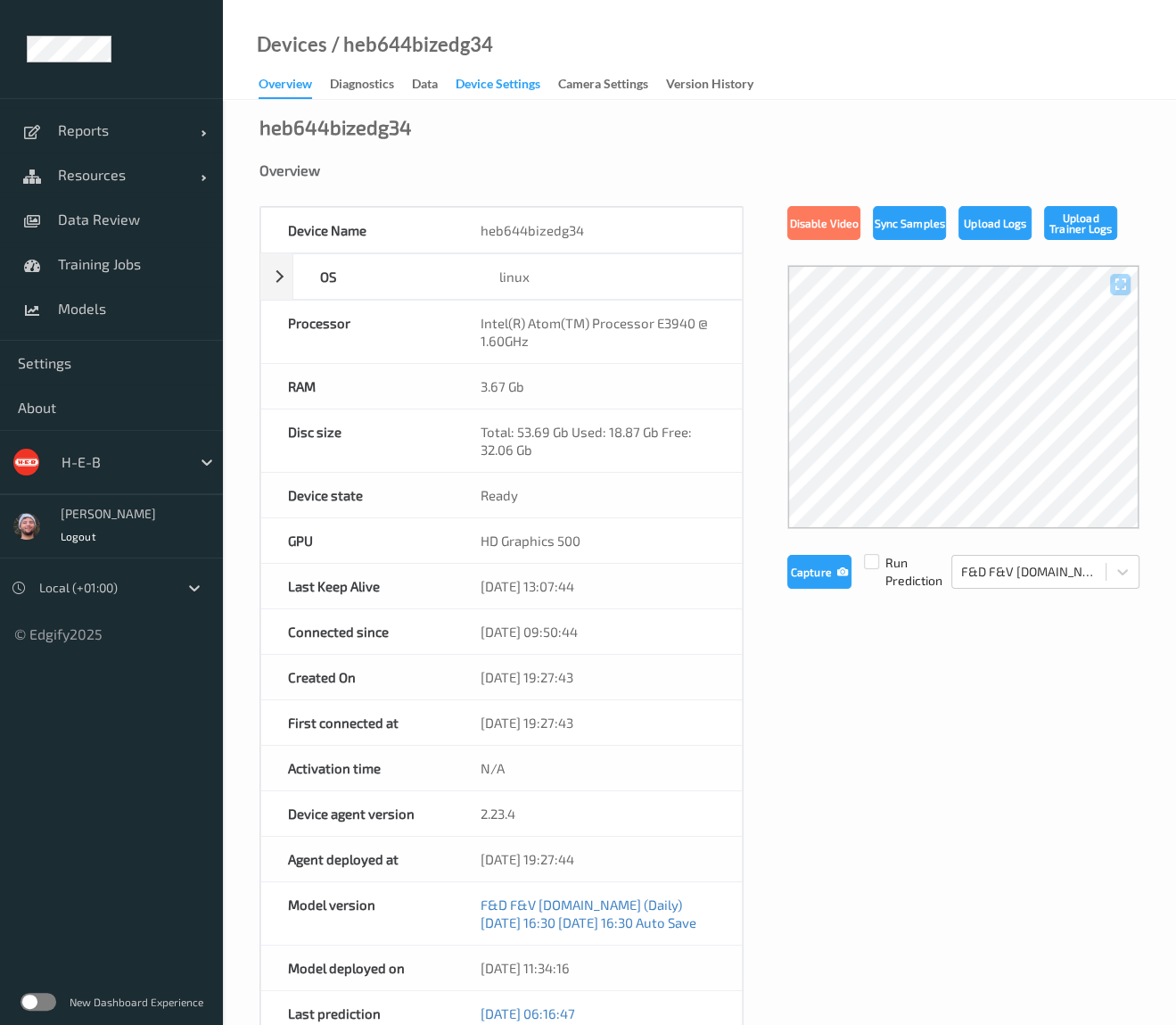
click at [503, 80] on div "Device Settings" at bounding box center [498, 85] width 84 height 22
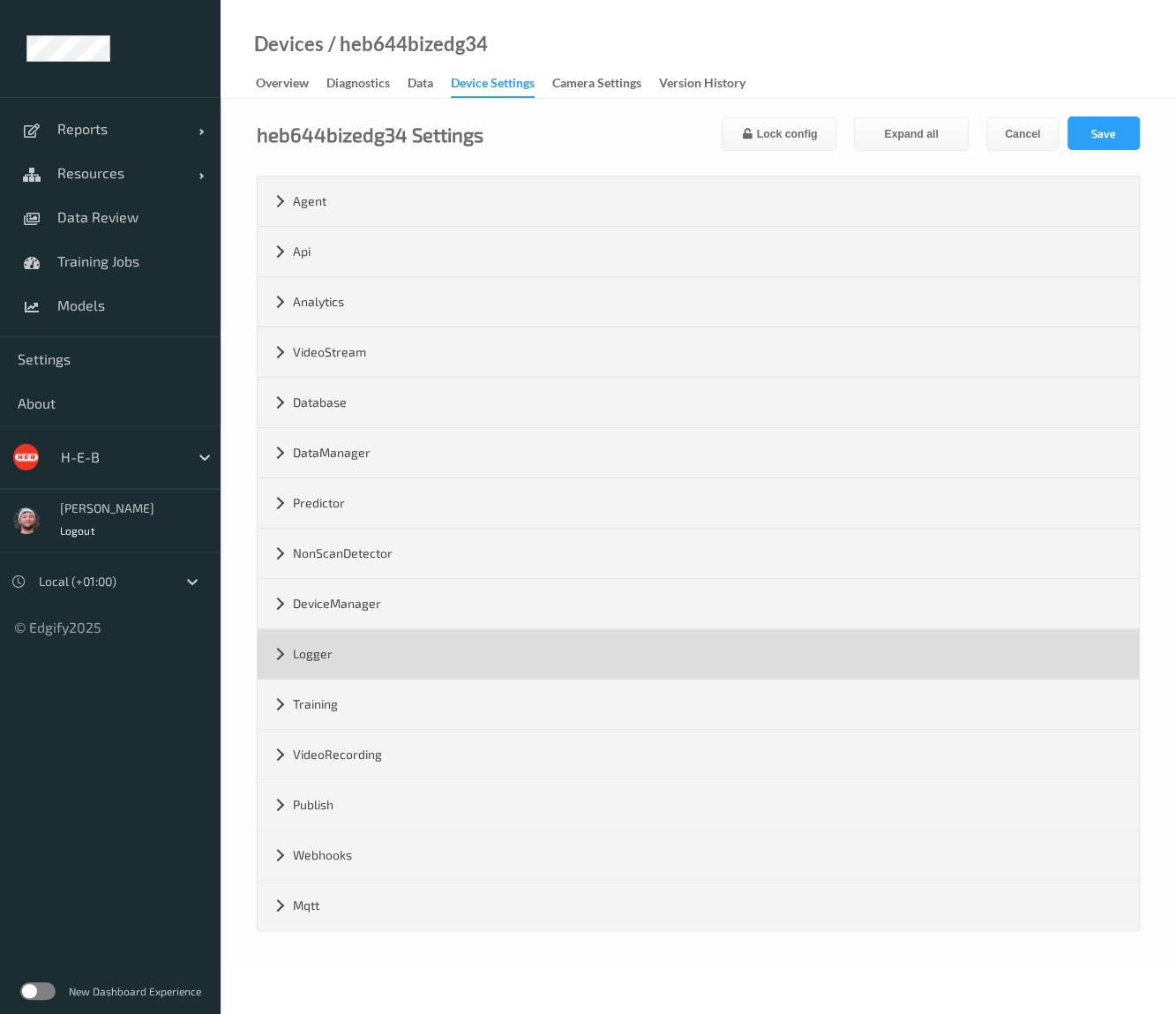
click at [409, 646] on div "Logger" at bounding box center [698, 654] width 881 height 49
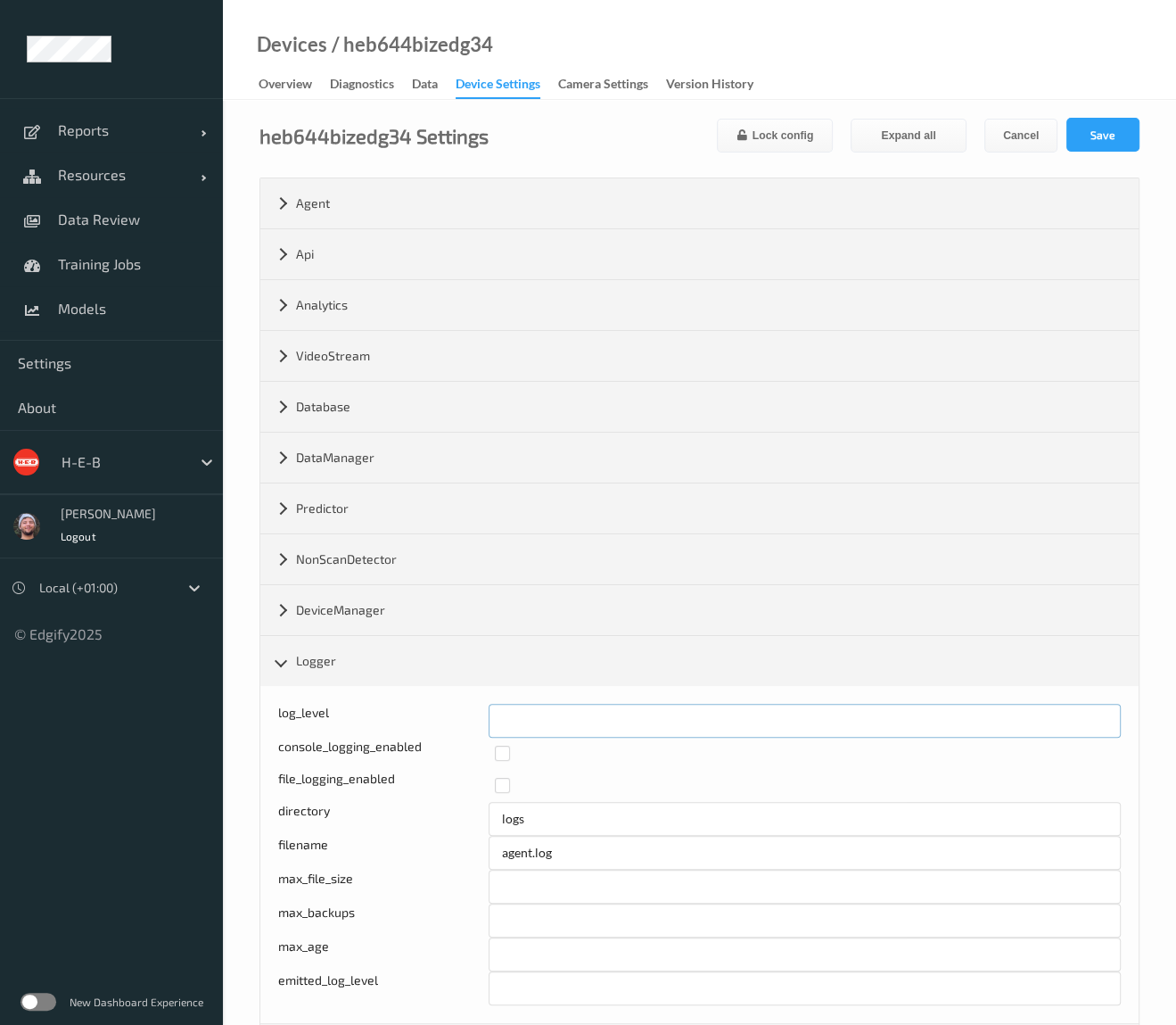
drag, startPoint x: 505, startPoint y: 703, endPoint x: 471, endPoint y: 720, distance: 38.0
click at [471, 720] on div "log_level *" at bounding box center [699, 719] width 843 height 34
type input "*"
click at [1080, 126] on button "Save" at bounding box center [1102, 134] width 73 height 34
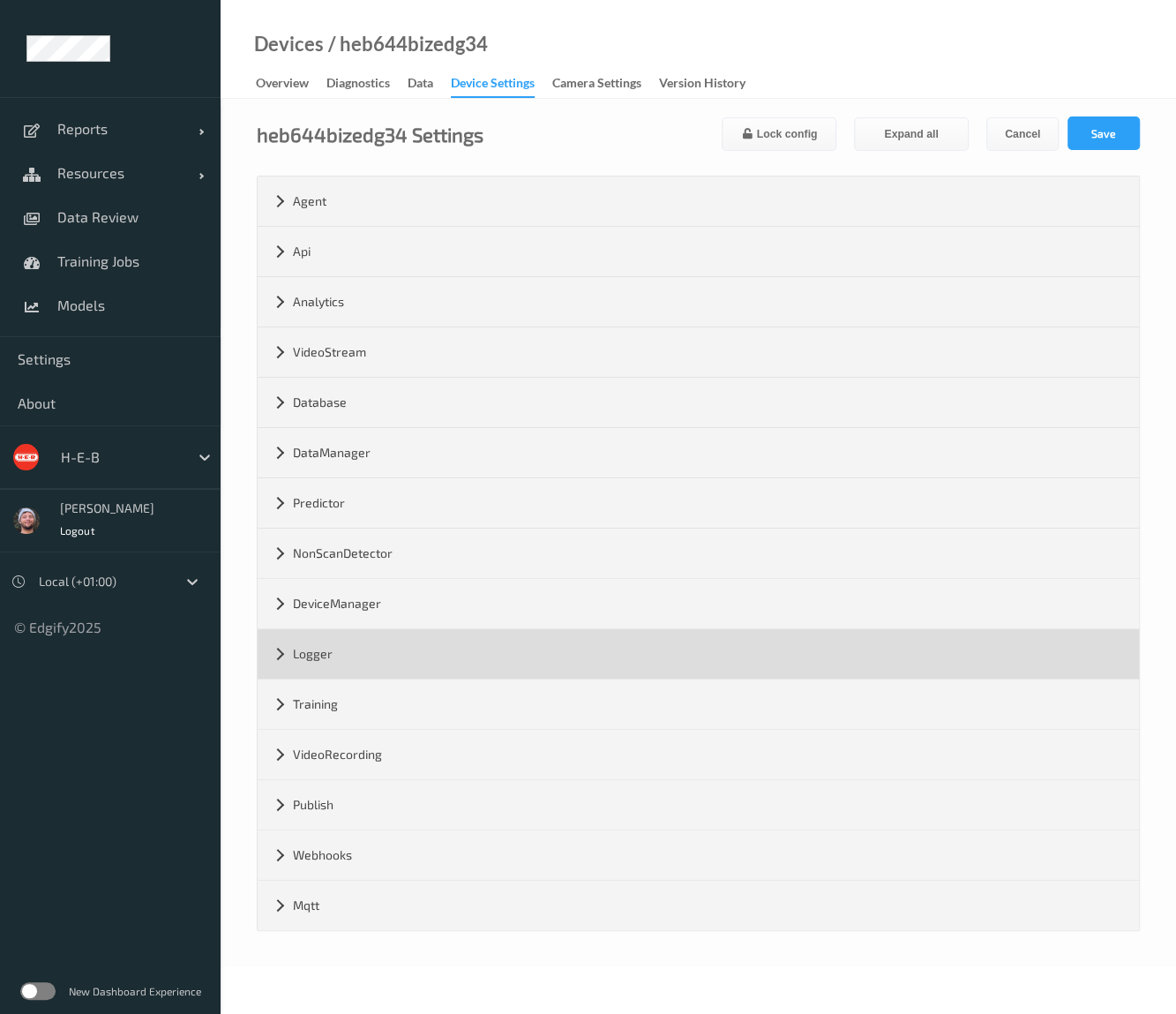
click at [370, 639] on div "Logger" at bounding box center [698, 654] width 881 height 49
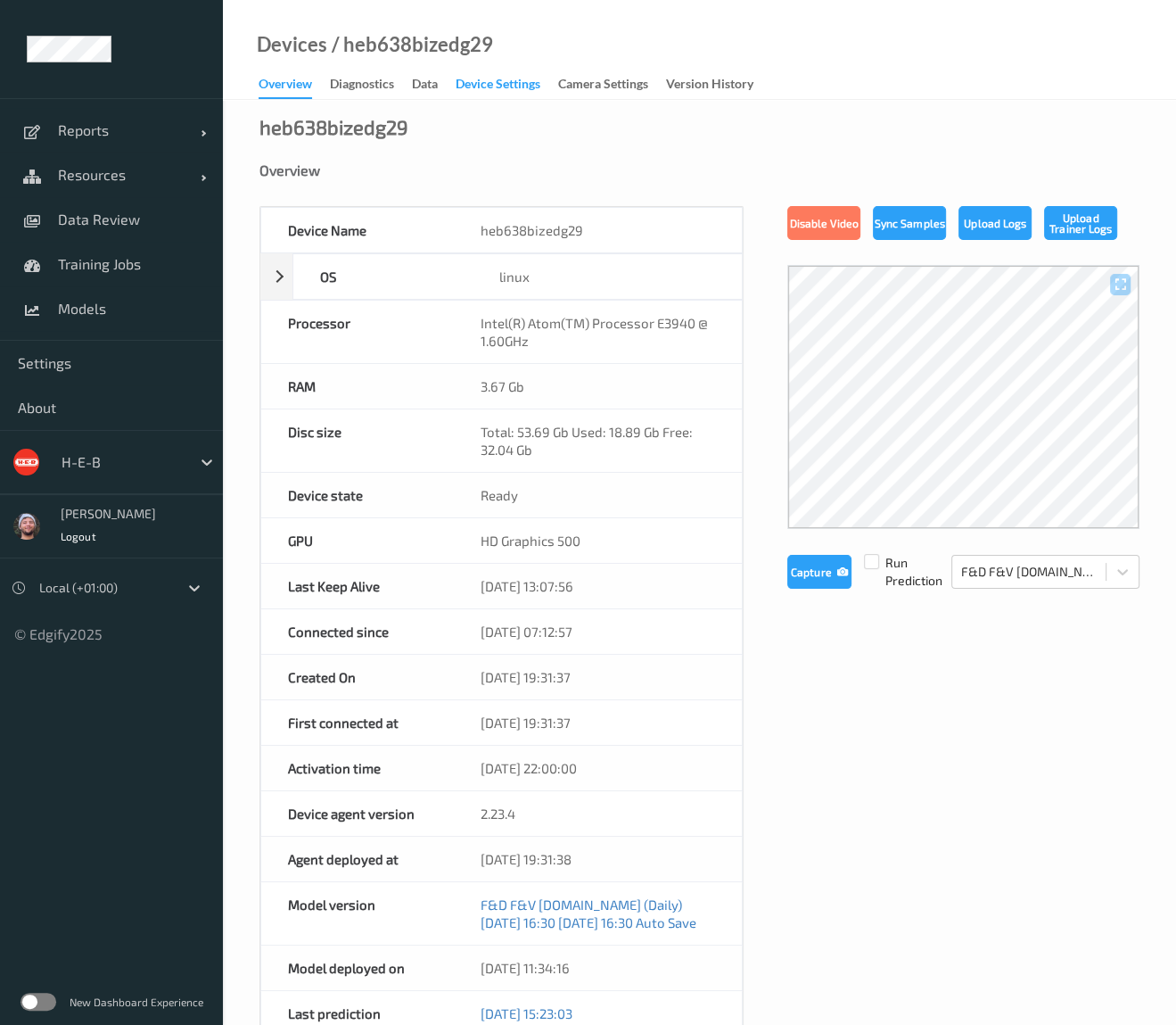
click at [518, 89] on div "Device Settings" at bounding box center [498, 85] width 84 height 22
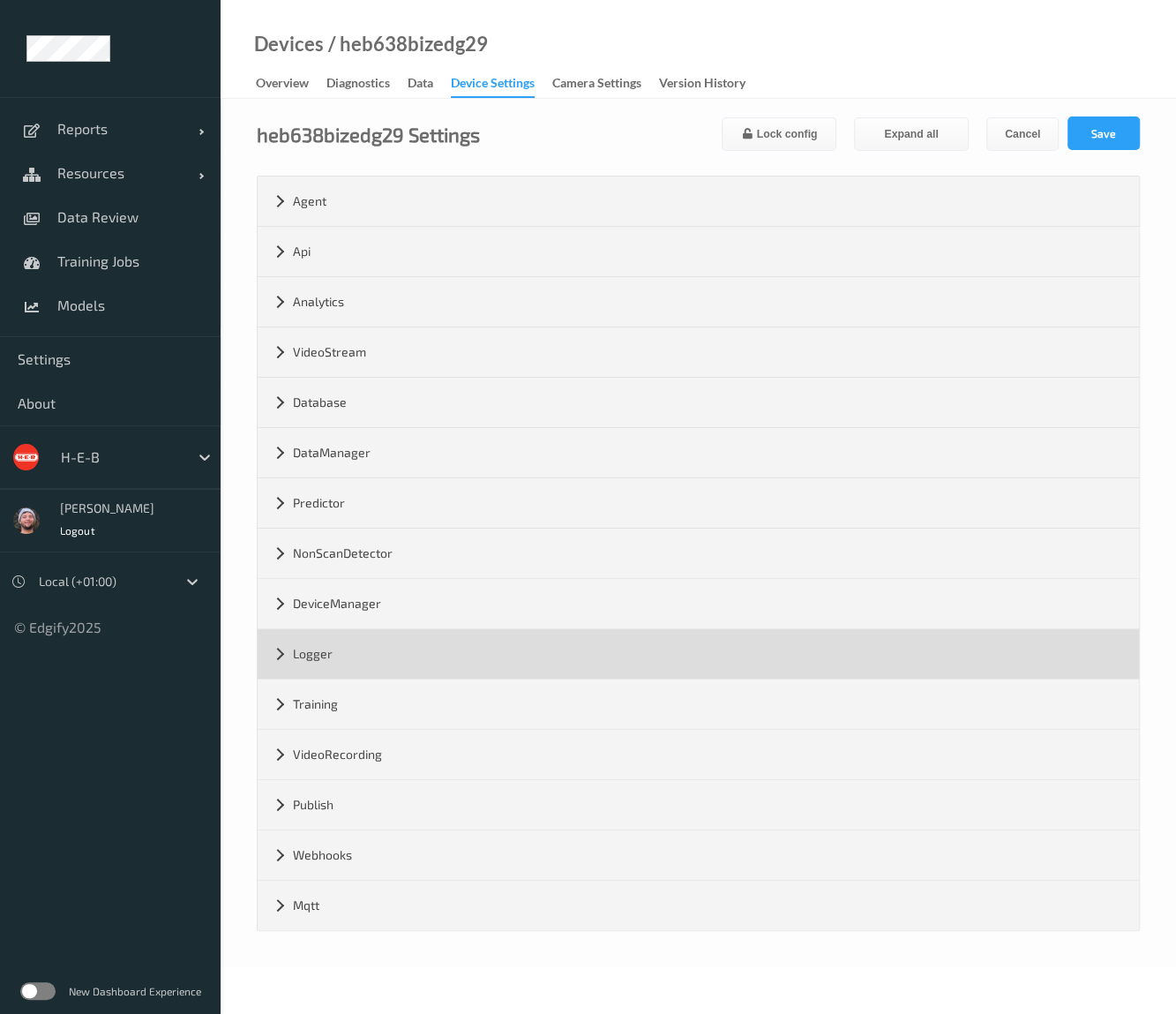
click at [362, 647] on div "Logger" at bounding box center [698, 654] width 881 height 49
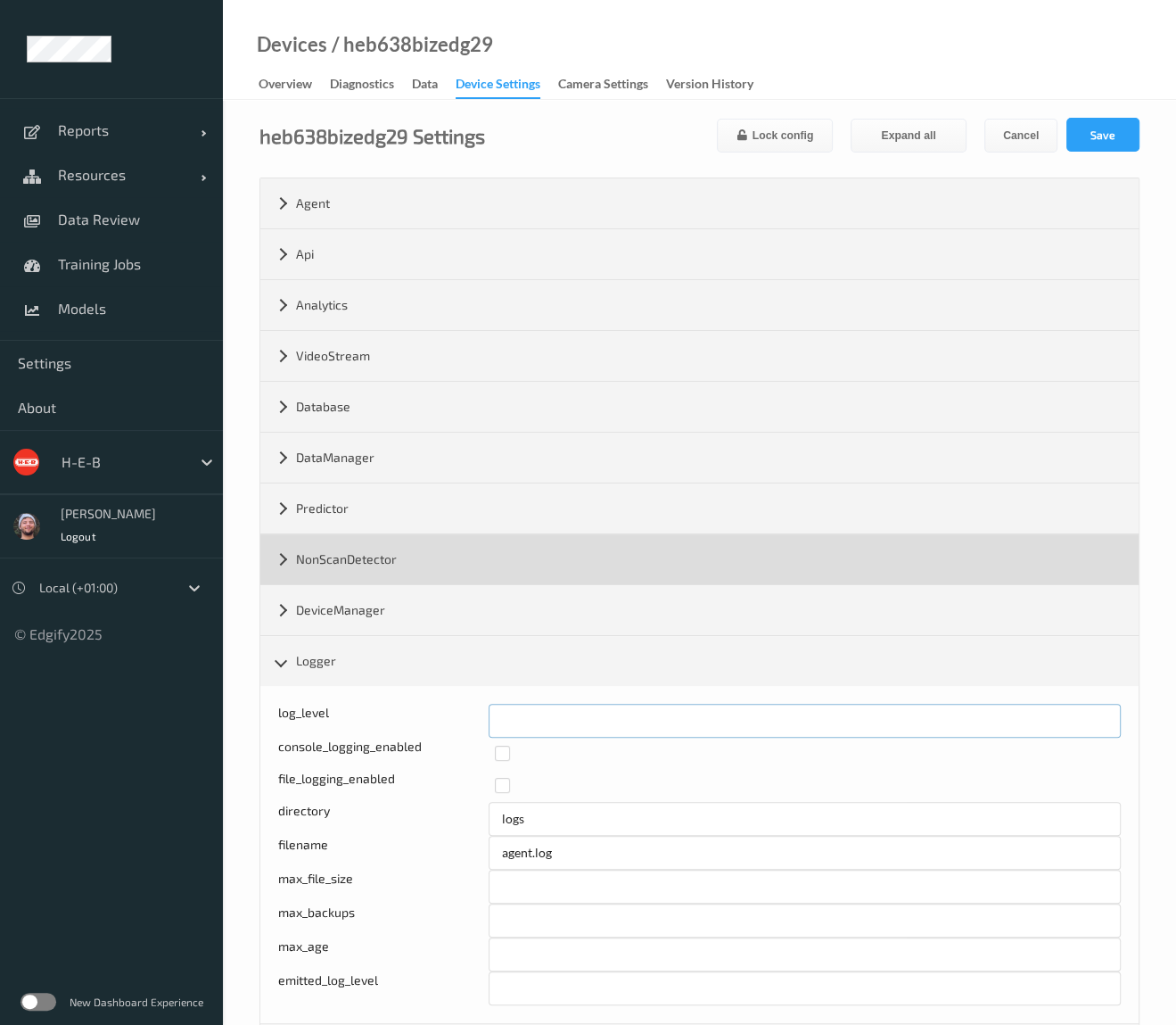
drag, startPoint x: 432, startPoint y: 720, endPoint x: 723, endPoint y: 564, distance: 330.2
click at [411, 720] on div "log_level *" at bounding box center [699, 719] width 843 height 34
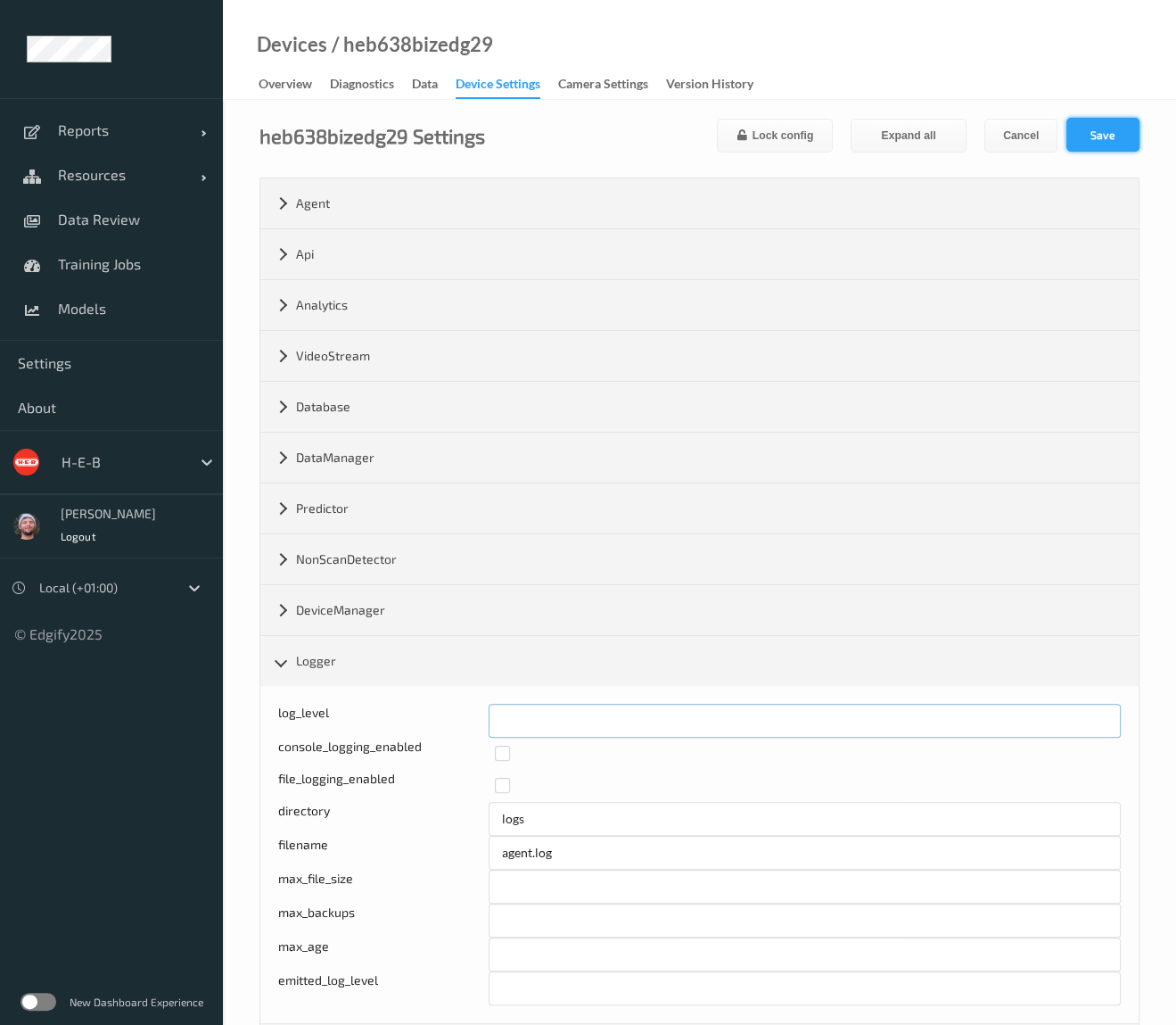
type input "*"
click at [1099, 133] on button "Save" at bounding box center [1102, 134] width 73 height 34
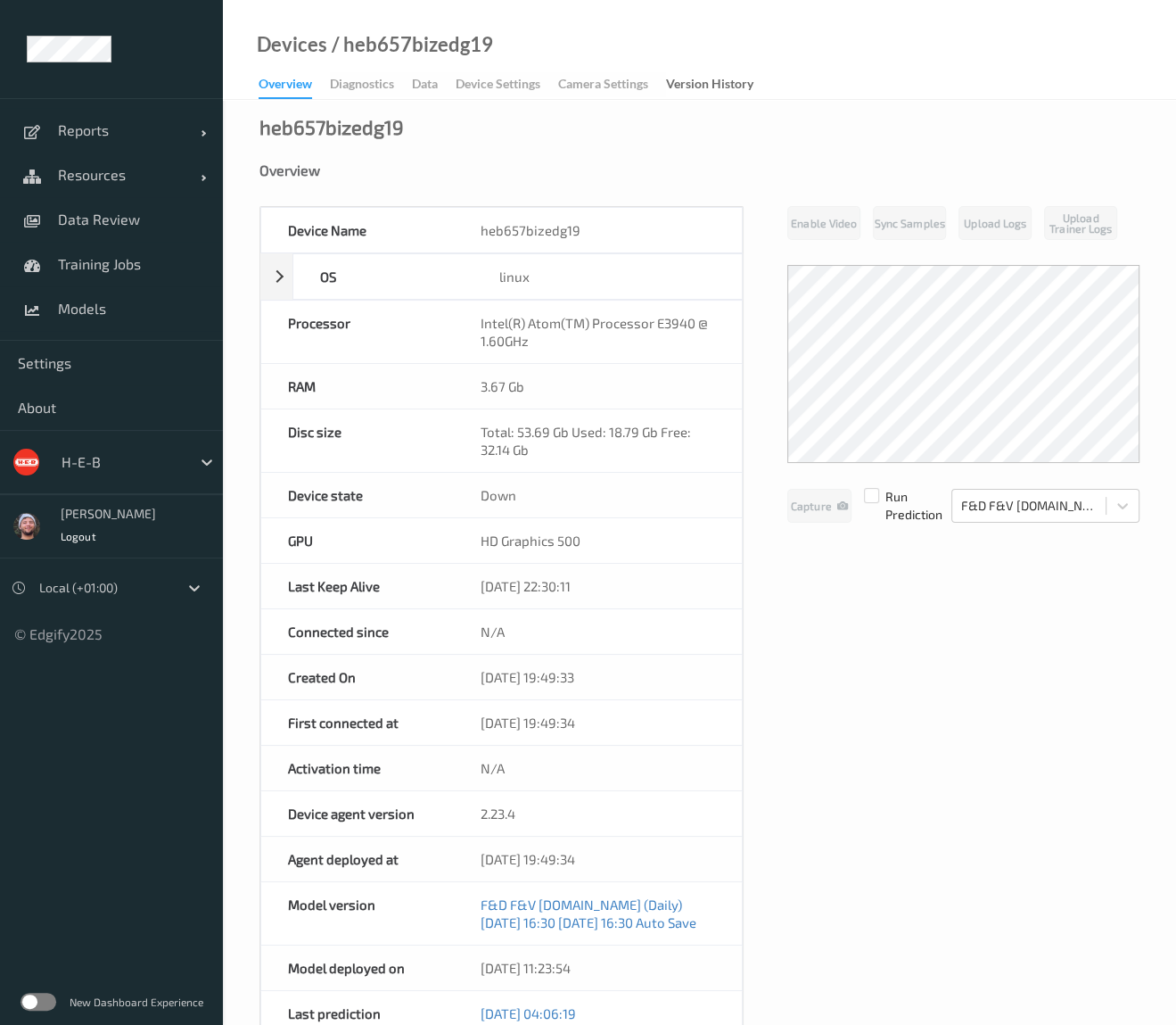
click at [517, 74] on div "Overview Diagnostics Data Device Settings Camera Settings Version History" at bounding box center [514, 85] width 512 height 27
click at [510, 85] on div "Overview Diagnostics Data Device Settings Camera Settings Version History" at bounding box center [514, 85] width 512 height 27
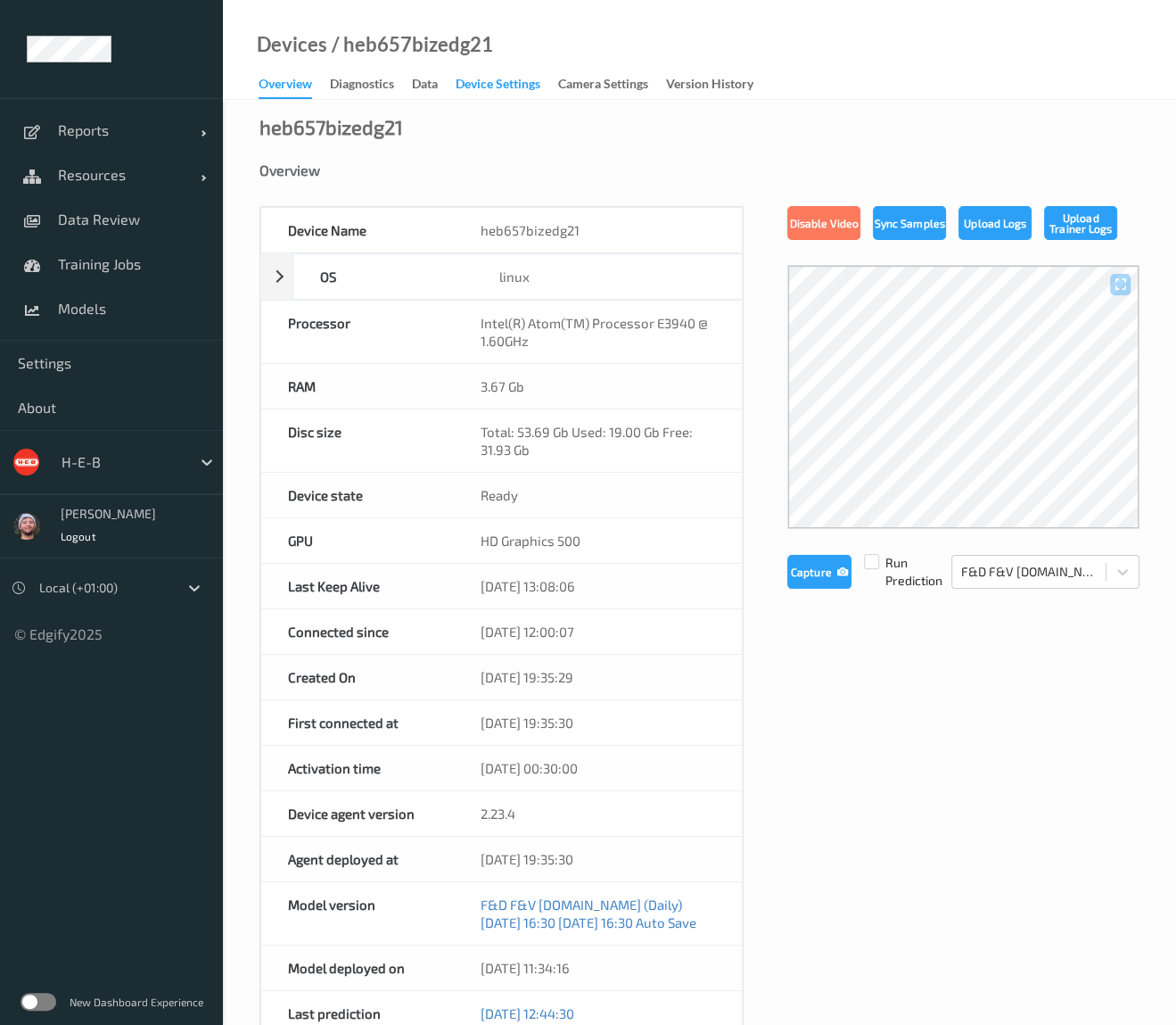
click at [497, 89] on div "Device Settings" at bounding box center [498, 85] width 84 height 22
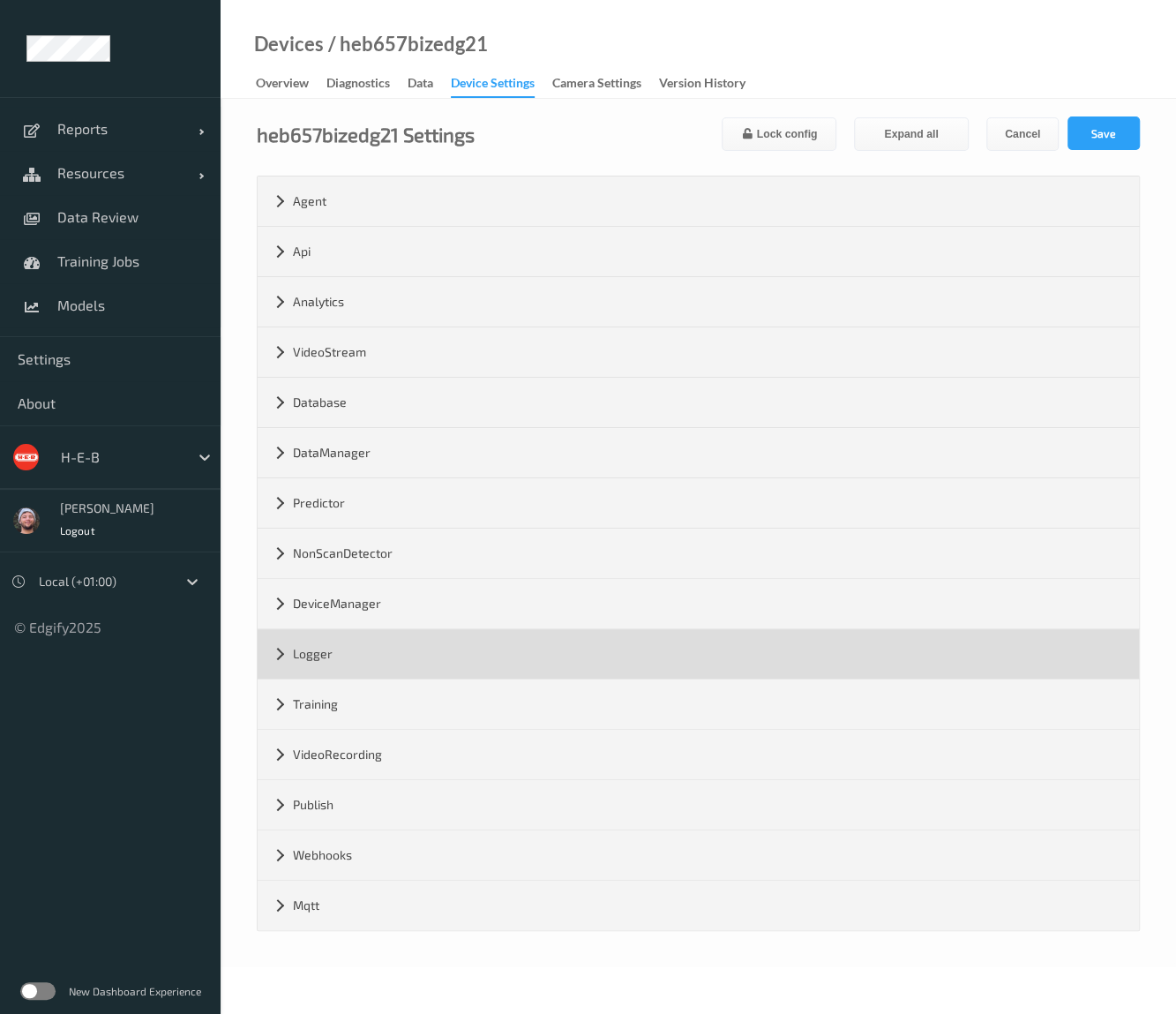
click at [362, 654] on div "Logger" at bounding box center [698, 654] width 881 height 49
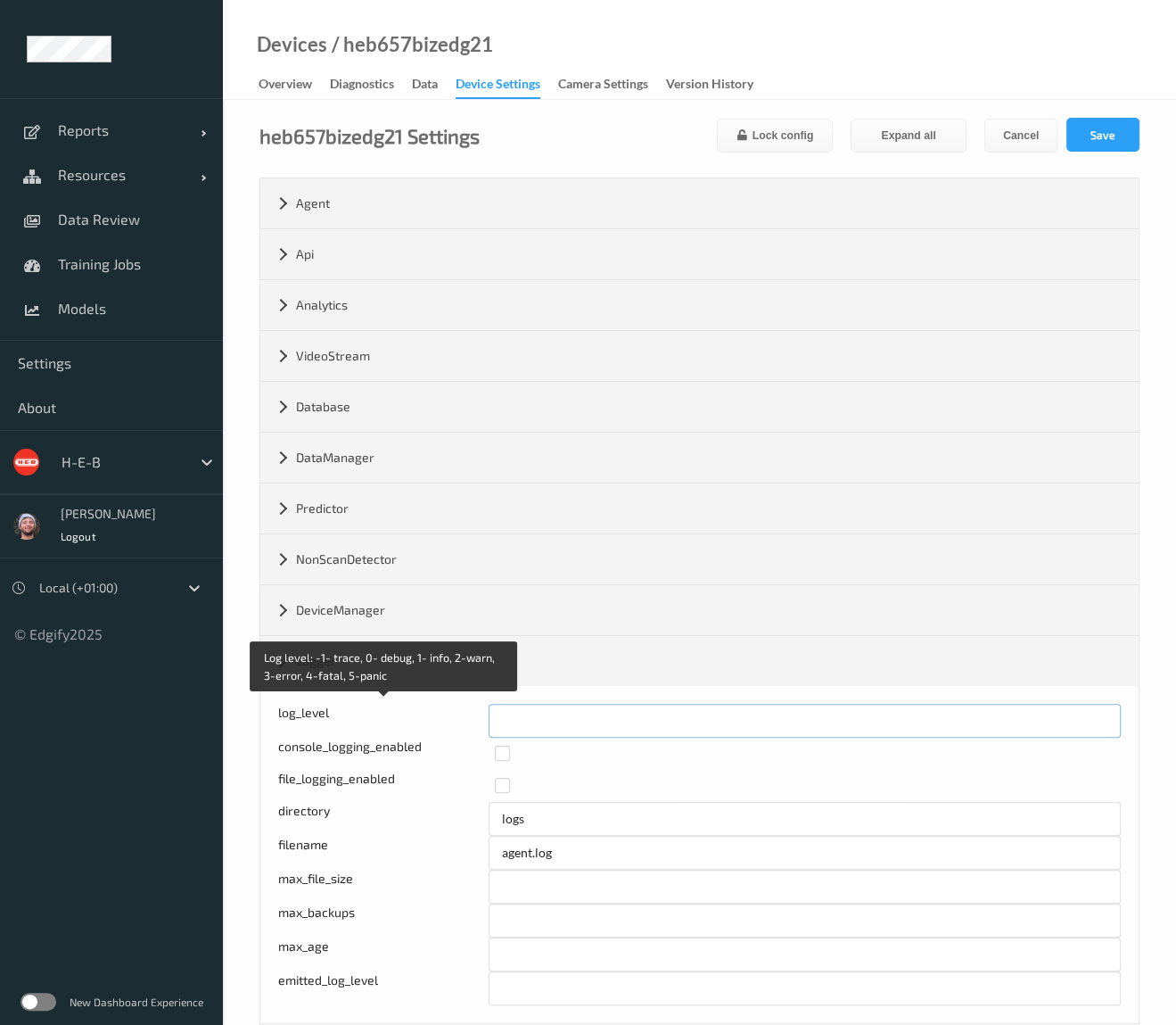
drag, startPoint x: 523, startPoint y: 710, endPoint x: 437, endPoint y: 709, distance: 86.0
click at [437, 709] on div "Log level: -1- trace, 0- debug, 1- info, 2-warn, 3-error, 4-fatal, 5-panic log_…" at bounding box center [699, 719] width 843 height 34
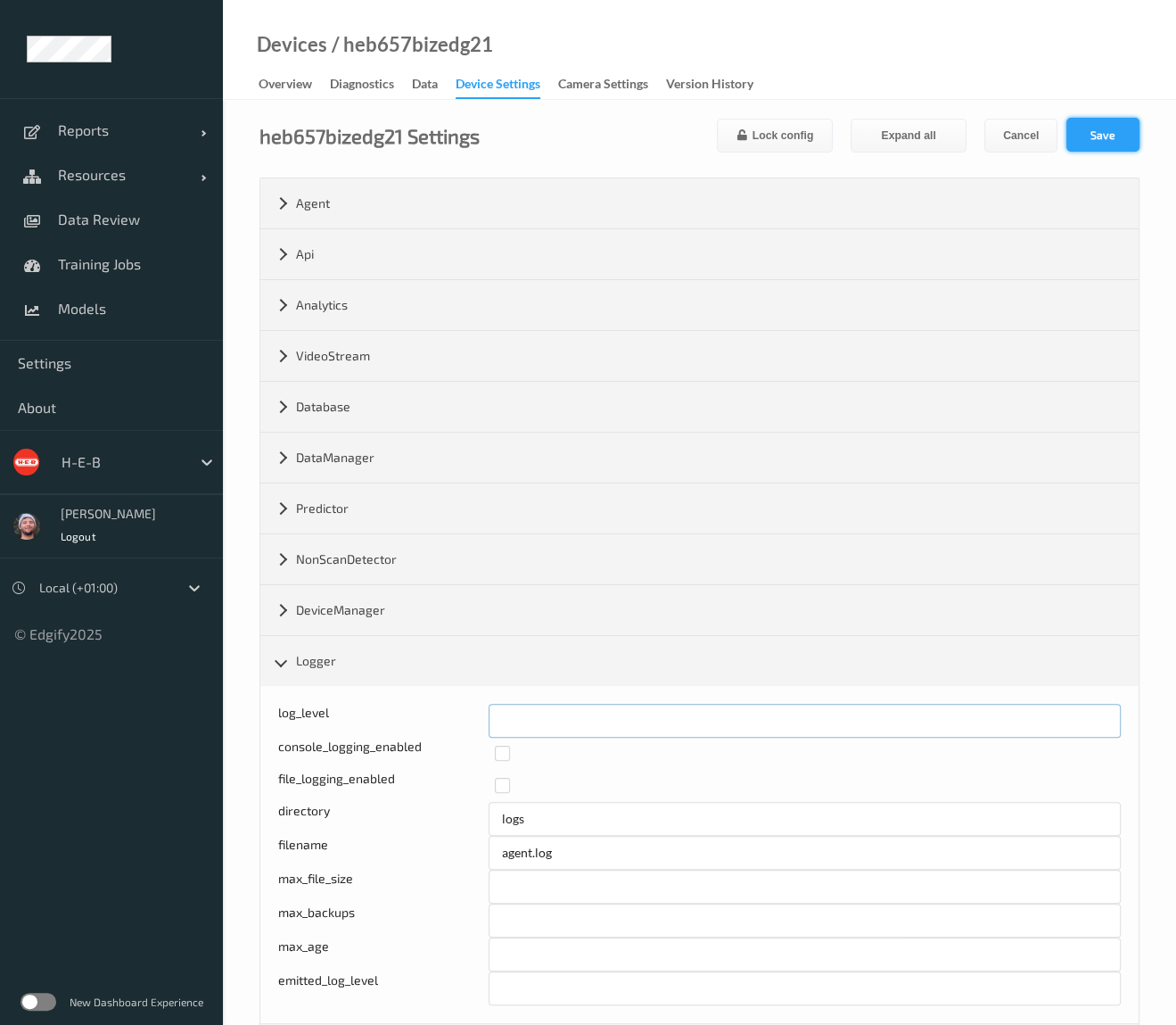
type input "*"
click at [1116, 133] on button "Save" at bounding box center [1102, 134] width 73 height 34
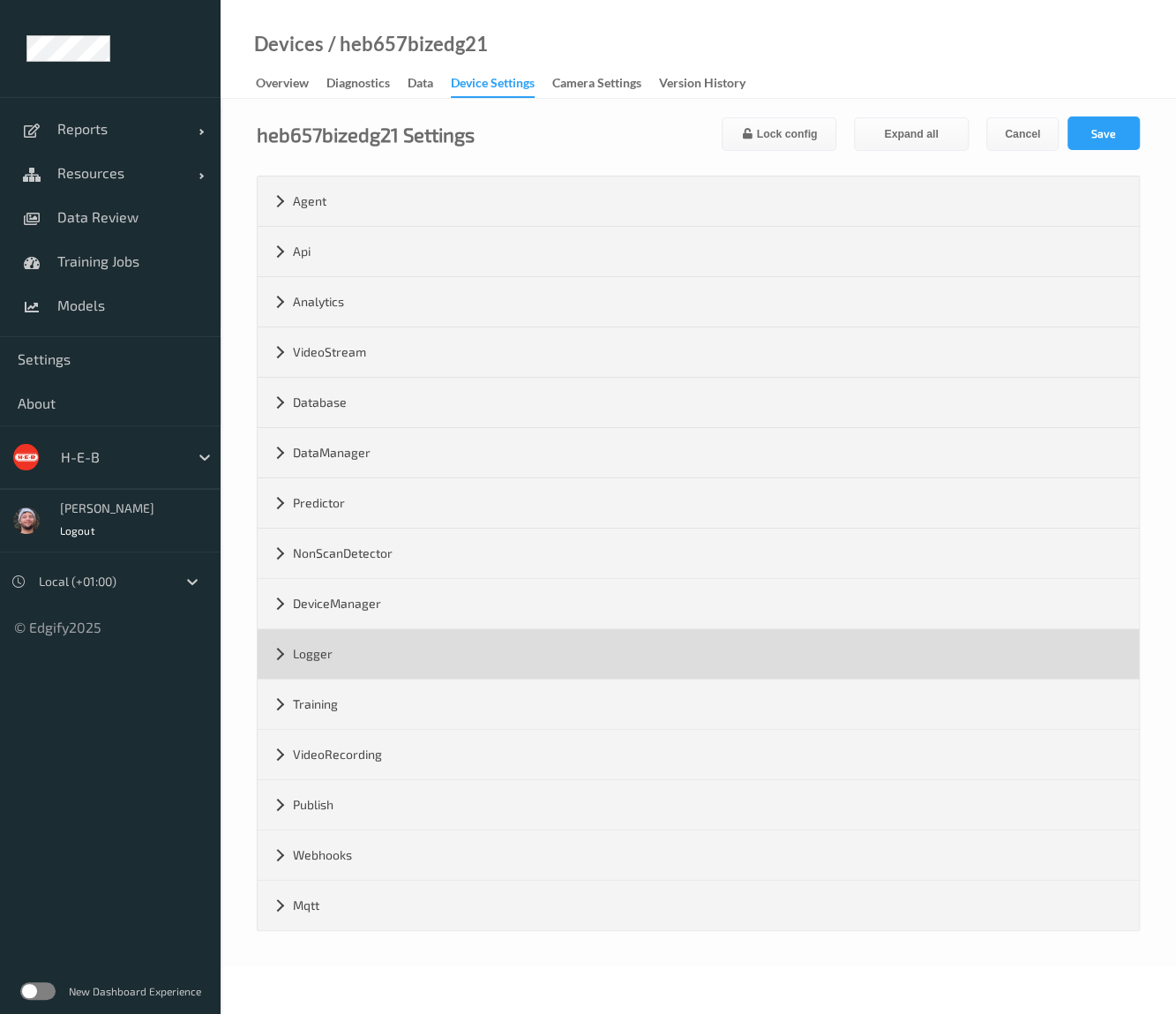
click at [366, 647] on div "Logger" at bounding box center [698, 654] width 881 height 49
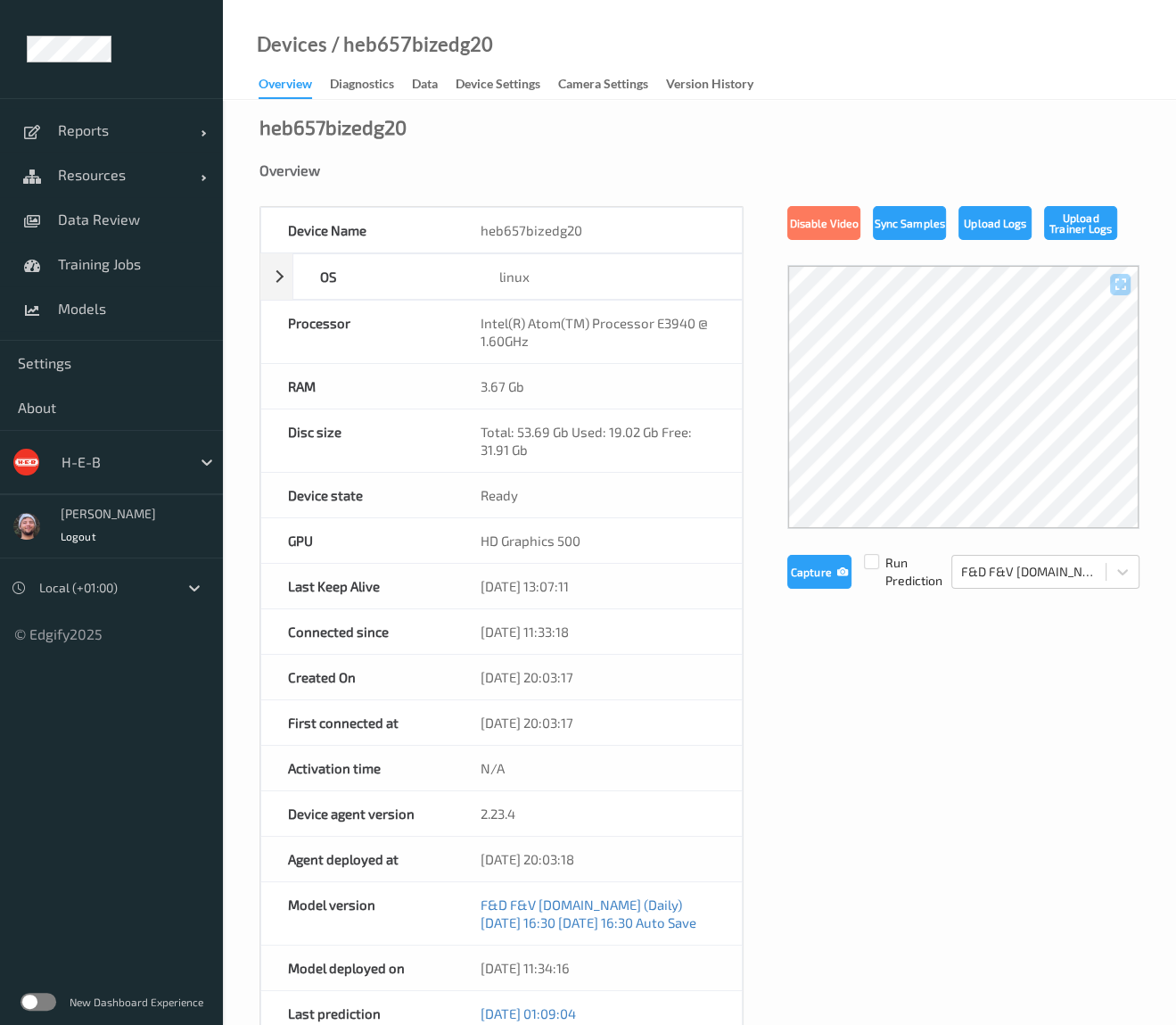
drag, startPoint x: 478, startPoint y: 84, endPoint x: 366, endPoint y: 711, distance: 636.9
click at [478, 84] on div "Device Settings" at bounding box center [498, 85] width 84 height 22
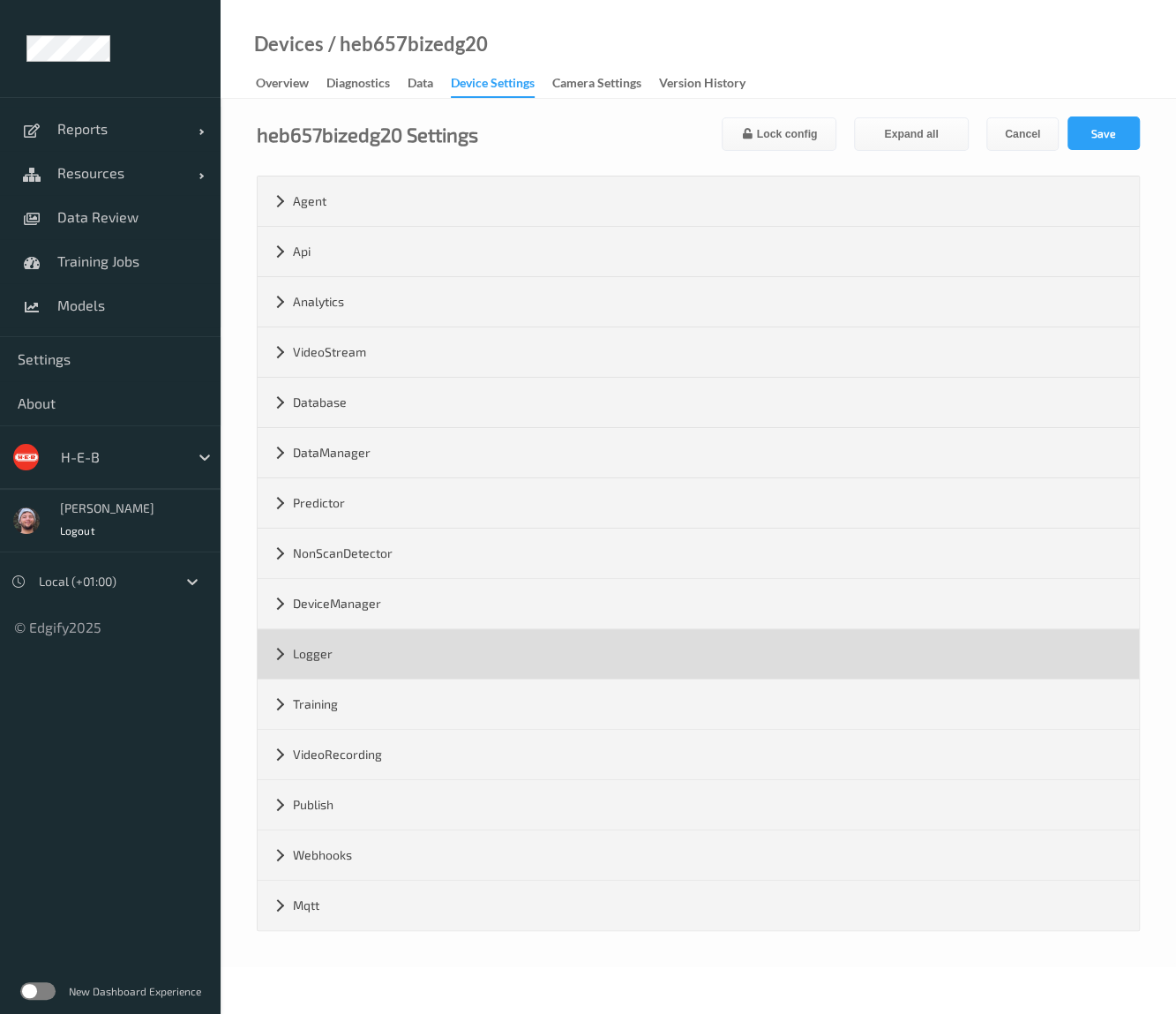
click at [353, 661] on div "Logger" at bounding box center [698, 654] width 881 height 49
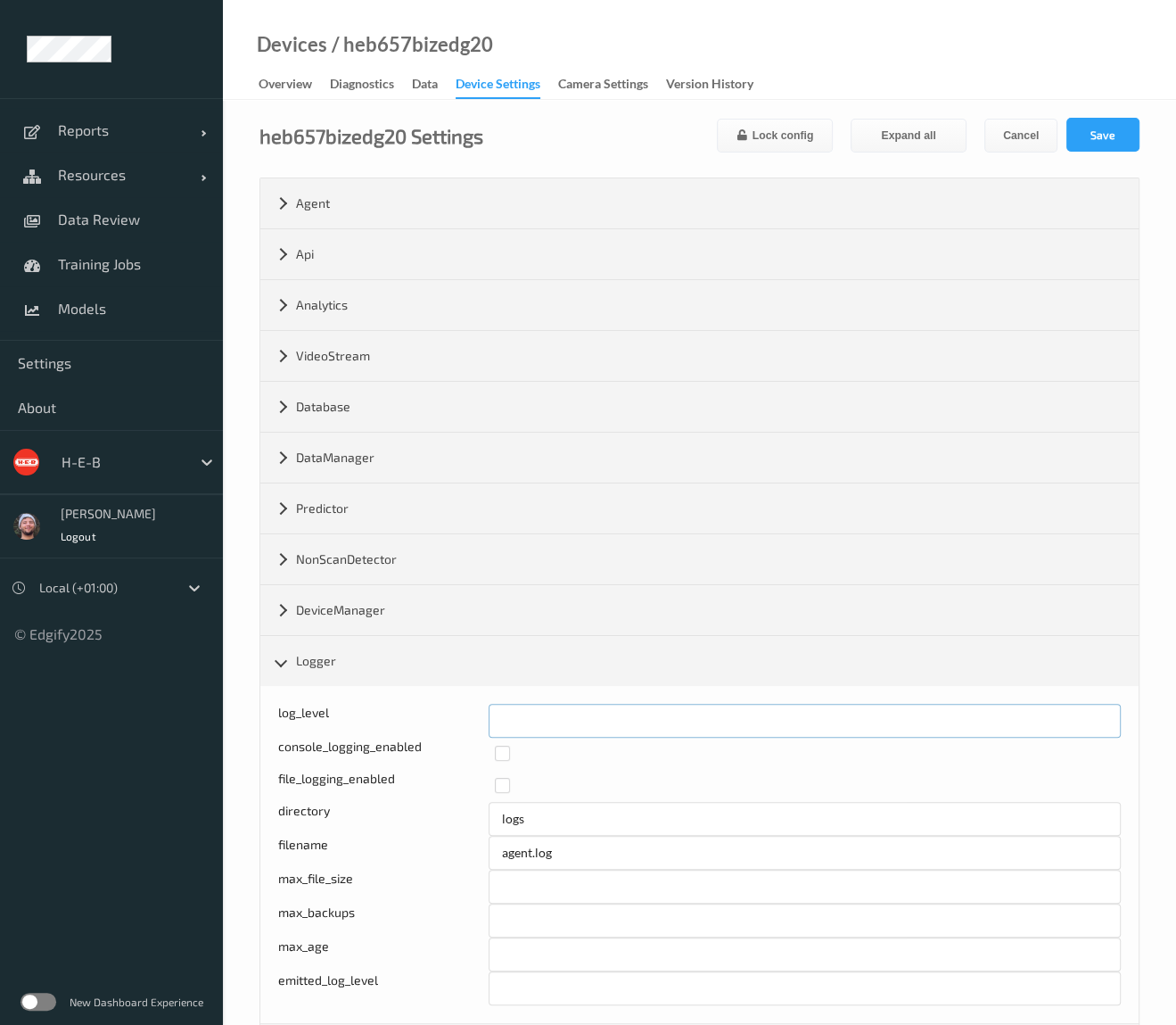
drag, startPoint x: 532, startPoint y: 729, endPoint x: 413, endPoint y: 724, distance: 119.1
click at [413, 724] on div "Log level: -1- trace, 0- debug, 1- info, 2-warn, 3-error, 4-fatal, 5-panic log_…" at bounding box center [699, 719] width 843 height 34
type input "*"
click at [1116, 135] on button "Save" at bounding box center [1102, 134] width 73 height 34
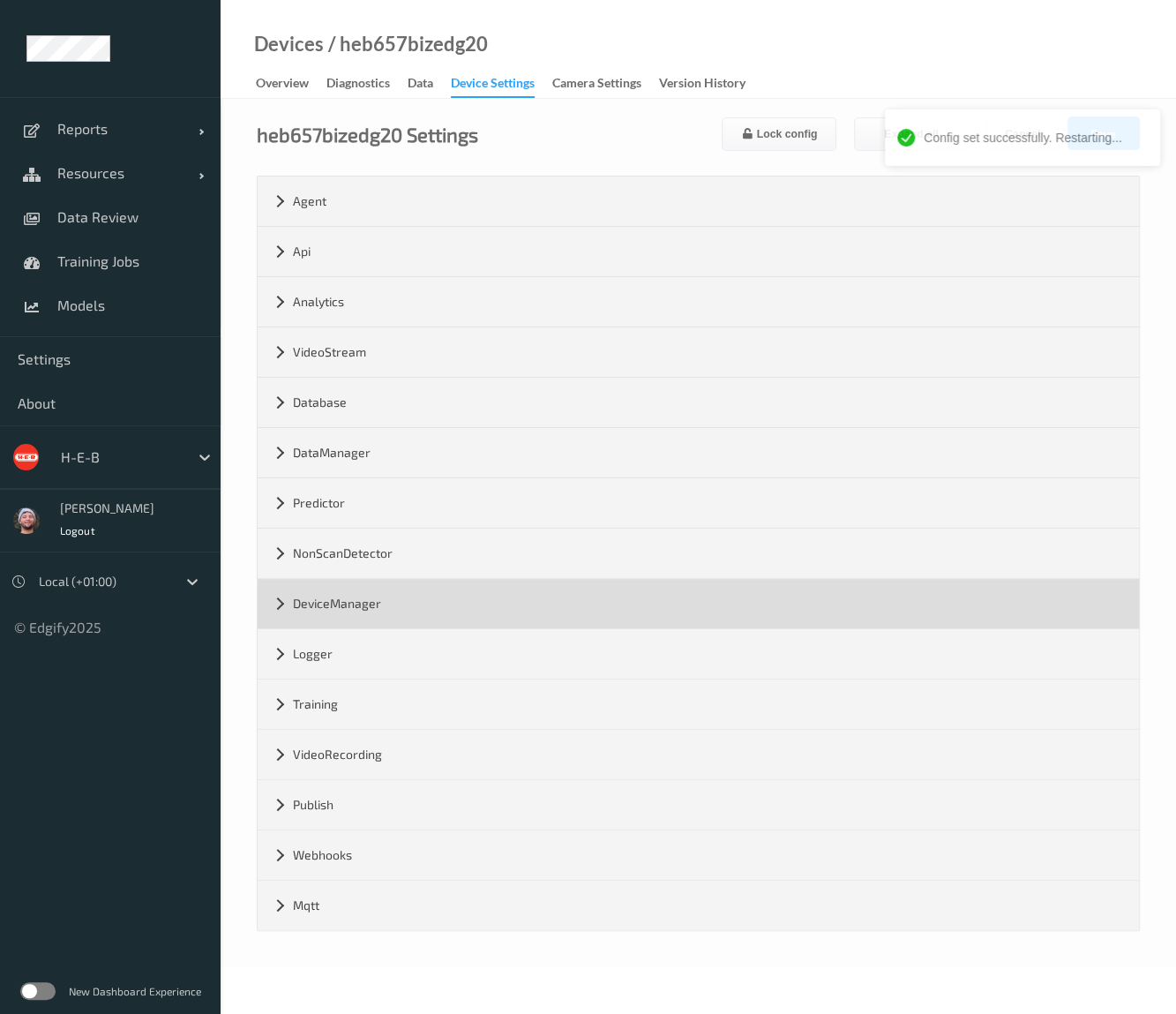
click at [390, 611] on div "DeviceManager" at bounding box center [698, 604] width 881 height 49
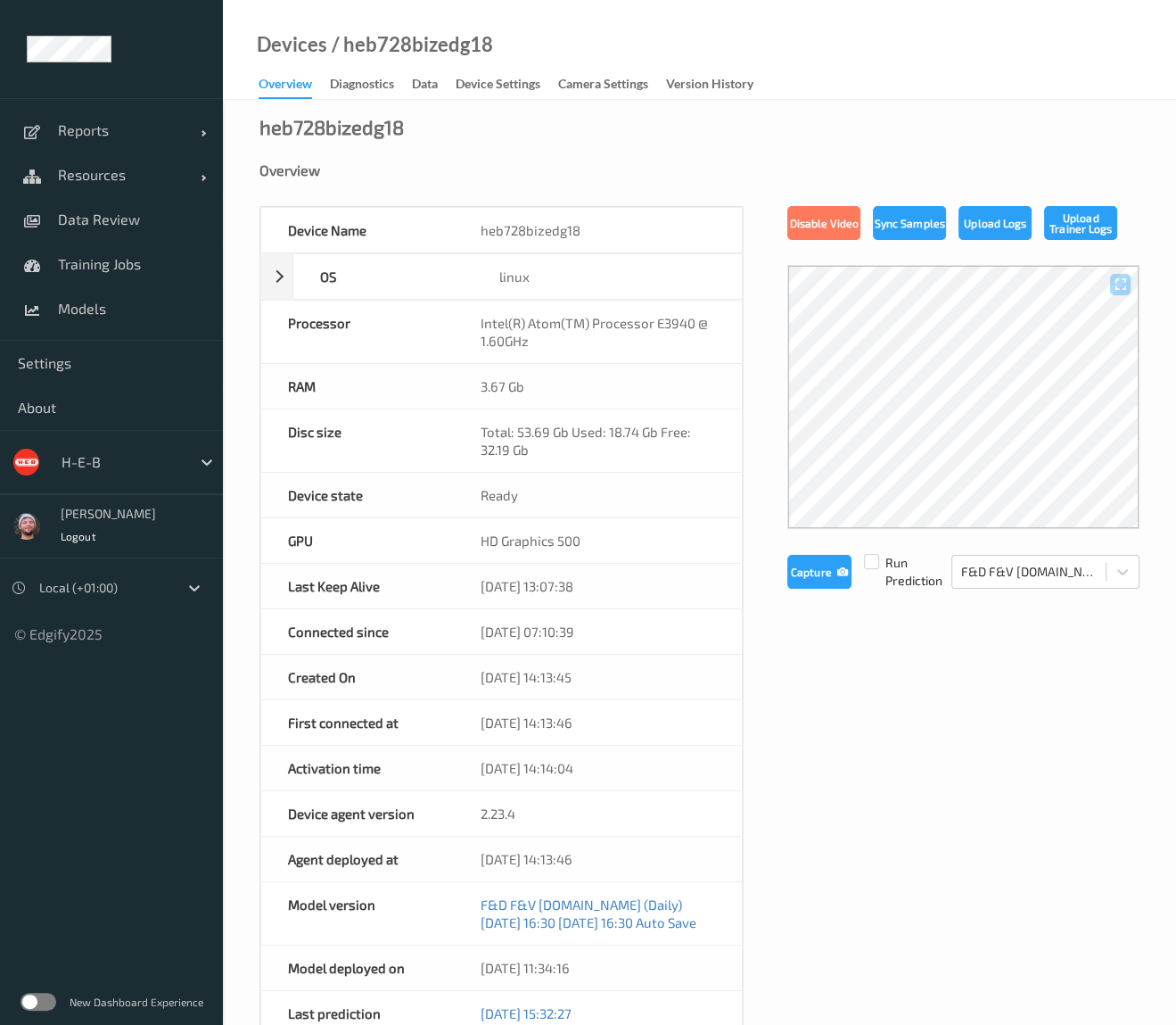
click at [455, 54] on div "/ heb728bizedg18" at bounding box center [410, 44] width 166 height 18
click at [471, 73] on div "Devices / heb728bizedg18 Overview Diagnostics Data Device Settings Camera Setti…" at bounding box center [699, 50] width 953 height 100
click at [477, 81] on div "Device Settings" at bounding box center [498, 85] width 84 height 22
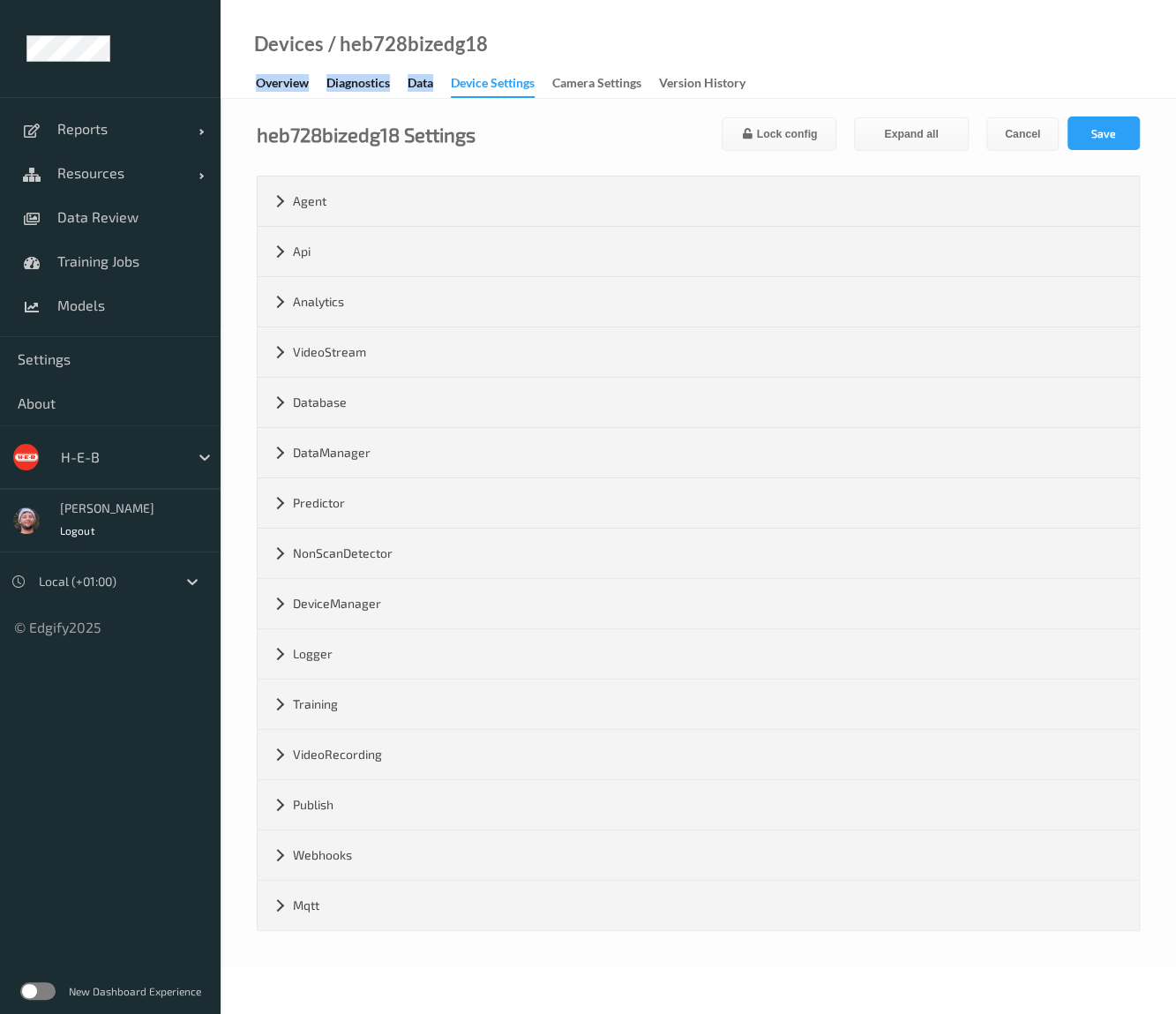
click at [364, 649] on div "Logger" at bounding box center [698, 654] width 881 height 49
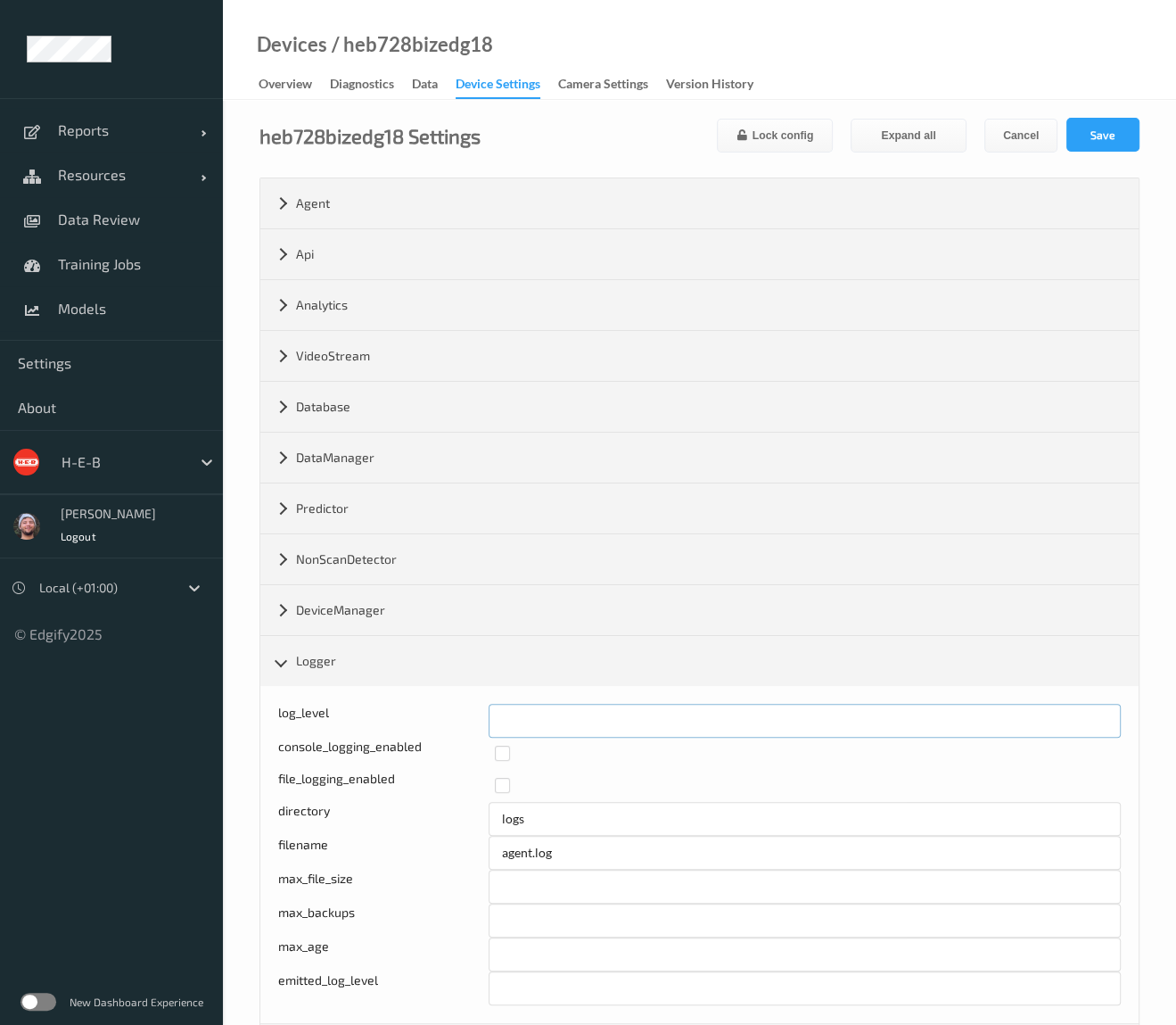
click at [471, 703] on div "log_level *" at bounding box center [699, 719] width 843 height 34
type input "*"
click at [1091, 148] on button "Save" at bounding box center [1102, 134] width 73 height 34
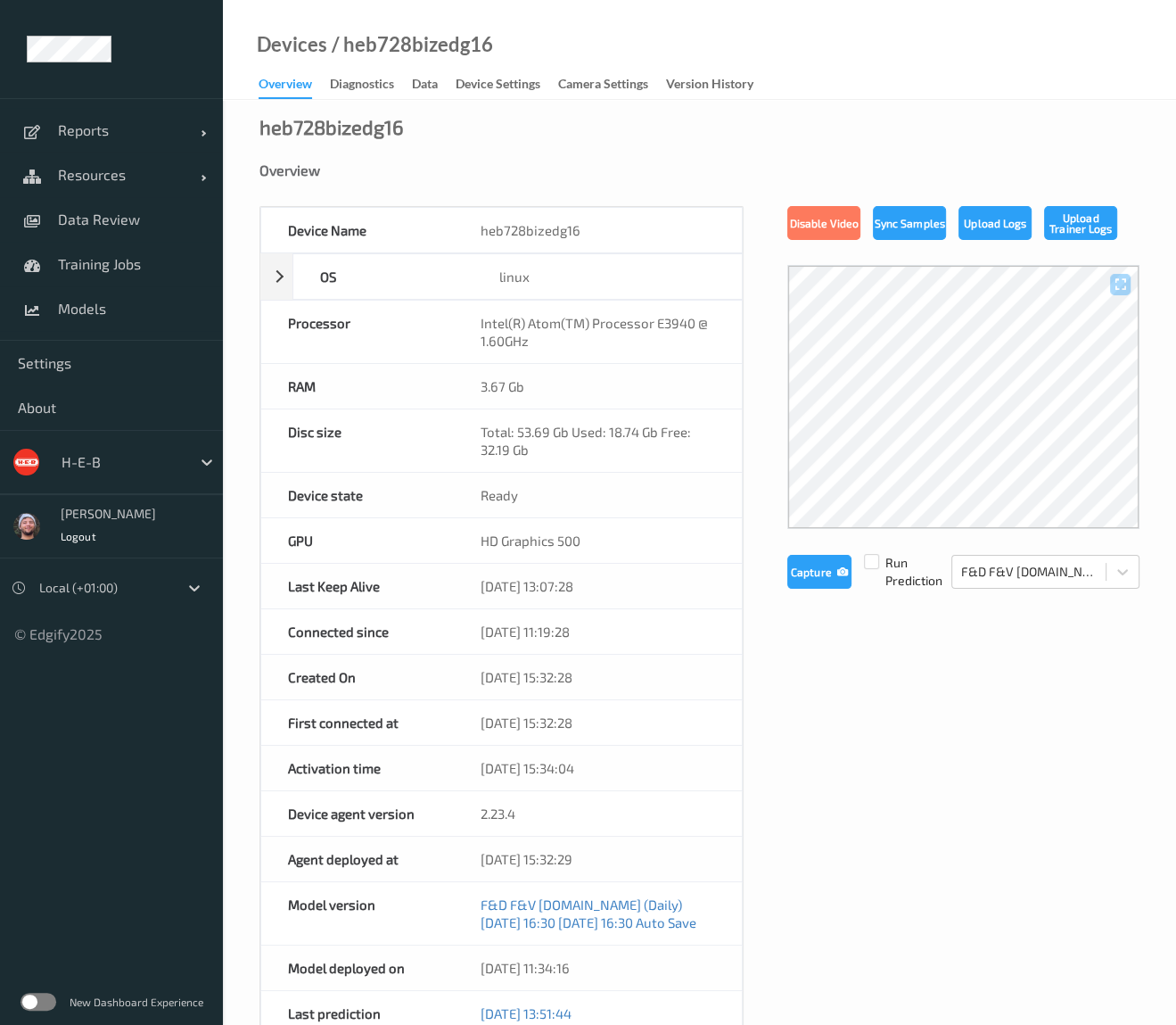
click at [490, 66] on div "Devices / heb728bizedg16 Overview Diagnostics Data Device Settings Camera Setti…" at bounding box center [699, 50] width 953 height 100
click at [486, 79] on div "Device Settings" at bounding box center [498, 85] width 84 height 22
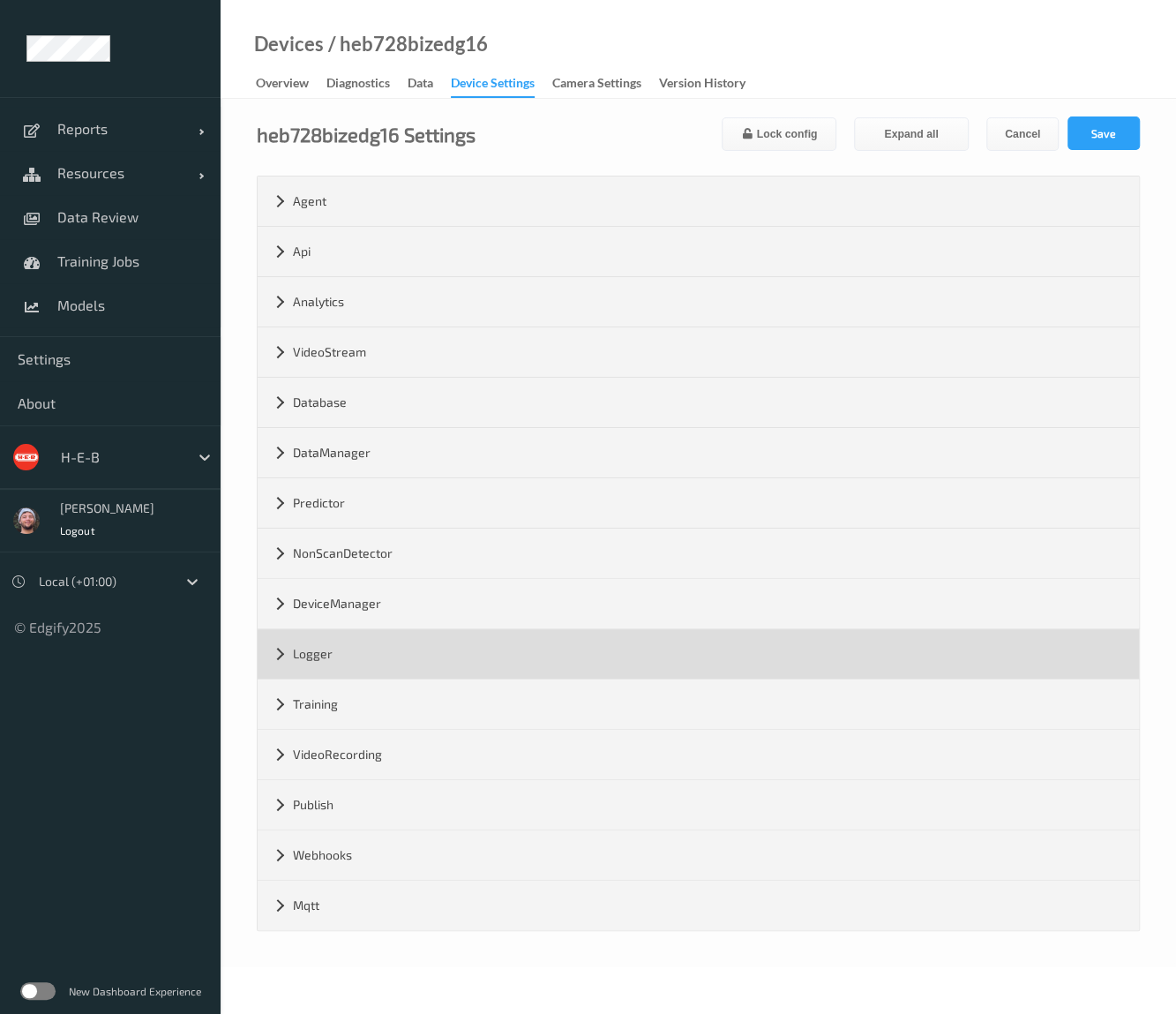
click at [407, 662] on div "Logger" at bounding box center [698, 654] width 881 height 49
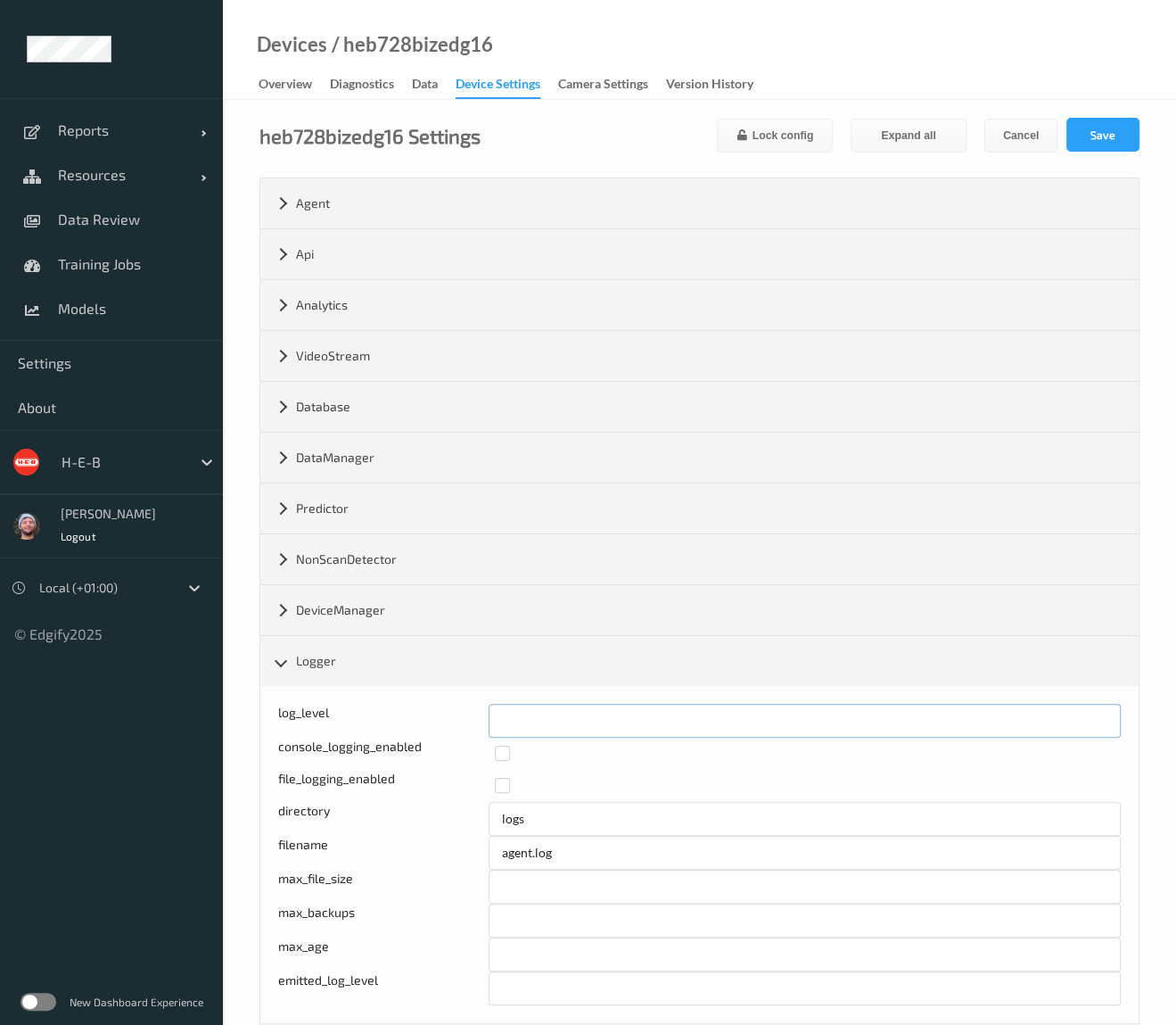
drag, startPoint x: 543, startPoint y: 715, endPoint x: 407, endPoint y: 703, distance: 136.5
click at [407, 703] on div "log_level *" at bounding box center [699, 719] width 843 height 34
type input "*"
drag, startPoint x: 1114, startPoint y: 130, endPoint x: 1035, endPoint y: 0, distance: 152.1
click at [1112, 130] on button "Save" at bounding box center [1102, 134] width 73 height 34
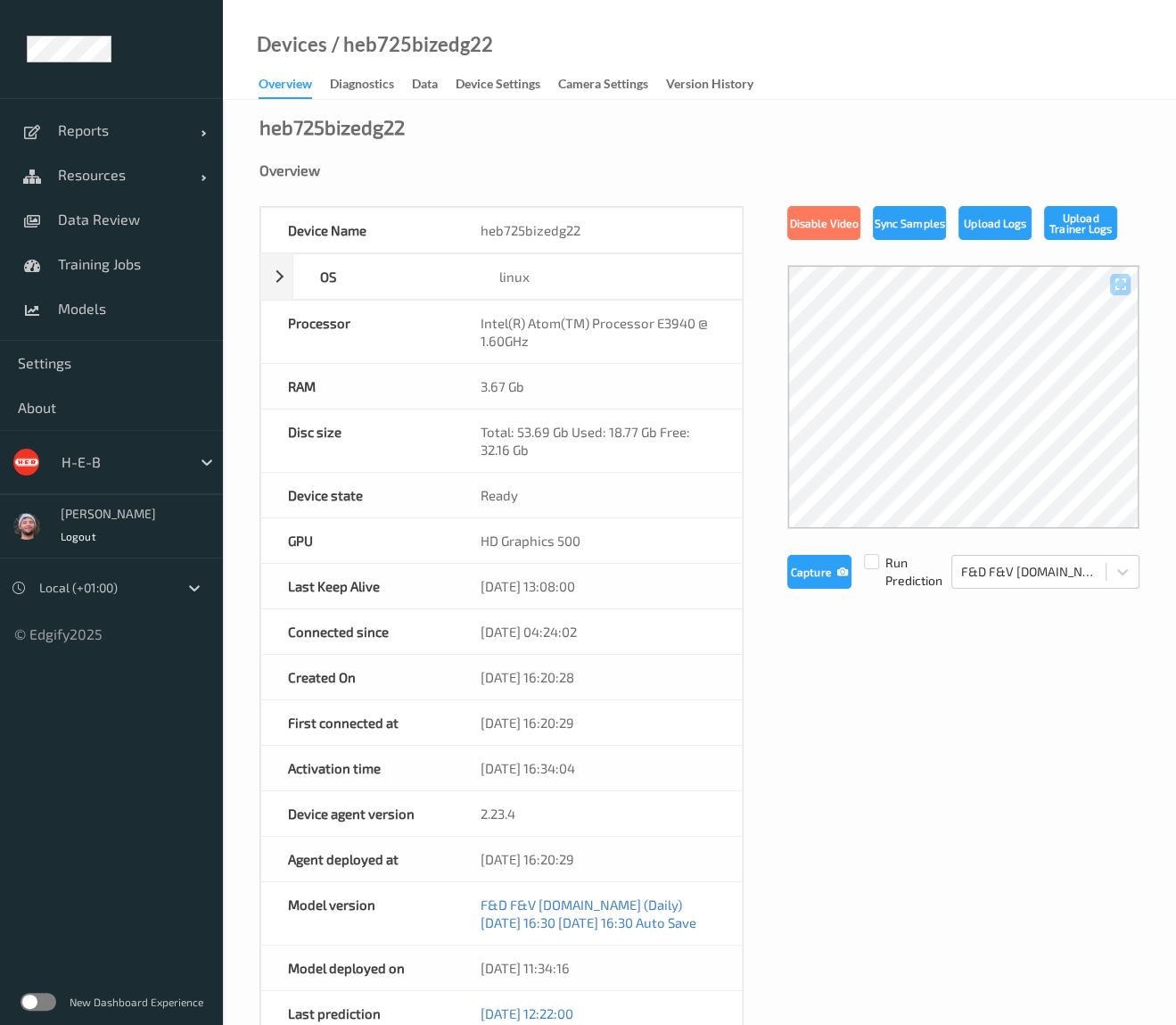
click at [502, 69] on div "Devices / heb725bizedg22 Overview Diagnostics Data Device Settings Camera Setti…" at bounding box center [699, 50] width 953 height 100
click at [493, 88] on div "Device Settings" at bounding box center [498, 85] width 84 height 22
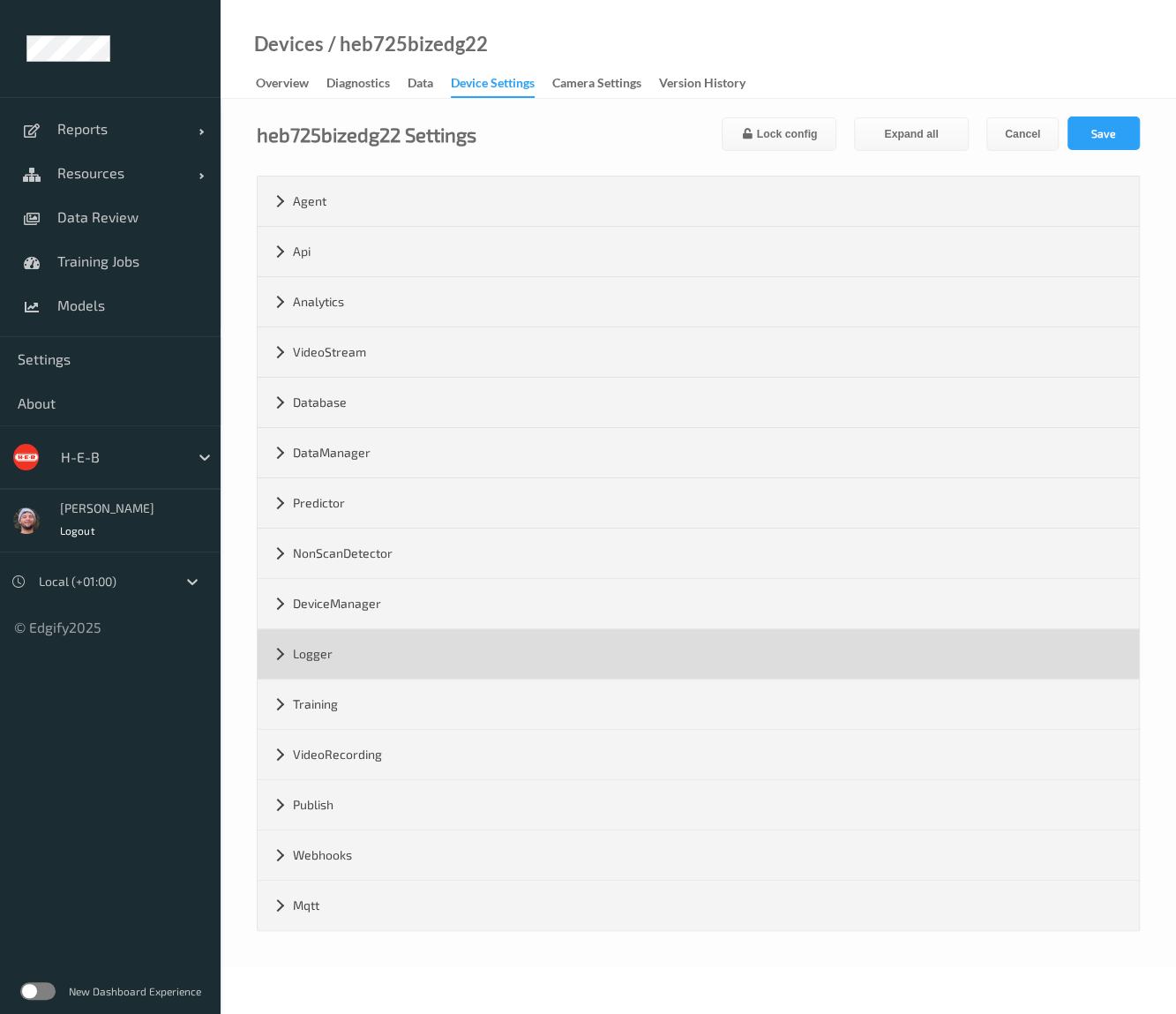
click at [341, 644] on div "Logger" at bounding box center [698, 654] width 881 height 49
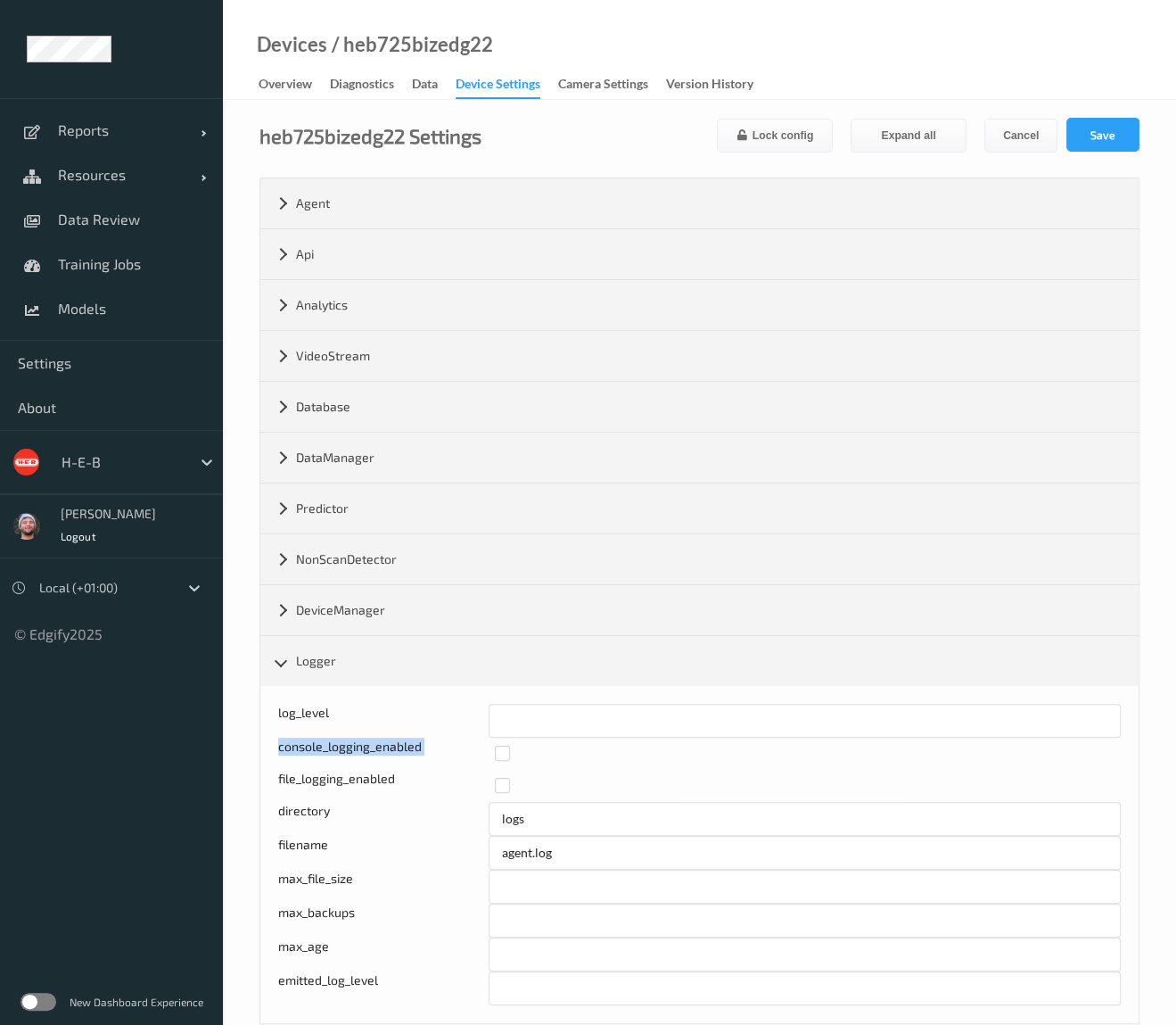
drag, startPoint x: 490, startPoint y: 718, endPoint x: 482, endPoint y: 726, distance: 11.3
click at [458, 709] on div "log_level * console_logging_enabled file_logging_enabled directory logs filenam…" at bounding box center [699, 854] width 843 height 302
click at [515, 718] on input "*" at bounding box center [804, 719] width 632 height 34
drag, startPoint x: 515, startPoint y: 720, endPoint x: 489, endPoint y: 720, distance: 26.0
click at [489, 720] on input "*" at bounding box center [804, 719] width 632 height 34
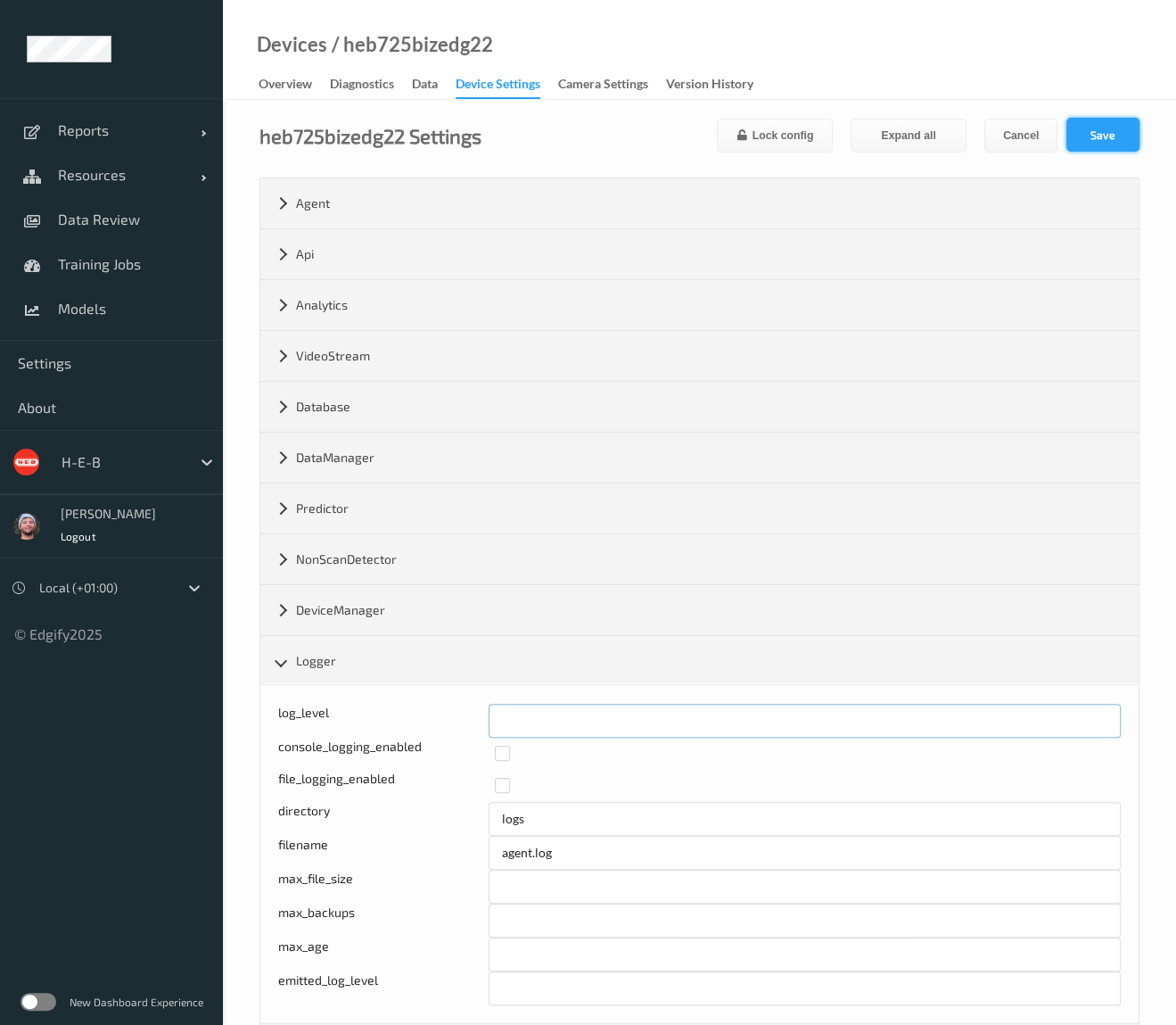
type input "*"
click at [1108, 140] on button "Save" at bounding box center [1102, 134] width 73 height 34
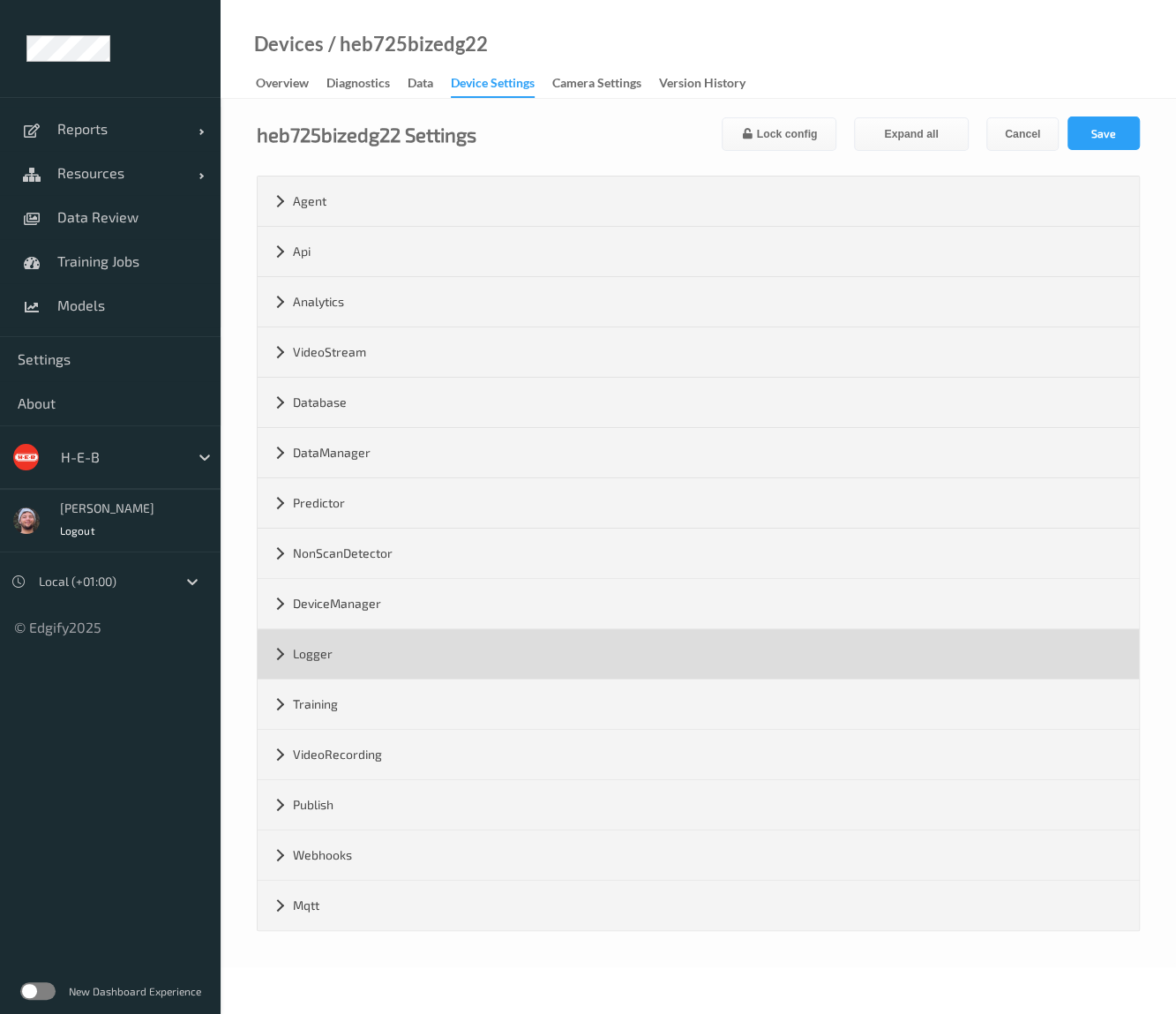
click at [361, 659] on div "Logger" at bounding box center [698, 654] width 881 height 49
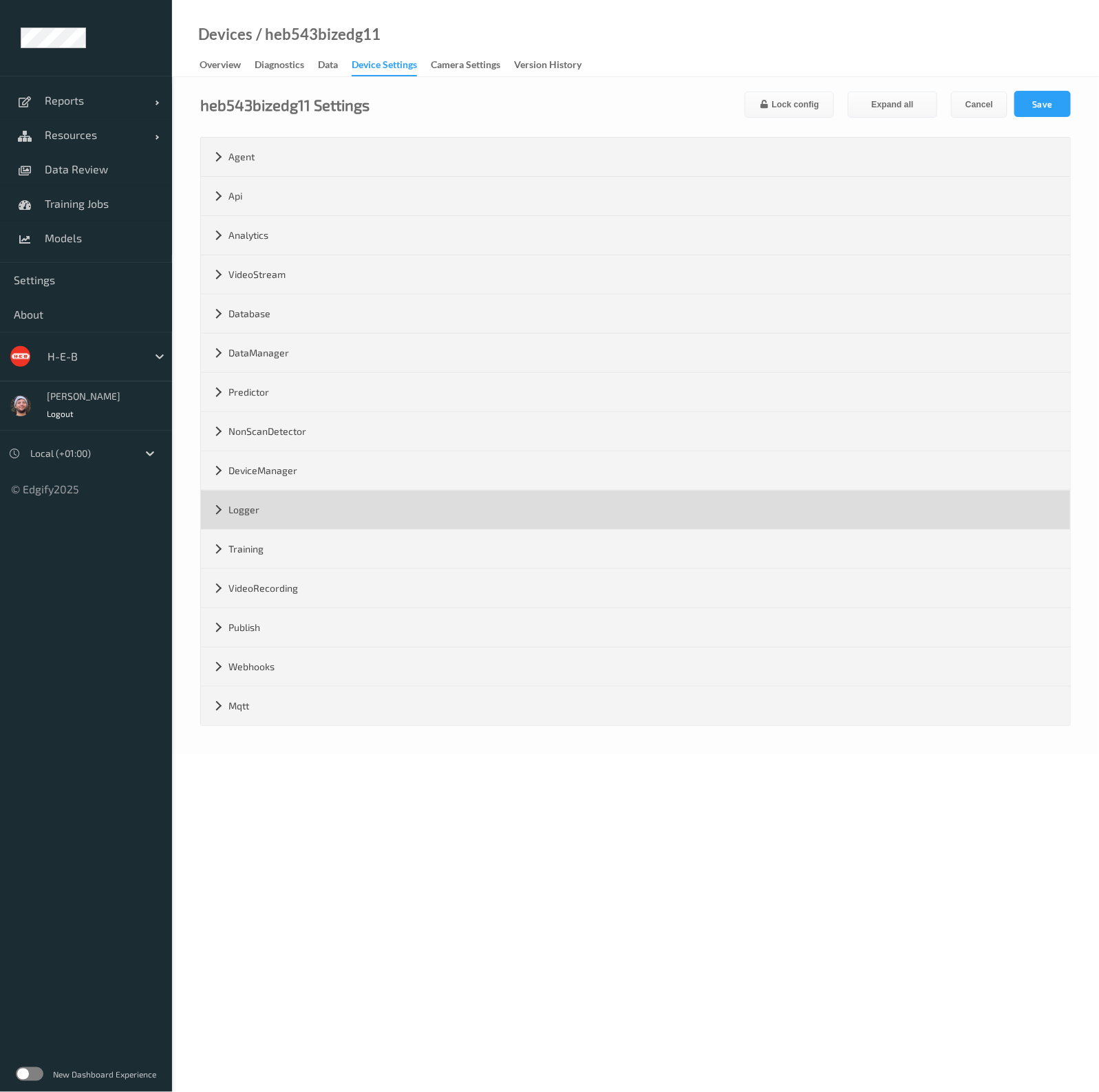
click at [278, 511] on div "Logger" at bounding box center [636, 510] width 869 height 38
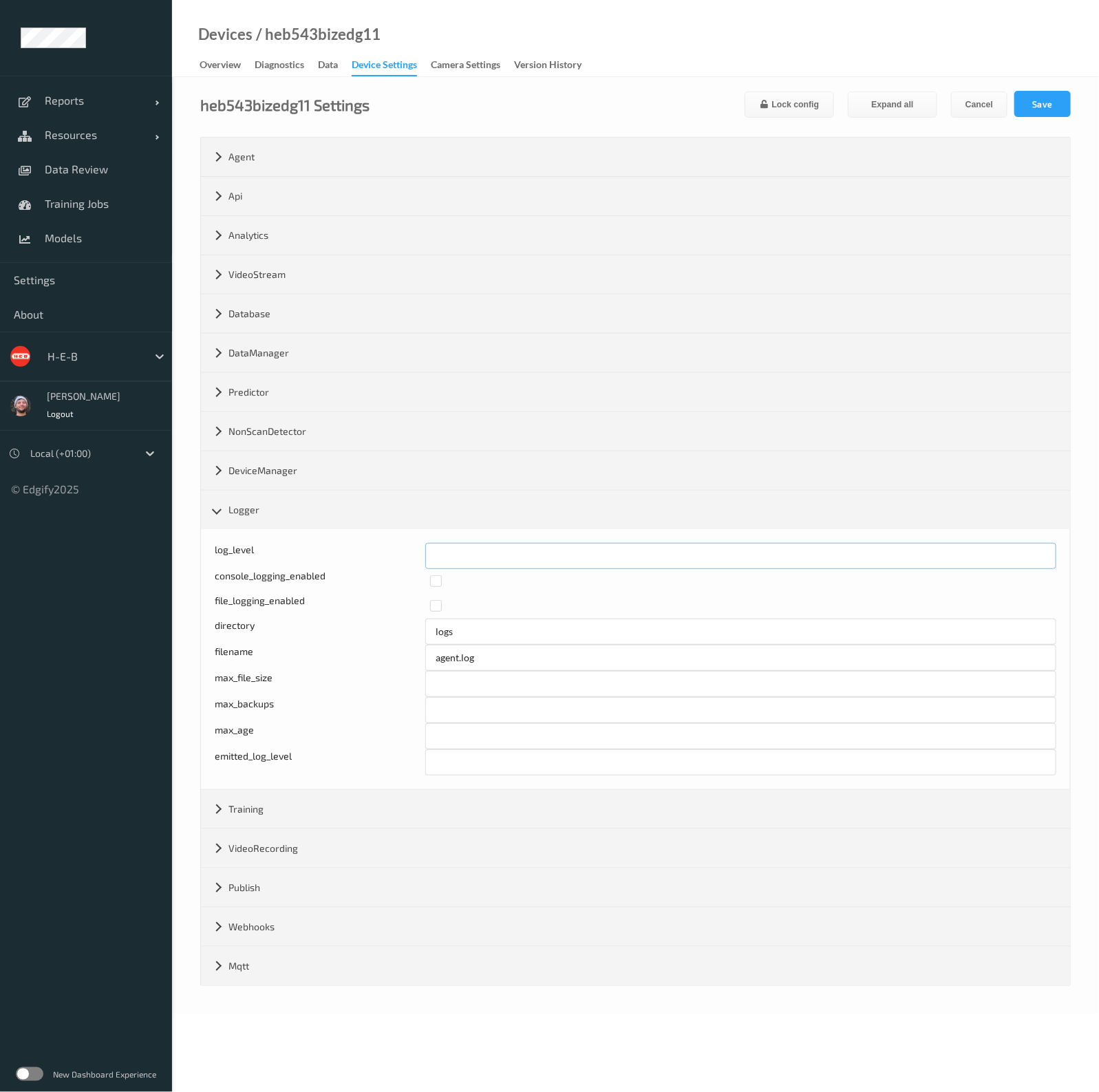
drag, startPoint x: 443, startPoint y: 550, endPoint x: 377, endPoint y: 552, distance: 66.0
click at [377, 552] on div "log_level *" at bounding box center [635, 555] width 842 height 26
type input "*"
click at [1039, 551] on input "*" at bounding box center [741, 555] width 631 height 26
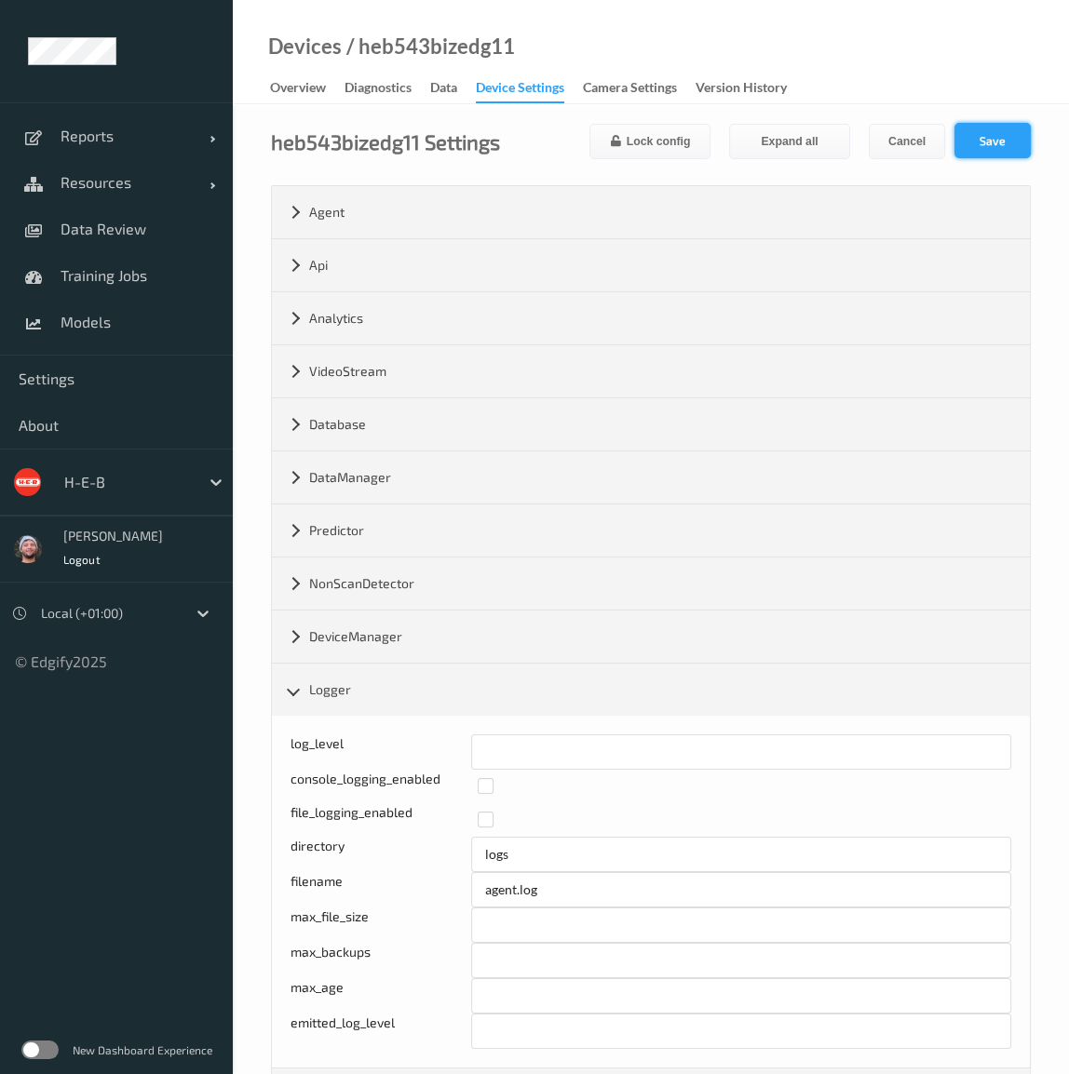
click at [1017, 136] on button "Save" at bounding box center [992, 140] width 76 height 35
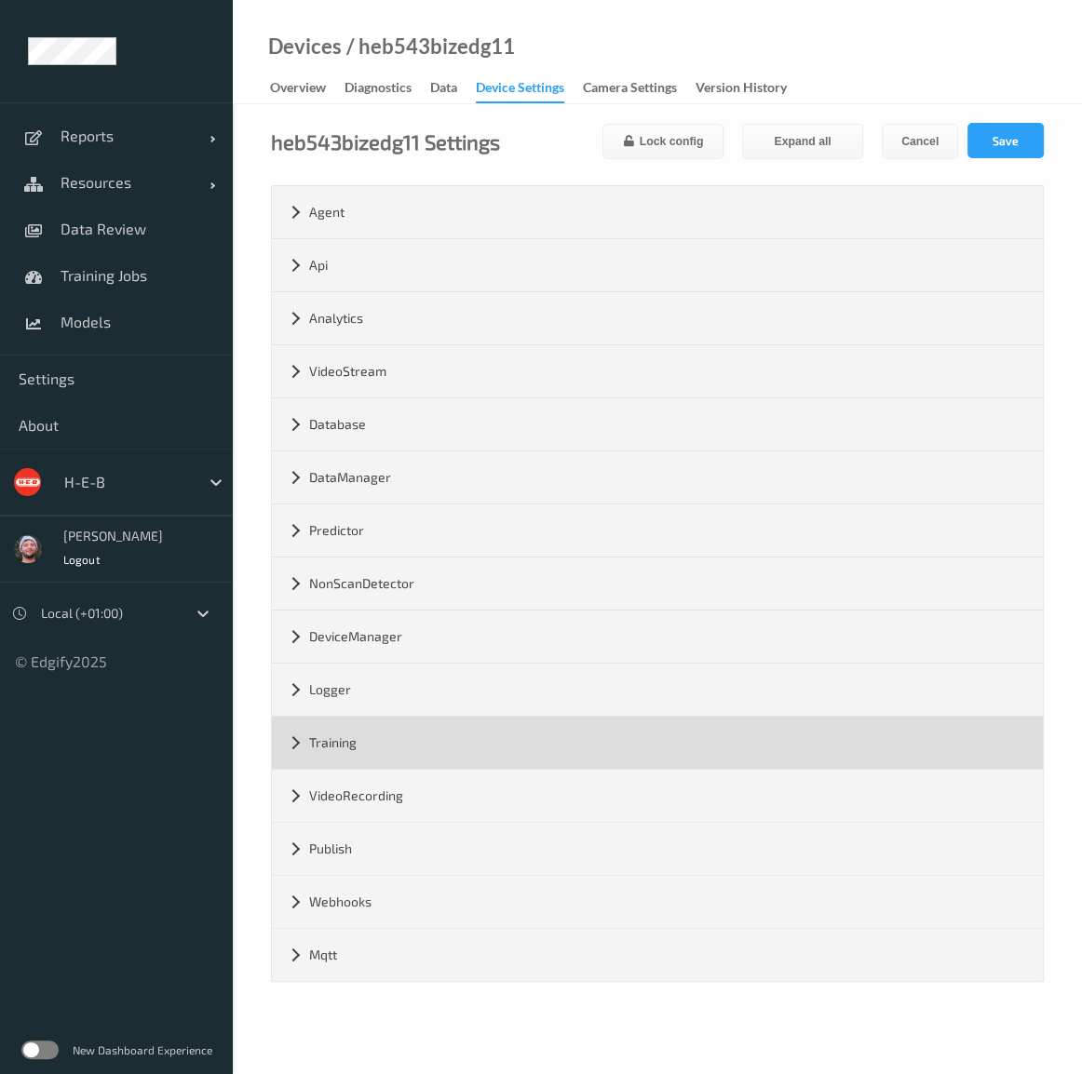
click at [344, 733] on div "Training" at bounding box center [657, 743] width 771 height 52
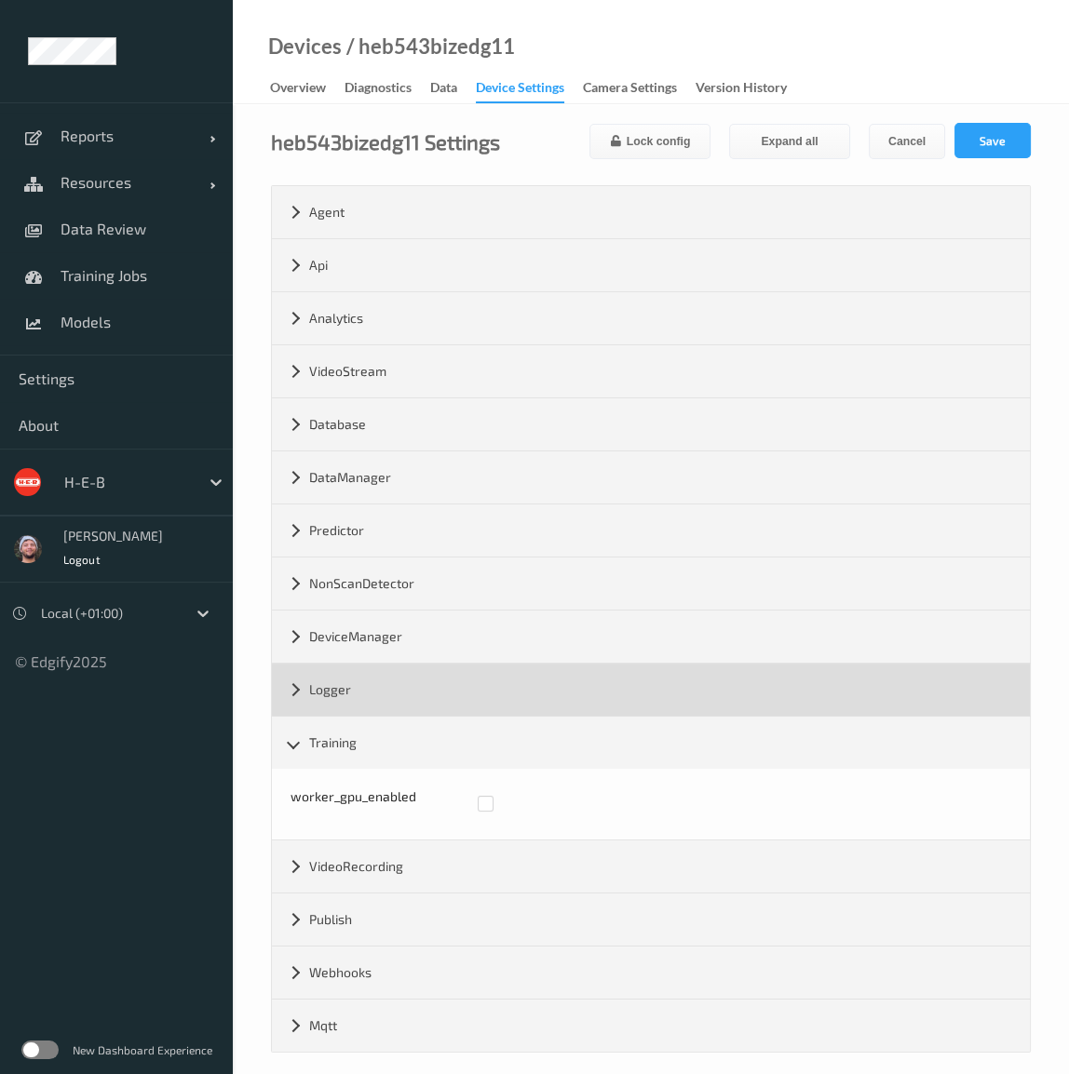
click at [344, 696] on div "Logger" at bounding box center [651, 690] width 758 height 52
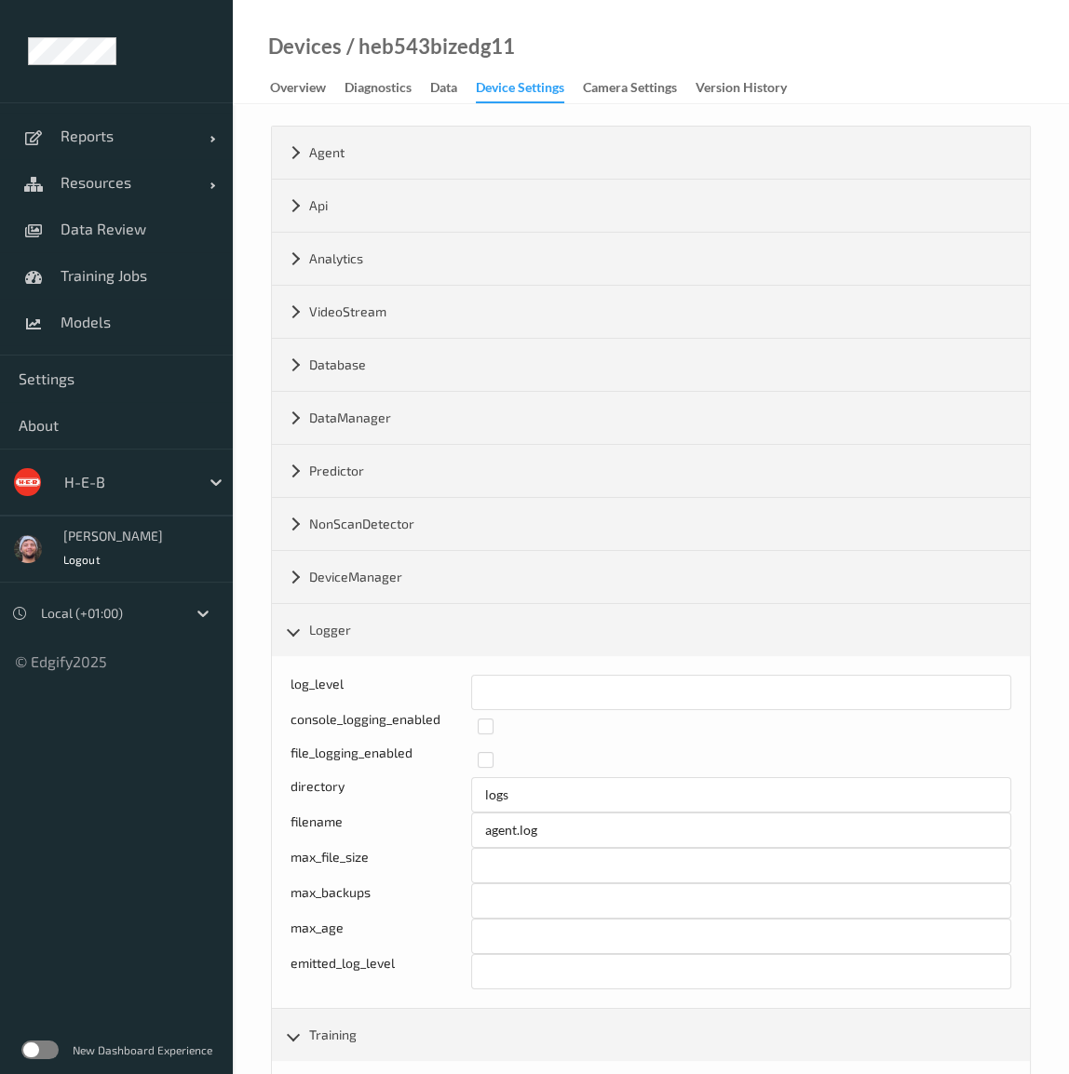
scroll to position [84, 0]
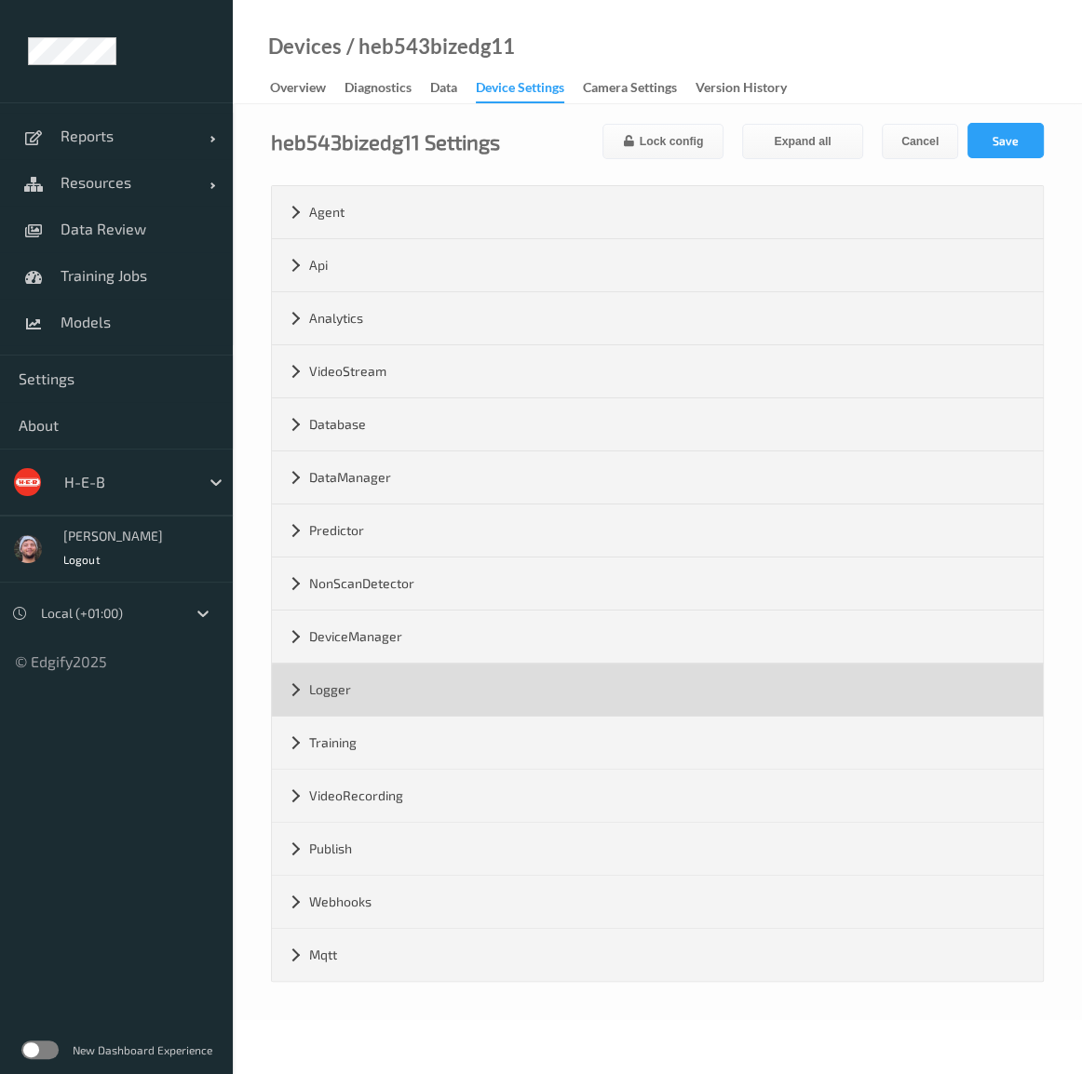
click at [371, 699] on div "Logger" at bounding box center [657, 690] width 771 height 52
click at [354, 679] on div "Logger" at bounding box center [657, 690] width 771 height 52
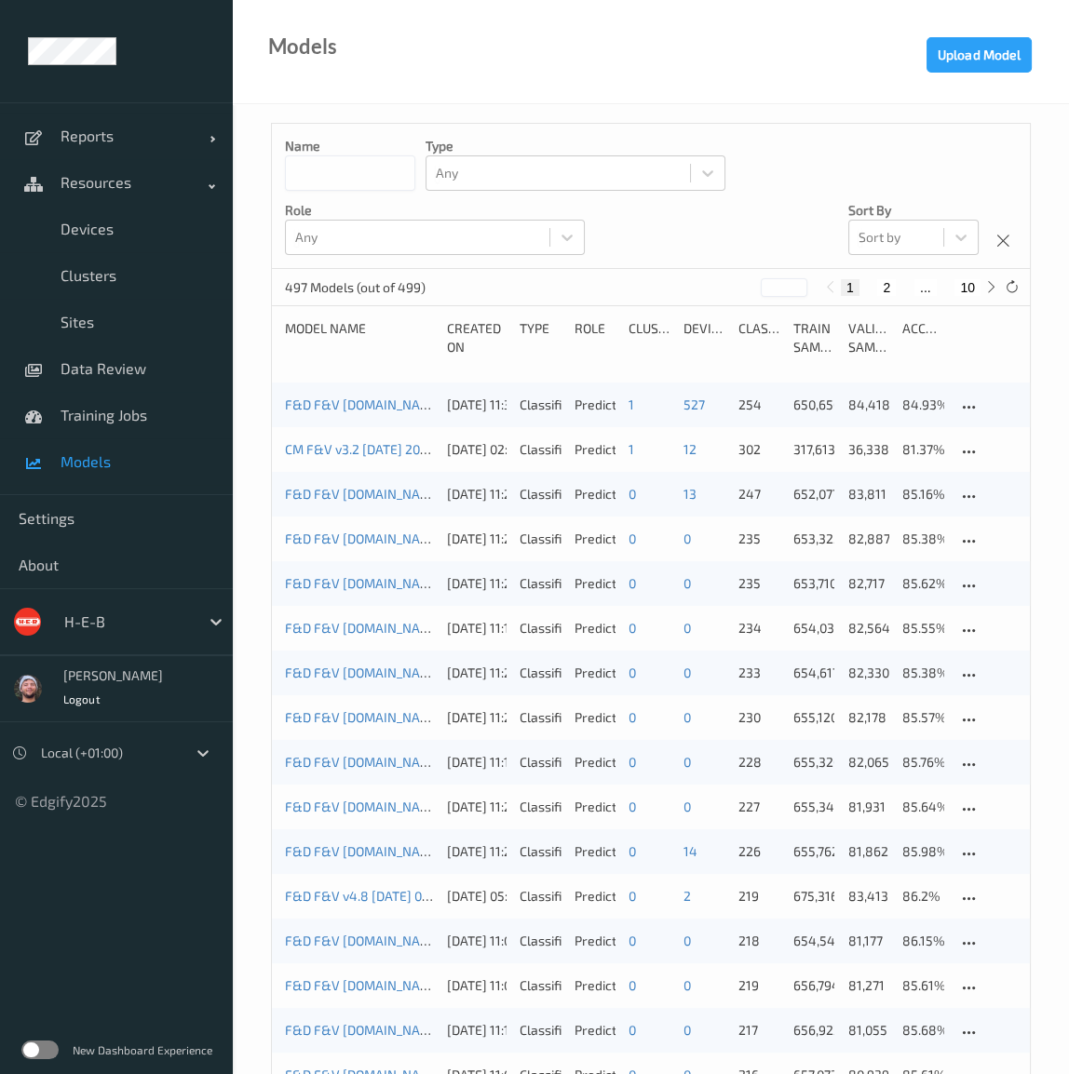
click at [756, 130] on div "Name Type Any Role Any Sort by Sort by" at bounding box center [651, 196] width 758 height 145
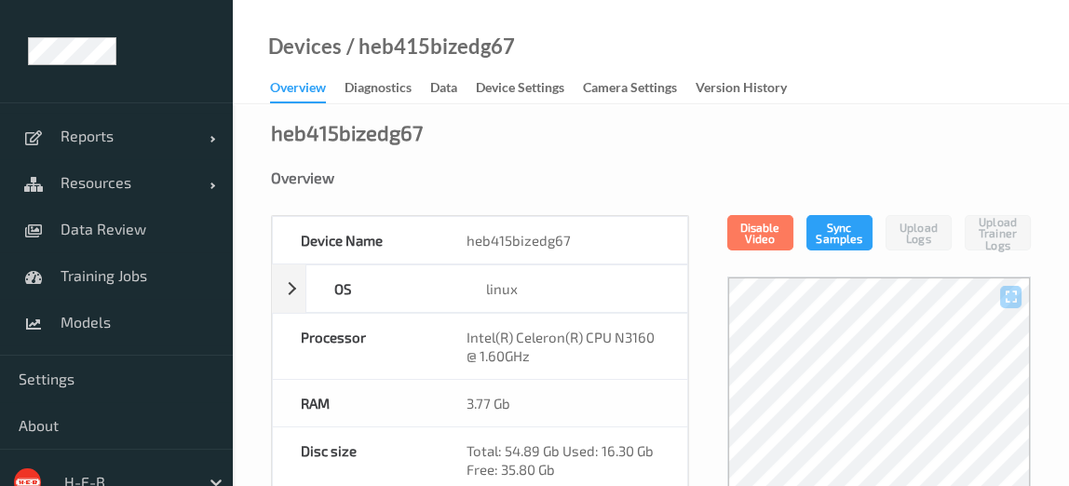
click at [450, 183] on div "Overview" at bounding box center [651, 177] width 760 height 19
